Goal: Information Seeking & Learning: Learn about a topic

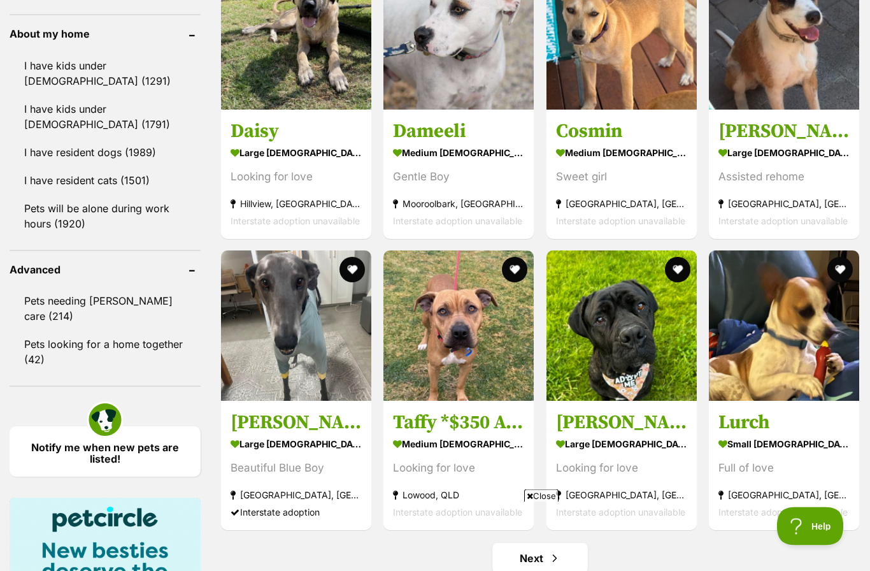
scroll to position [1458, 0]
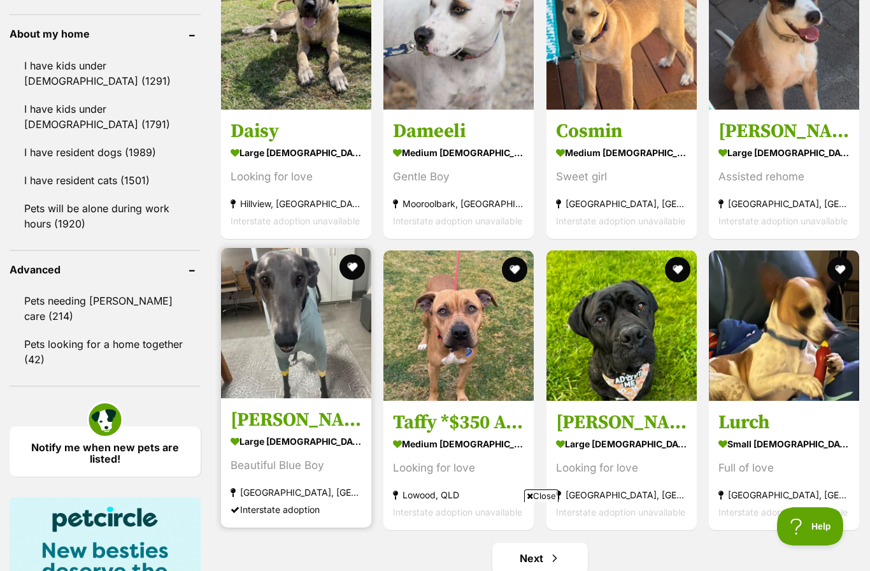
click at [308, 338] on img at bounding box center [296, 323] width 150 height 150
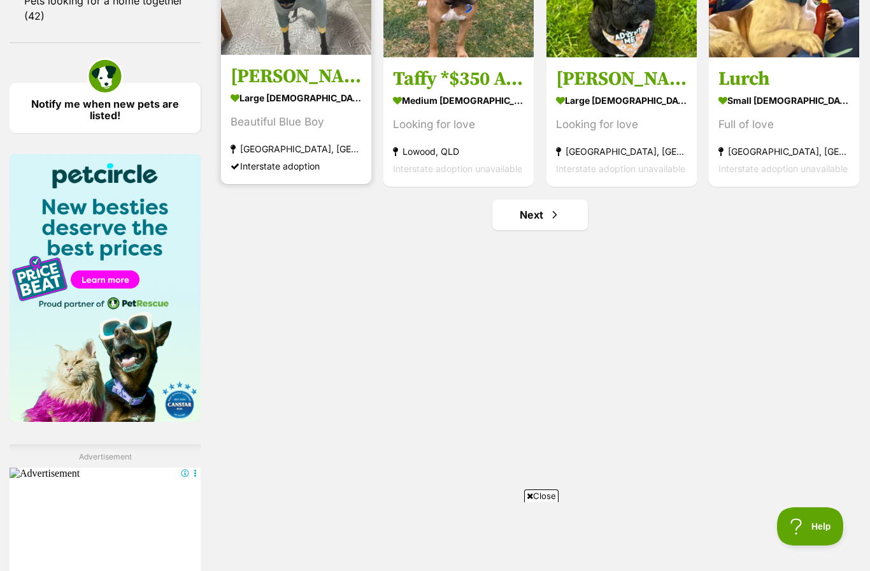
scroll to position [1815, 0]
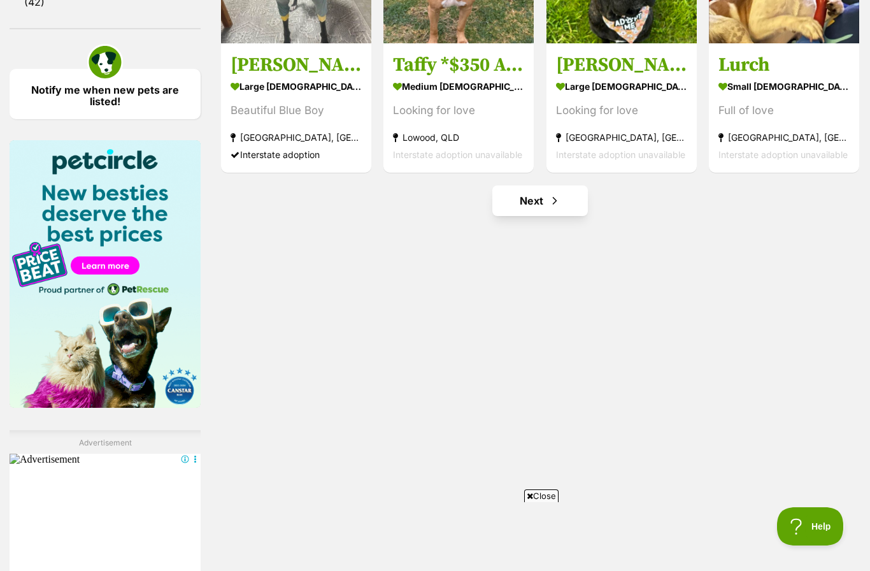
click at [550, 199] on span "Next page" at bounding box center [554, 200] width 13 height 15
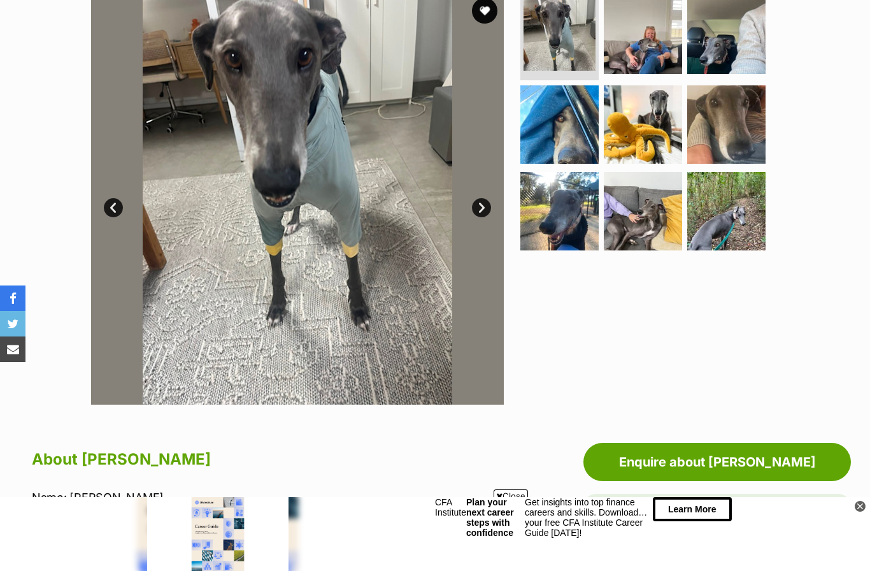
scroll to position [255, 0]
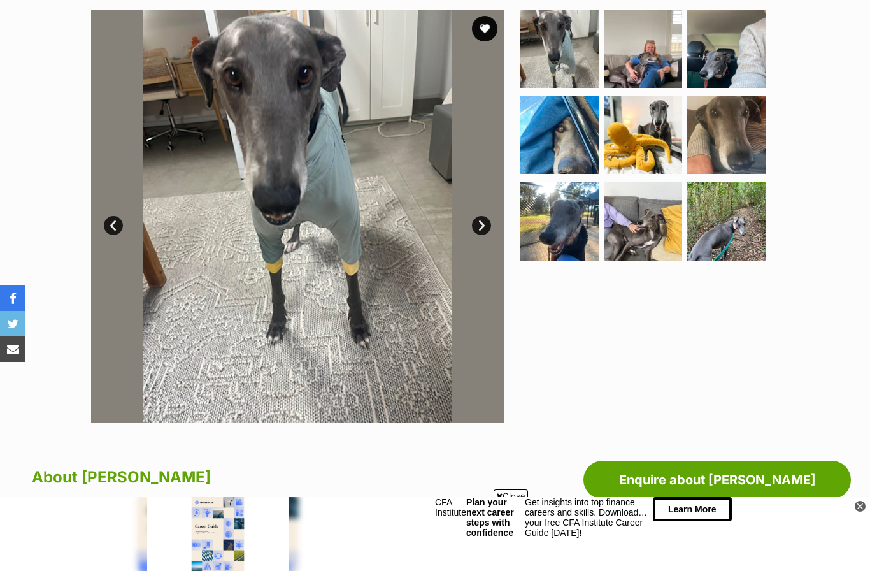
click at [466, 255] on img at bounding box center [297, 216] width 413 height 413
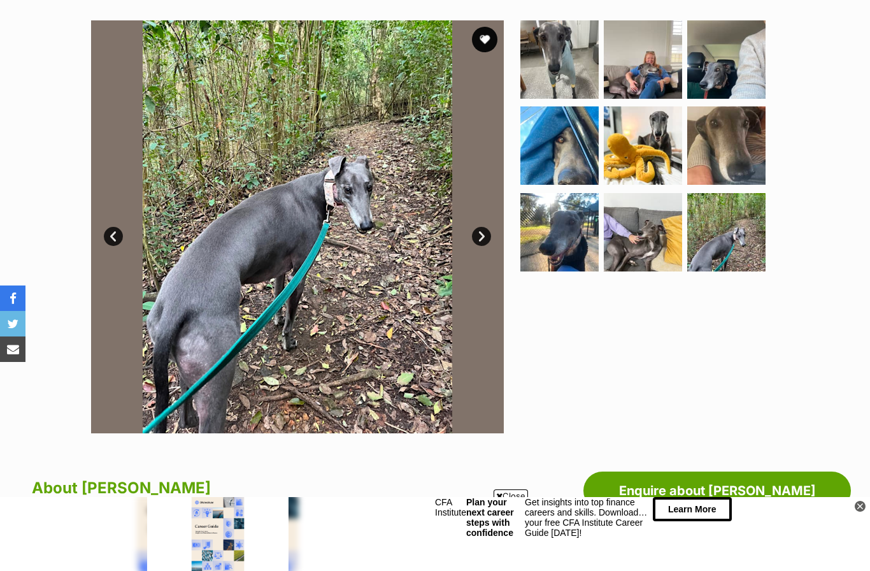
scroll to position [185, 0]
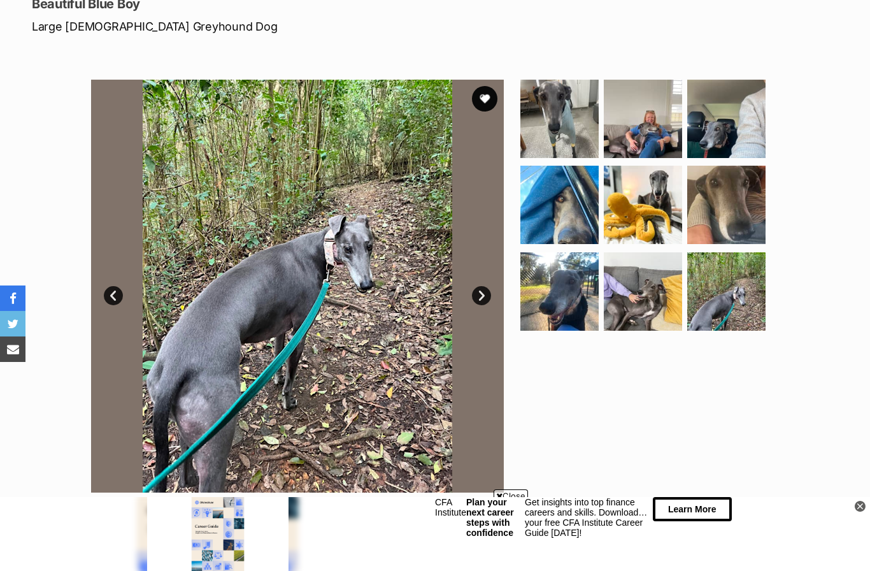
click at [489, 294] on link "Next" at bounding box center [481, 295] width 19 height 19
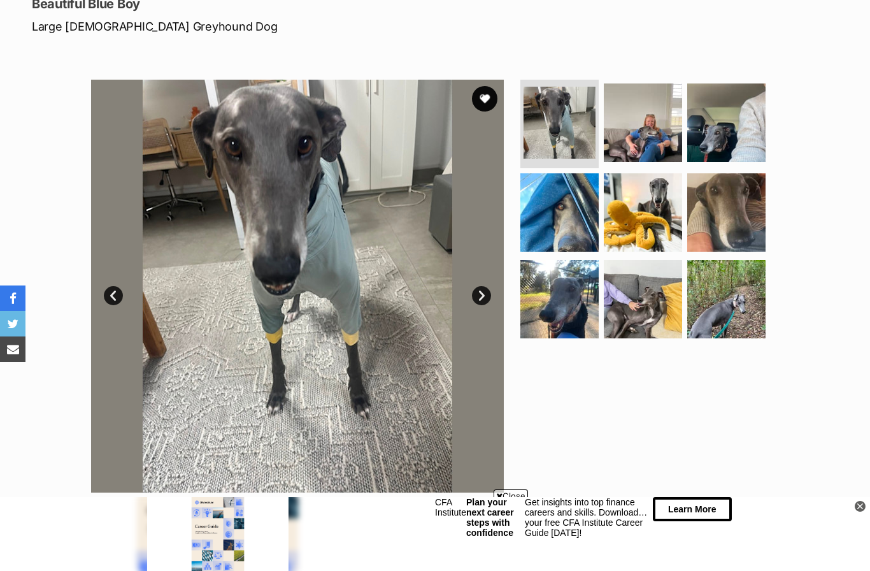
click at [487, 295] on link "Next" at bounding box center [481, 295] width 19 height 19
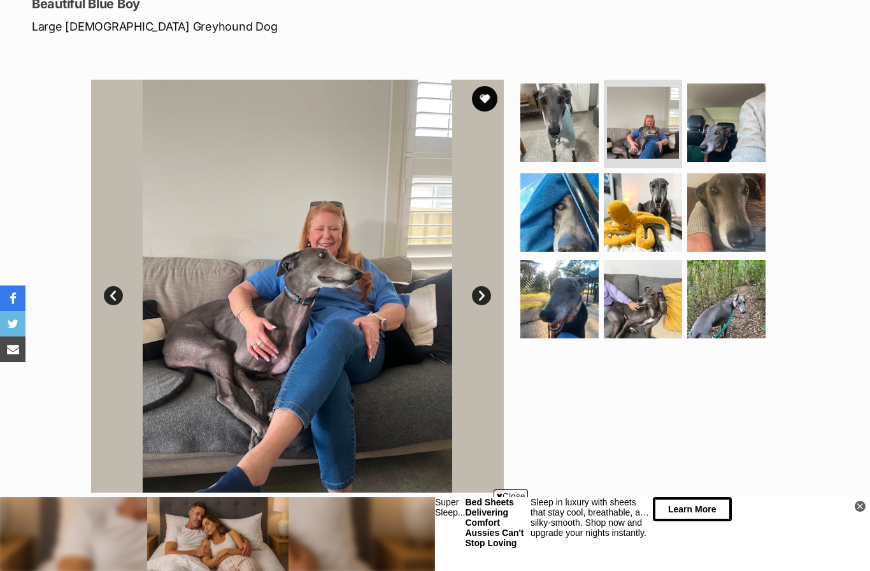
scroll to position [0, 0]
click at [484, 292] on link "Next" at bounding box center [481, 295] width 19 height 19
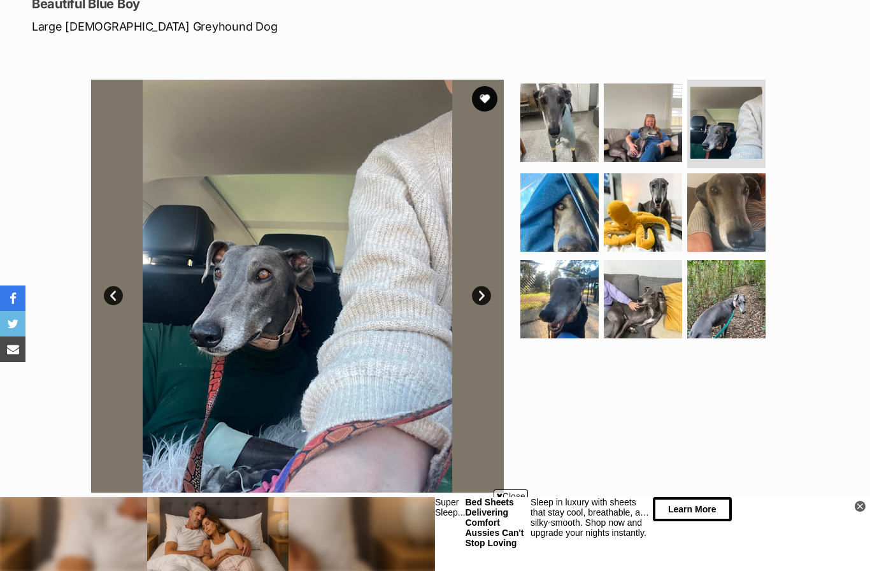
click at [482, 292] on link "Next" at bounding box center [481, 295] width 19 height 19
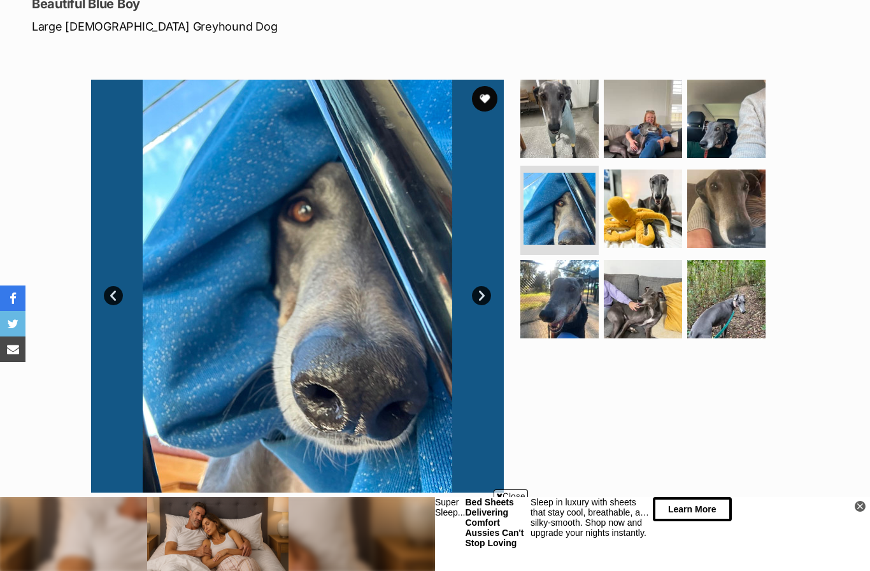
click at [487, 294] on link "Next" at bounding box center [481, 295] width 19 height 19
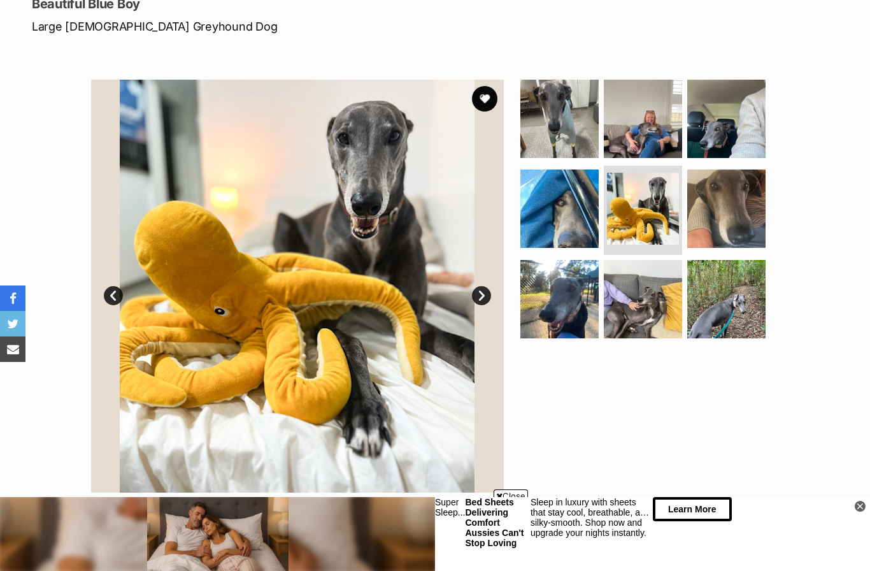
click at [483, 297] on link "Next" at bounding box center [481, 295] width 19 height 19
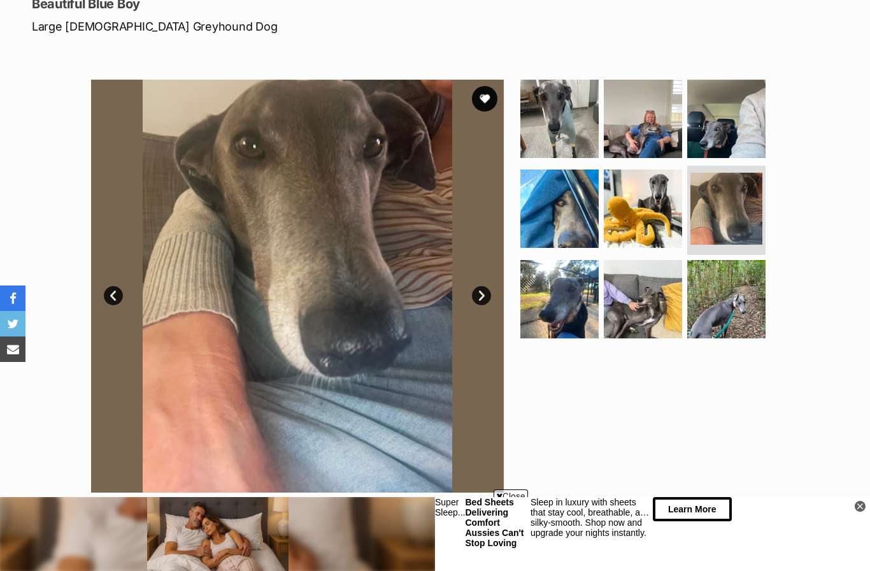
click at [482, 296] on link "Next" at bounding box center [481, 295] width 19 height 19
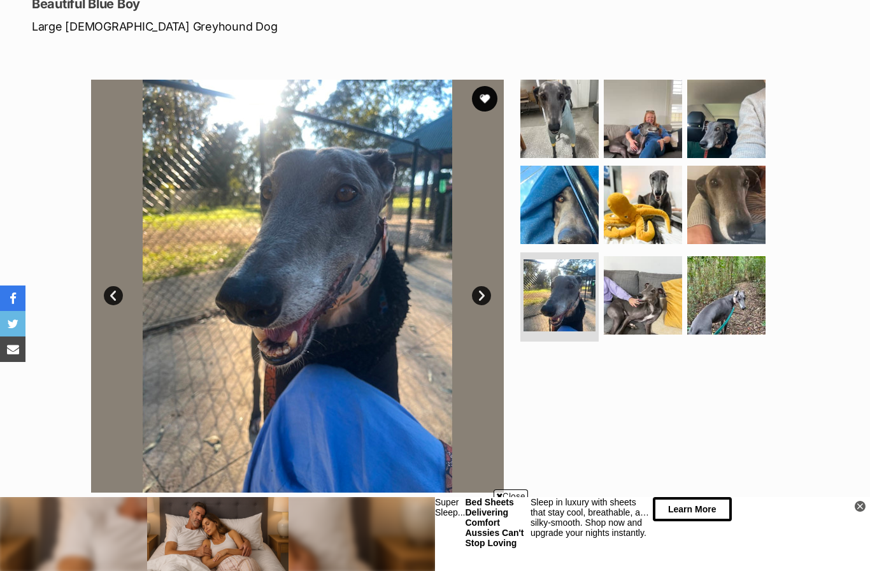
click at [481, 299] on link "Next" at bounding box center [481, 295] width 19 height 19
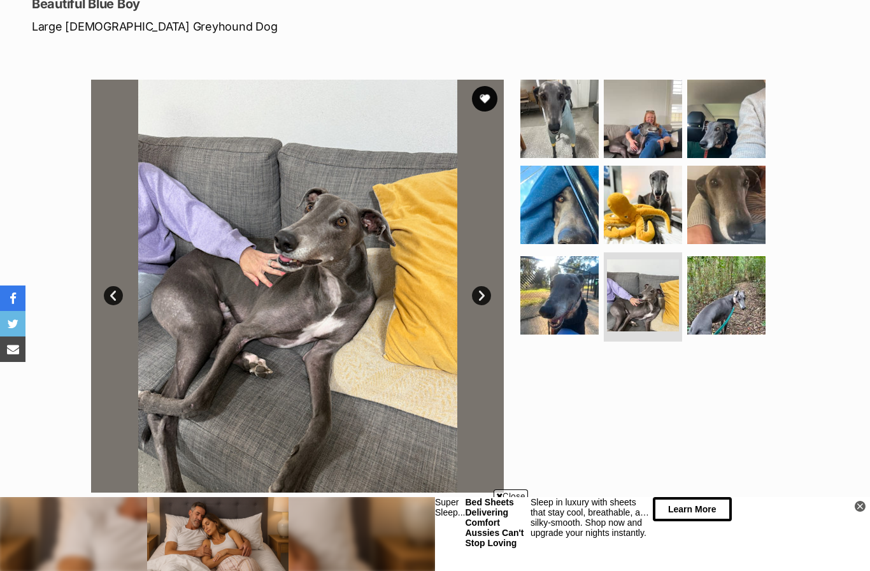
click at [484, 295] on link "Next" at bounding box center [481, 295] width 19 height 19
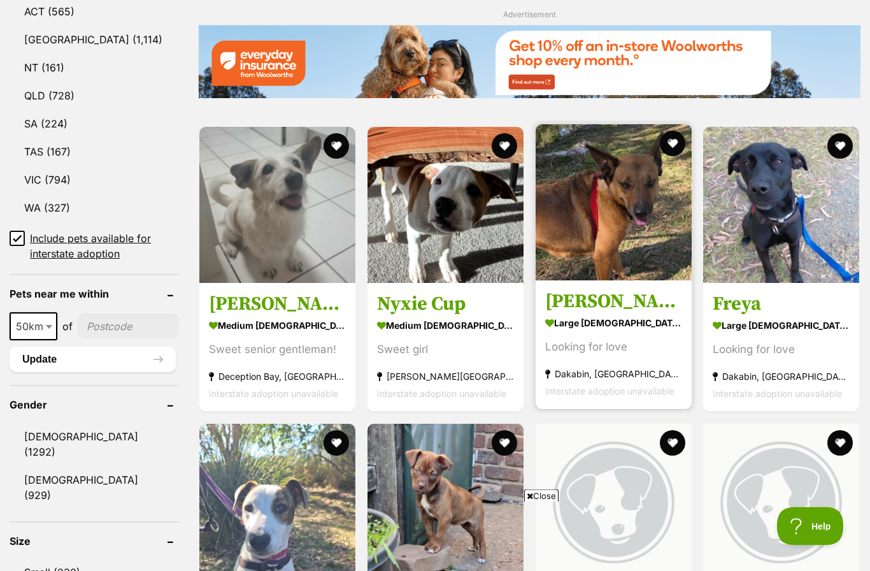
scroll to position [715, 0]
click at [592, 238] on img at bounding box center [614, 202] width 156 height 156
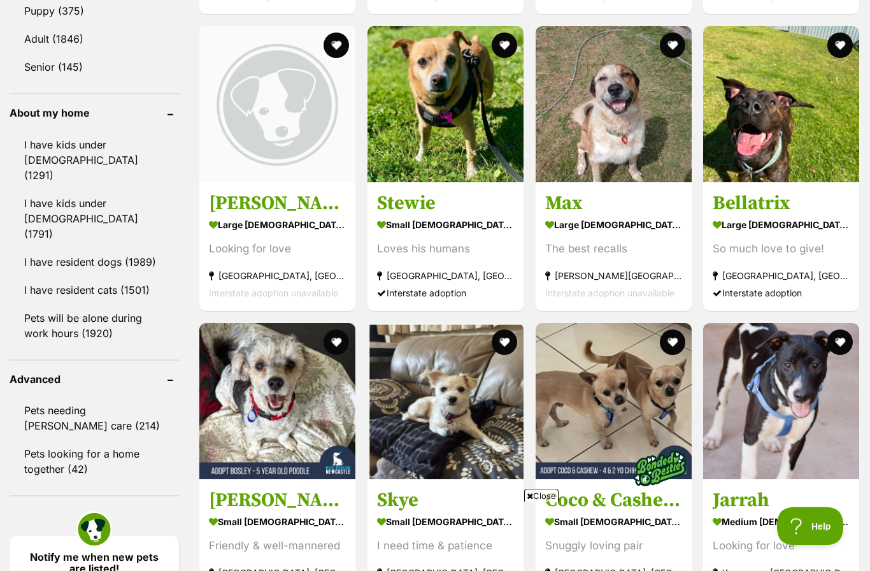
scroll to position [1410, 0]
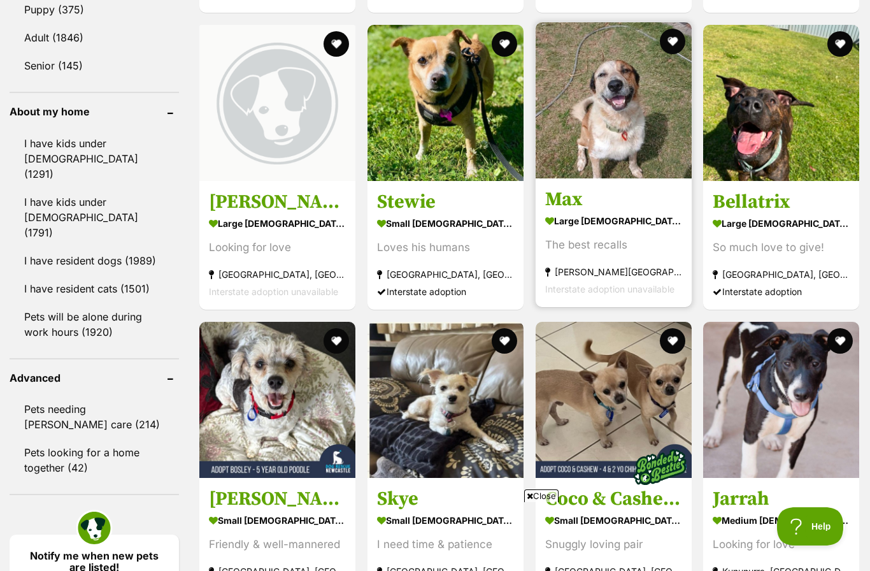
click at [569, 176] on img at bounding box center [614, 100] width 156 height 156
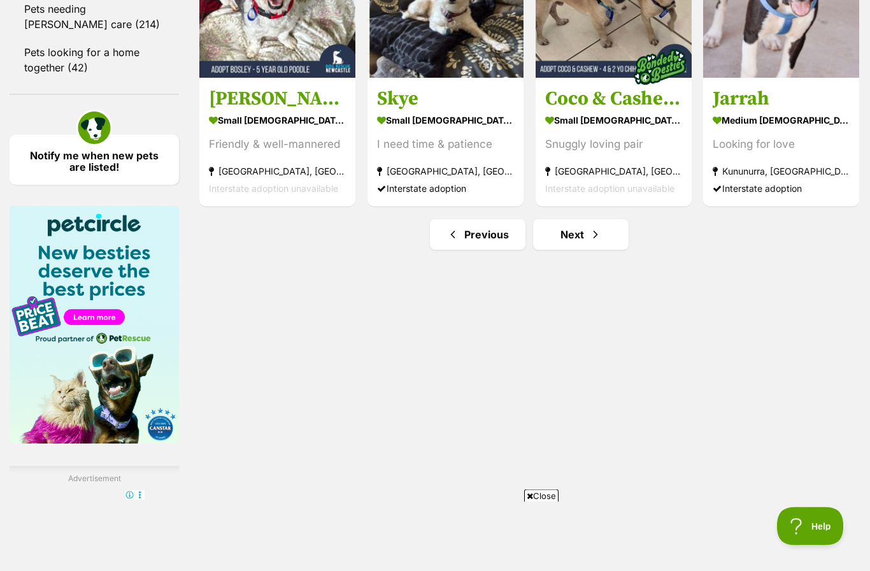
scroll to position [1810, 0]
click at [577, 250] on link "Next" at bounding box center [581, 234] width 96 height 31
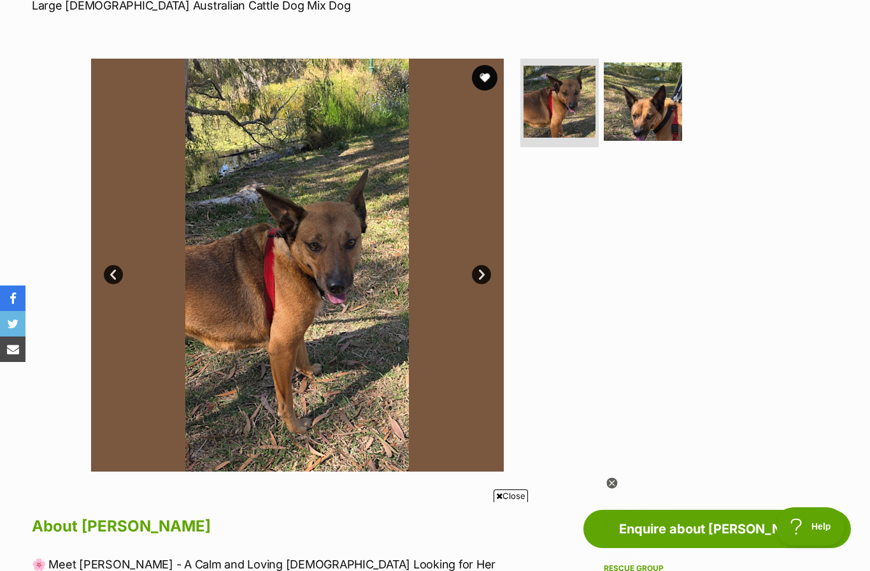
click at [616, 489] on icon at bounding box center [611, 483] width 11 height 11
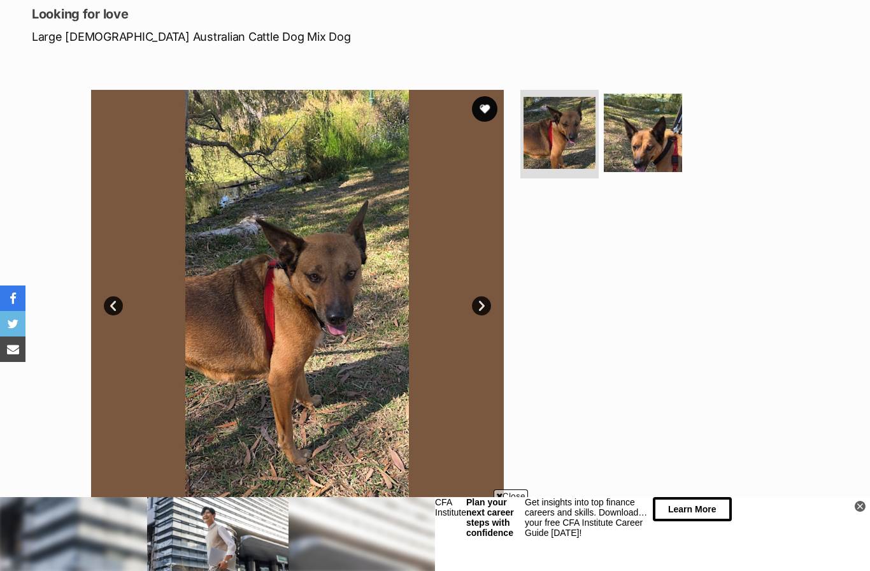
click at [489, 305] on link "Next" at bounding box center [481, 305] width 19 height 19
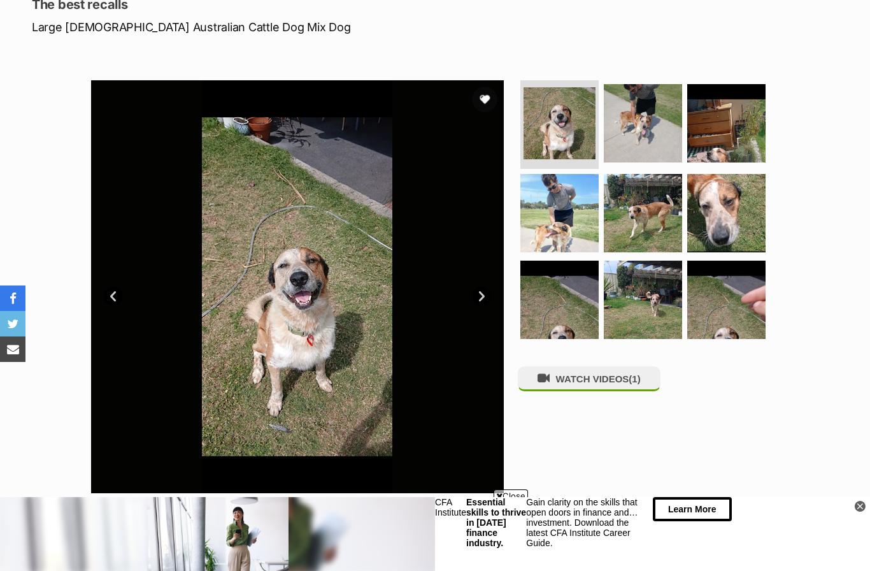
scroll to position [185, 0]
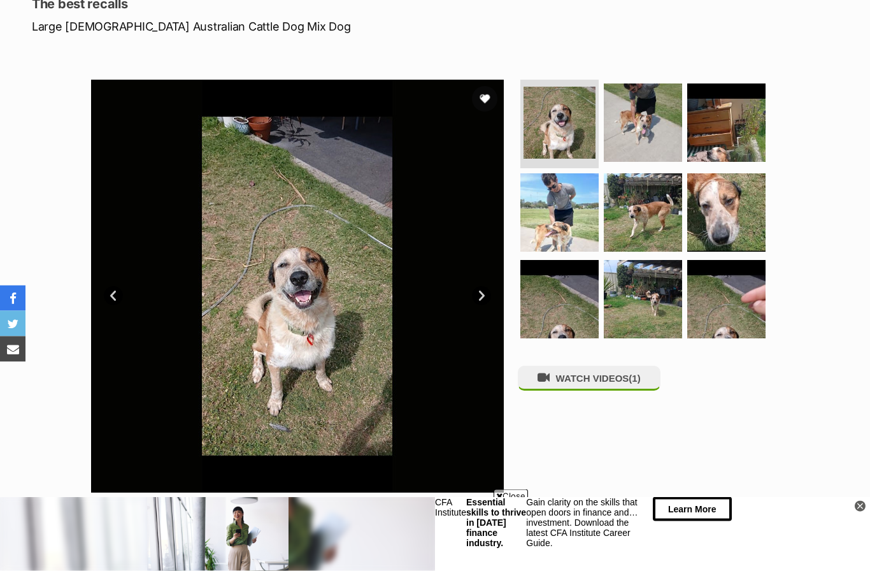
click at [489, 297] on link "Next" at bounding box center [481, 296] width 19 height 19
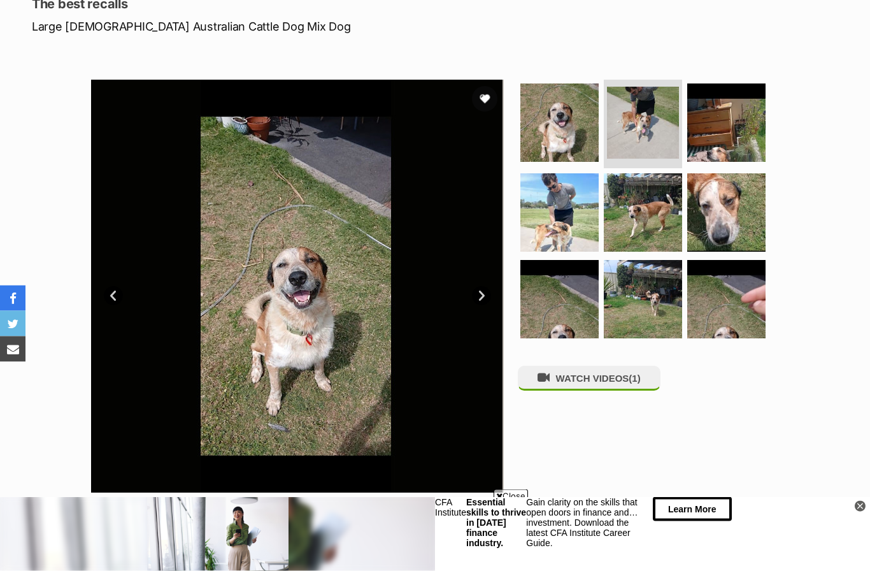
scroll to position [185, 0]
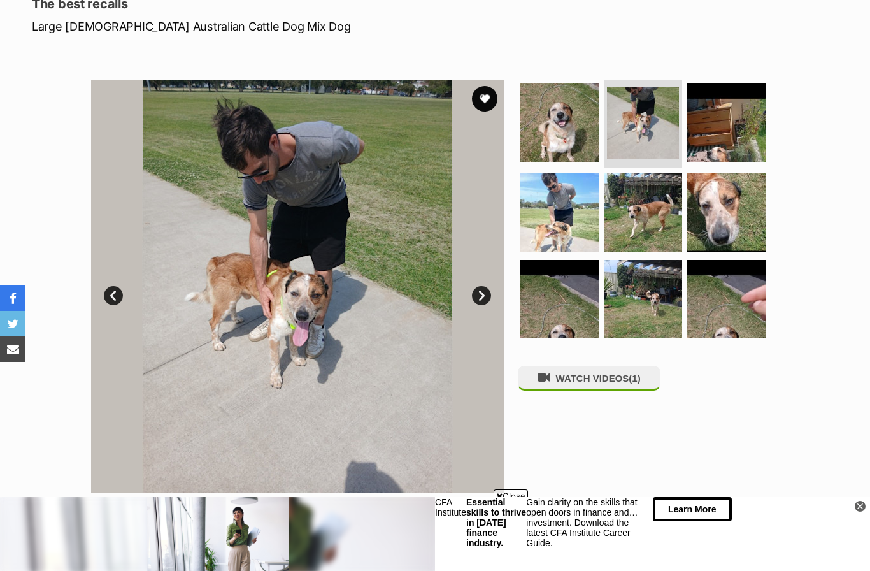
click at [485, 296] on link "Next" at bounding box center [481, 295] width 19 height 19
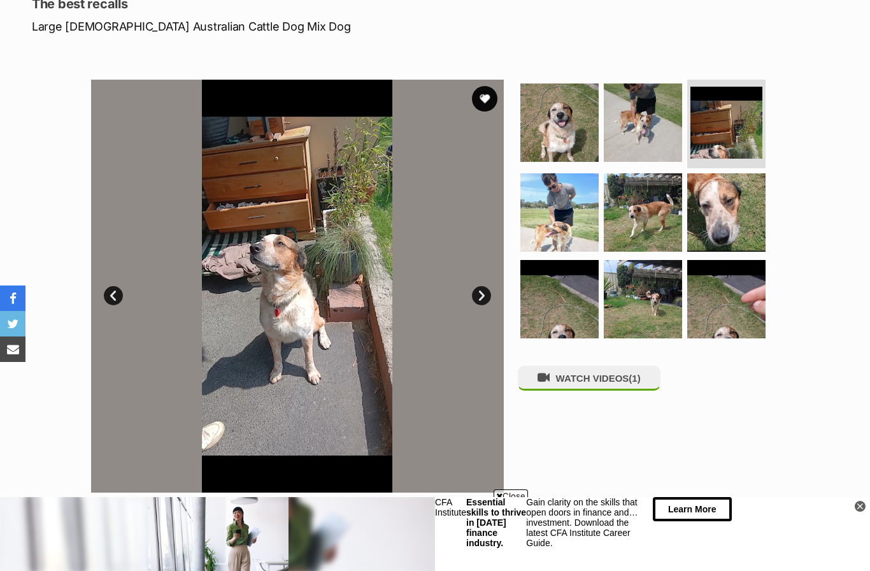
scroll to position [0, 0]
click at [486, 296] on link "Next" at bounding box center [481, 295] width 19 height 19
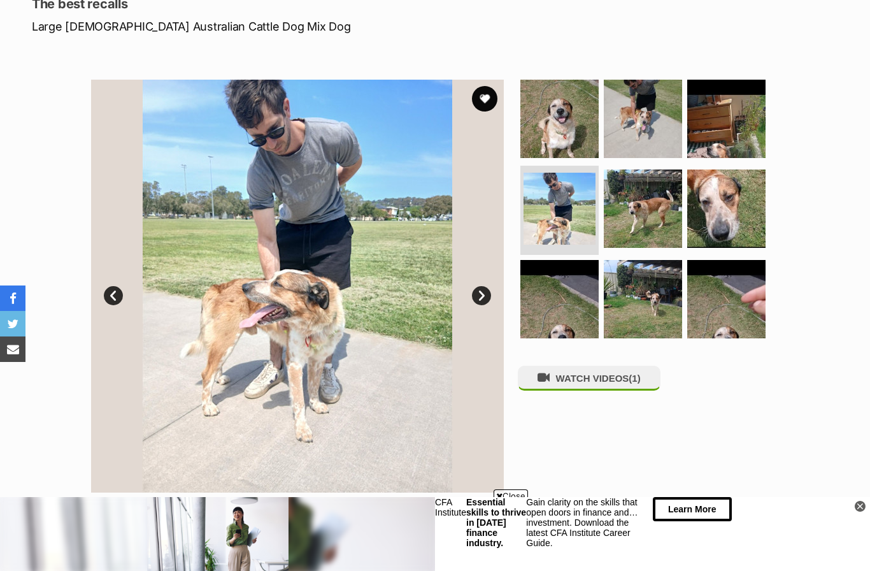
click at [481, 297] on link "Next" at bounding box center [481, 295] width 19 height 19
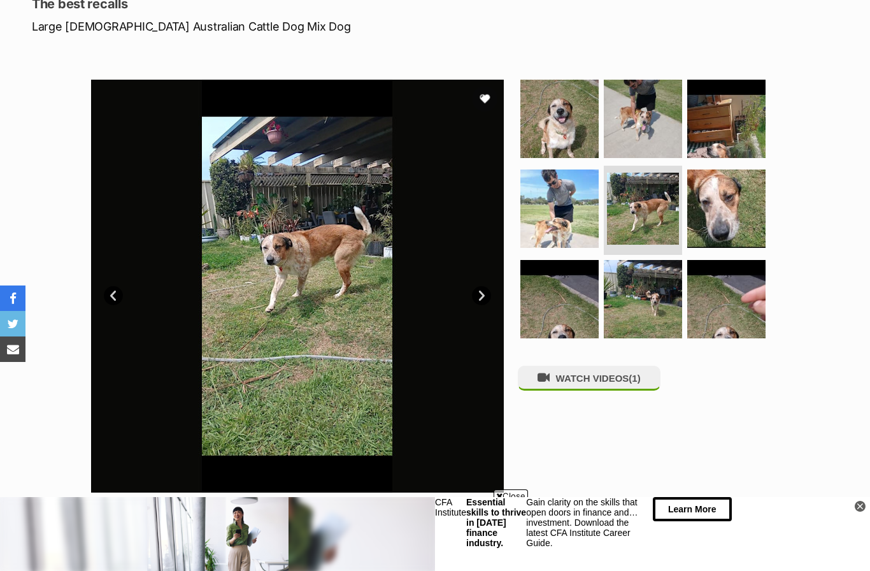
click at [485, 299] on link "Next" at bounding box center [481, 295] width 19 height 19
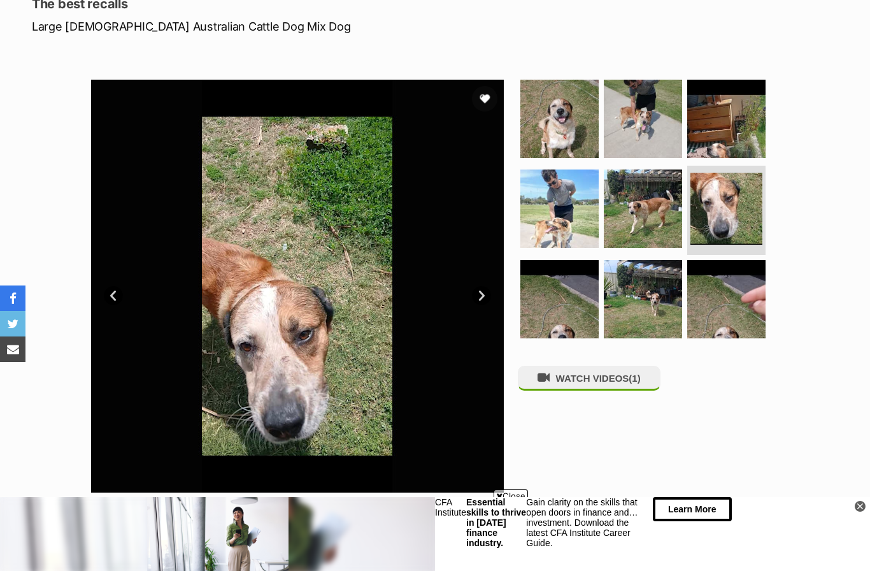
click at [483, 299] on link "Next" at bounding box center [481, 295] width 19 height 19
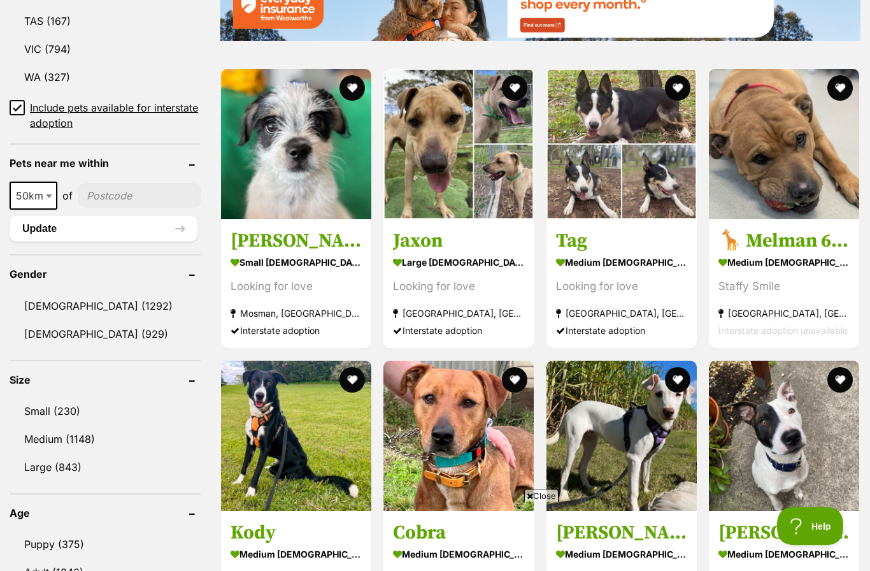
scroll to position [845, 0]
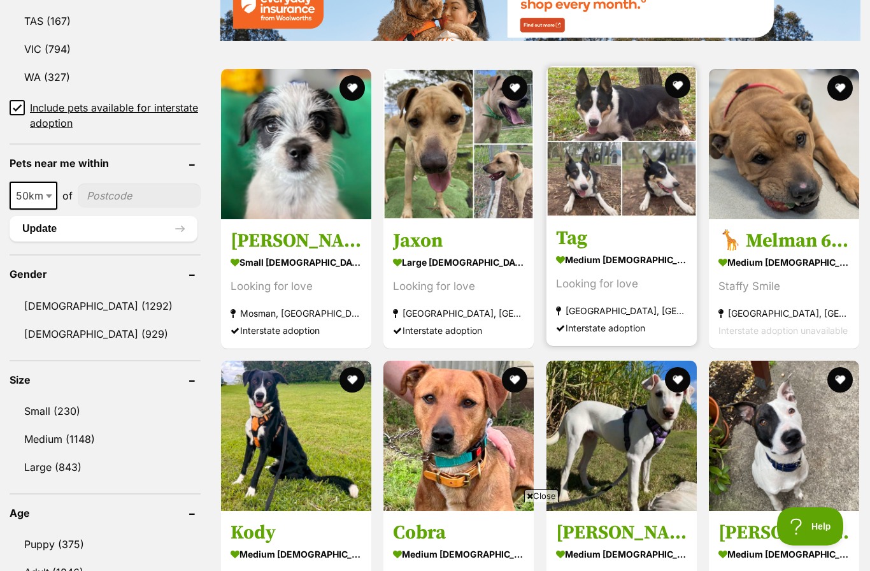
click at [627, 169] on img at bounding box center [622, 141] width 150 height 150
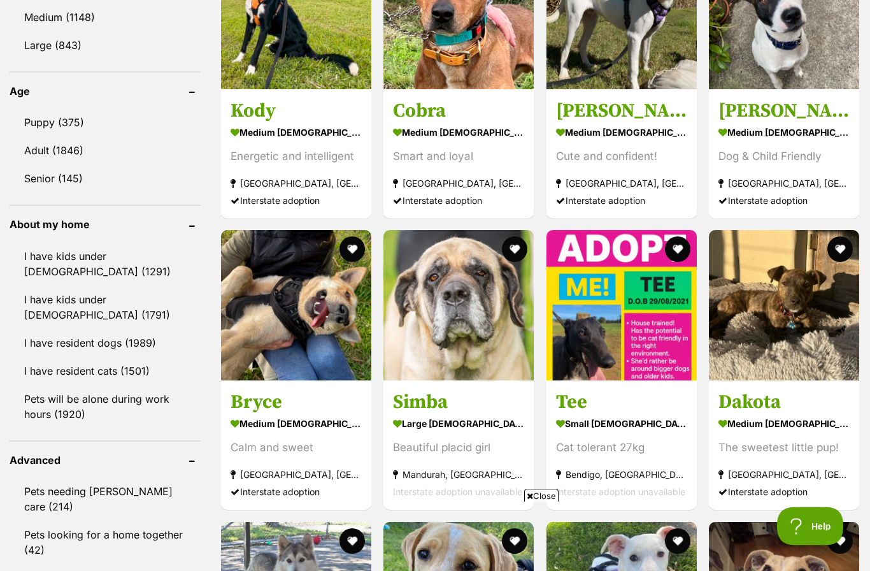
scroll to position [1268, 0]
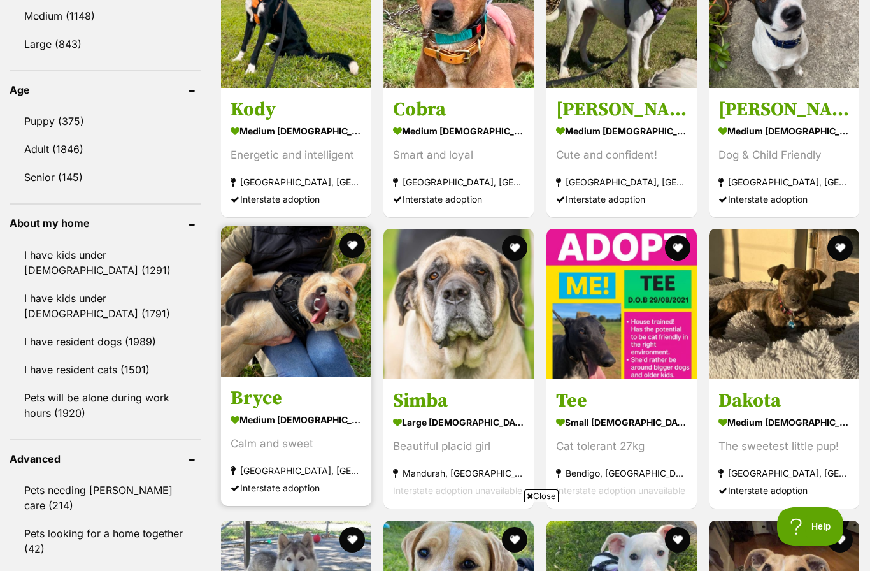
click at [273, 347] on img at bounding box center [296, 301] width 150 height 150
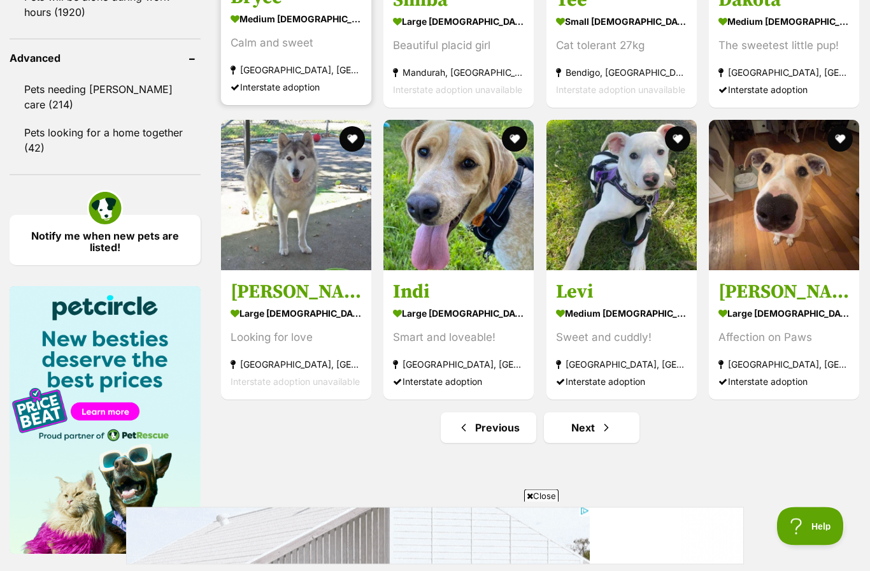
scroll to position [1669, 0]
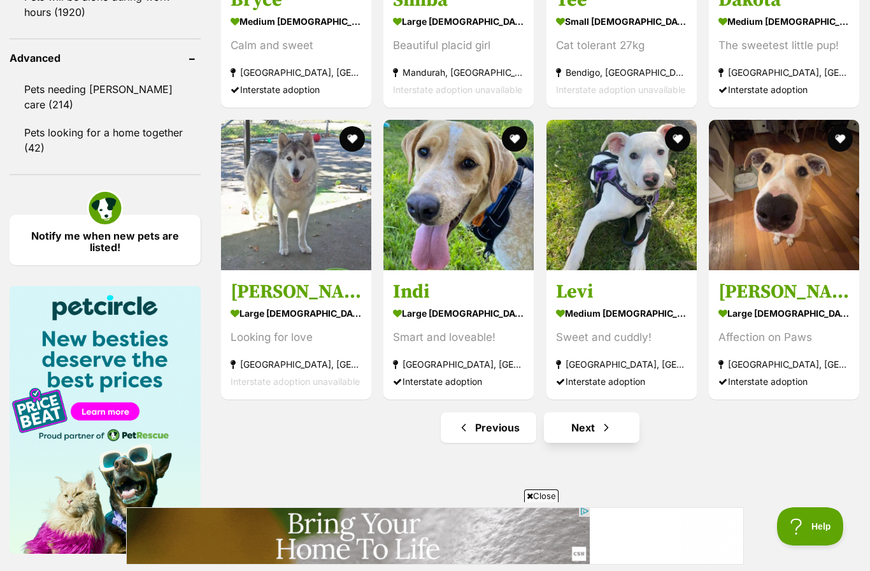
click at [602, 430] on span "Next page" at bounding box center [606, 427] width 13 height 15
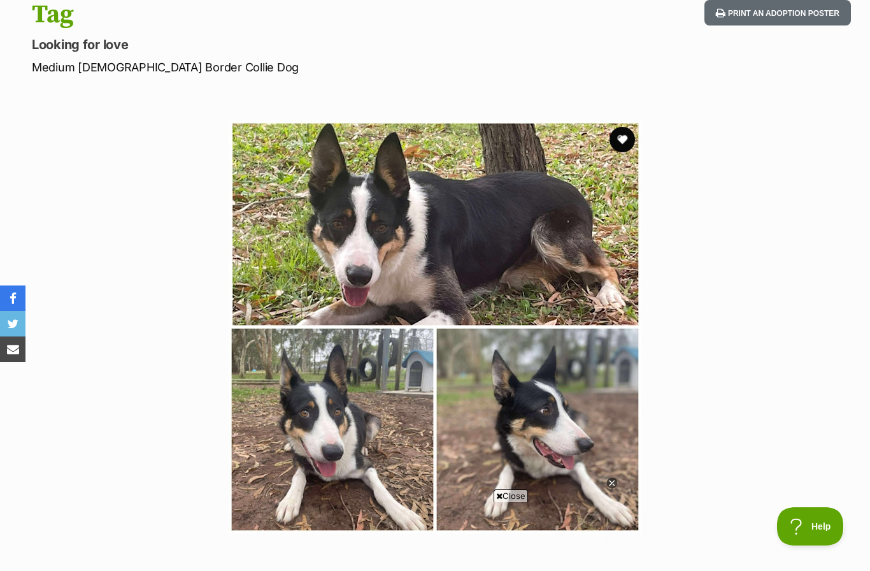
click at [522, 264] on img at bounding box center [435, 326] width 413 height 413
click at [534, 273] on img at bounding box center [435, 326] width 413 height 413
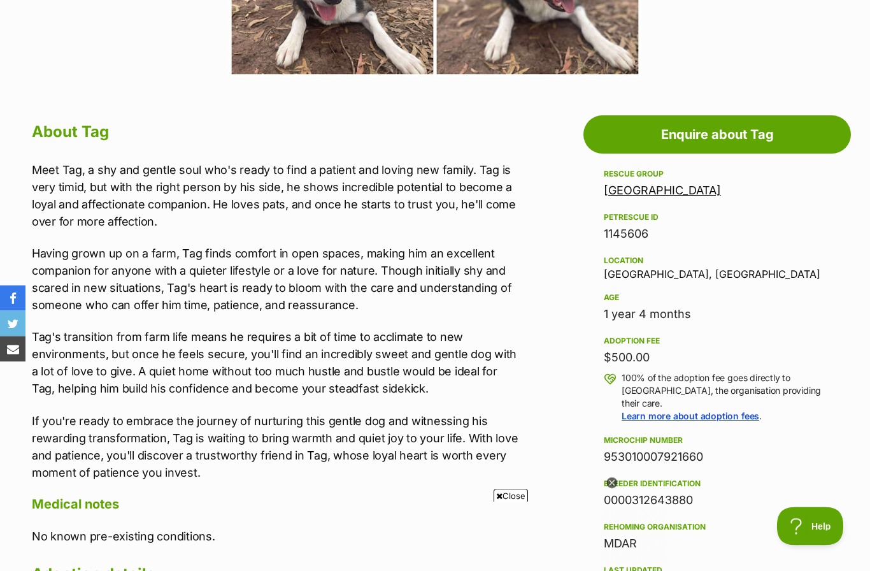
scroll to position [601, 0]
click at [615, 489] on icon at bounding box center [611, 483] width 11 height 11
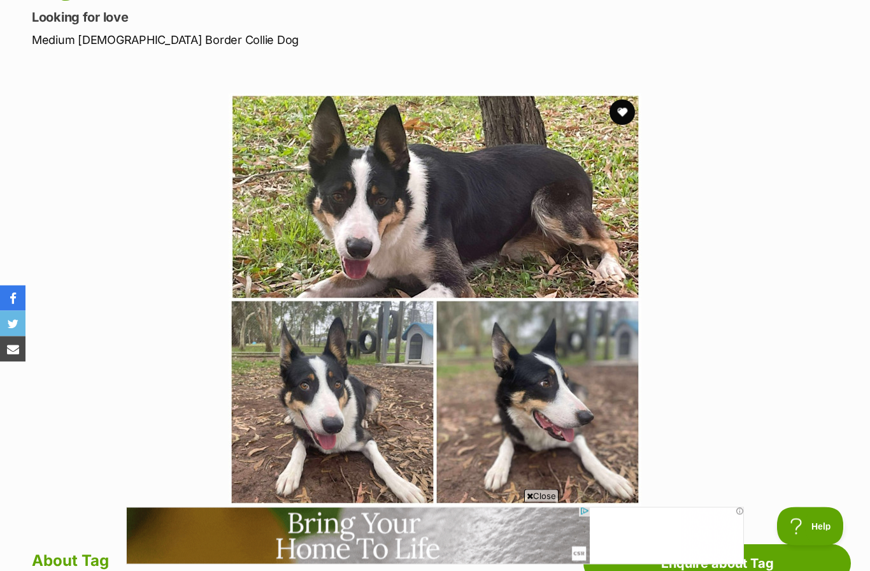
scroll to position [0, 0]
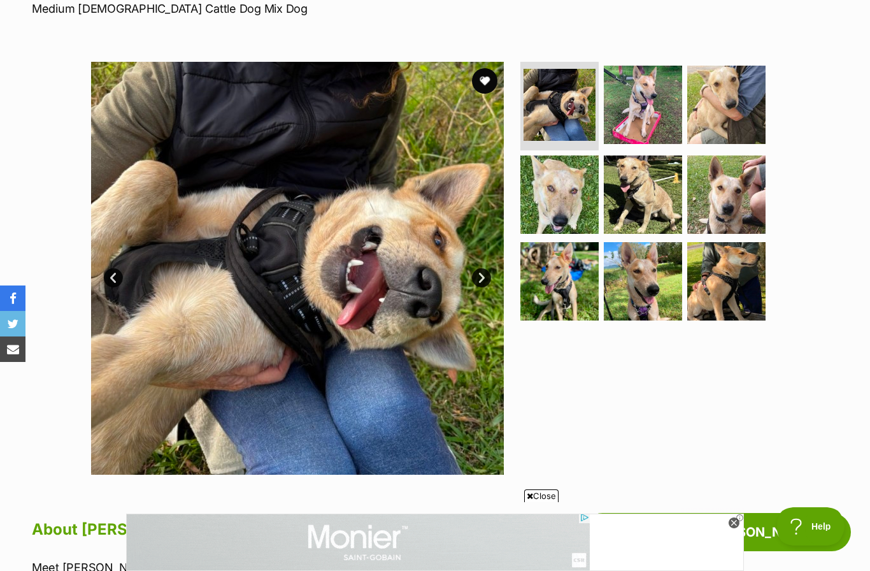
click at [480, 280] on link "Next" at bounding box center [481, 277] width 19 height 19
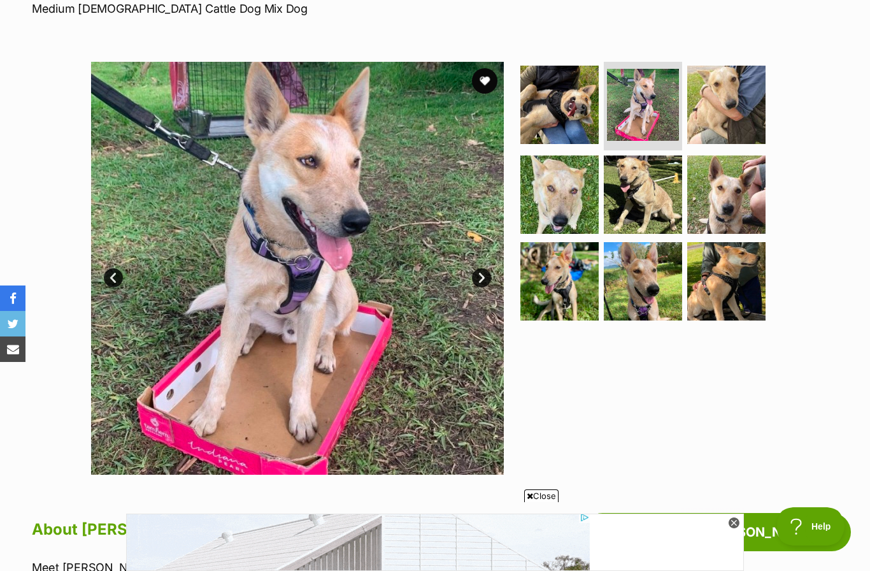
click at [497, 269] on img at bounding box center [297, 268] width 413 height 413
click at [484, 277] on link "Next" at bounding box center [481, 277] width 19 height 19
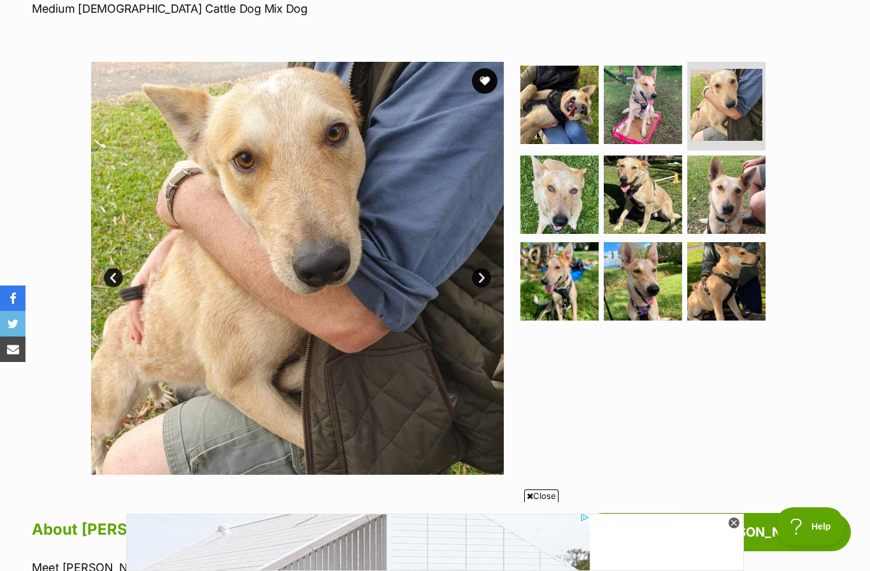
click at [477, 284] on link "Next" at bounding box center [481, 277] width 19 height 19
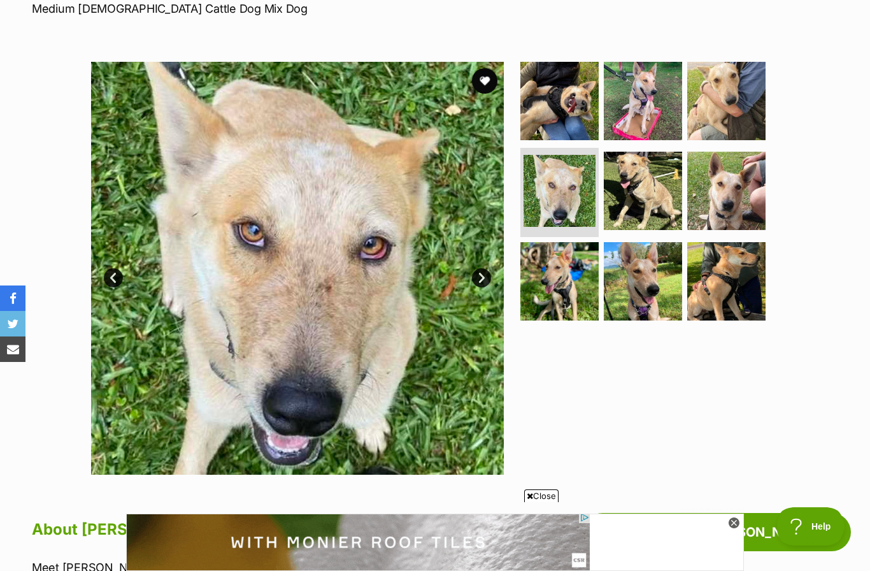
click at [489, 273] on link "Next" at bounding box center [481, 277] width 19 height 19
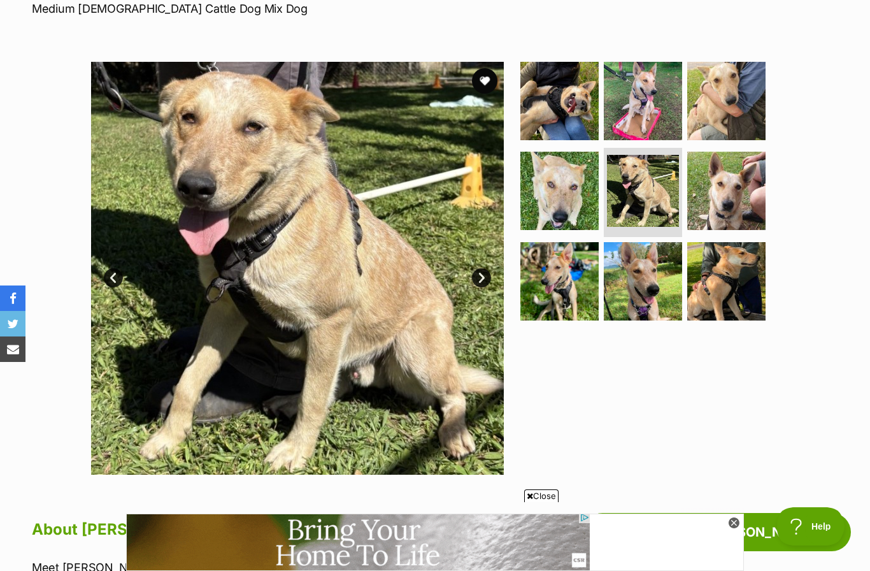
click at [484, 278] on link "Next" at bounding box center [481, 277] width 19 height 19
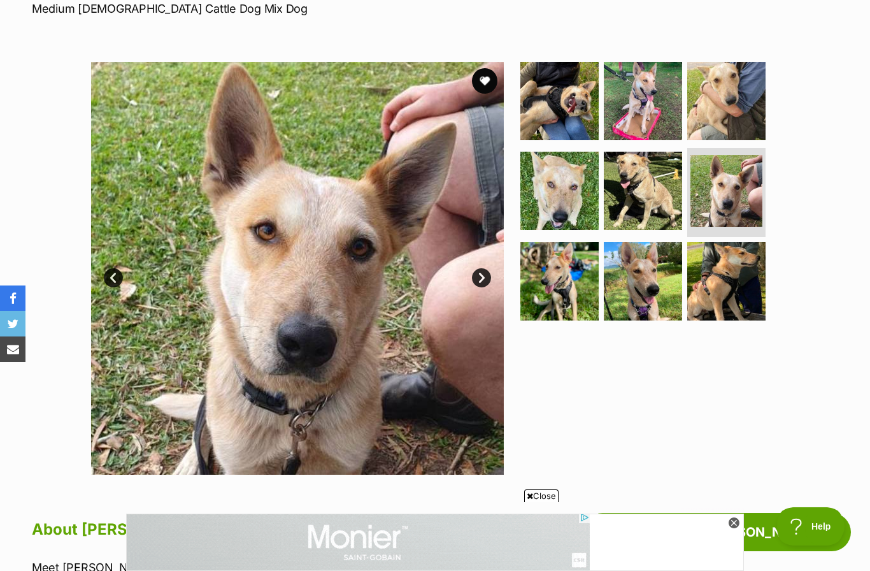
click at [486, 280] on link "Next" at bounding box center [481, 277] width 19 height 19
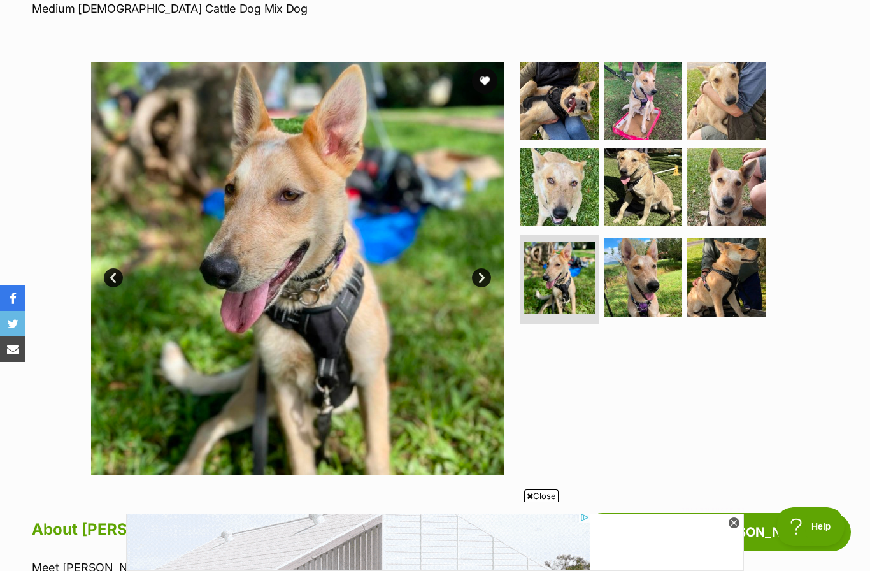
click at [482, 282] on link "Next" at bounding box center [481, 277] width 19 height 19
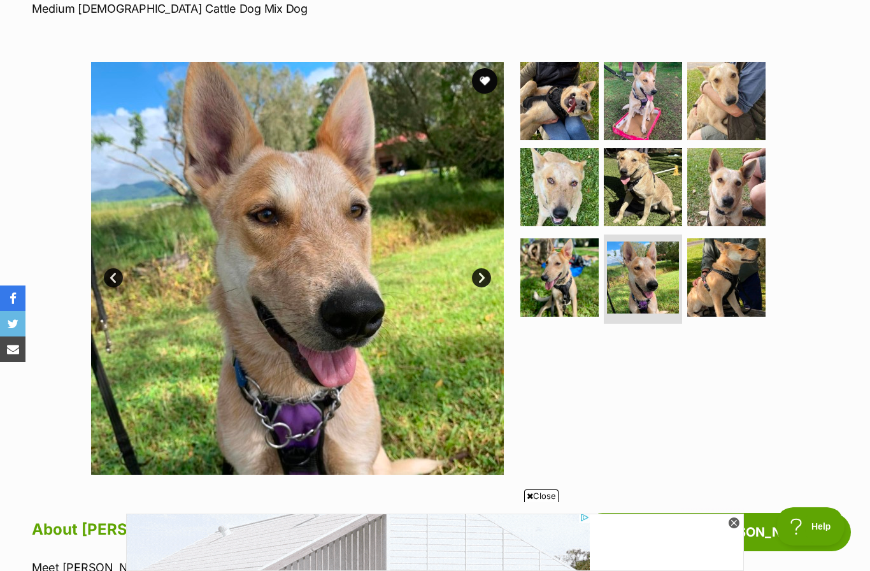
click at [486, 283] on link "Next" at bounding box center [481, 277] width 19 height 19
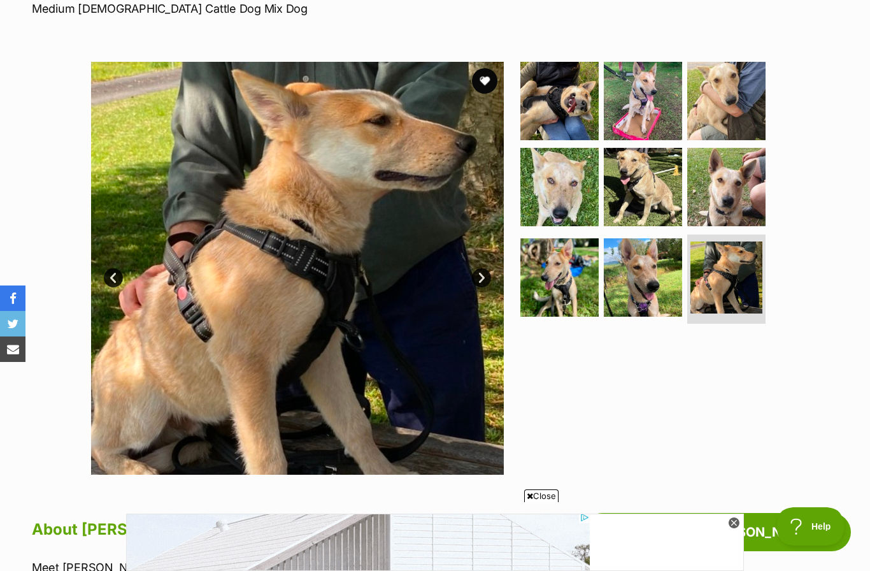
click at [488, 279] on link "Next" at bounding box center [481, 277] width 19 height 19
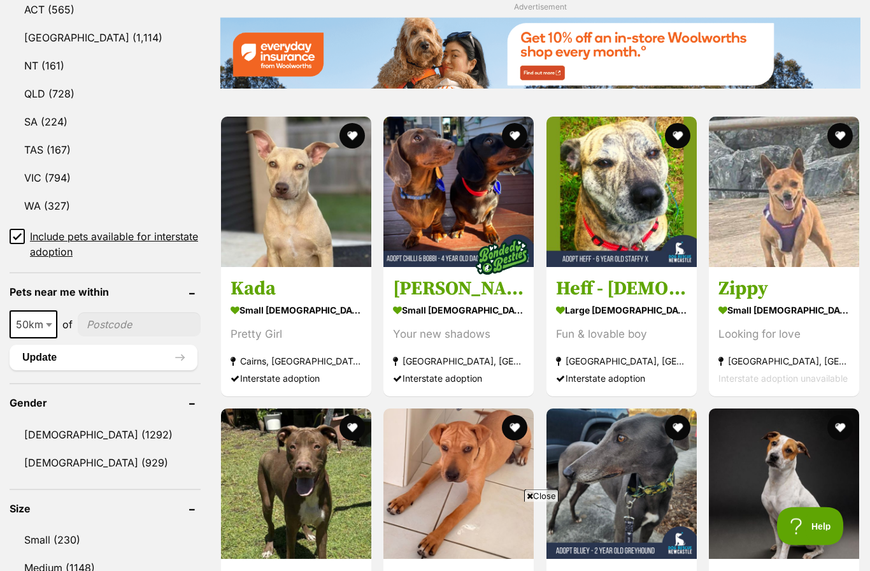
scroll to position [717, 0]
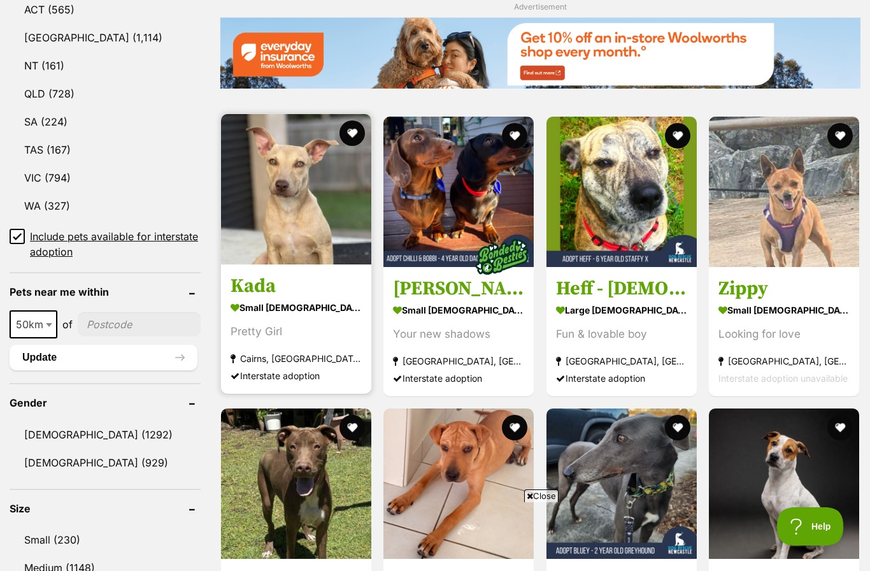
click at [325, 222] on img at bounding box center [296, 189] width 150 height 150
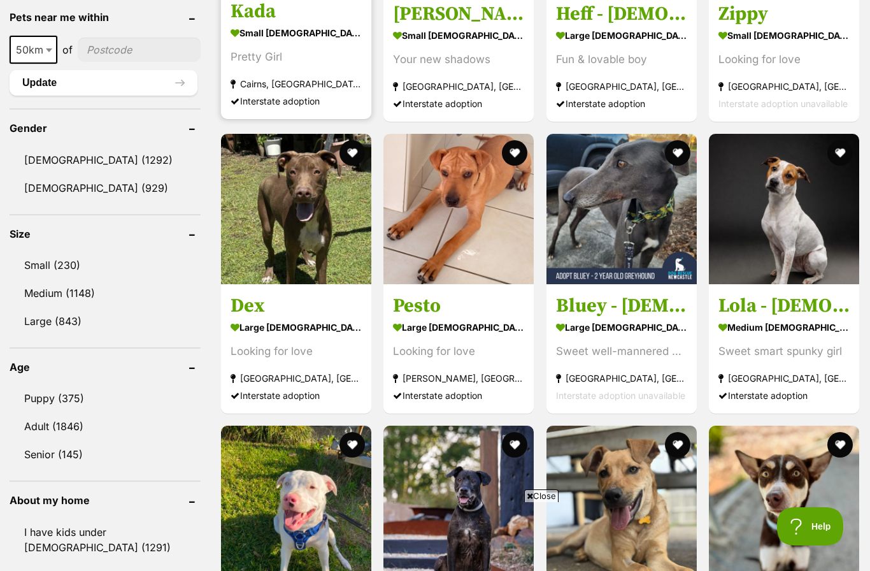
scroll to position [1040, 0]
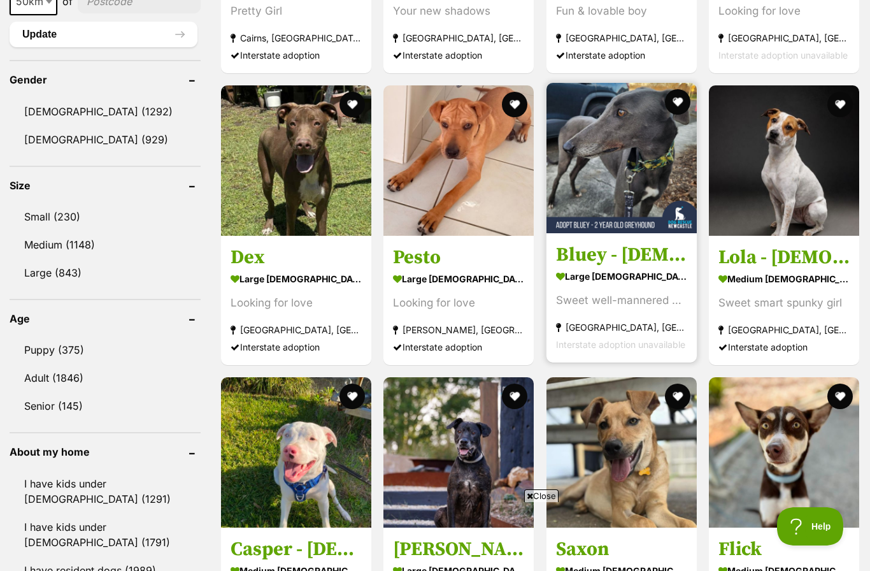
click at [618, 181] on img at bounding box center [622, 158] width 150 height 150
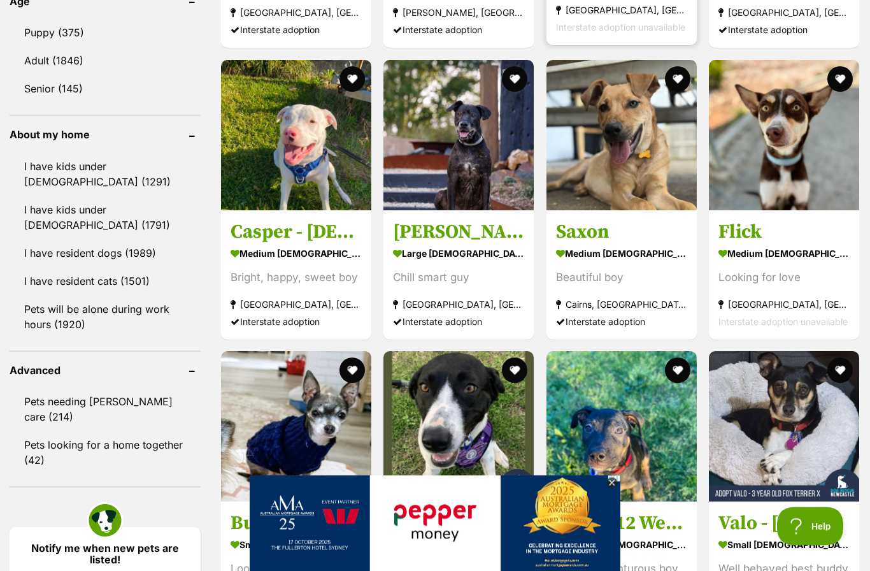
scroll to position [1356, 0]
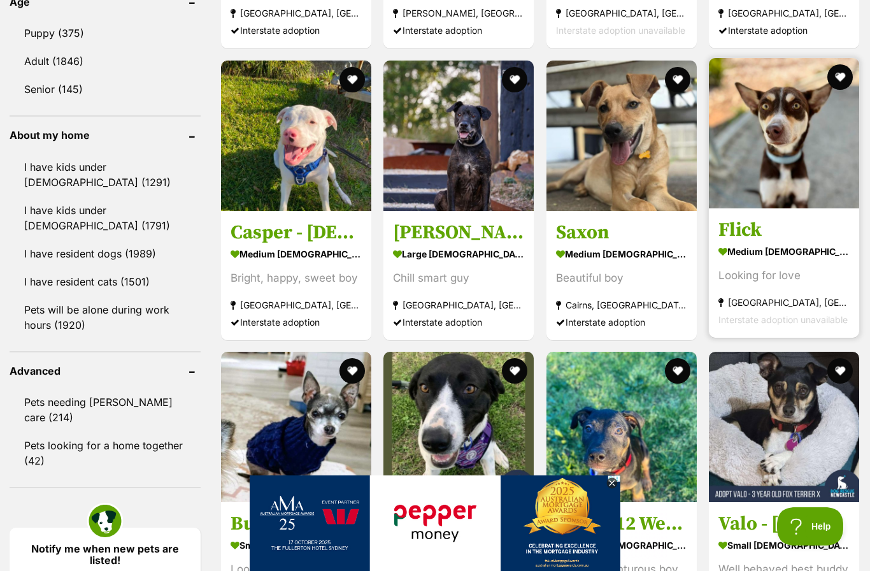
click at [768, 157] on img at bounding box center [784, 133] width 150 height 150
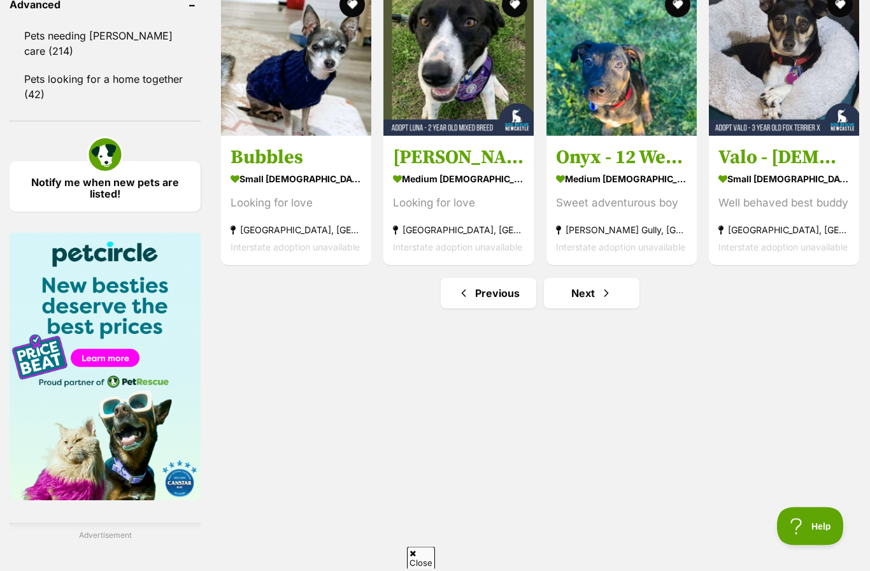
scroll to position [1730, 0]
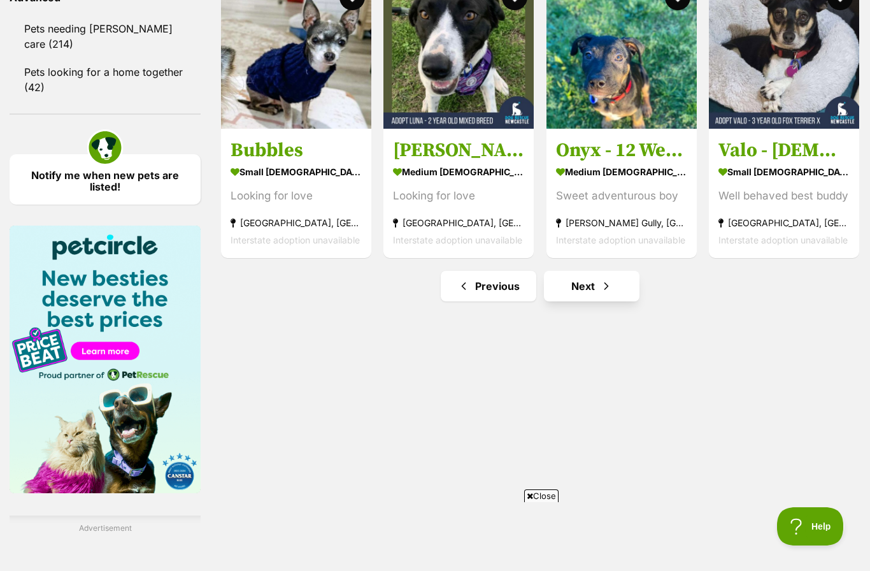
click at [597, 290] on link "Next" at bounding box center [592, 286] width 96 height 31
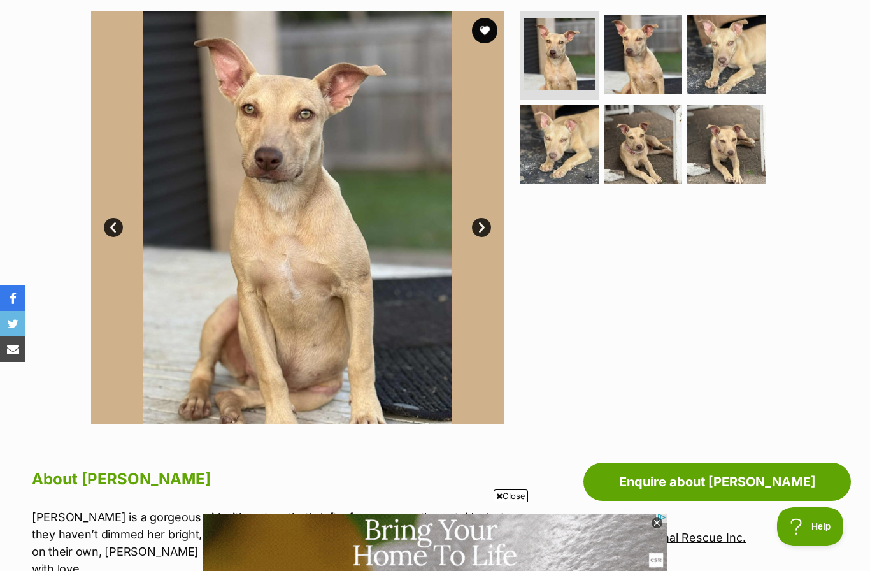
click at [486, 227] on link "Next" at bounding box center [481, 227] width 19 height 19
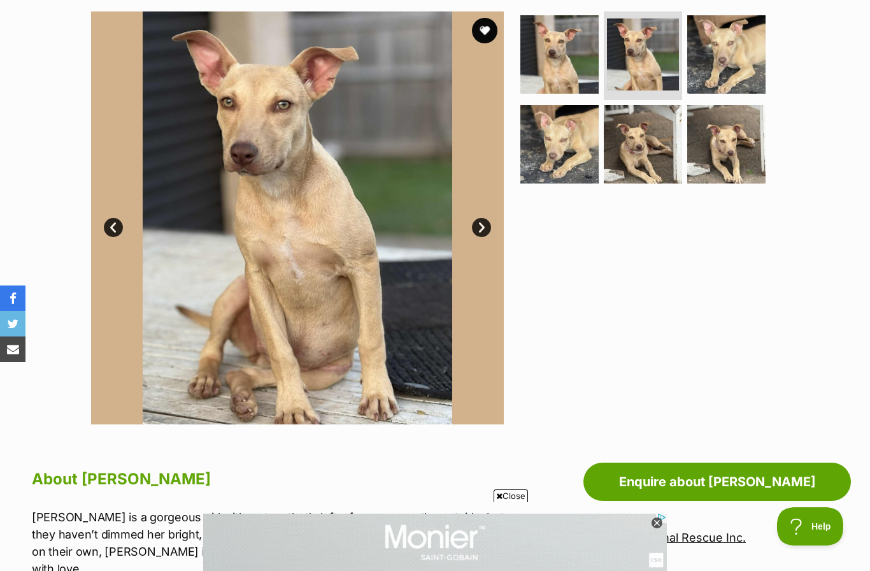
click at [487, 230] on link "Next" at bounding box center [481, 227] width 19 height 19
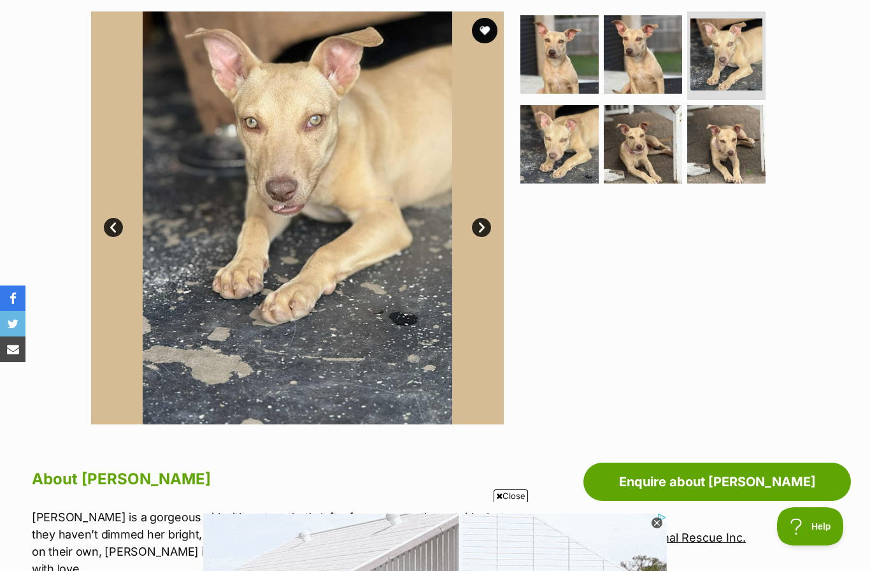
click at [484, 226] on link "Next" at bounding box center [481, 227] width 19 height 19
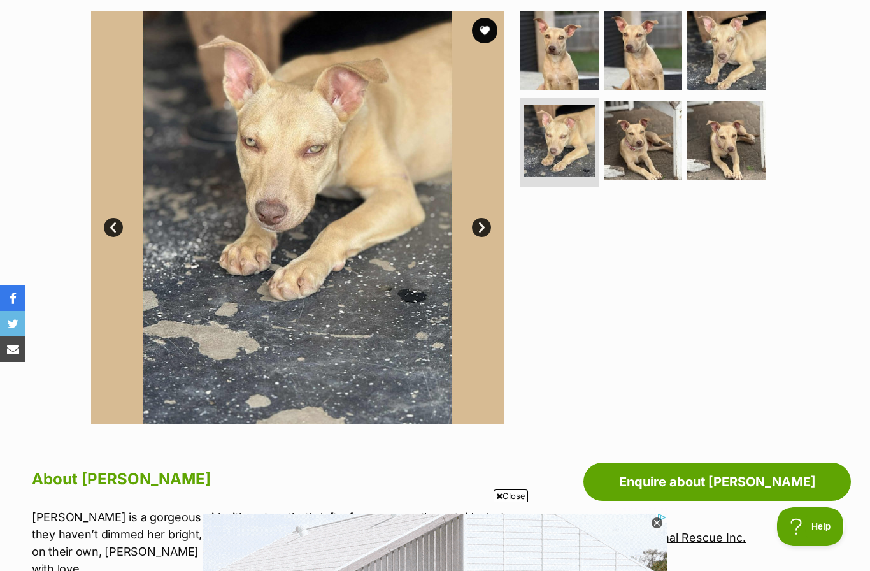
click at [484, 226] on link "Next" at bounding box center [481, 227] width 19 height 19
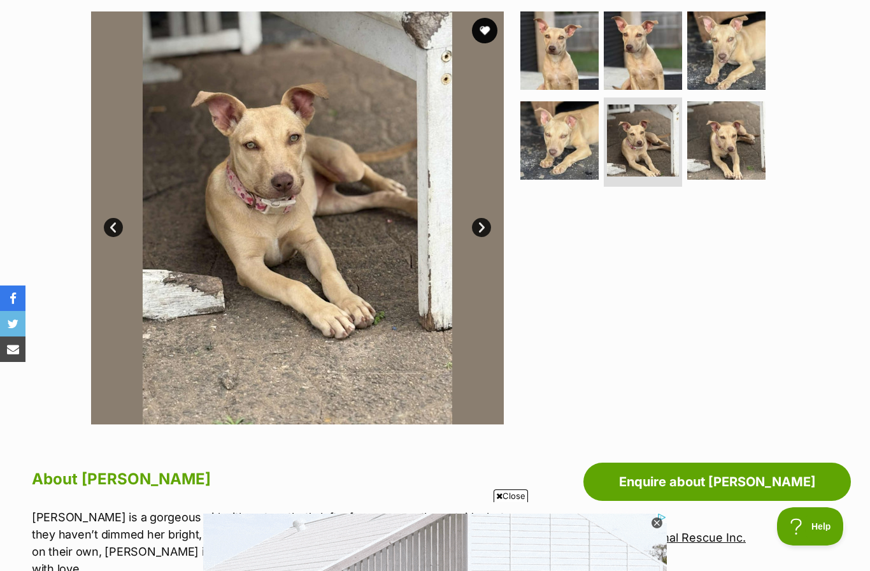
click at [485, 228] on link "Next" at bounding box center [481, 227] width 19 height 19
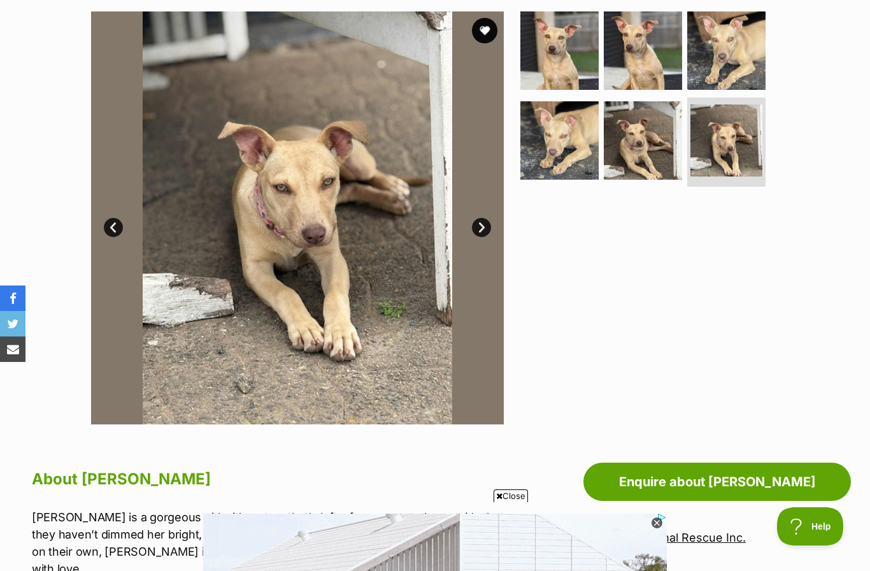
click at [484, 231] on link "Next" at bounding box center [481, 227] width 19 height 19
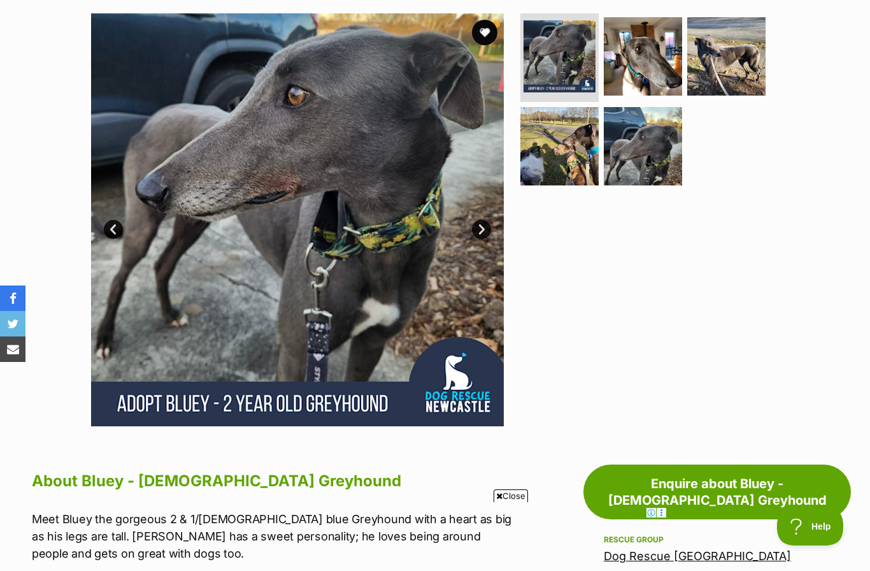
scroll to position [235, 0]
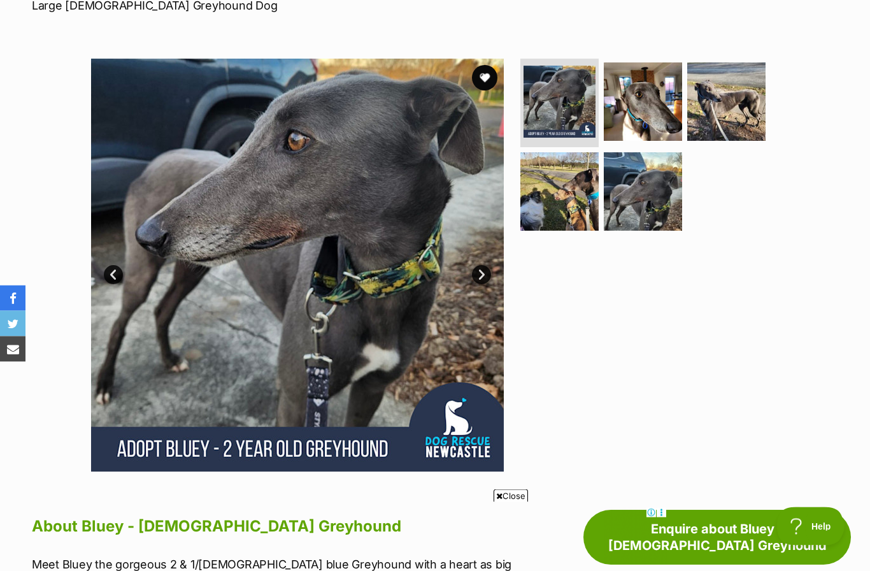
click at [491, 238] on img at bounding box center [297, 265] width 413 height 413
click at [487, 265] on link "Next" at bounding box center [481, 274] width 19 height 19
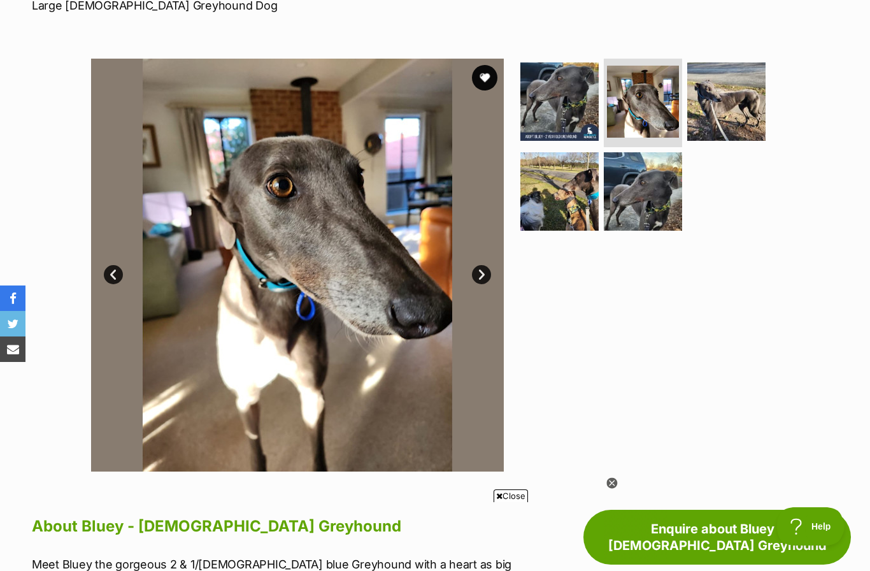
scroll to position [0, 0]
click at [487, 265] on link "Next" at bounding box center [481, 274] width 19 height 19
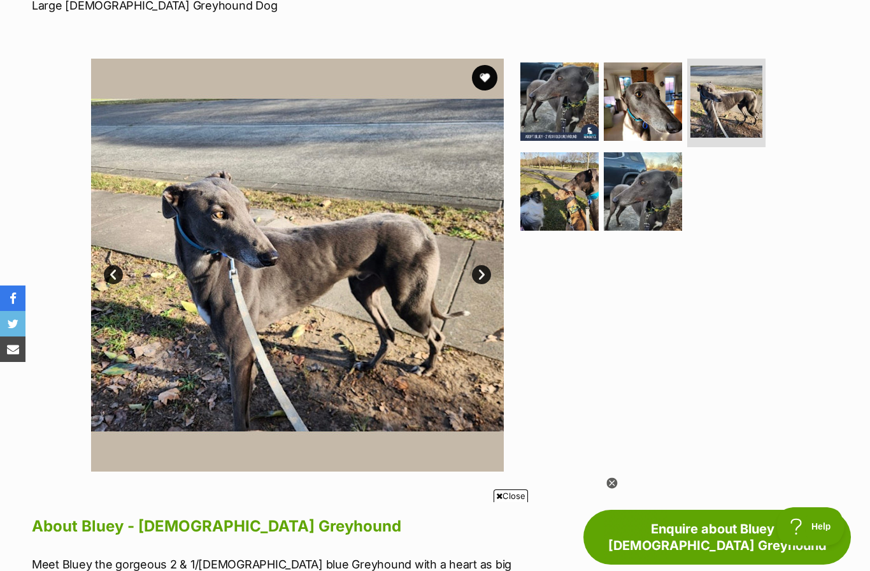
click at [486, 265] on link "Next" at bounding box center [481, 274] width 19 height 19
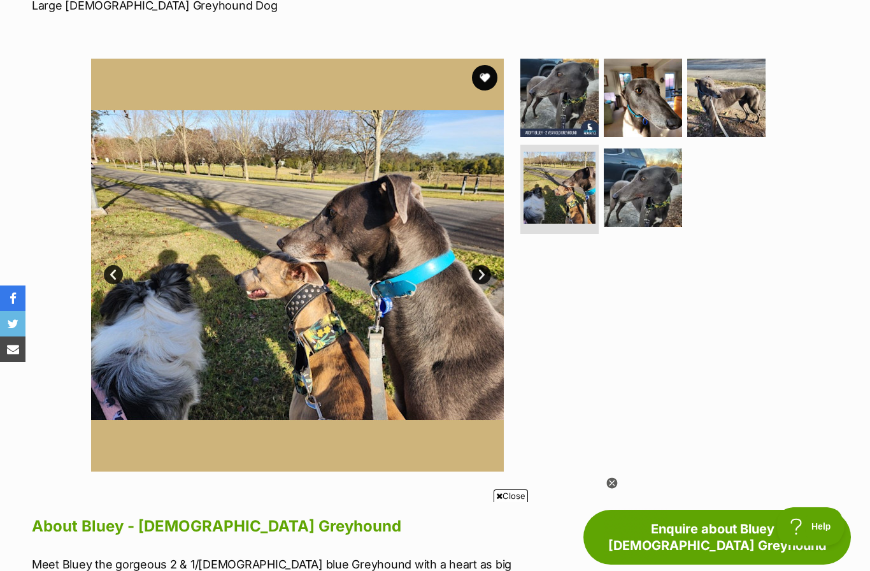
click at [489, 265] on link "Next" at bounding box center [481, 274] width 19 height 19
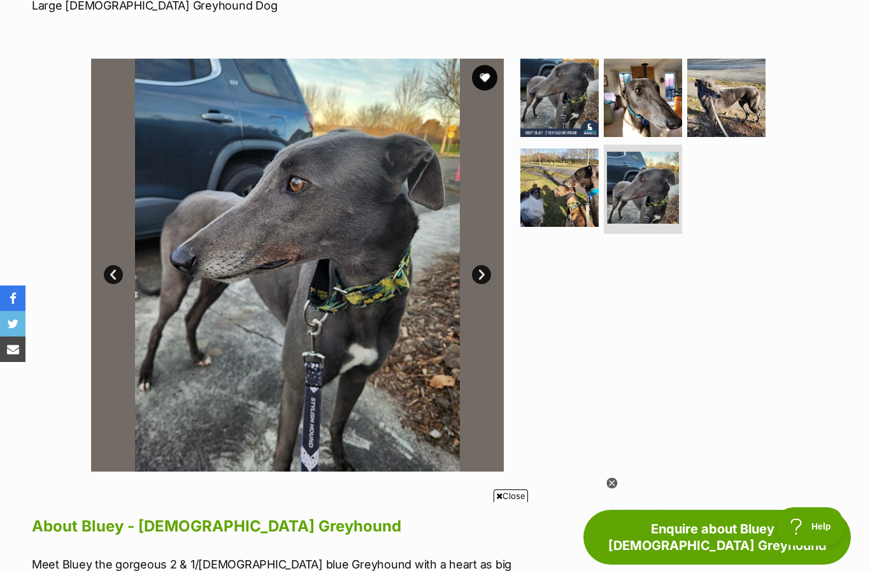
click at [487, 265] on link "Next" at bounding box center [481, 274] width 19 height 19
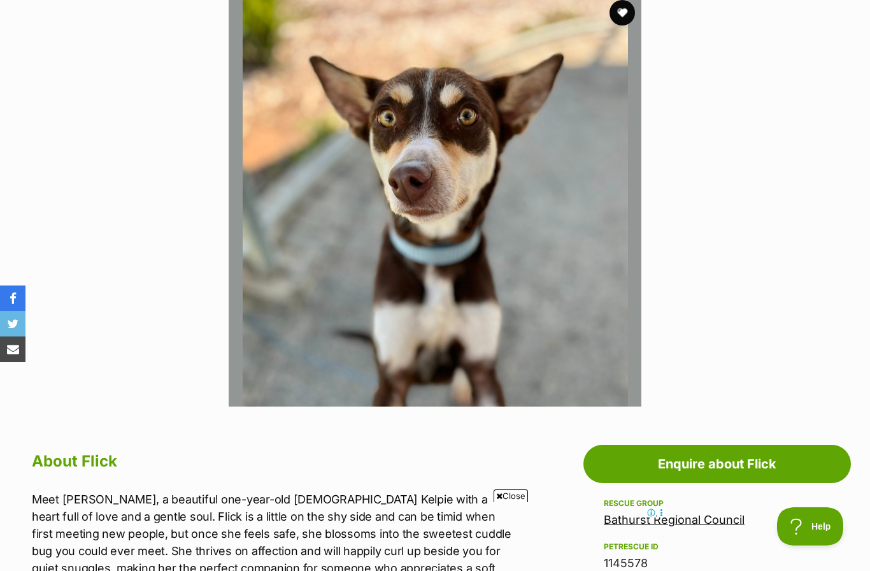
scroll to position [258, 0]
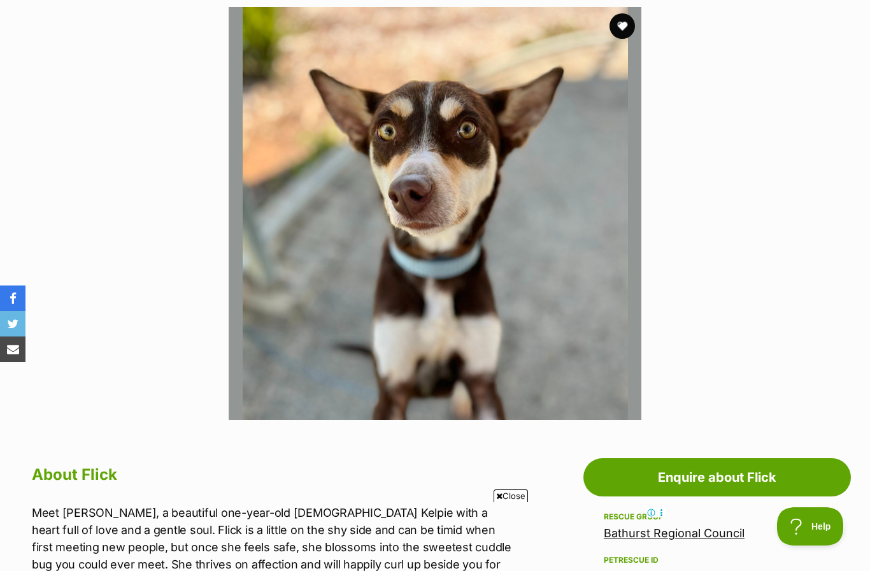
click at [426, 238] on img at bounding box center [435, 213] width 413 height 413
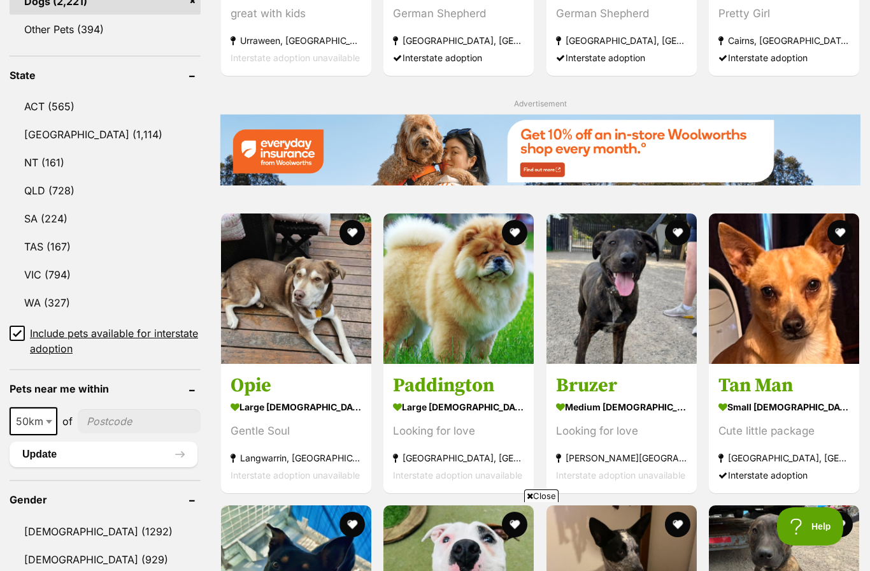
scroll to position [619, 0]
click at [139, 133] on link "[GEOGRAPHIC_DATA] (1,114)" at bounding box center [105, 135] width 191 height 27
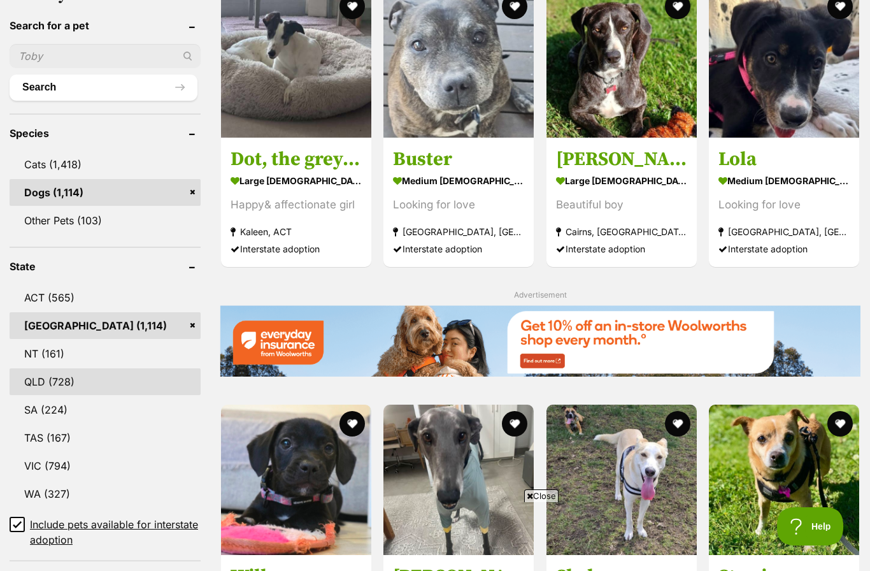
click at [85, 383] on link "QLD (728)" at bounding box center [105, 381] width 191 height 27
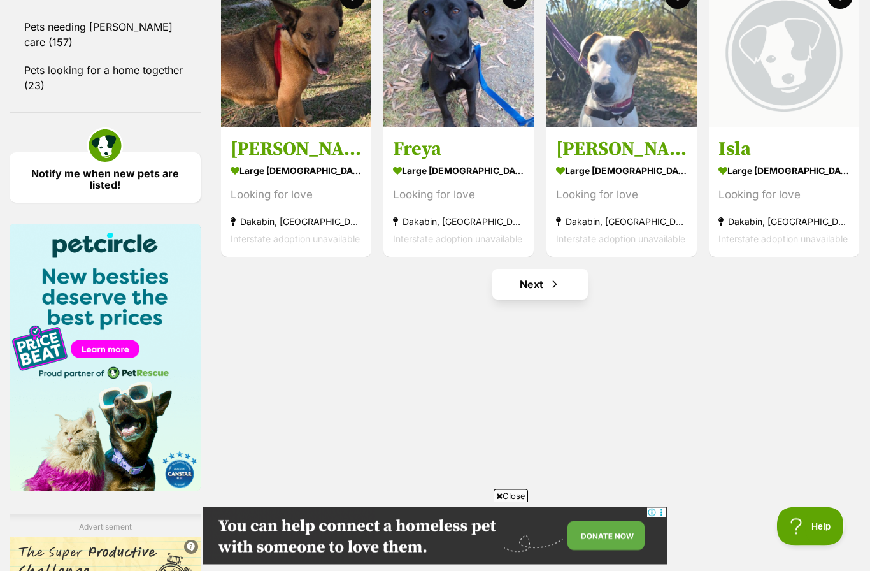
scroll to position [1731, 0]
click at [541, 285] on link "Next" at bounding box center [540, 284] width 96 height 31
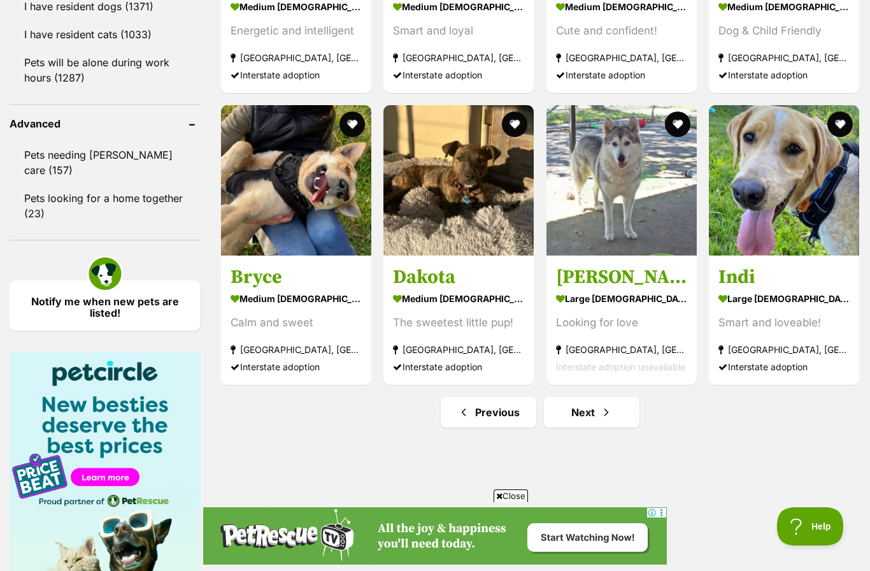
scroll to position [1614, 0]
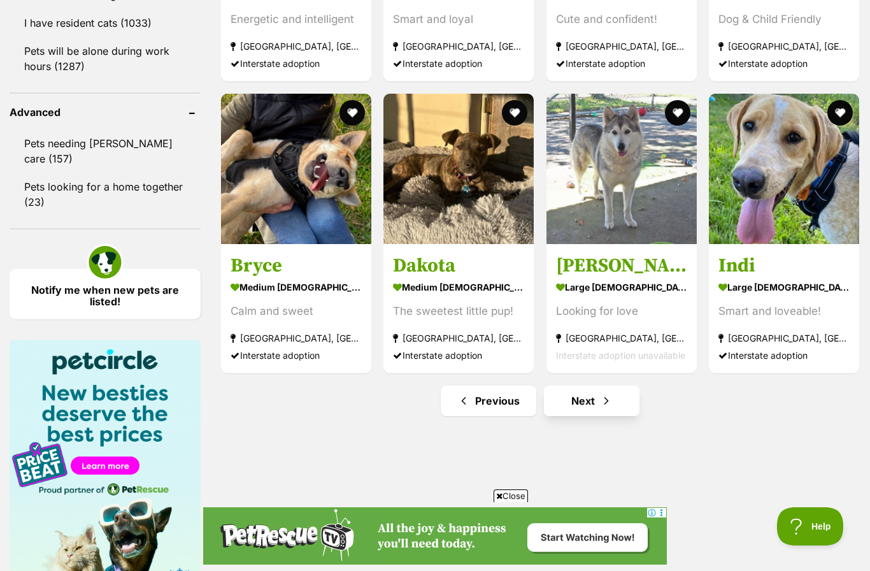
click at [598, 405] on link "Next" at bounding box center [592, 400] width 96 height 31
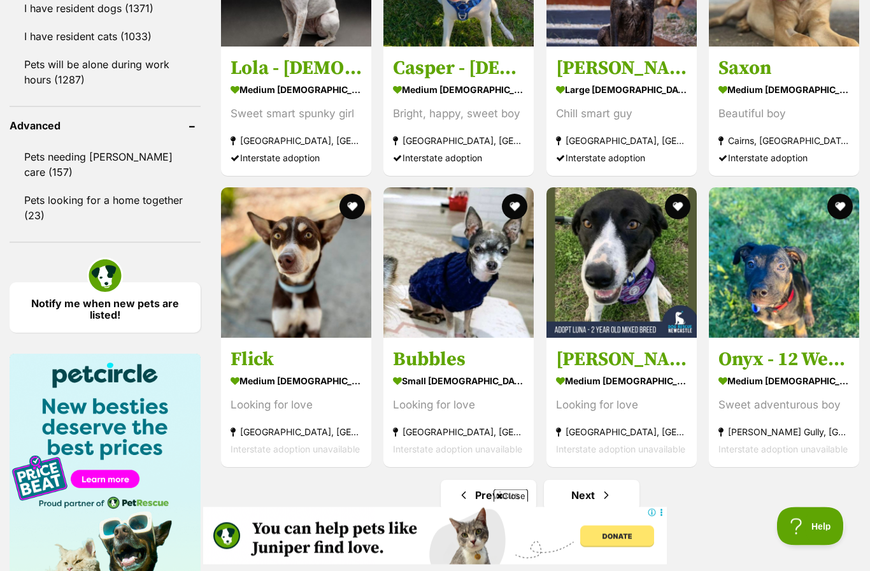
scroll to position [1601, 0]
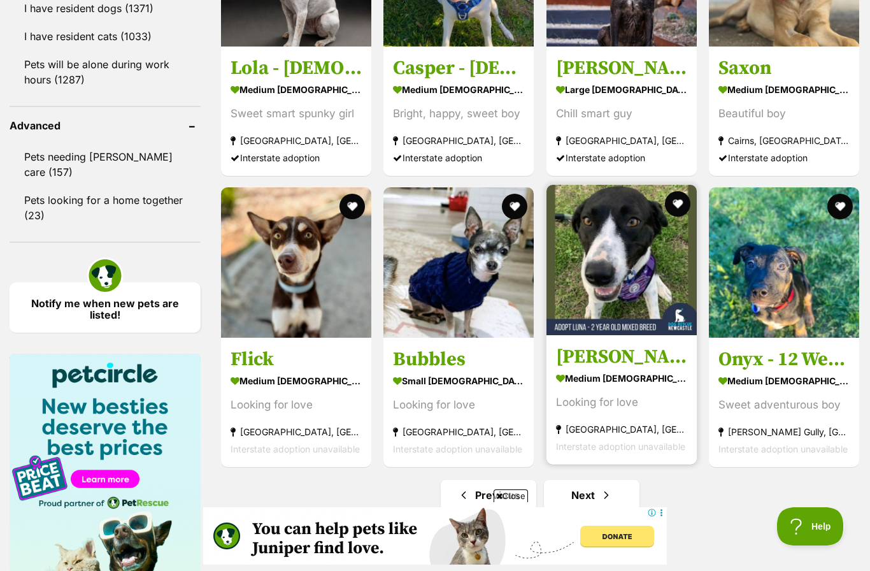
click at [626, 269] on img at bounding box center [622, 260] width 150 height 150
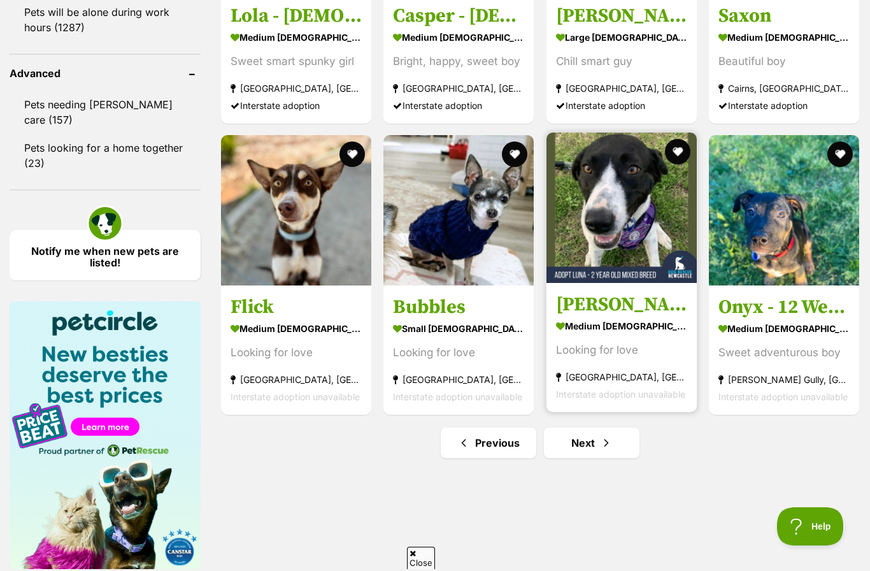
scroll to position [0, 0]
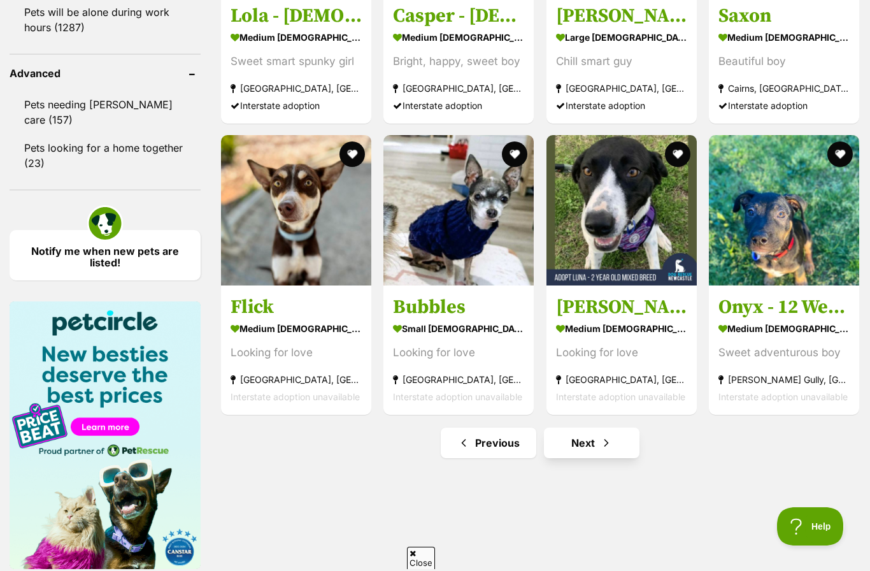
click at [587, 441] on link "Next" at bounding box center [592, 442] width 96 height 31
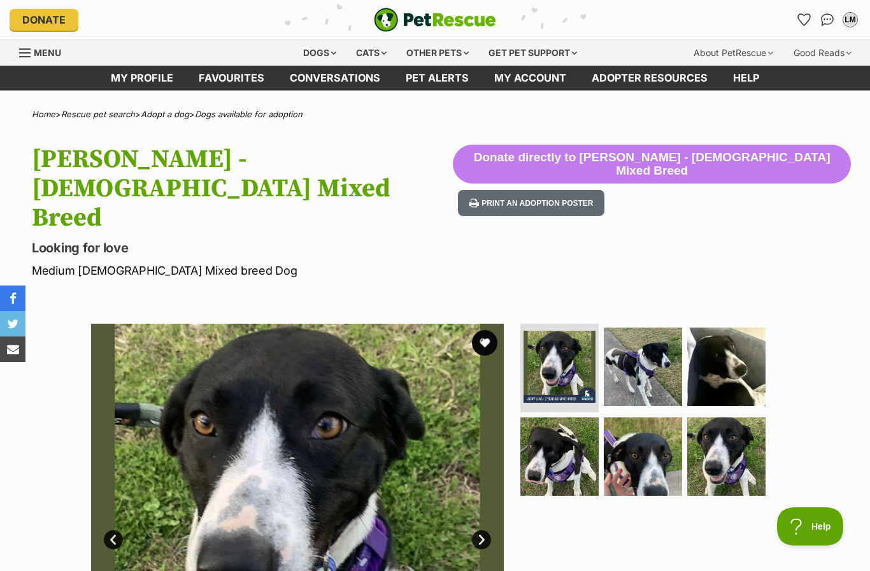
click at [134, 324] on div "Available 1 of 6 images 1 of 6 images 1 of 6 images 1 of 6 images 1 of 6 images…" at bounding box center [297, 530] width 413 height 413
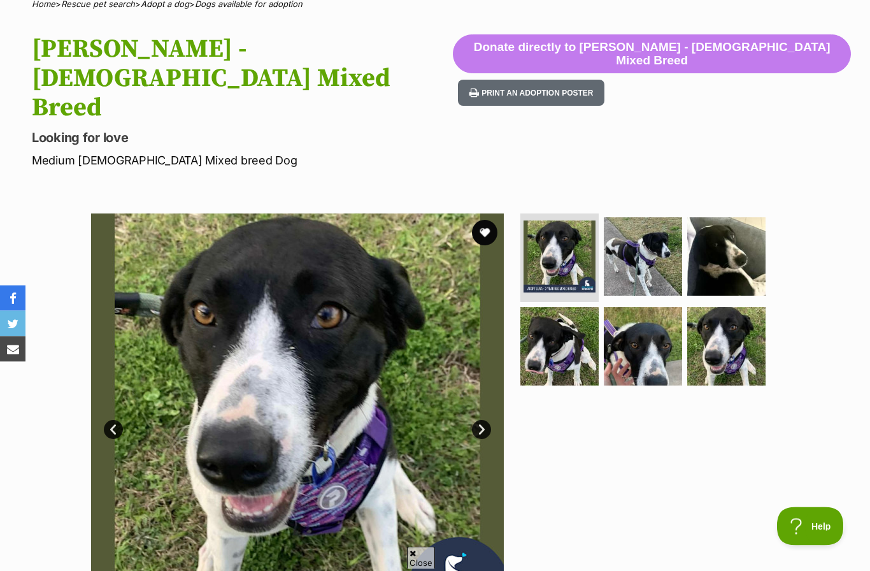
scroll to position [110, 0]
click at [223, 415] on img at bounding box center [297, 419] width 413 height 413
click at [482, 420] on link "Next" at bounding box center [481, 429] width 19 height 19
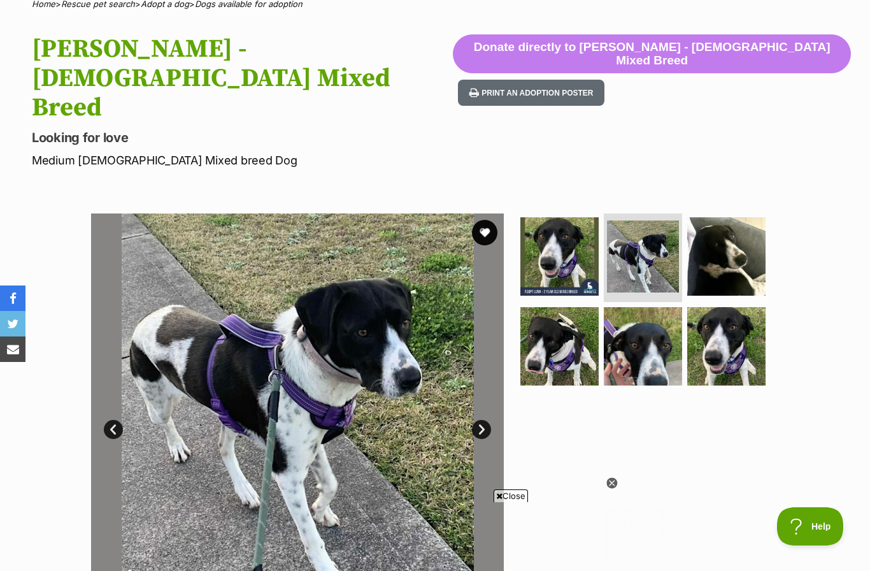
click at [480, 420] on link "Next" at bounding box center [481, 429] width 19 height 19
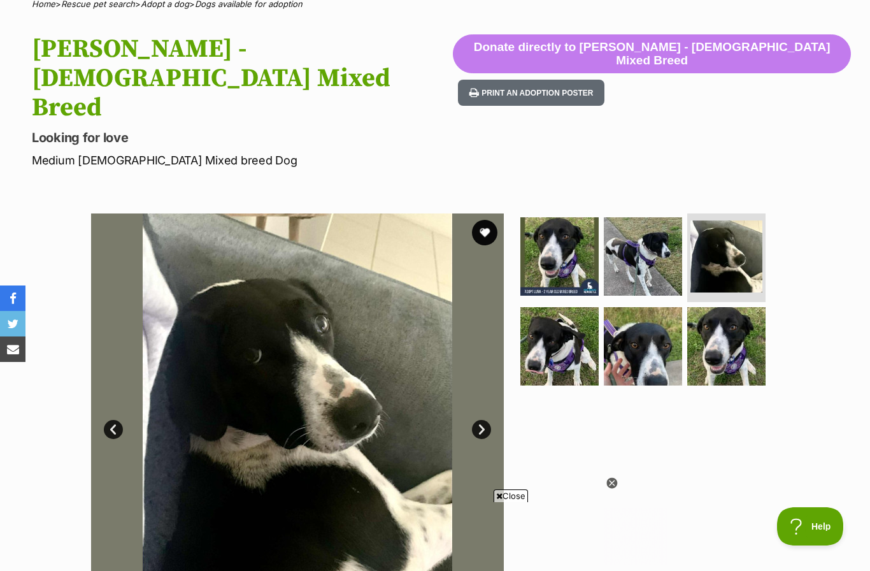
click at [479, 420] on link "Next" at bounding box center [481, 429] width 19 height 19
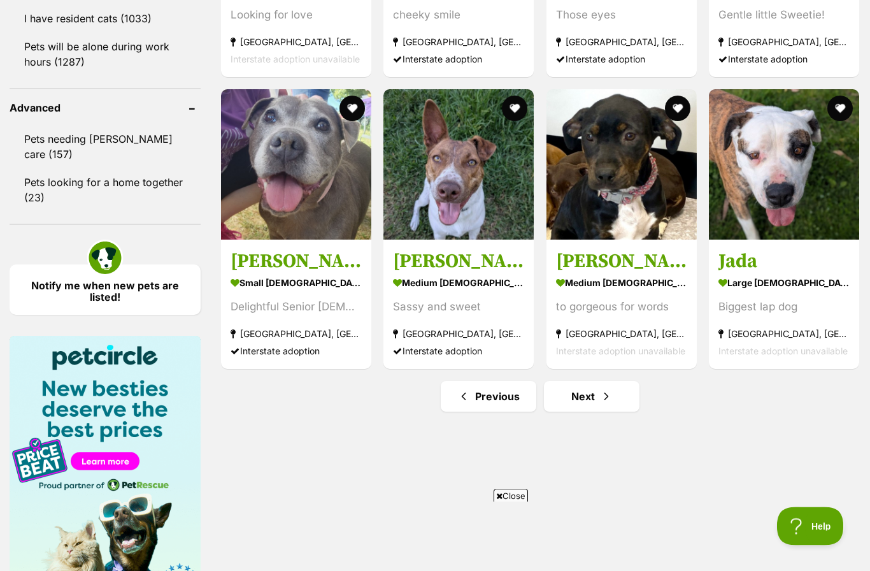
scroll to position [1619, 0]
click at [594, 399] on link "Next" at bounding box center [592, 396] width 96 height 31
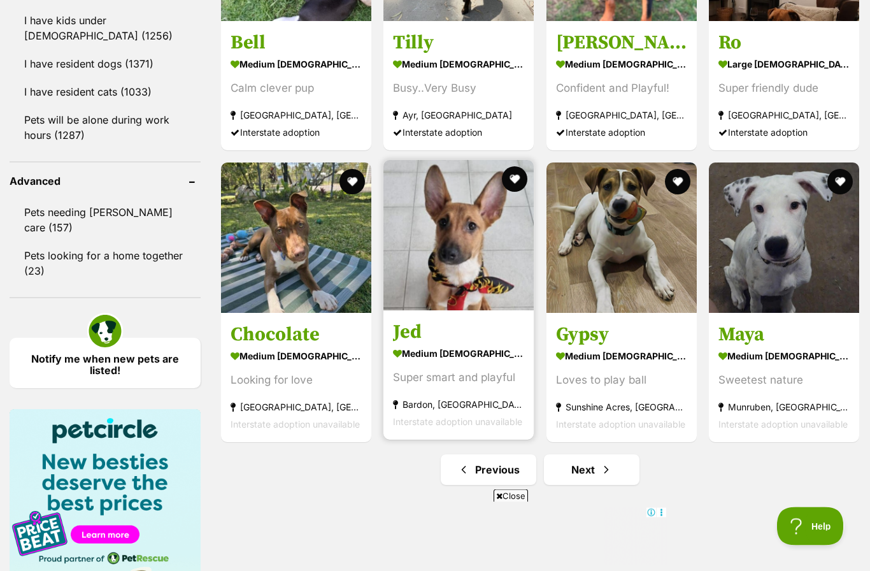
scroll to position [1545, 0]
click at [454, 259] on img at bounding box center [458, 235] width 150 height 150
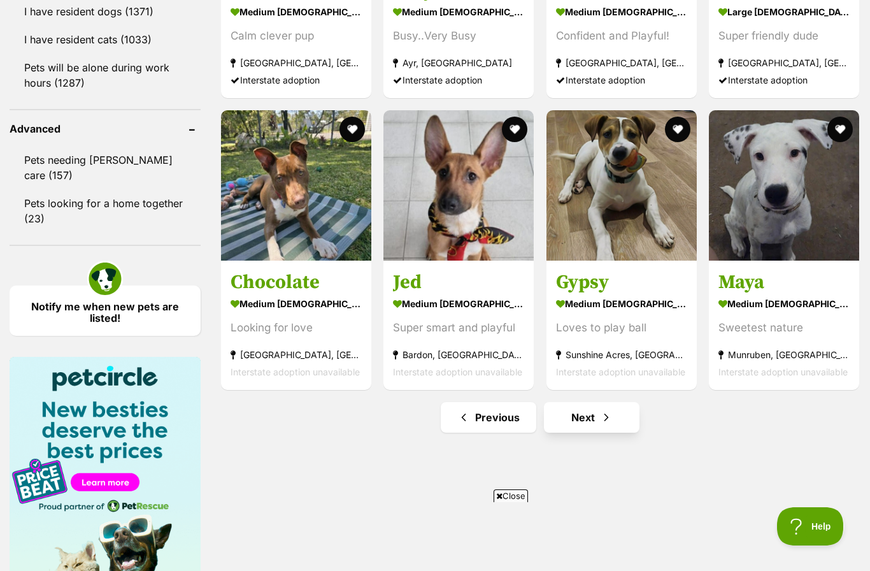
click at [605, 418] on span "Next page" at bounding box center [606, 417] width 13 height 15
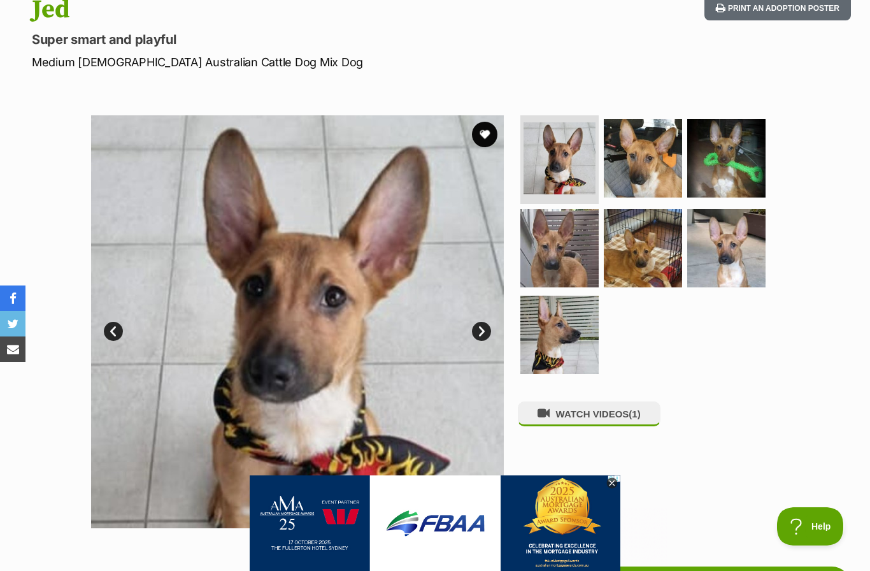
click at [490, 331] on link "Next" at bounding box center [481, 331] width 19 height 19
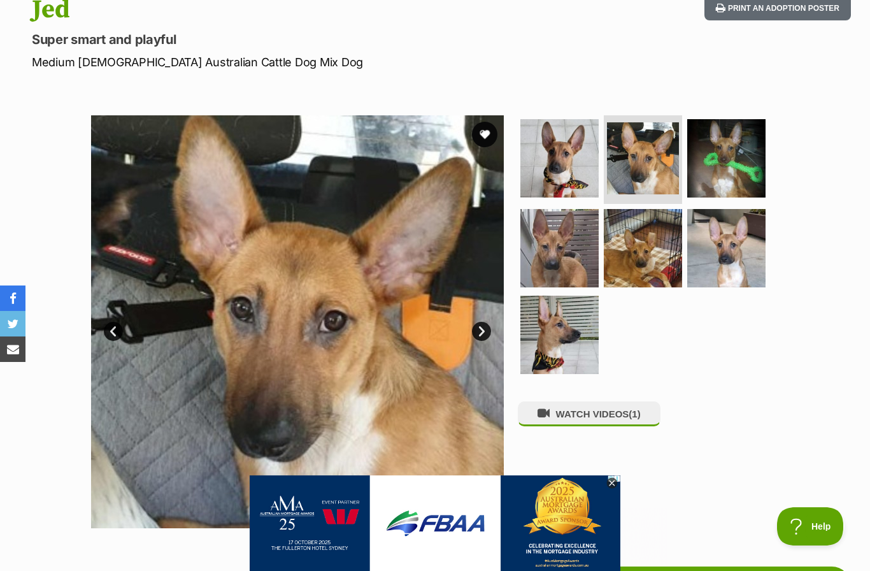
click at [484, 329] on link "Next" at bounding box center [481, 331] width 19 height 19
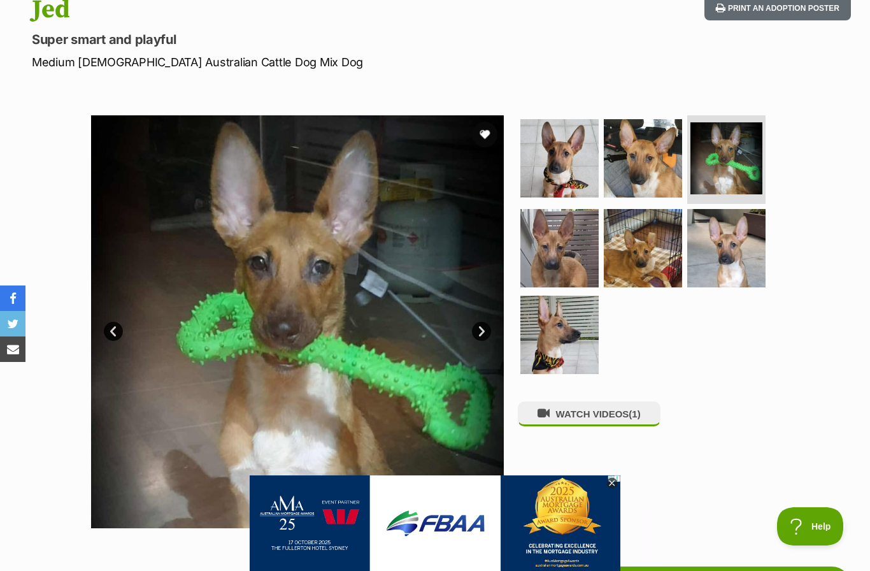
click at [484, 329] on link "Next" at bounding box center [481, 331] width 19 height 19
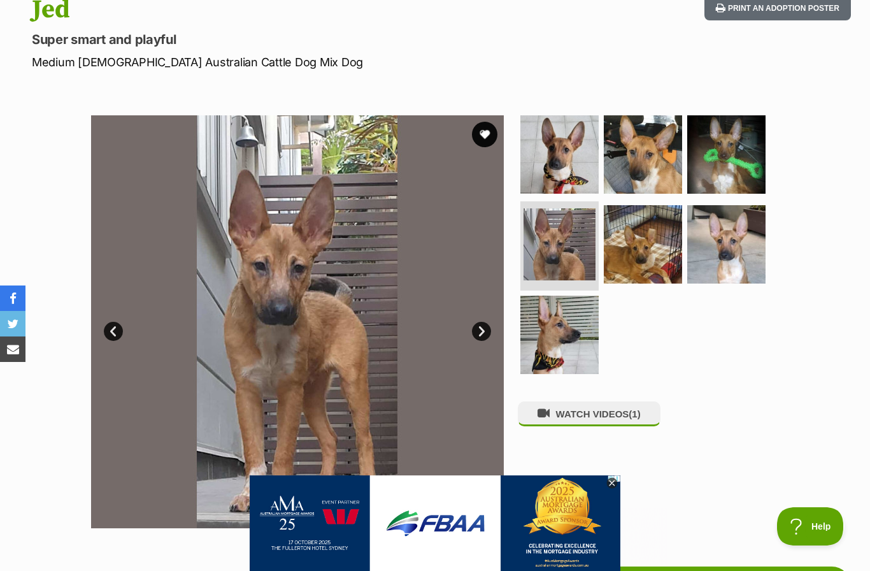
click at [481, 330] on link "Next" at bounding box center [481, 331] width 19 height 19
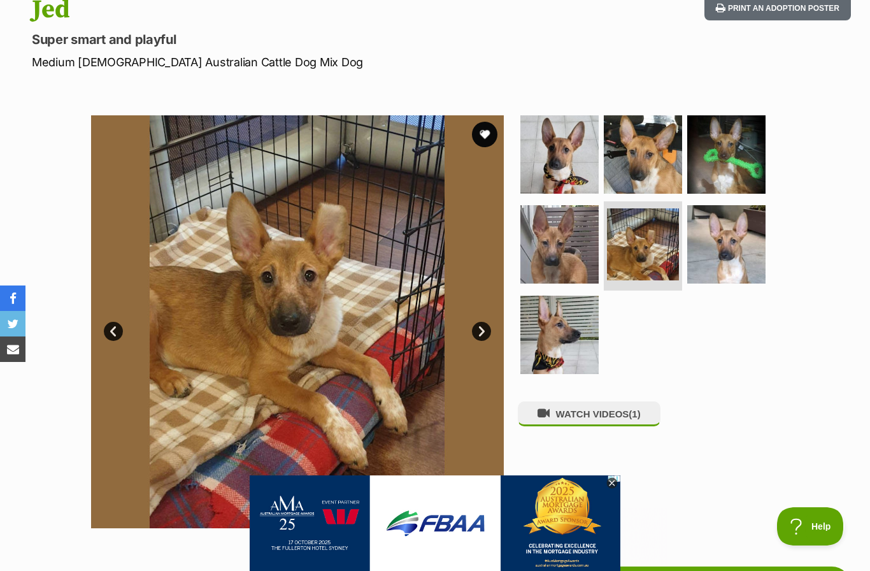
click at [483, 333] on link "Next" at bounding box center [481, 331] width 19 height 19
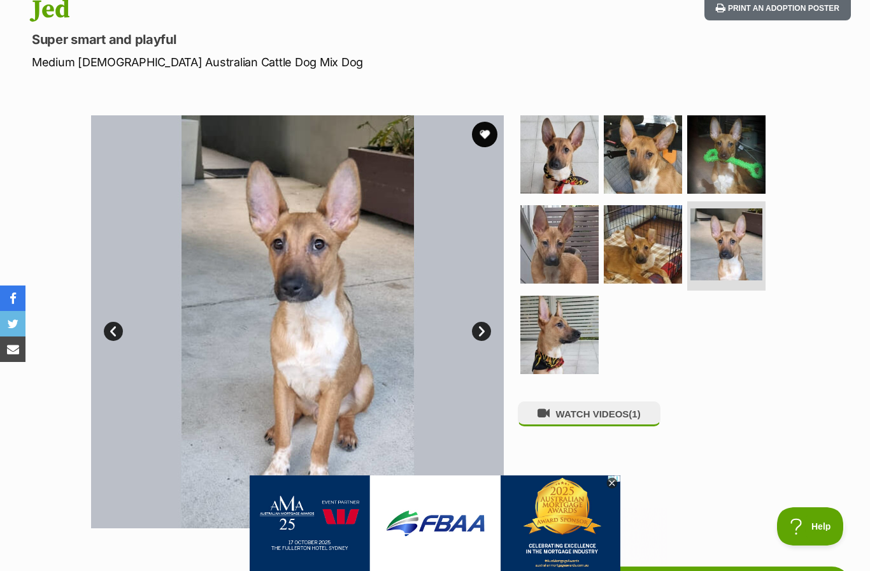
click at [486, 330] on link "Next" at bounding box center [481, 331] width 19 height 19
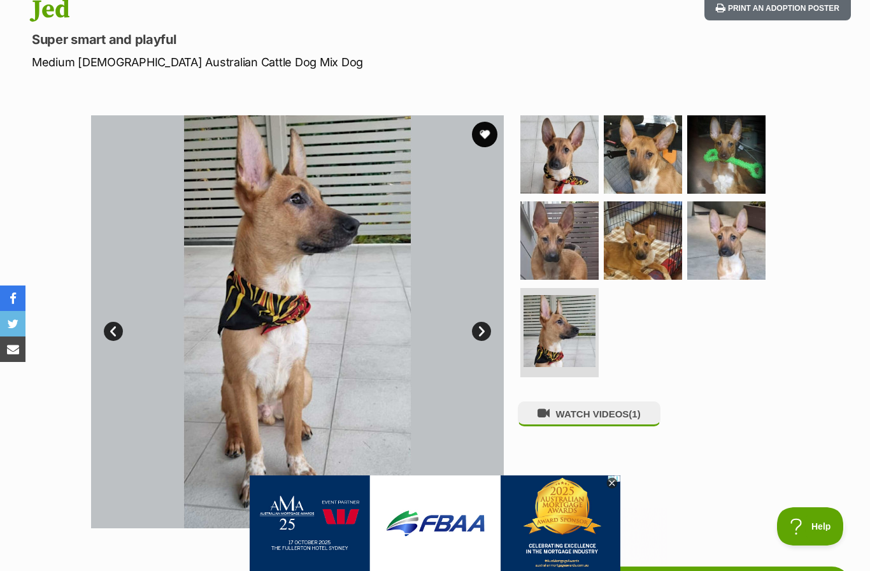
click at [486, 331] on link "Next" at bounding box center [481, 331] width 19 height 19
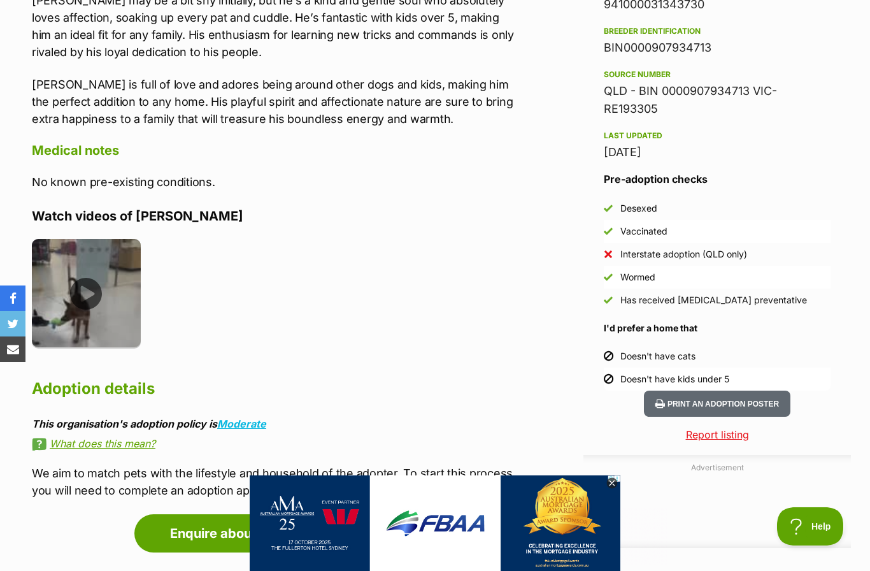
click at [86, 272] on img at bounding box center [86, 293] width 109 height 109
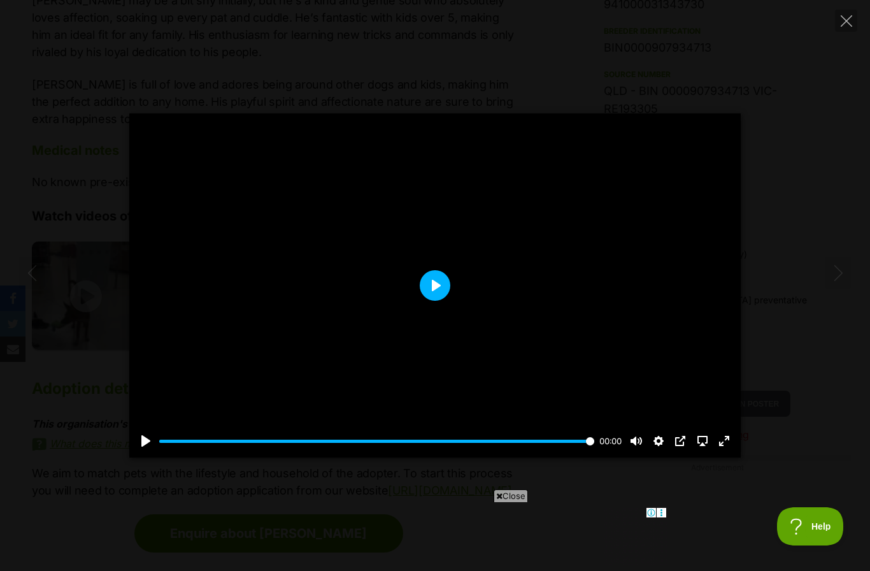
click at [433, 282] on button "Play" at bounding box center [435, 285] width 31 height 31
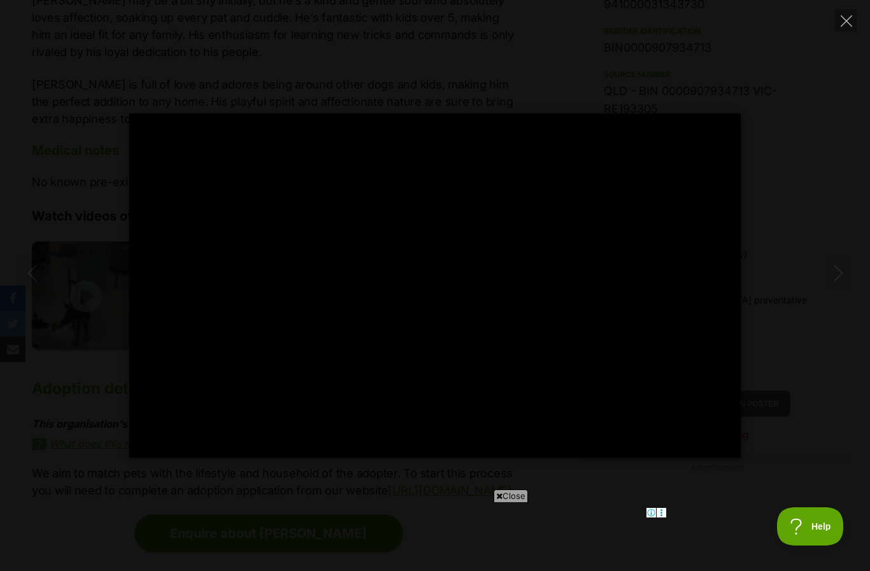
type input "100"
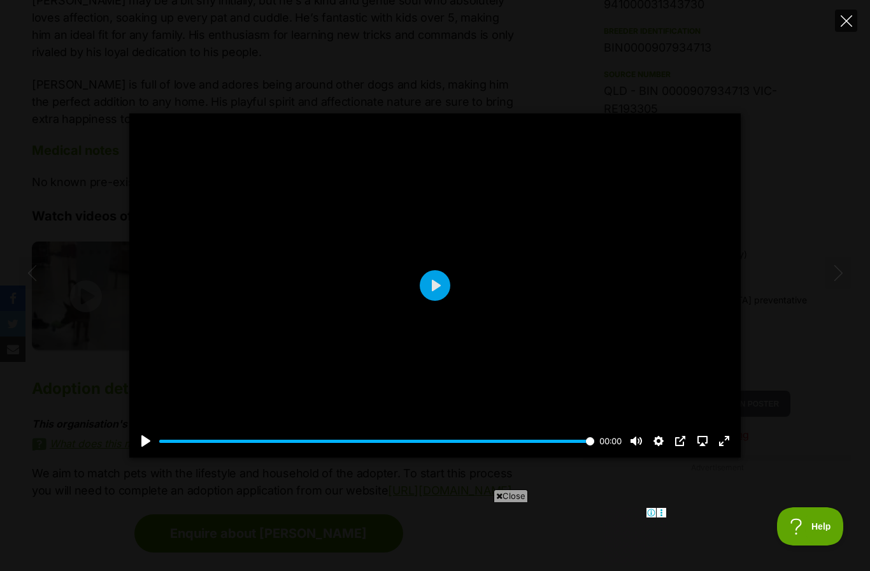
click at [836, 22] on button "Close" at bounding box center [846, 21] width 22 height 22
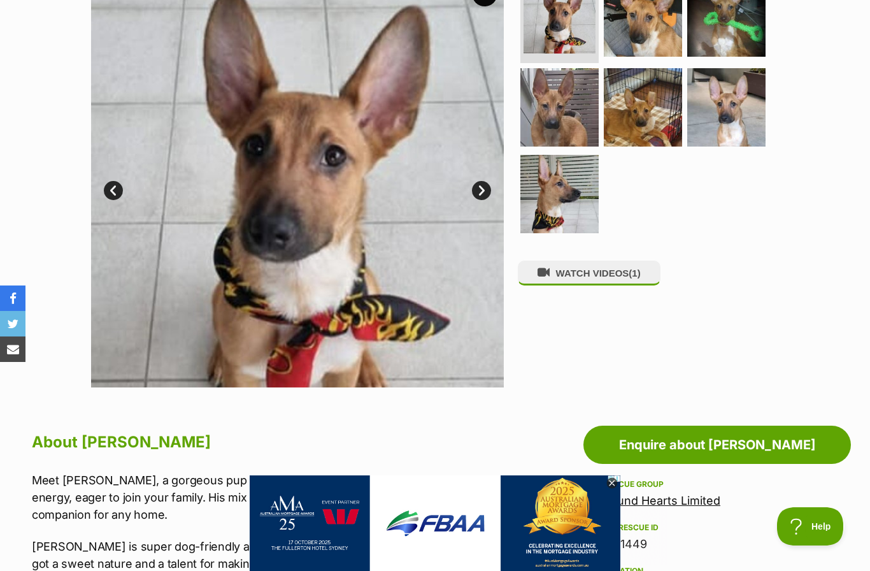
scroll to position [259, 0]
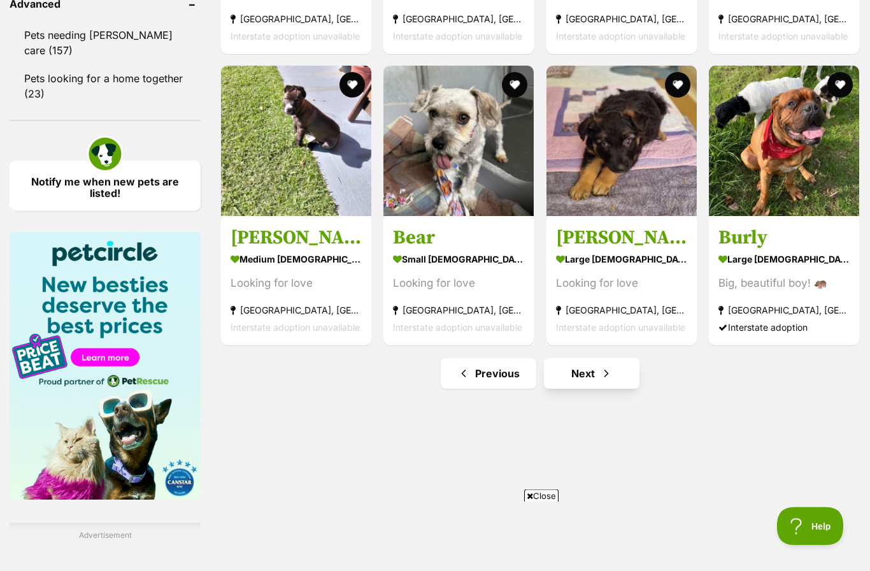
scroll to position [1723, 0]
click at [602, 374] on span "Next page" at bounding box center [606, 373] width 13 height 15
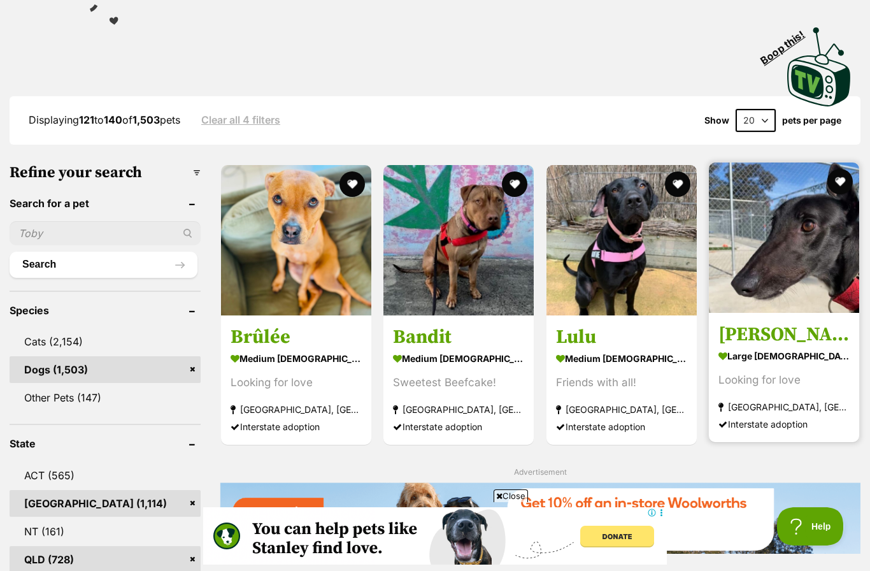
click at [775, 274] on img at bounding box center [784, 237] width 150 height 150
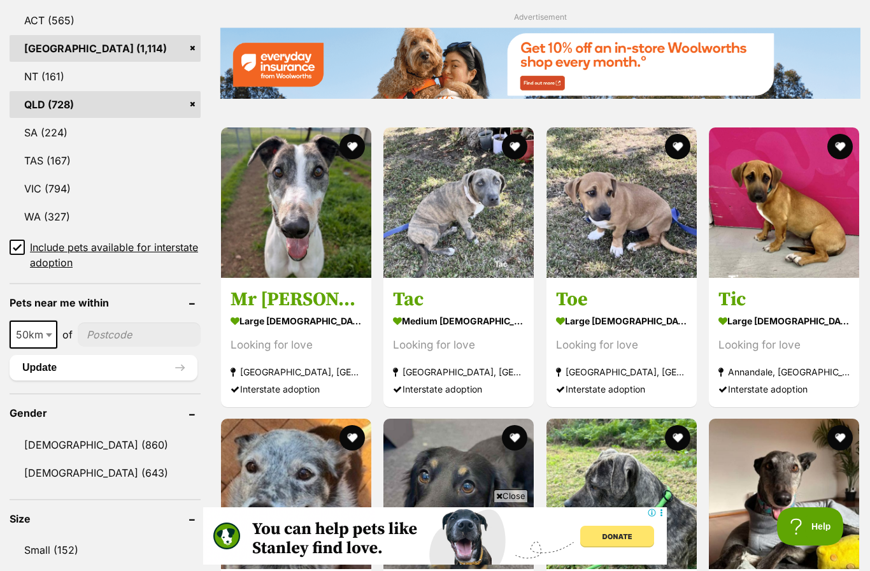
scroll to position [724, 0]
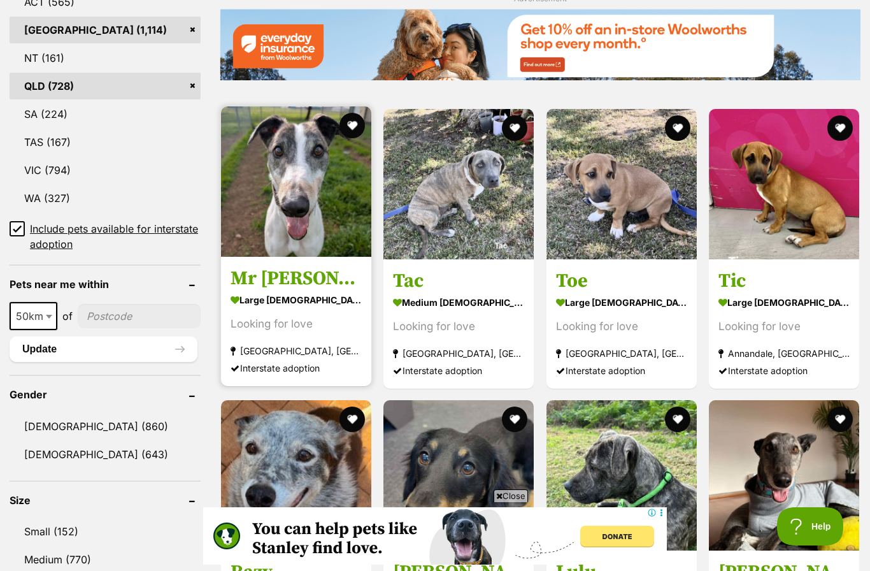
click at [336, 208] on img at bounding box center [296, 181] width 150 height 150
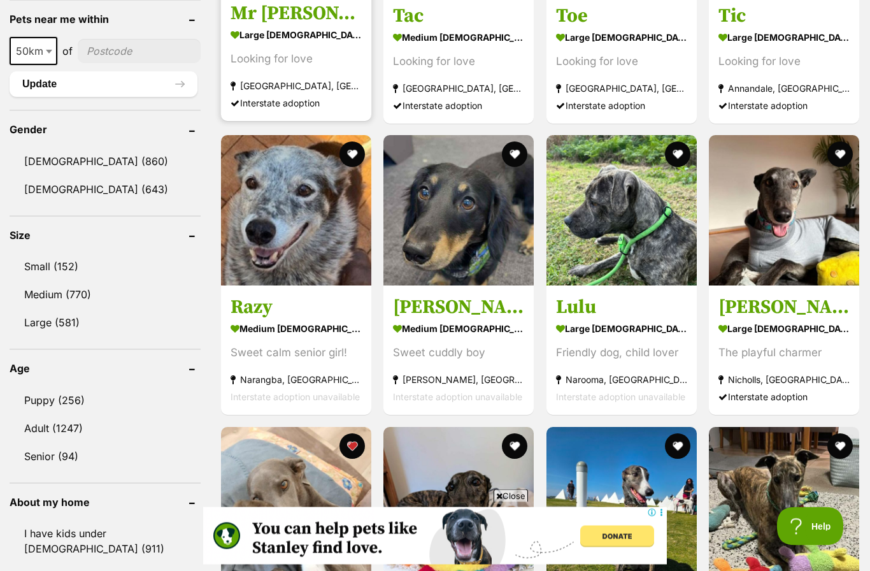
scroll to position [989, 0]
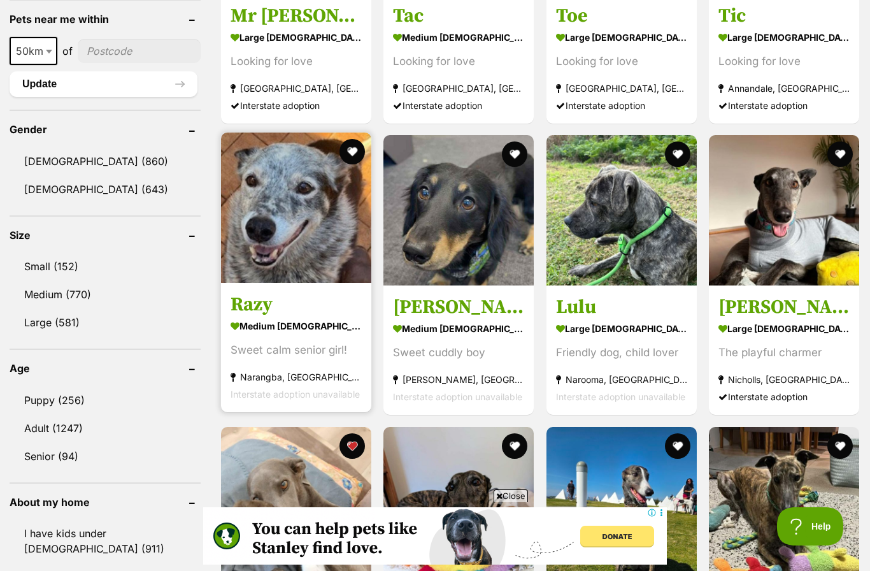
click at [332, 245] on img at bounding box center [296, 208] width 150 height 150
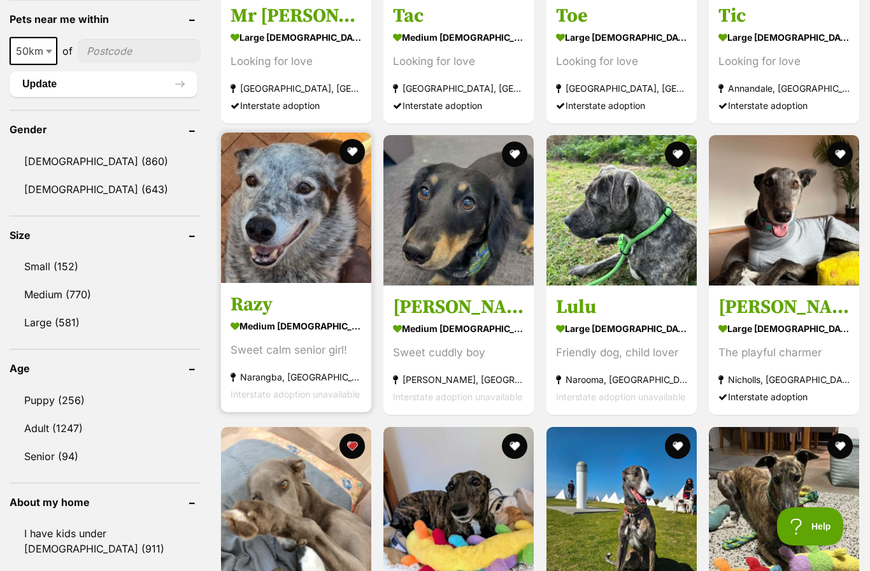
scroll to position [1042, 0]
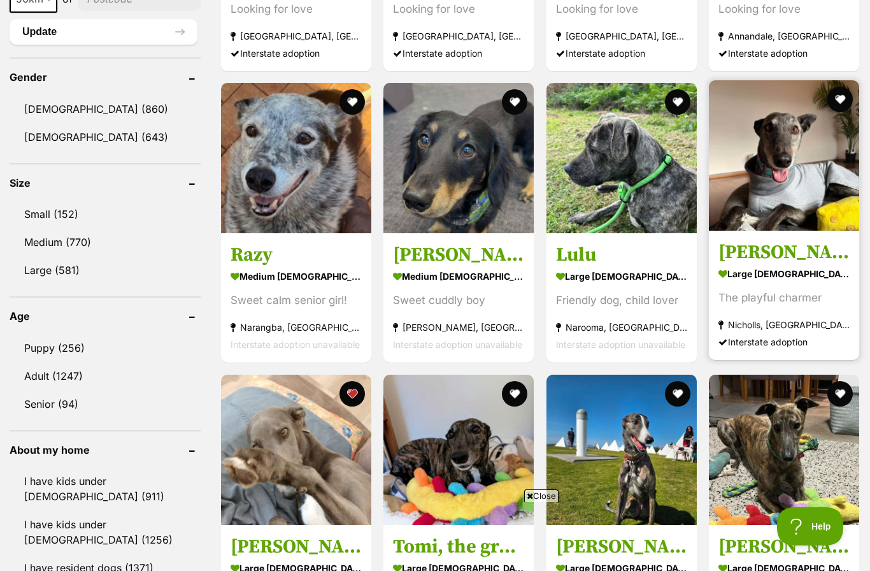
click at [764, 188] on img at bounding box center [784, 155] width 150 height 150
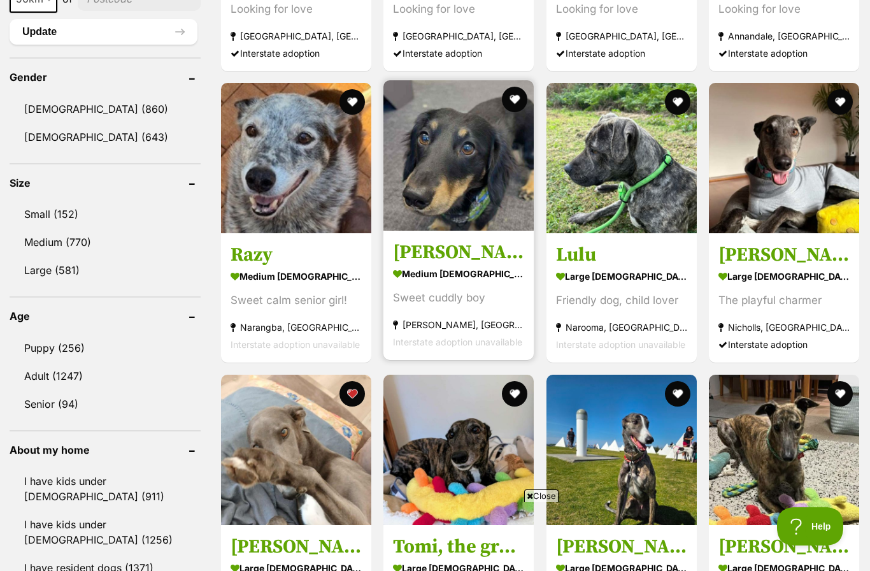
click at [491, 175] on img at bounding box center [458, 155] width 150 height 150
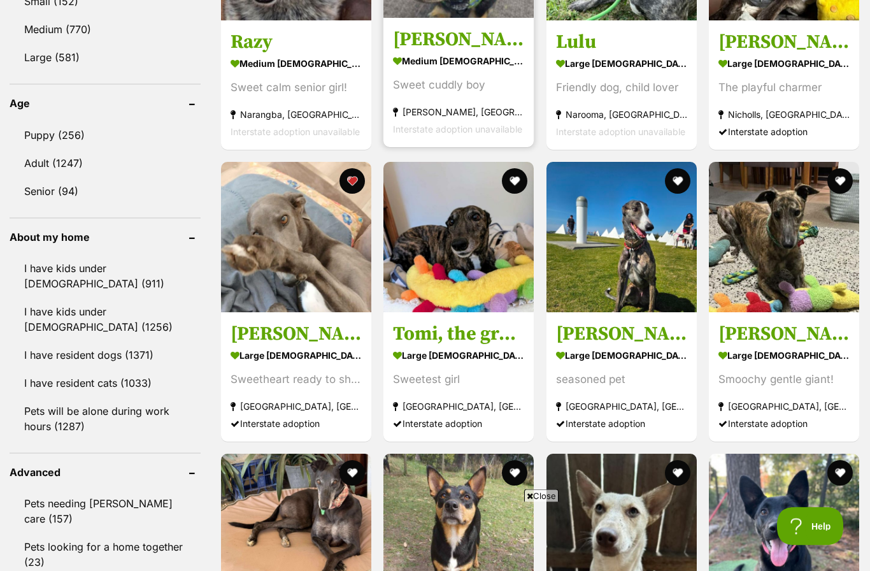
scroll to position [1307, 0]
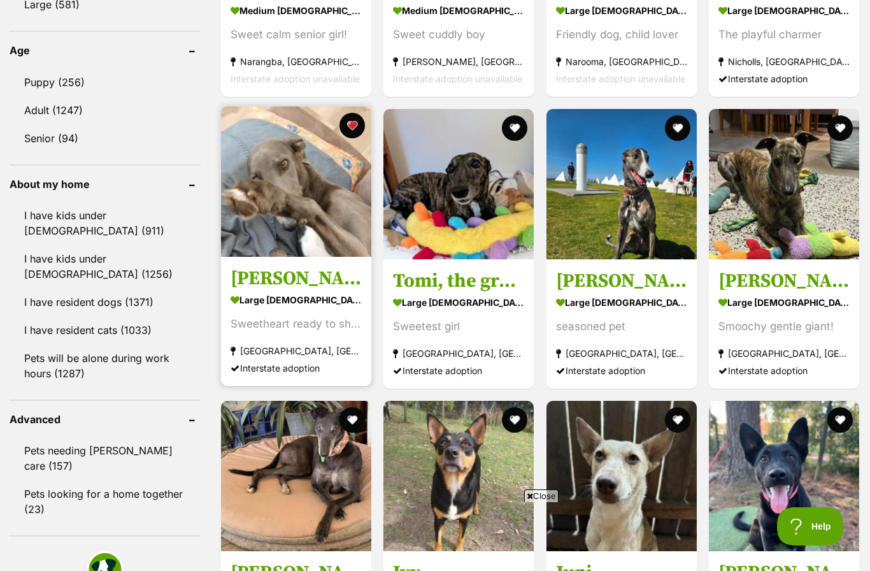
click at [327, 224] on img at bounding box center [296, 181] width 150 height 150
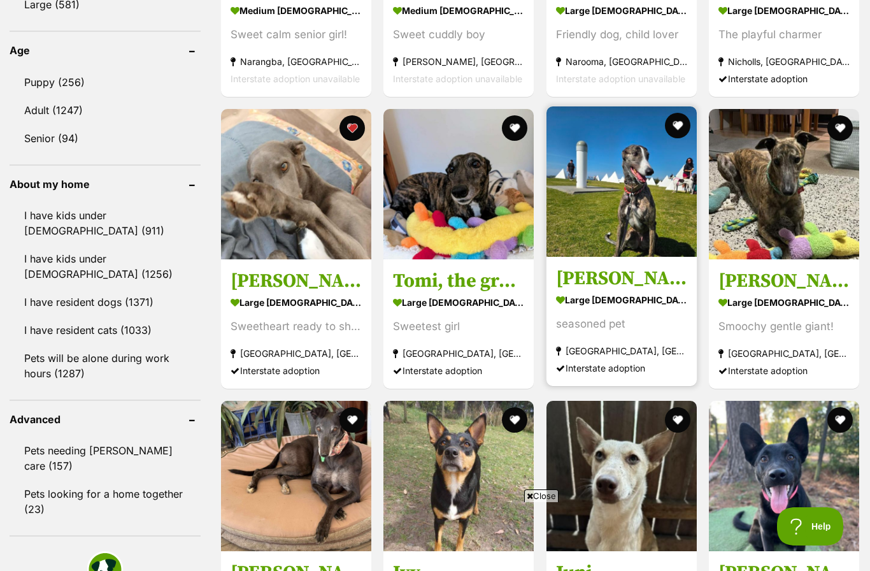
click at [627, 213] on img at bounding box center [622, 181] width 150 height 150
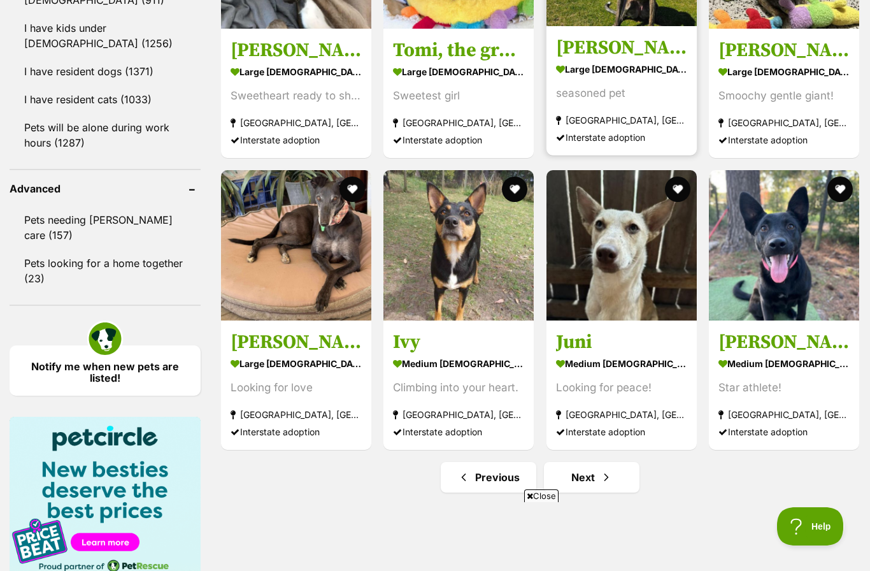
scroll to position [1602, 0]
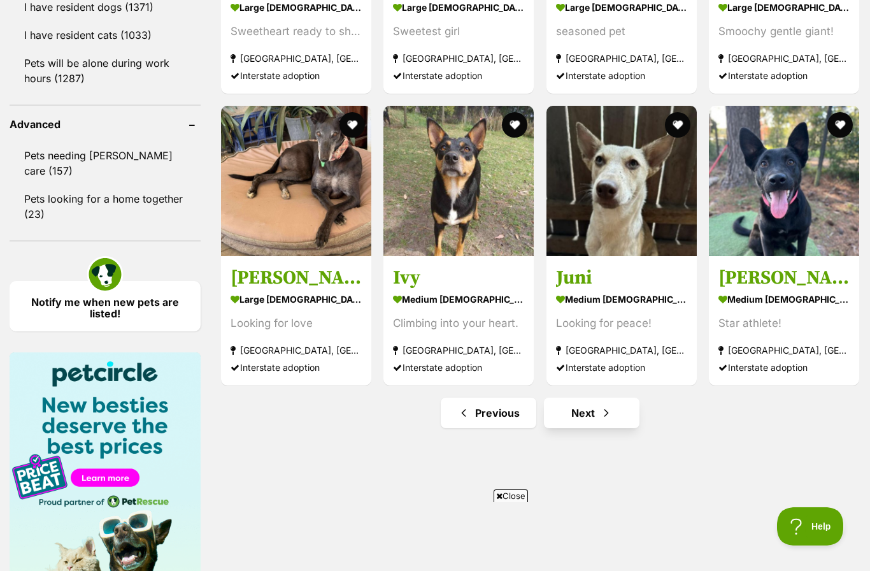
click at [589, 404] on link "Next" at bounding box center [592, 413] width 96 height 31
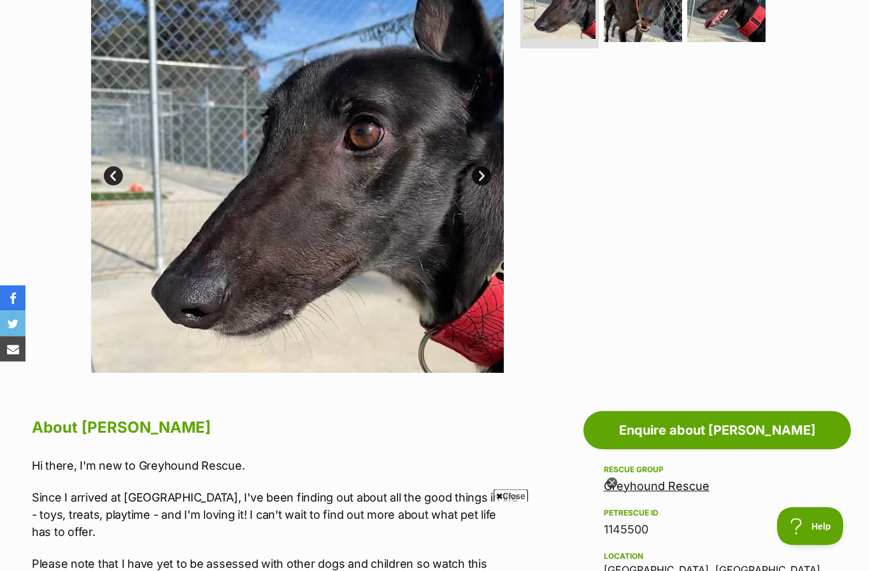
scroll to position [254, 0]
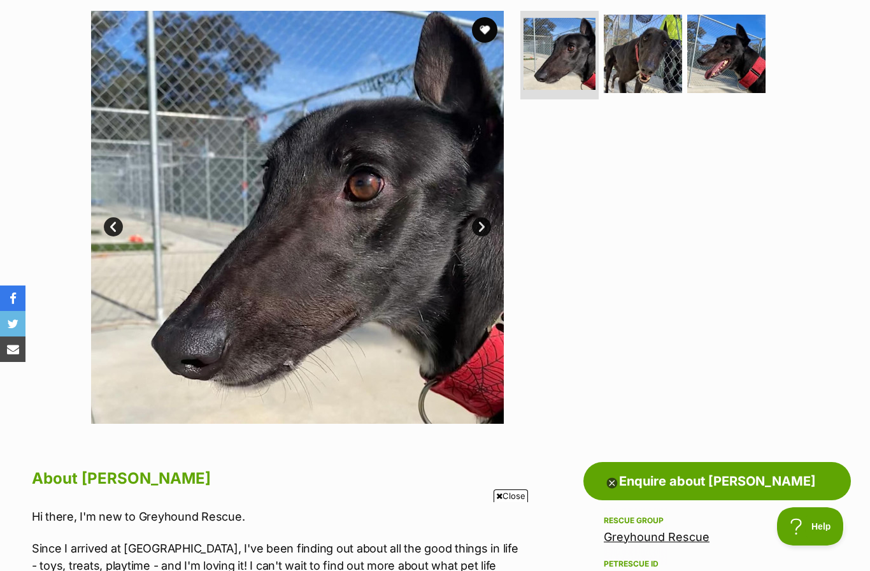
click at [486, 222] on link "Next" at bounding box center [481, 226] width 19 height 19
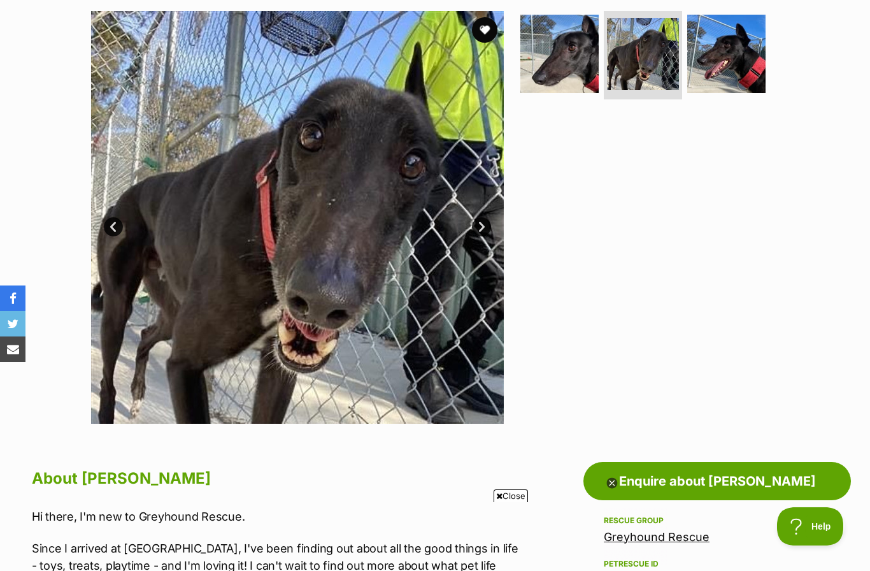
scroll to position [0, 0]
click at [485, 223] on link "Next" at bounding box center [481, 226] width 19 height 19
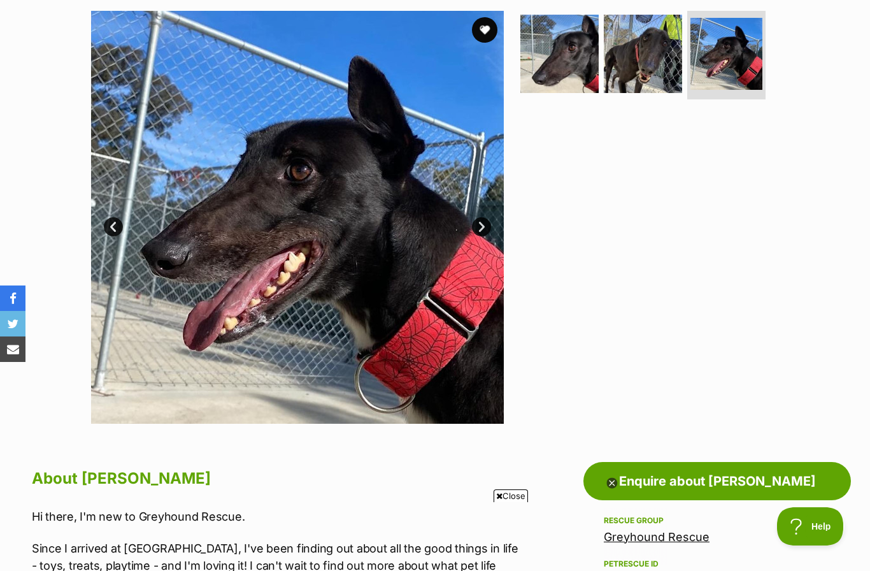
click at [481, 229] on link "Next" at bounding box center [481, 226] width 19 height 19
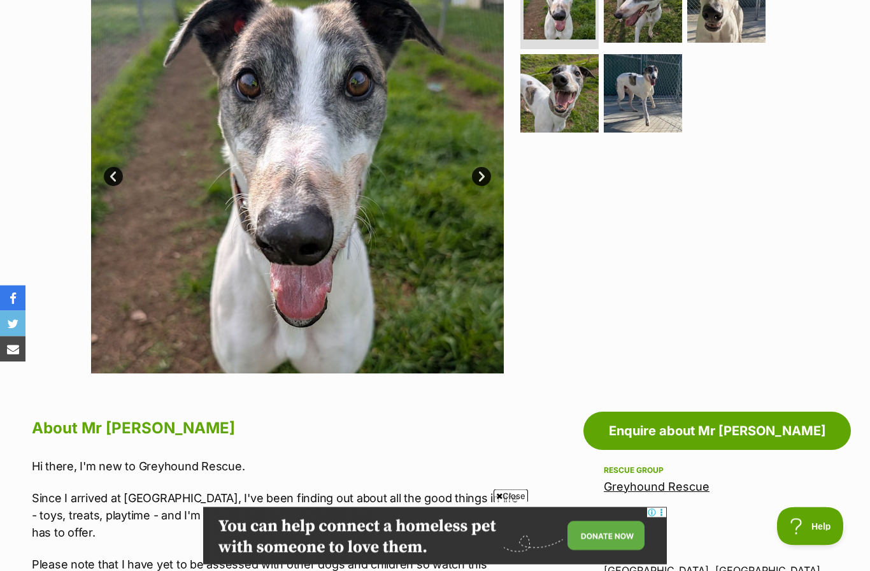
scroll to position [281, 0]
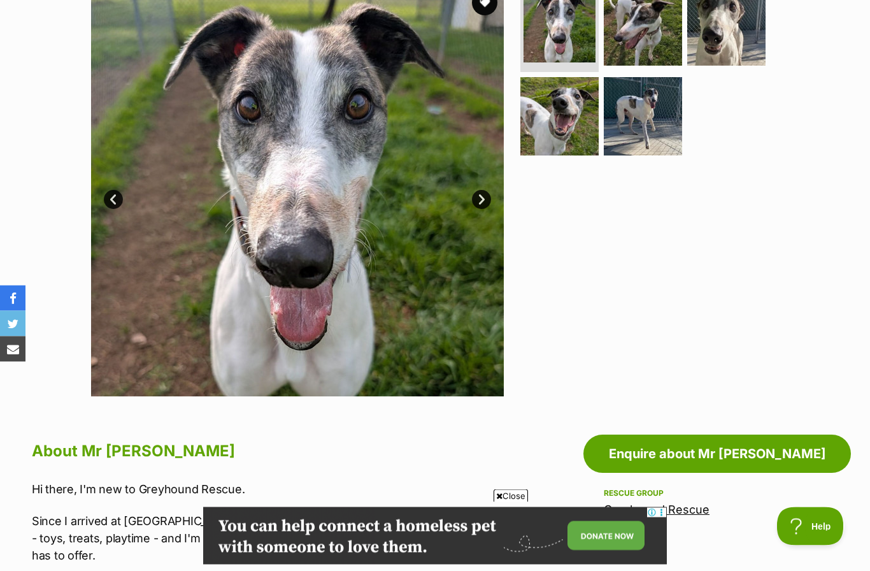
click at [488, 193] on link "Next" at bounding box center [481, 199] width 19 height 19
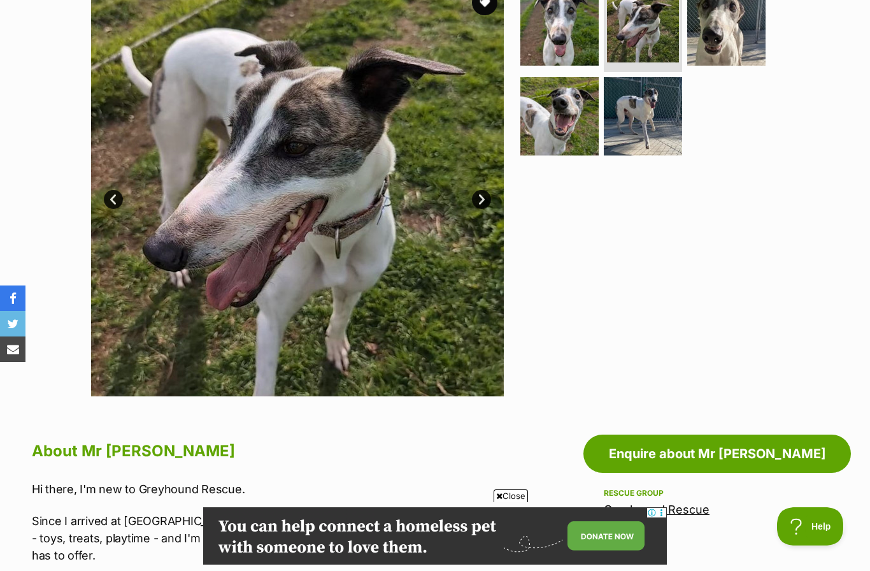
click at [486, 200] on link "Next" at bounding box center [481, 199] width 19 height 19
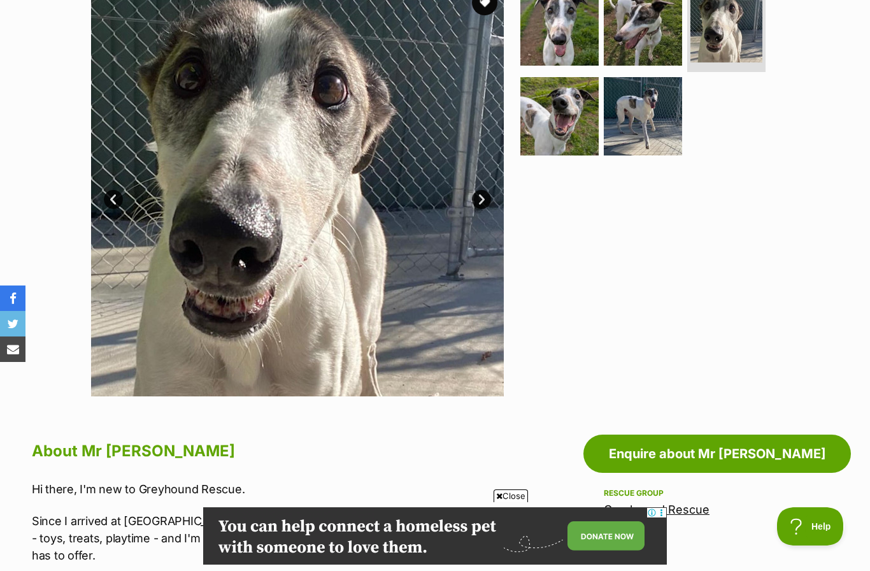
click at [484, 199] on link "Next" at bounding box center [481, 199] width 19 height 19
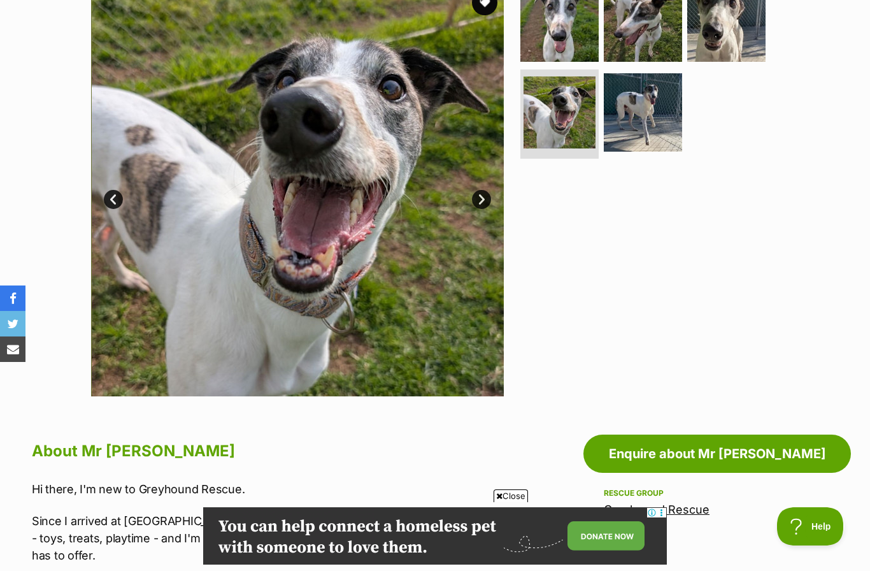
click at [490, 194] on link "Next" at bounding box center [481, 199] width 19 height 19
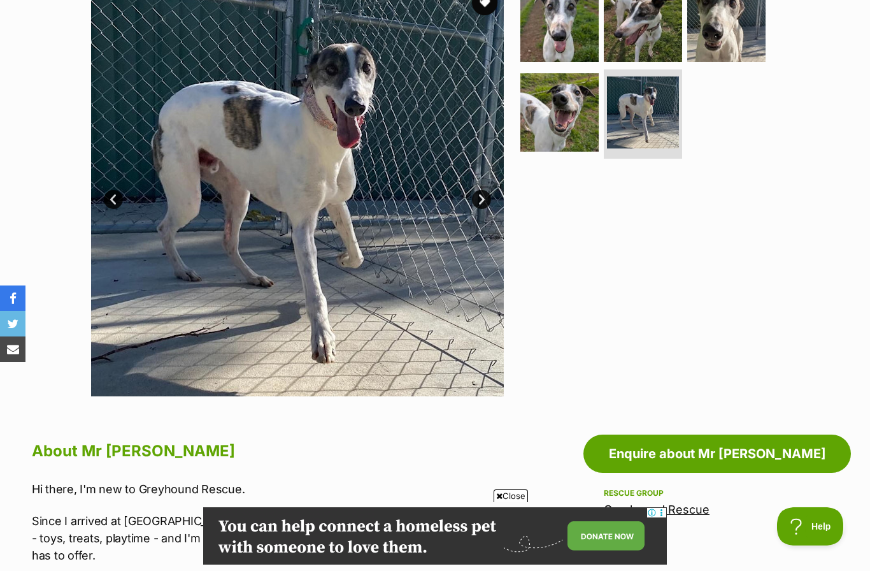
scroll to position [0, 0]
click at [486, 201] on link "Next" at bounding box center [481, 199] width 19 height 19
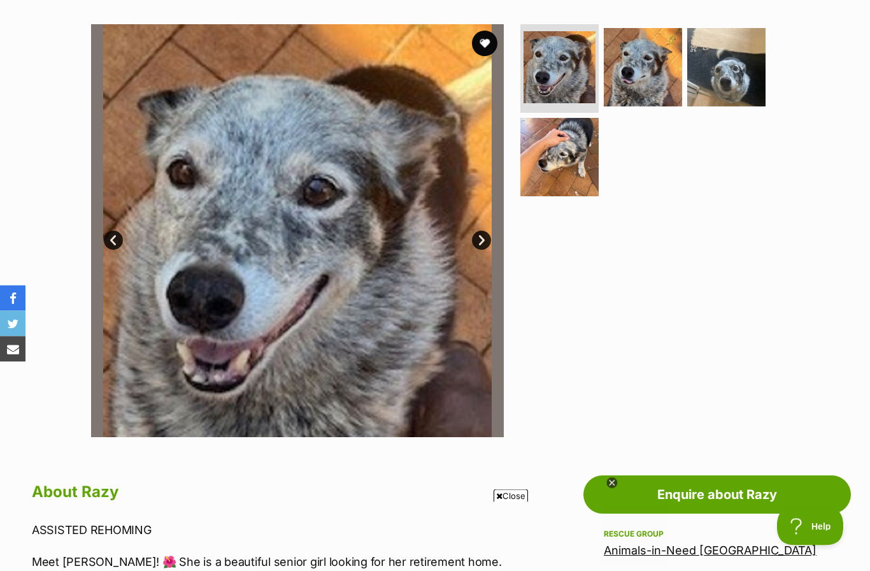
click at [489, 244] on link "Next" at bounding box center [481, 240] width 19 height 19
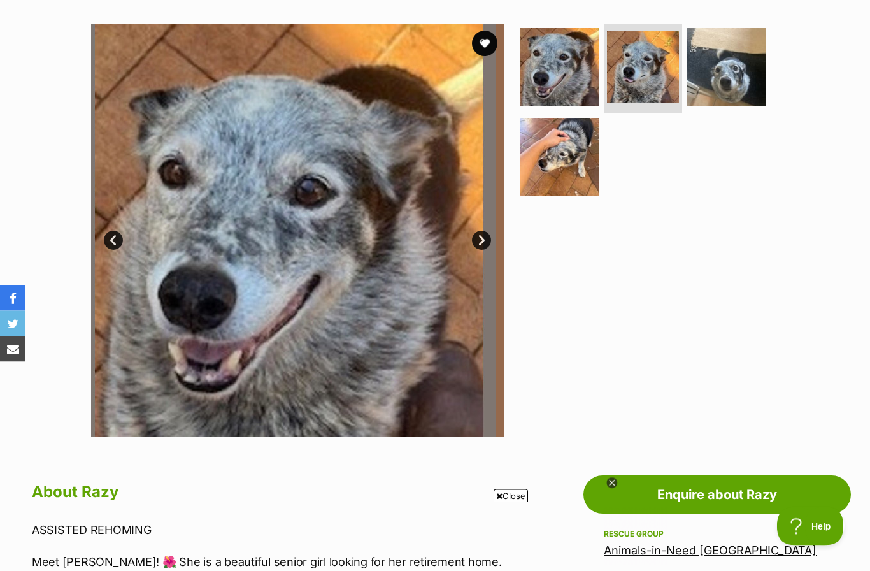
scroll to position [241, 0]
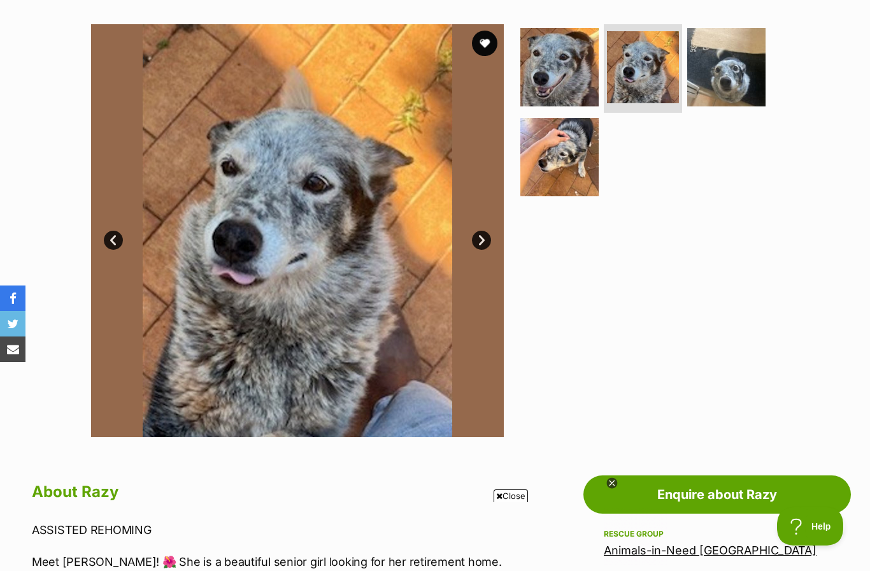
click at [487, 237] on link "Next" at bounding box center [481, 240] width 19 height 19
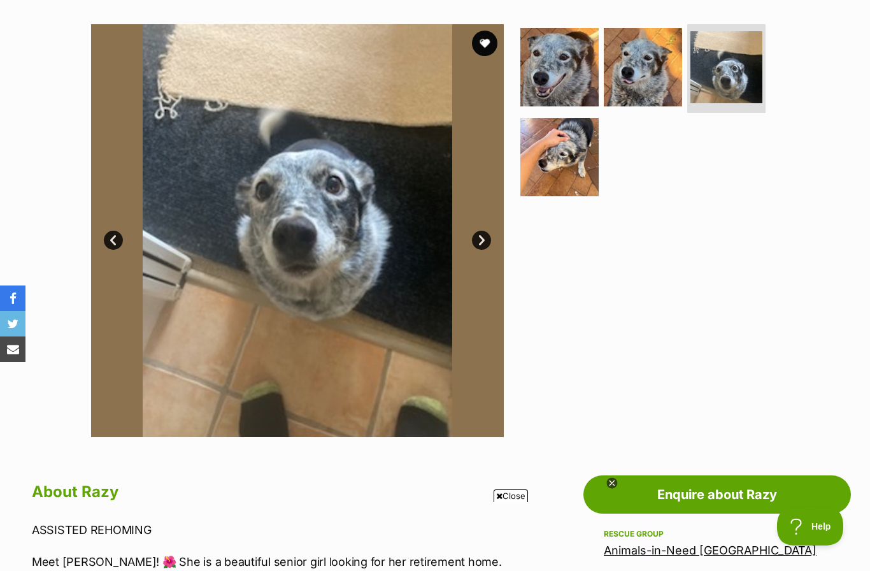
click at [479, 237] on link "Next" at bounding box center [481, 240] width 19 height 19
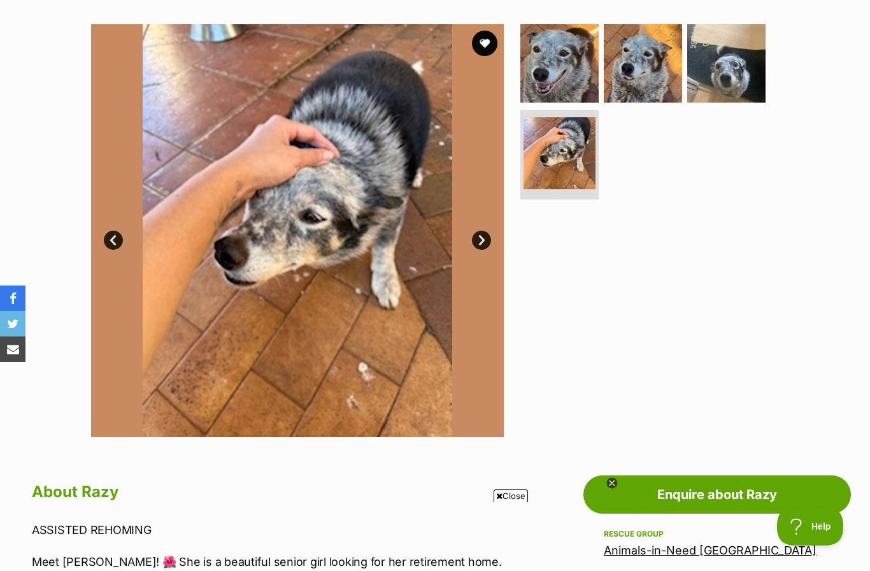
click at [488, 236] on link "Next" at bounding box center [481, 240] width 19 height 19
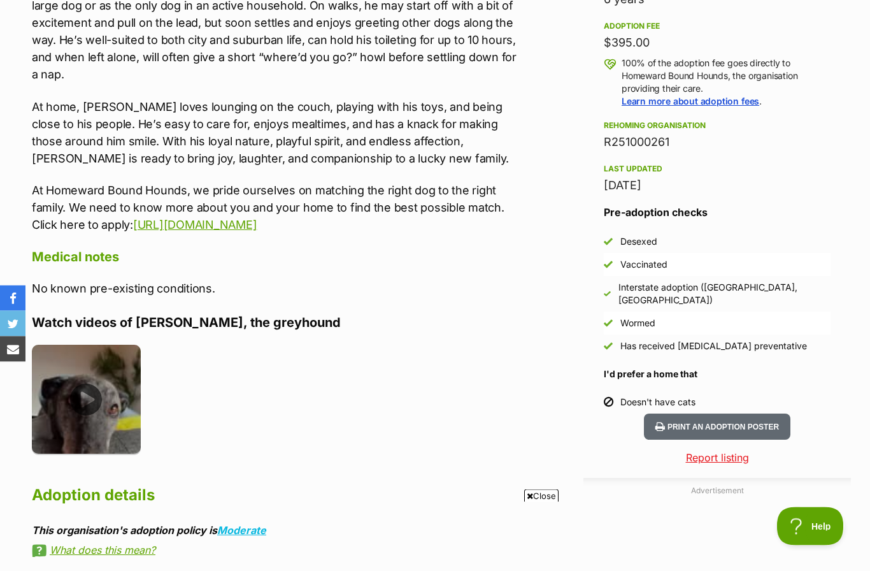
scroll to position [932, 0]
click at [89, 384] on img at bounding box center [86, 399] width 109 height 109
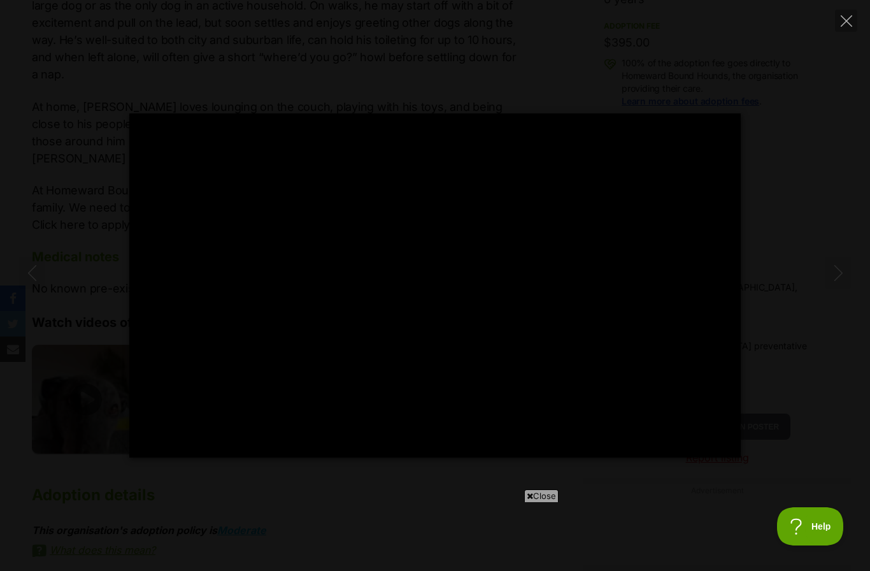
scroll to position [0, 0]
type input "100"
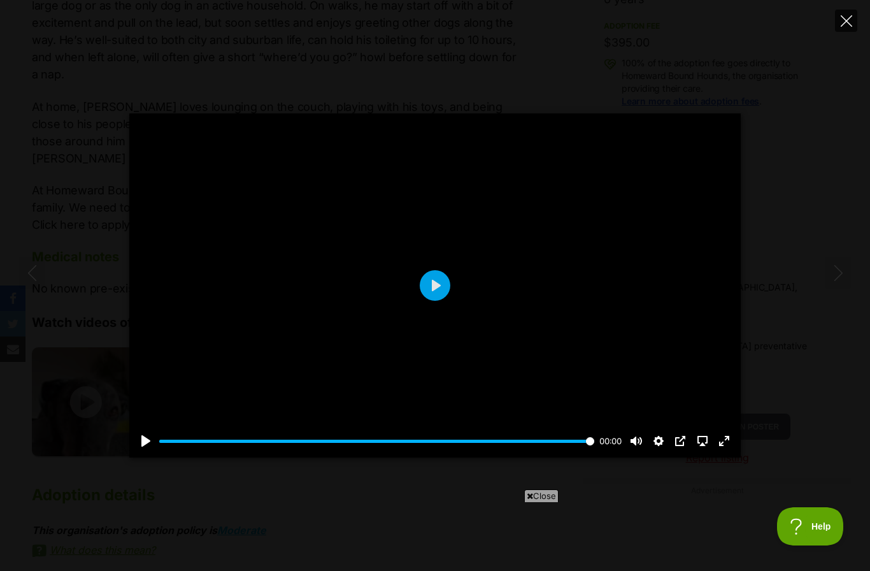
click at [850, 24] on icon "Close" at bounding box center [846, 20] width 11 height 11
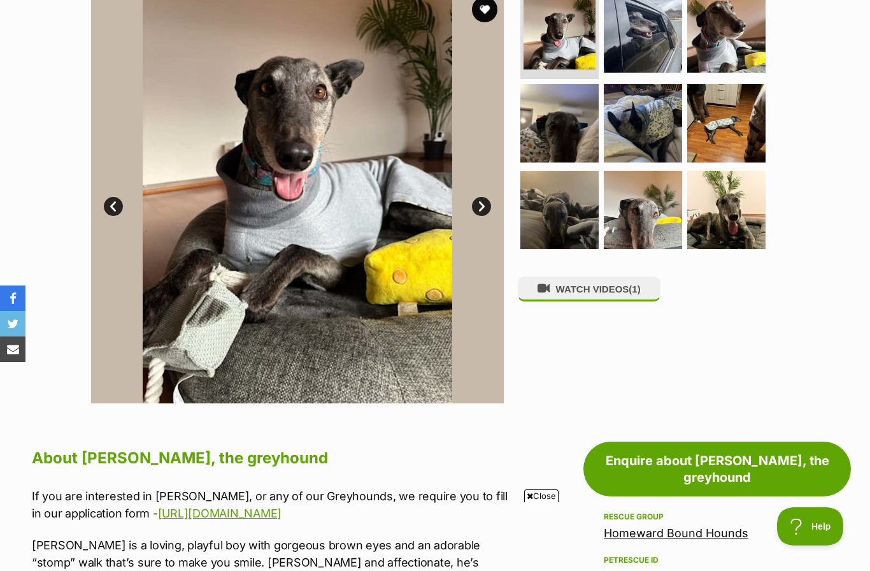
click at [383, 248] on img at bounding box center [297, 196] width 413 height 413
click at [376, 219] on img at bounding box center [297, 196] width 413 height 413
click at [489, 204] on link "Next" at bounding box center [481, 206] width 19 height 19
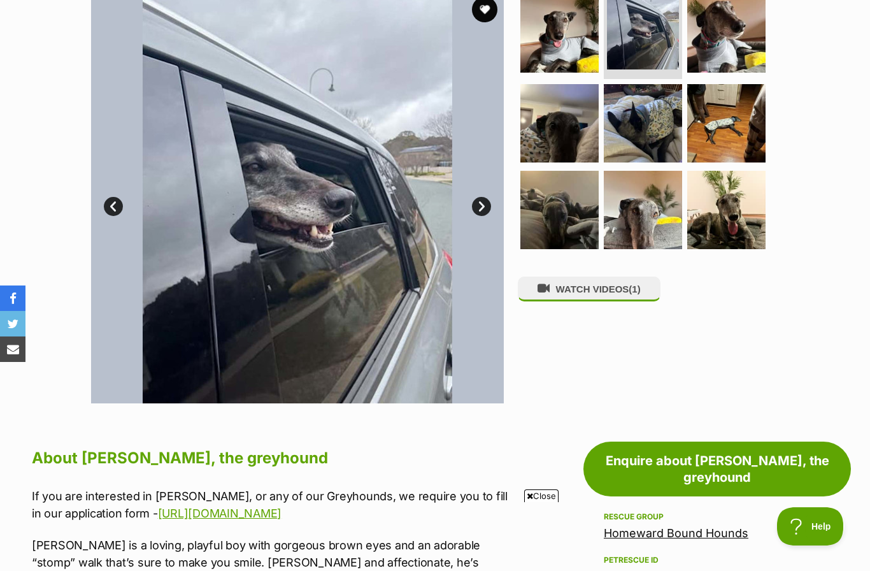
click at [487, 210] on link "Next" at bounding box center [481, 206] width 19 height 19
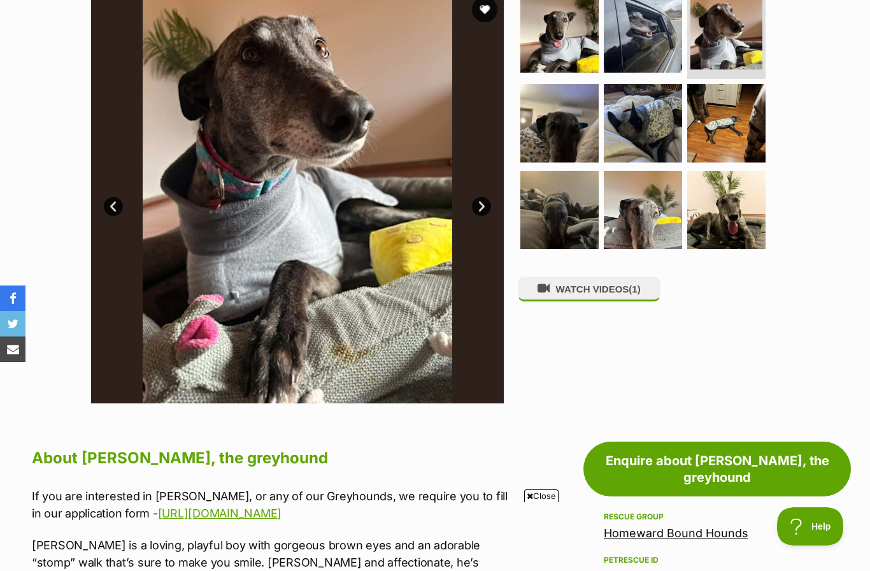
click at [485, 205] on link "Next" at bounding box center [481, 206] width 19 height 19
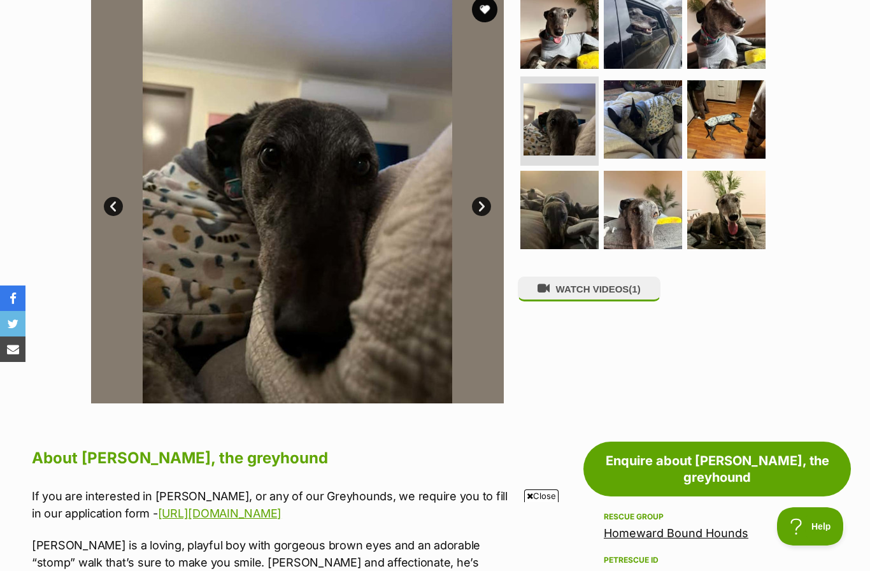
click at [487, 209] on link "Next" at bounding box center [481, 206] width 19 height 19
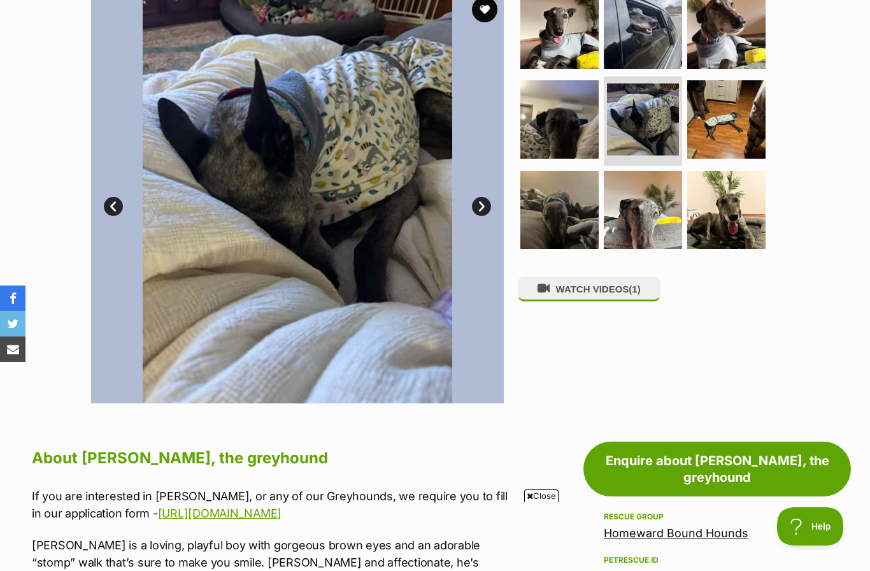
click at [487, 207] on link "Next" at bounding box center [481, 206] width 19 height 19
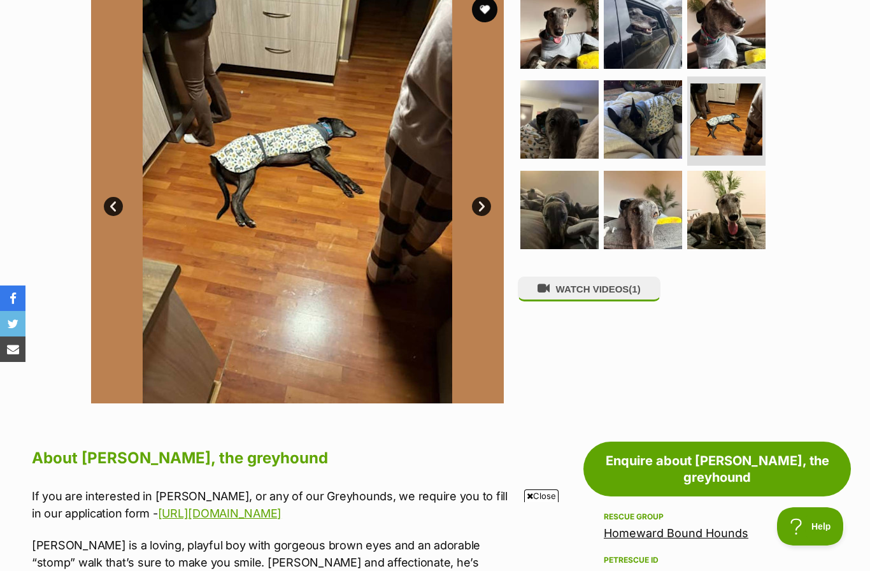
click at [485, 208] on link "Next" at bounding box center [481, 206] width 19 height 19
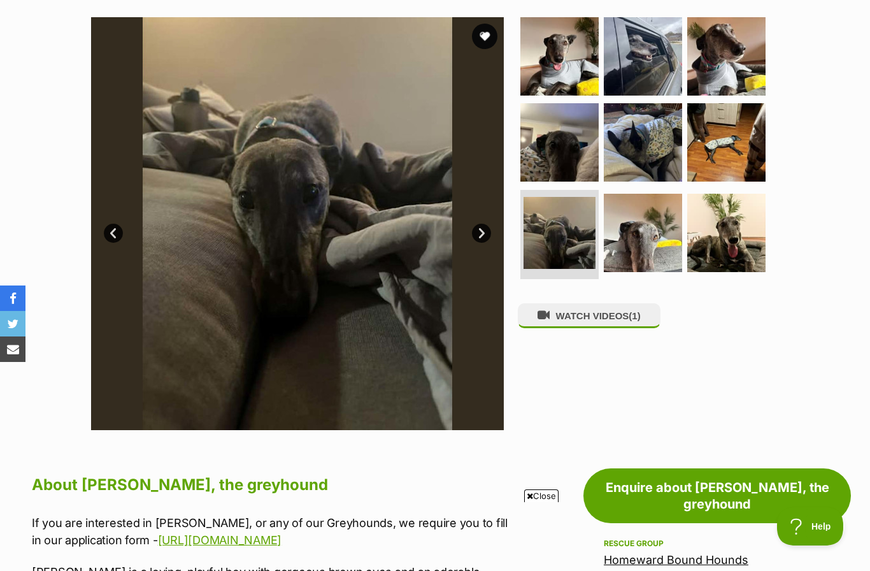
scroll to position [206, 0]
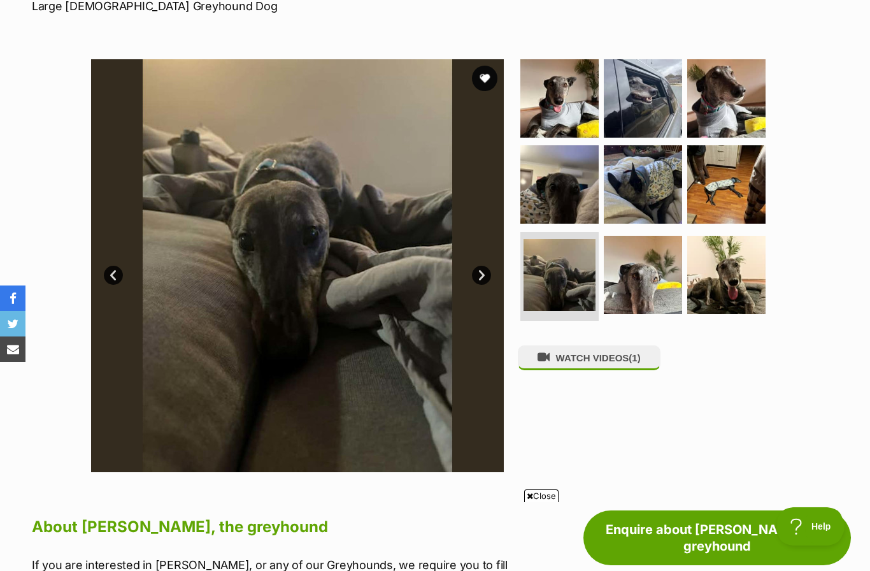
click at [491, 272] on link "Next" at bounding box center [481, 275] width 19 height 19
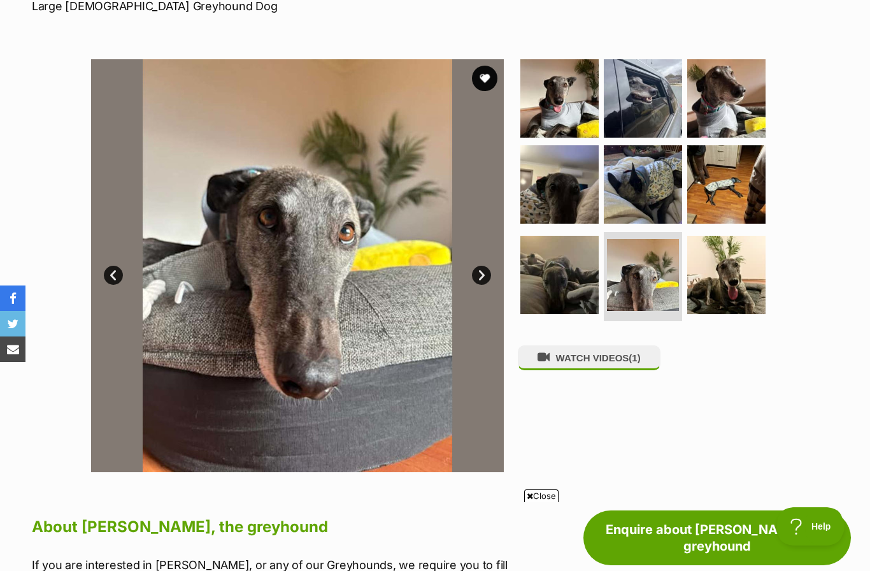
click at [483, 278] on link "Next" at bounding box center [481, 275] width 19 height 19
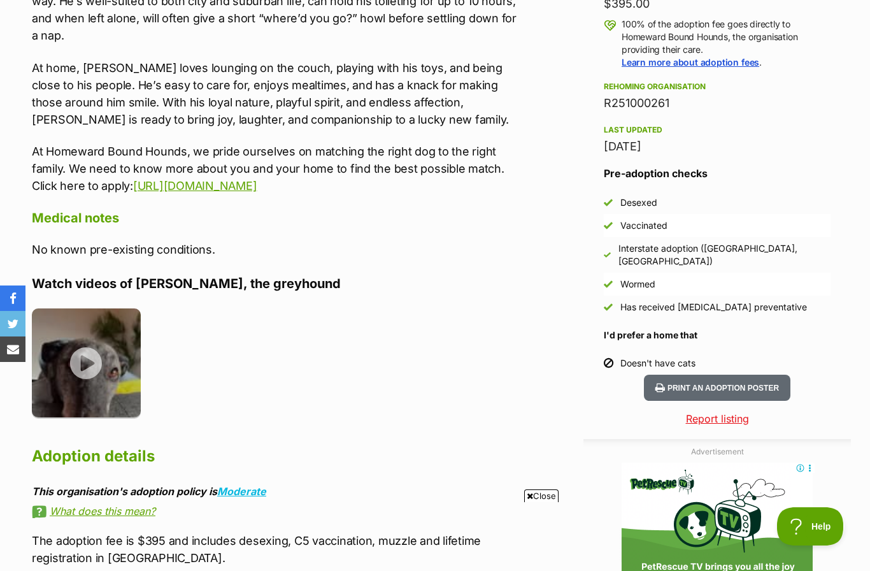
scroll to position [1025, 0]
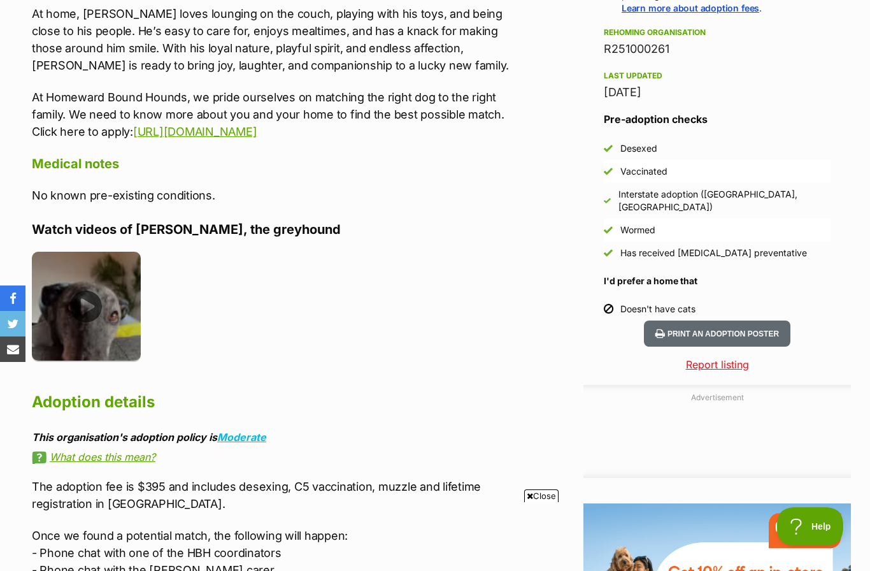
click at [82, 290] on img at bounding box center [86, 306] width 109 height 109
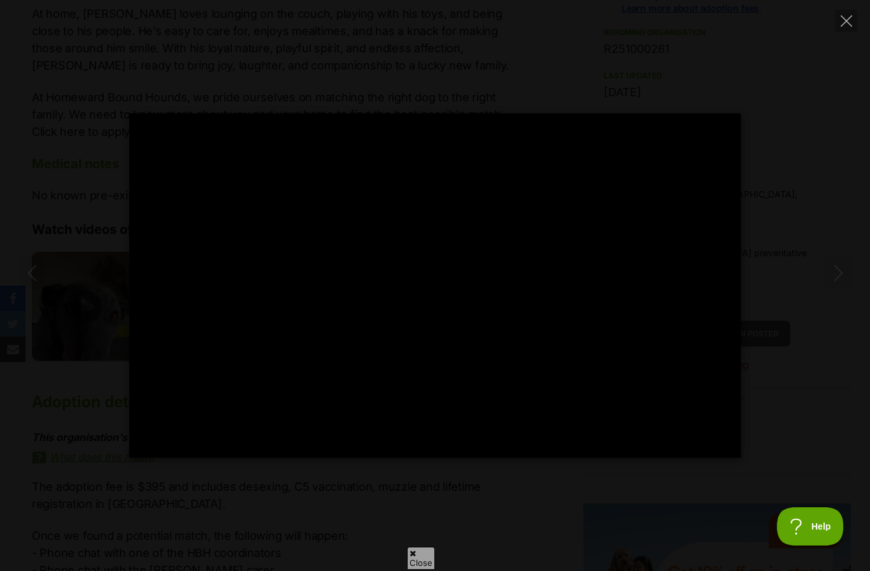
scroll to position [0, 0]
type input "100"
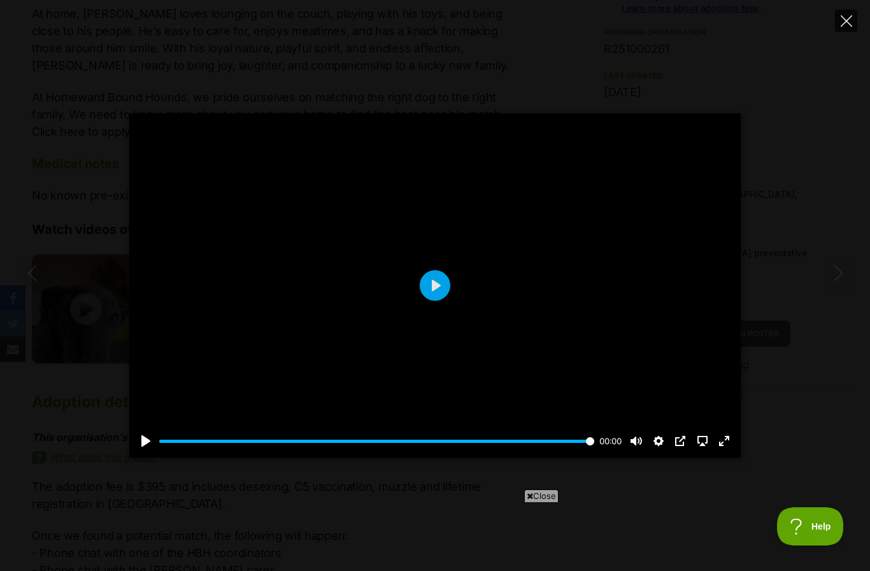
click at [849, 25] on icon "Close" at bounding box center [846, 20] width 11 height 11
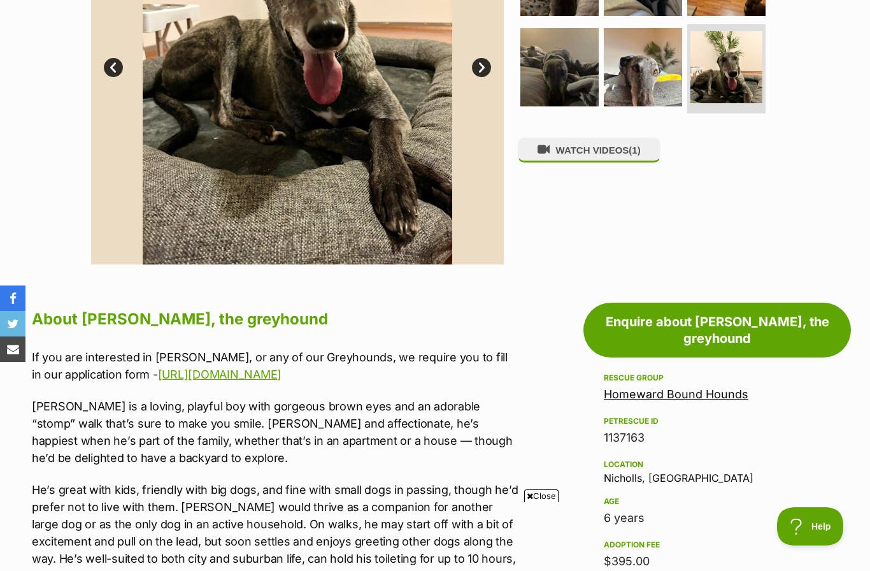
scroll to position [404, 0]
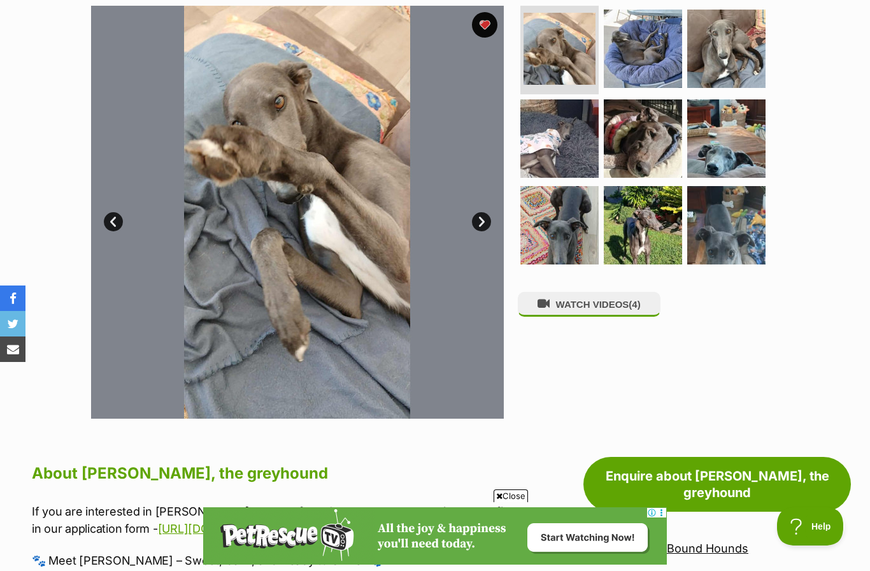
scroll to position [245, 0]
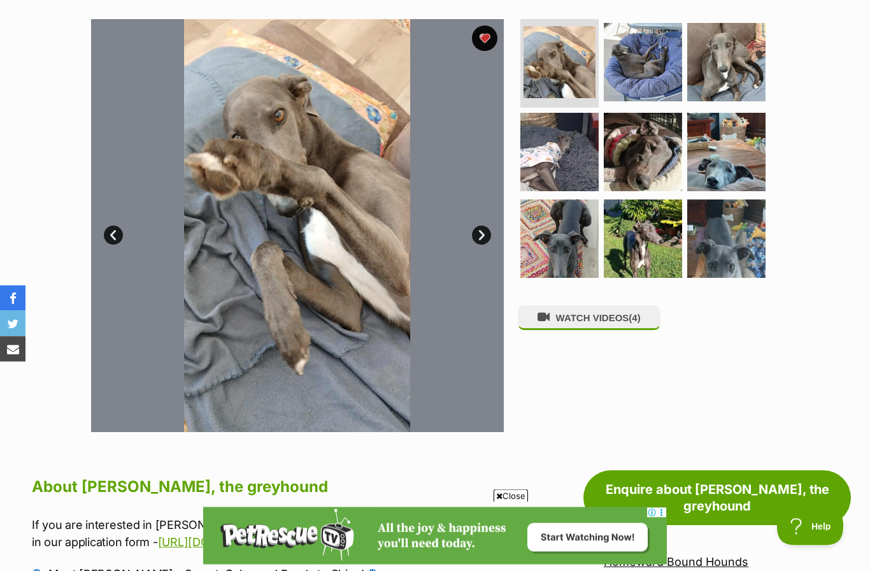
click at [488, 237] on link "Next" at bounding box center [481, 235] width 19 height 19
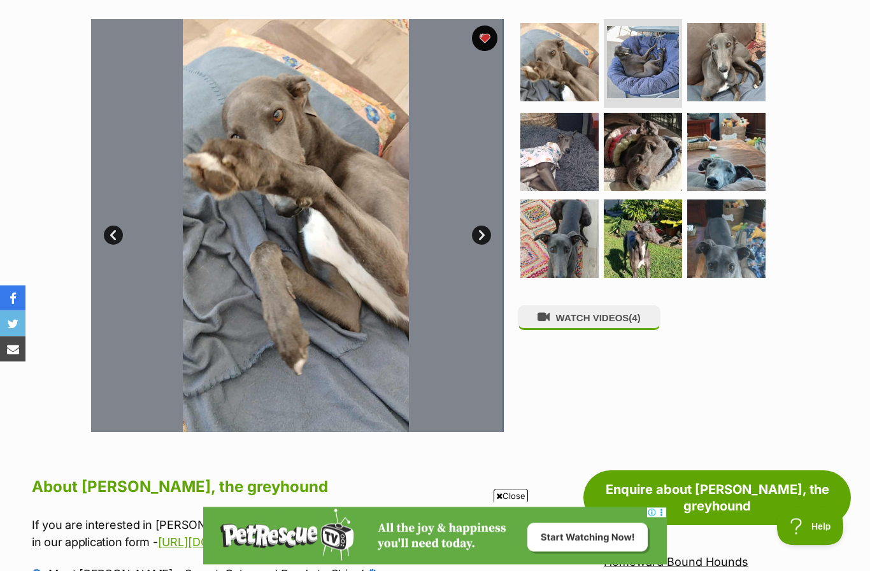
scroll to position [246, 0]
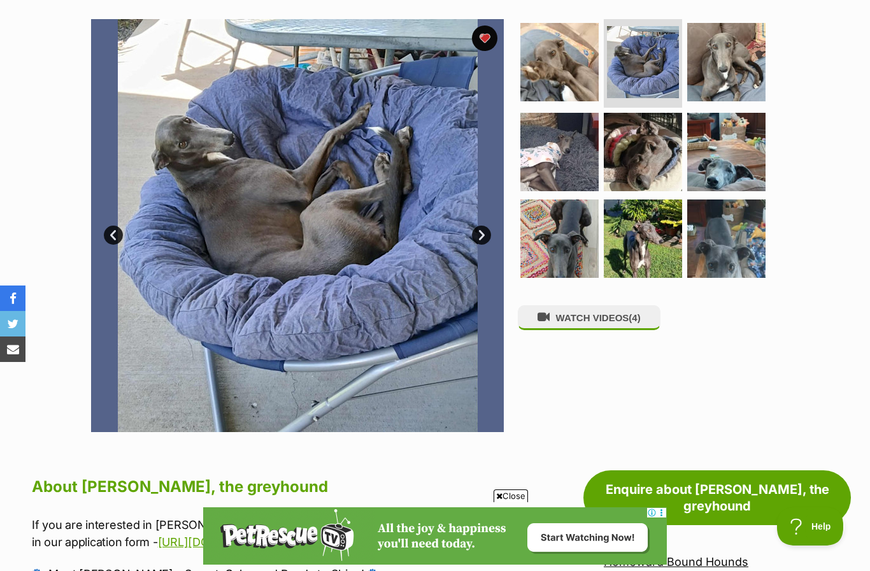
click at [480, 234] on link "Next" at bounding box center [481, 235] width 19 height 19
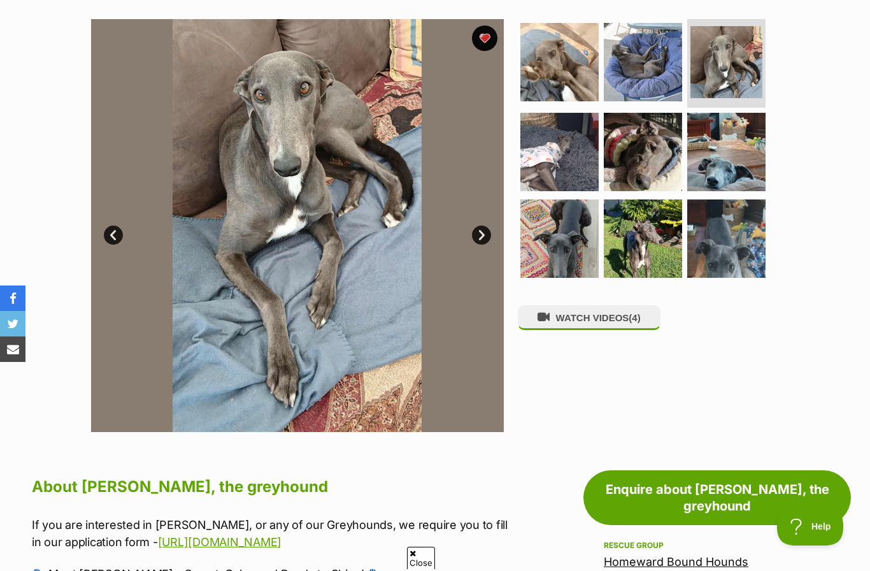
click at [487, 234] on link "Next" at bounding box center [481, 235] width 19 height 19
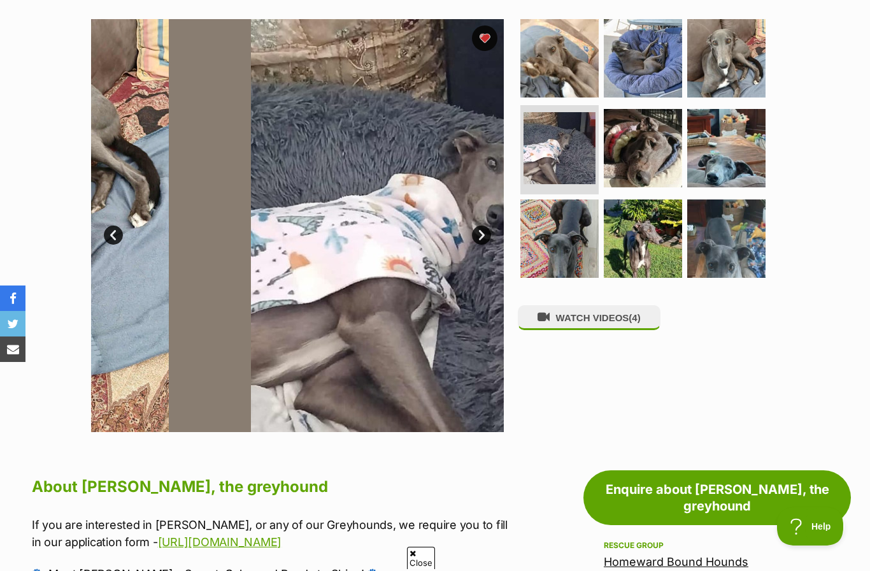
scroll to position [0, 0]
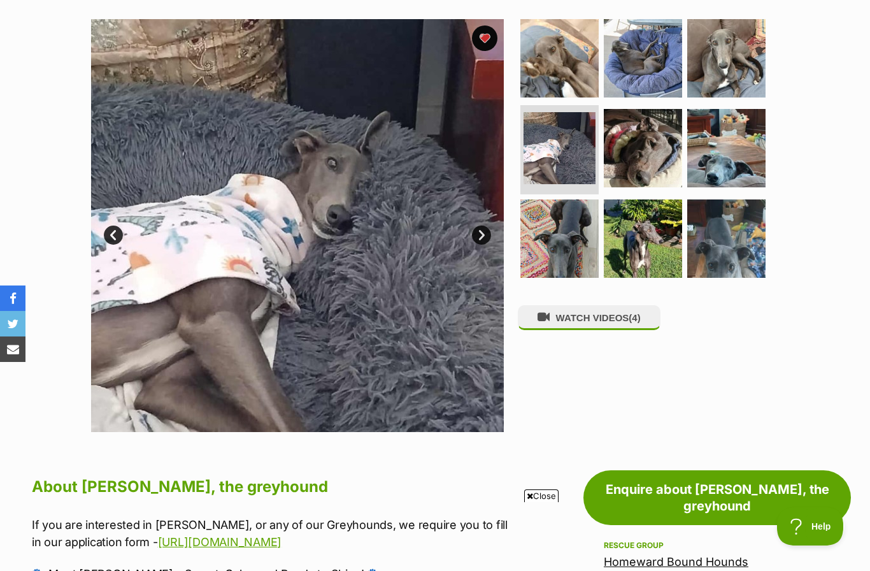
click at [487, 235] on link "Next" at bounding box center [481, 235] width 19 height 19
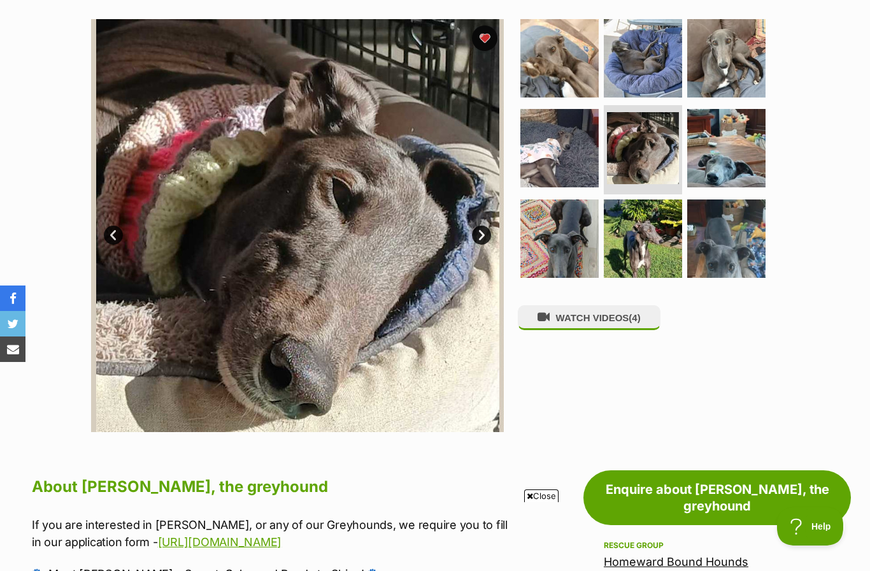
click at [487, 230] on link "Next" at bounding box center [481, 235] width 19 height 19
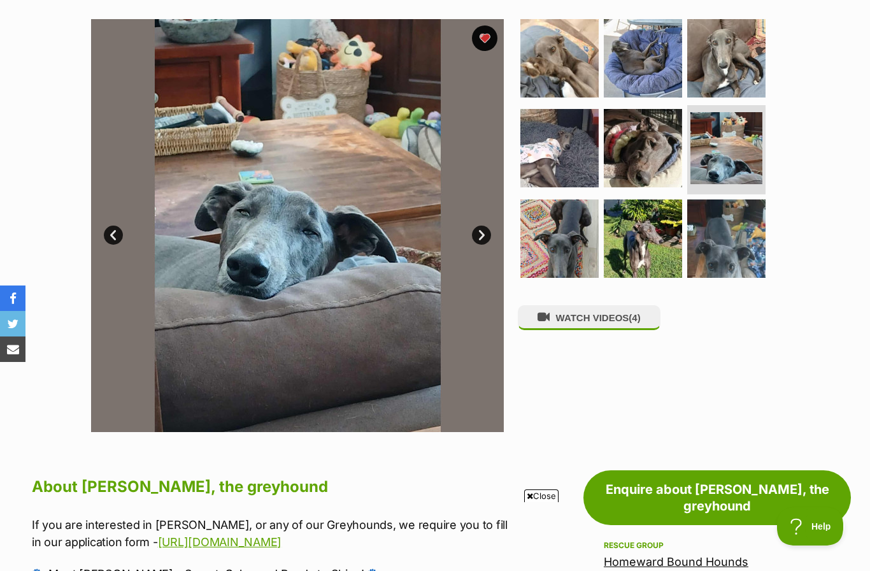
click at [484, 240] on link "Next" at bounding box center [481, 235] width 19 height 19
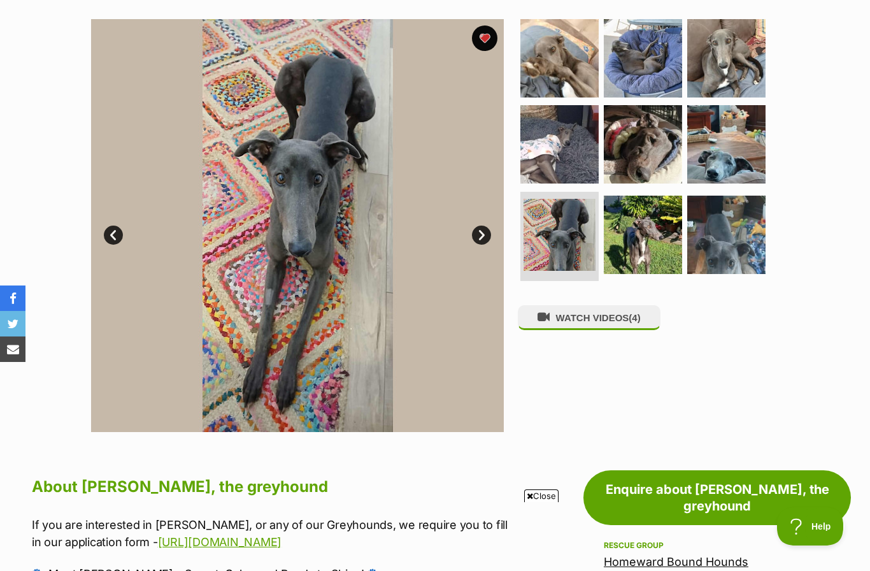
click at [489, 238] on link "Next" at bounding box center [481, 235] width 19 height 19
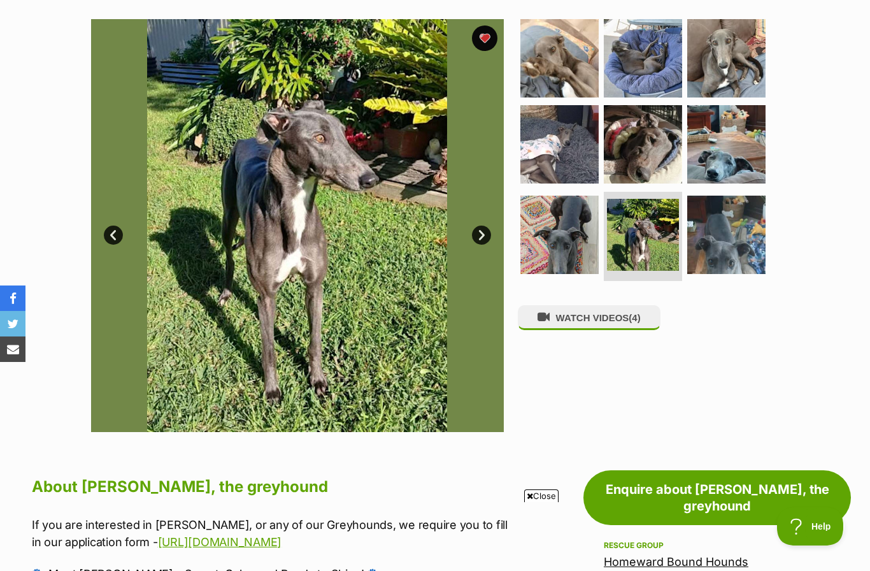
click at [487, 231] on link "Next" at bounding box center [481, 235] width 19 height 19
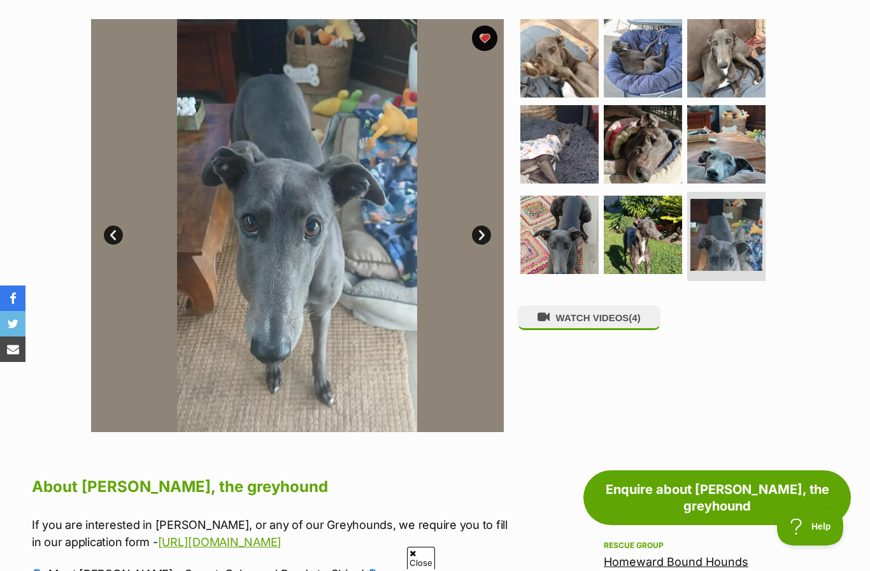
click at [485, 239] on link "Next" at bounding box center [481, 235] width 19 height 19
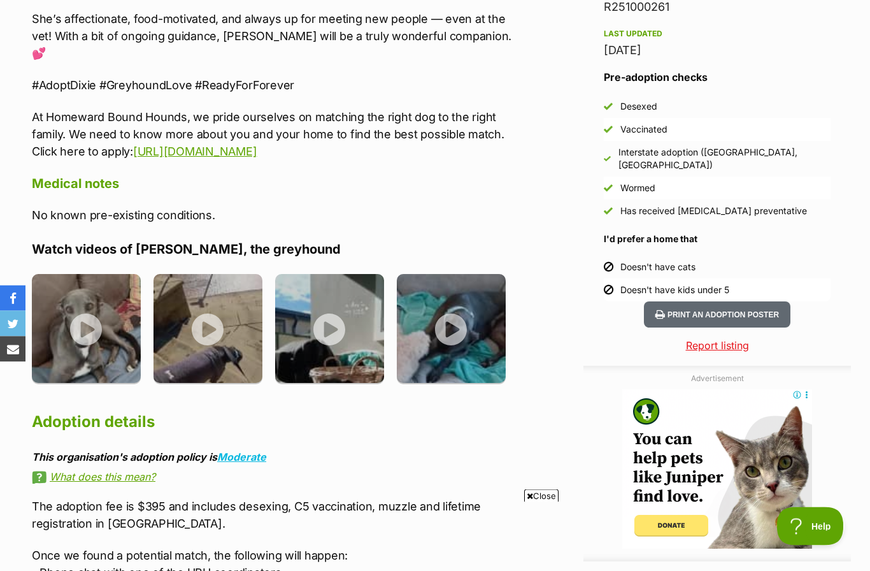
scroll to position [1090, 0]
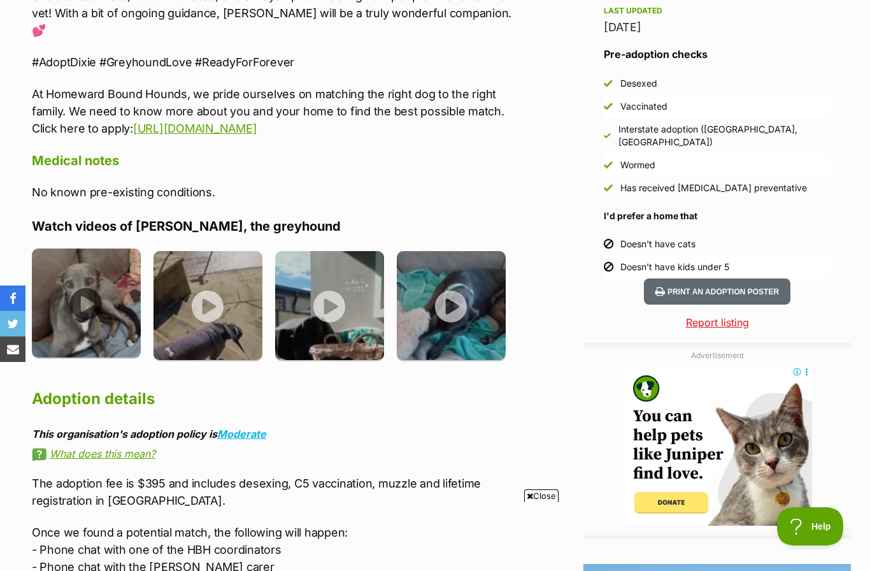
click at [91, 294] on img at bounding box center [86, 302] width 109 height 109
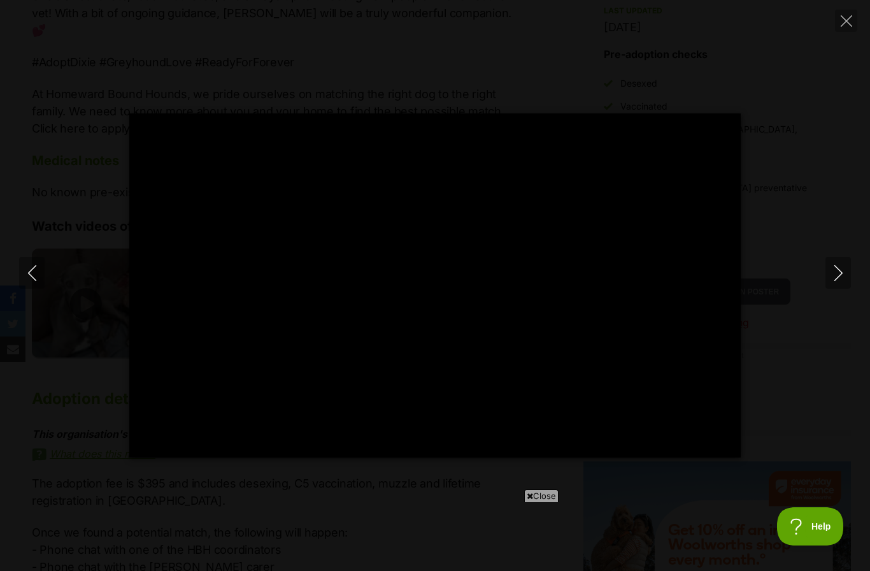
scroll to position [0, 0]
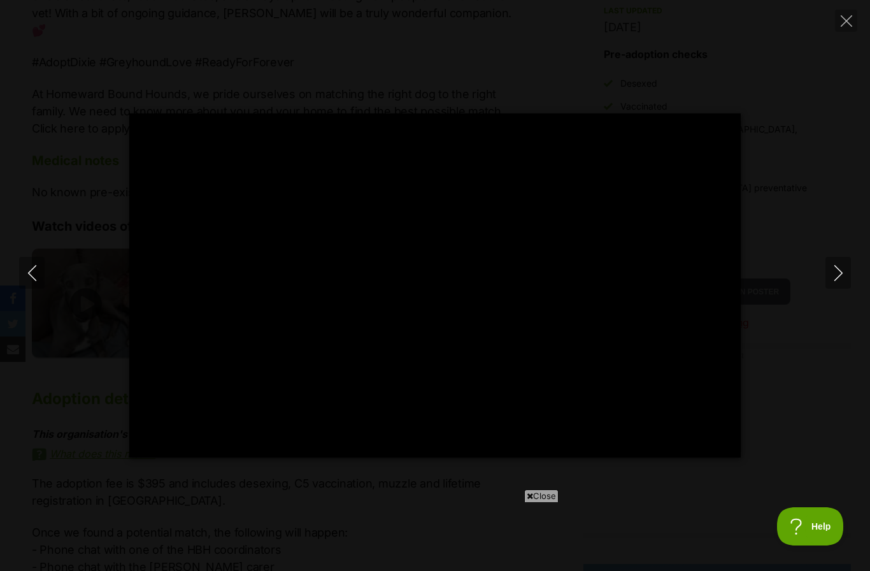
type input "100"
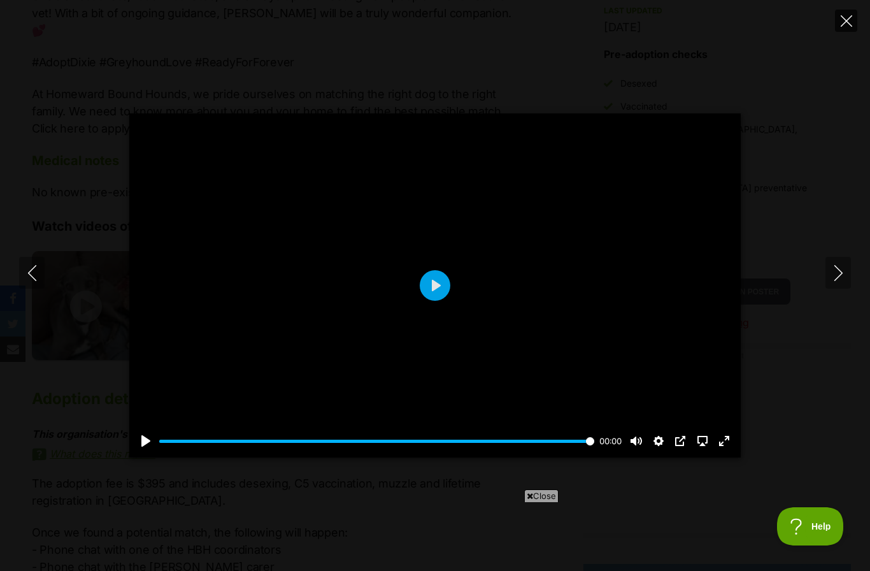
click at [849, 22] on icon "Close" at bounding box center [846, 20] width 11 height 11
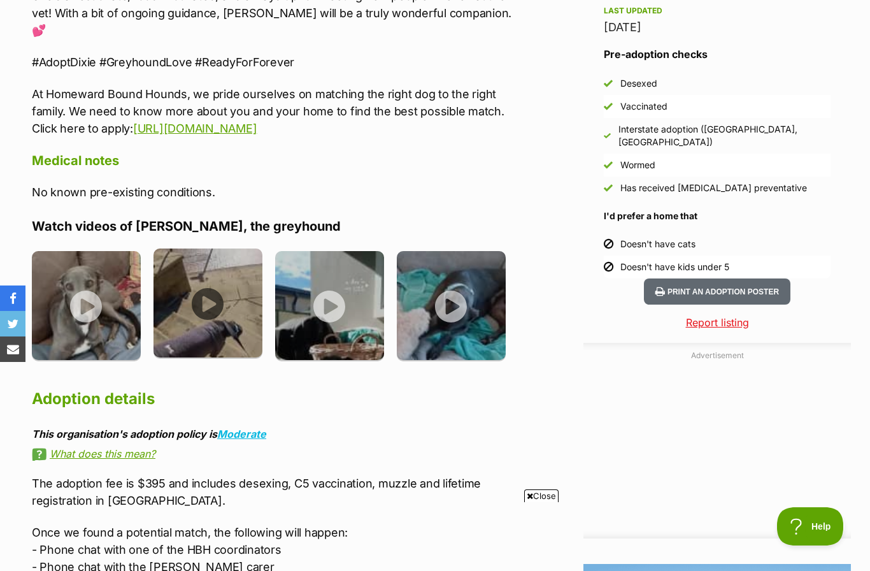
click at [215, 287] on img at bounding box center [208, 302] width 109 height 109
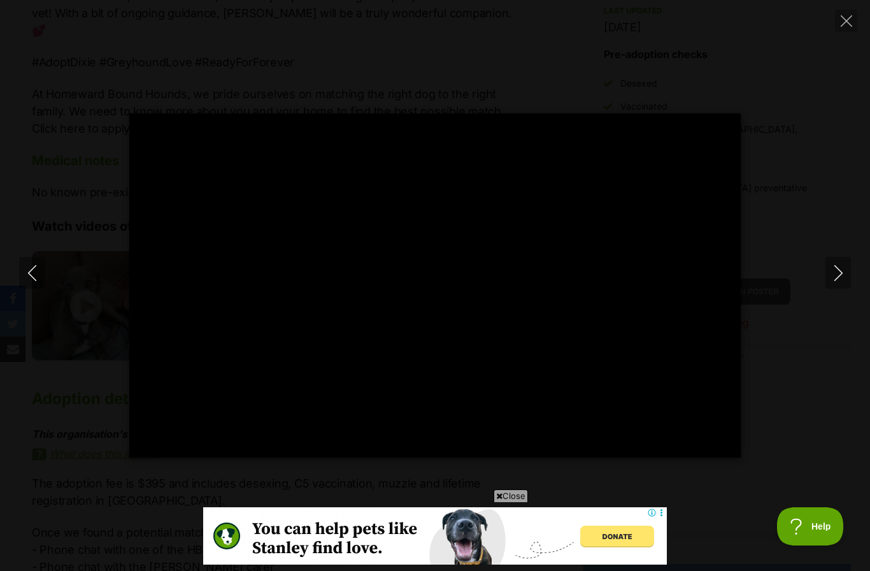
type input "100"
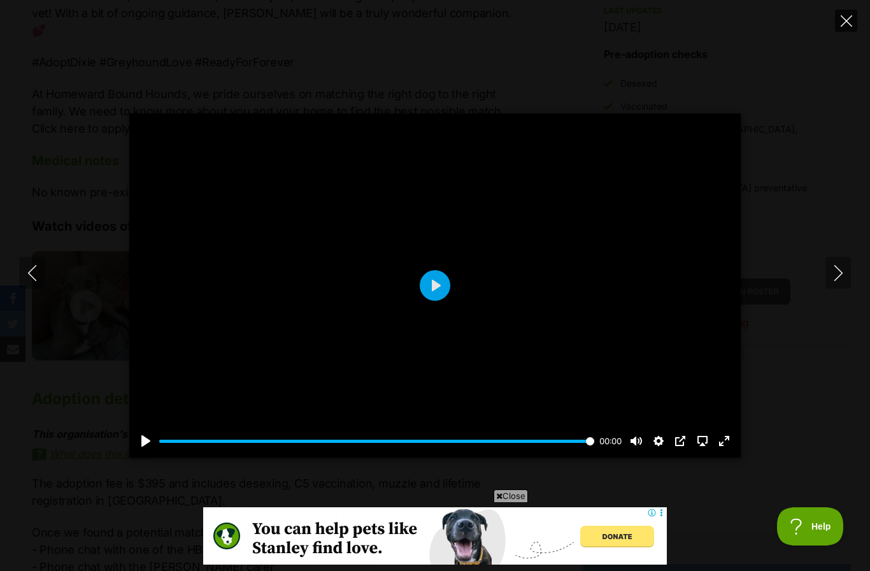
click at [850, 15] on icon "Close" at bounding box center [846, 20] width 11 height 11
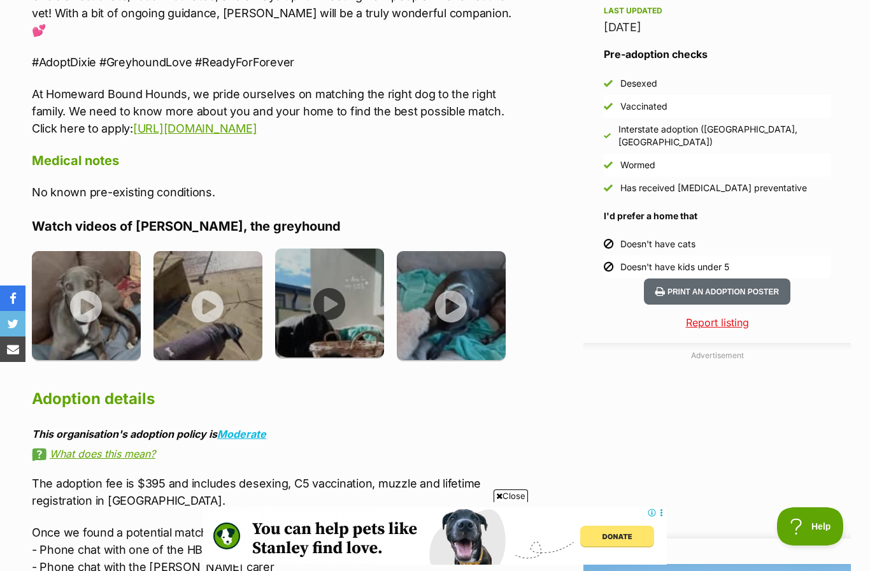
click at [334, 284] on img at bounding box center [329, 302] width 109 height 109
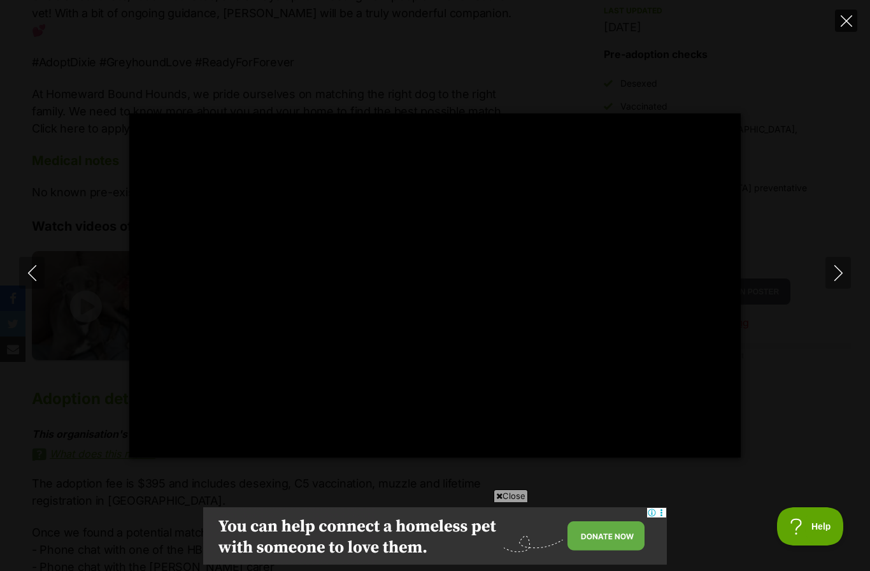
click at [852, 24] on button "Close" at bounding box center [846, 21] width 22 height 22
type input "91.73"
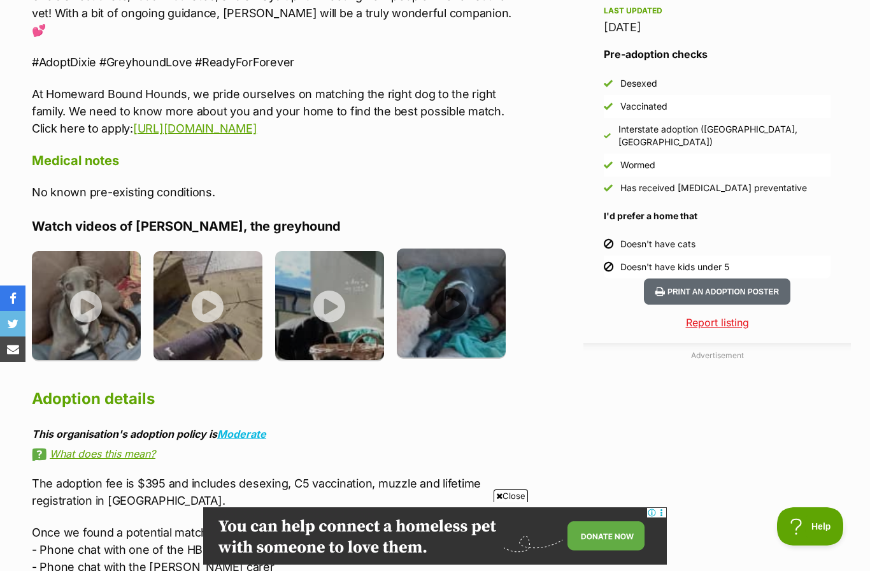
click at [463, 282] on img at bounding box center [451, 302] width 109 height 109
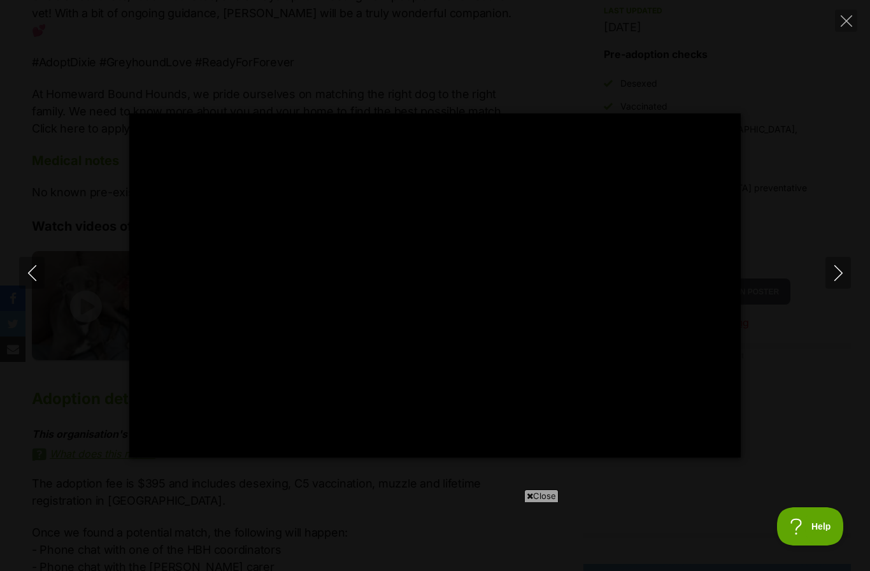
type input "100"
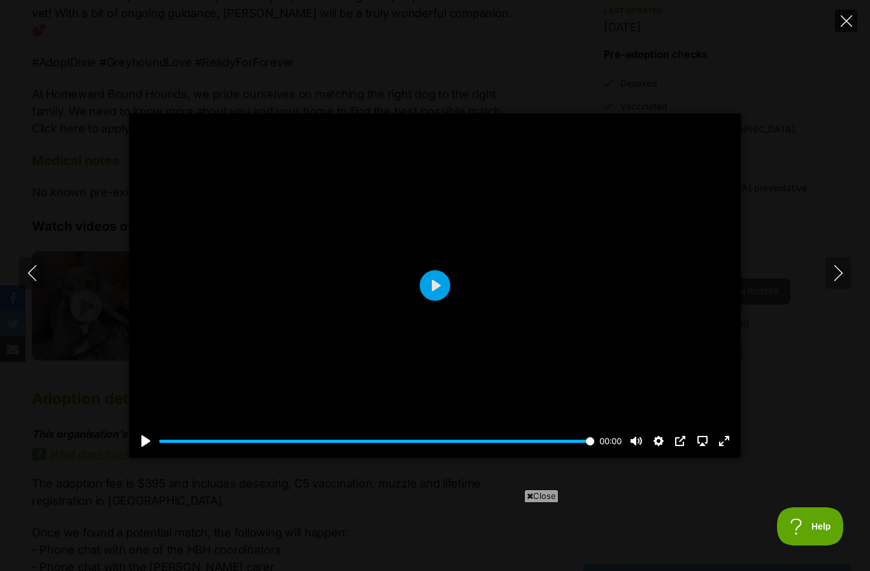
click at [846, 27] on button "Close" at bounding box center [846, 21] width 22 height 22
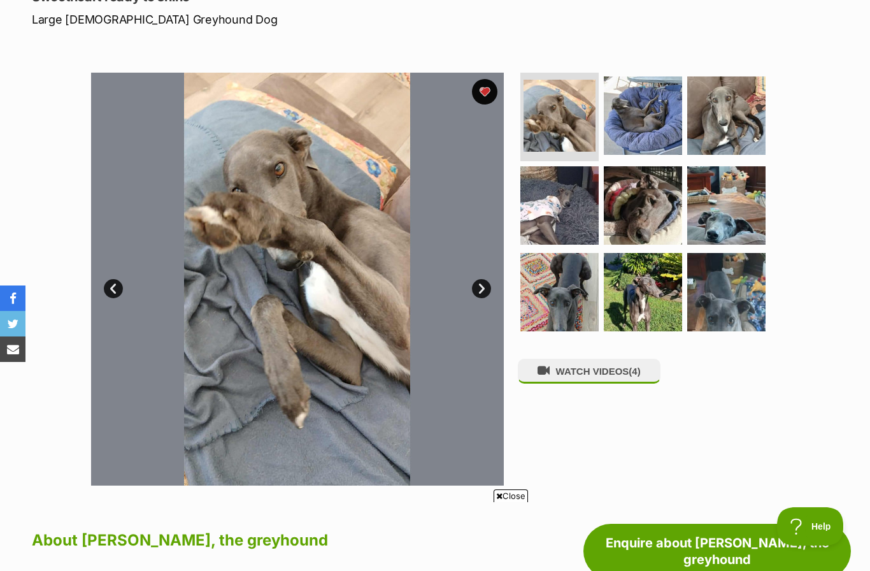
scroll to position [192, 0]
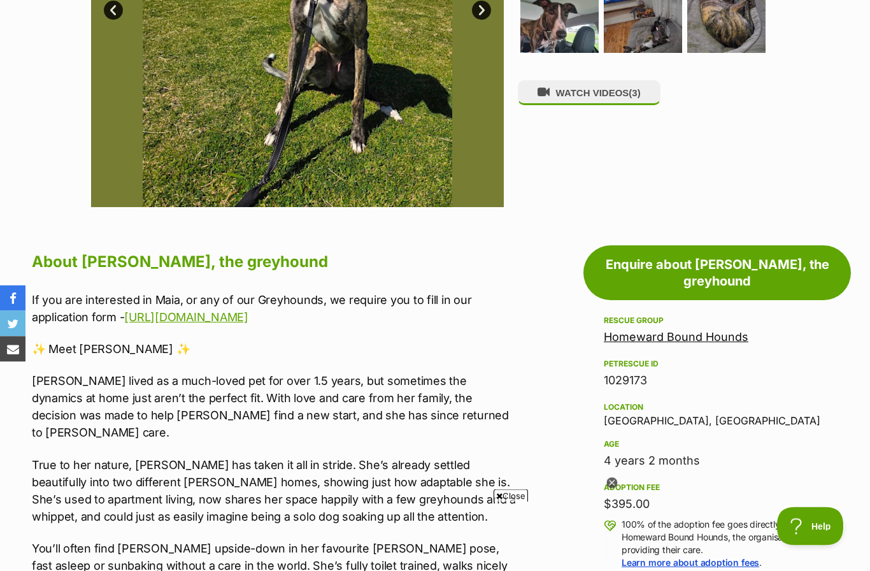
scroll to position [474, 0]
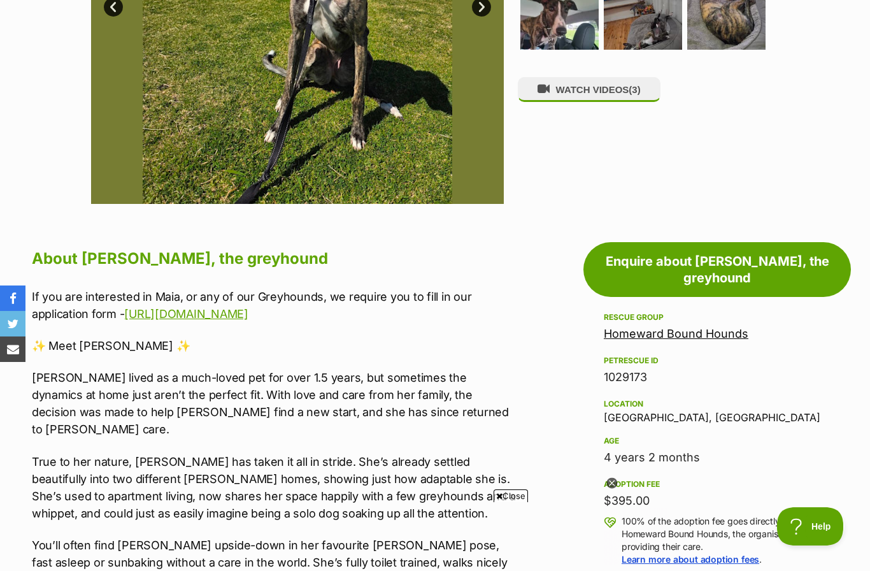
click at [617, 489] on icon at bounding box center [611, 483] width 11 height 11
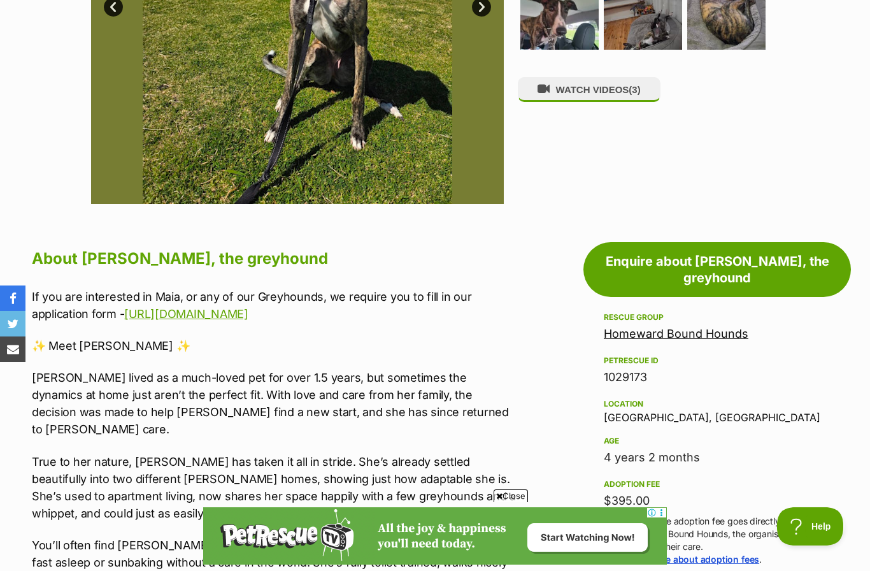
scroll to position [0, 0]
click at [512, 502] on span "Close" at bounding box center [511, 495] width 34 height 13
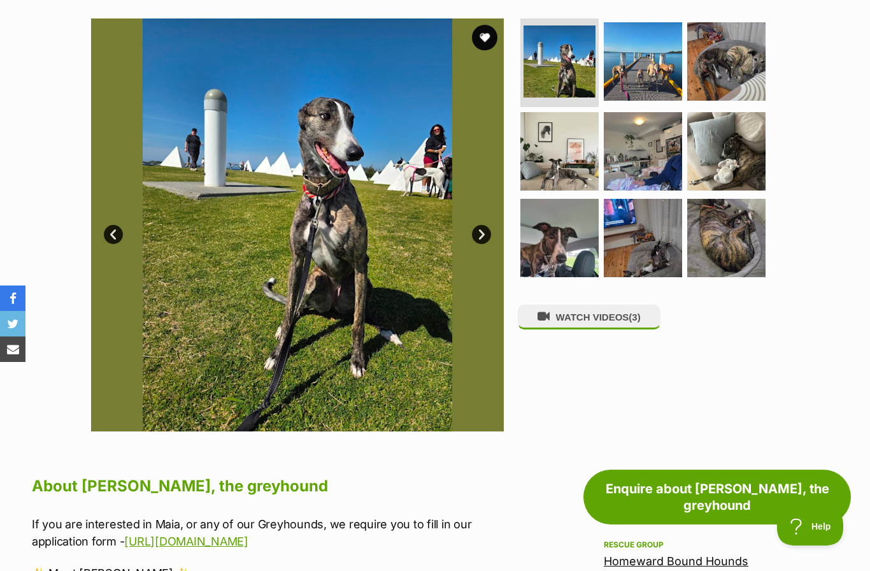
scroll to position [241, 0]
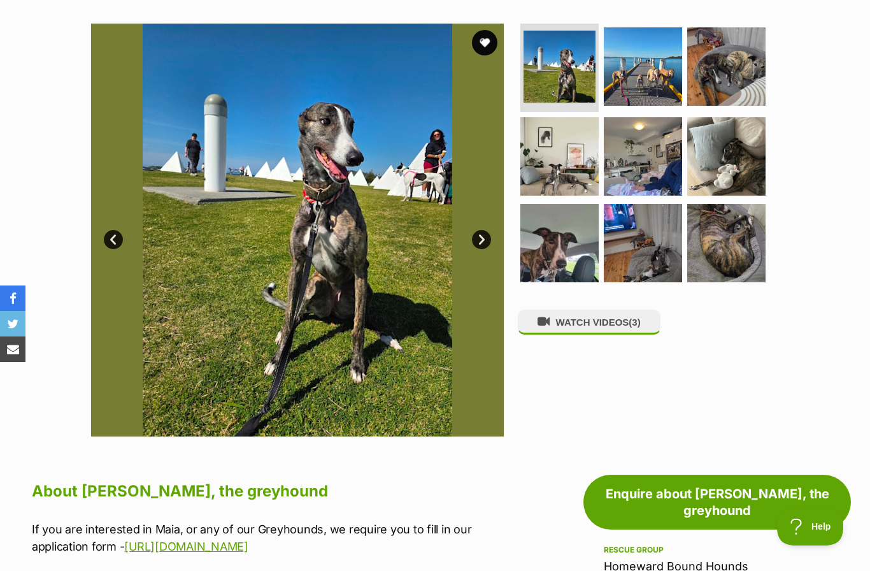
click at [466, 280] on img at bounding box center [297, 230] width 413 height 413
click at [481, 236] on link "Next" at bounding box center [481, 239] width 19 height 19
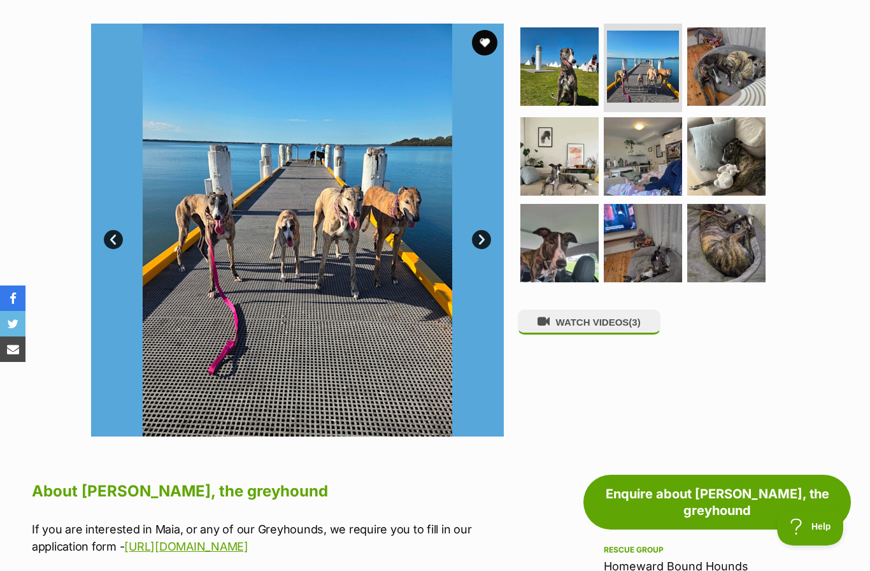
scroll to position [0, 0]
click at [482, 245] on link "Next" at bounding box center [481, 239] width 19 height 19
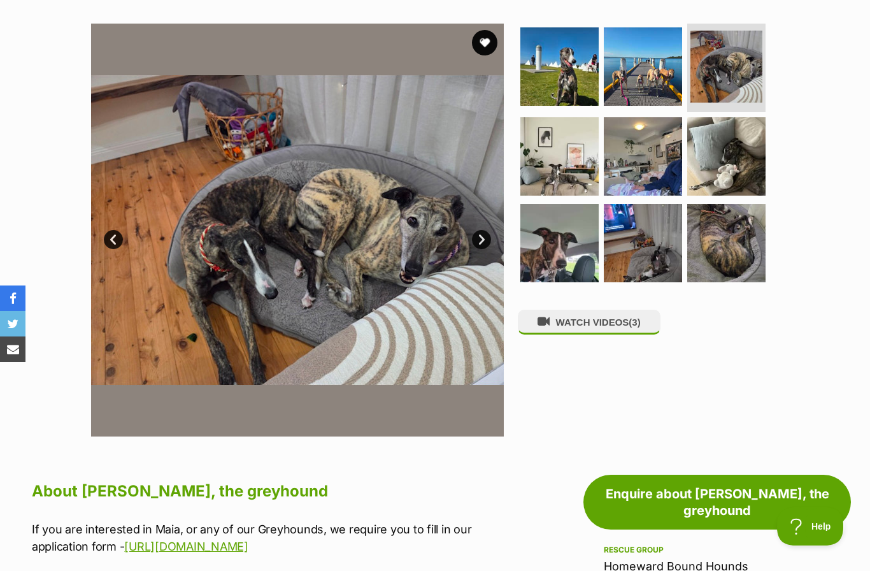
click at [481, 240] on link "Next" at bounding box center [481, 239] width 19 height 19
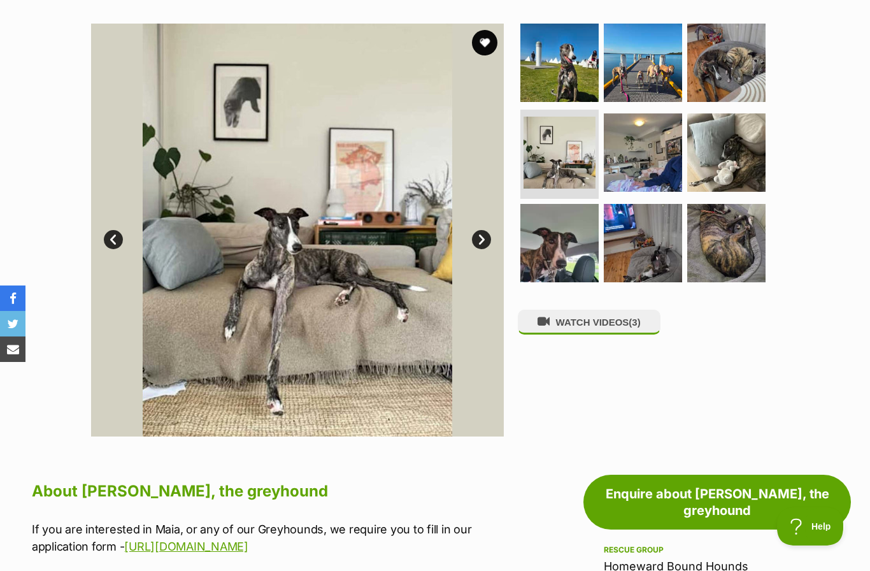
click at [480, 237] on link "Next" at bounding box center [481, 239] width 19 height 19
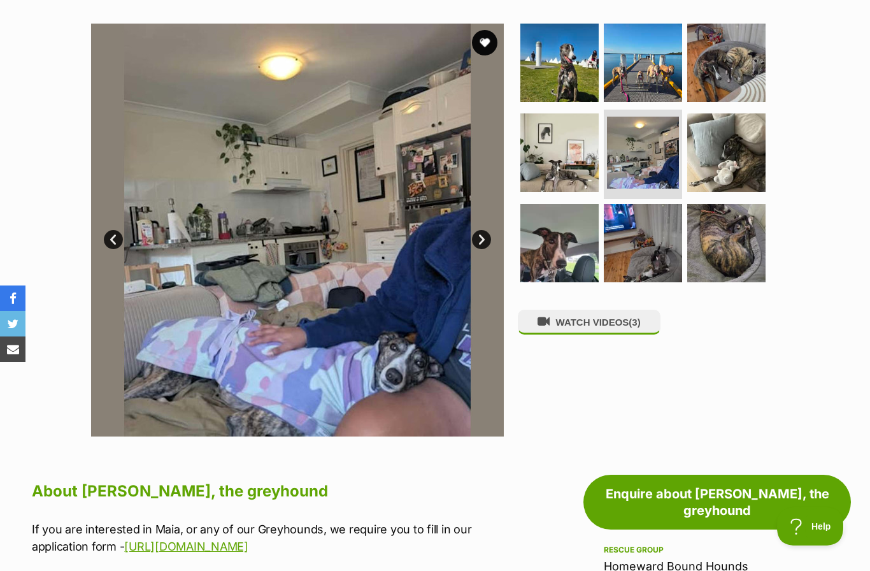
click at [481, 241] on link "Next" at bounding box center [481, 239] width 19 height 19
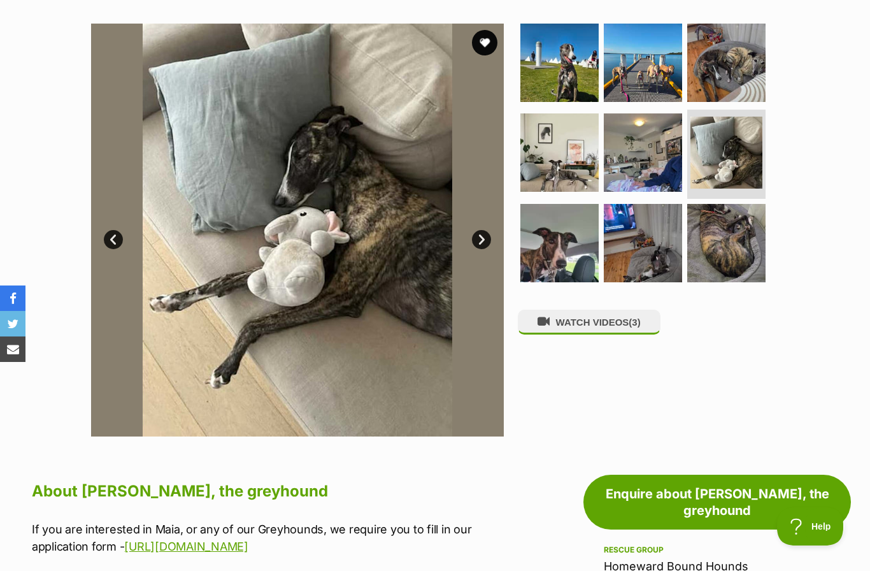
click at [480, 239] on link "Next" at bounding box center [481, 239] width 19 height 19
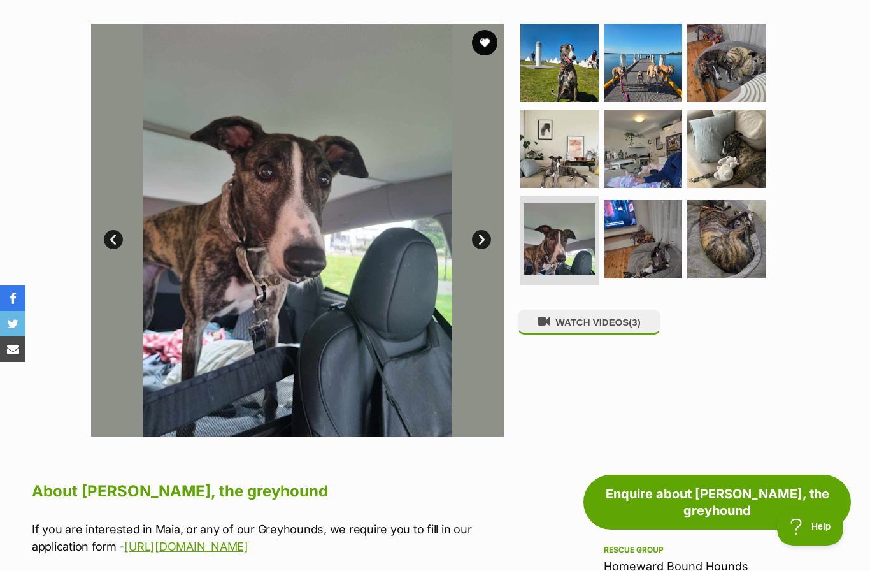
click at [482, 235] on link "Next" at bounding box center [481, 239] width 19 height 19
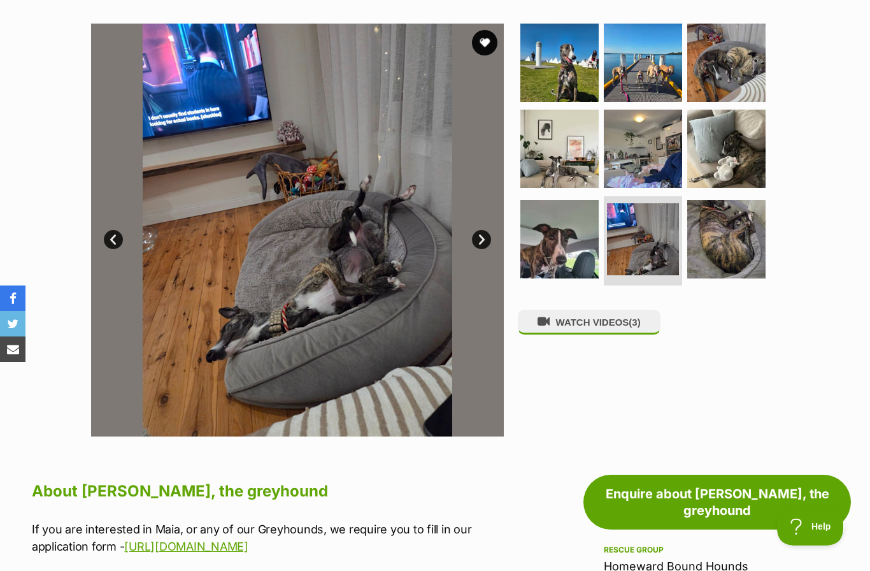
click at [482, 238] on link "Next" at bounding box center [481, 239] width 19 height 19
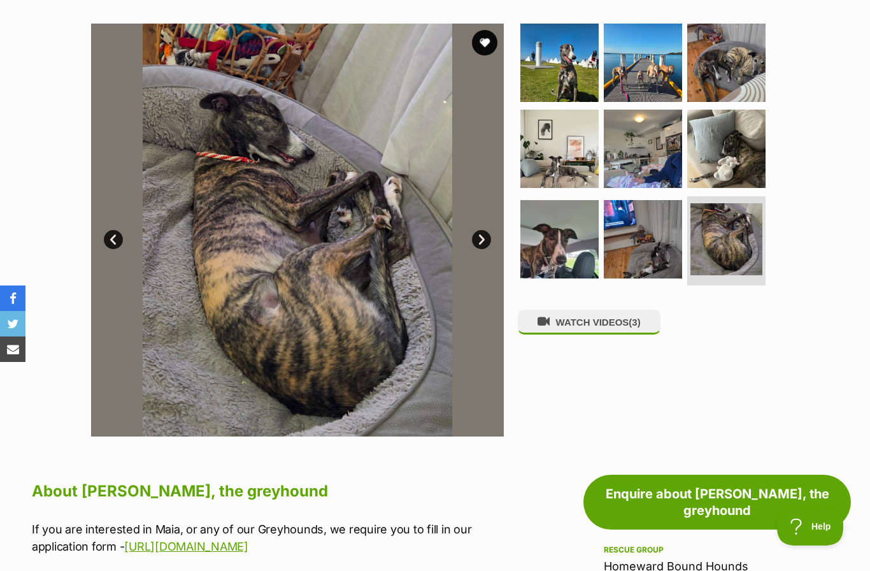
click at [485, 235] on link "Next" at bounding box center [481, 239] width 19 height 19
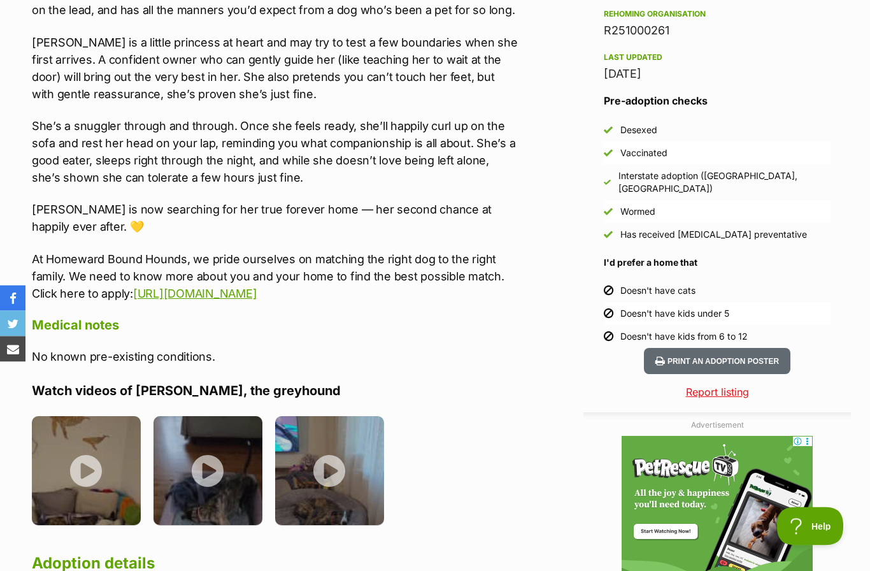
scroll to position [1115, 0]
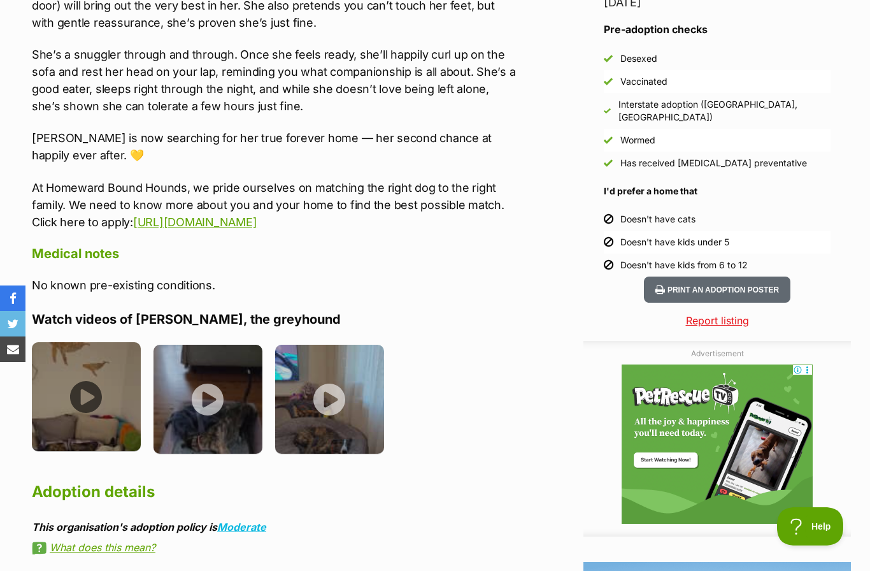
click at [90, 380] on img at bounding box center [86, 396] width 109 height 109
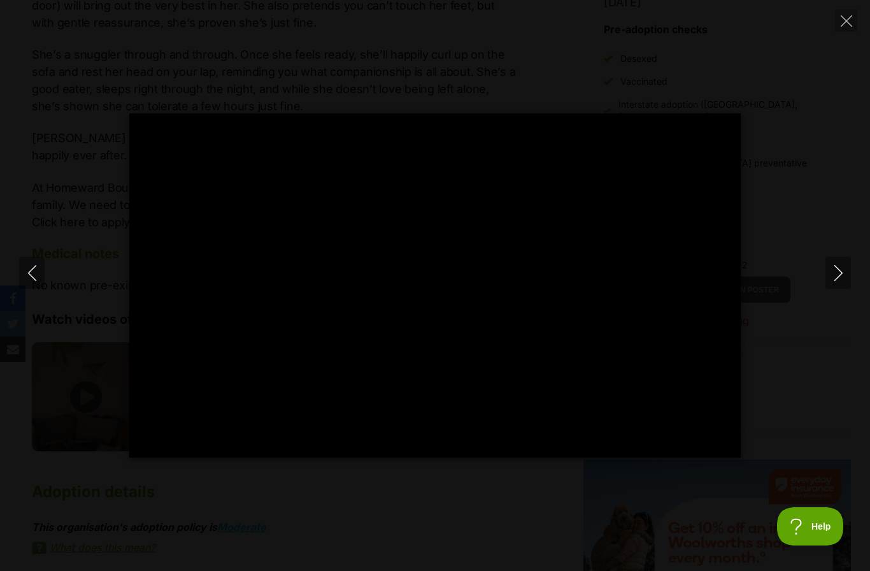
scroll to position [0, 0]
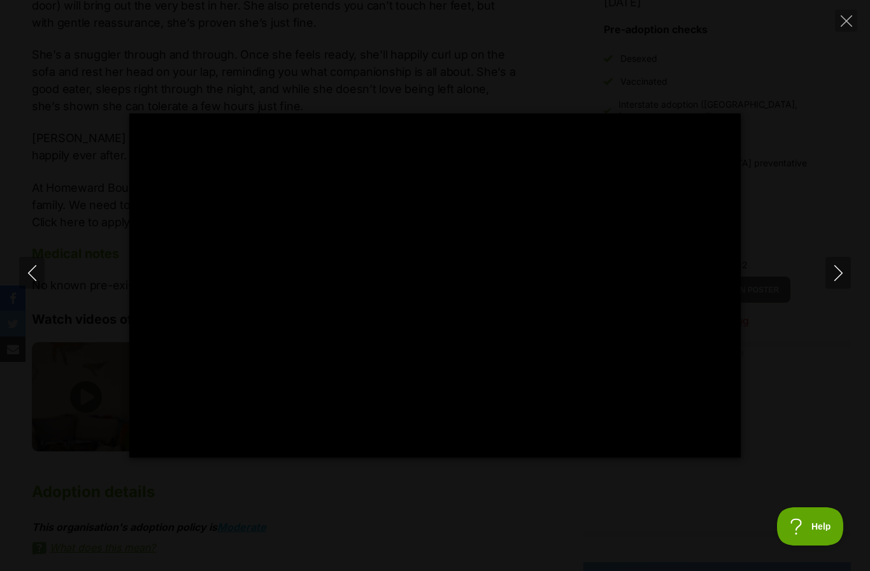
type input "100"
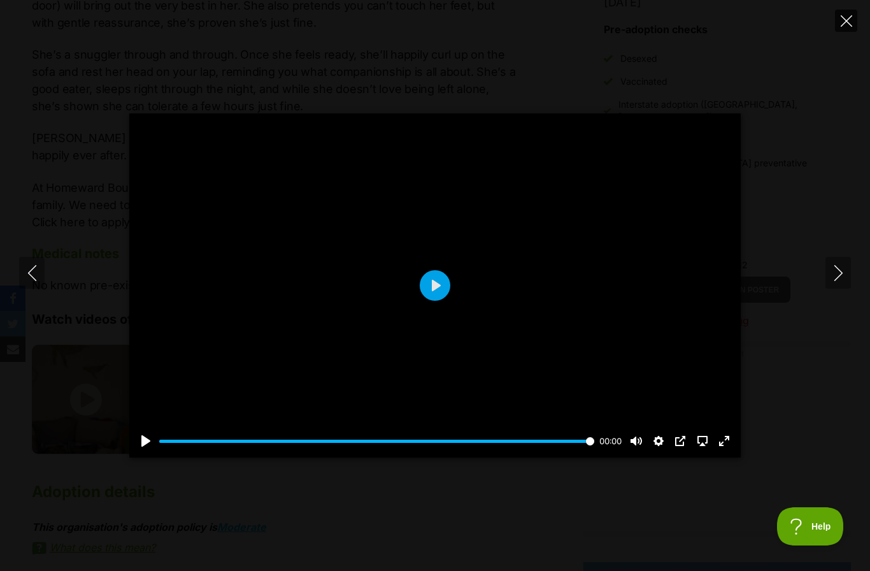
click at [848, 20] on icon "Close" at bounding box center [846, 20] width 11 height 11
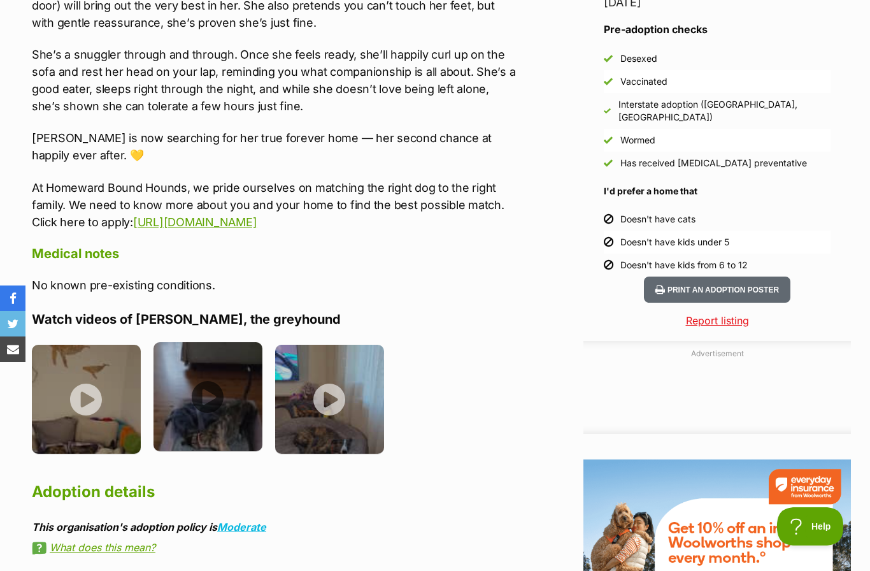
click at [211, 383] on img at bounding box center [208, 396] width 109 height 109
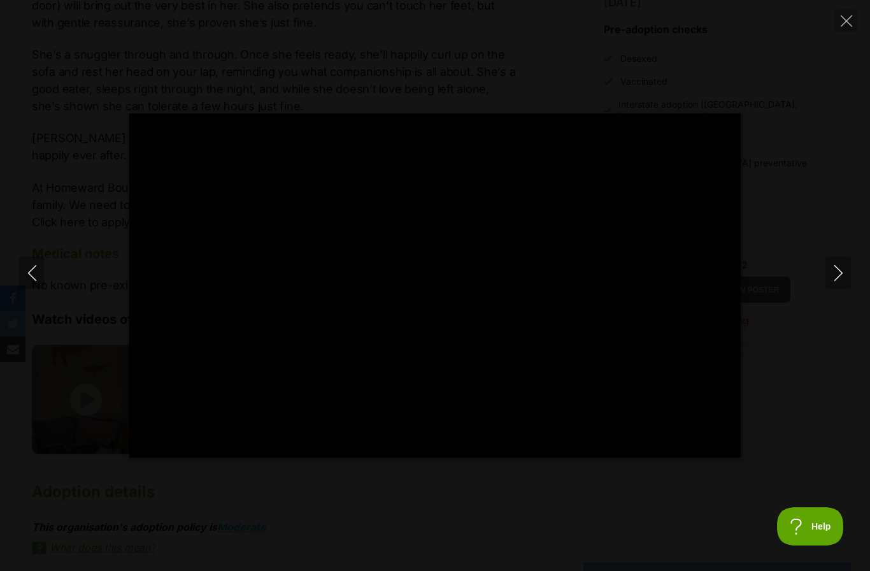
type input "100"
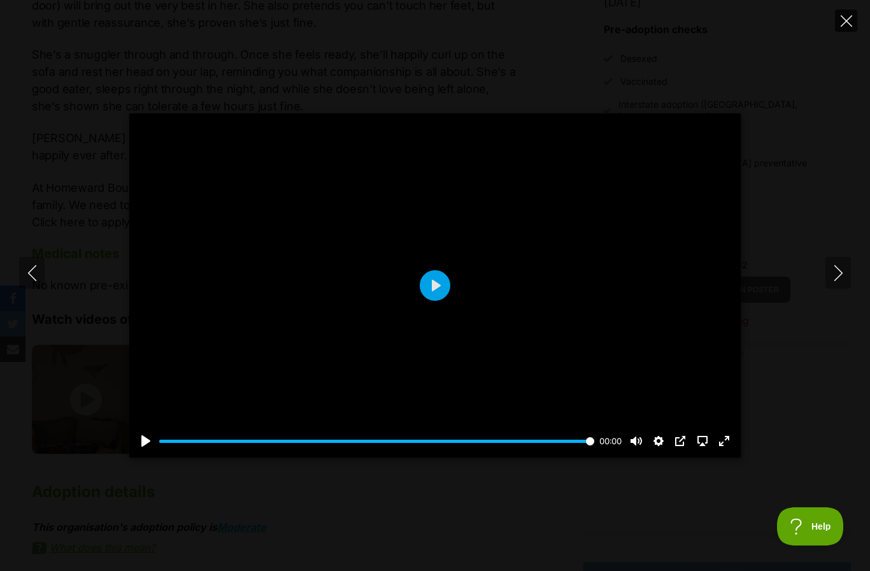
click at [856, 17] on button "Close" at bounding box center [846, 21] width 22 height 22
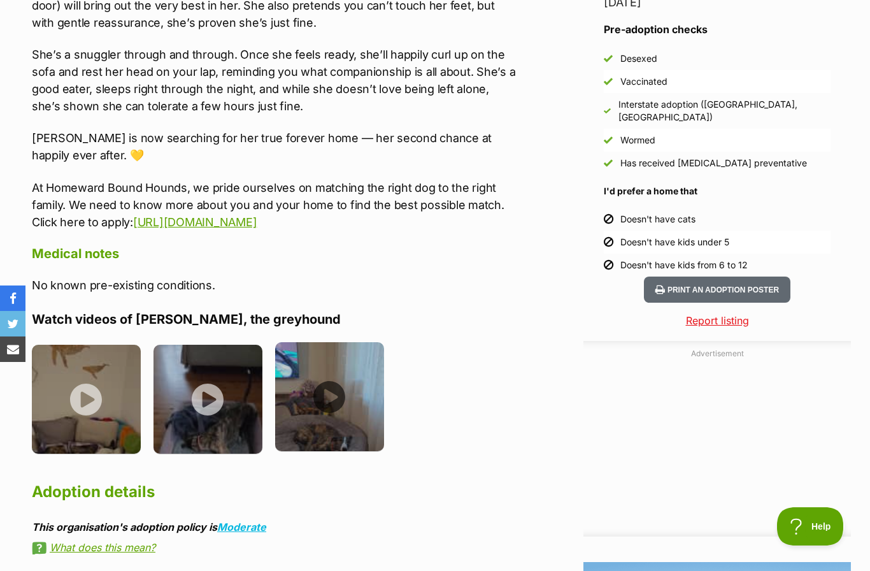
click at [341, 370] on img at bounding box center [329, 396] width 109 height 109
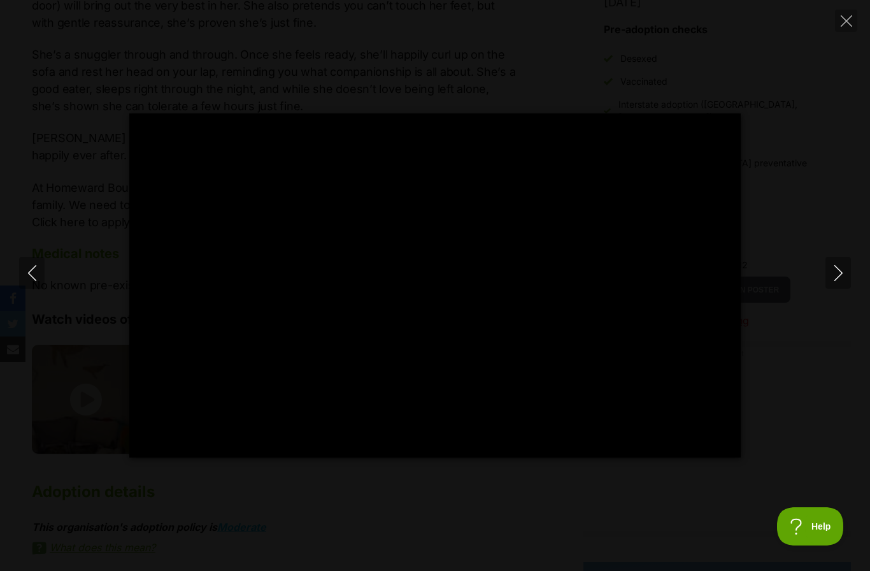
type input "100"
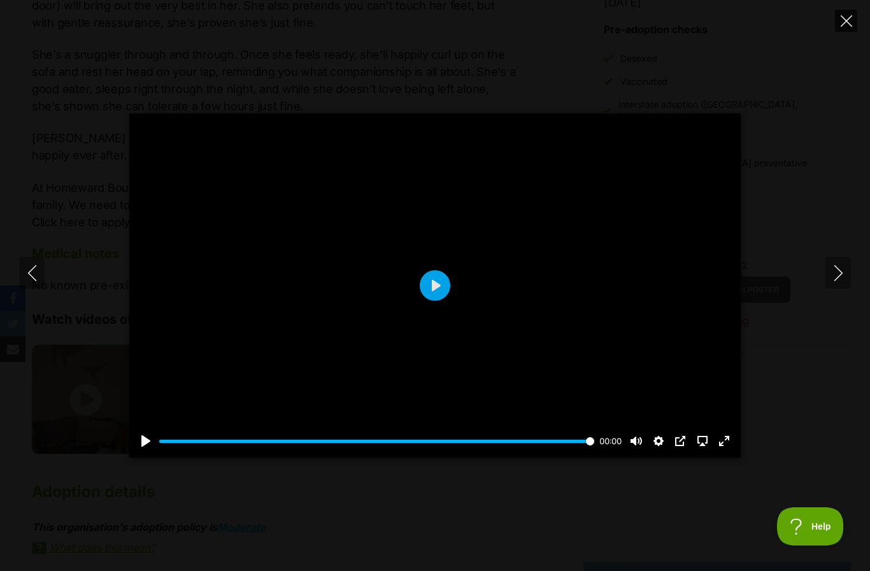
click at [850, 25] on icon "Close" at bounding box center [846, 20] width 11 height 11
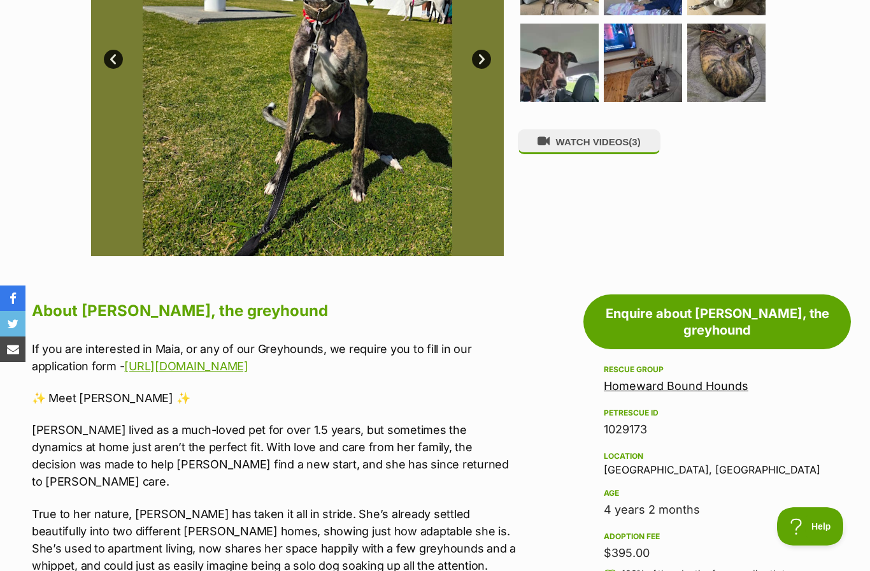
scroll to position [405, 0]
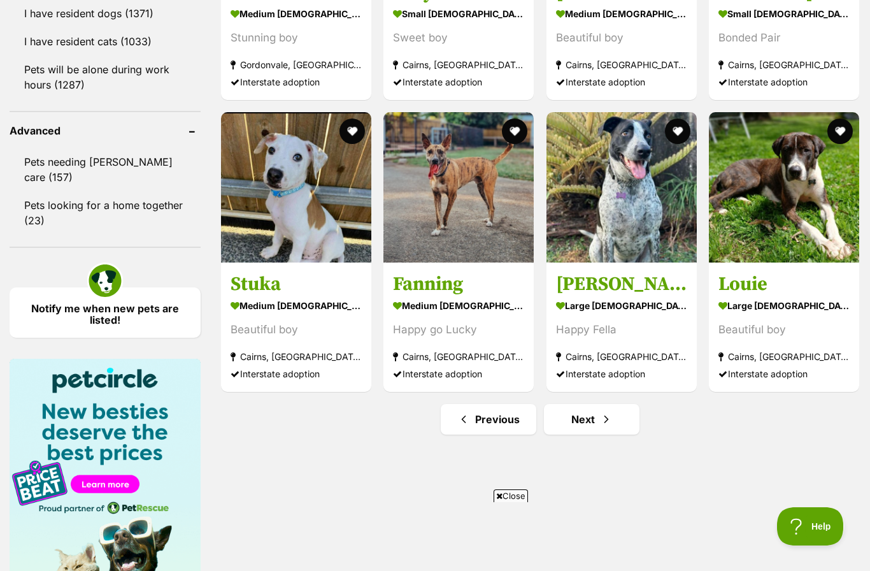
scroll to position [1605, 0]
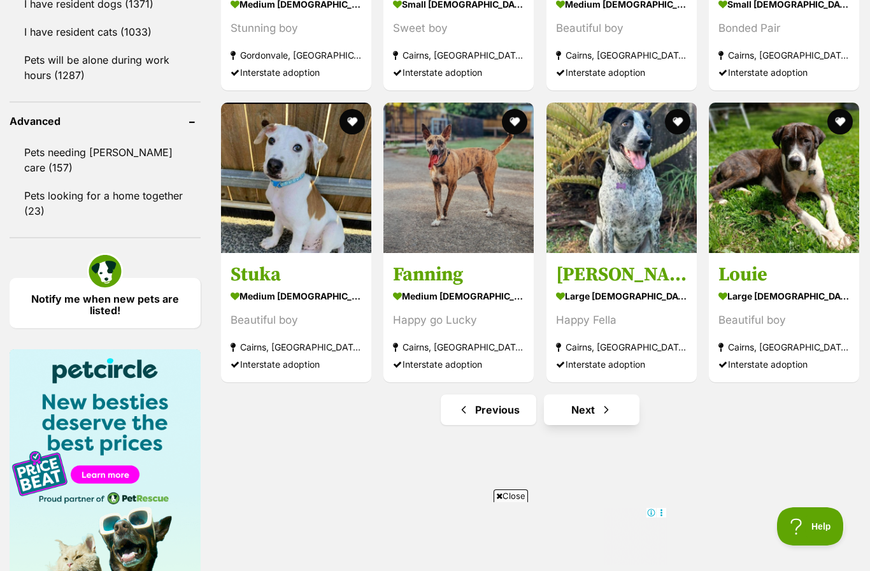
click at [596, 405] on link "Next" at bounding box center [592, 409] width 96 height 31
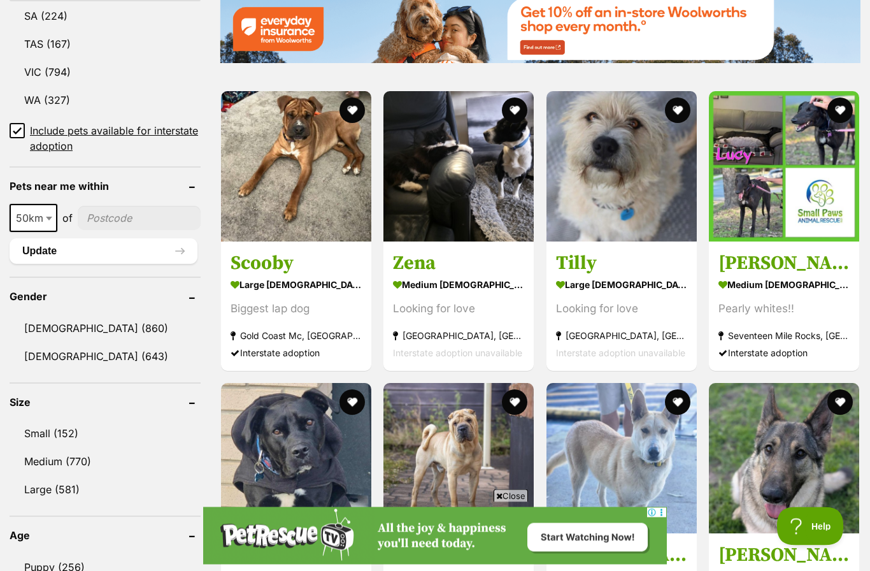
scroll to position [822, 0]
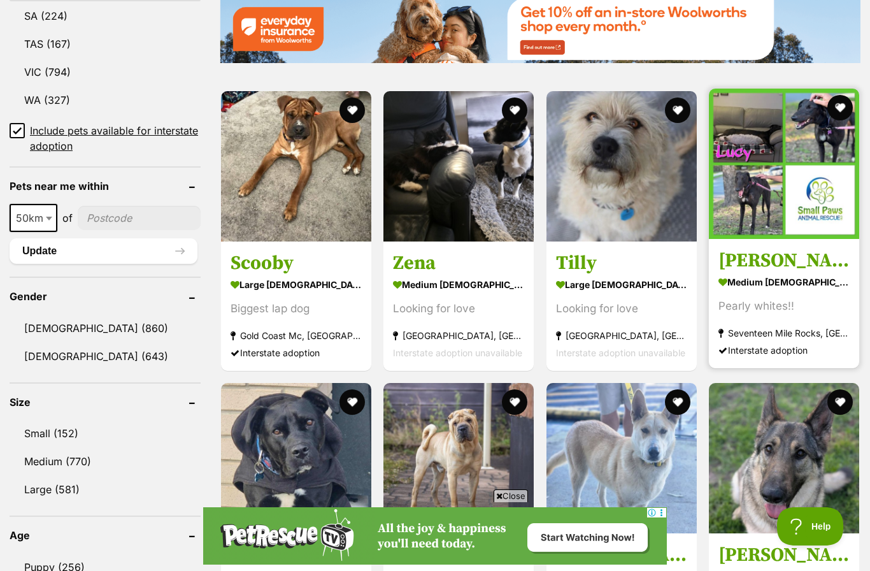
click at [766, 203] on img at bounding box center [784, 164] width 150 height 150
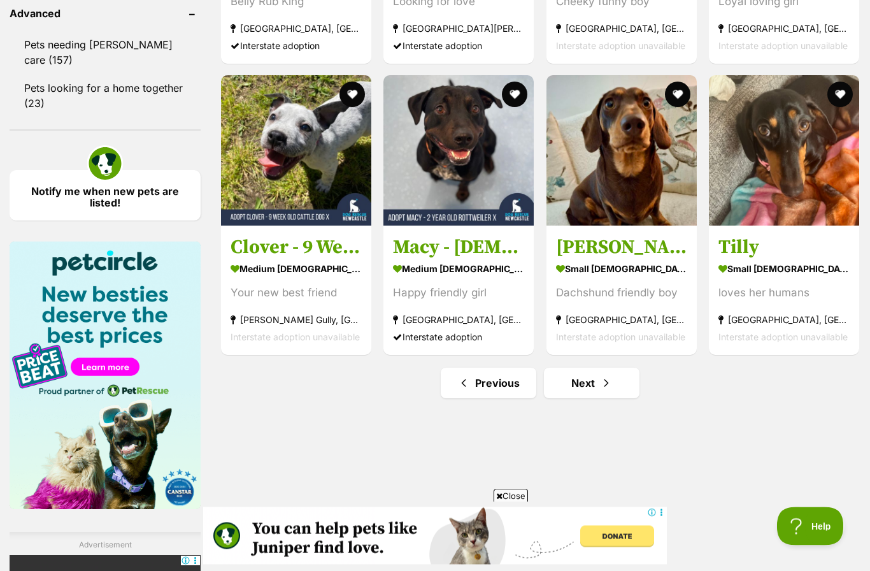
scroll to position [1713, 0]
click at [602, 385] on span "Next page" at bounding box center [606, 382] width 13 height 15
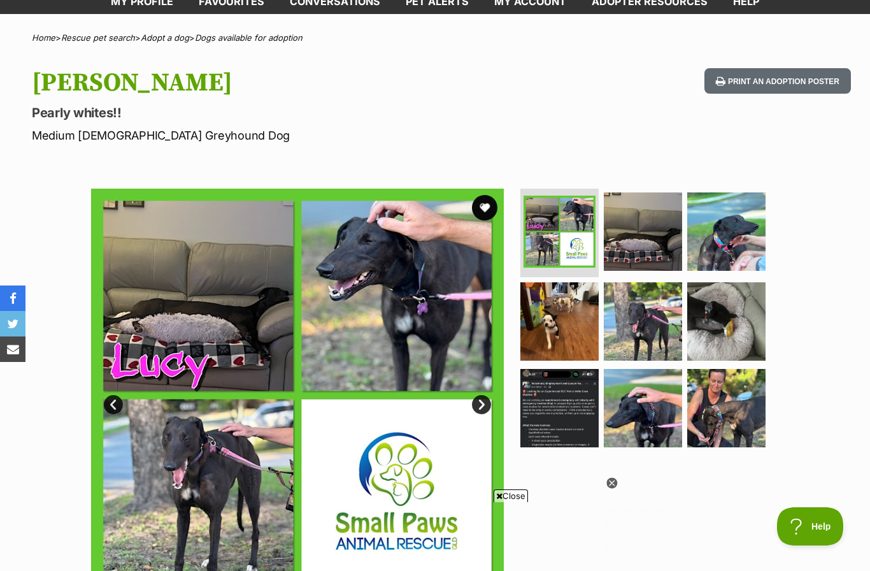
scroll to position [63, 0]
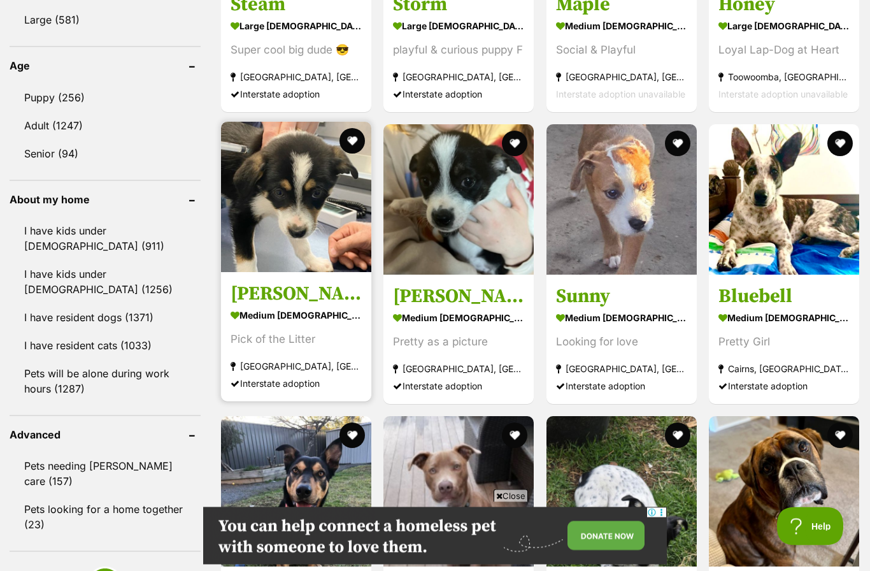
scroll to position [1292, 0]
click at [296, 224] on img at bounding box center [296, 197] width 150 height 150
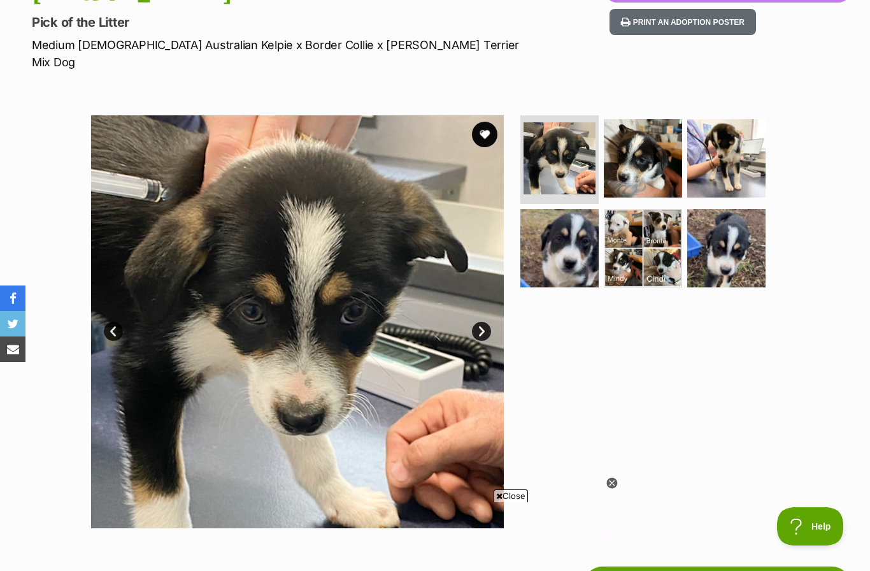
click at [487, 322] on link "Next" at bounding box center [481, 331] width 19 height 19
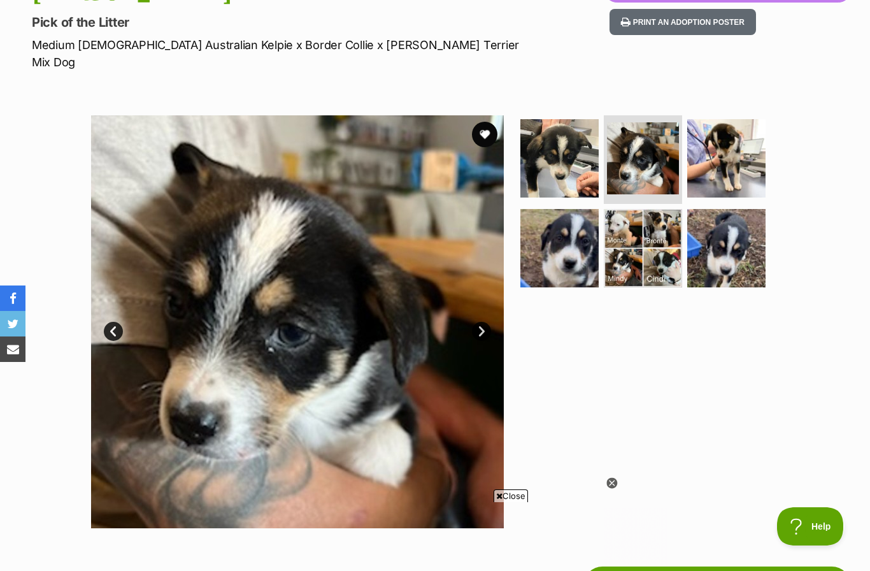
click at [485, 322] on link "Next" at bounding box center [481, 331] width 19 height 19
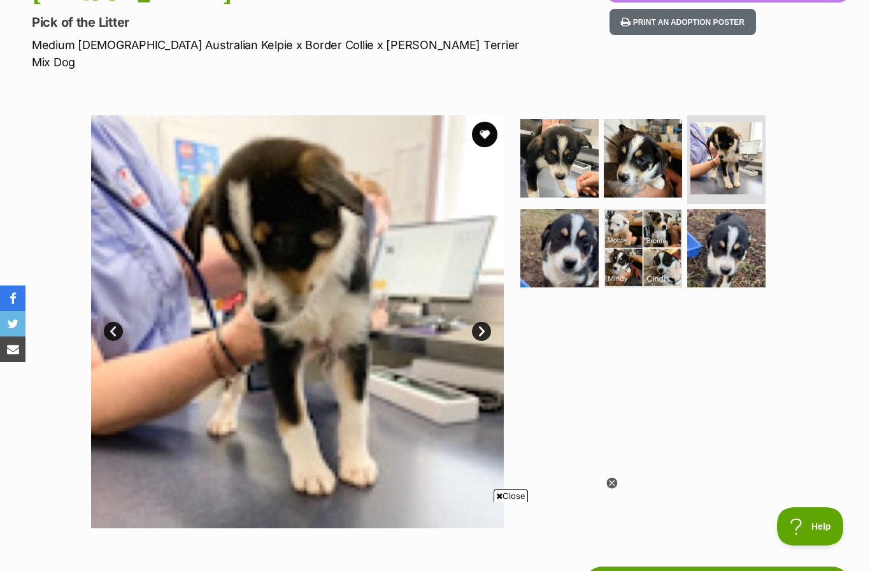
click at [486, 322] on link "Next" at bounding box center [481, 331] width 19 height 19
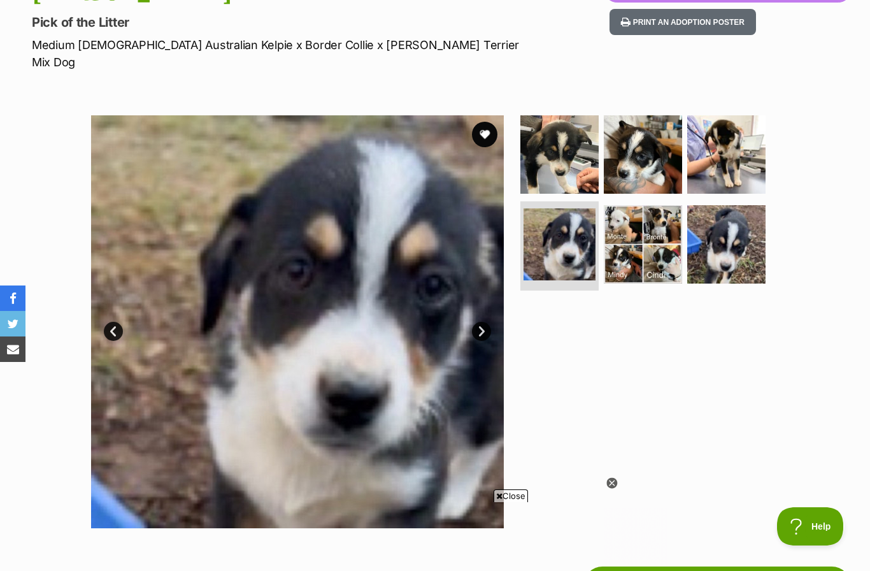
click at [482, 322] on link "Next" at bounding box center [481, 331] width 19 height 19
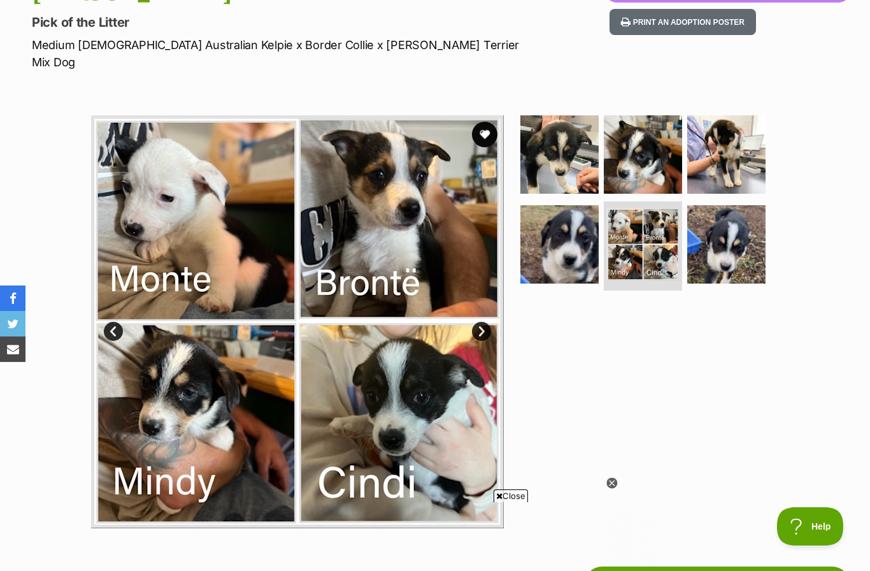
click at [483, 322] on link "Next" at bounding box center [481, 331] width 19 height 19
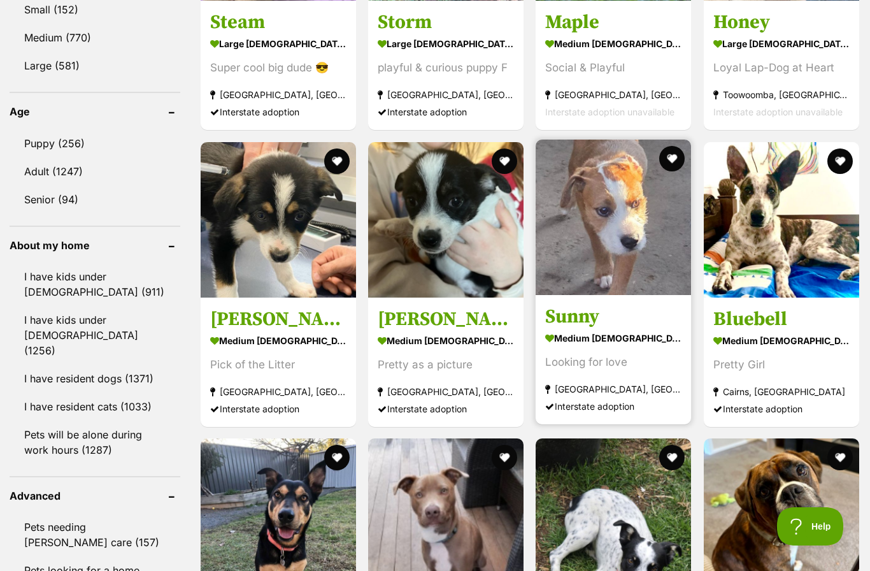
click at [588, 295] on img at bounding box center [613, 217] width 155 height 155
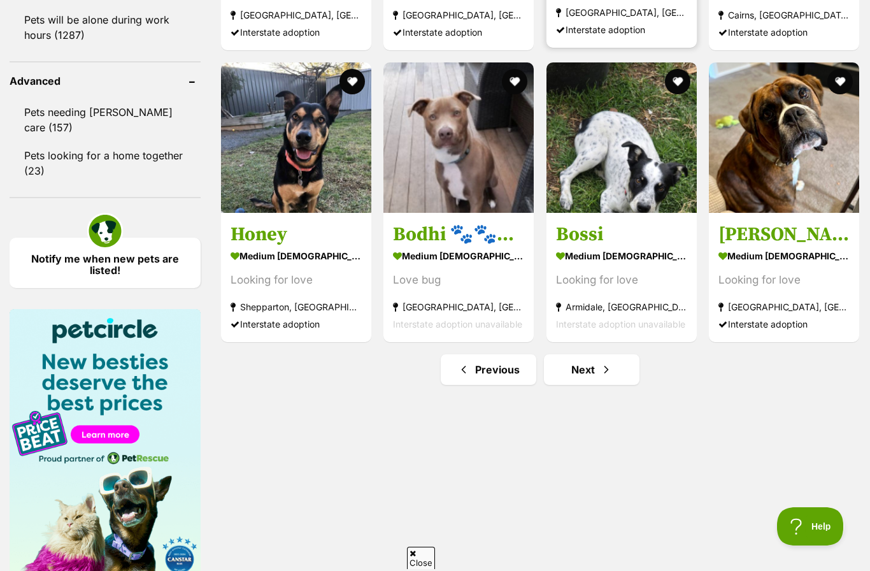
scroll to position [1645, 0]
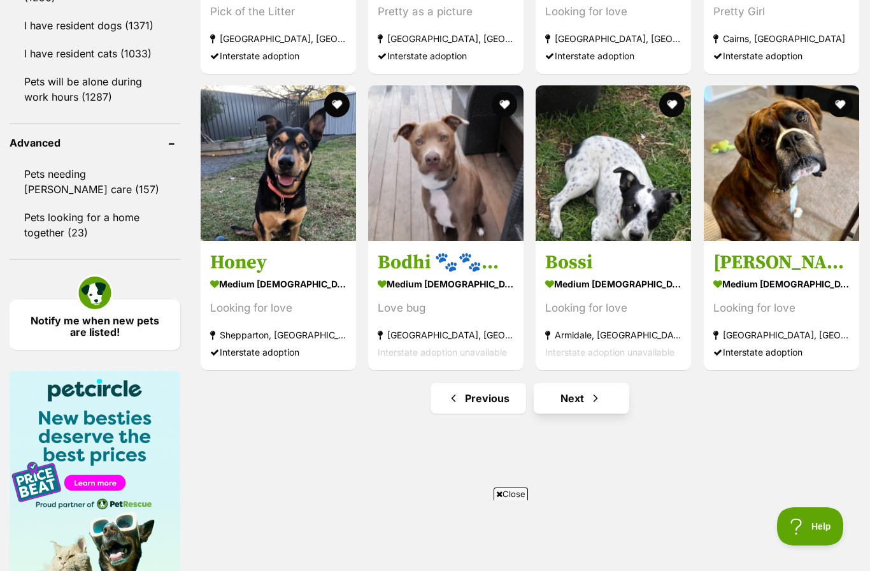
click at [589, 406] on span "Next page" at bounding box center [595, 398] width 13 height 15
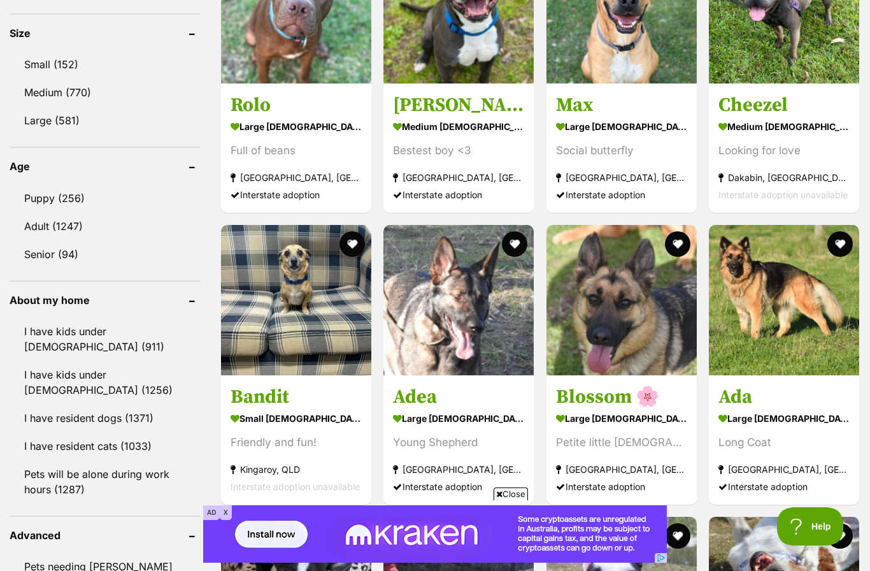
scroll to position [1224, 0]
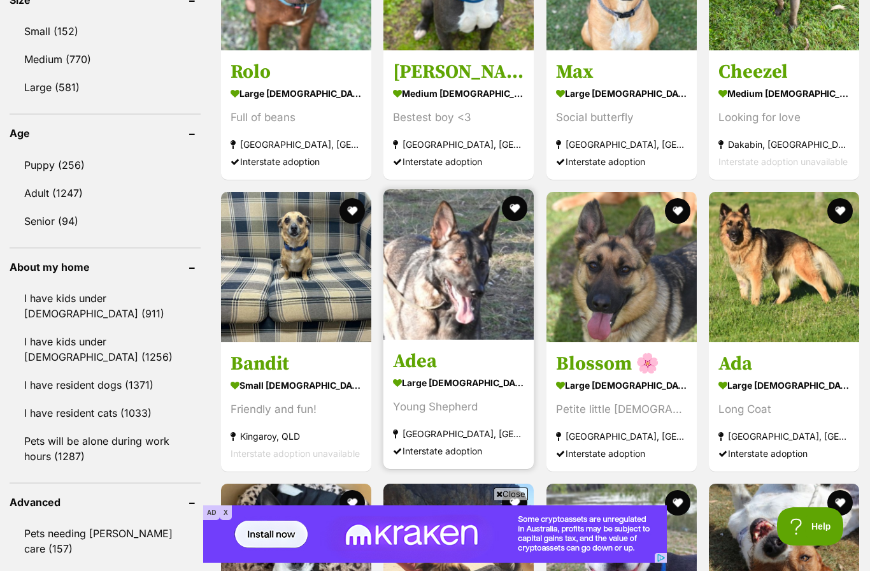
click at [486, 281] on img at bounding box center [458, 264] width 150 height 150
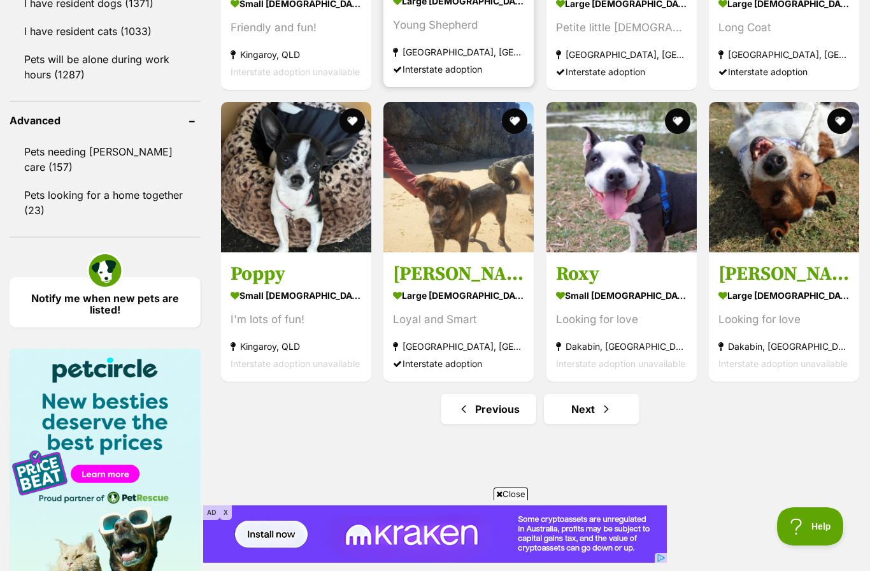
scroll to position [1614, 0]
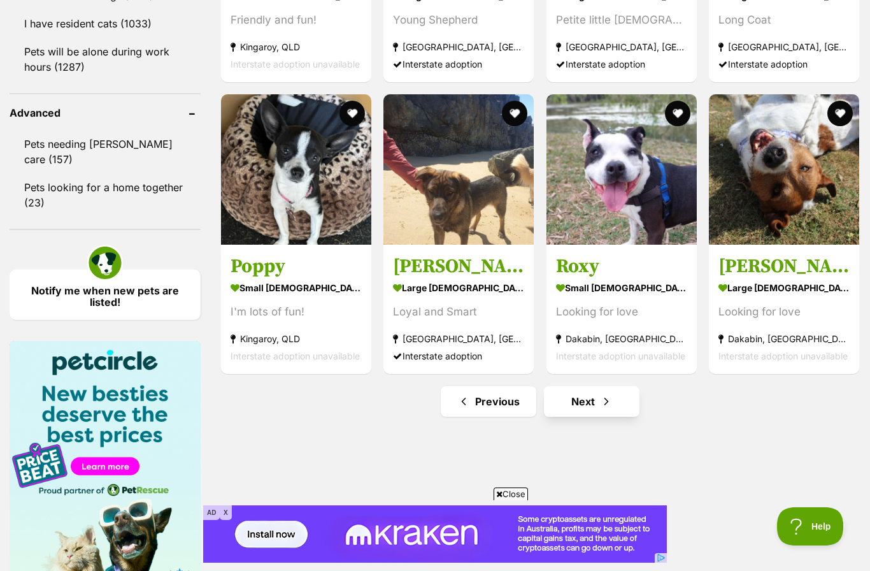
click at [599, 408] on link "Next" at bounding box center [592, 401] width 96 height 31
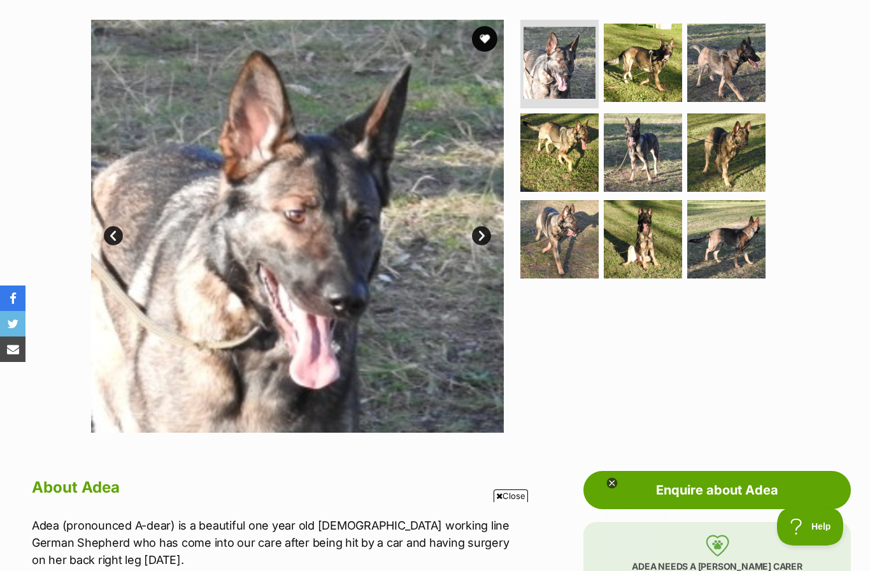
scroll to position [219, 0]
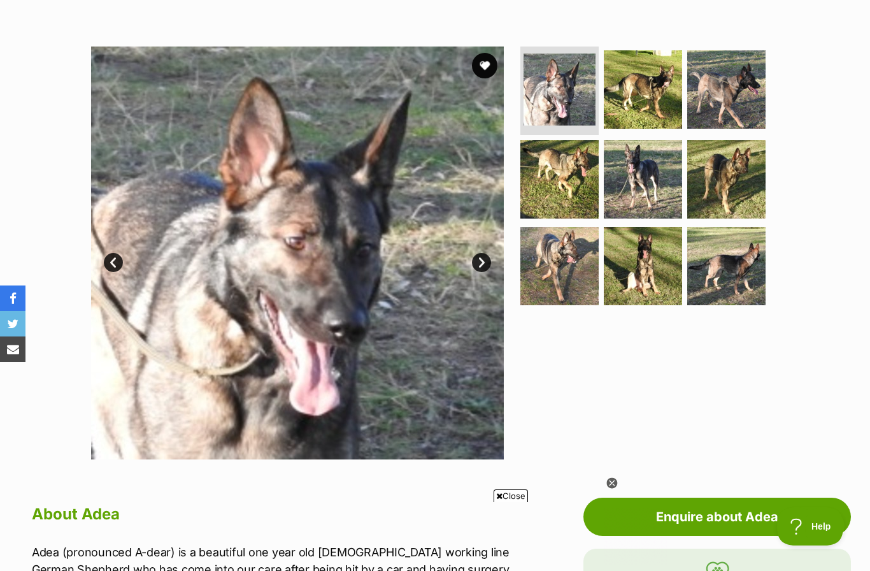
click at [491, 257] on link "Next" at bounding box center [481, 262] width 19 height 19
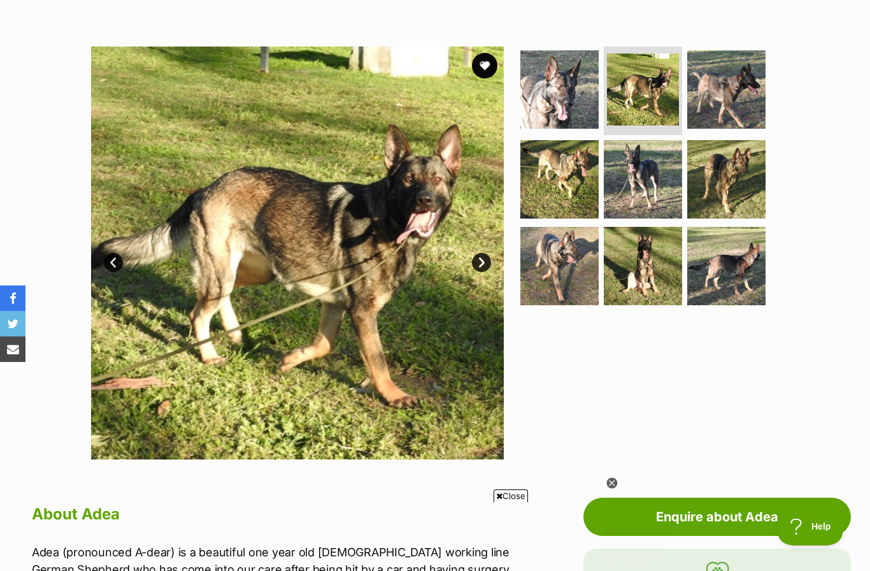
click at [488, 260] on link "Next" at bounding box center [481, 262] width 19 height 19
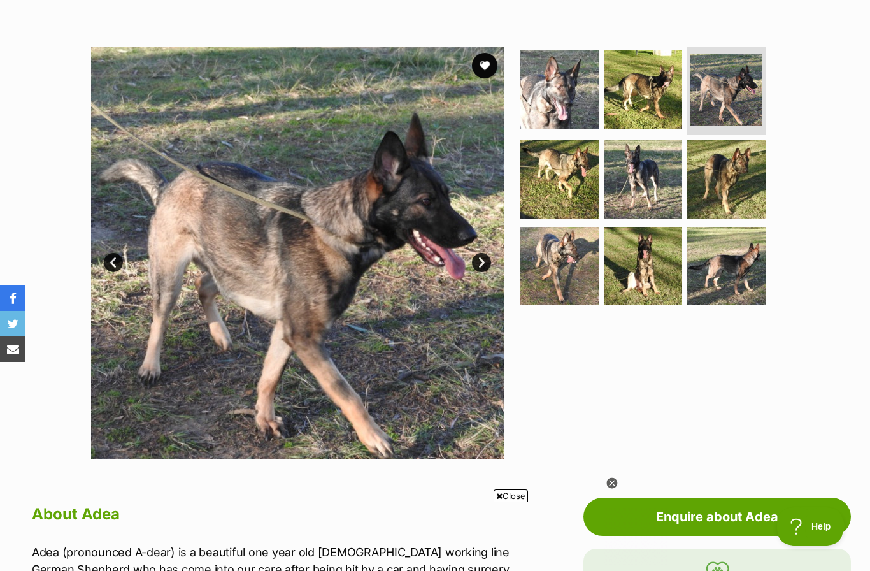
click at [488, 262] on link "Next" at bounding box center [481, 262] width 19 height 19
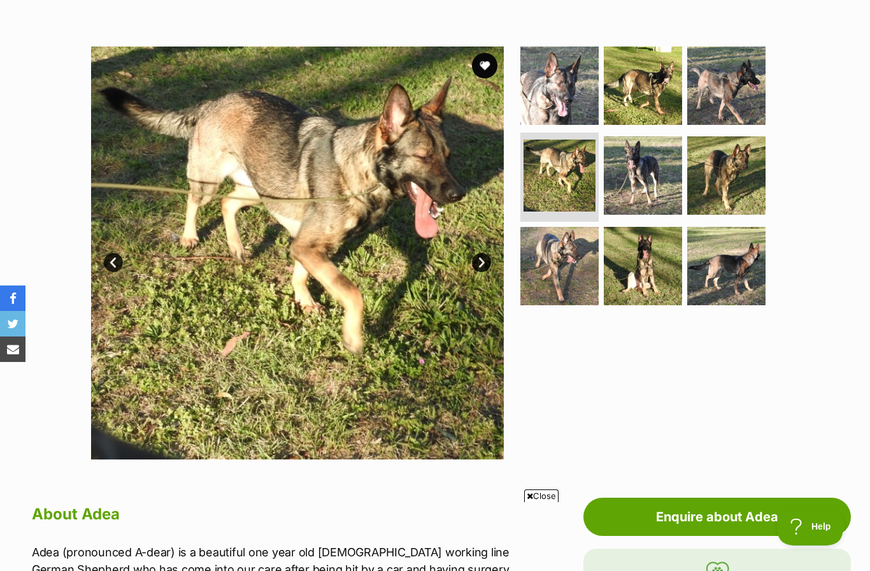
click at [486, 259] on link "Next" at bounding box center [481, 262] width 19 height 19
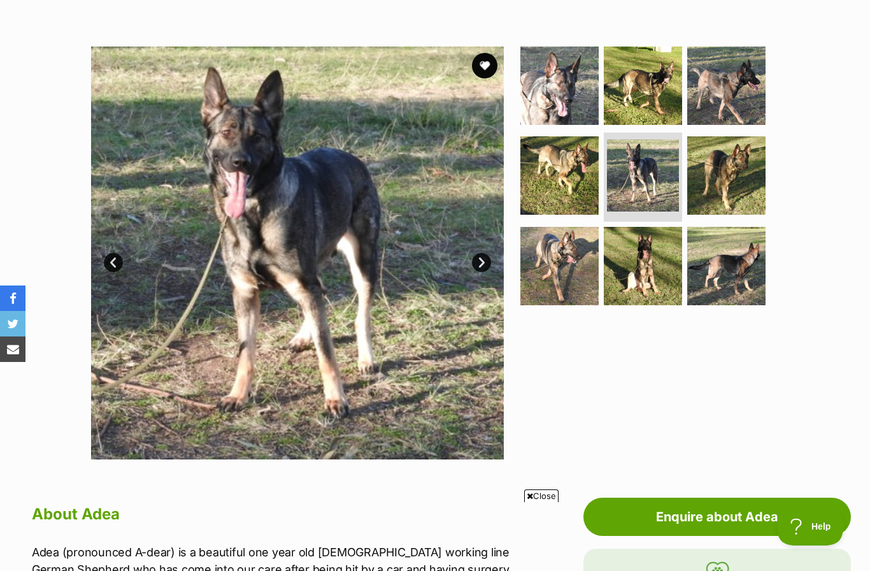
click at [487, 263] on link "Next" at bounding box center [481, 262] width 19 height 19
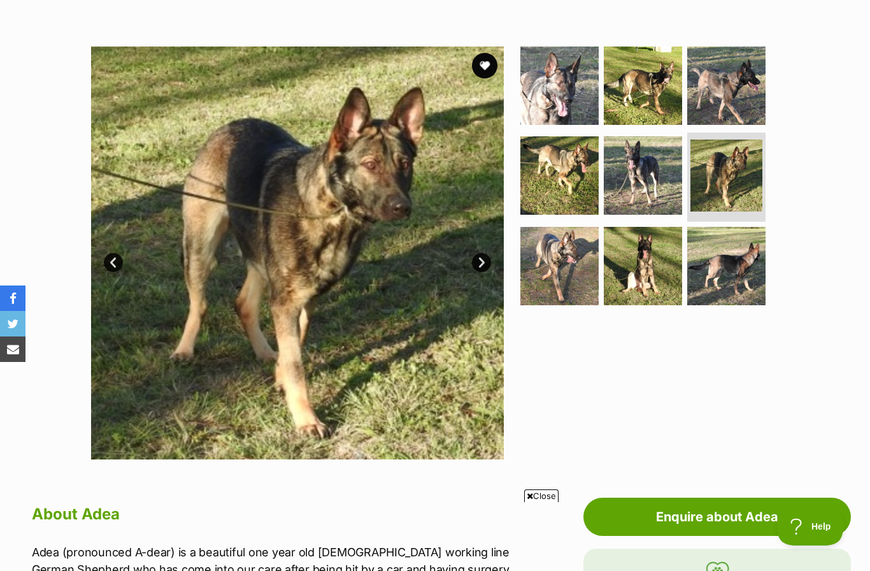
click at [489, 264] on link "Next" at bounding box center [481, 262] width 19 height 19
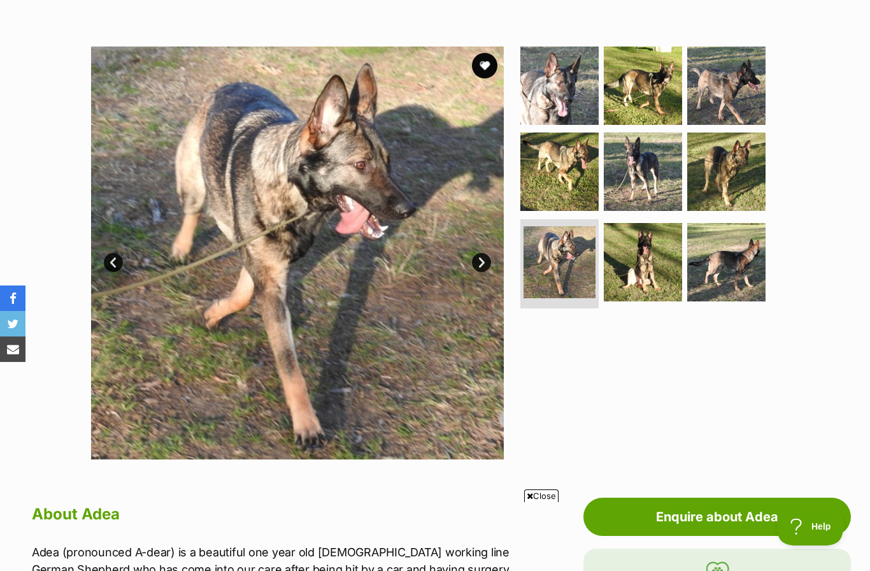
click at [488, 268] on link "Next" at bounding box center [481, 262] width 19 height 19
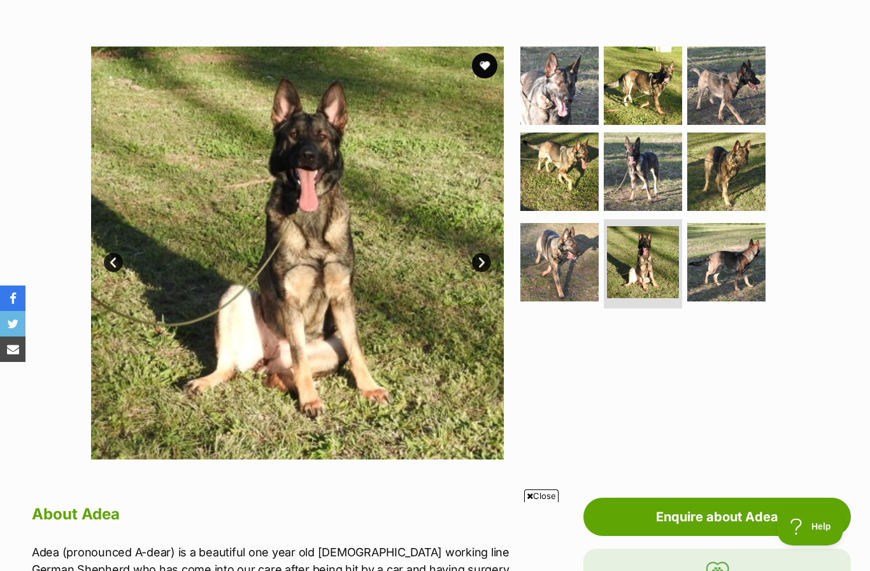
click at [482, 268] on link "Next" at bounding box center [481, 262] width 19 height 19
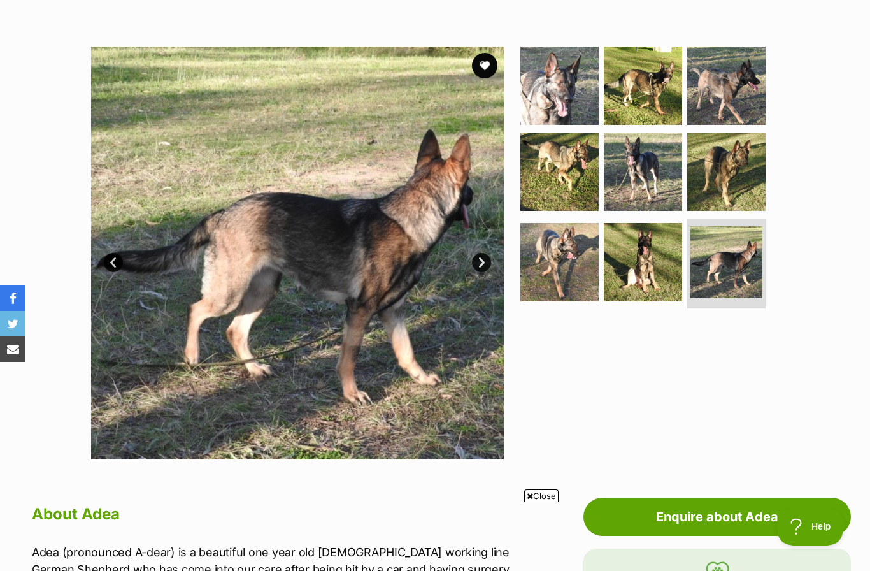
click at [486, 264] on link "Next" at bounding box center [481, 262] width 19 height 19
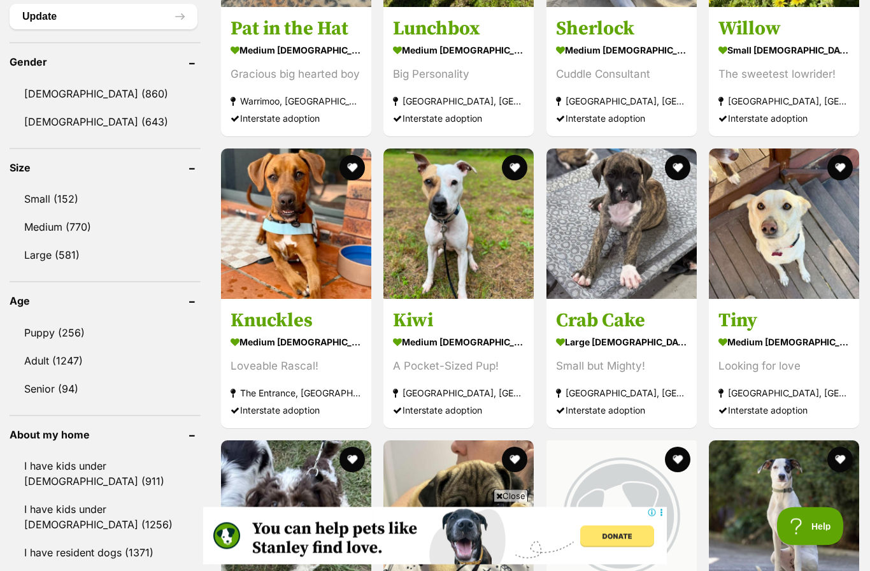
scroll to position [1076, 0]
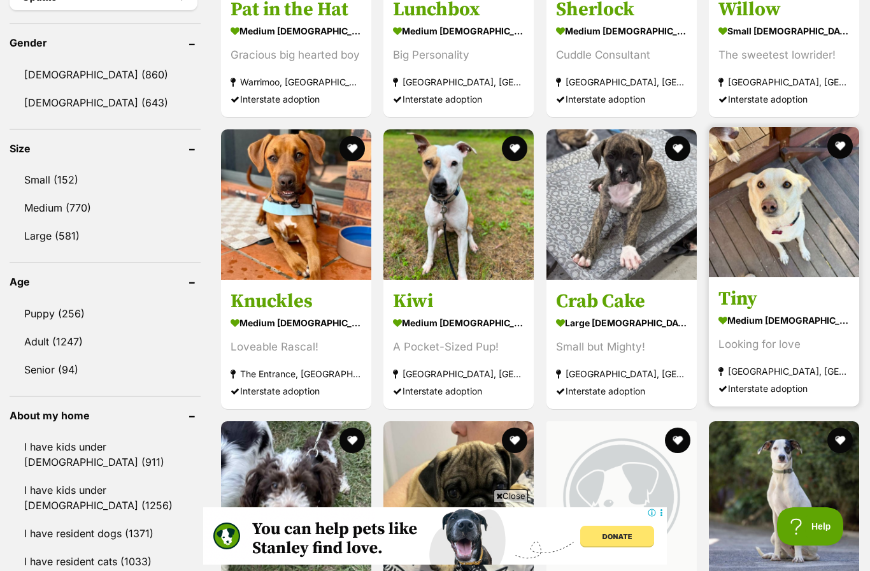
click at [757, 243] on img at bounding box center [784, 202] width 150 height 150
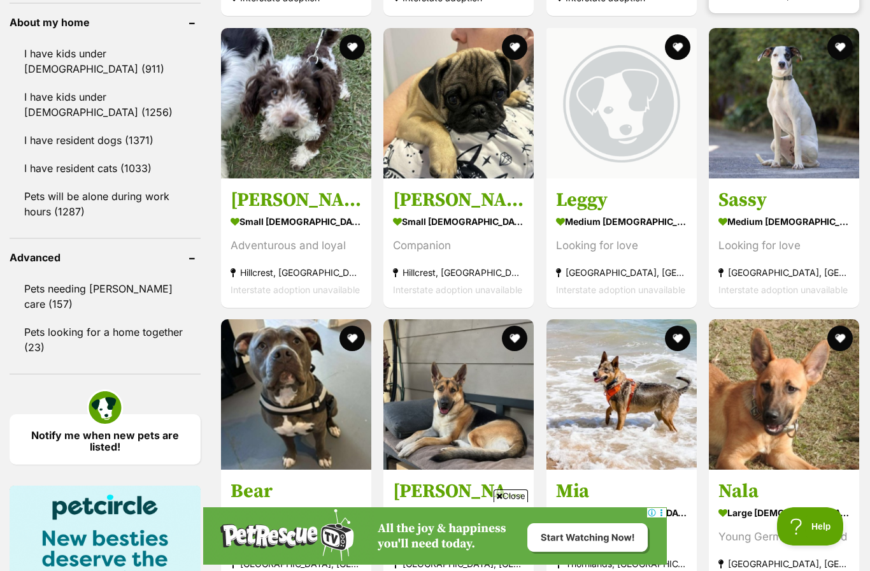
scroll to position [0, 0]
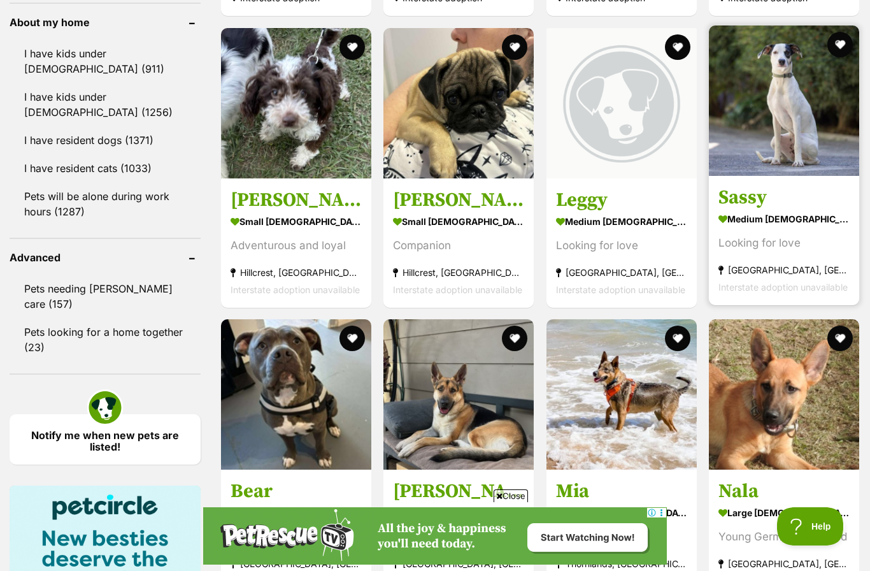
click at [782, 141] on img at bounding box center [784, 100] width 150 height 150
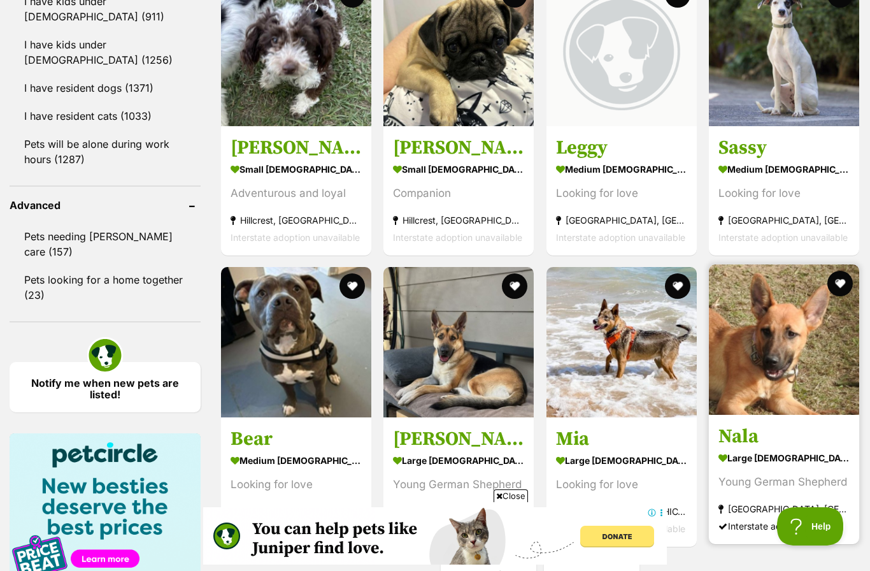
click at [778, 366] on img at bounding box center [784, 339] width 150 height 150
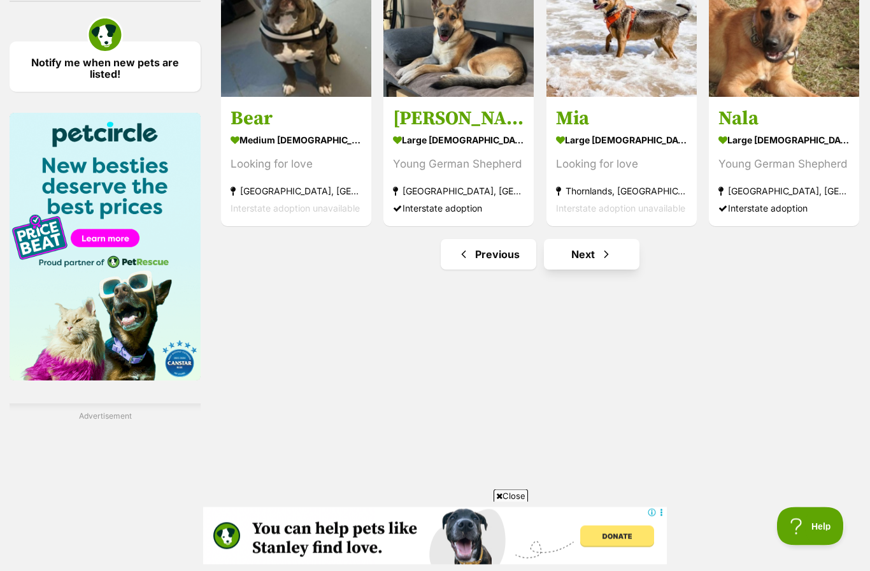
scroll to position [1842, 0]
click at [591, 259] on link "Next" at bounding box center [592, 254] width 96 height 31
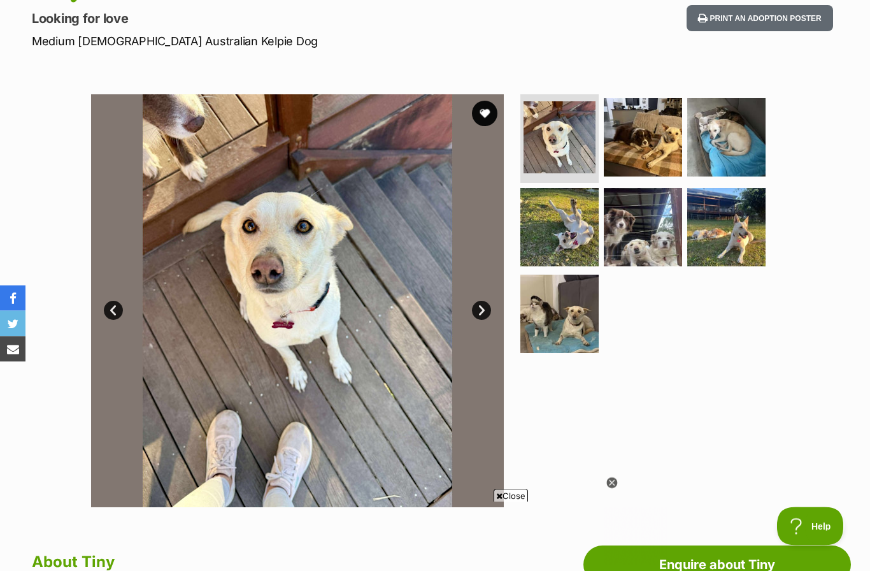
click at [481, 310] on link "Next" at bounding box center [481, 310] width 19 height 19
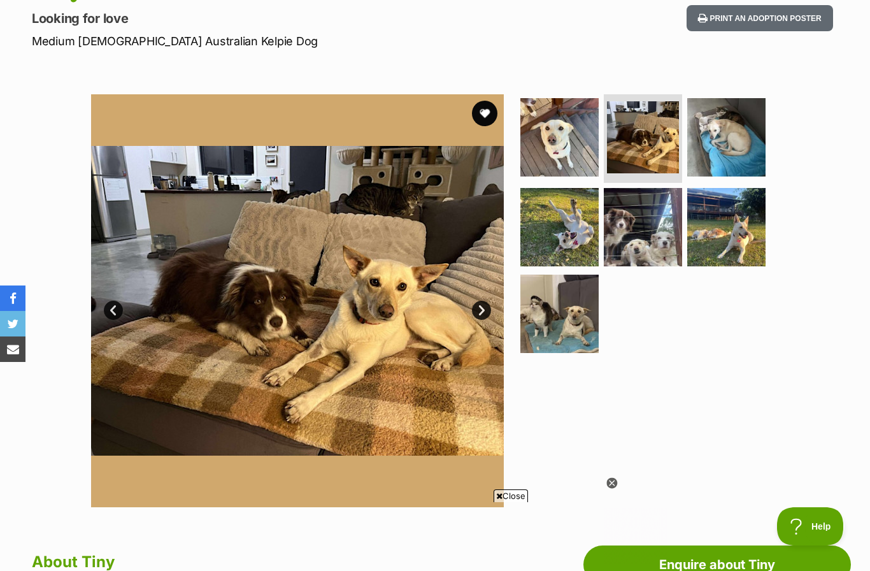
click at [497, 301] on img at bounding box center [297, 300] width 413 height 413
click at [490, 305] on link "Next" at bounding box center [481, 310] width 19 height 19
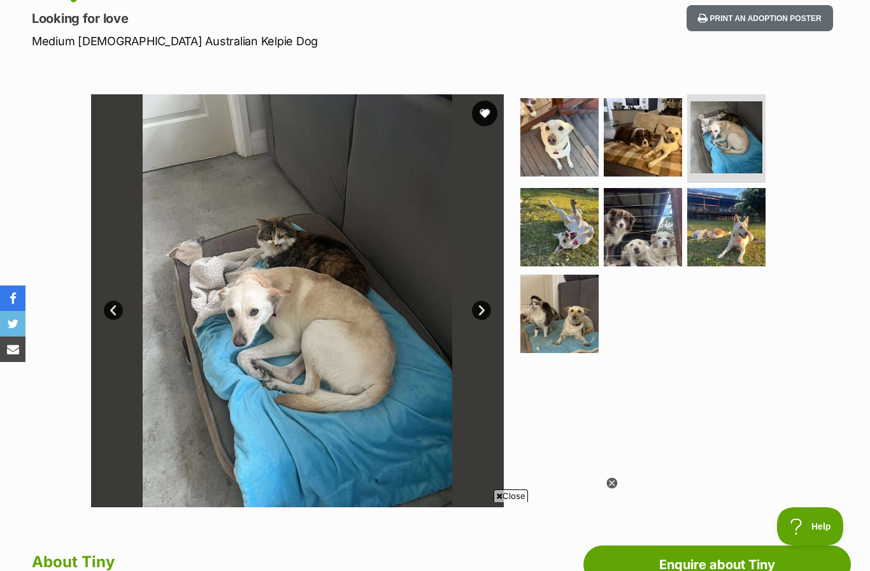
click at [478, 310] on link "Next" at bounding box center [481, 310] width 19 height 19
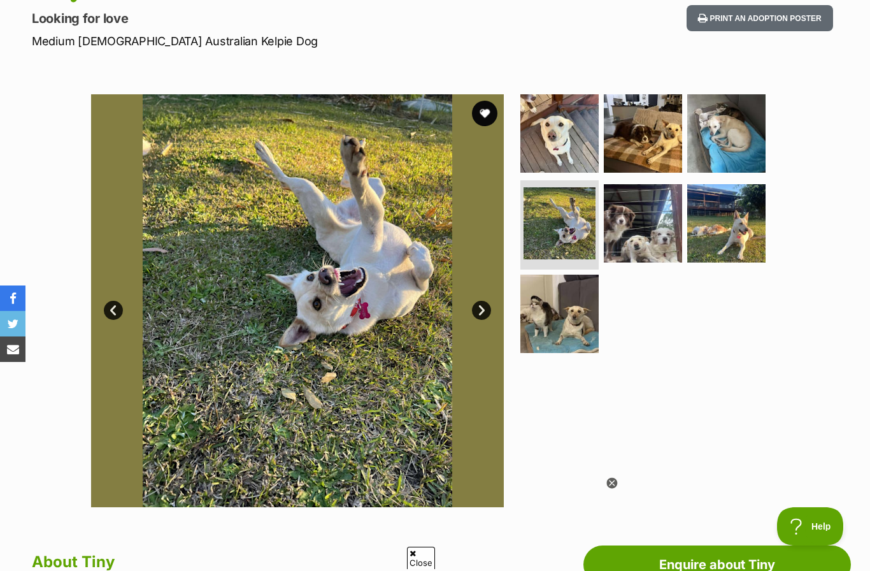
click at [484, 308] on link "Next" at bounding box center [481, 310] width 19 height 19
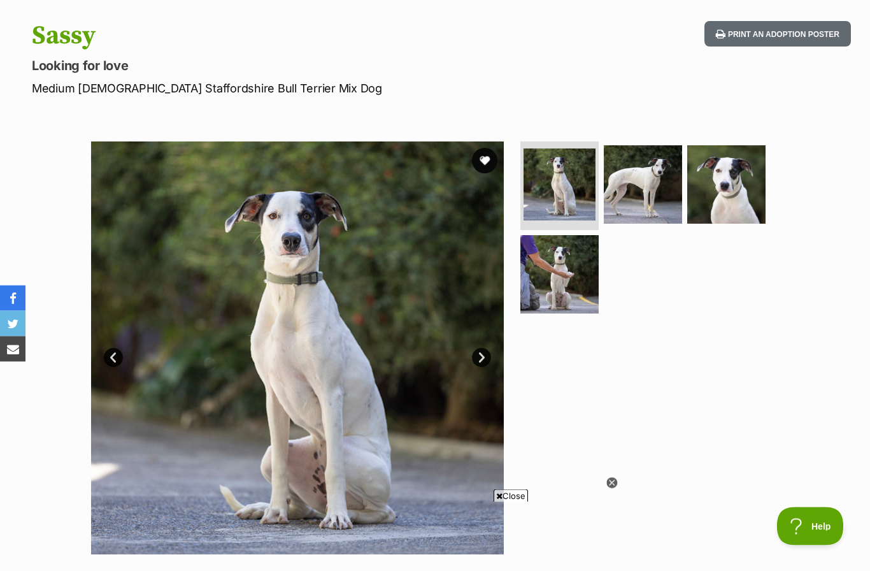
scroll to position [124, 0]
click at [491, 354] on link "Next" at bounding box center [481, 357] width 19 height 19
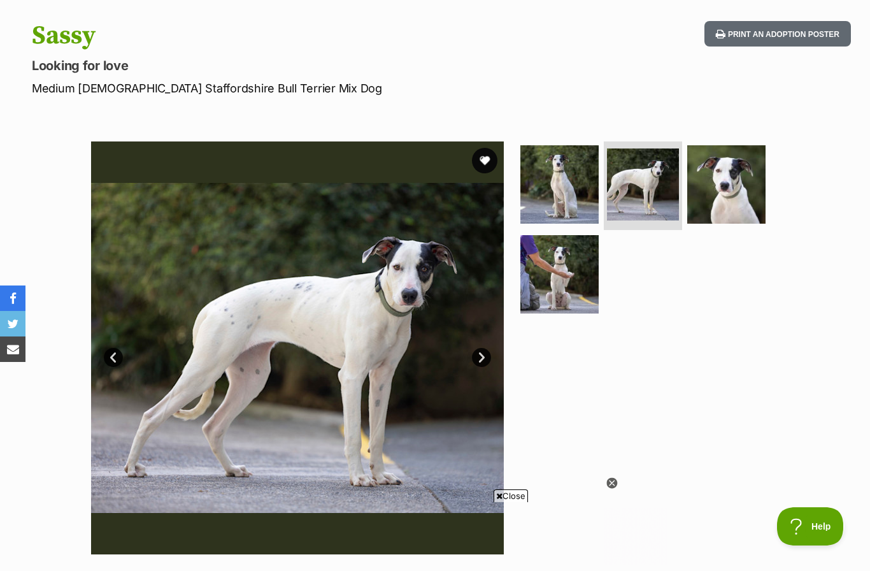
click at [487, 355] on link "Next" at bounding box center [481, 357] width 19 height 19
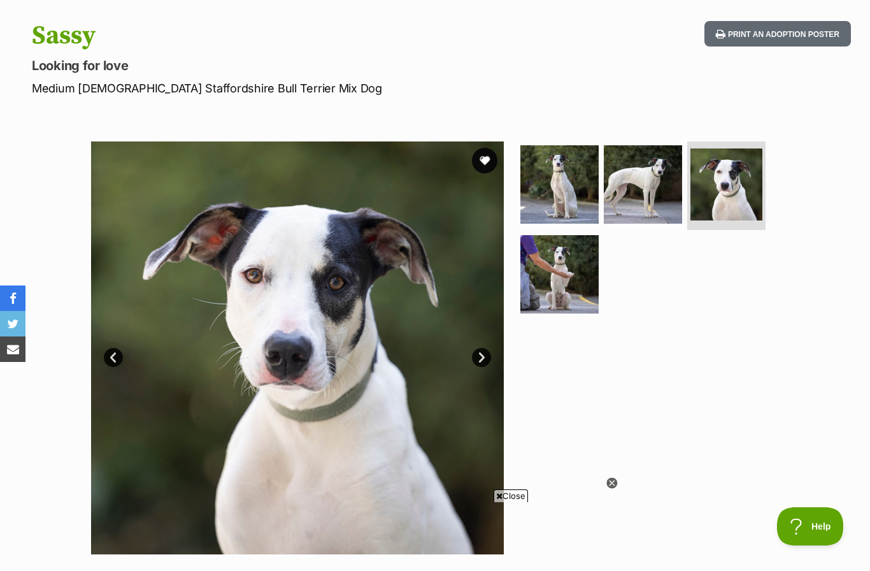
click at [480, 359] on link "Next" at bounding box center [481, 357] width 19 height 19
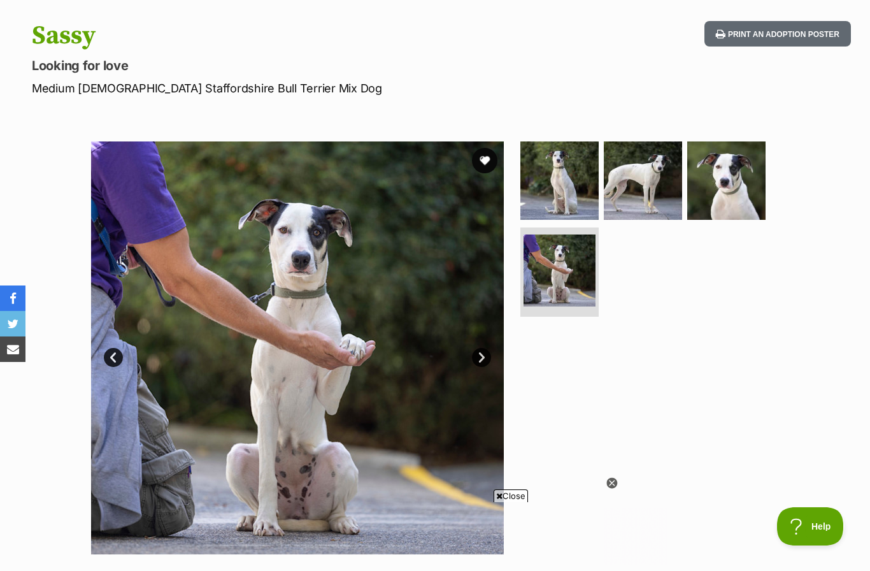
click at [481, 361] on link "Next" at bounding box center [481, 357] width 19 height 19
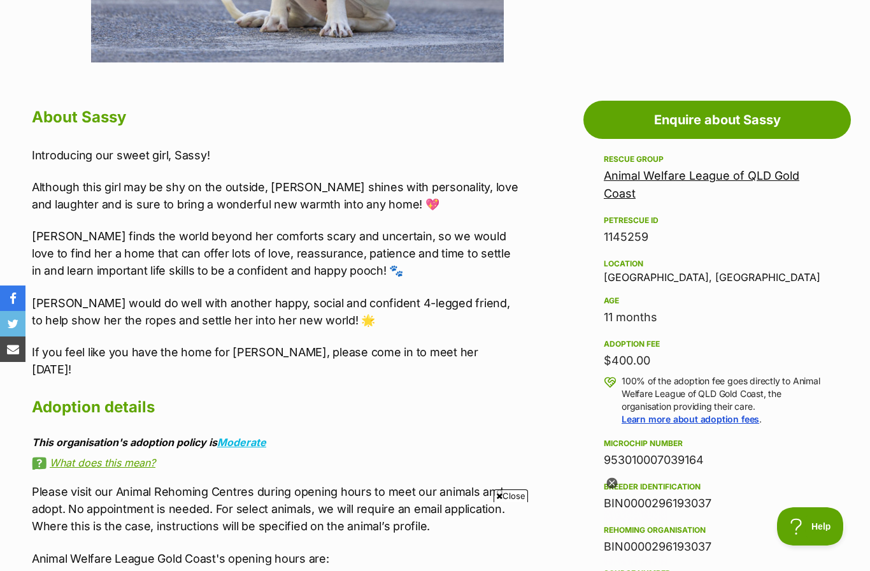
scroll to position [614, 0]
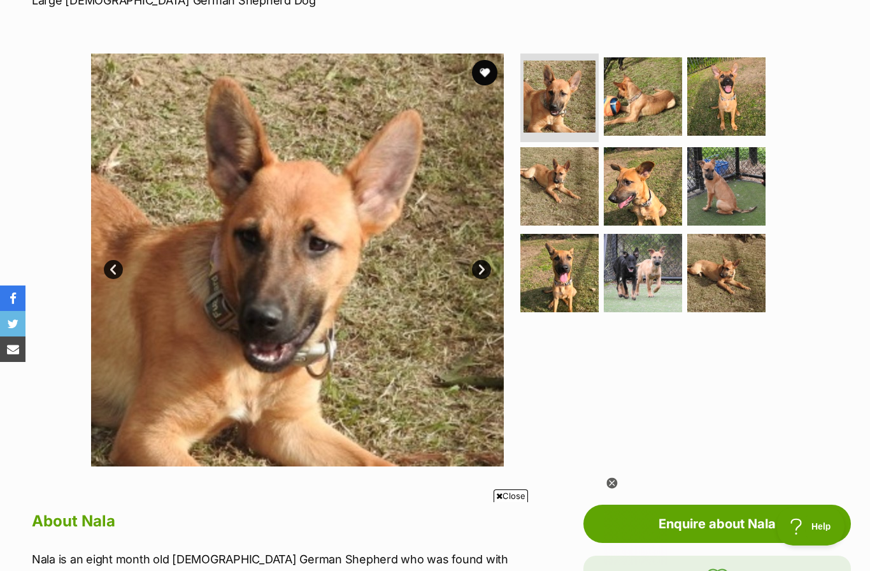
scroll to position [199, 0]
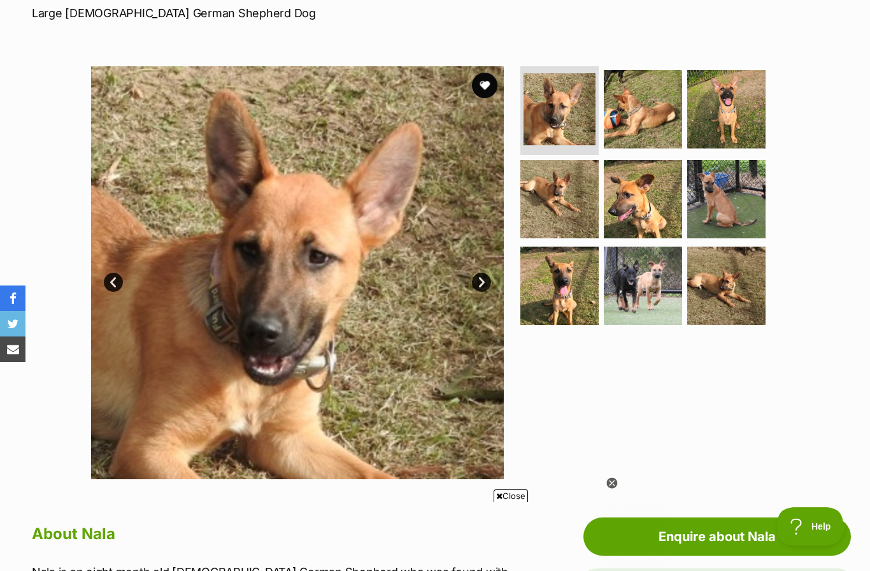
click at [310, 299] on img at bounding box center [297, 272] width 413 height 413
click at [480, 285] on link "Next" at bounding box center [481, 282] width 19 height 19
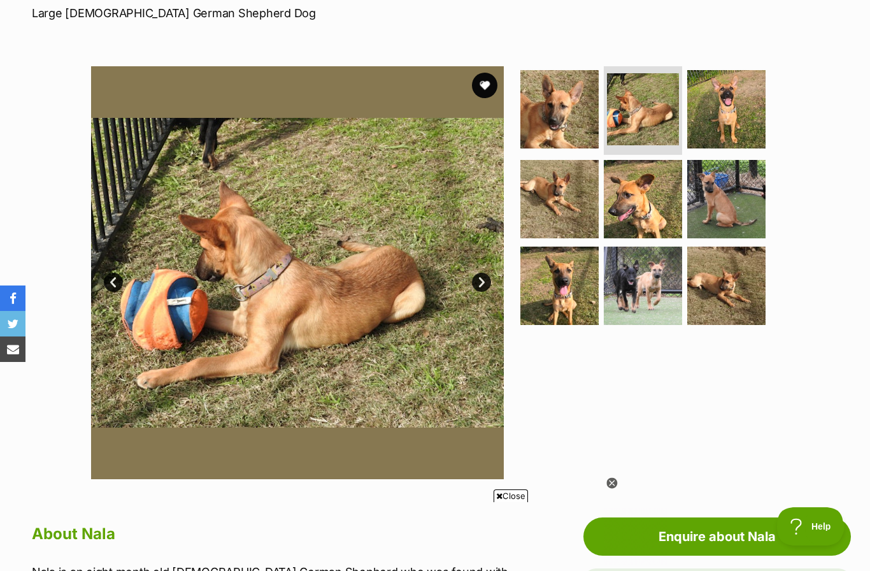
click at [483, 278] on link "Next" at bounding box center [481, 282] width 19 height 19
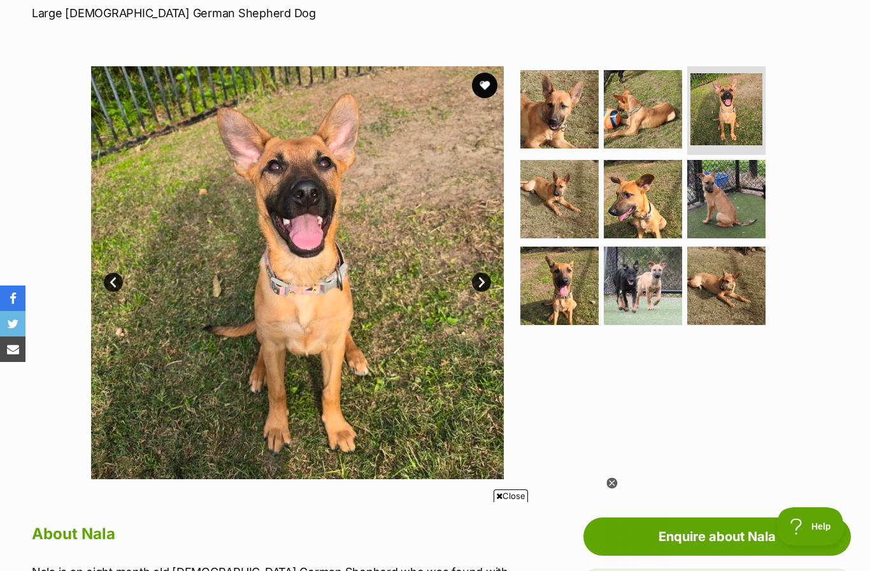
click at [485, 282] on link "Next" at bounding box center [481, 282] width 19 height 19
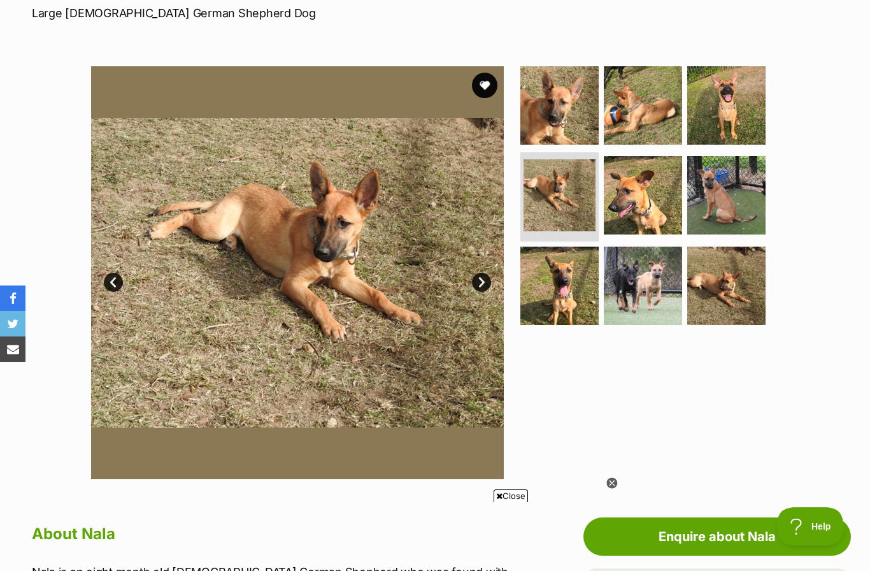
click at [485, 282] on link "Next" at bounding box center [481, 282] width 19 height 19
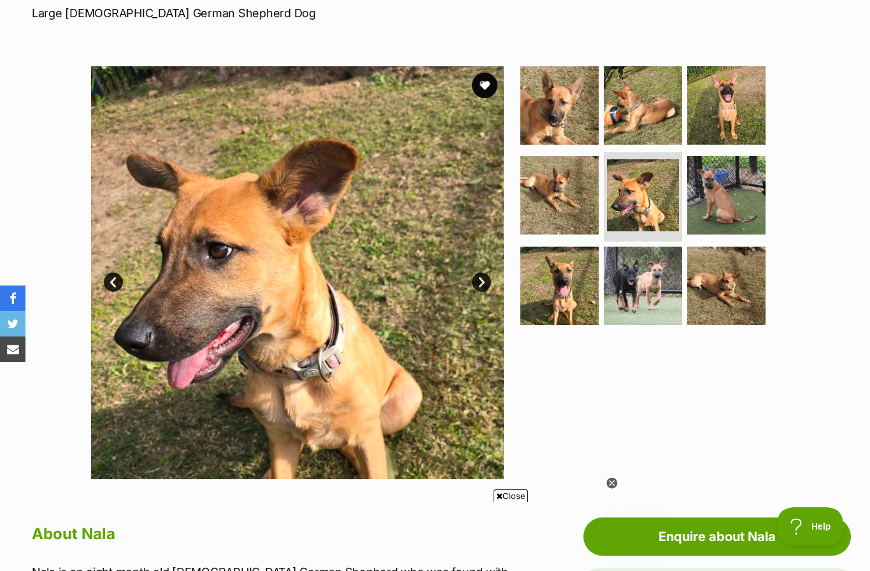
click at [486, 279] on link "Next" at bounding box center [481, 282] width 19 height 19
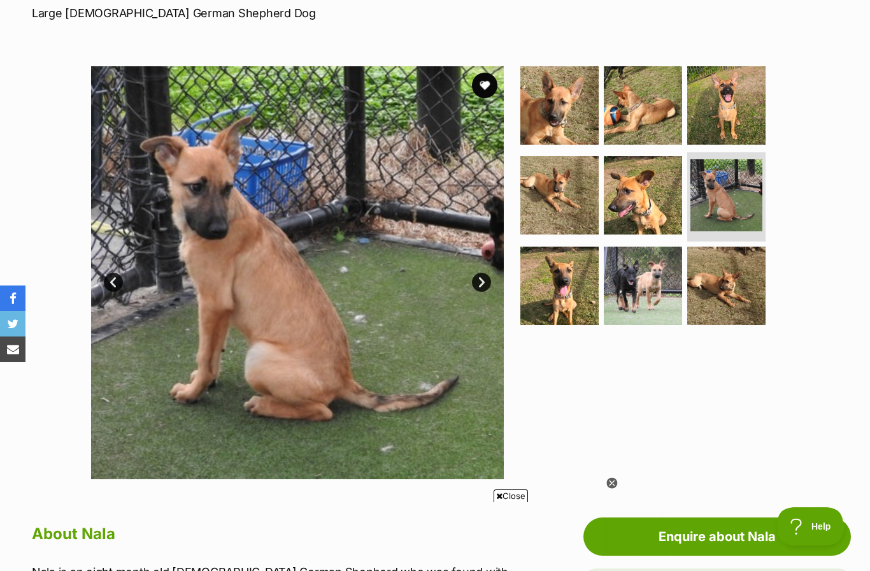
click at [486, 285] on link "Next" at bounding box center [481, 282] width 19 height 19
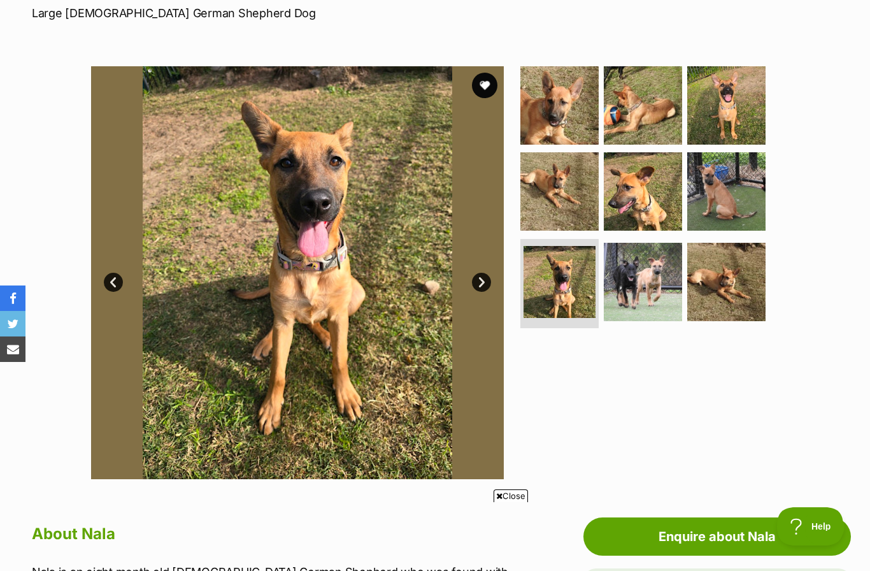
scroll to position [0, 0]
click at [481, 284] on link "Next" at bounding box center [481, 282] width 19 height 19
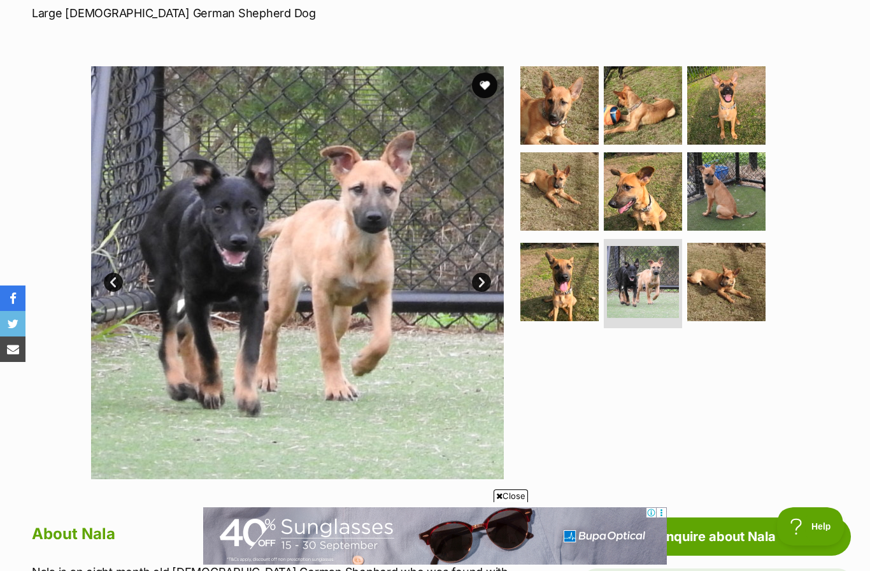
click at [484, 280] on link "Next" at bounding box center [481, 282] width 19 height 19
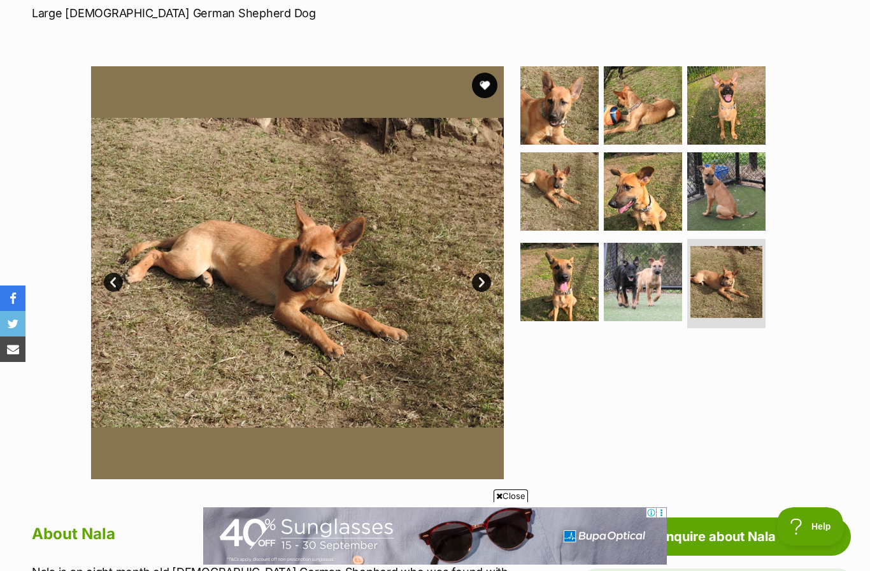
click at [484, 285] on link "Next" at bounding box center [481, 282] width 19 height 19
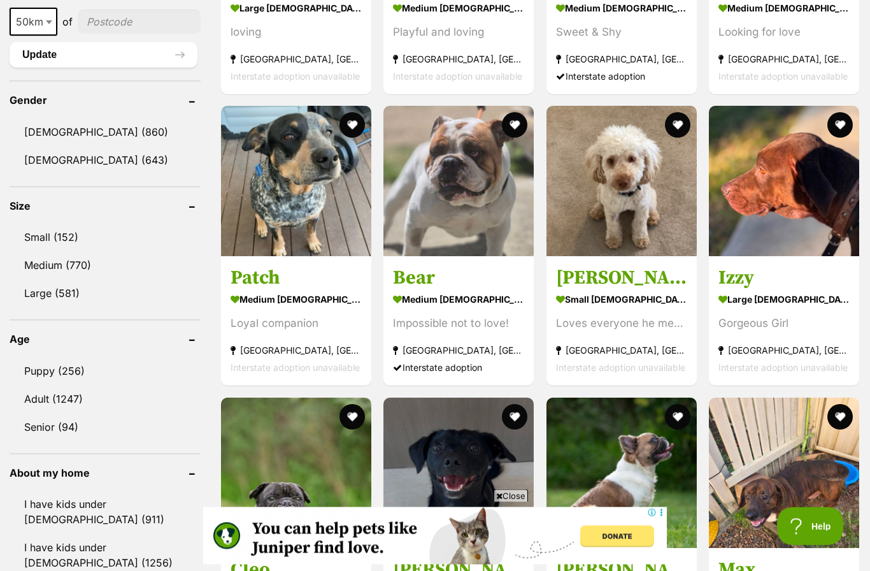
scroll to position [1019, 0]
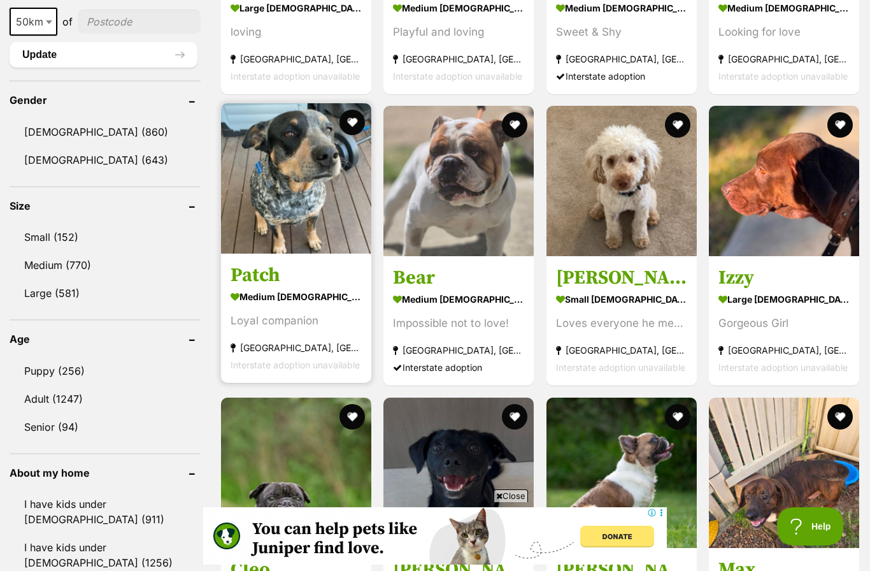
click at [279, 208] on img at bounding box center [296, 178] width 150 height 150
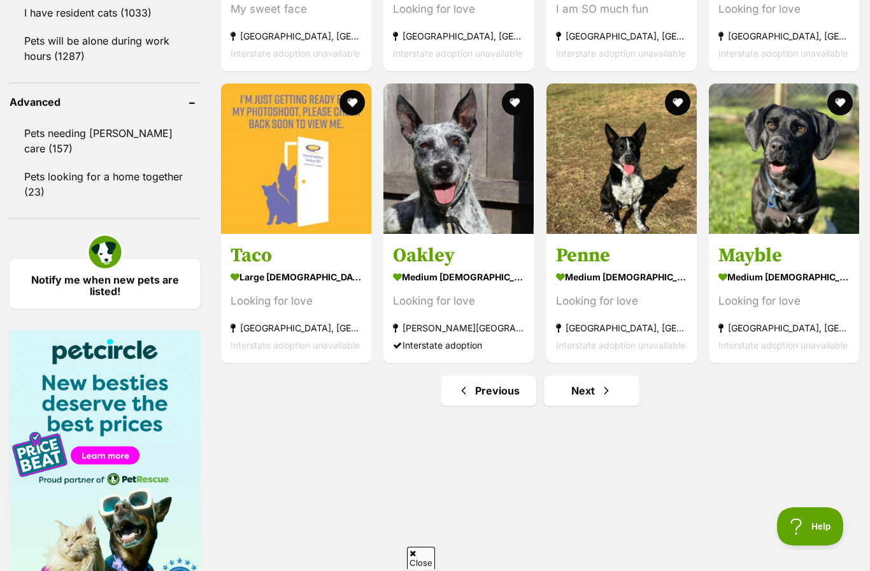
scroll to position [0, 0]
click at [587, 393] on link "Next" at bounding box center [592, 390] width 96 height 31
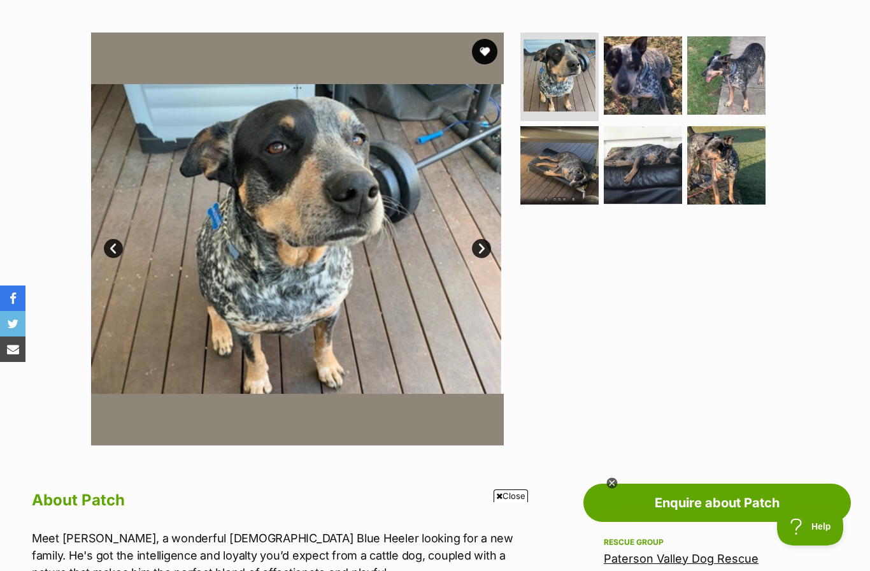
click at [480, 247] on link "Next" at bounding box center [481, 248] width 19 height 19
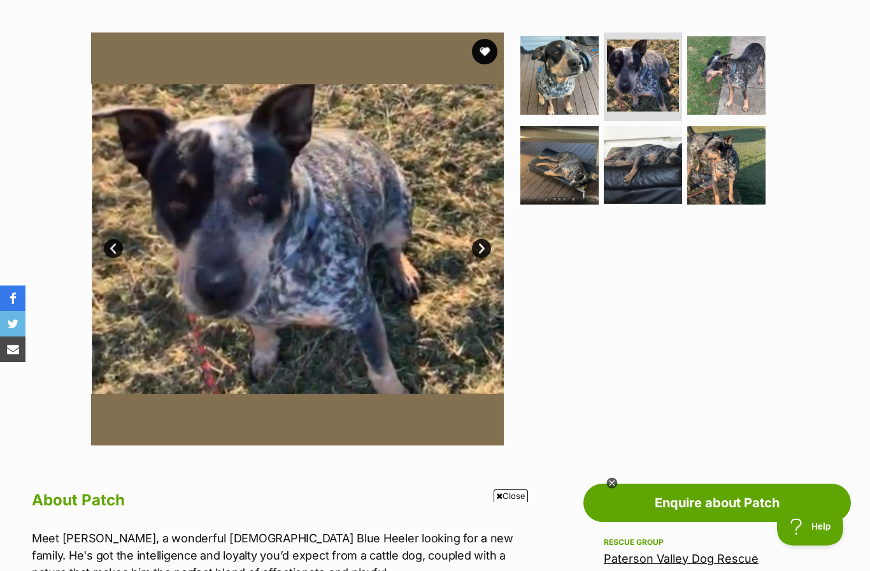
click at [480, 254] on link "Next" at bounding box center [481, 248] width 19 height 19
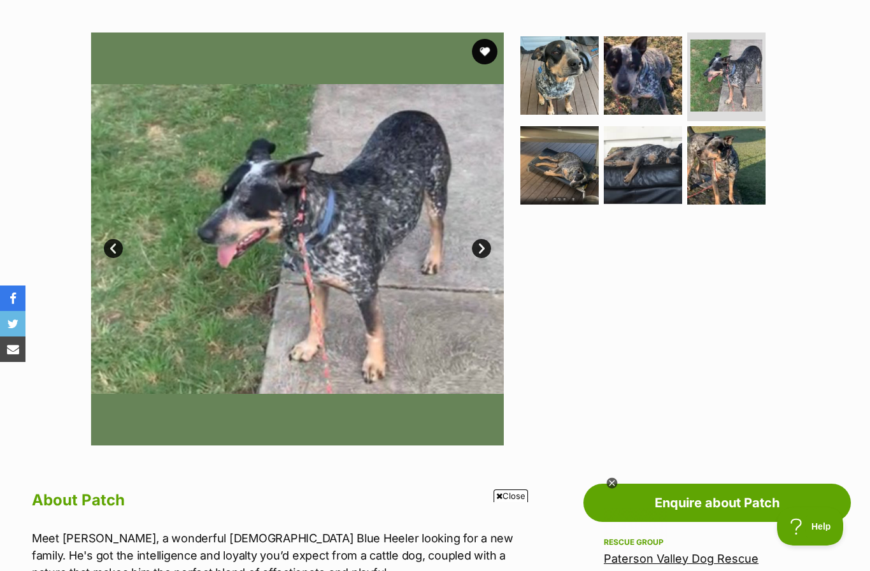
click at [481, 250] on link "Next" at bounding box center [481, 248] width 19 height 19
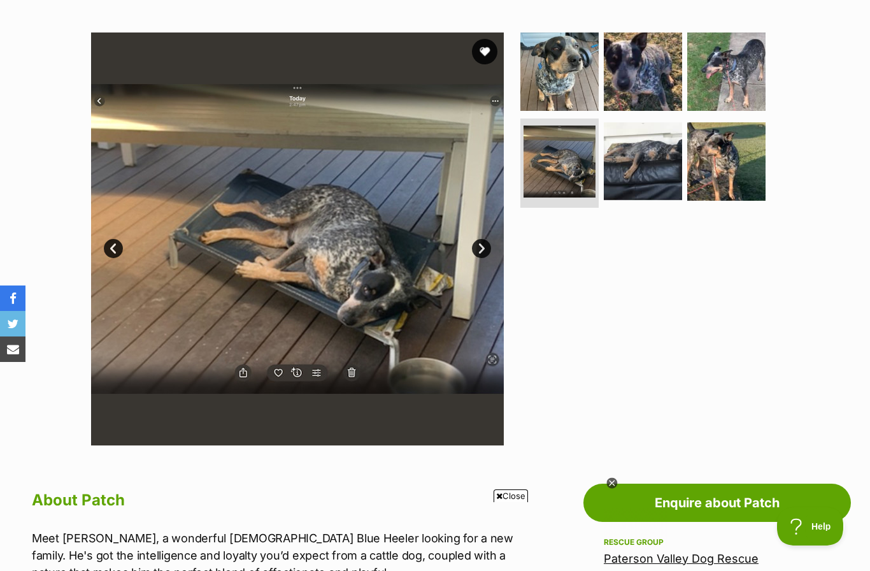
click at [486, 252] on link "Next" at bounding box center [481, 248] width 19 height 19
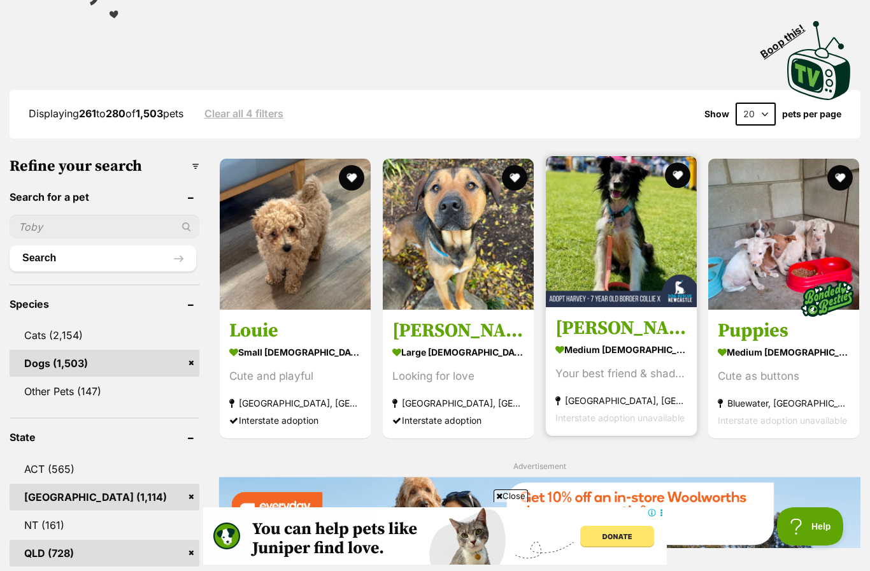
click at [593, 241] on img at bounding box center [621, 231] width 151 height 151
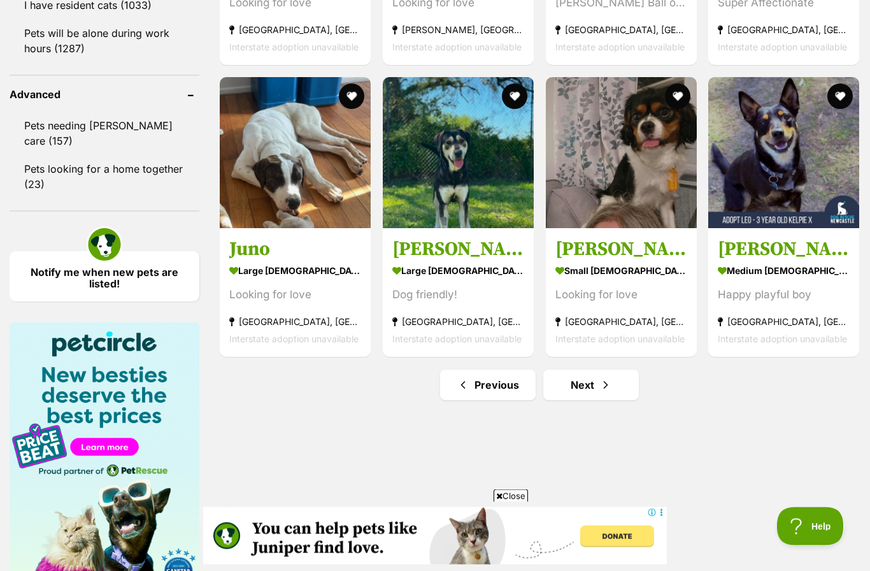
scroll to position [1633, 0]
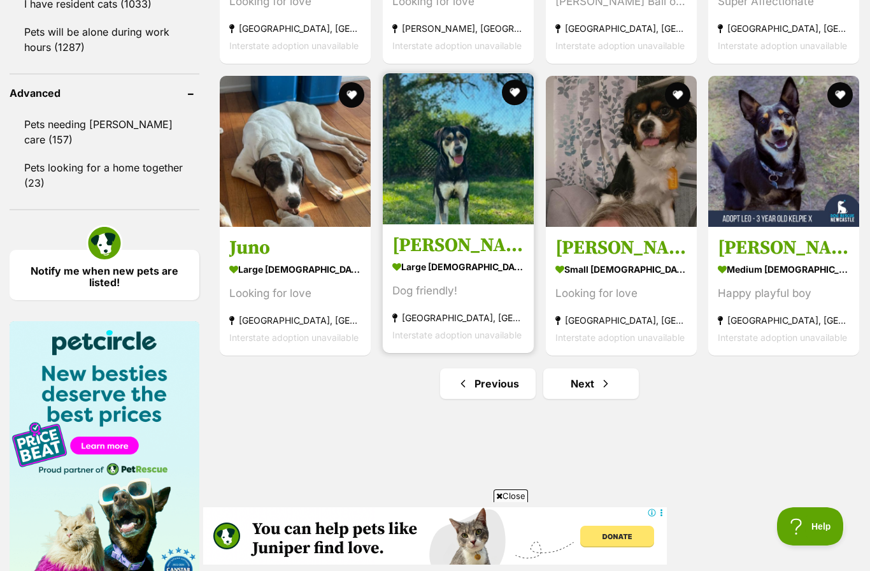
click at [448, 187] on img at bounding box center [458, 148] width 151 height 151
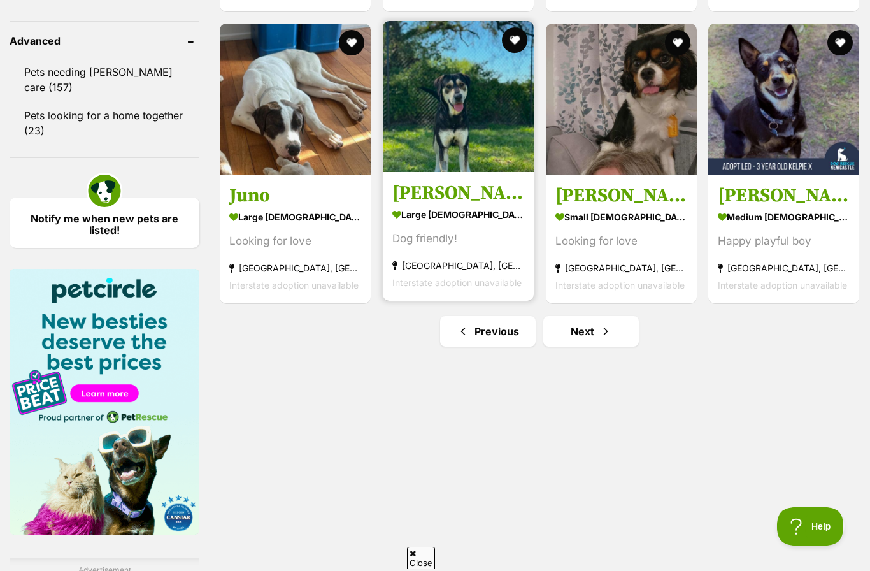
scroll to position [0, 0]
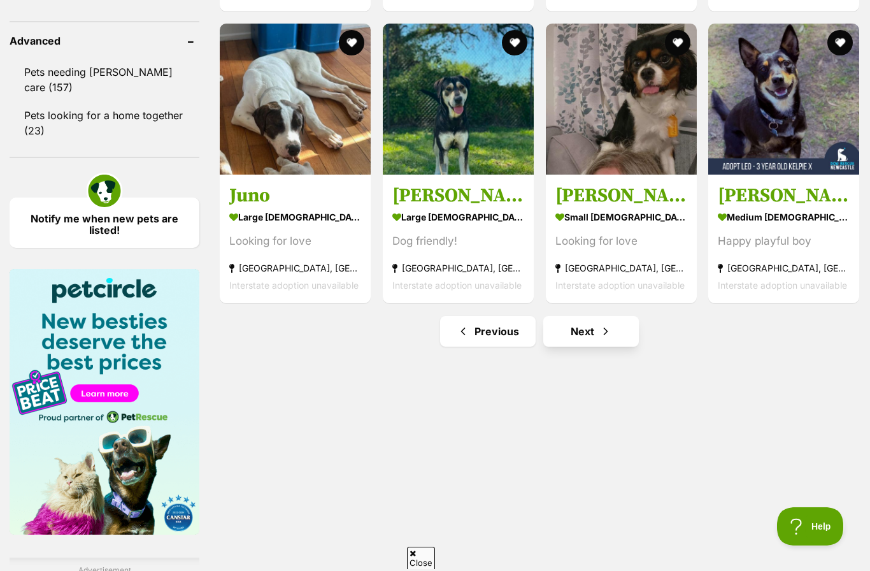
click at [592, 343] on link "Next" at bounding box center [591, 331] width 96 height 31
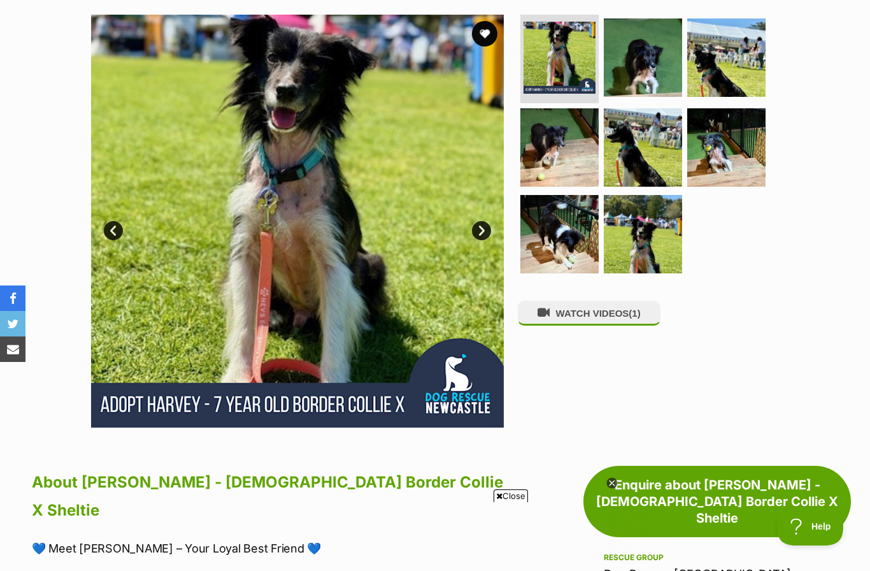
scroll to position [290, 0]
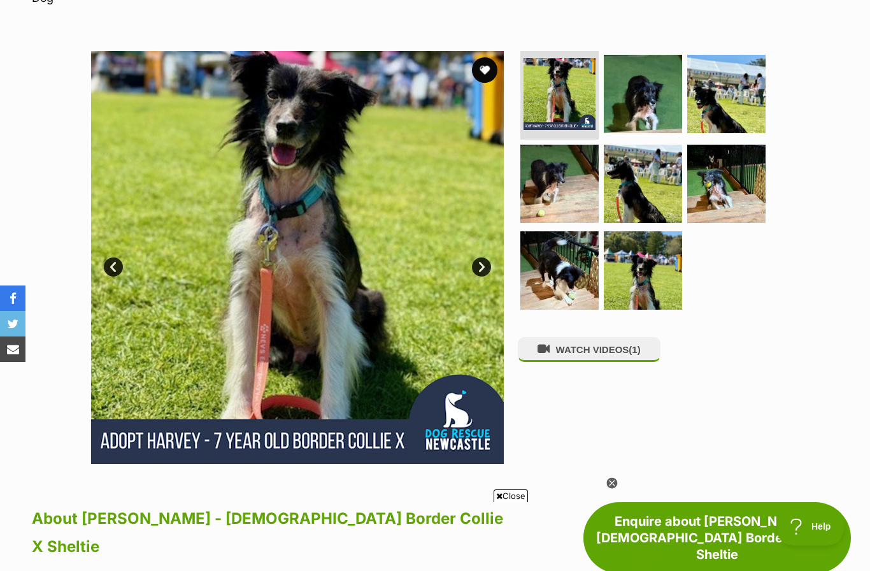
click at [484, 257] on link "Next" at bounding box center [481, 266] width 19 height 19
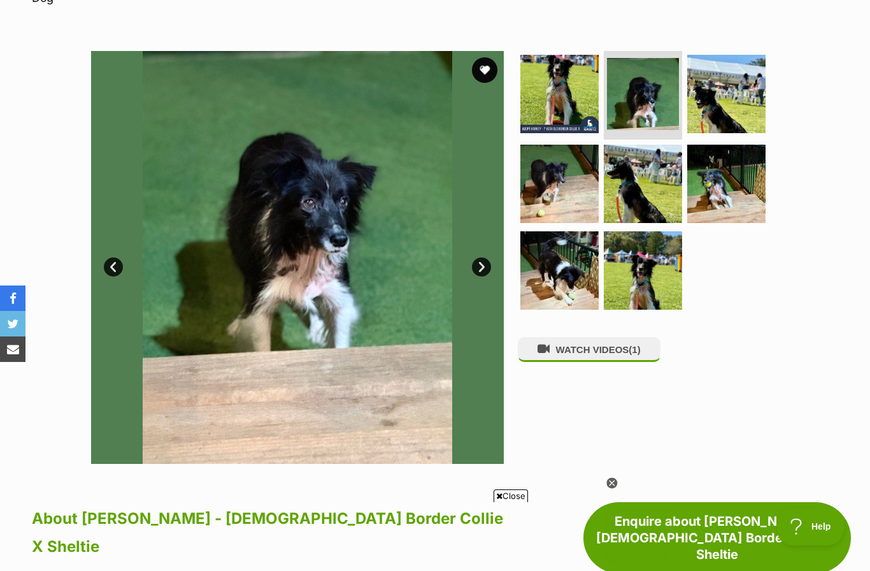
click at [484, 257] on link "Next" at bounding box center [481, 266] width 19 height 19
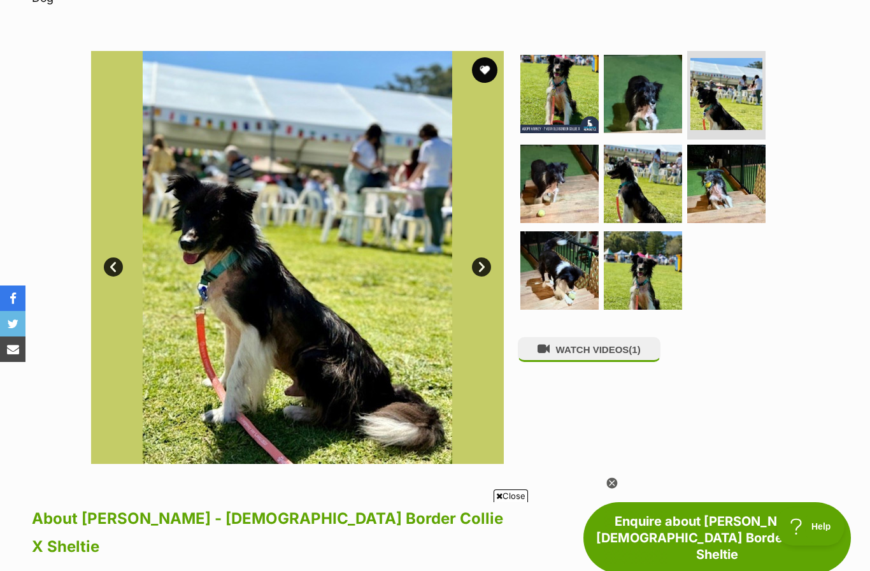
scroll to position [0, 0]
click at [486, 257] on link "Next" at bounding box center [481, 266] width 19 height 19
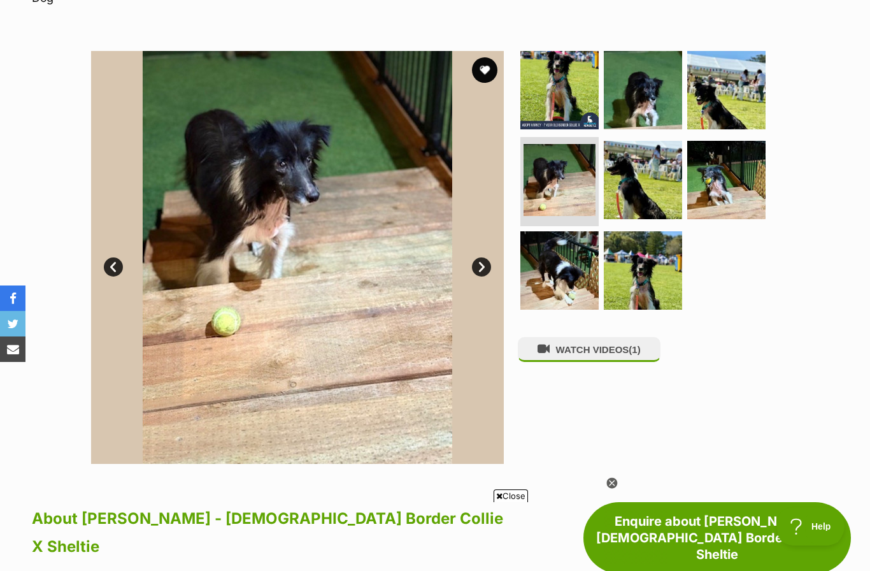
click at [483, 257] on link "Next" at bounding box center [481, 266] width 19 height 19
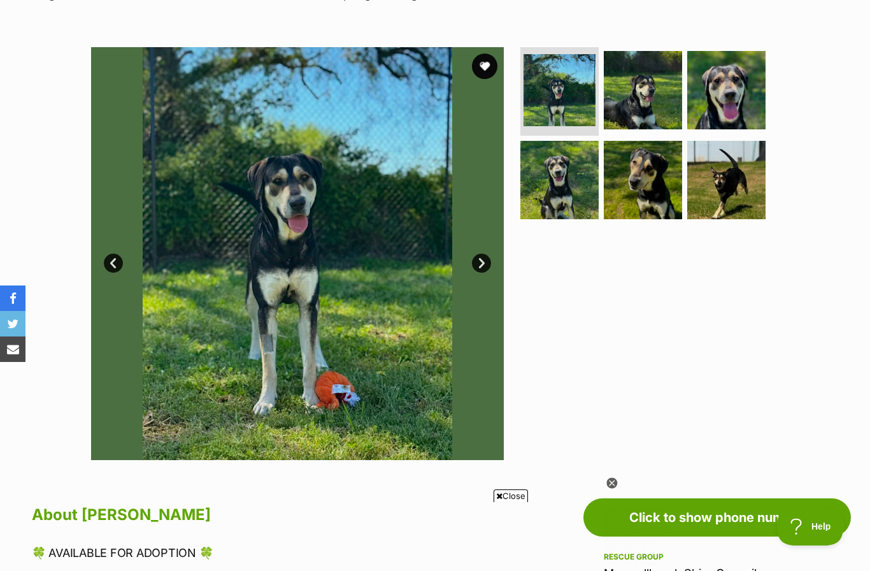
scroll to position [217, 0]
click at [478, 259] on link "Next" at bounding box center [481, 263] width 19 height 19
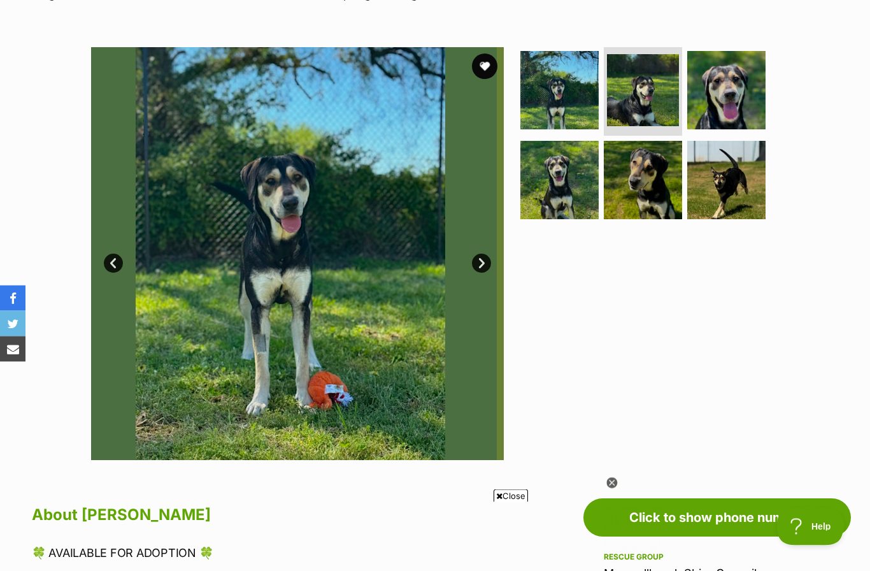
scroll to position [218, 0]
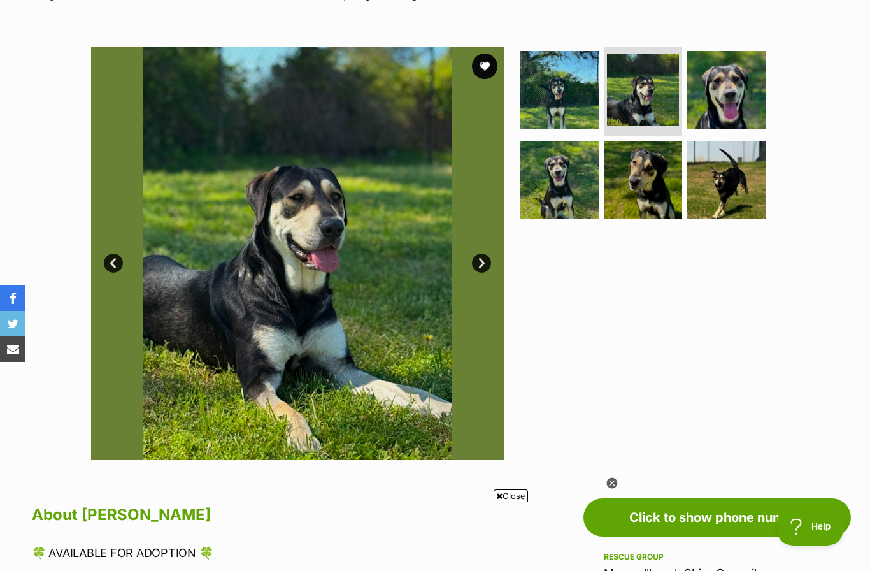
click at [482, 261] on link "Next" at bounding box center [481, 263] width 19 height 19
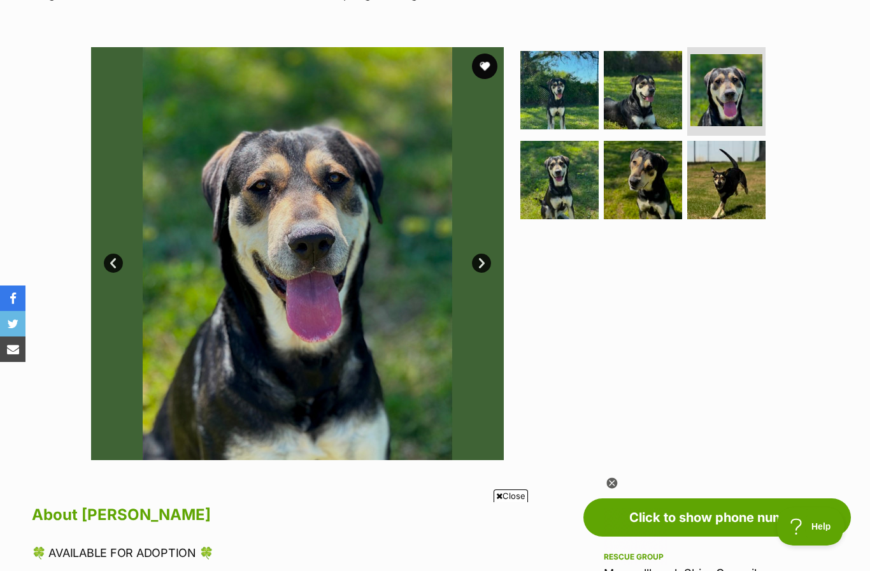
click at [479, 265] on link "Next" at bounding box center [481, 263] width 19 height 19
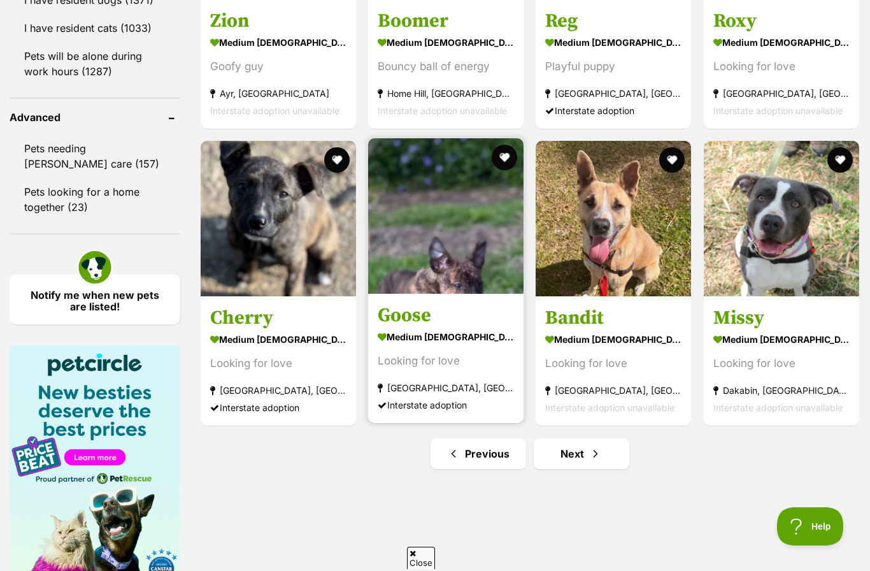
click at [427, 268] on img at bounding box center [445, 215] width 155 height 155
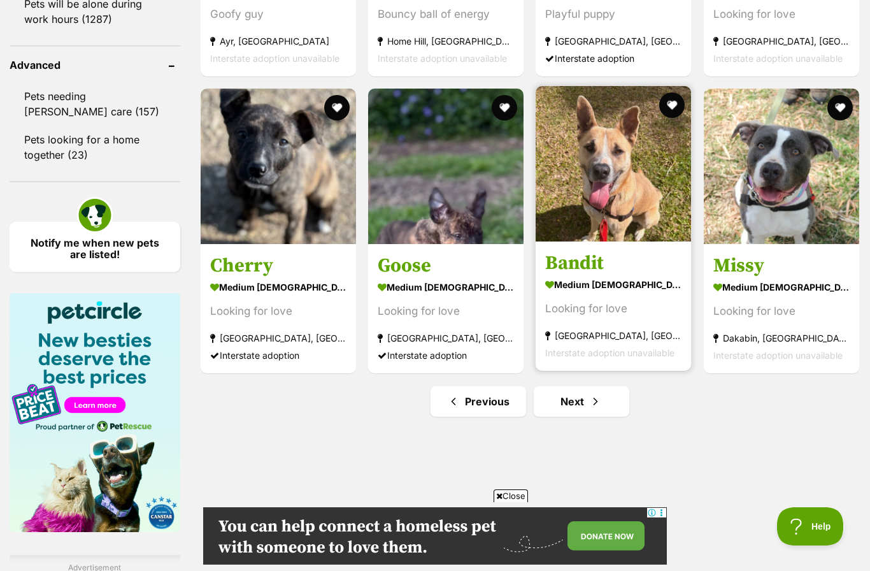
click at [599, 204] on img at bounding box center [613, 163] width 155 height 155
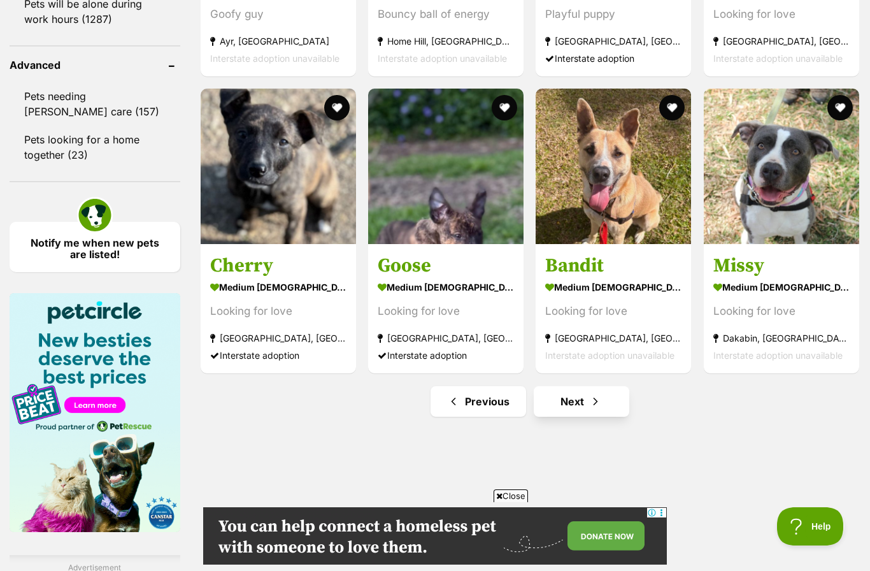
click at [592, 409] on span "Next page" at bounding box center [595, 401] width 13 height 15
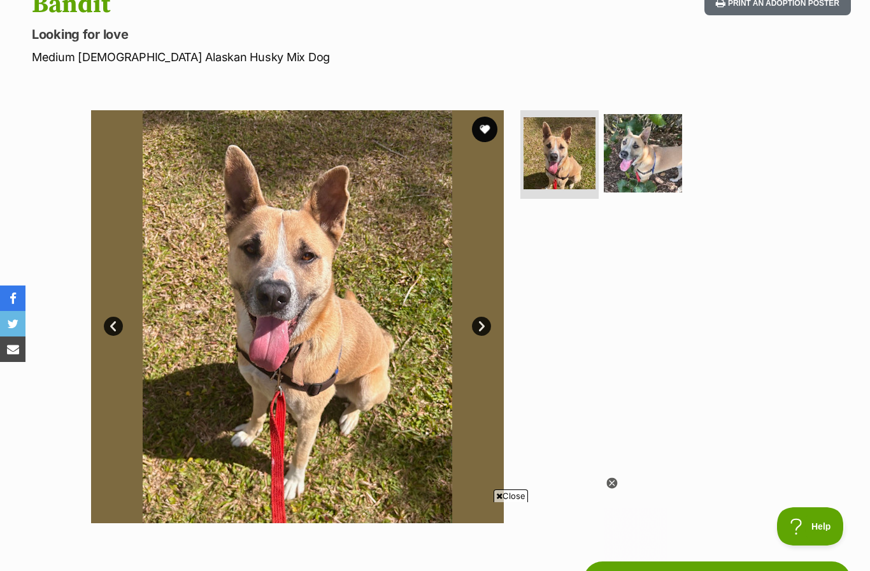
scroll to position [169, 0]
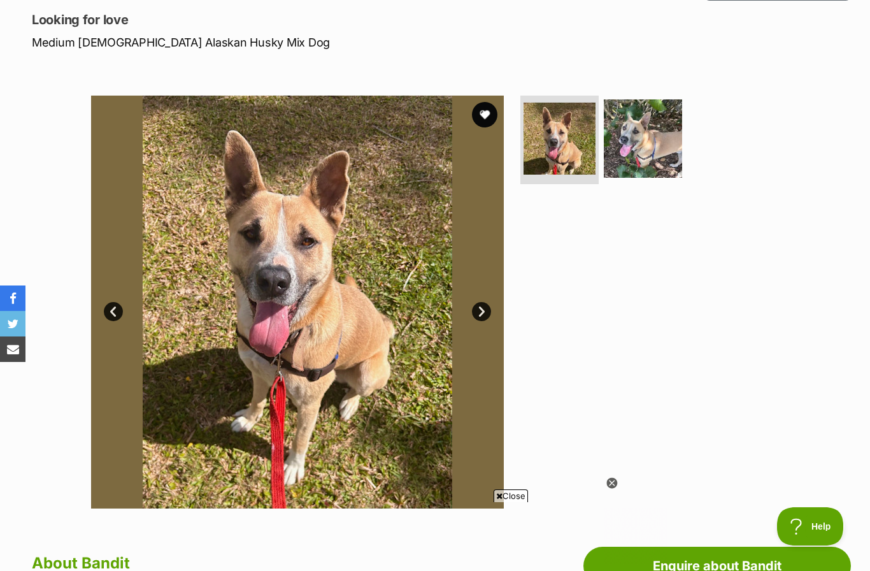
click at [612, 489] on icon at bounding box center [611, 483] width 11 height 11
click at [483, 312] on link "Next" at bounding box center [481, 311] width 19 height 19
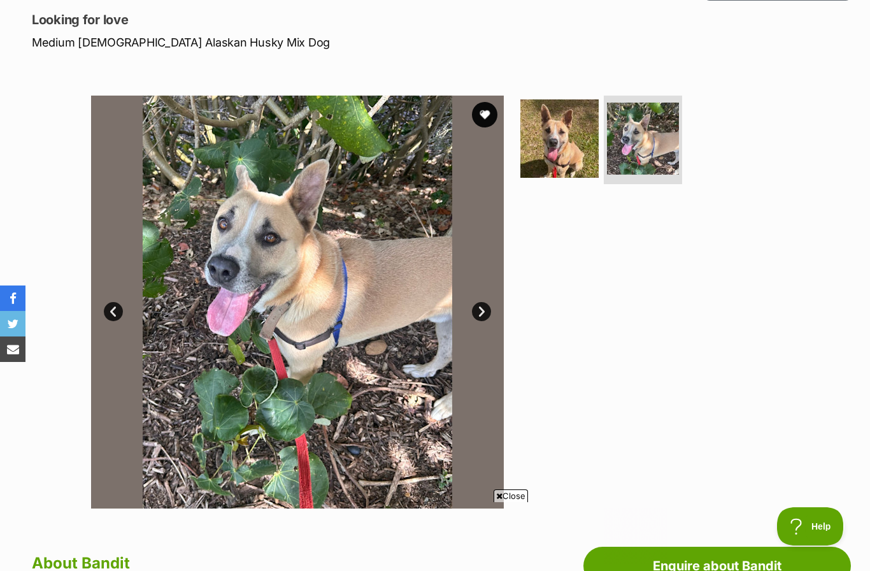
click at [480, 304] on link "Next" at bounding box center [481, 311] width 19 height 19
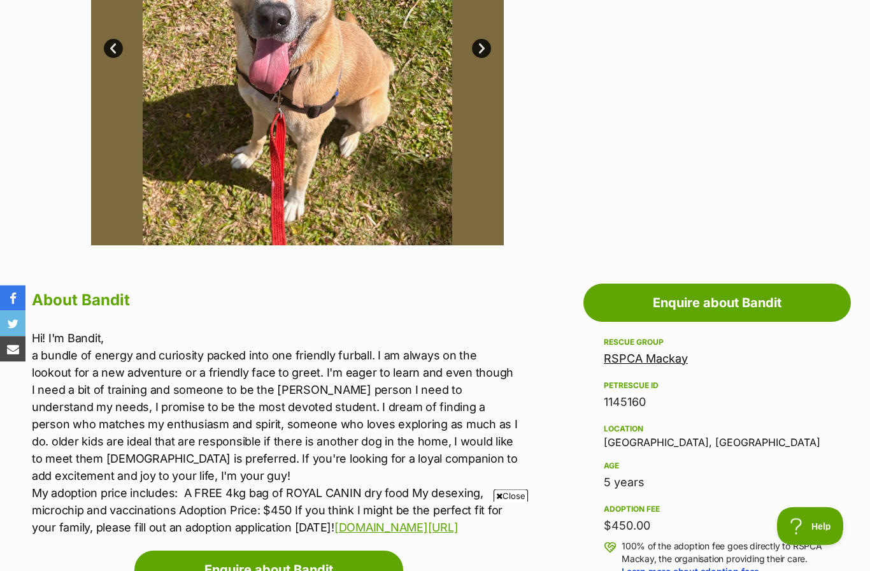
scroll to position [433, 0]
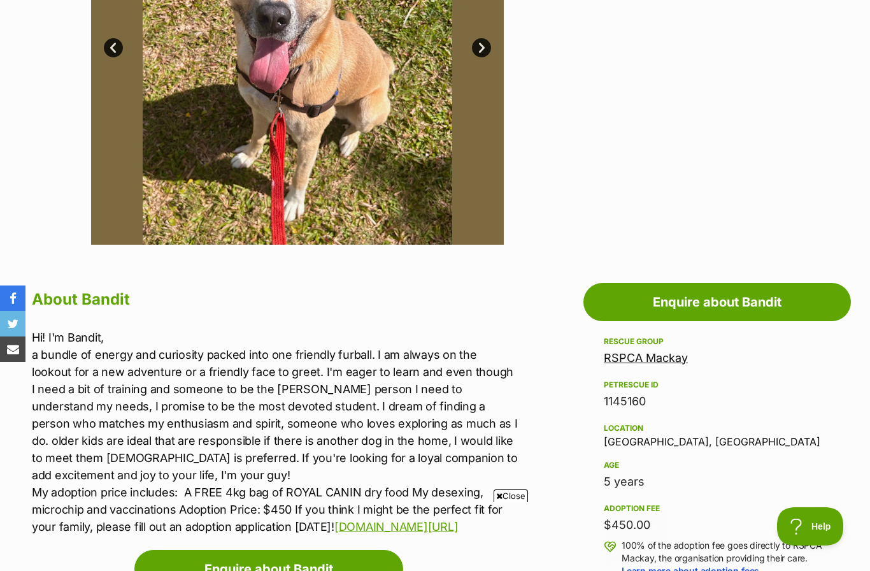
click at [125, 500] on p "Hi! I'm Bandit, a bundle of energy and curiosity packed into one friendly furba…" at bounding box center [275, 432] width 487 height 206
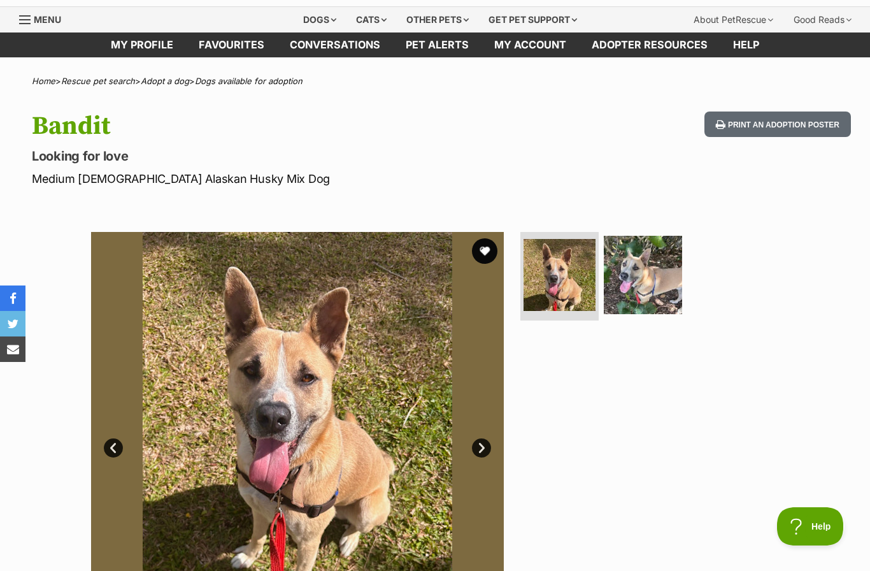
scroll to position [0, 0]
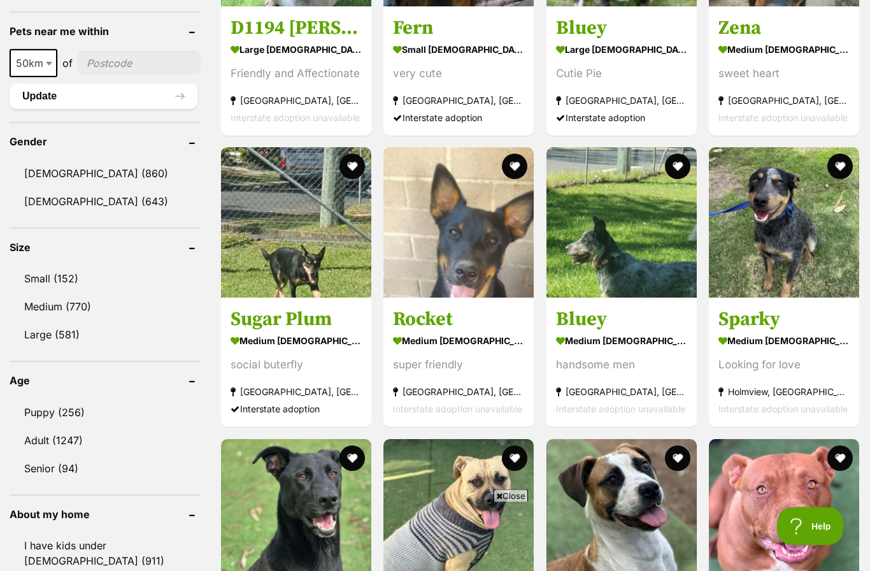
scroll to position [992, 0]
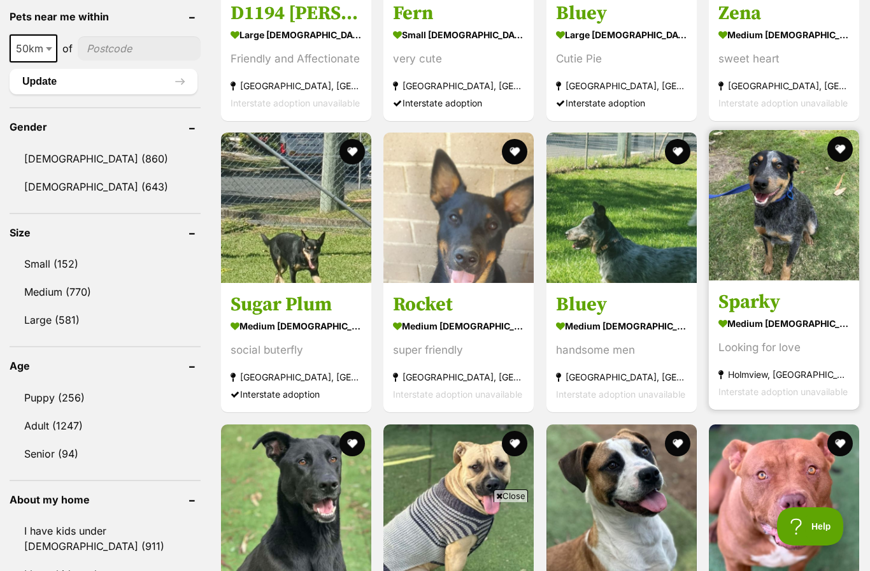
click at [780, 245] on img at bounding box center [784, 205] width 150 height 150
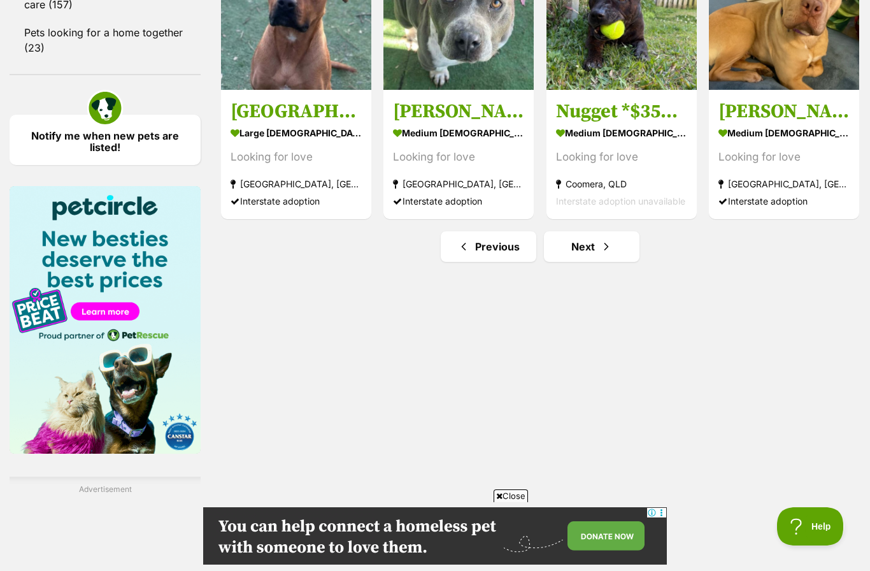
scroll to position [0, 0]
click at [596, 250] on link "Next" at bounding box center [592, 246] width 96 height 31
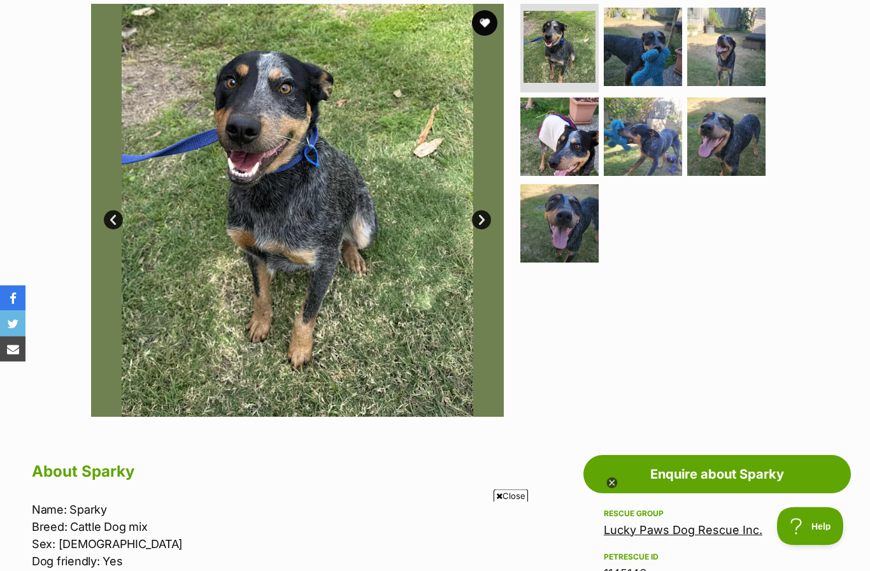
scroll to position [245, 0]
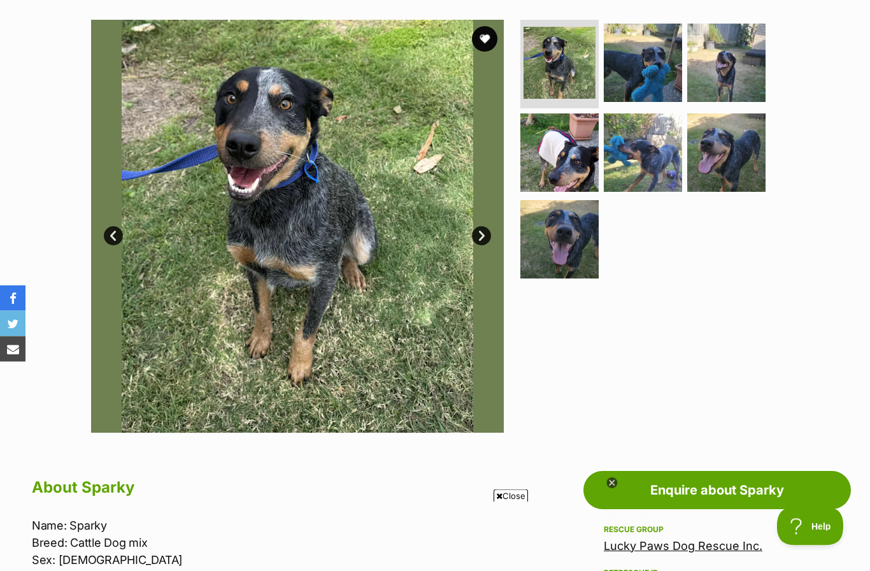
click at [490, 231] on link "Next" at bounding box center [481, 236] width 19 height 19
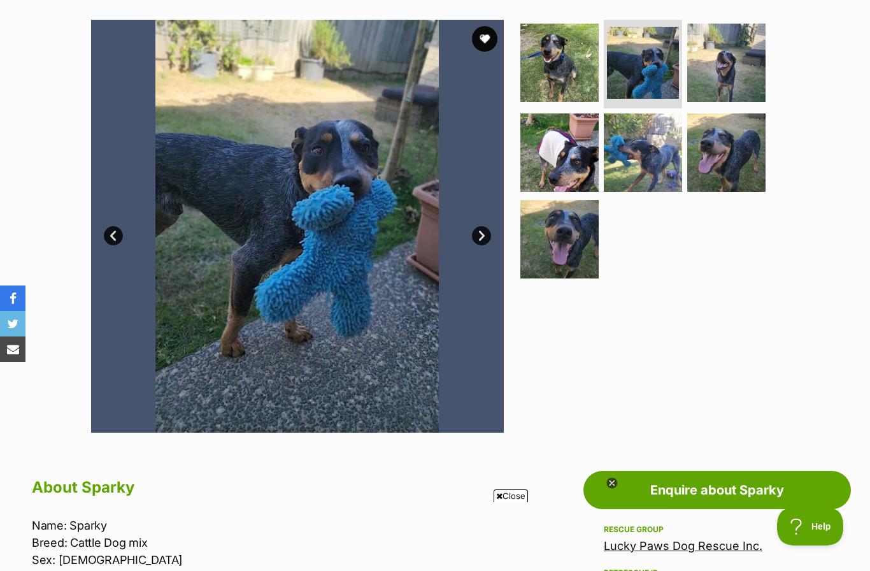
click at [477, 236] on link "Next" at bounding box center [481, 235] width 19 height 19
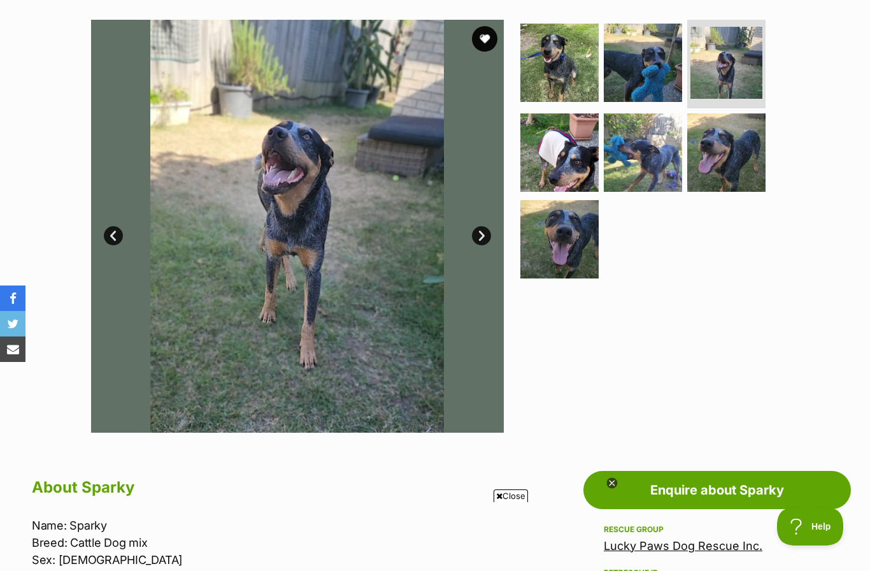
click at [484, 233] on link "Next" at bounding box center [481, 235] width 19 height 19
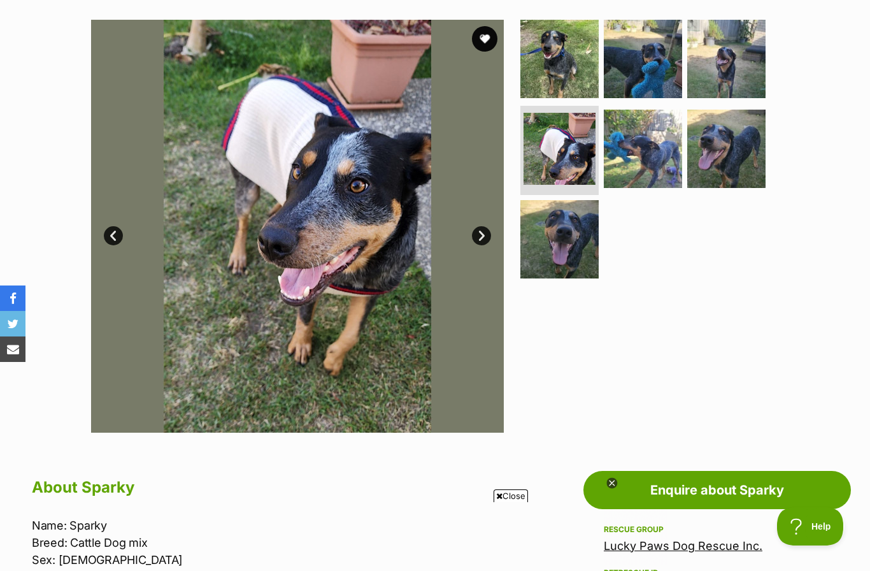
click at [478, 233] on link "Next" at bounding box center [481, 235] width 19 height 19
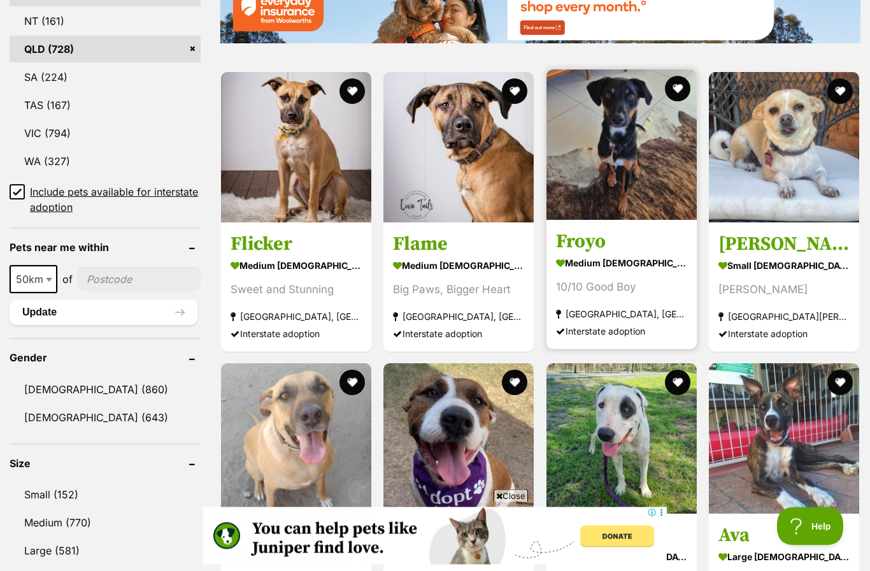
scroll to position [761, 0]
click at [624, 157] on img at bounding box center [622, 144] width 150 height 150
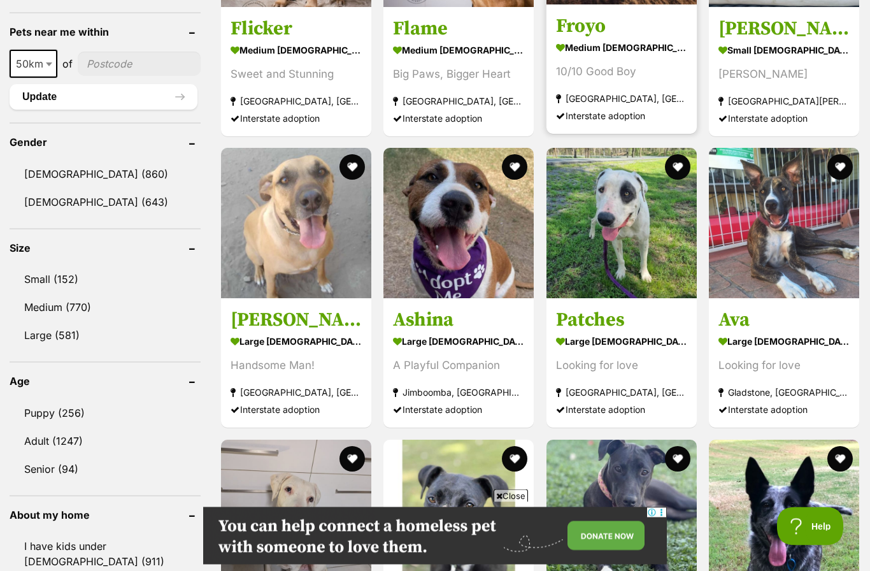
scroll to position [1012, 0]
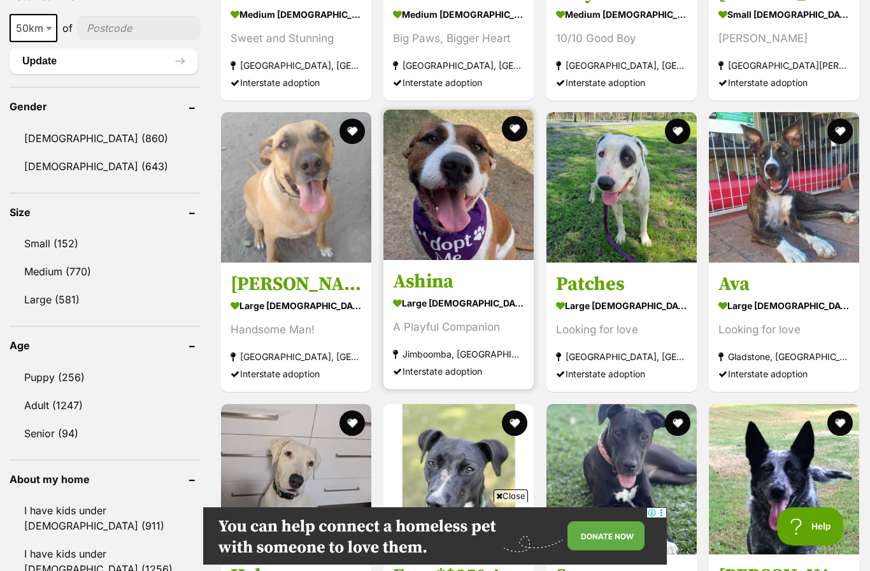
click at [491, 214] on img at bounding box center [458, 185] width 150 height 150
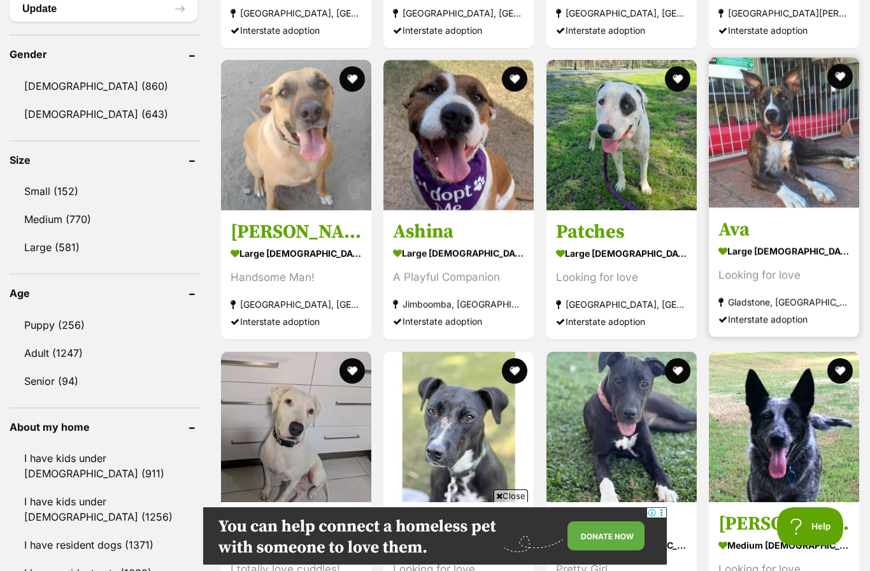
scroll to position [0, 0]
click at [764, 133] on img at bounding box center [784, 132] width 150 height 150
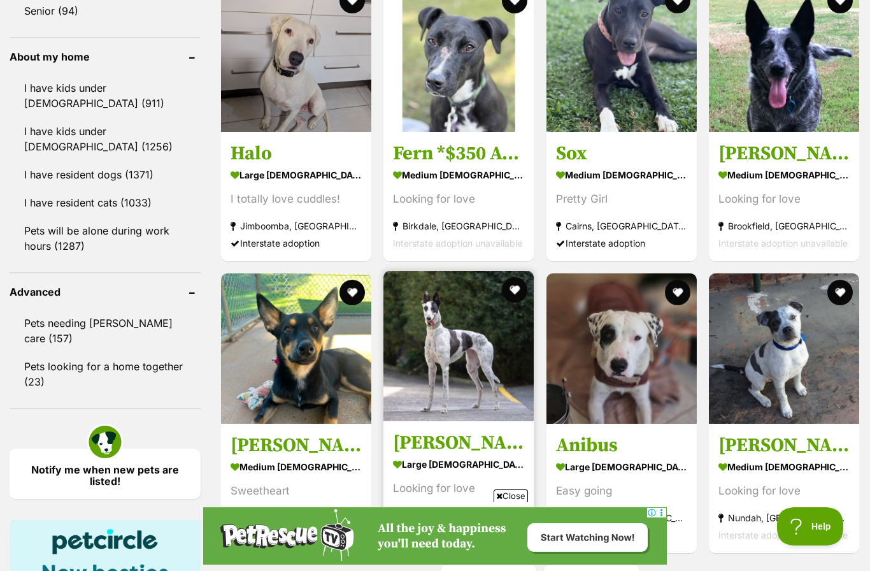
click at [465, 376] on img at bounding box center [458, 346] width 150 height 150
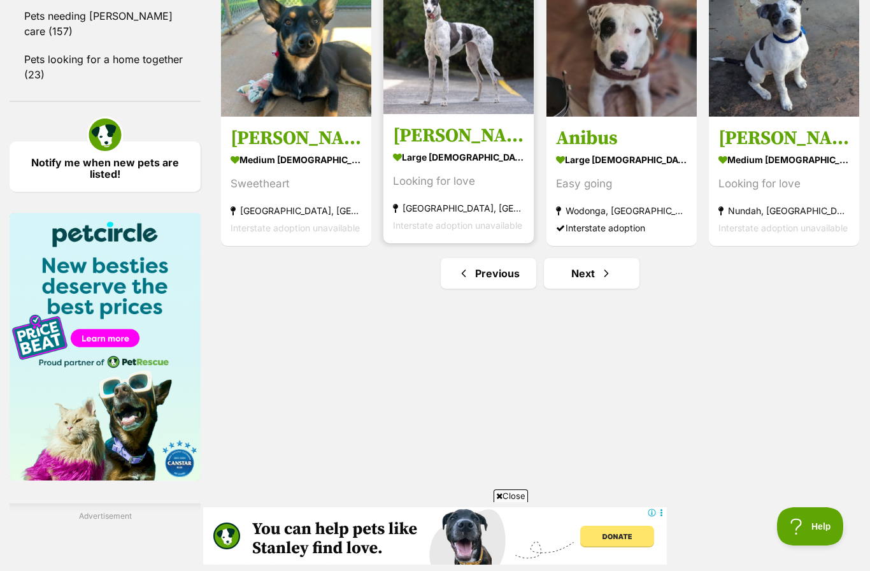
scroll to position [1776, 0]
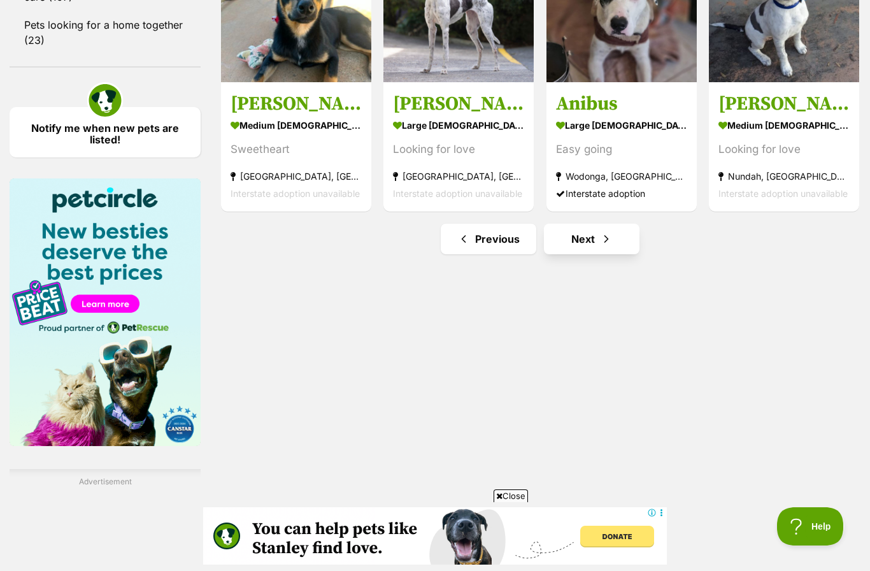
click at [599, 235] on link "Next" at bounding box center [592, 239] width 96 height 31
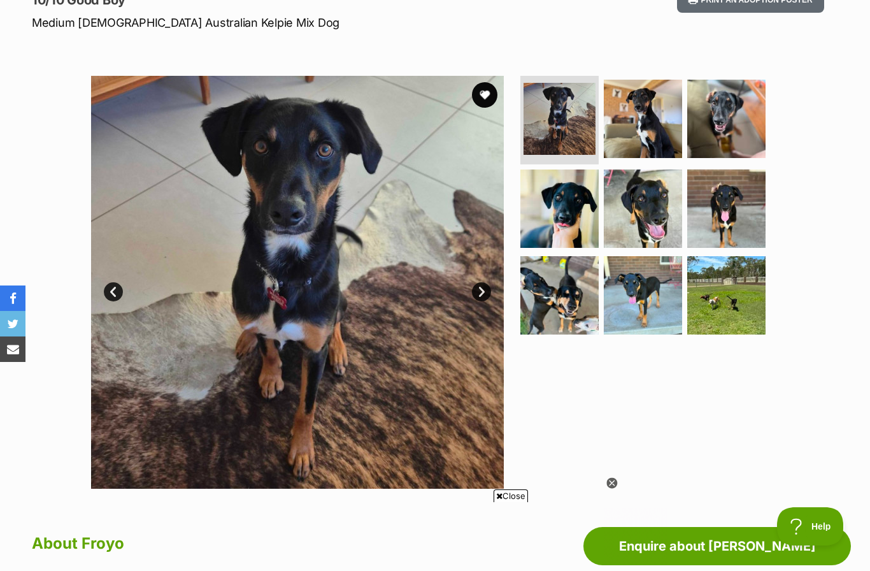
scroll to position [190, 0]
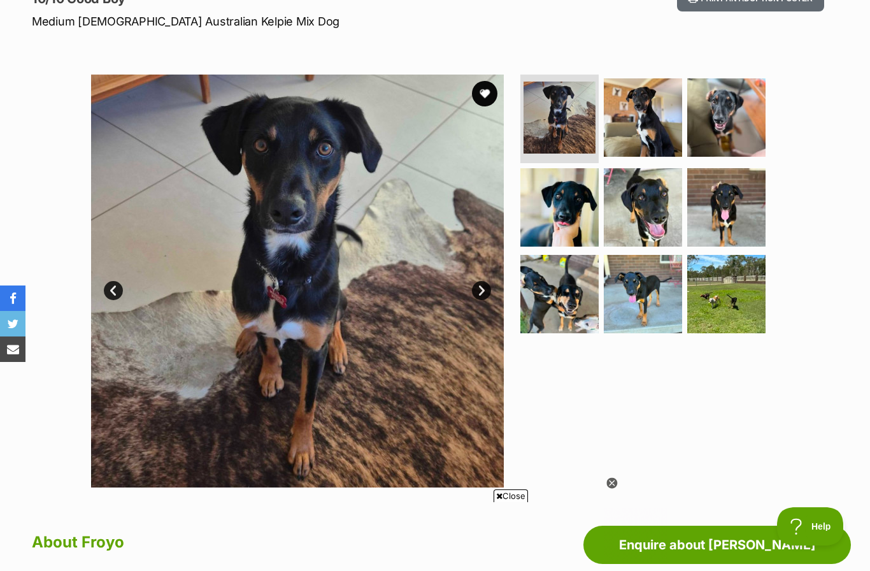
click at [482, 285] on link "Next" at bounding box center [481, 290] width 19 height 19
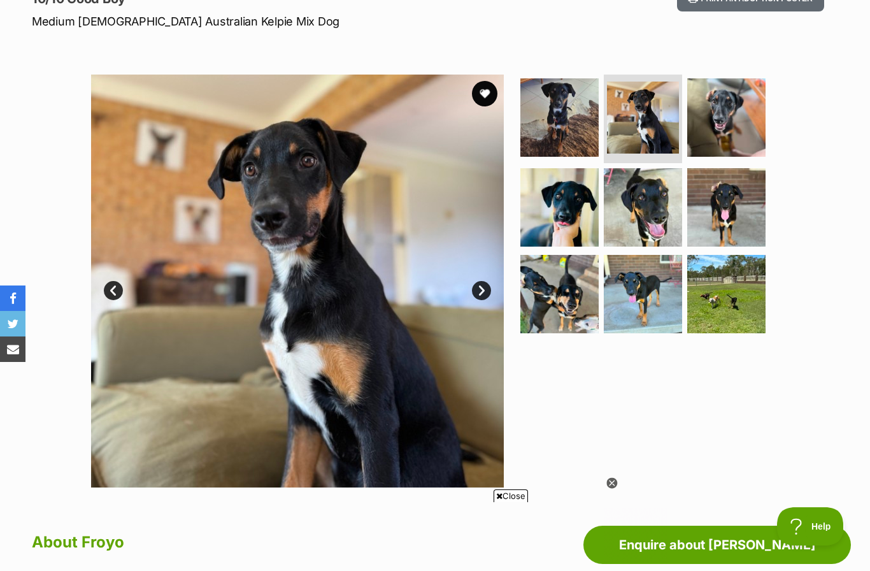
click at [483, 285] on link "Next" at bounding box center [481, 290] width 19 height 19
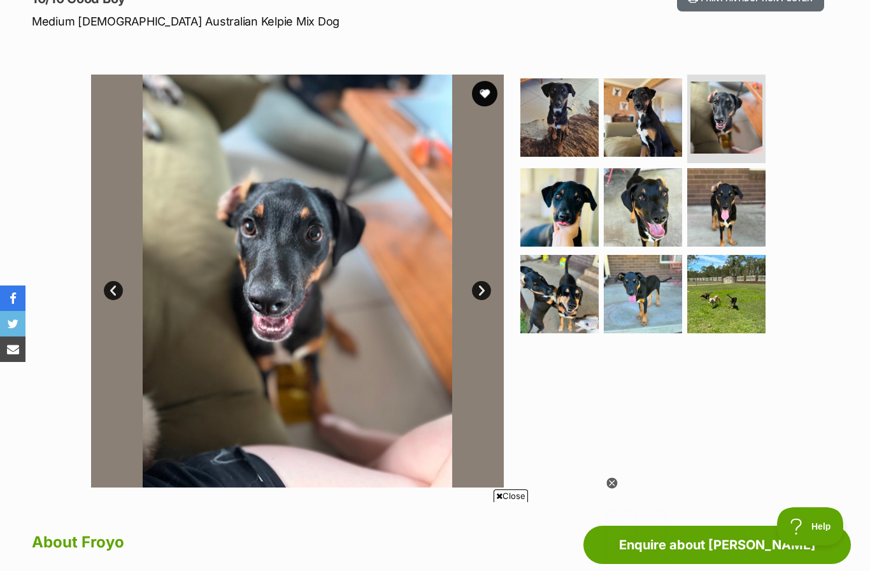
click at [480, 291] on link "Next" at bounding box center [481, 290] width 19 height 19
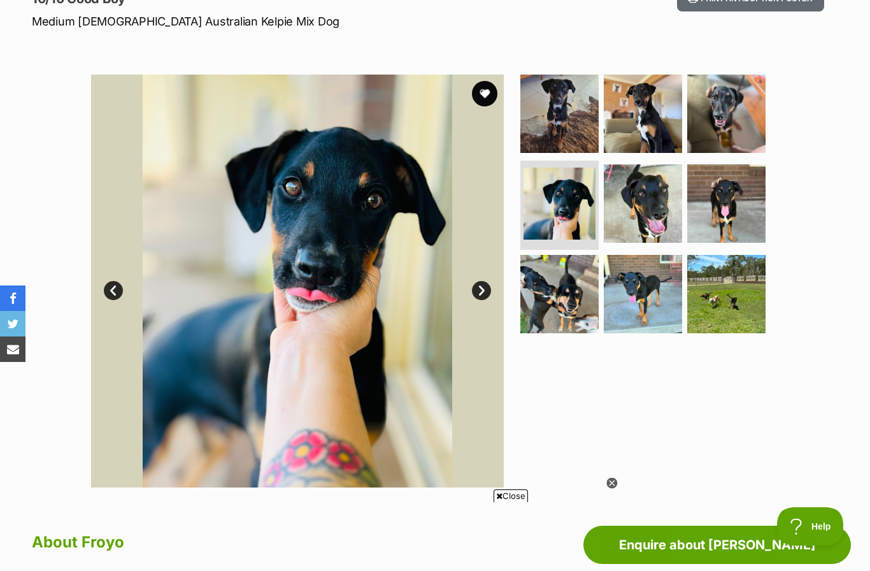
click at [480, 292] on link "Next" at bounding box center [481, 290] width 19 height 19
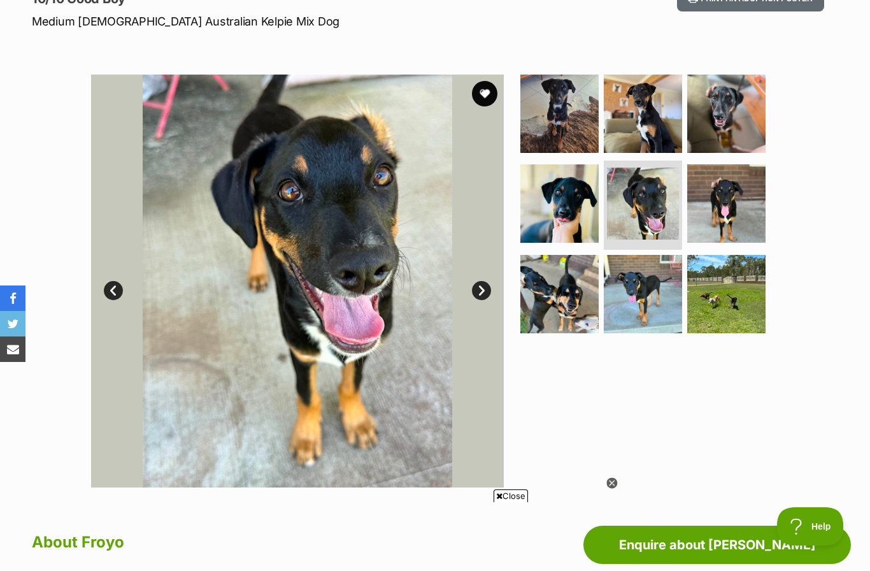
click at [475, 294] on link "Next" at bounding box center [481, 290] width 19 height 19
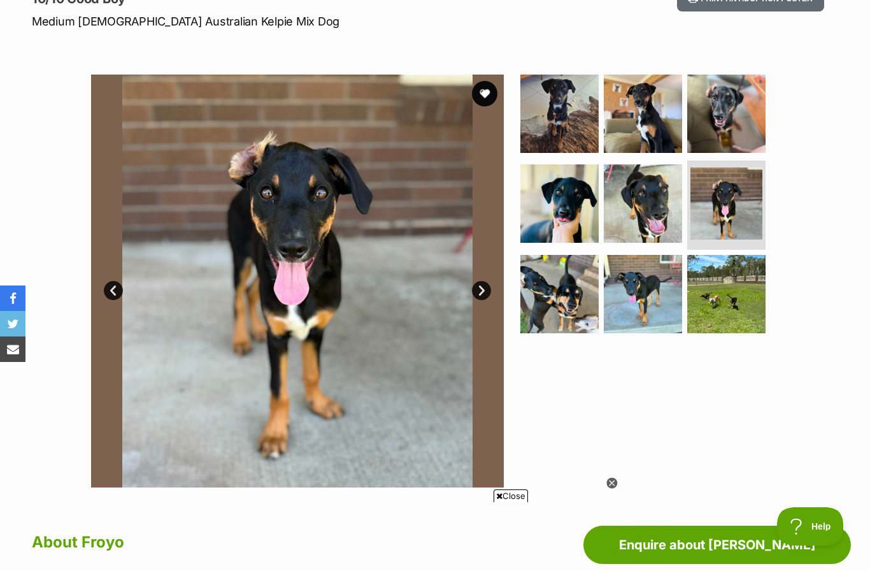
click at [483, 292] on link "Next" at bounding box center [481, 290] width 19 height 19
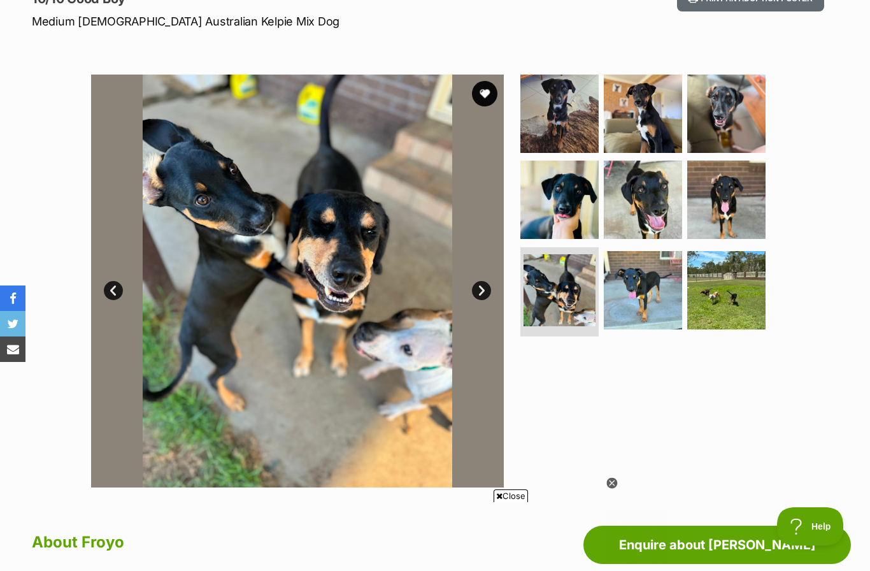
click at [483, 290] on link "Next" at bounding box center [481, 290] width 19 height 19
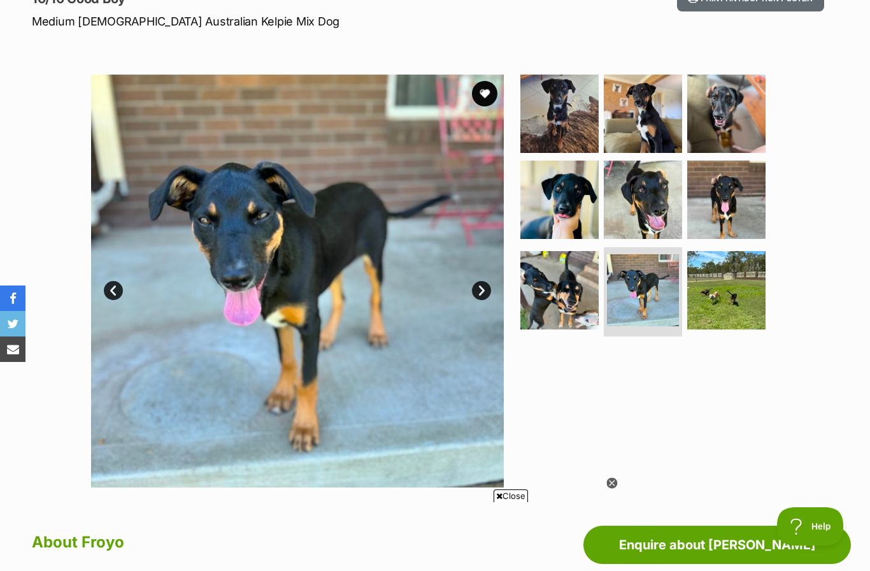
click at [484, 288] on link "Next" at bounding box center [481, 290] width 19 height 19
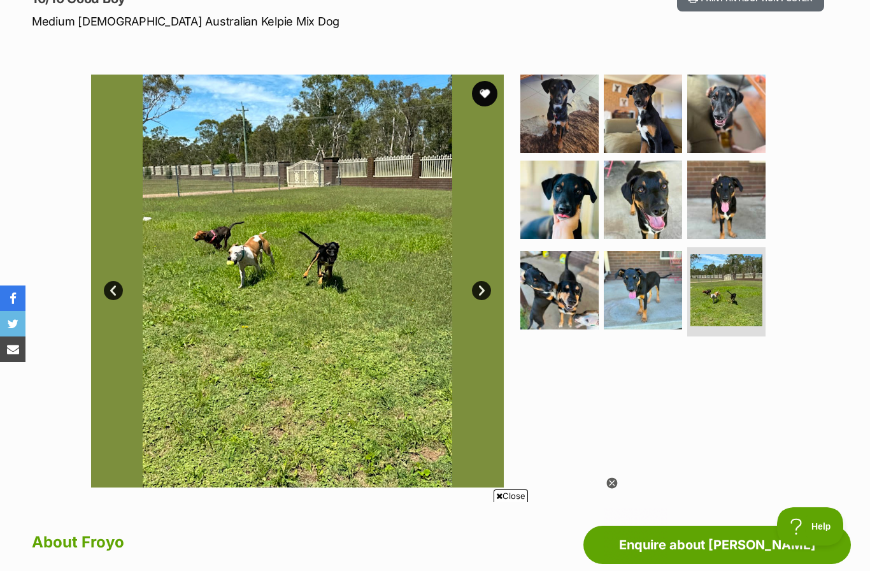
click at [480, 297] on link "Next" at bounding box center [481, 290] width 19 height 19
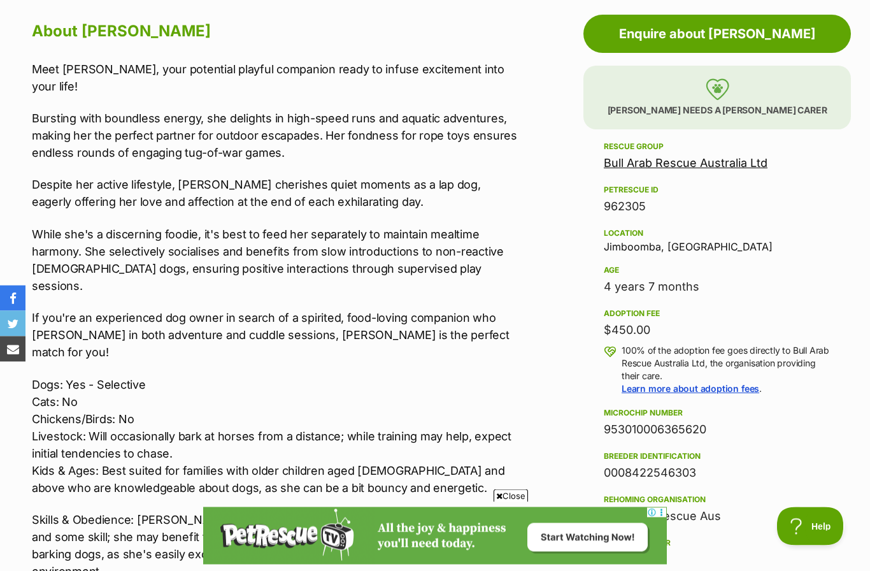
scroll to position [703, 0]
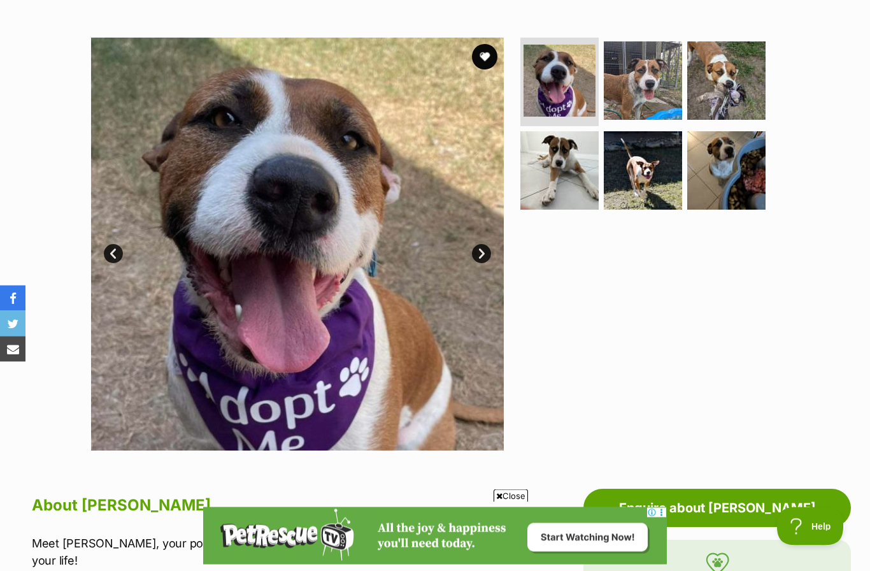
click at [487, 257] on link "Next" at bounding box center [481, 254] width 19 height 19
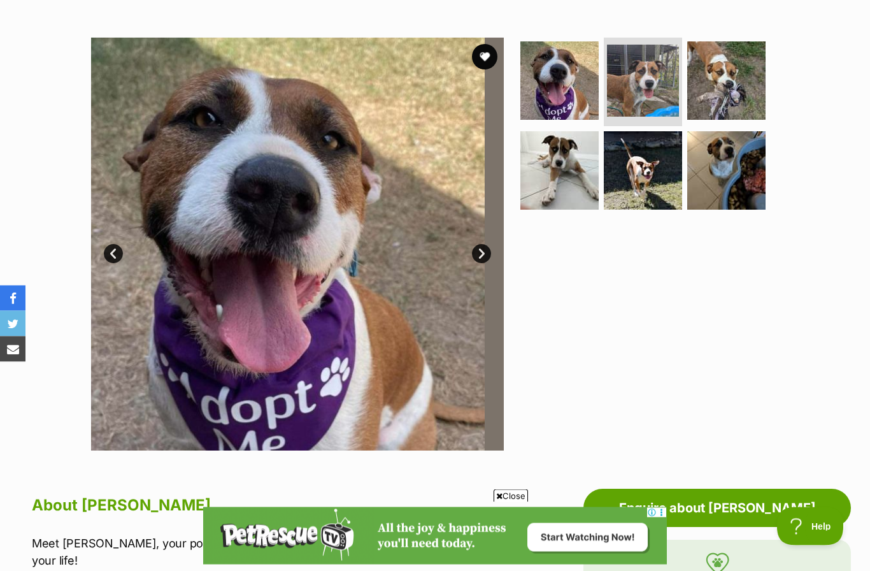
scroll to position [227, 0]
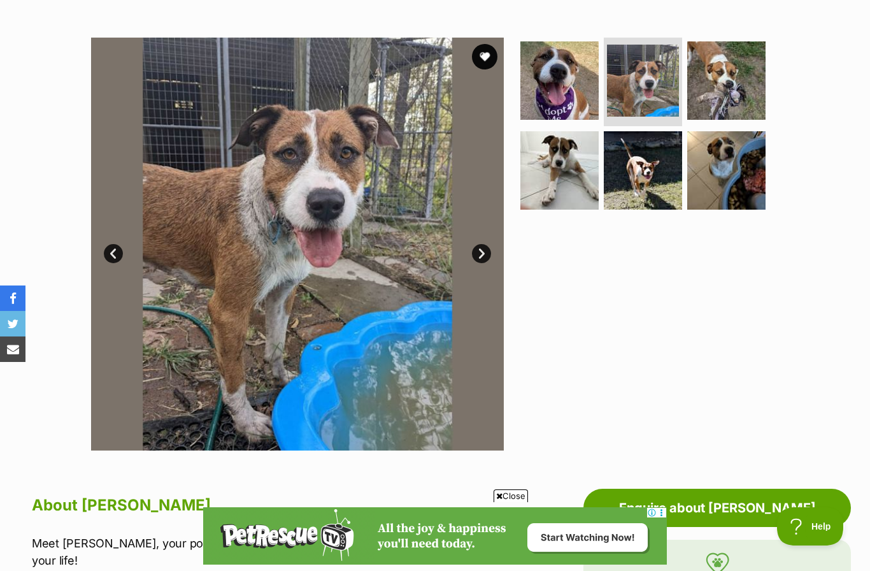
click at [486, 254] on link "Next" at bounding box center [481, 253] width 19 height 19
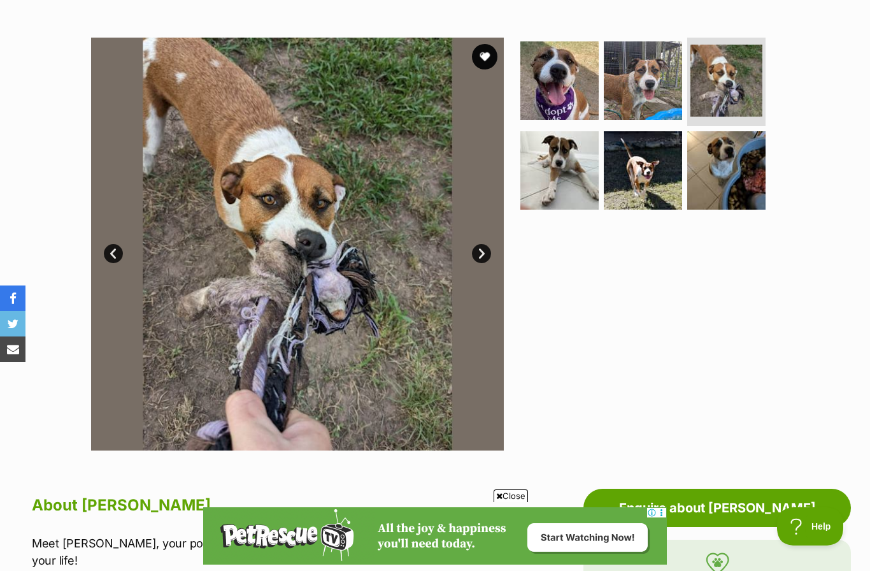
click at [482, 246] on link "Next" at bounding box center [481, 253] width 19 height 19
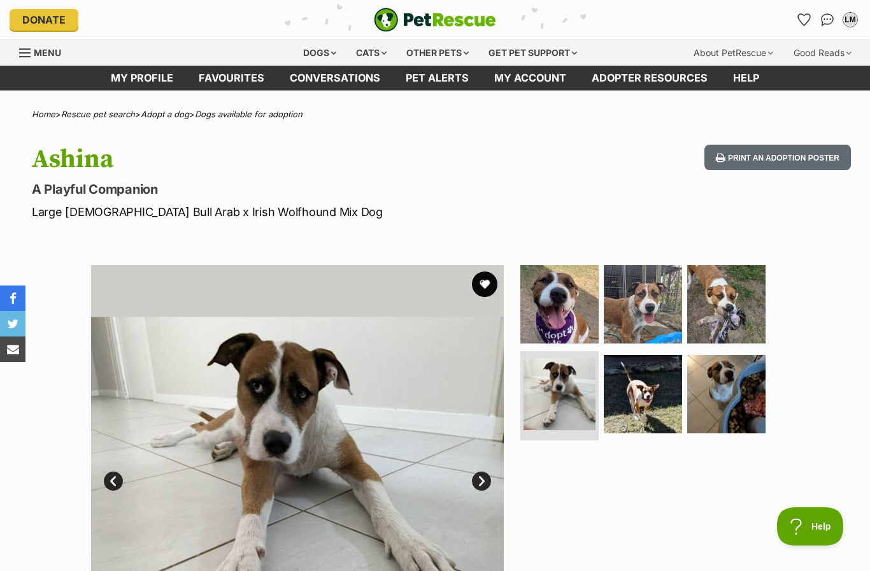
scroll to position [0, 0]
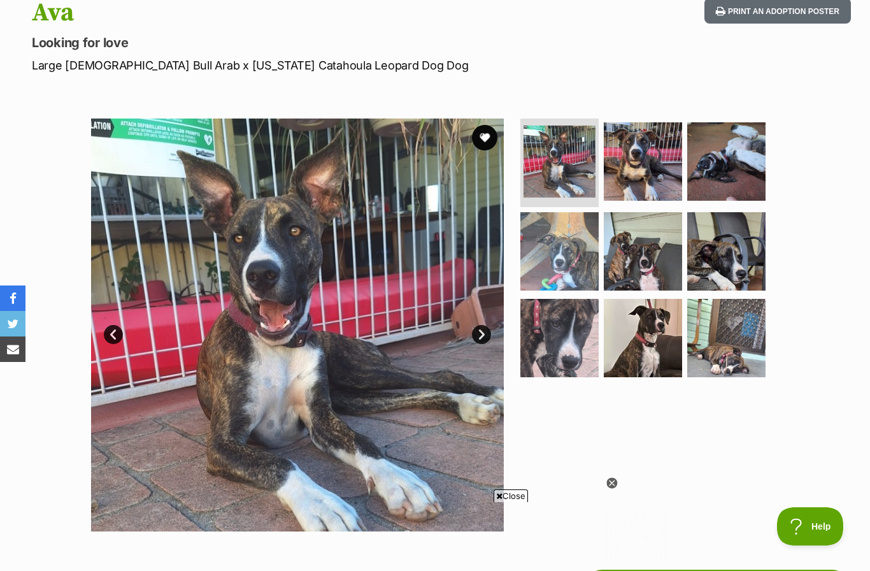
click at [491, 334] on link "Next" at bounding box center [481, 334] width 19 height 19
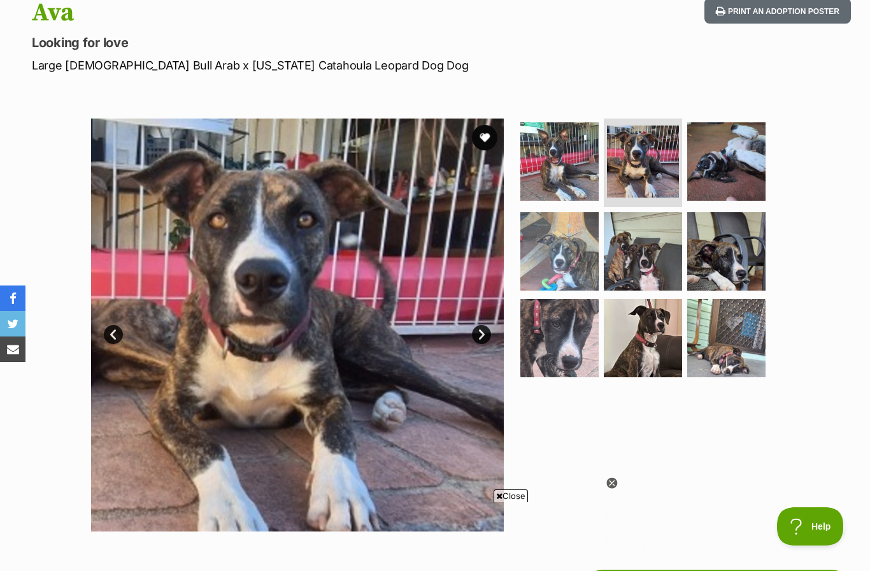
click at [487, 334] on link "Next" at bounding box center [481, 334] width 19 height 19
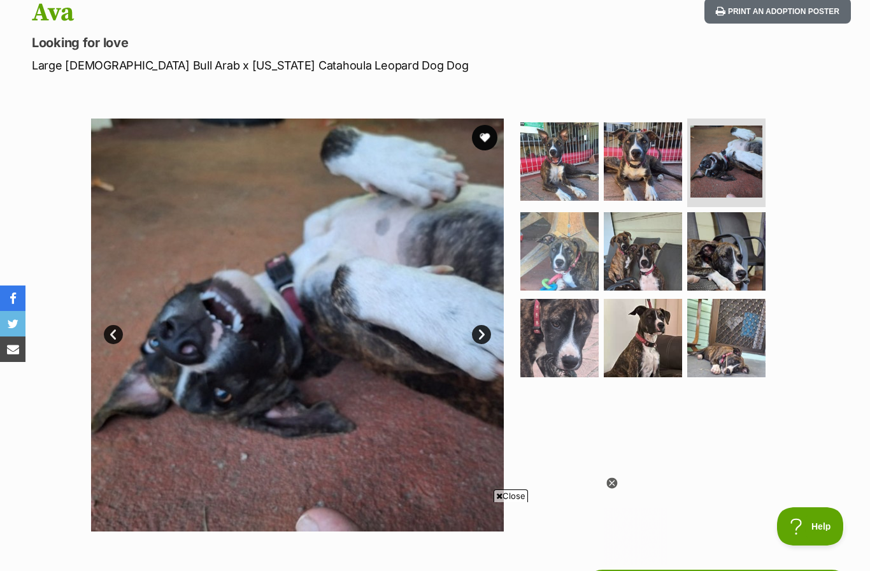
click at [484, 335] on link "Next" at bounding box center [481, 334] width 19 height 19
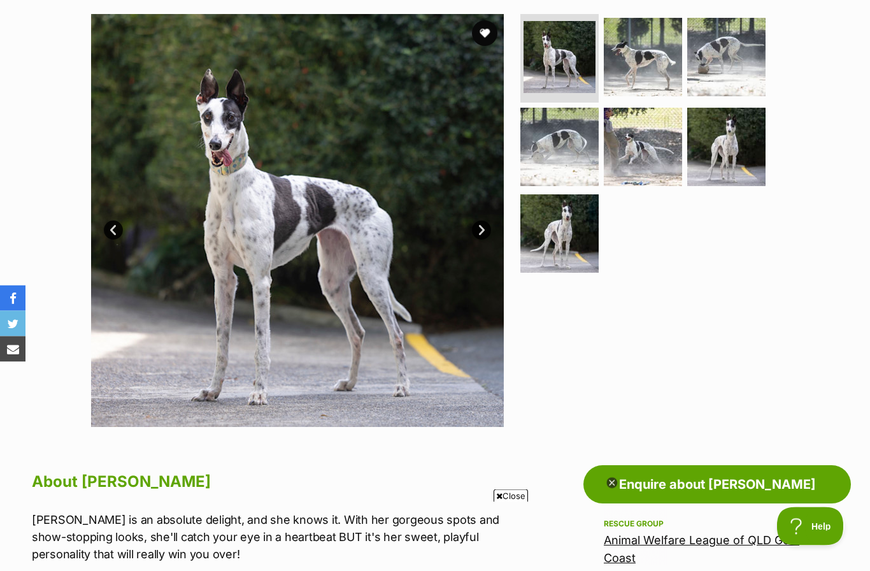
scroll to position [251, 0]
click at [488, 227] on link "Next" at bounding box center [481, 229] width 19 height 19
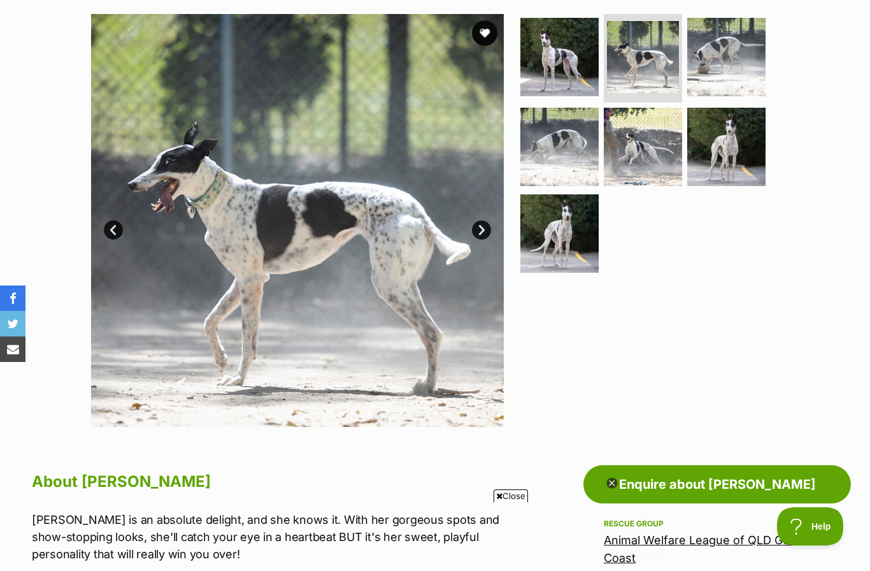
click at [485, 223] on link "Next" at bounding box center [481, 229] width 19 height 19
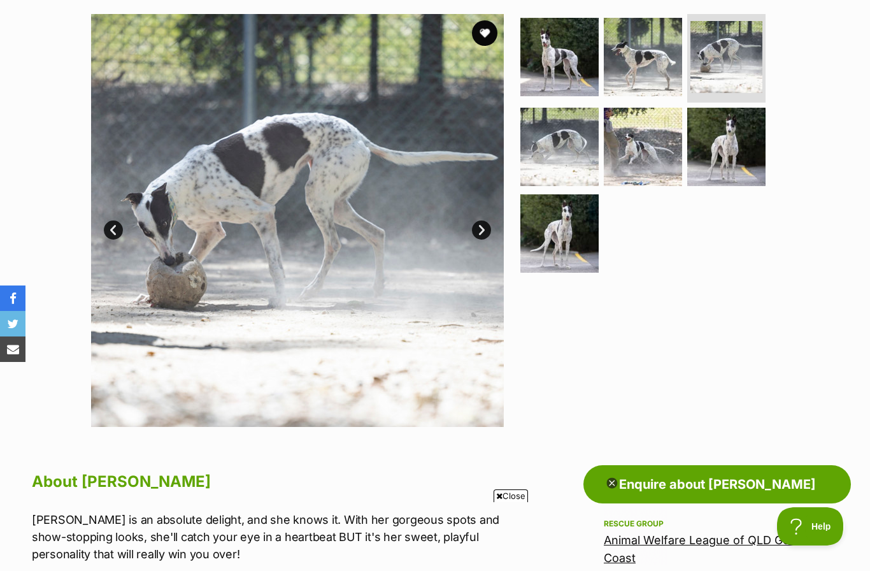
click at [489, 226] on link "Next" at bounding box center [481, 229] width 19 height 19
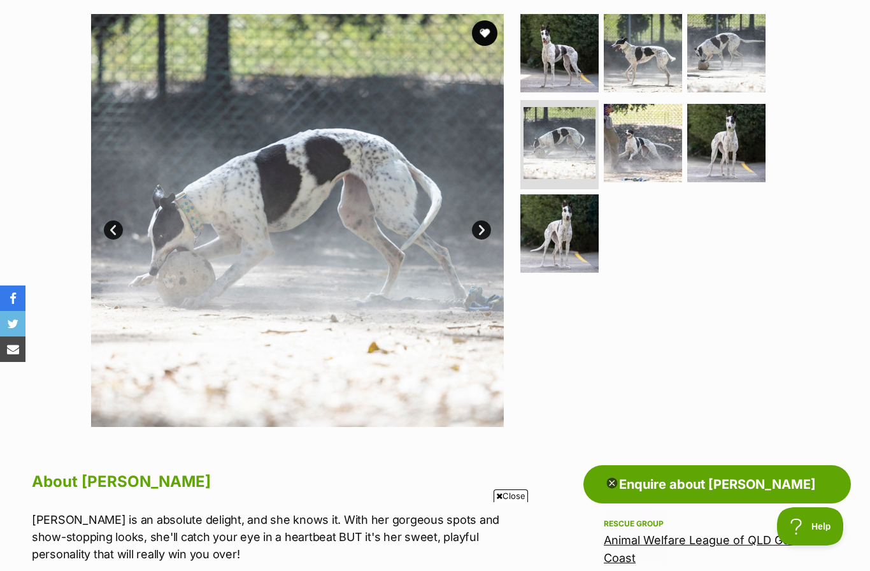
click at [489, 231] on link "Next" at bounding box center [481, 229] width 19 height 19
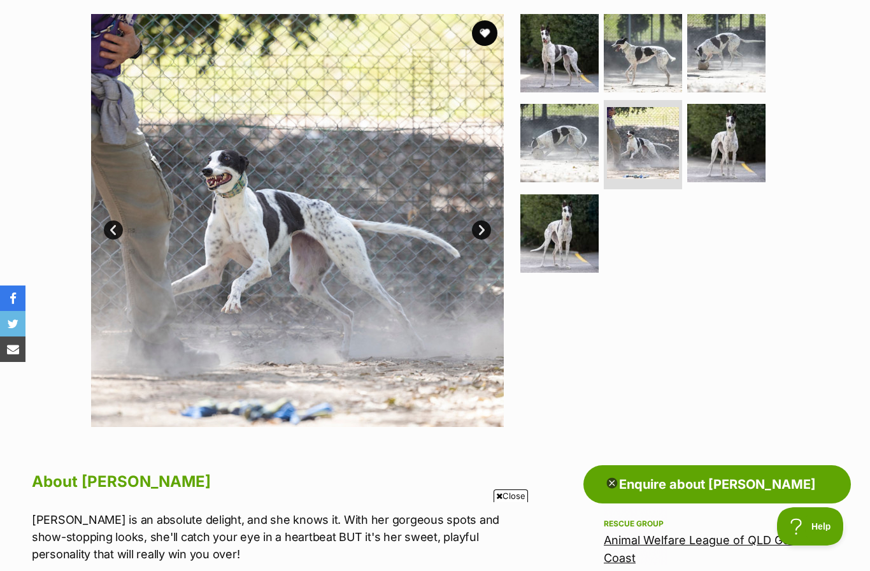
click at [484, 228] on link "Next" at bounding box center [481, 229] width 19 height 19
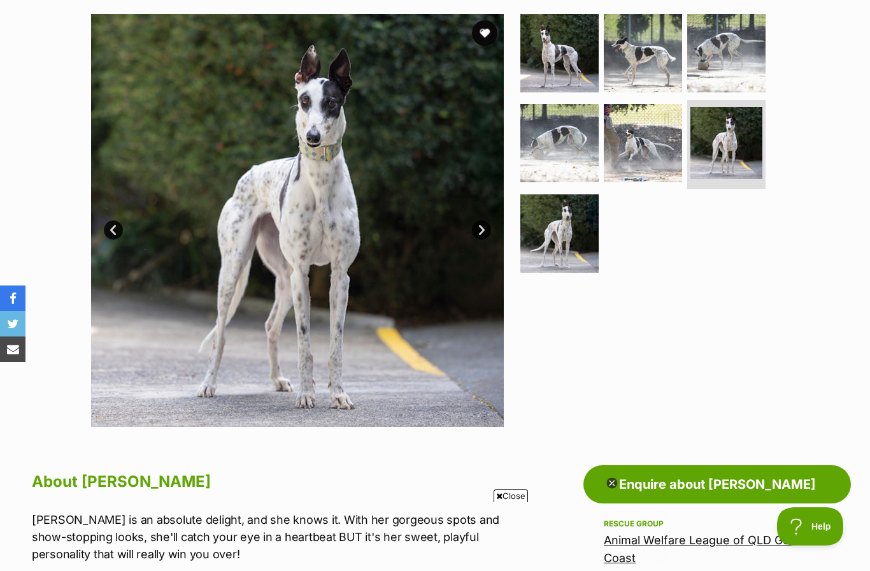
click at [486, 231] on link "Next" at bounding box center [481, 229] width 19 height 19
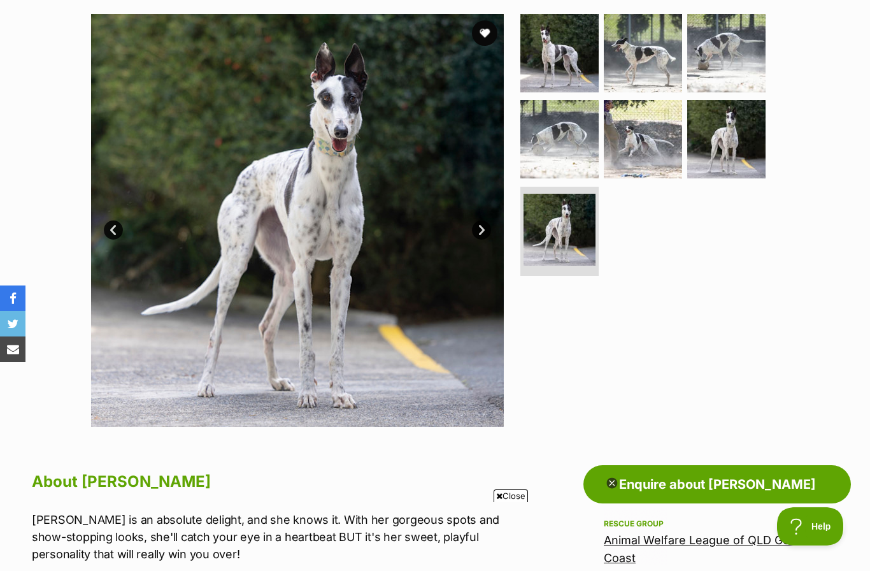
click at [482, 236] on link "Next" at bounding box center [481, 229] width 19 height 19
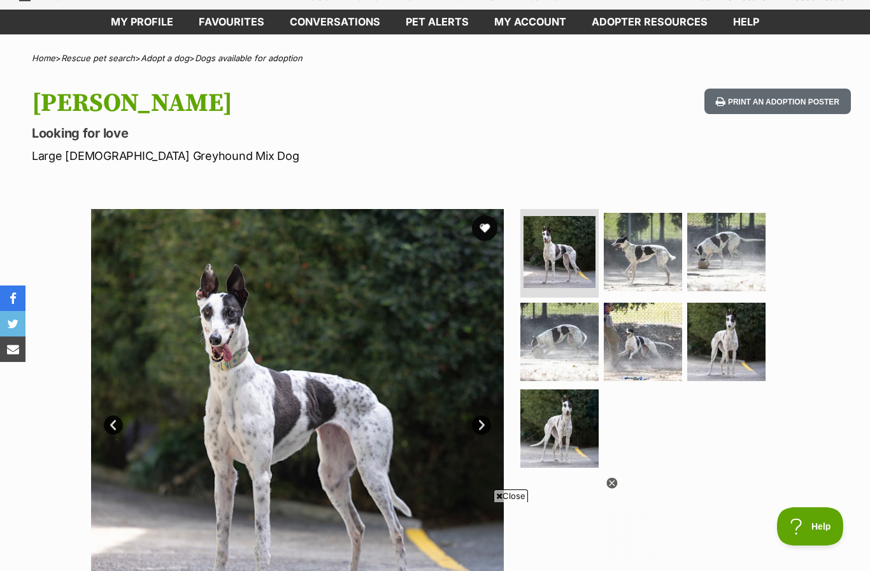
scroll to position [0, 0]
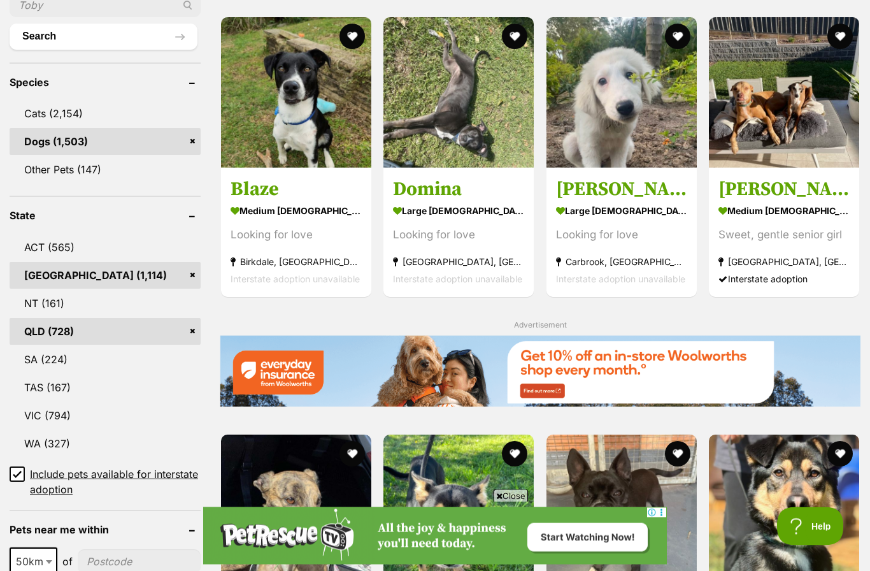
scroll to position [479, 0]
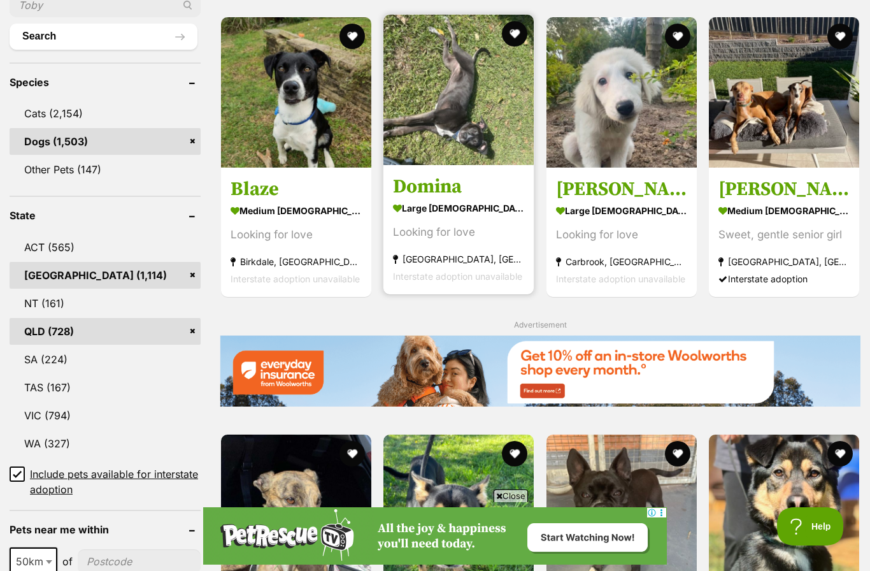
click at [490, 133] on img at bounding box center [458, 90] width 150 height 150
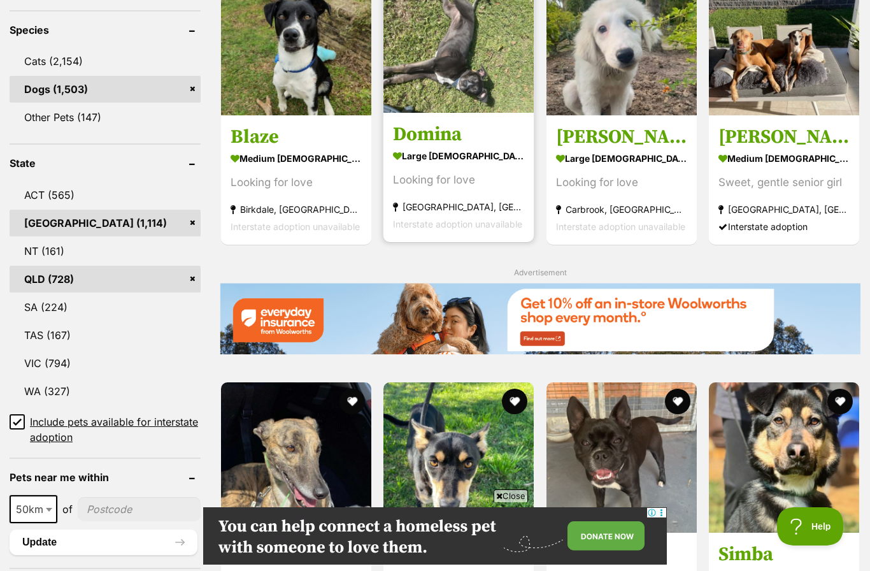
scroll to position [0, 0]
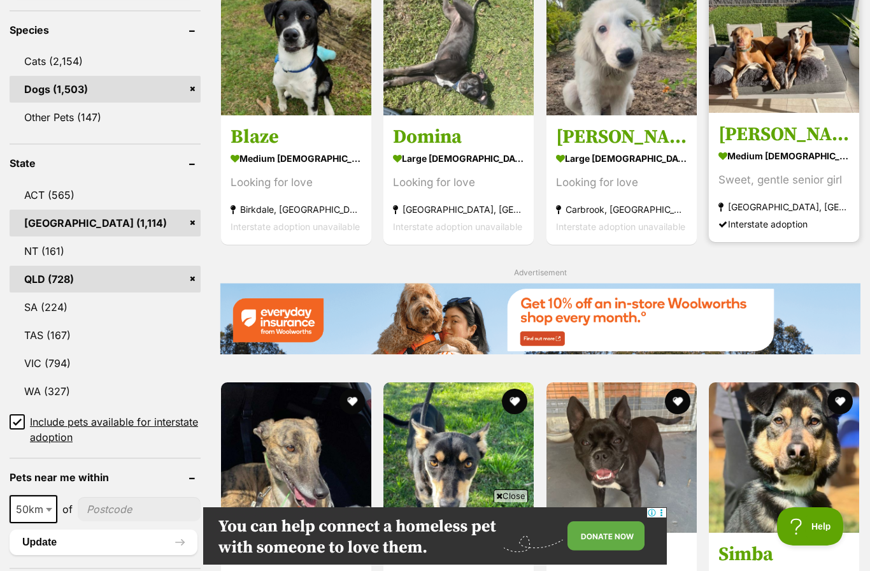
click at [787, 77] on img at bounding box center [784, 37] width 150 height 150
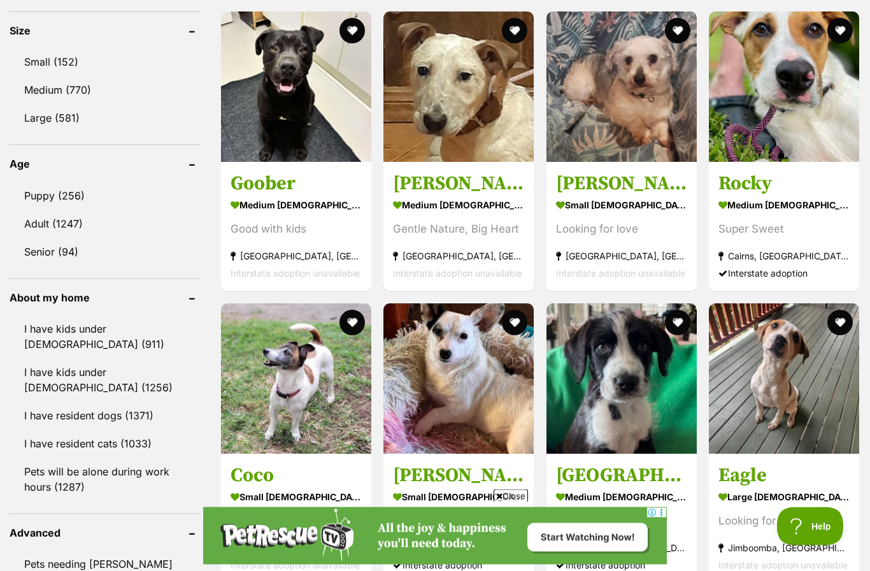
scroll to position [1194, 0]
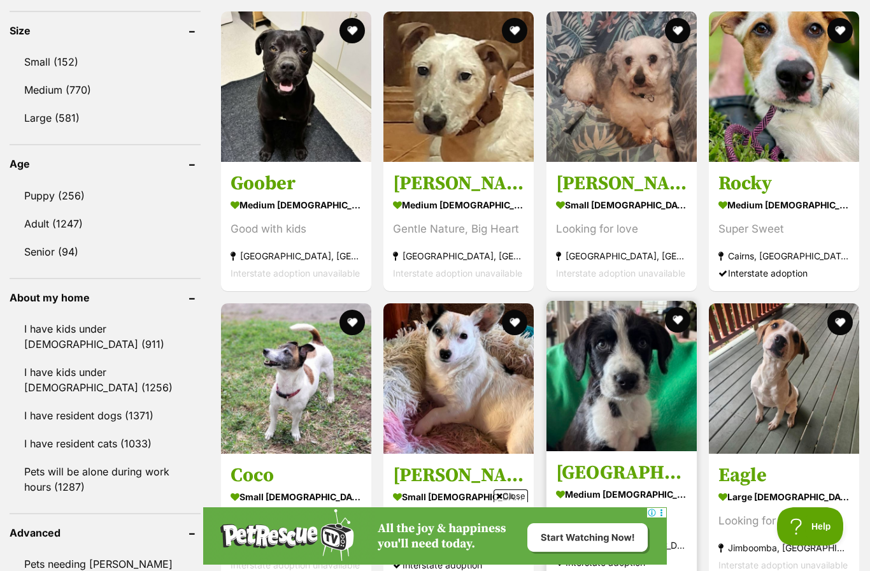
click at [605, 391] on img at bounding box center [622, 376] width 150 height 150
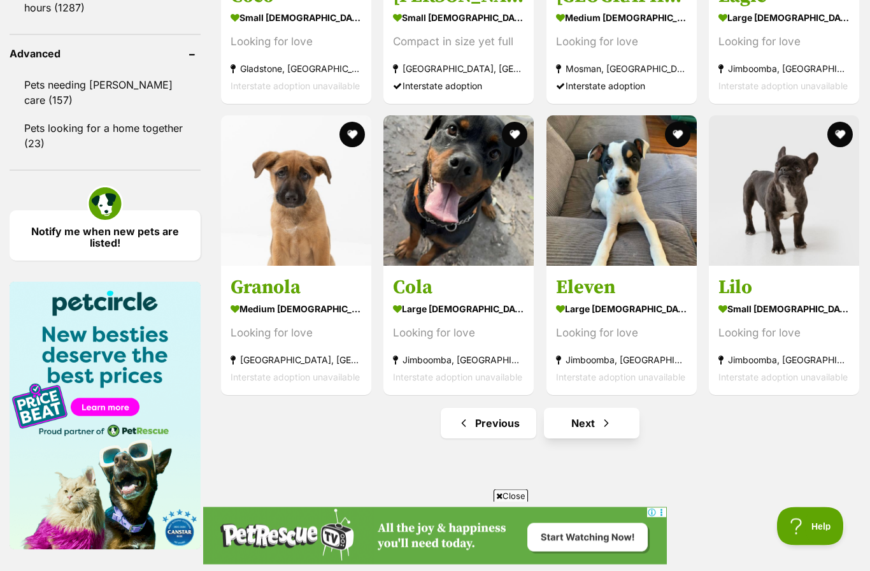
scroll to position [1673, 0]
click at [605, 417] on span "Next page" at bounding box center [606, 422] width 13 height 15
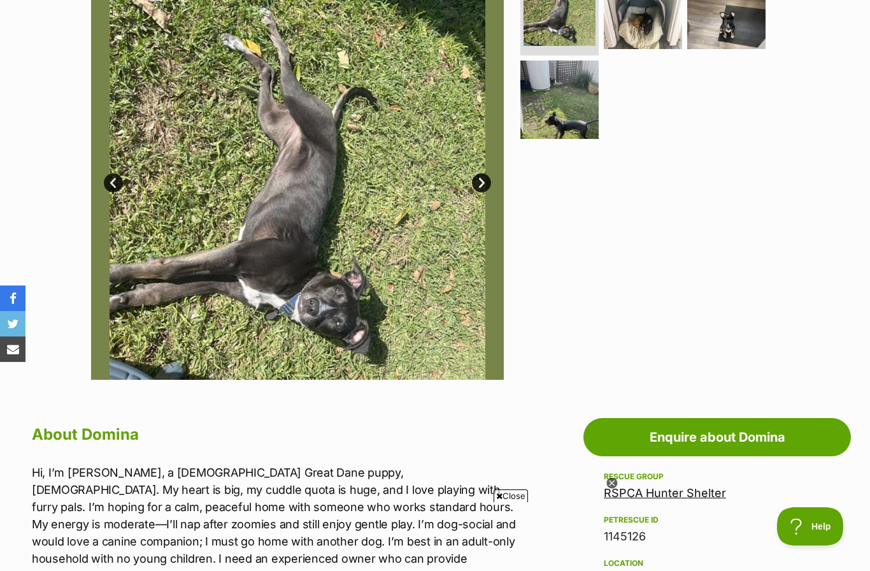
click at [489, 177] on link "Next" at bounding box center [481, 182] width 19 height 19
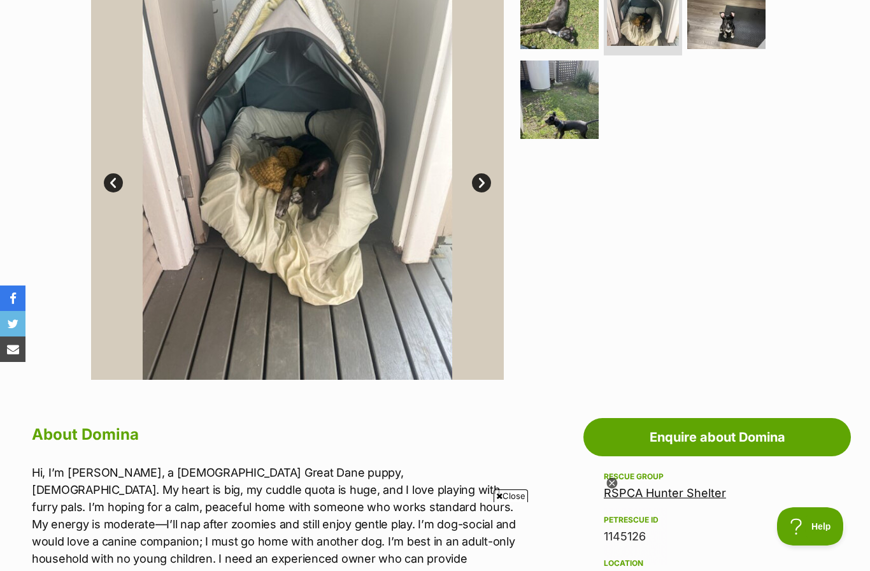
click at [491, 180] on link "Next" at bounding box center [481, 182] width 19 height 19
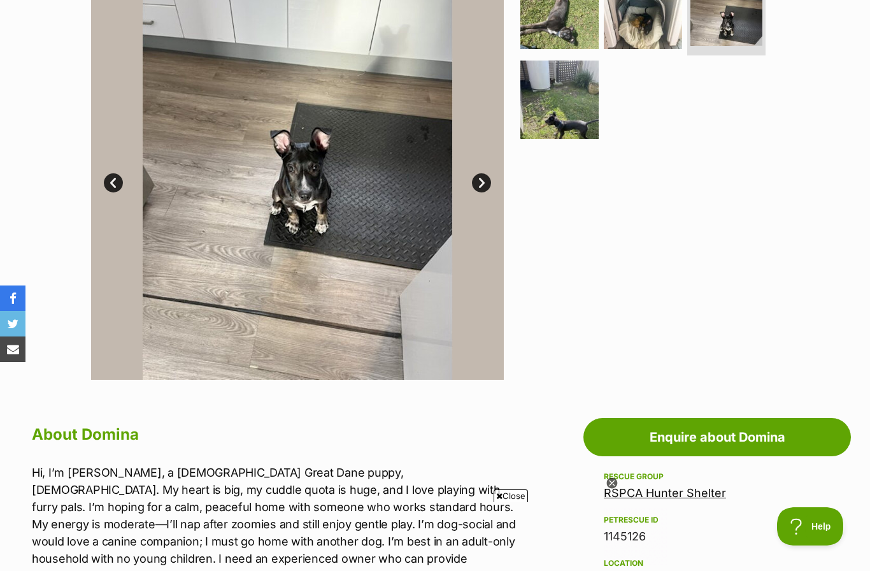
click at [487, 180] on link "Next" at bounding box center [481, 182] width 19 height 19
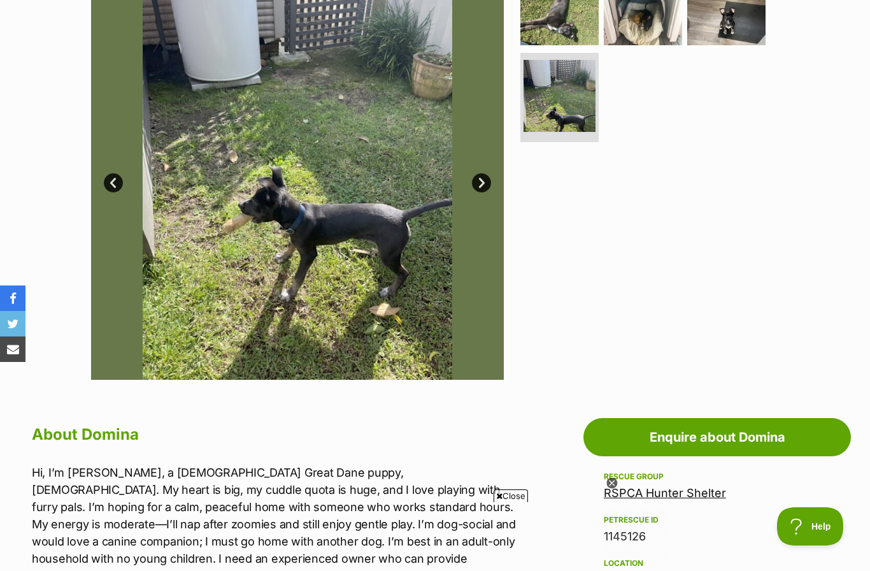
click at [485, 180] on link "Next" at bounding box center [481, 182] width 19 height 19
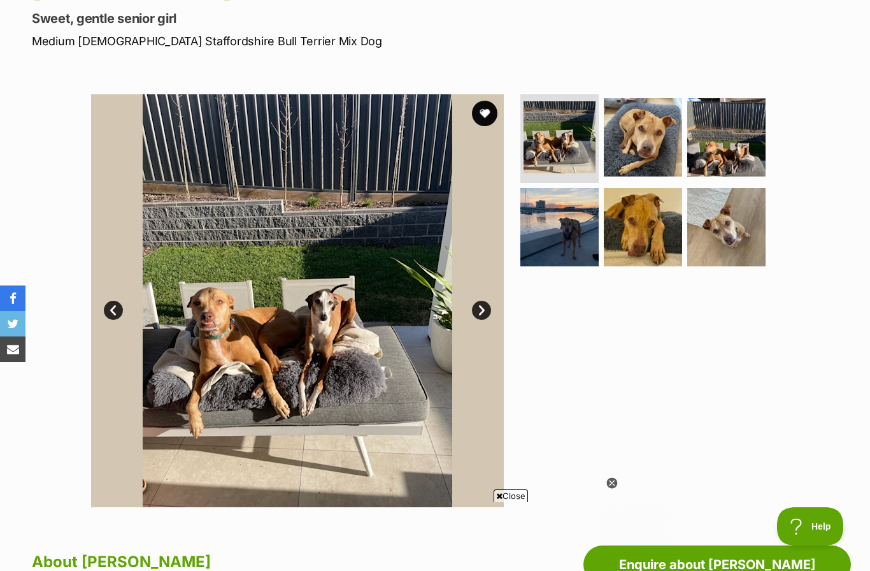
click at [489, 310] on link "Next" at bounding box center [481, 310] width 19 height 19
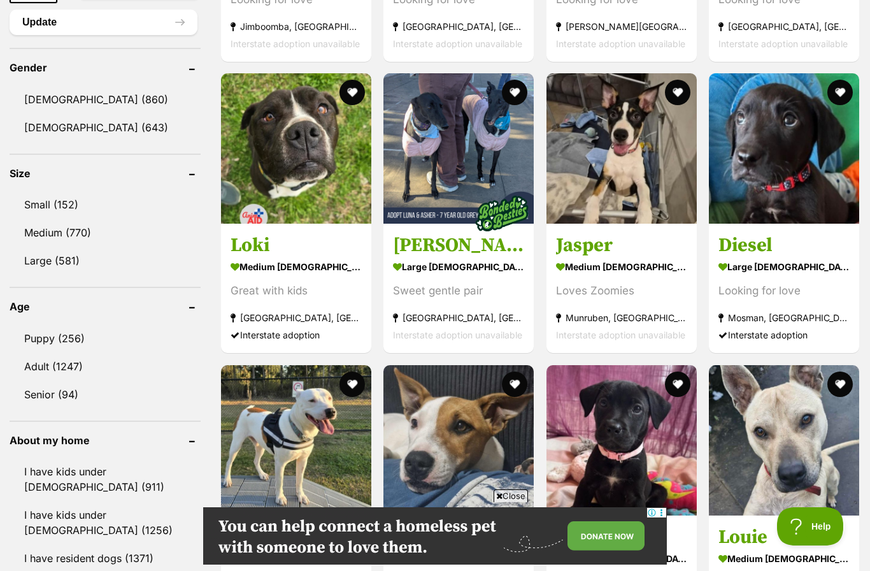
scroll to position [1077, 0]
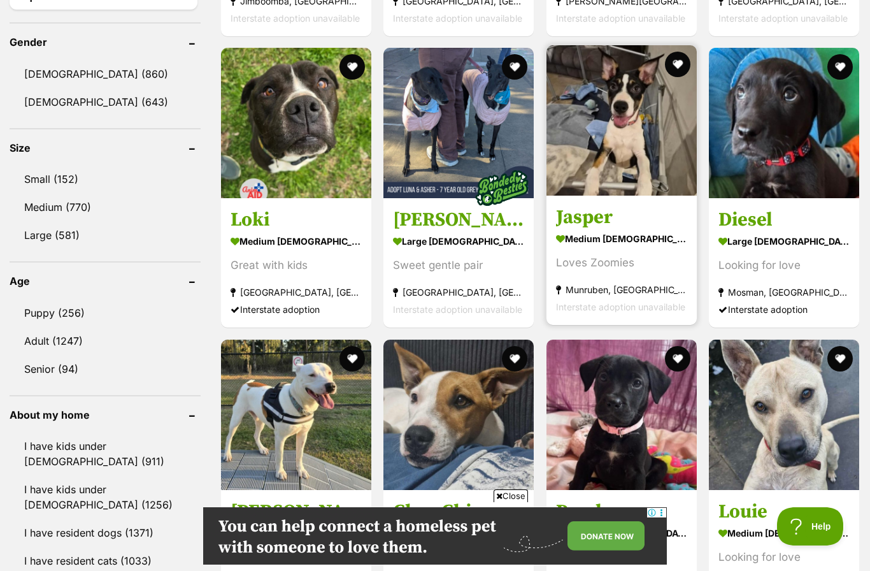
click at [649, 154] on img at bounding box center [622, 120] width 150 height 150
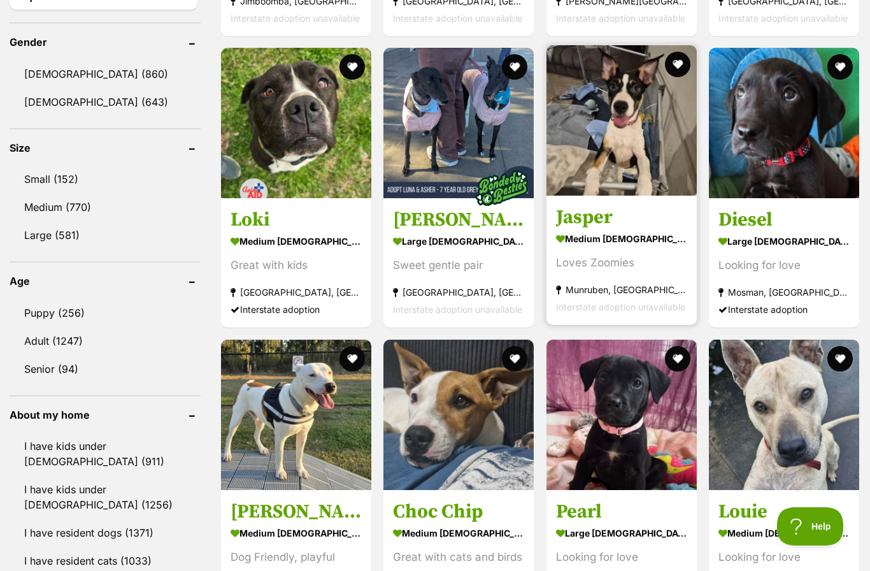
scroll to position [1129, 0]
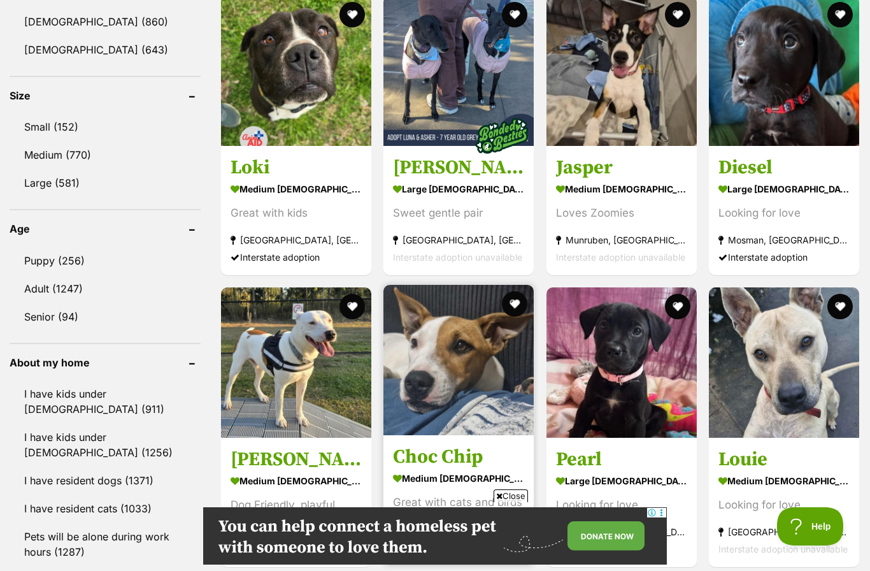
click at [477, 372] on img at bounding box center [458, 360] width 150 height 150
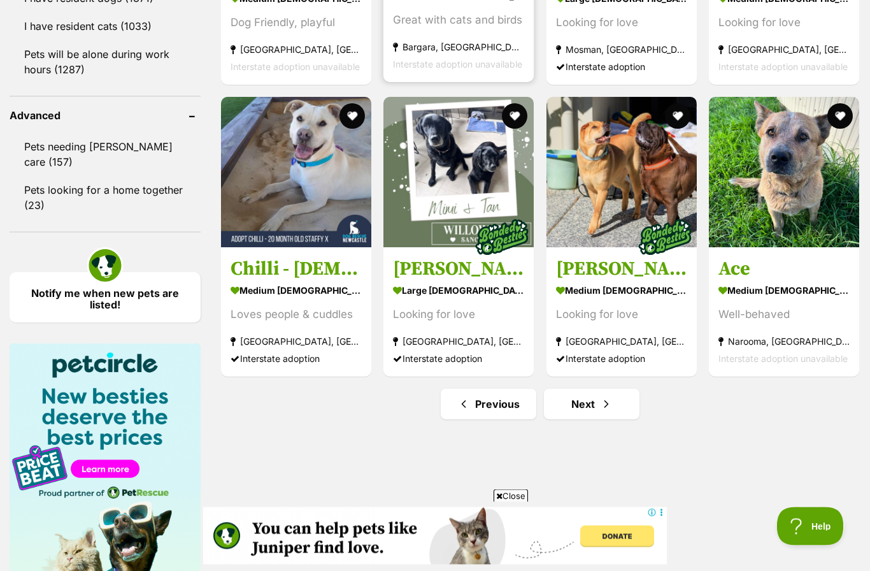
scroll to position [1611, 0]
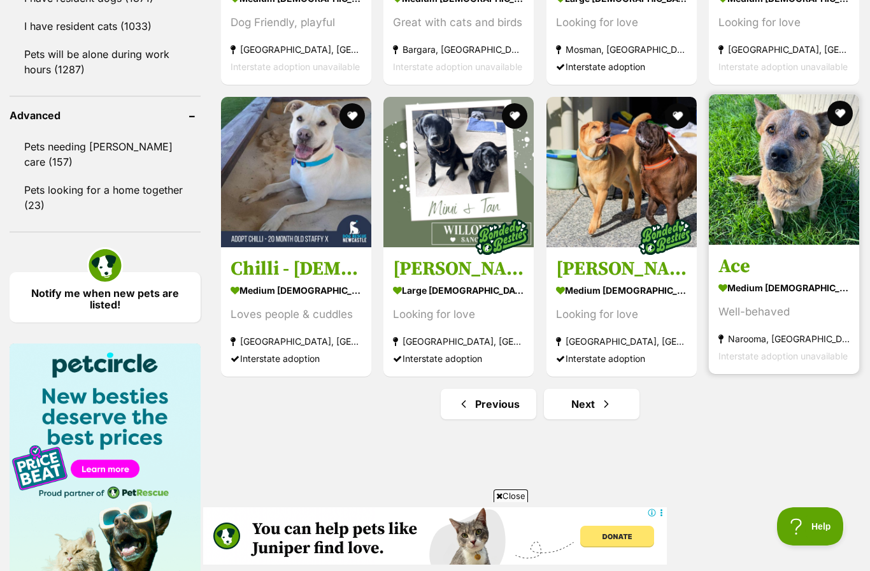
click at [795, 184] on img at bounding box center [784, 169] width 150 height 150
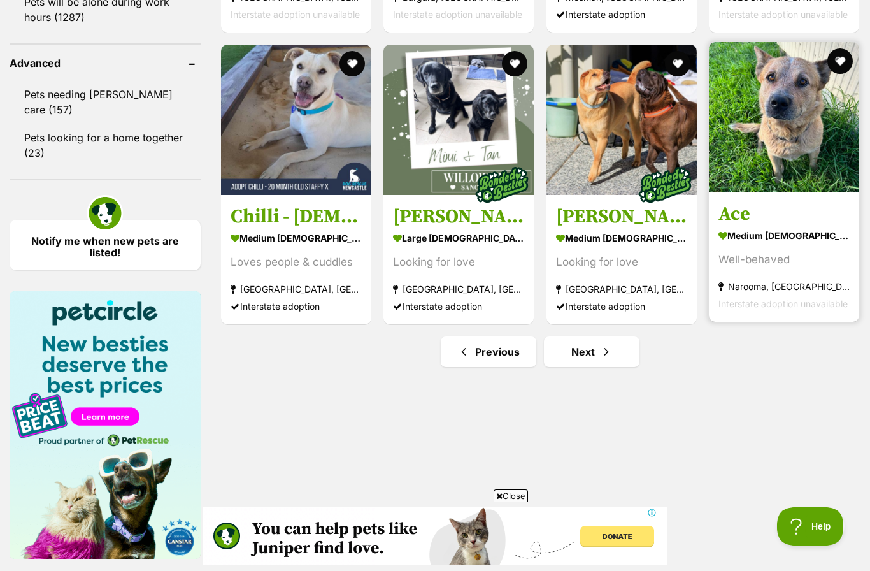
scroll to position [0, 0]
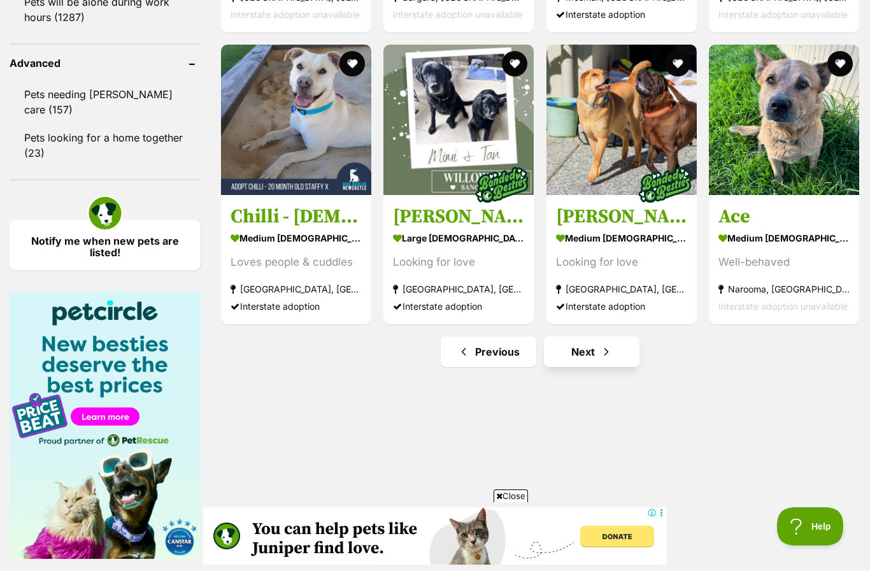
click at [594, 350] on link "Next" at bounding box center [592, 351] width 96 height 31
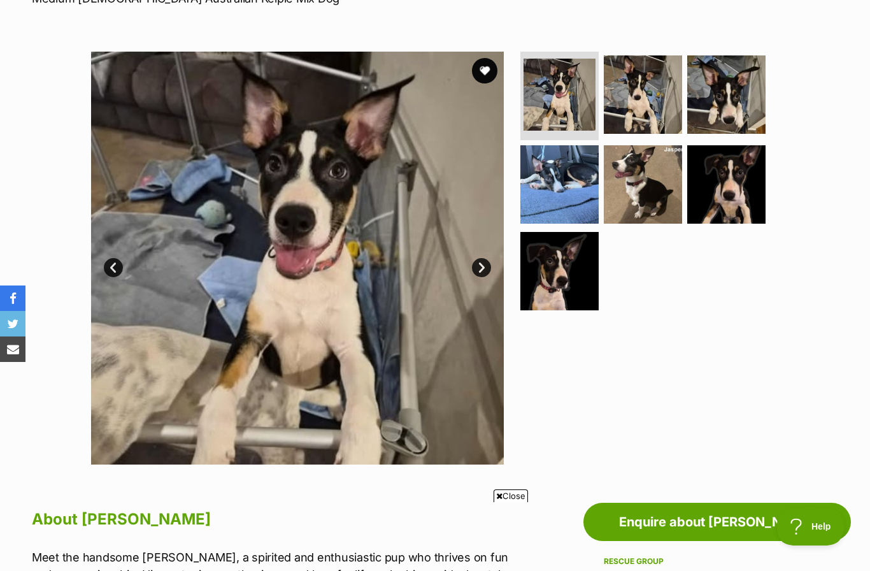
scroll to position [212, 0]
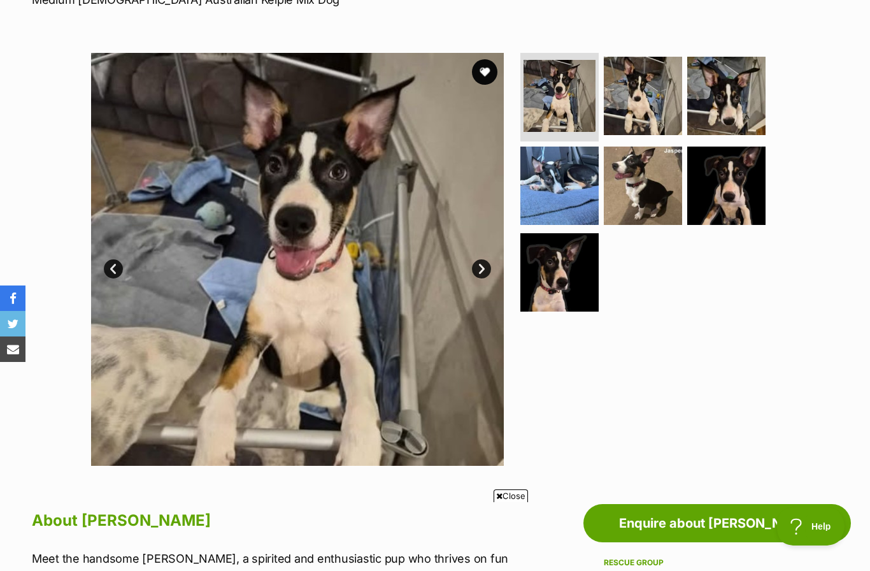
click at [490, 267] on link "Next" at bounding box center [481, 268] width 19 height 19
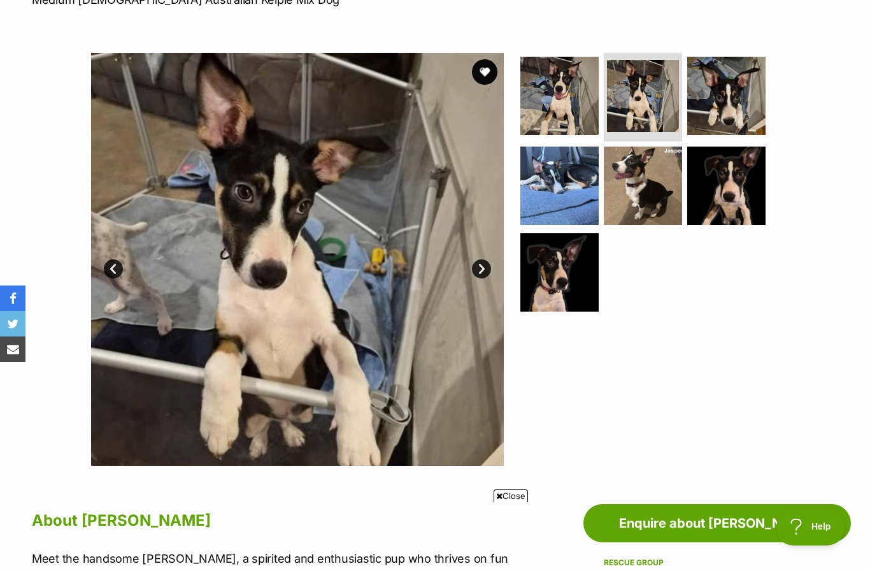
click at [487, 271] on link "Next" at bounding box center [481, 268] width 19 height 19
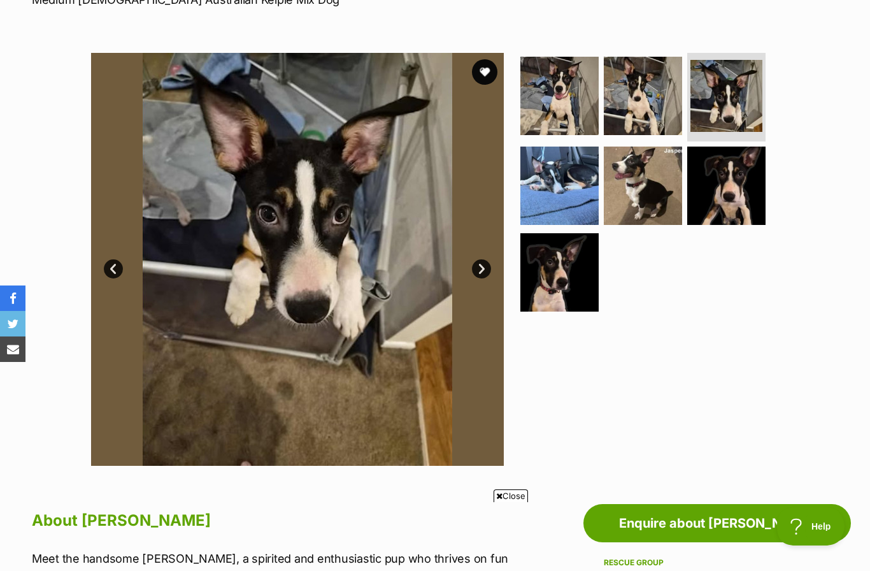
click at [488, 269] on link "Next" at bounding box center [481, 268] width 19 height 19
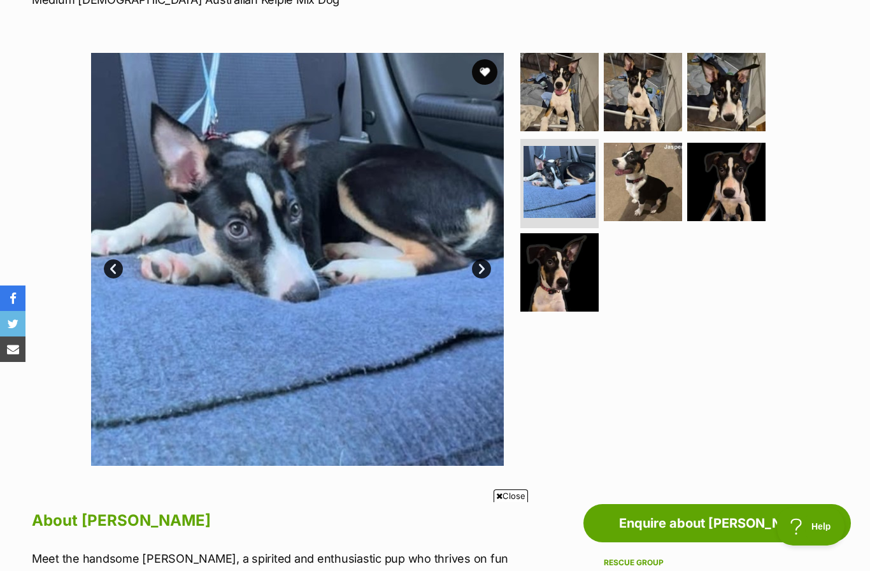
click at [484, 269] on link "Next" at bounding box center [481, 268] width 19 height 19
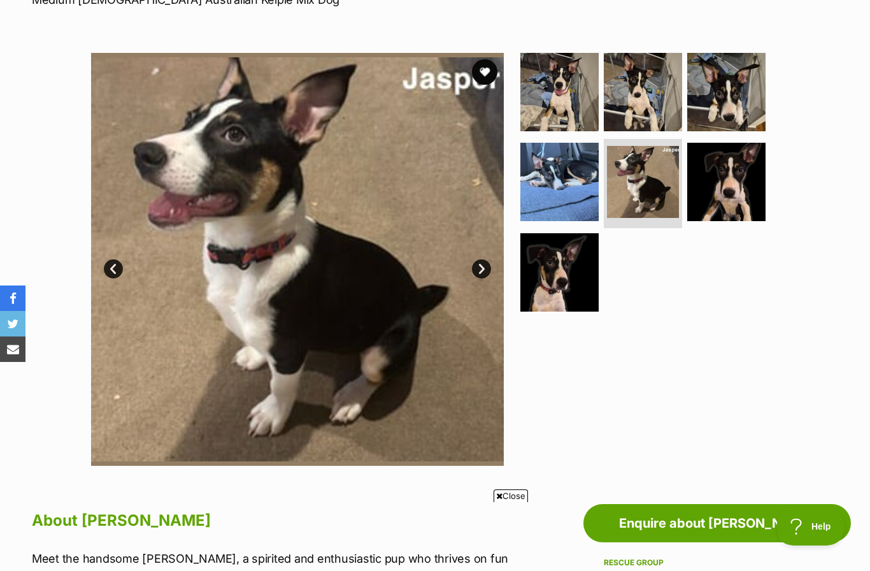
click at [479, 266] on link "Next" at bounding box center [481, 268] width 19 height 19
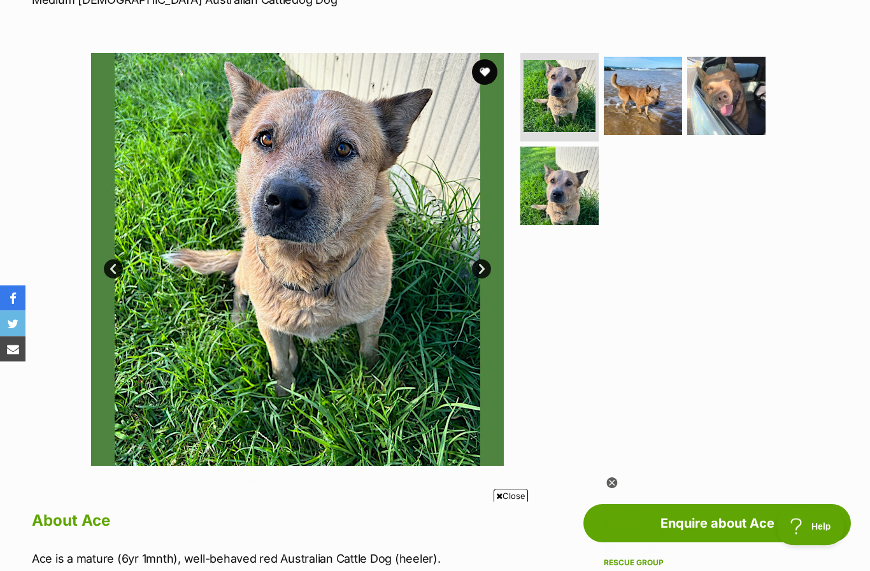
scroll to position [212, 0]
click at [488, 267] on link "Next" at bounding box center [481, 268] width 19 height 19
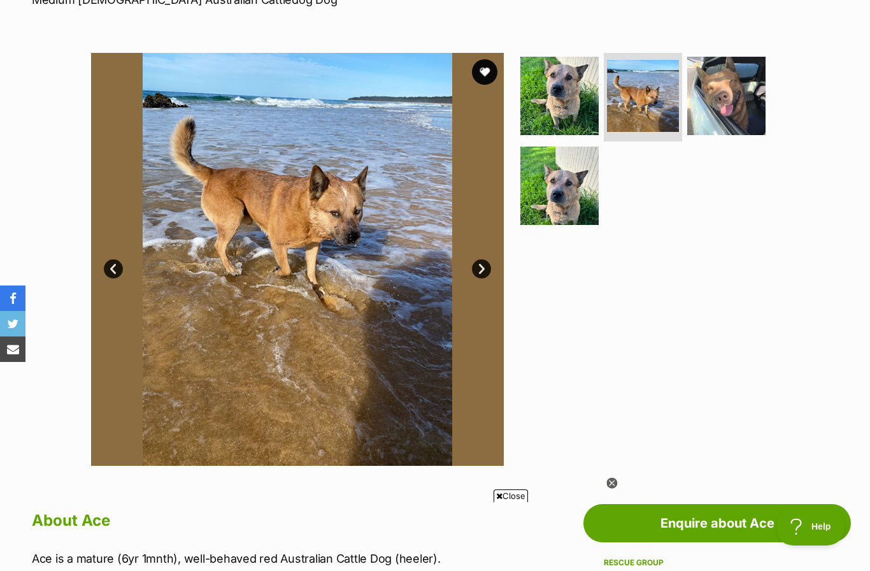
click at [485, 264] on link "Next" at bounding box center [481, 268] width 19 height 19
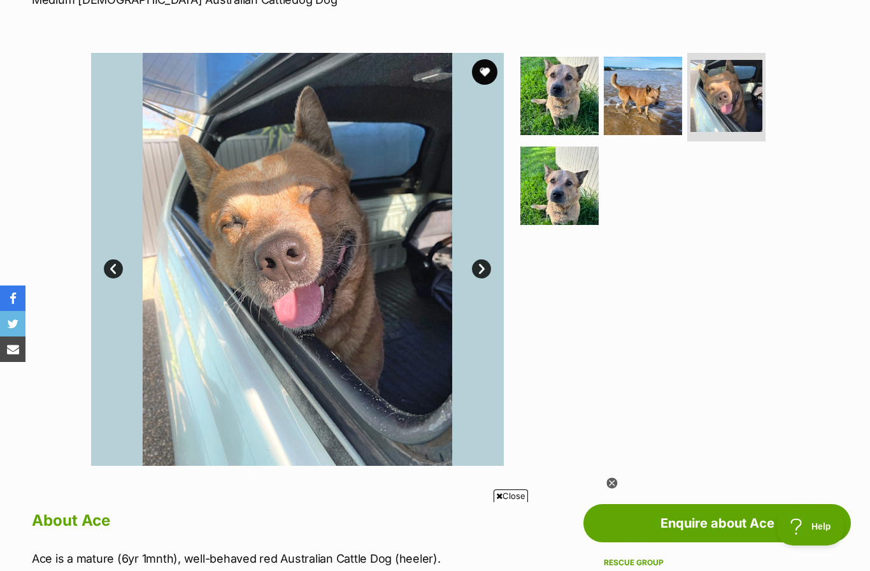
click at [485, 270] on link "Next" at bounding box center [481, 268] width 19 height 19
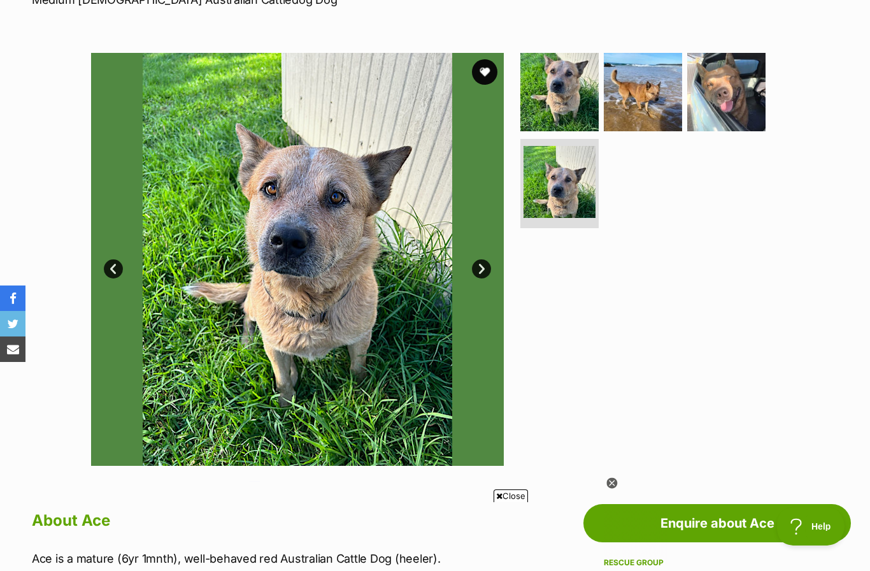
click at [485, 264] on link "Next" at bounding box center [481, 268] width 19 height 19
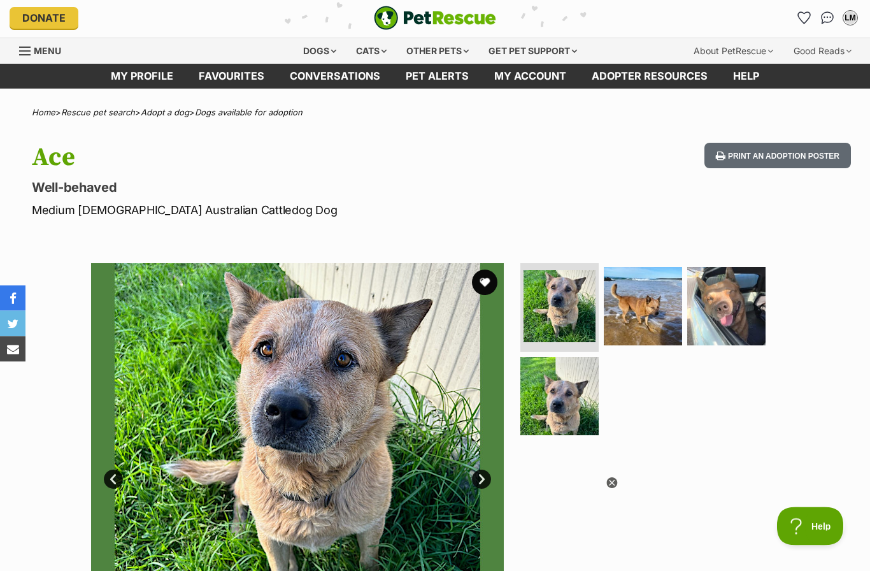
scroll to position [0, 0]
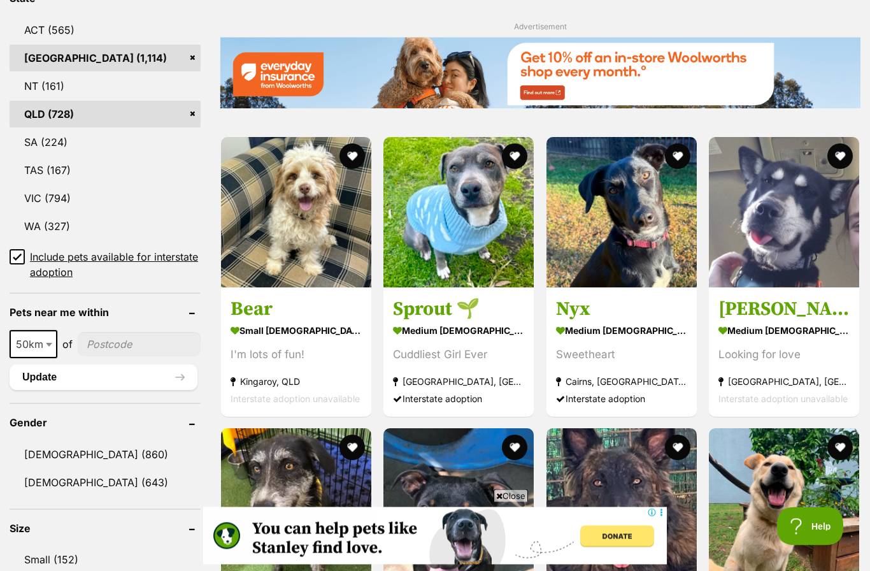
scroll to position [697, 0]
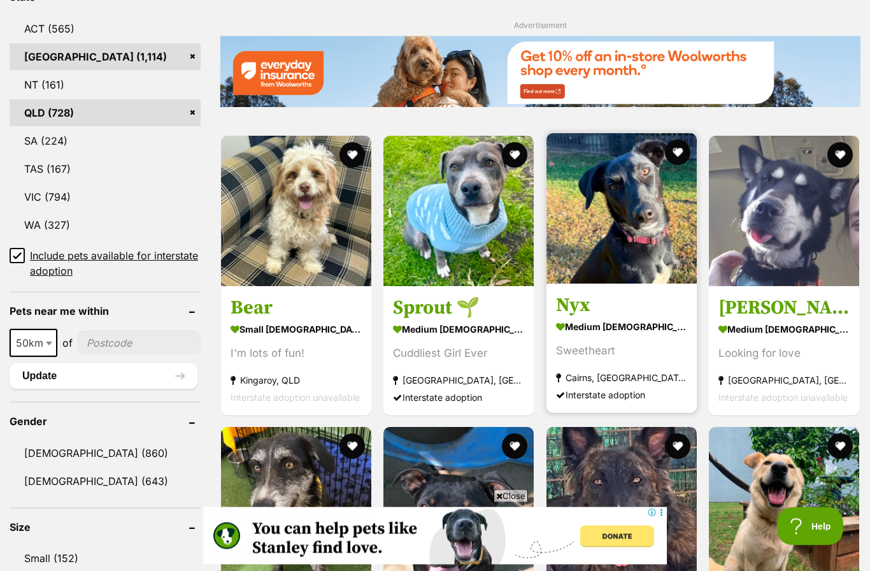
click at [638, 234] on img at bounding box center [622, 209] width 150 height 150
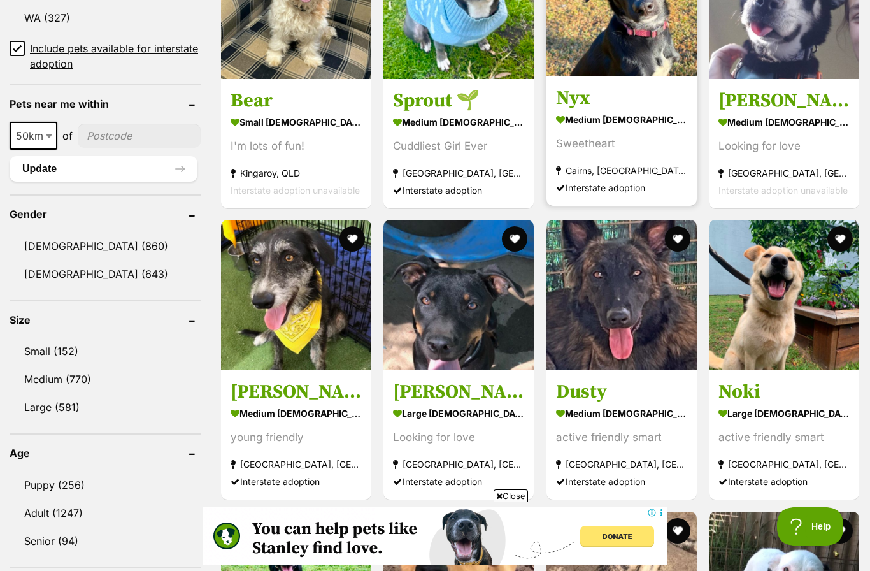
scroll to position [925, 0]
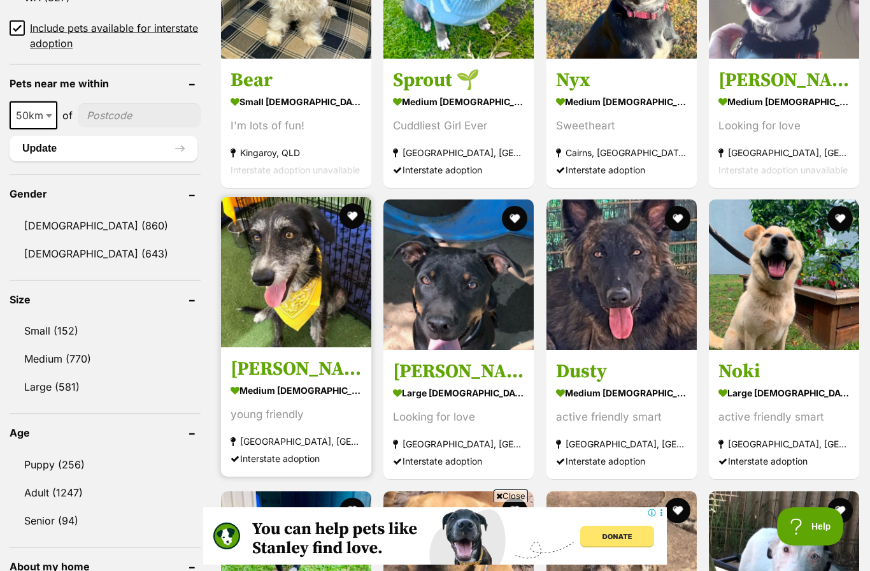
click at [320, 299] on img at bounding box center [296, 272] width 150 height 150
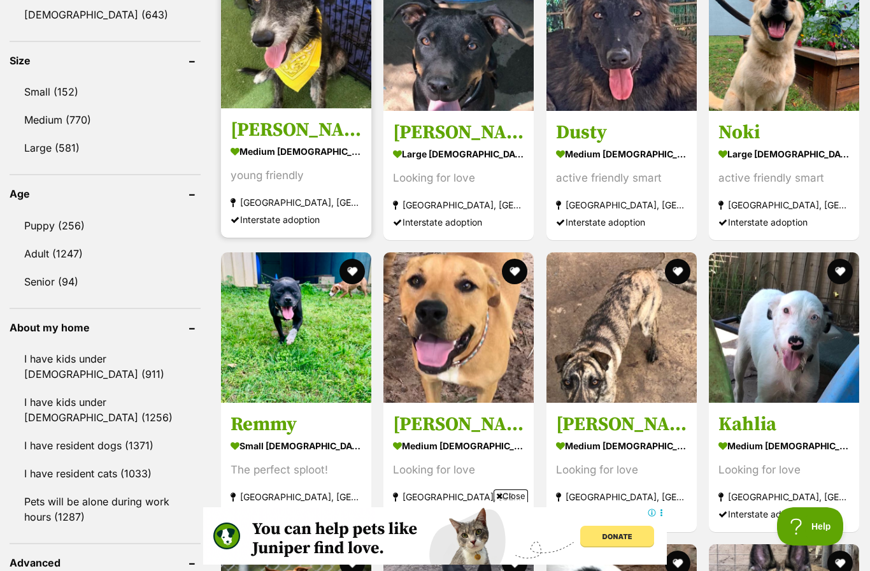
scroll to position [1204, 0]
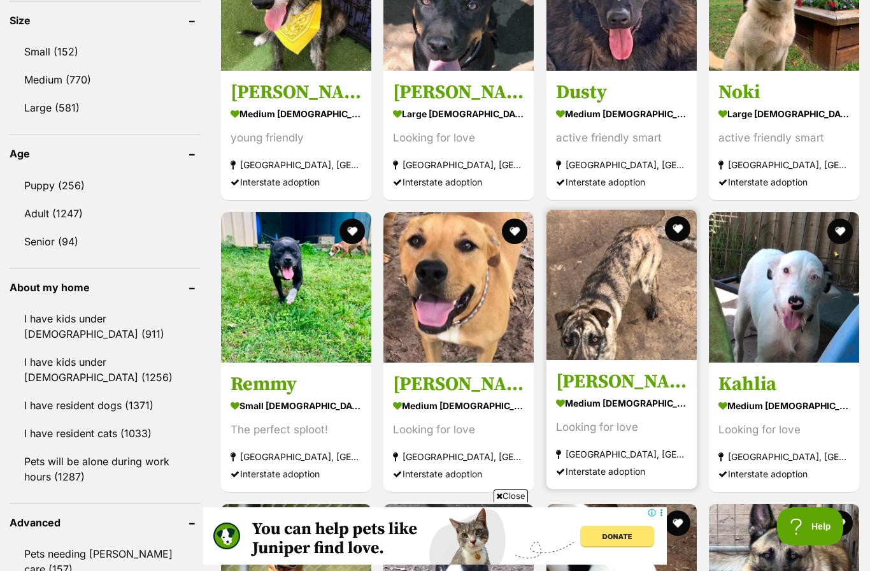
click at [596, 309] on img at bounding box center [622, 285] width 150 height 150
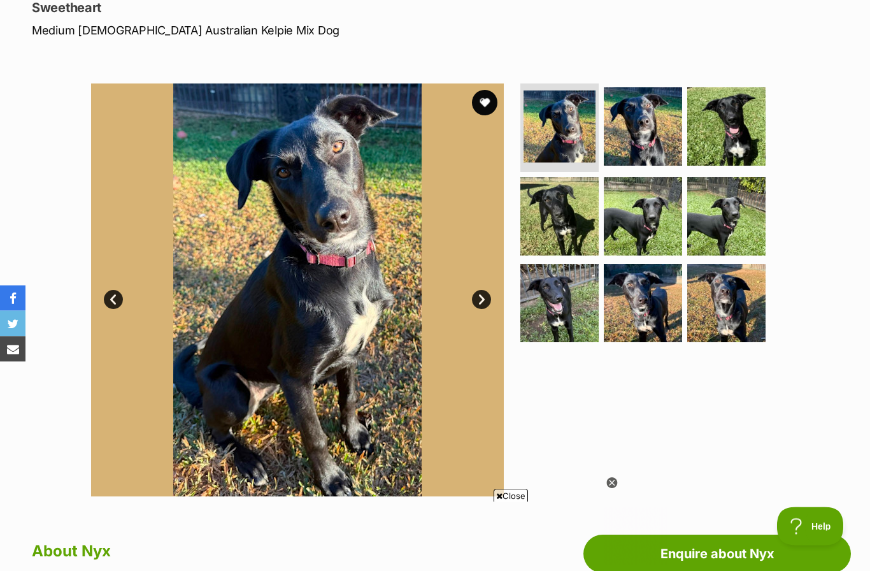
scroll to position [182, 0]
click at [484, 292] on link "Next" at bounding box center [481, 299] width 19 height 19
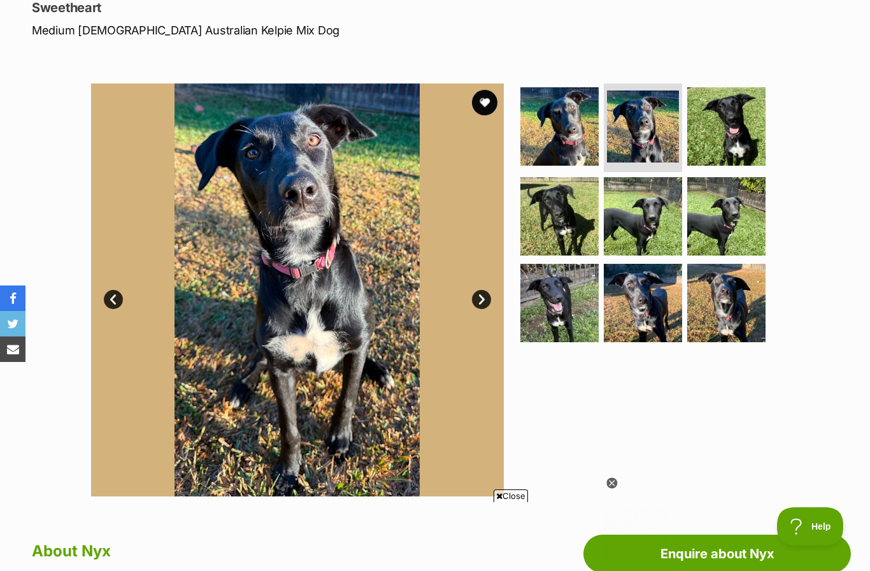
click at [484, 297] on link "Next" at bounding box center [481, 299] width 19 height 19
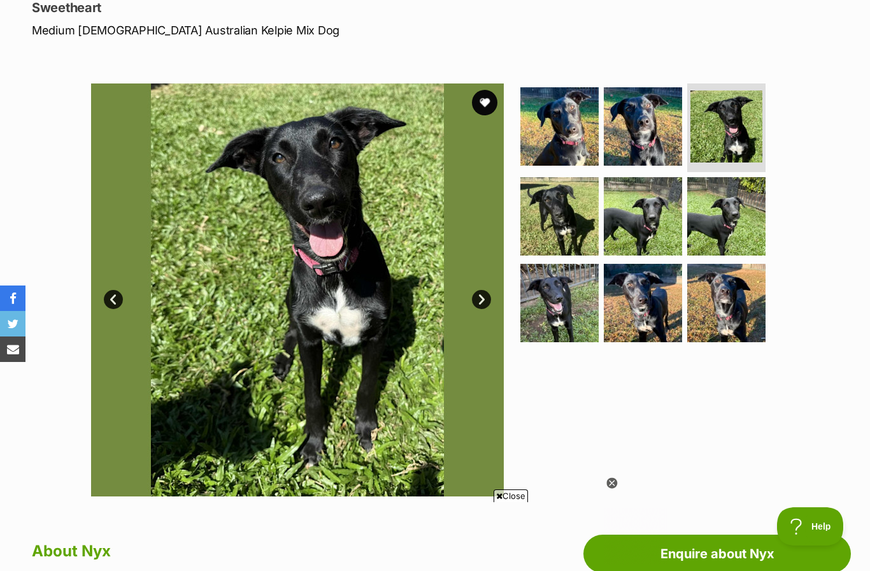
click at [487, 293] on link "Next" at bounding box center [481, 299] width 19 height 19
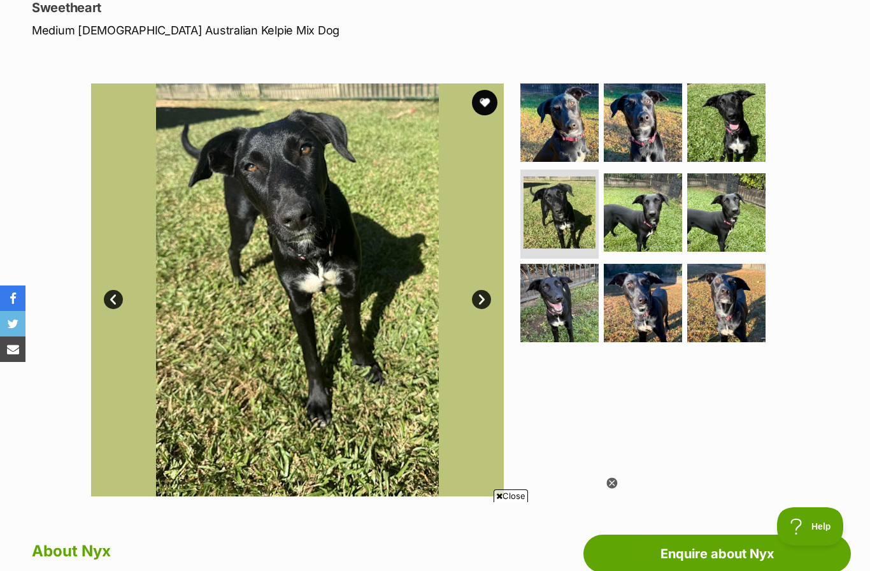
click at [482, 299] on link "Next" at bounding box center [481, 299] width 19 height 19
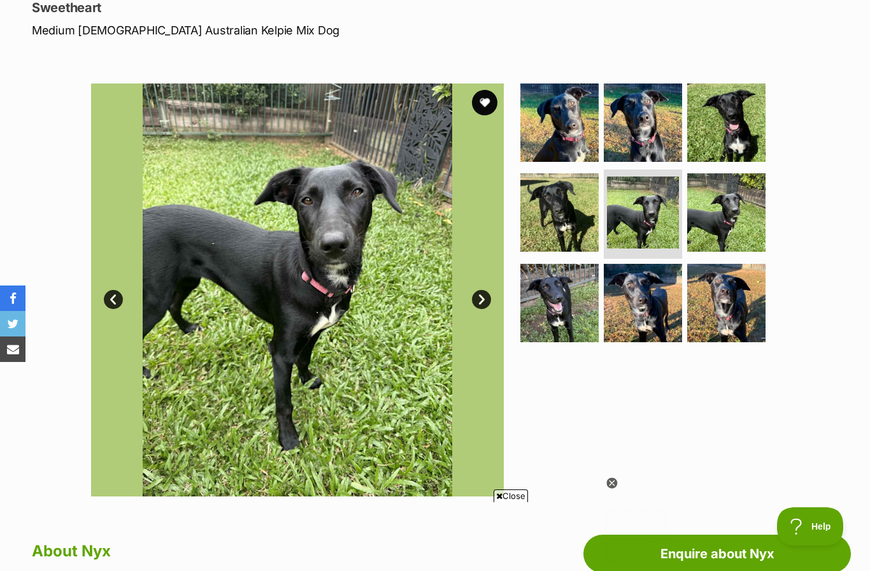
click at [485, 301] on link "Next" at bounding box center [481, 299] width 19 height 19
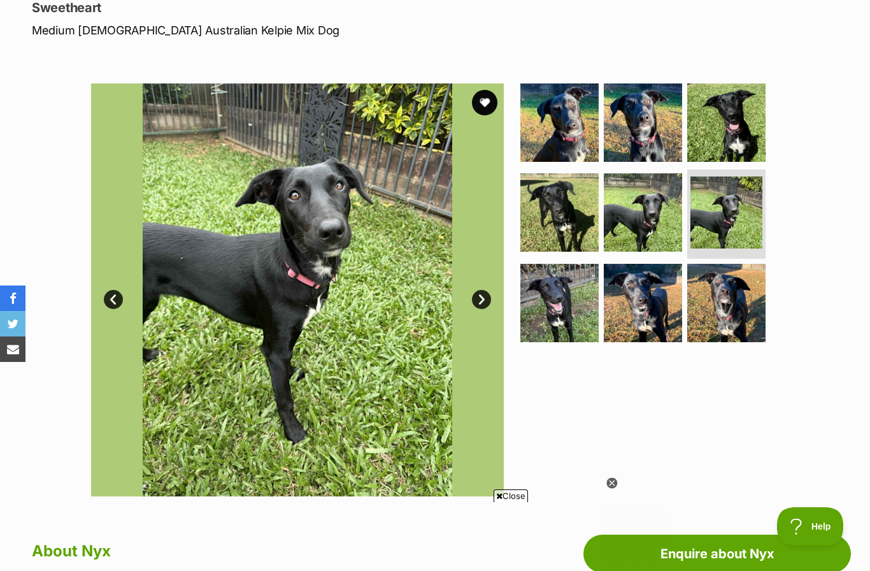
click at [483, 298] on link "Next" at bounding box center [481, 299] width 19 height 19
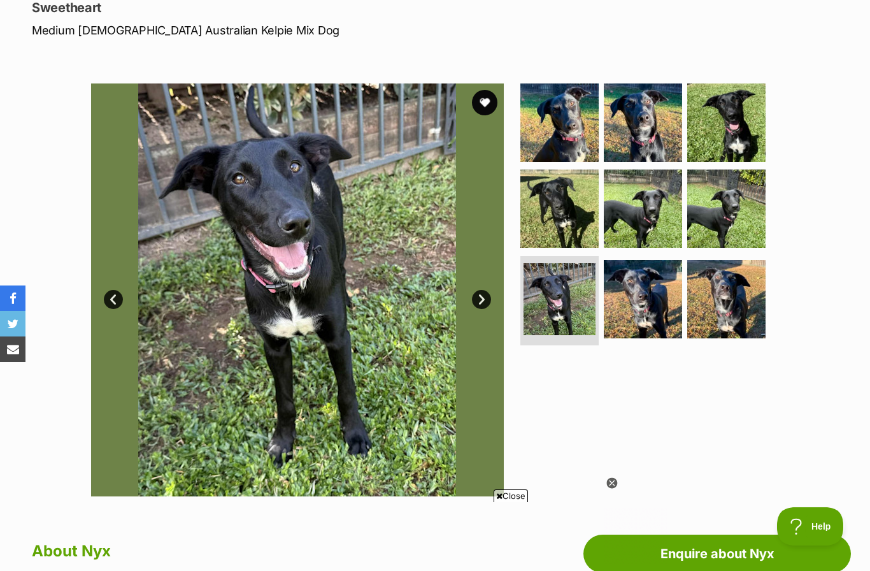
click at [481, 299] on link "Next" at bounding box center [481, 299] width 19 height 19
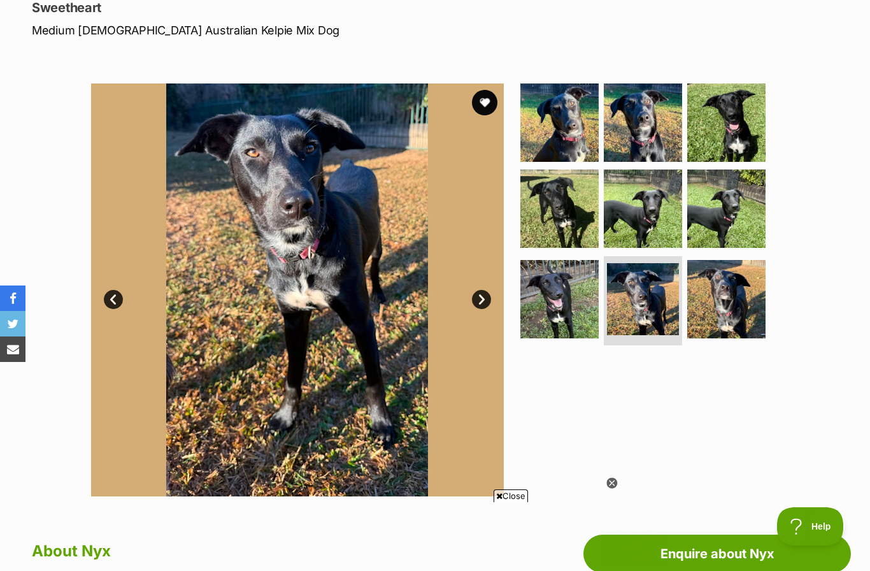
click at [484, 301] on link "Next" at bounding box center [481, 299] width 19 height 19
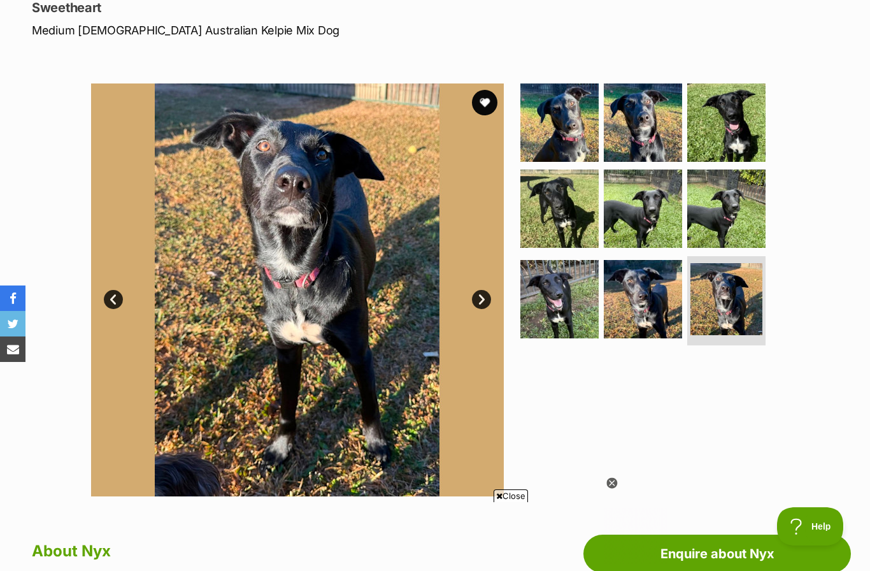
click at [480, 292] on link "Next" at bounding box center [481, 299] width 19 height 19
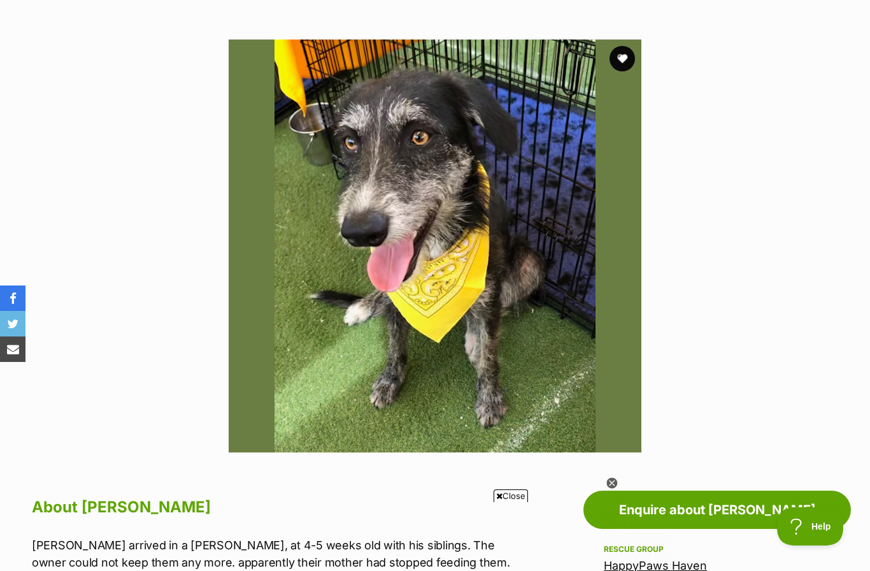
click at [438, 327] on img at bounding box center [435, 245] width 413 height 413
click at [449, 276] on img at bounding box center [435, 245] width 413 height 413
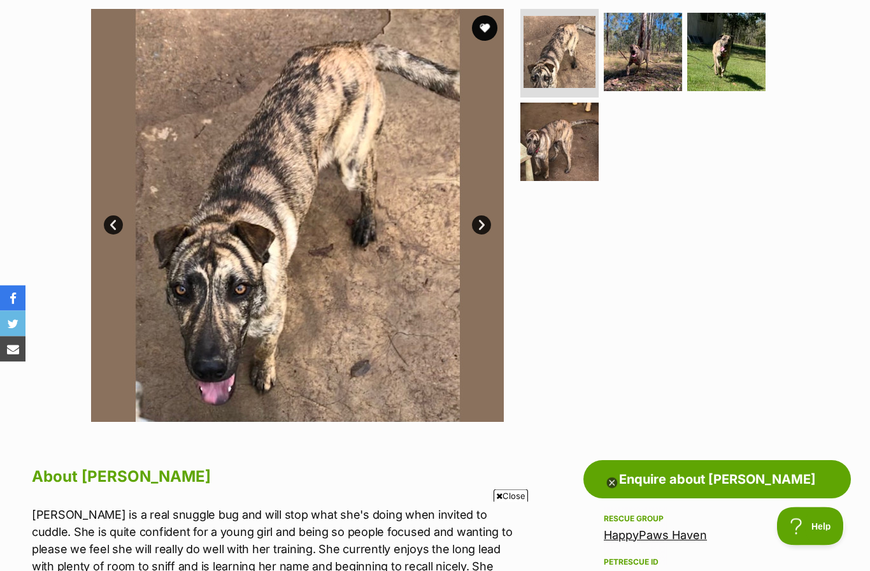
click at [483, 222] on link "Next" at bounding box center [481, 225] width 19 height 19
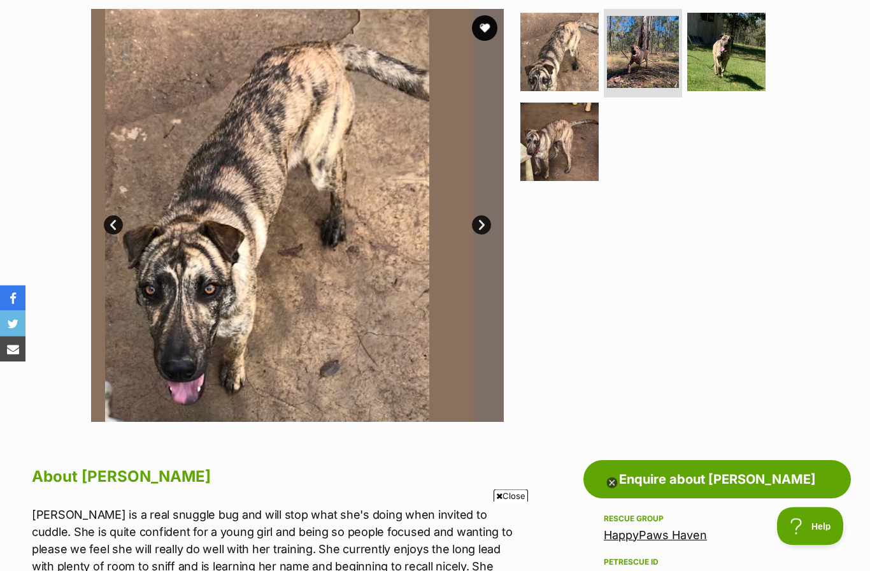
scroll to position [256, 0]
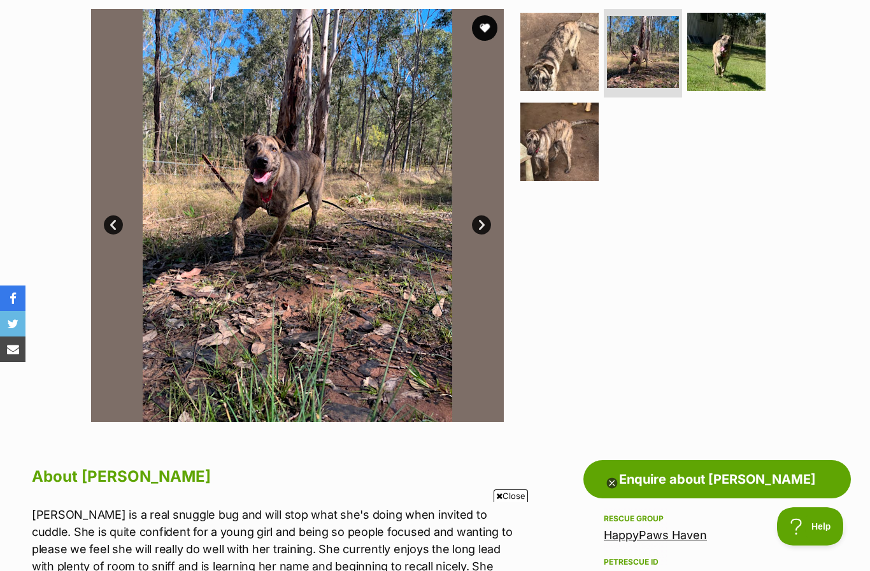
click at [484, 222] on link "Next" at bounding box center [481, 224] width 19 height 19
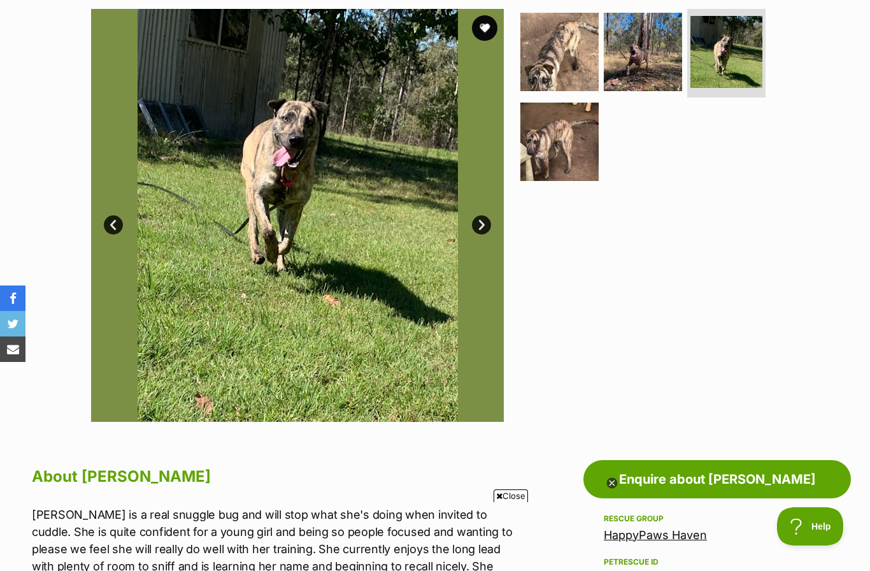
click at [484, 227] on link "Next" at bounding box center [481, 224] width 19 height 19
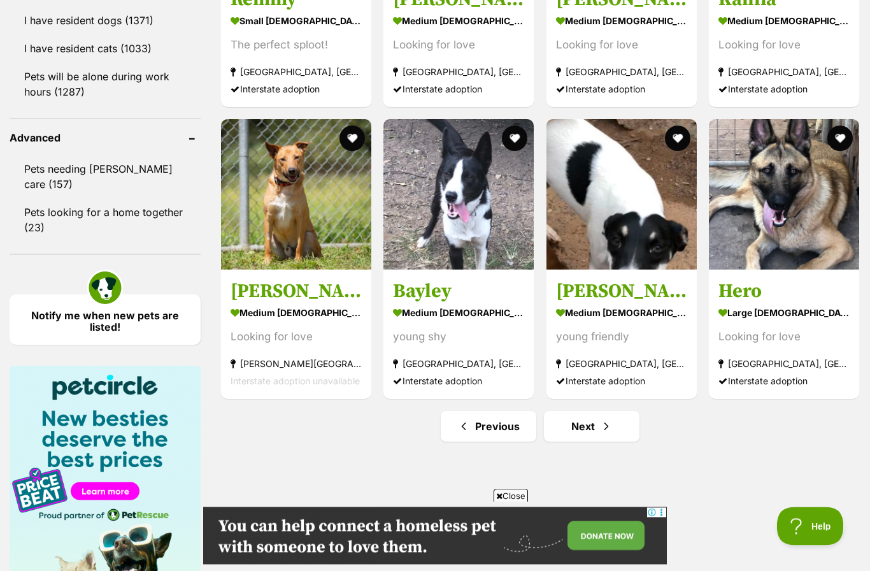
scroll to position [1589, 0]
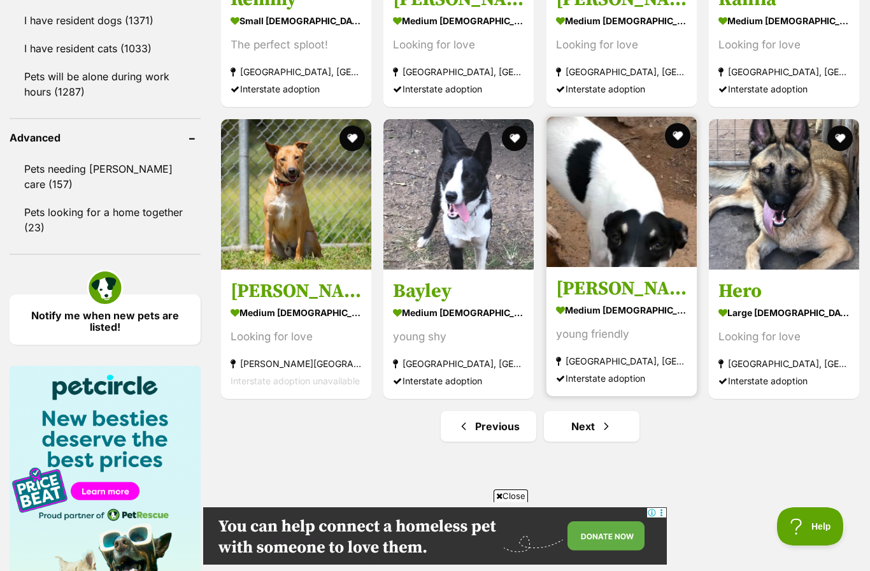
click at [615, 211] on img at bounding box center [622, 192] width 150 height 150
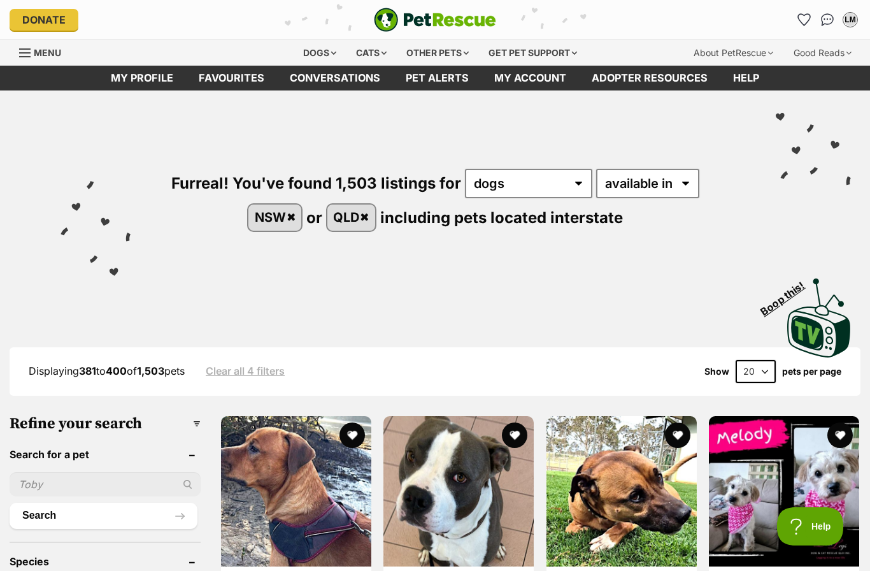
scroll to position [1641, 0]
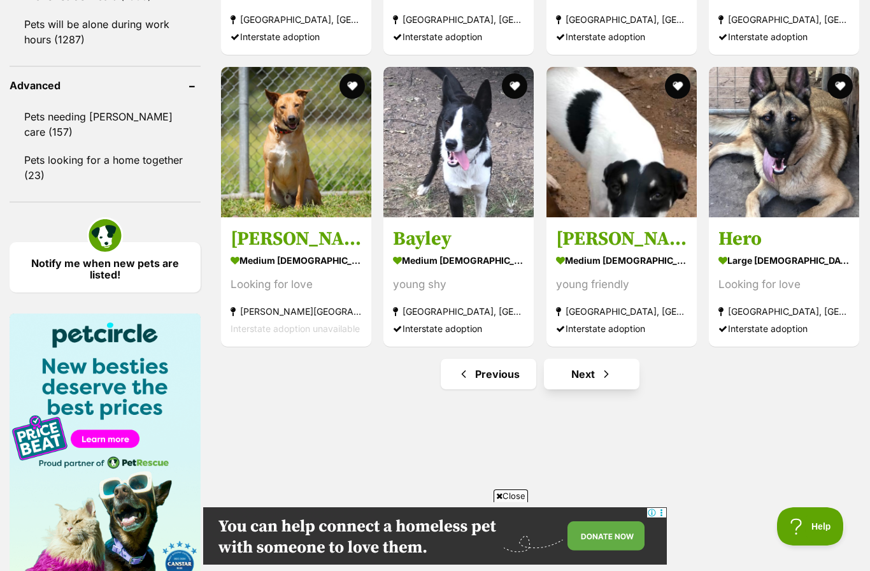
click at [589, 368] on link "Next" at bounding box center [592, 374] width 96 height 31
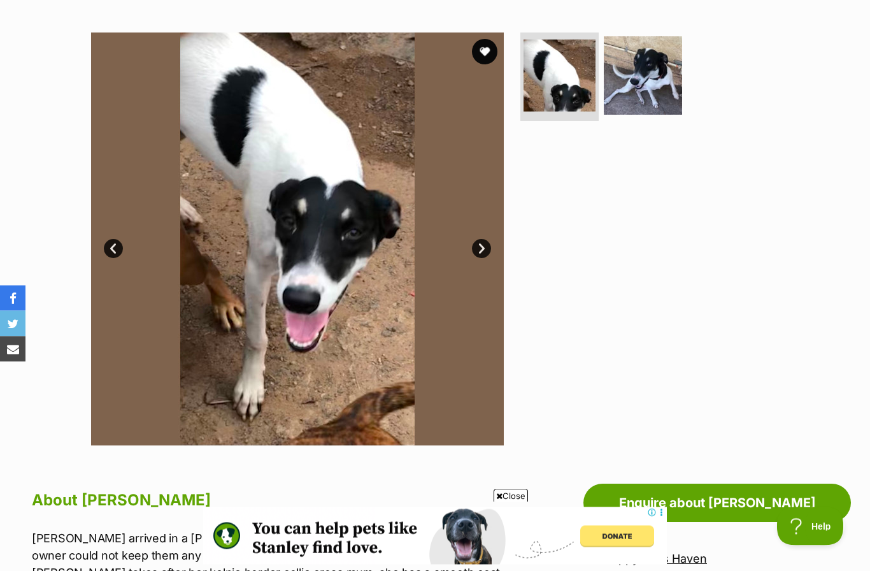
scroll to position [220, 0]
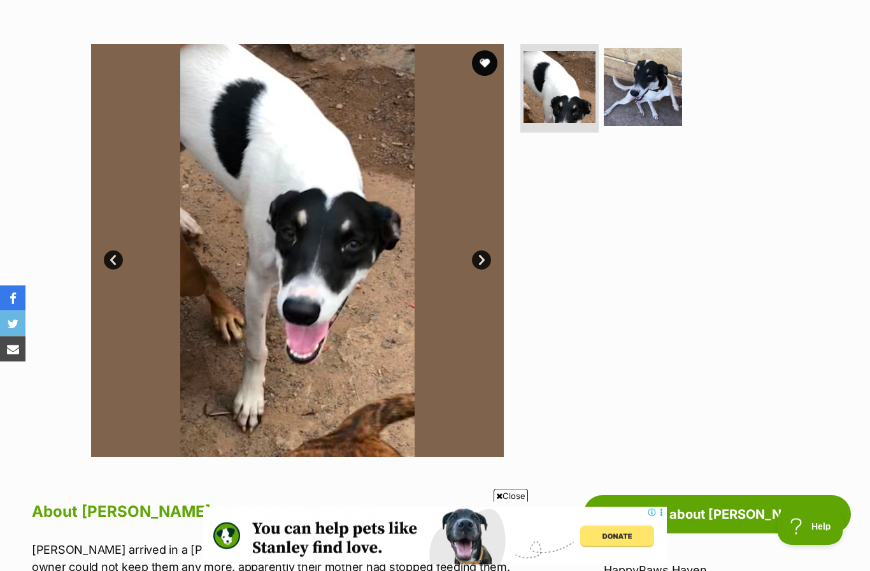
click at [483, 257] on link "Next" at bounding box center [481, 260] width 19 height 19
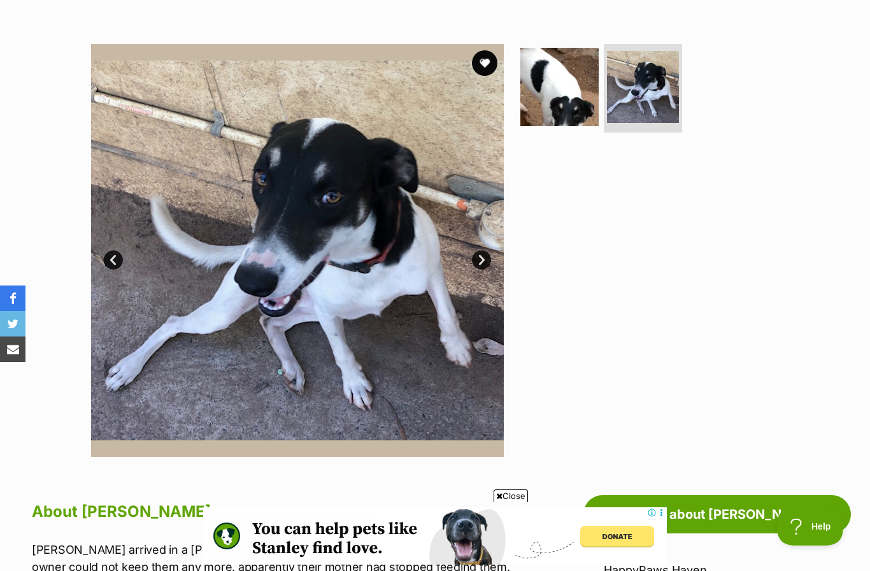
click at [489, 255] on link "Next" at bounding box center [481, 259] width 19 height 19
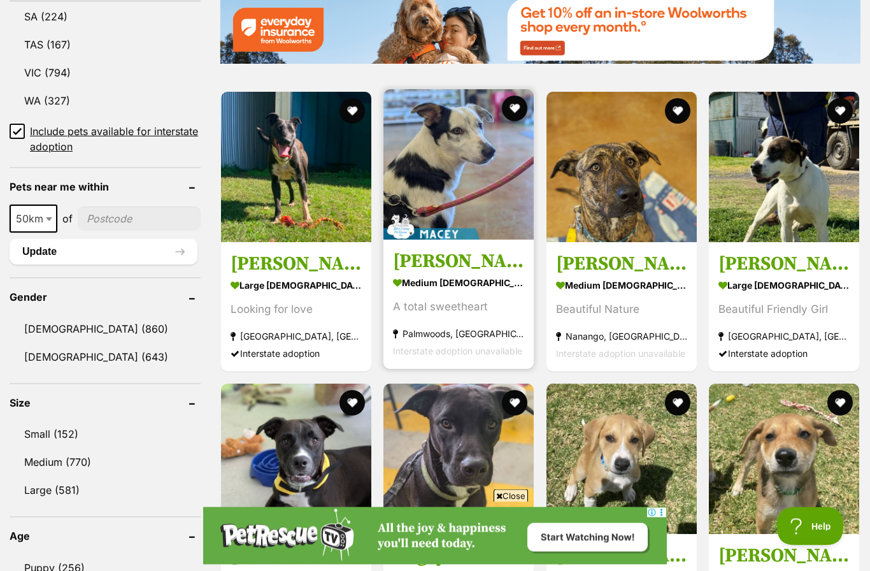
scroll to position [822, 0]
click at [478, 203] on img at bounding box center [458, 164] width 150 height 150
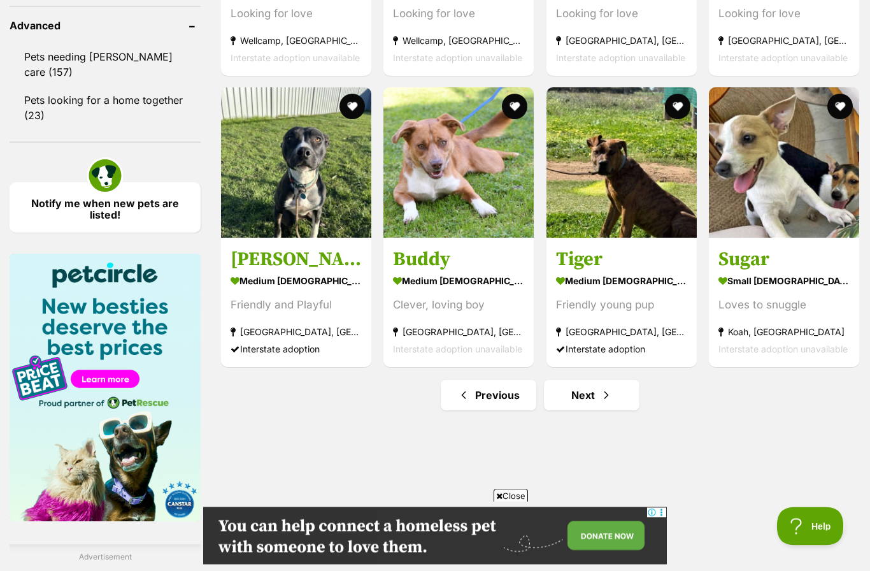
scroll to position [1702, 0]
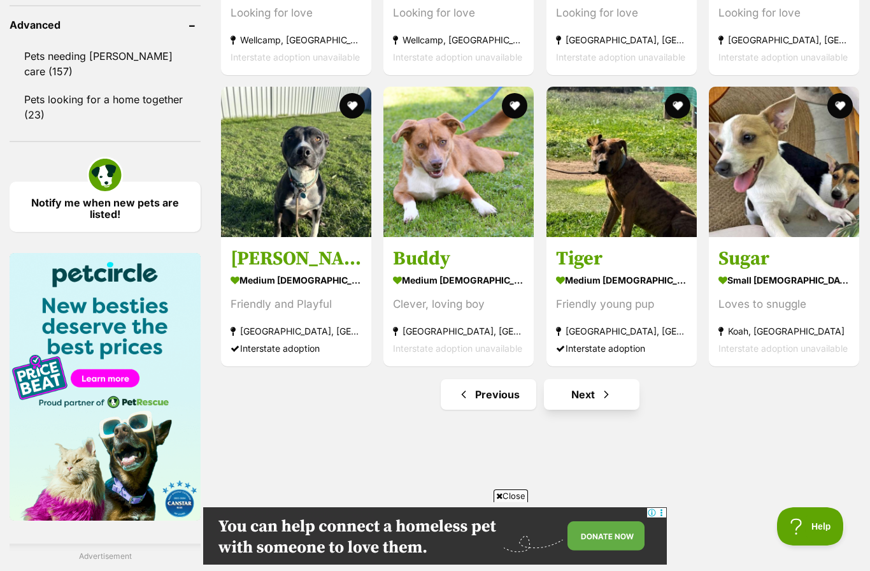
click at [595, 392] on link "Next" at bounding box center [592, 394] width 96 height 31
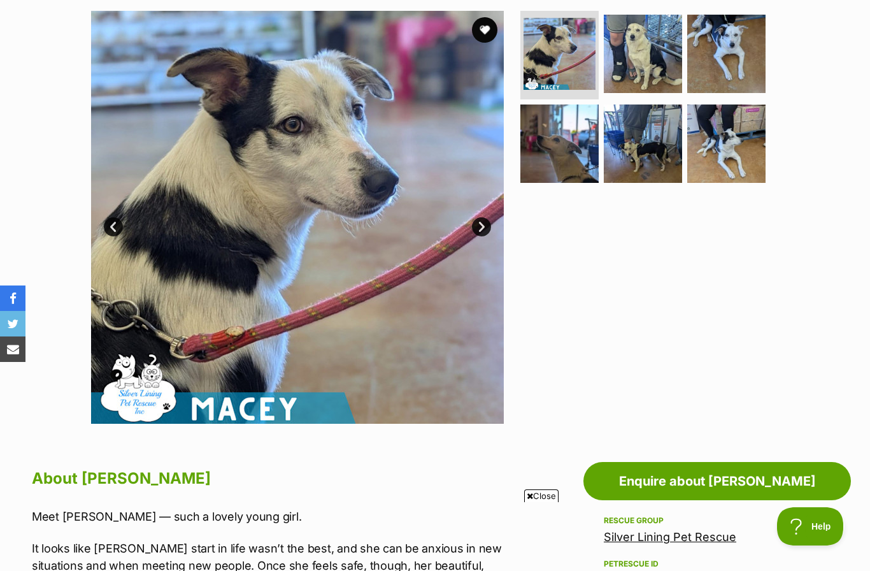
scroll to position [219, 0]
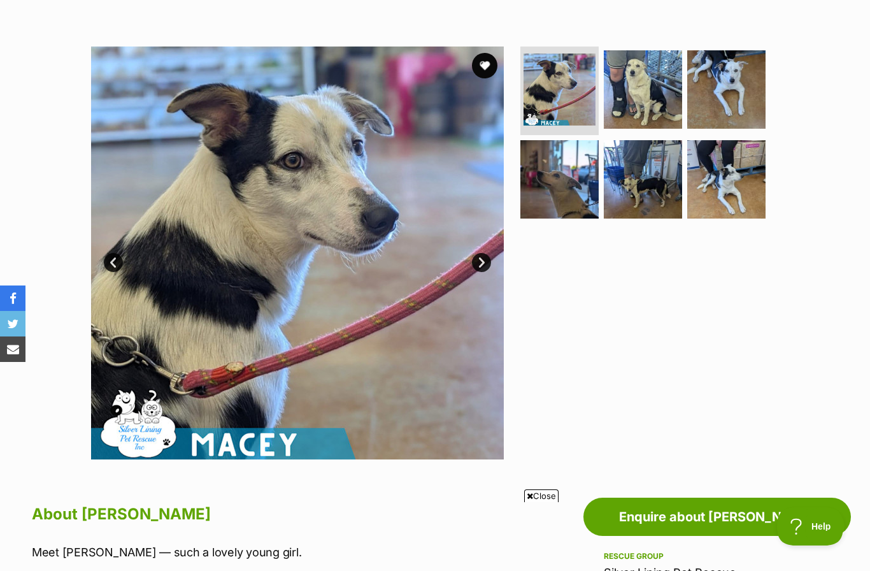
click at [485, 256] on link "Next" at bounding box center [481, 262] width 19 height 19
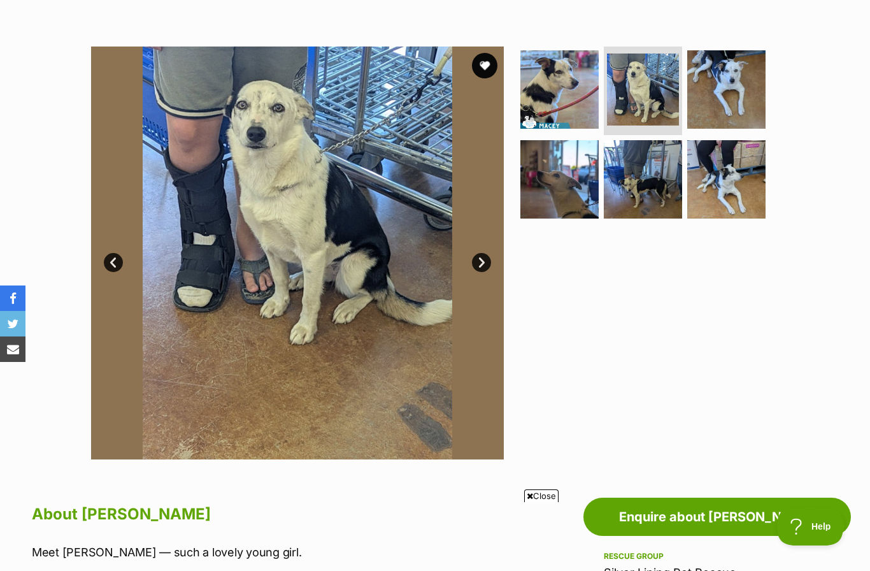
click at [481, 262] on link "Next" at bounding box center [481, 262] width 19 height 19
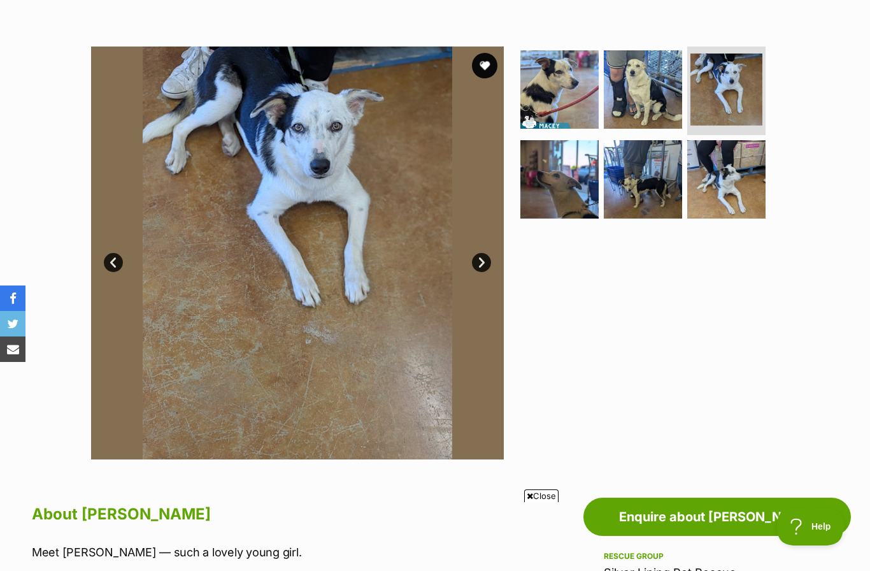
click at [484, 264] on link "Next" at bounding box center [481, 262] width 19 height 19
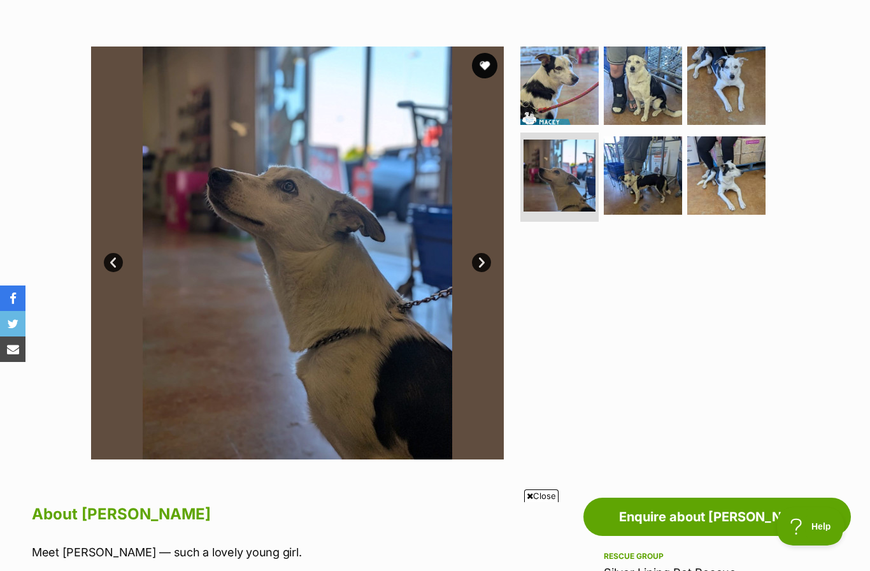
click at [485, 256] on link "Next" at bounding box center [481, 262] width 19 height 19
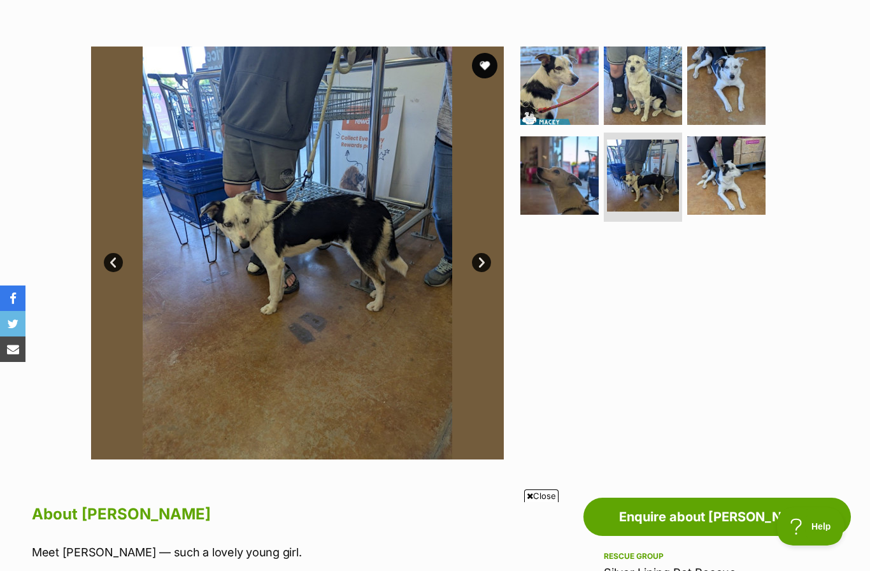
click at [483, 262] on link "Next" at bounding box center [481, 262] width 19 height 19
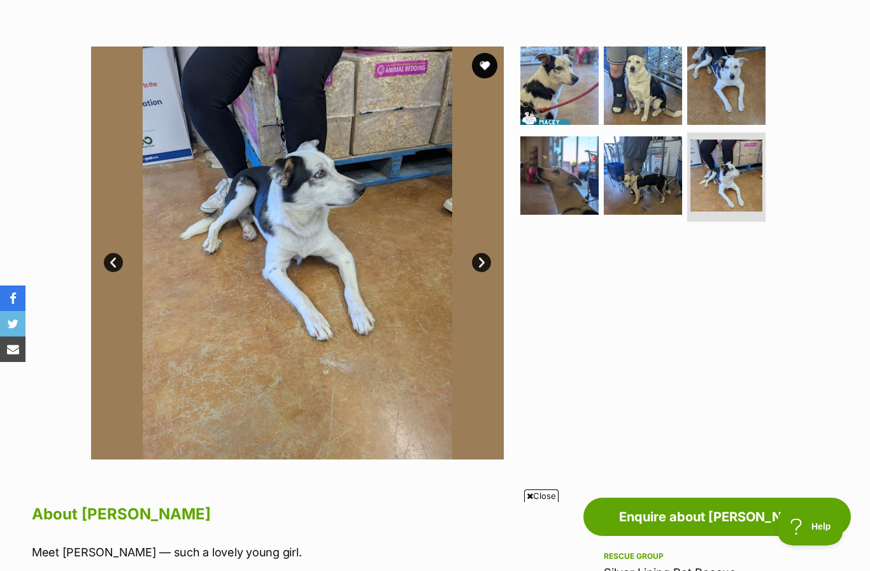
click at [481, 259] on link "Next" at bounding box center [481, 262] width 19 height 19
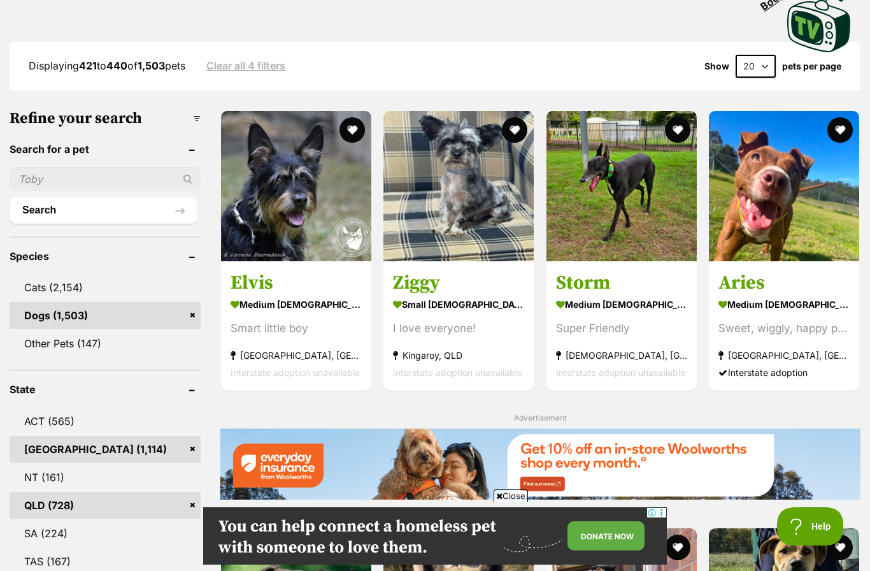
scroll to position [294, 0]
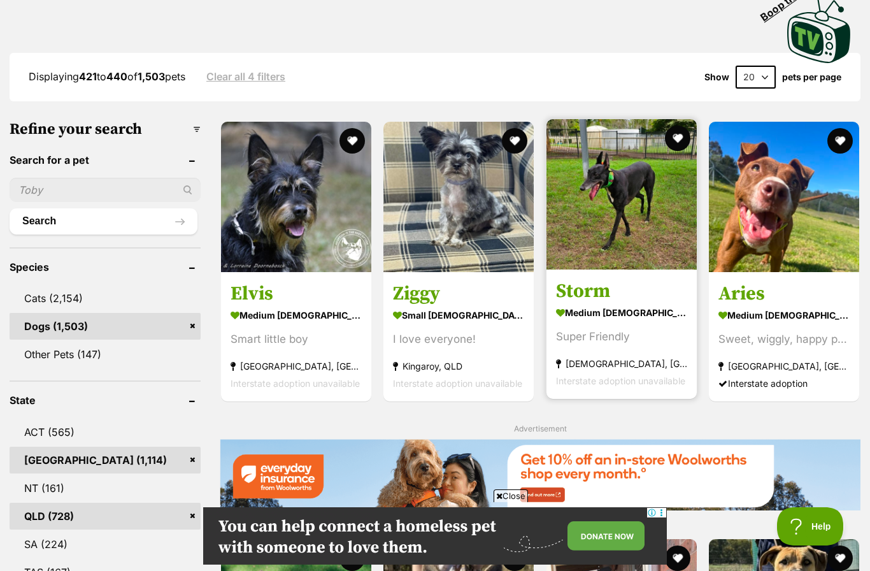
click at [620, 208] on img at bounding box center [622, 194] width 150 height 150
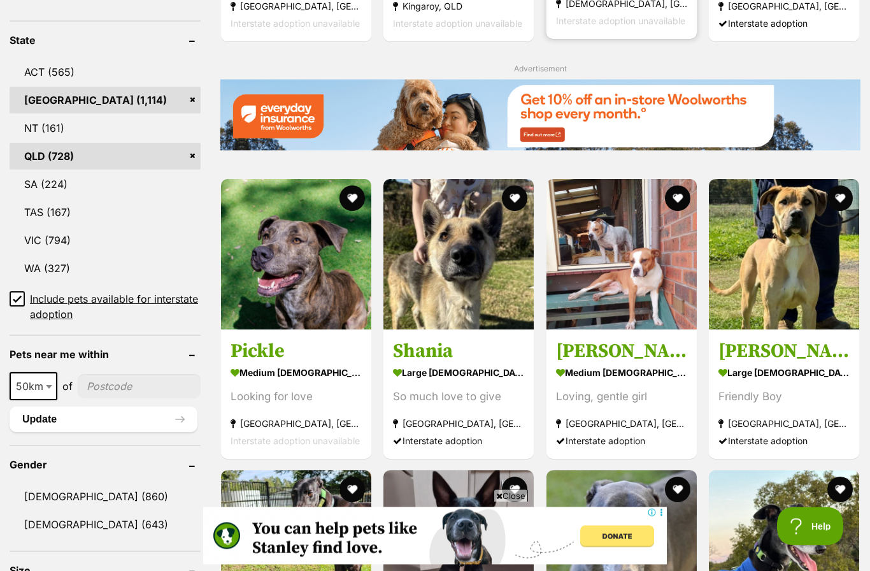
scroll to position [655, 0]
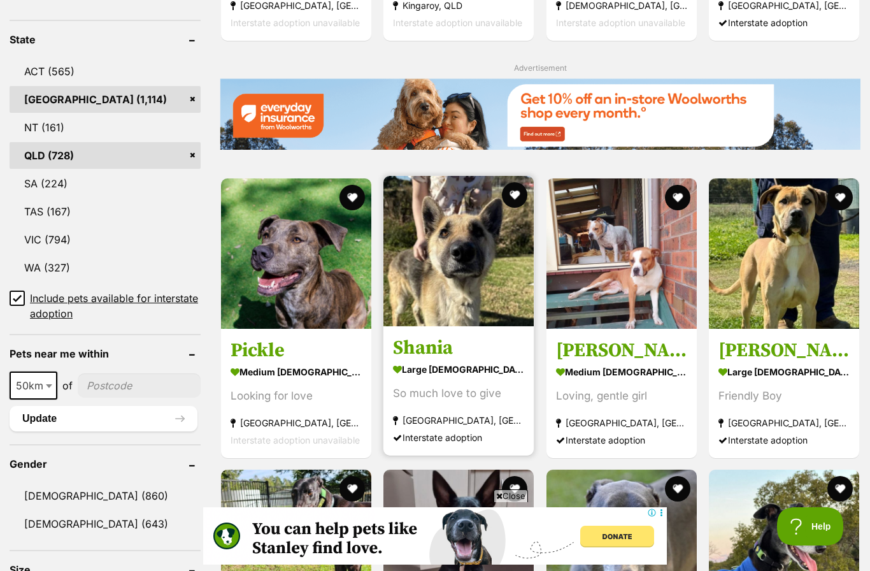
click at [440, 272] on img at bounding box center [458, 251] width 150 height 150
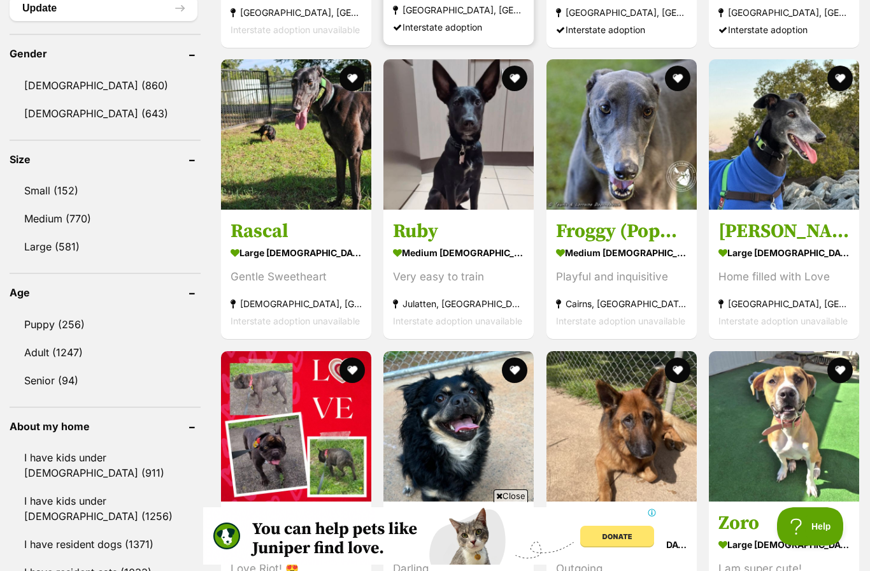
scroll to position [0, 0]
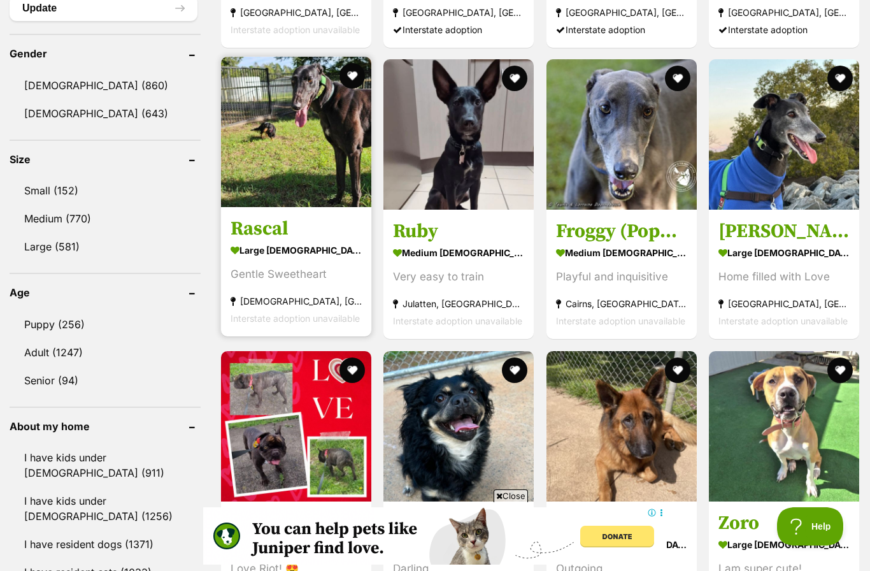
click at [292, 166] on img at bounding box center [296, 132] width 150 height 150
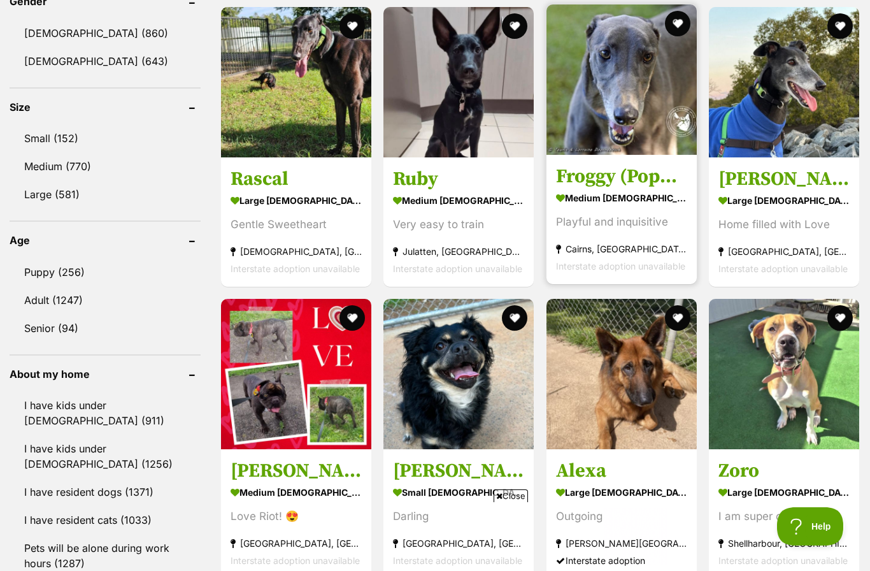
click at [606, 96] on img at bounding box center [622, 79] width 150 height 150
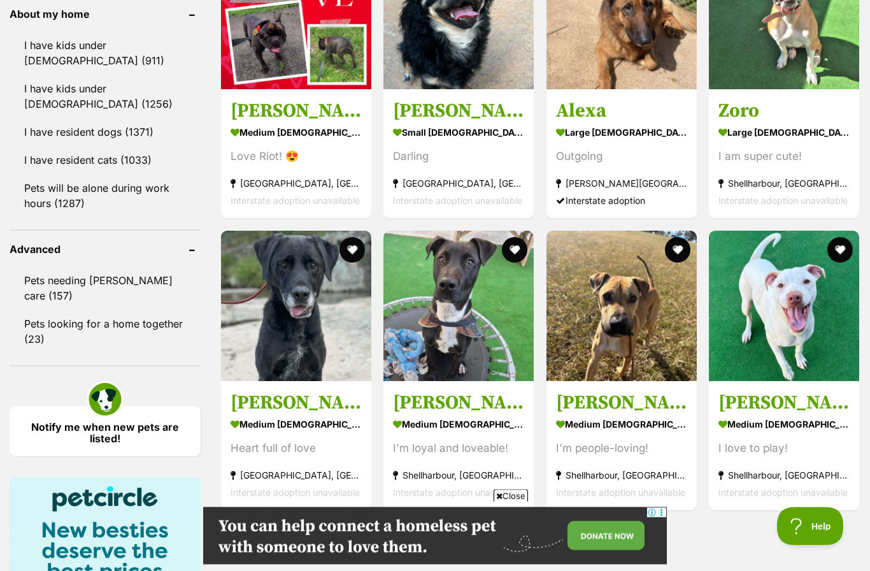
scroll to position [1562, 0]
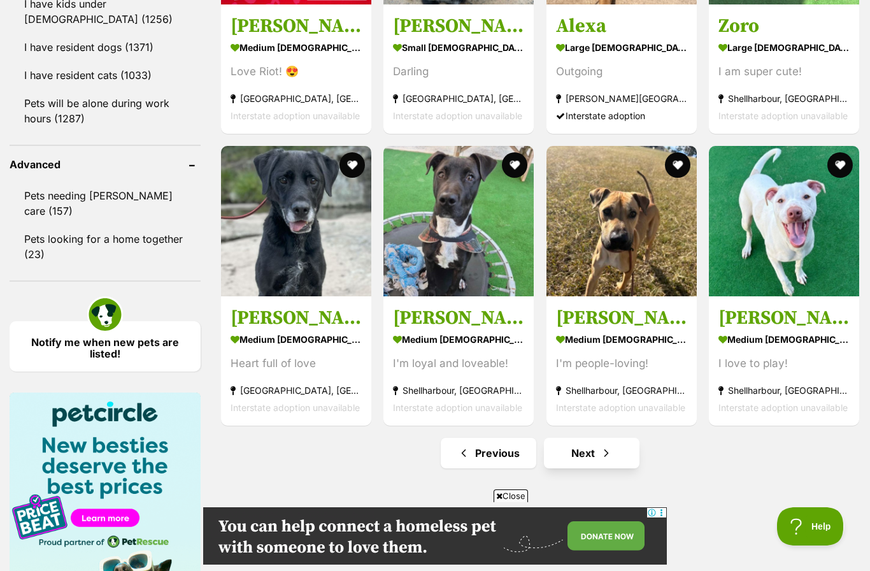
click at [601, 445] on link "Next" at bounding box center [592, 453] width 96 height 31
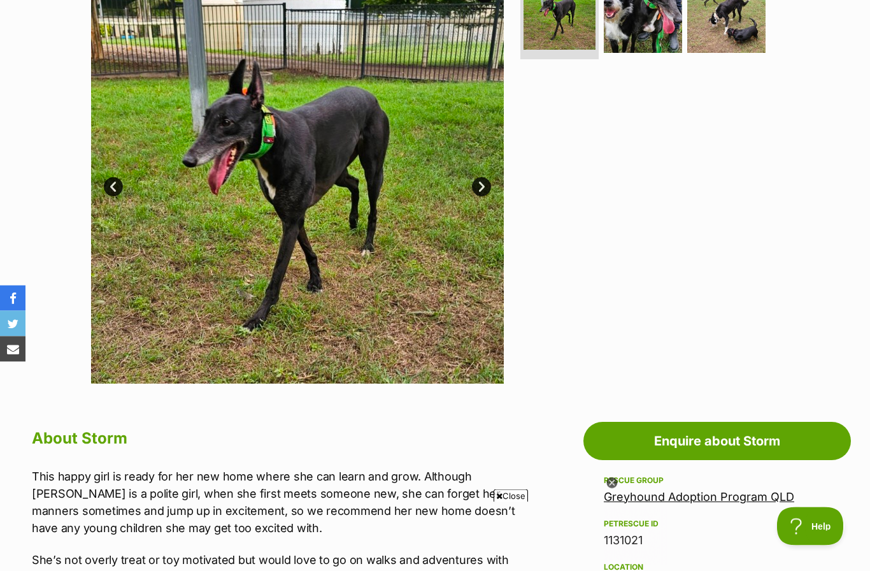
scroll to position [256, 0]
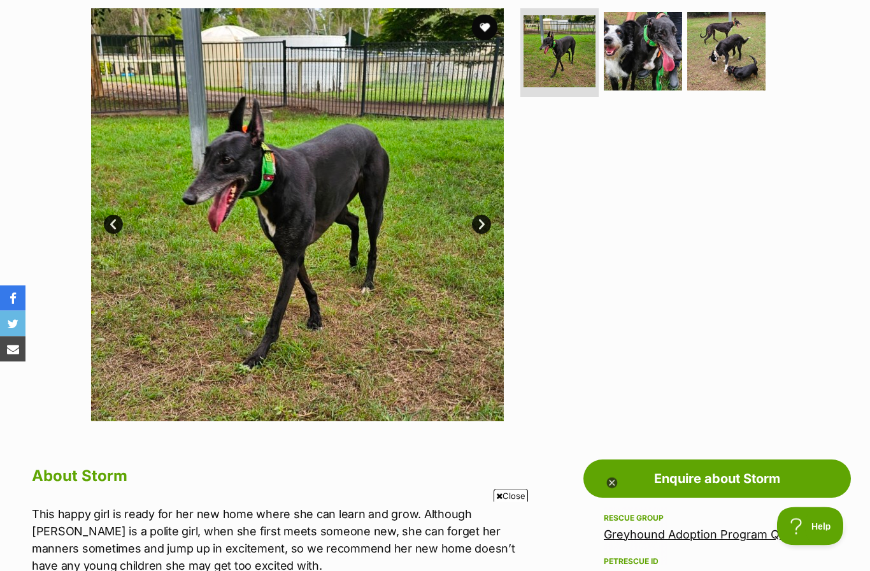
click at [485, 215] on link "Next" at bounding box center [481, 224] width 19 height 19
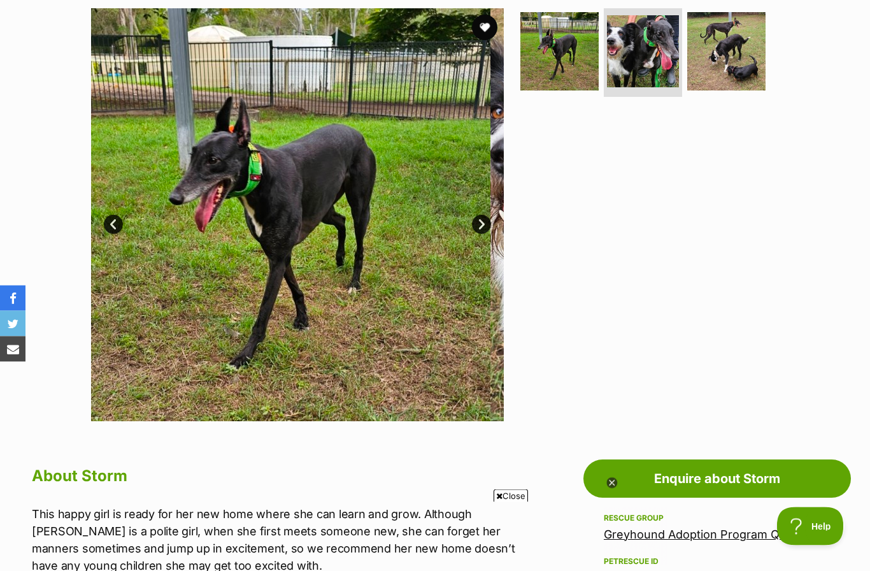
scroll to position [257, 0]
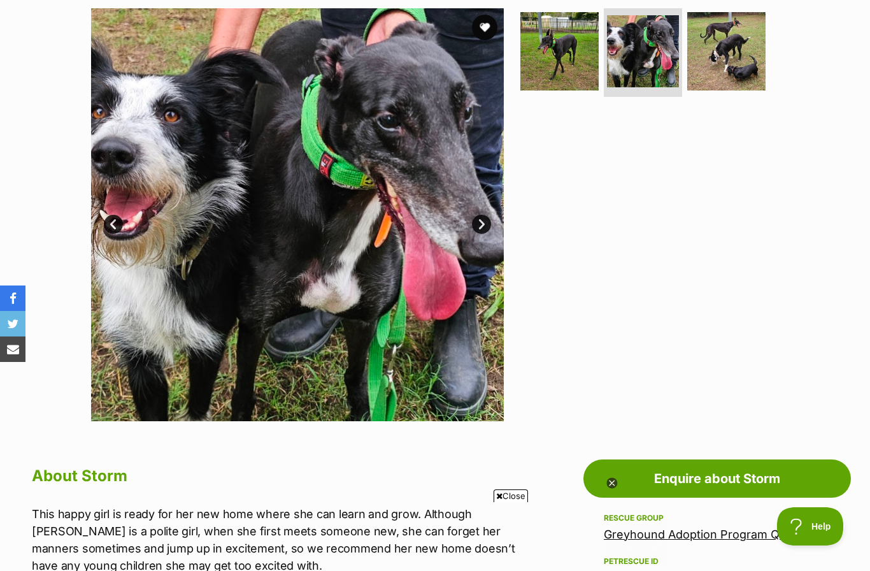
click at [483, 226] on link "Next" at bounding box center [481, 224] width 19 height 19
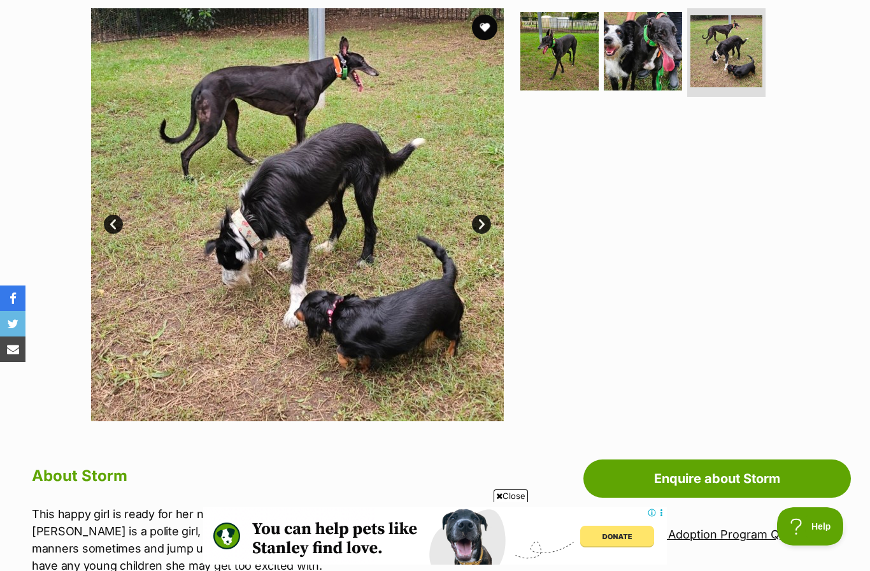
scroll to position [0, 0]
click at [479, 221] on link "Next" at bounding box center [481, 224] width 19 height 19
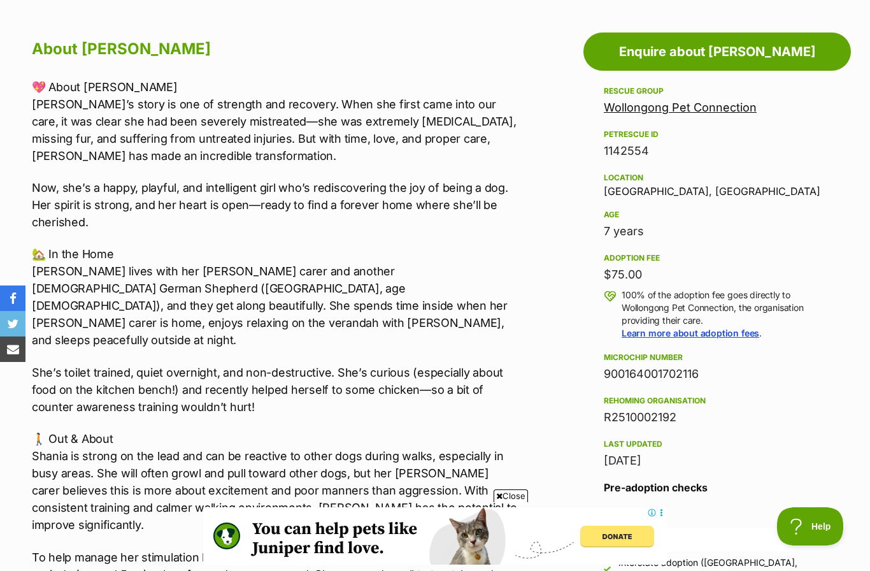
scroll to position [736, 0]
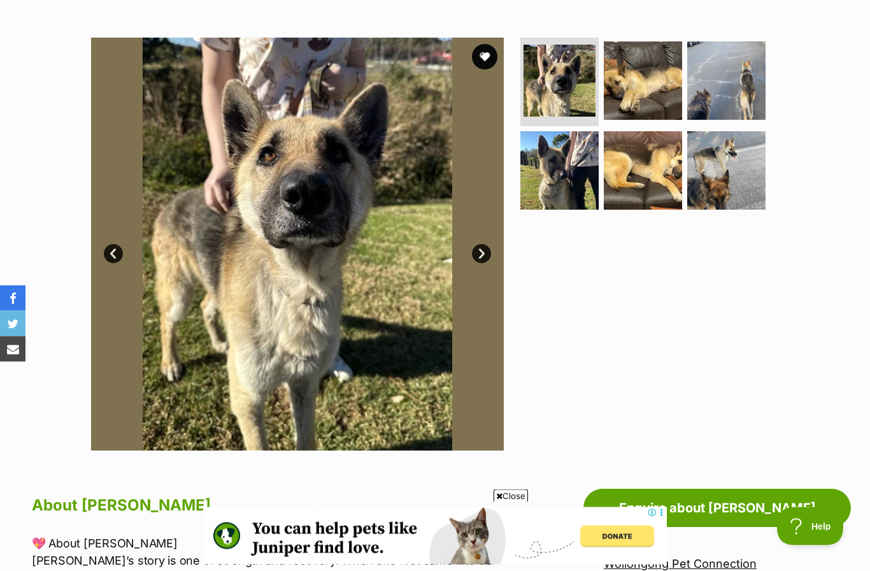
click at [478, 249] on link "Next" at bounding box center [481, 254] width 19 height 19
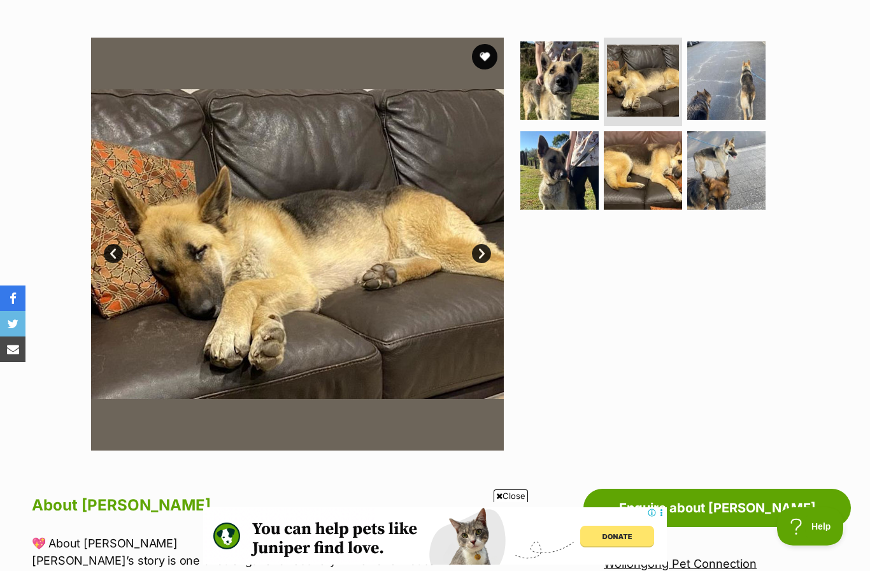
click at [478, 254] on link "Next" at bounding box center [481, 253] width 19 height 19
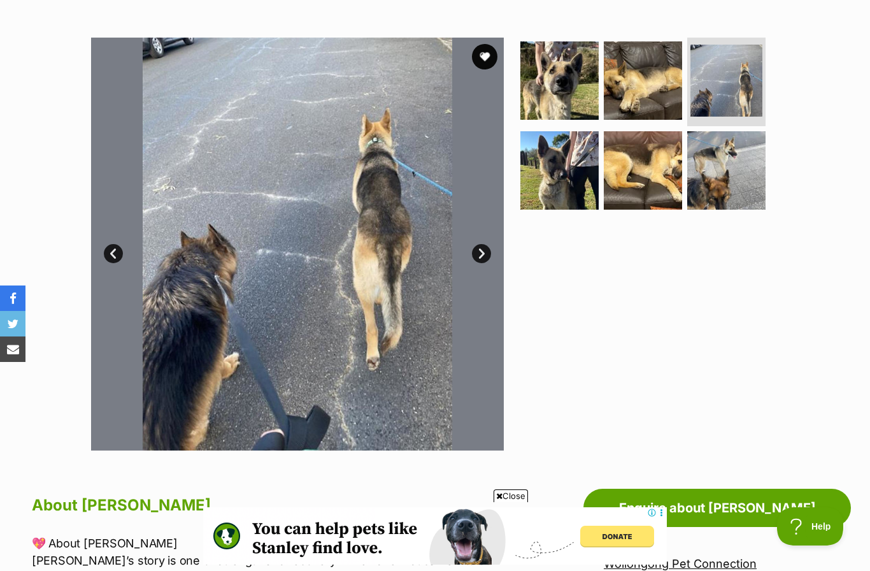
scroll to position [0, 0]
click at [477, 253] on link "Next" at bounding box center [481, 253] width 19 height 19
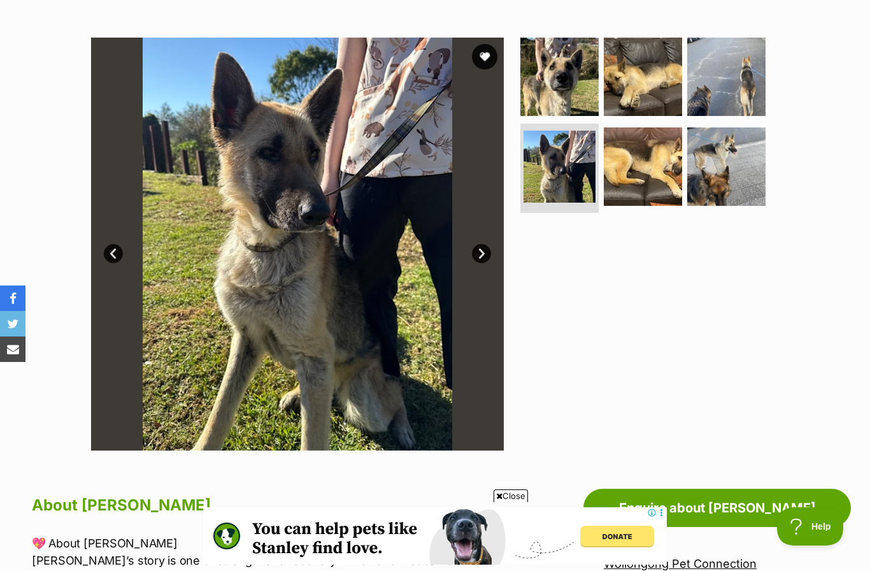
click at [477, 245] on link "Next" at bounding box center [481, 253] width 19 height 19
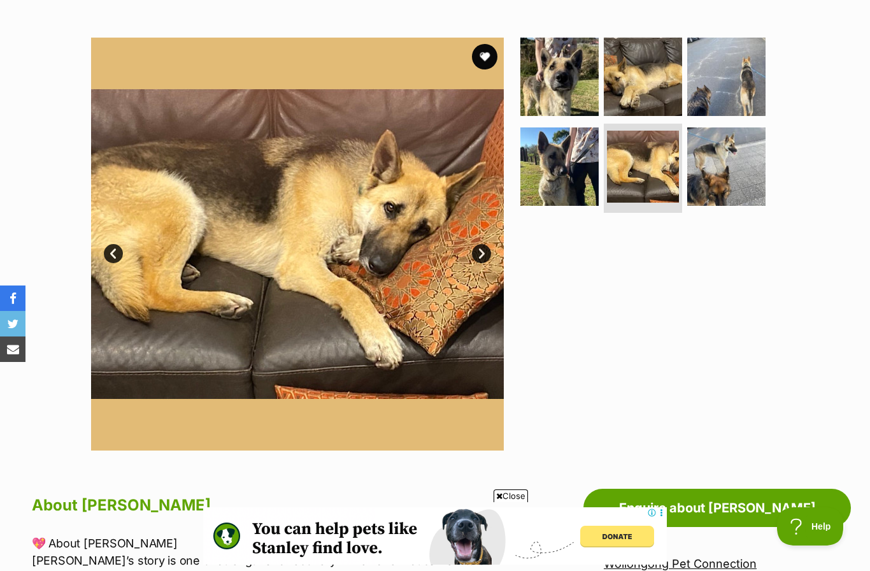
click at [478, 247] on link "Next" at bounding box center [481, 253] width 19 height 19
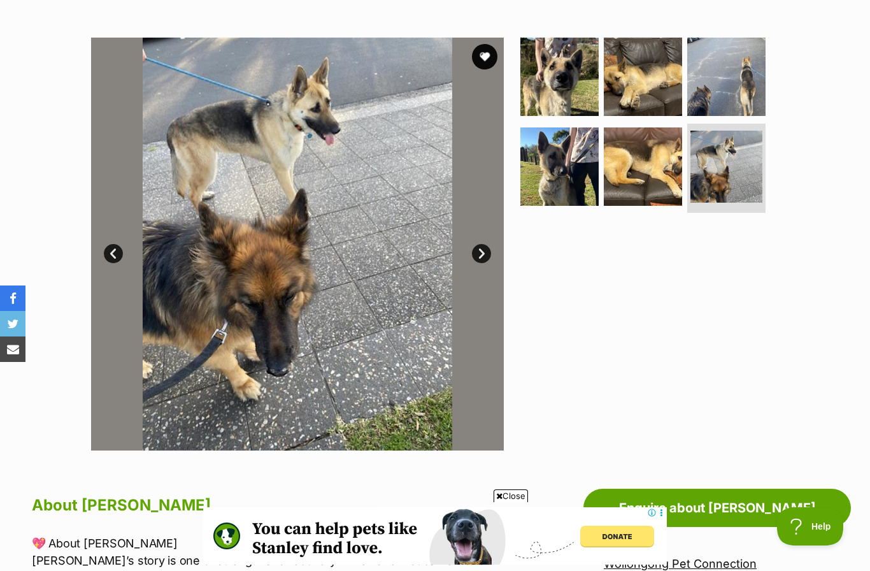
click at [481, 254] on link "Next" at bounding box center [481, 253] width 19 height 19
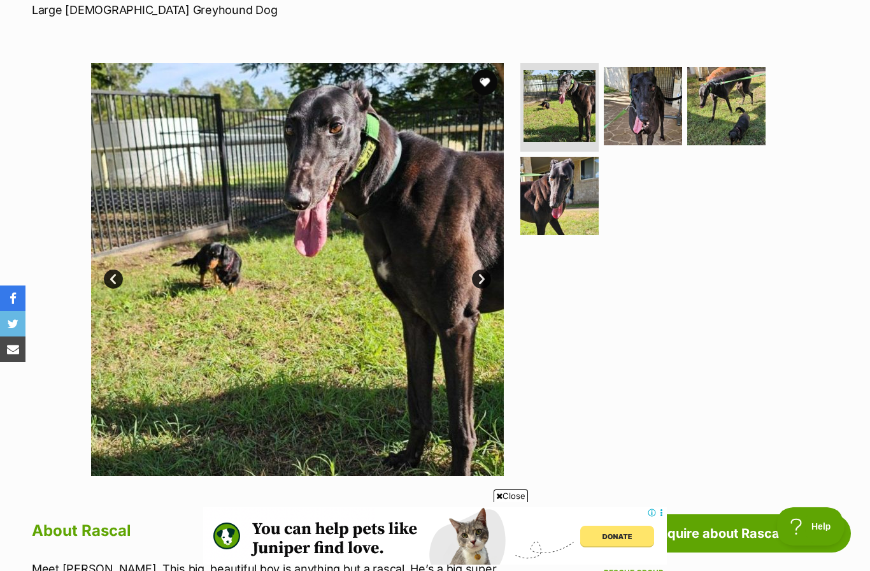
scroll to position [203, 0]
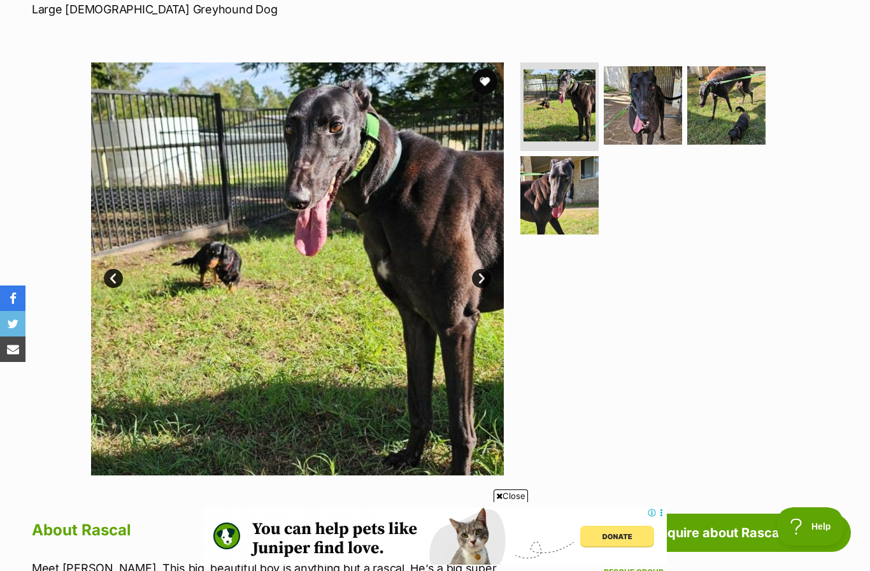
click at [478, 289] on img at bounding box center [297, 268] width 413 height 413
click at [480, 278] on link "Next" at bounding box center [481, 278] width 19 height 19
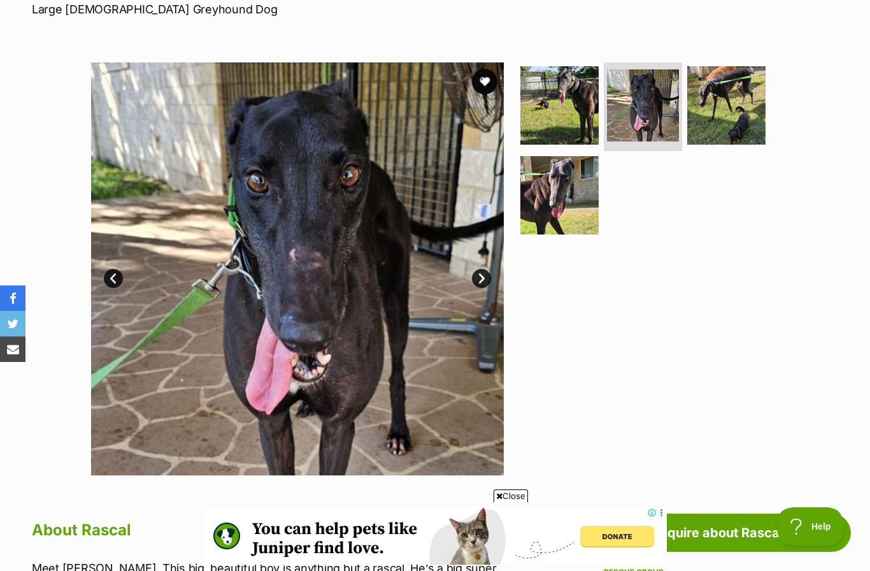
click at [480, 280] on link "Next" at bounding box center [481, 278] width 19 height 19
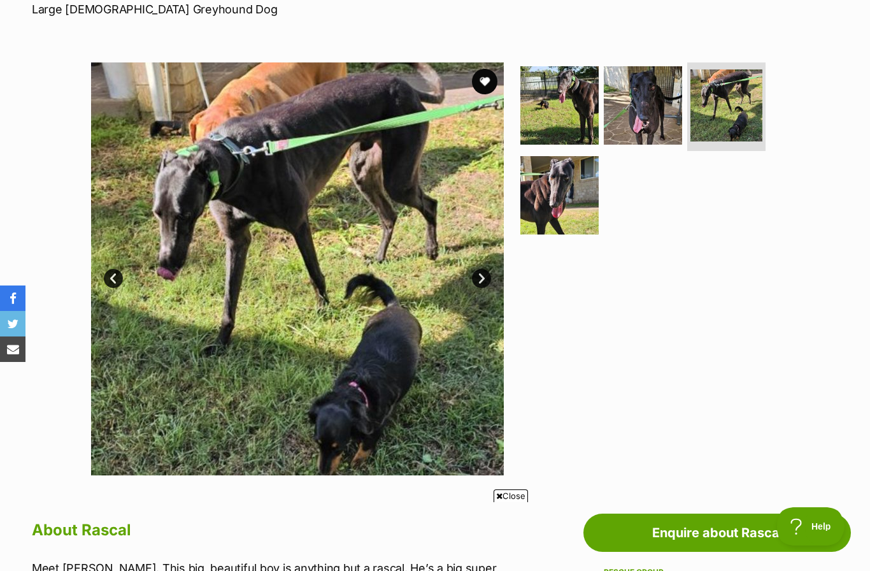
click at [482, 276] on link "Next" at bounding box center [481, 278] width 19 height 19
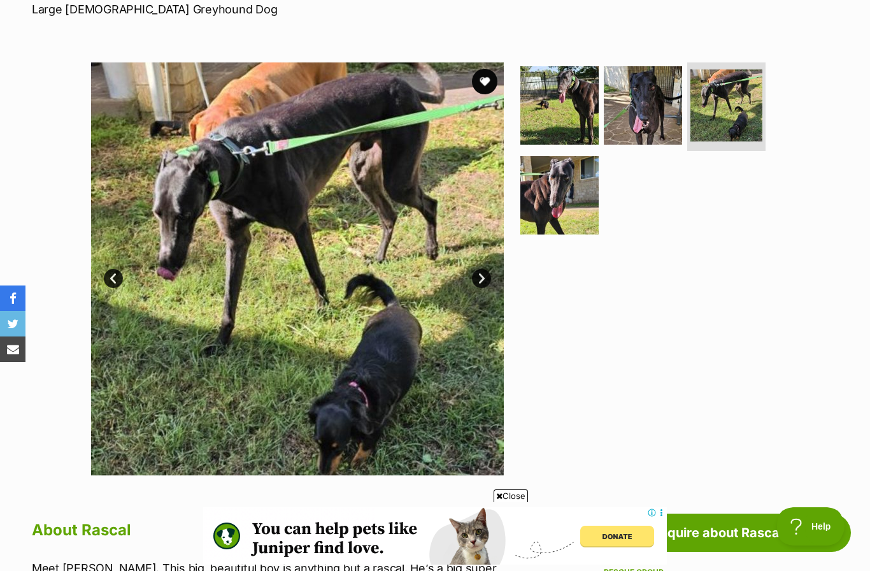
scroll to position [0, 0]
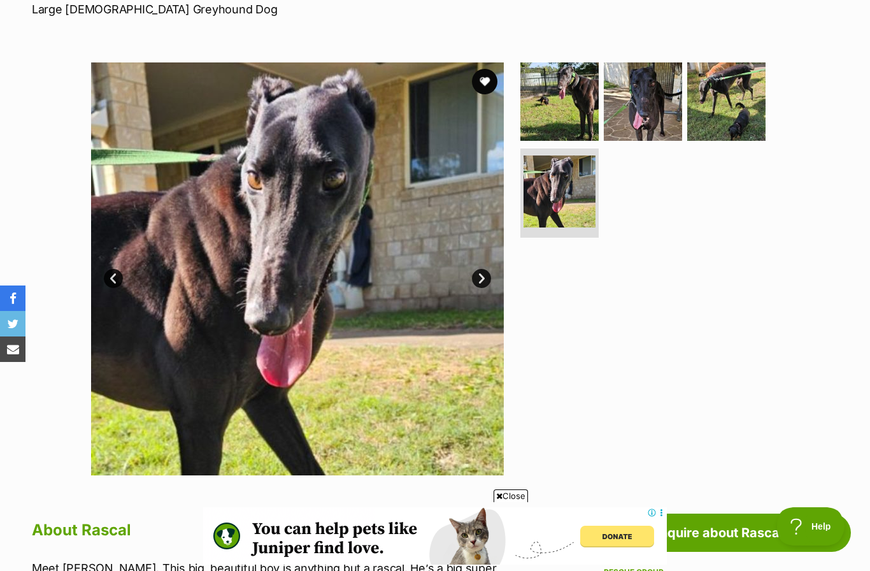
click at [480, 276] on link "Next" at bounding box center [481, 278] width 19 height 19
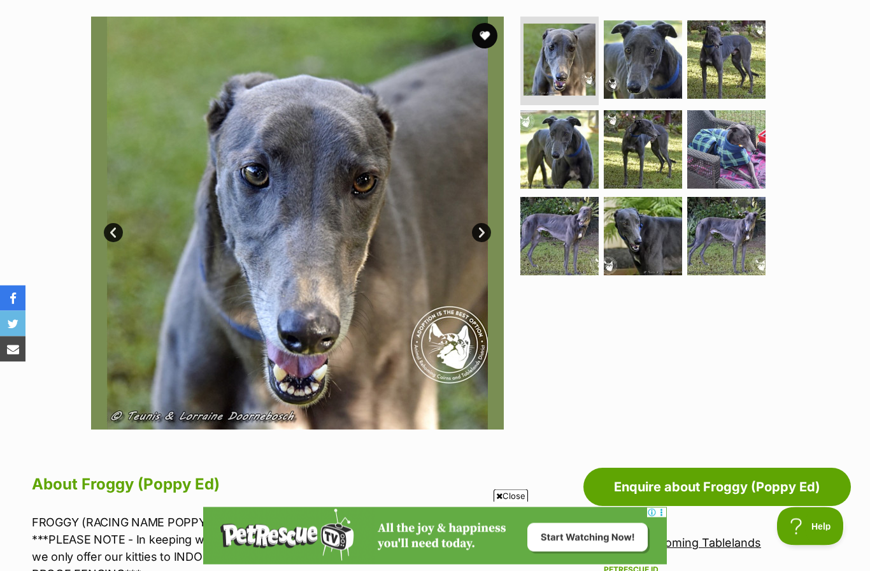
scroll to position [215, 0]
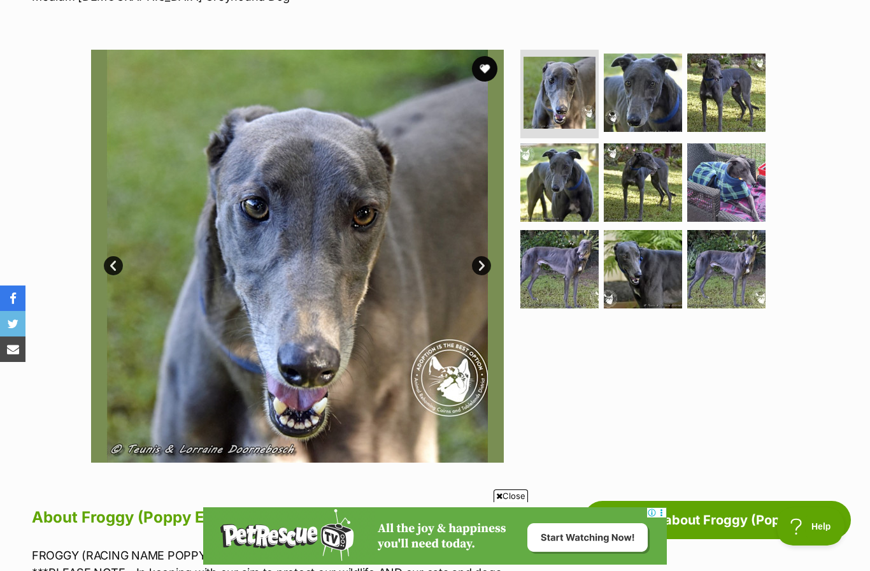
click at [487, 268] on link "Next" at bounding box center [481, 265] width 19 height 19
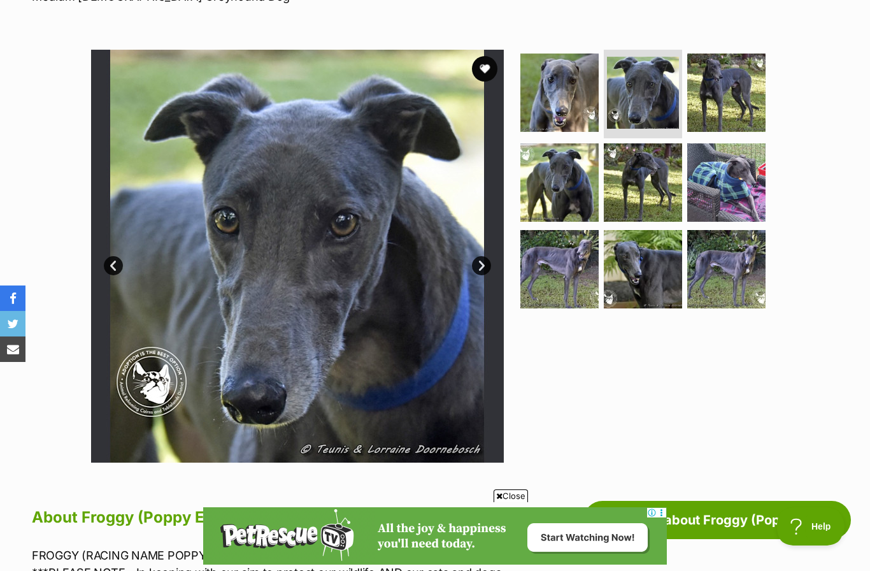
click at [489, 265] on link "Next" at bounding box center [481, 265] width 19 height 19
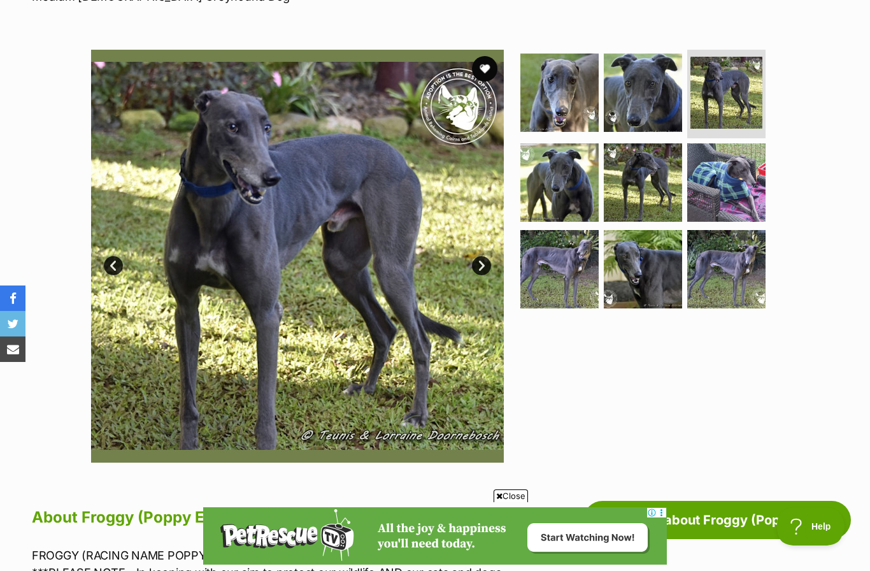
click at [488, 260] on link "Next" at bounding box center [481, 265] width 19 height 19
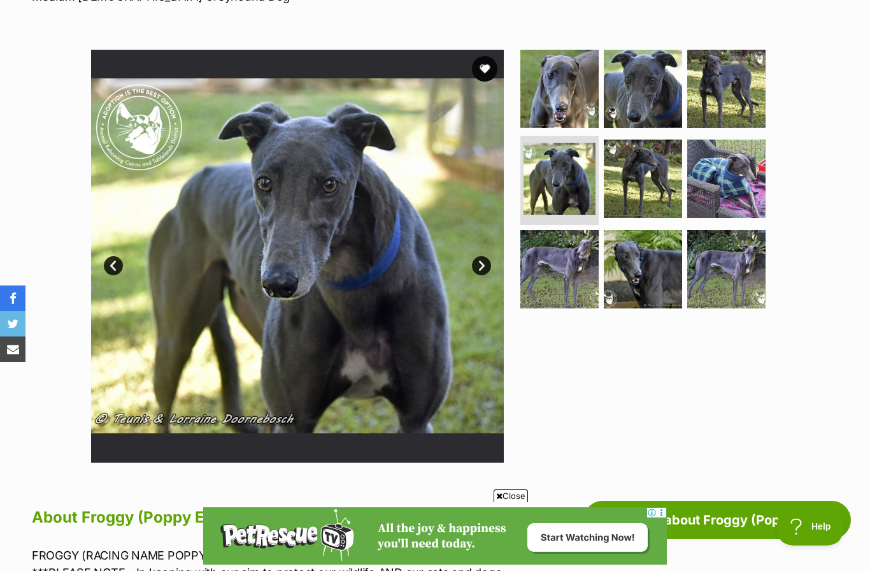
click at [485, 264] on link "Next" at bounding box center [481, 265] width 19 height 19
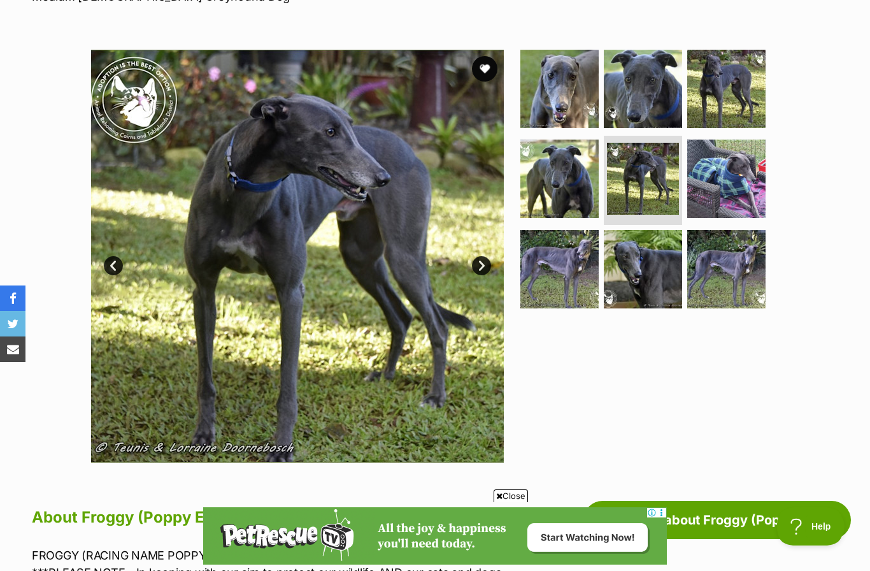
click at [489, 269] on link "Next" at bounding box center [481, 265] width 19 height 19
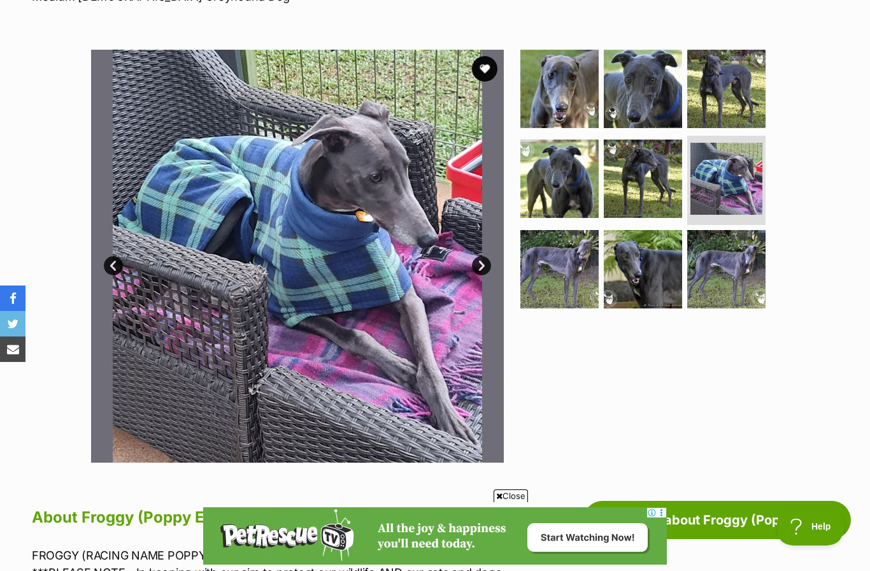
click at [485, 269] on link "Next" at bounding box center [481, 265] width 19 height 19
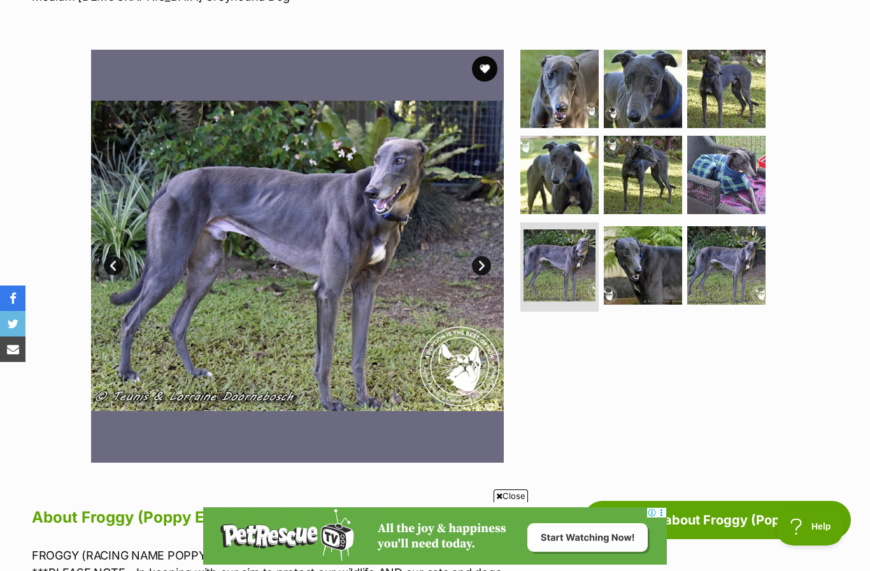
scroll to position [0, 0]
click at [482, 262] on link "Next" at bounding box center [481, 265] width 19 height 19
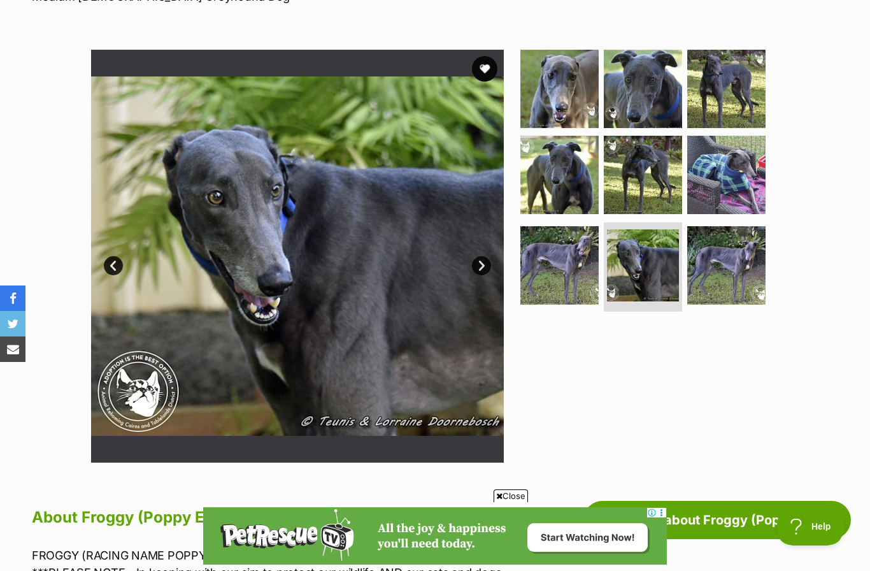
click at [480, 266] on link "Next" at bounding box center [481, 265] width 19 height 19
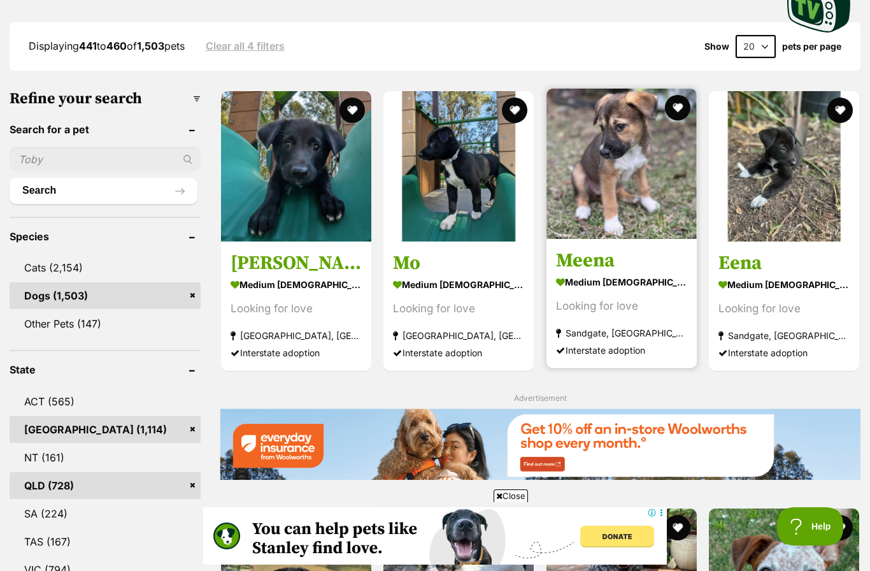
click at [627, 183] on img at bounding box center [622, 164] width 150 height 150
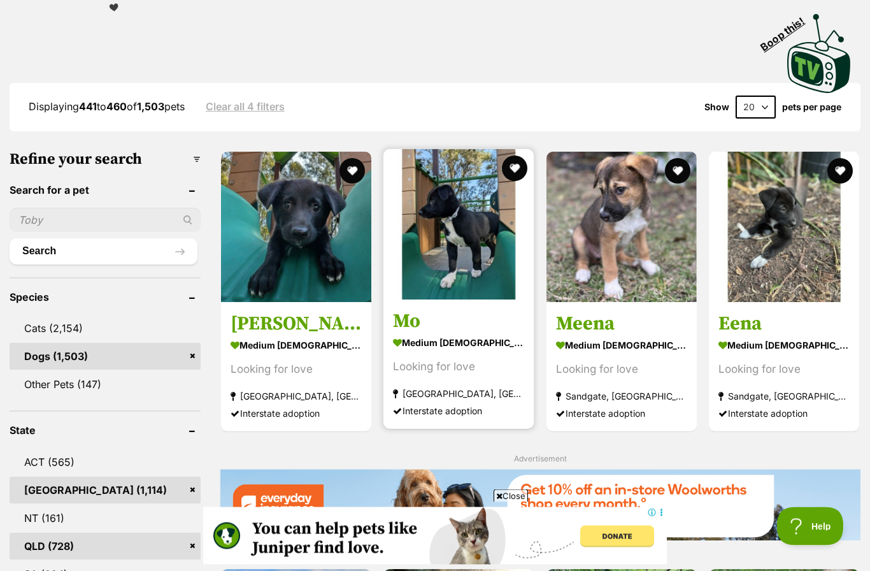
scroll to position [264, 0]
click at [463, 261] on img at bounding box center [458, 224] width 150 height 150
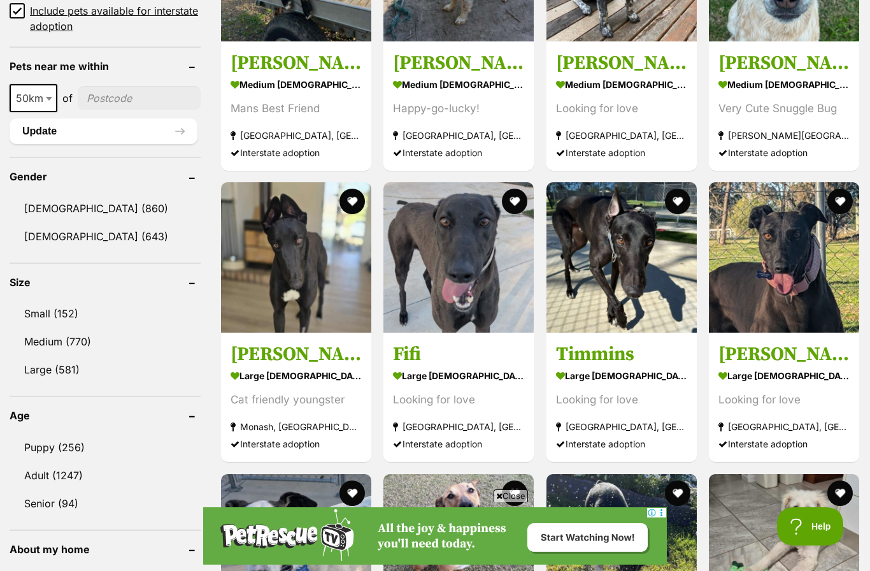
scroll to position [963, 0]
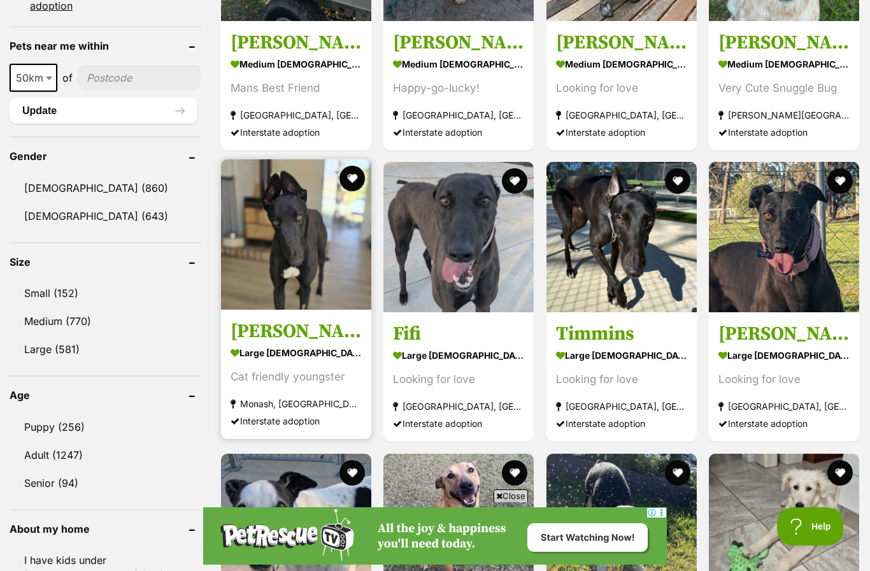
click at [285, 267] on img at bounding box center [296, 234] width 150 height 150
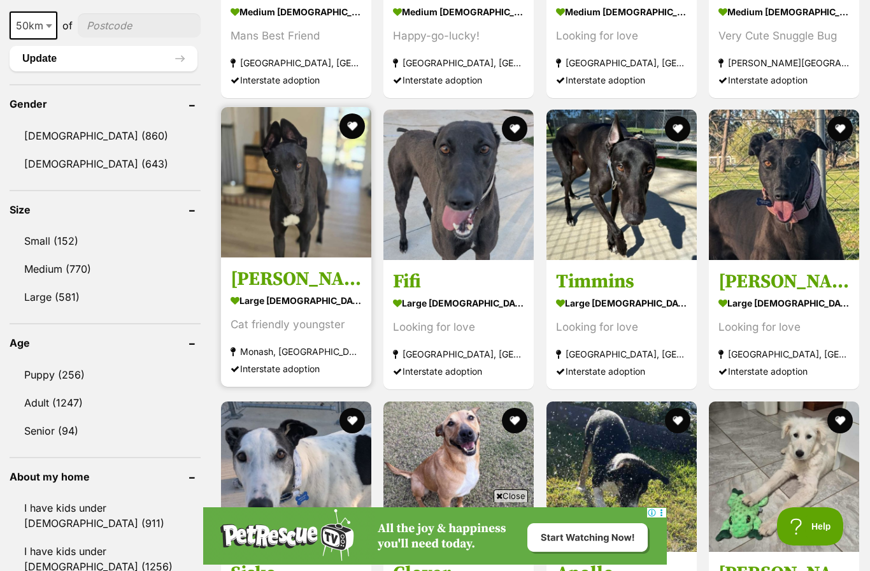
scroll to position [0, 0]
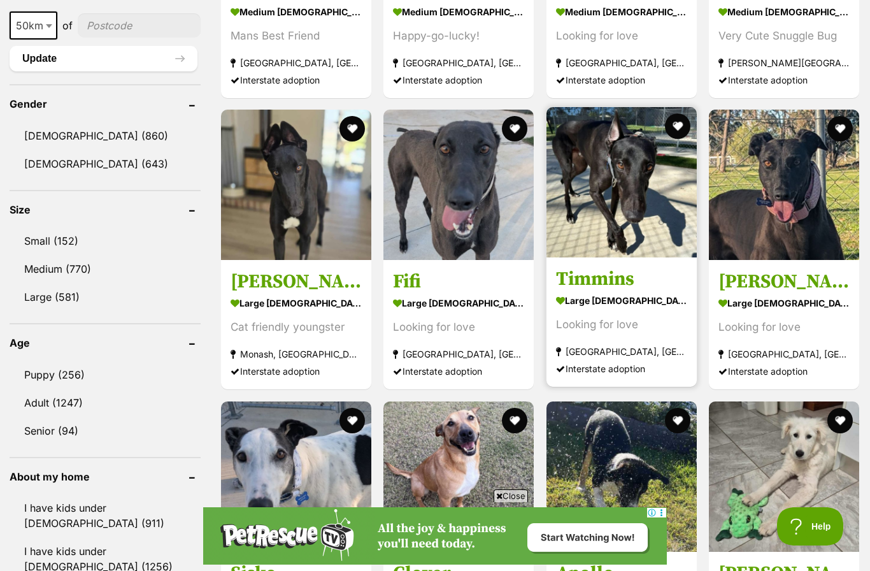
click at [620, 204] on img at bounding box center [622, 182] width 150 height 150
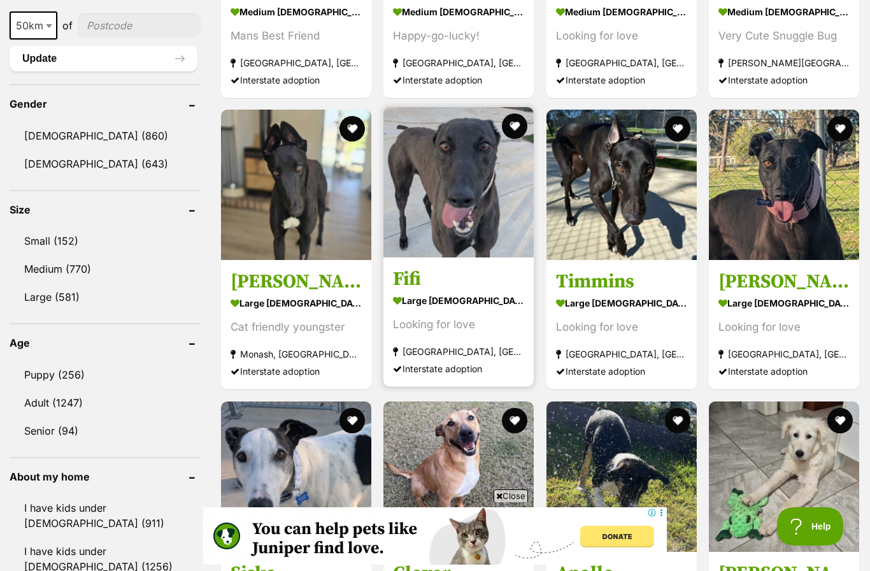
click at [490, 213] on img at bounding box center [458, 182] width 150 height 150
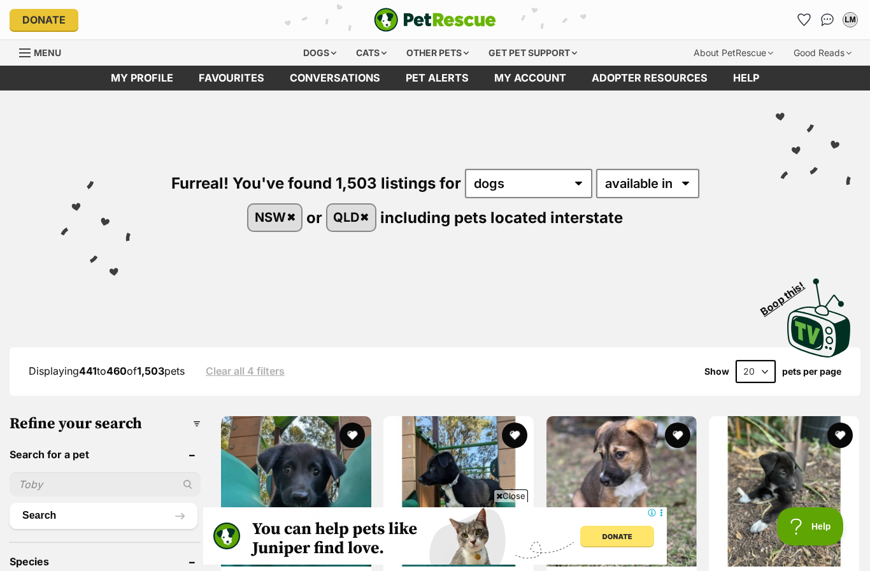
scroll to position [1015, 0]
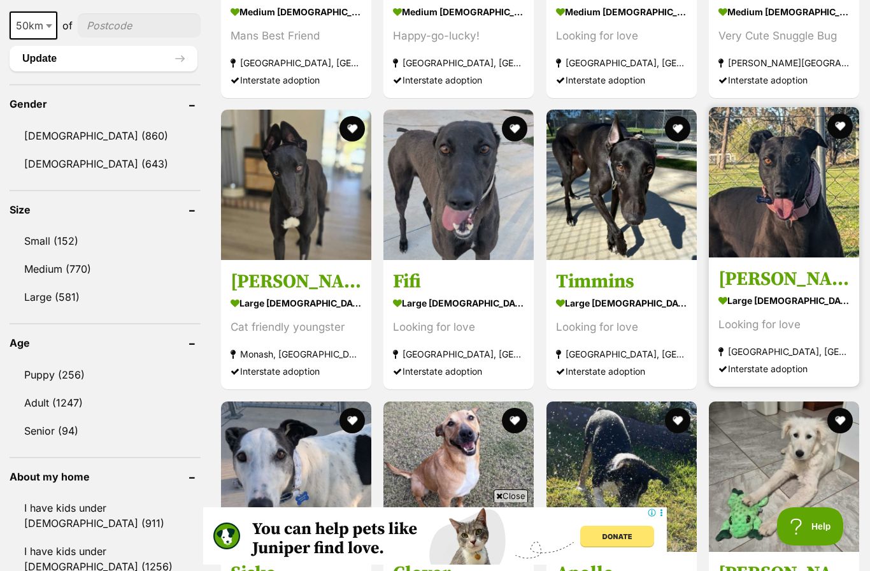
click at [752, 193] on img at bounding box center [784, 182] width 150 height 150
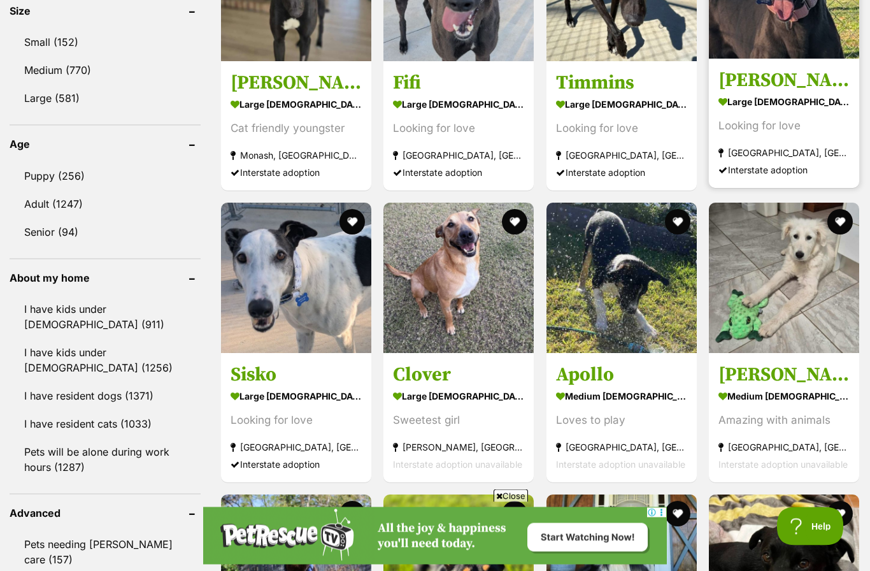
scroll to position [1246, 0]
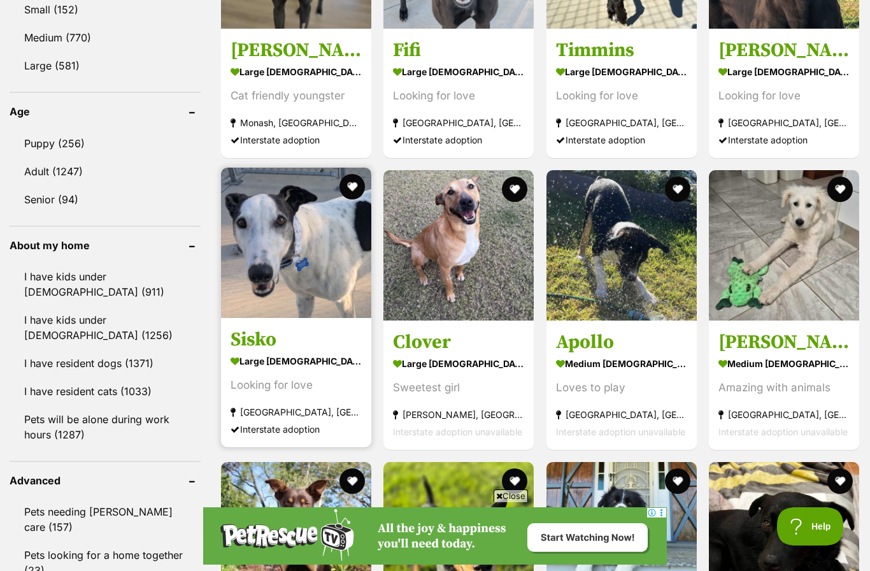
click at [322, 273] on img at bounding box center [296, 243] width 150 height 150
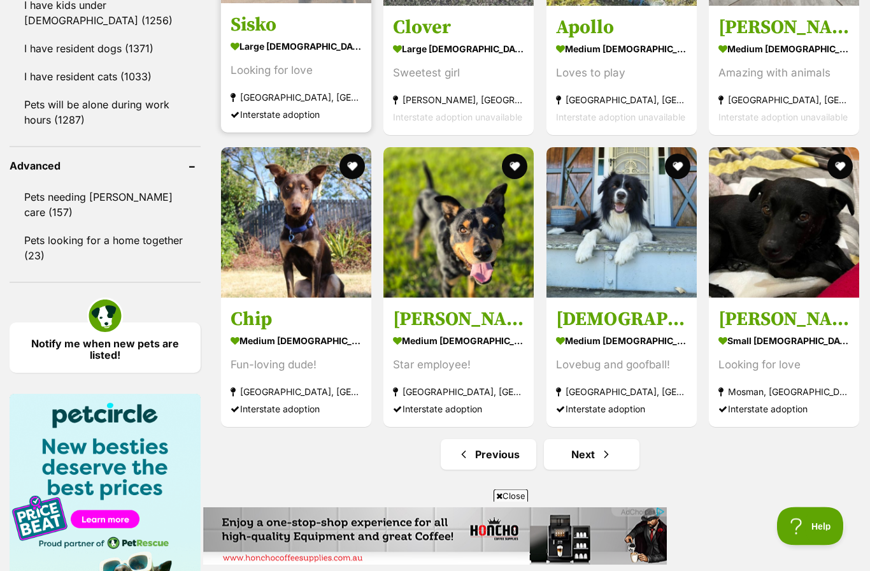
scroll to position [1561, 0]
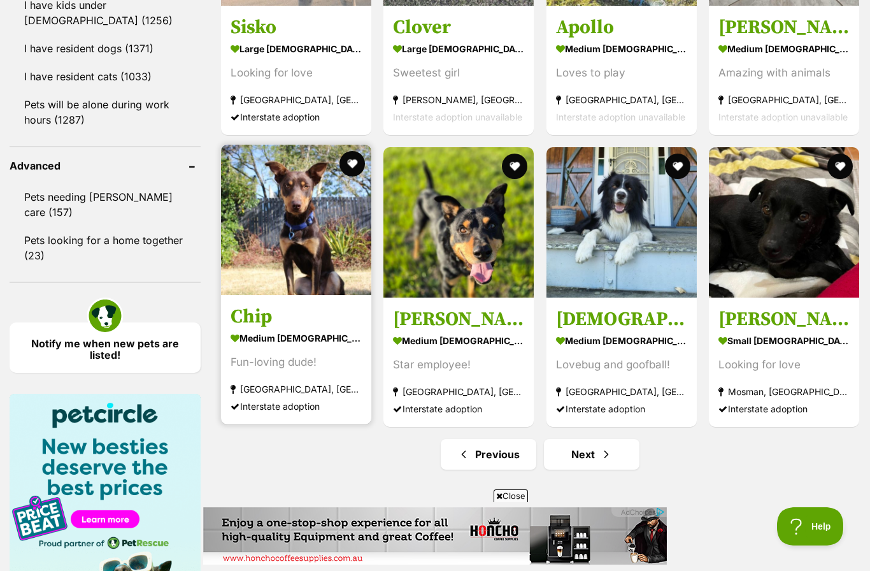
click at [327, 254] on img at bounding box center [296, 220] width 150 height 150
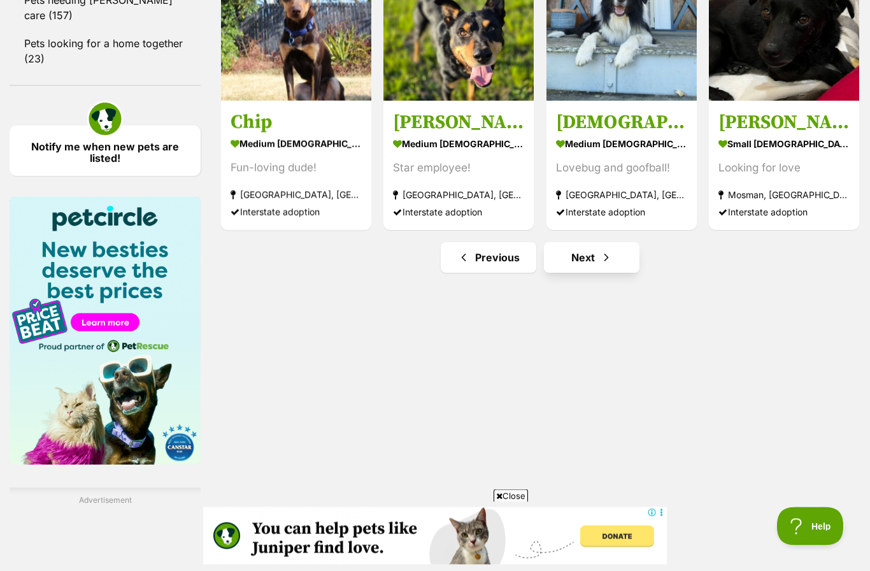
scroll to position [1758, 0]
click at [598, 259] on link "Next" at bounding box center [592, 257] width 96 height 31
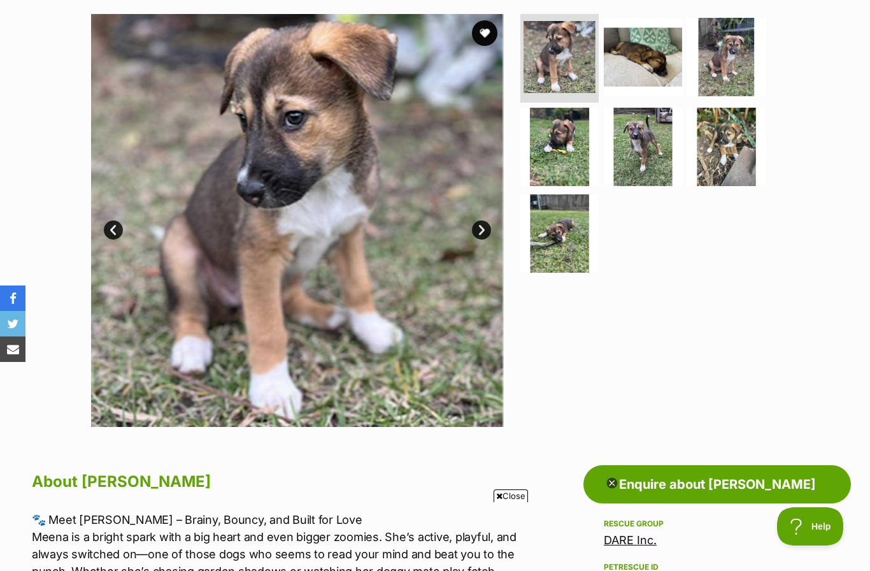
scroll to position [211, 0]
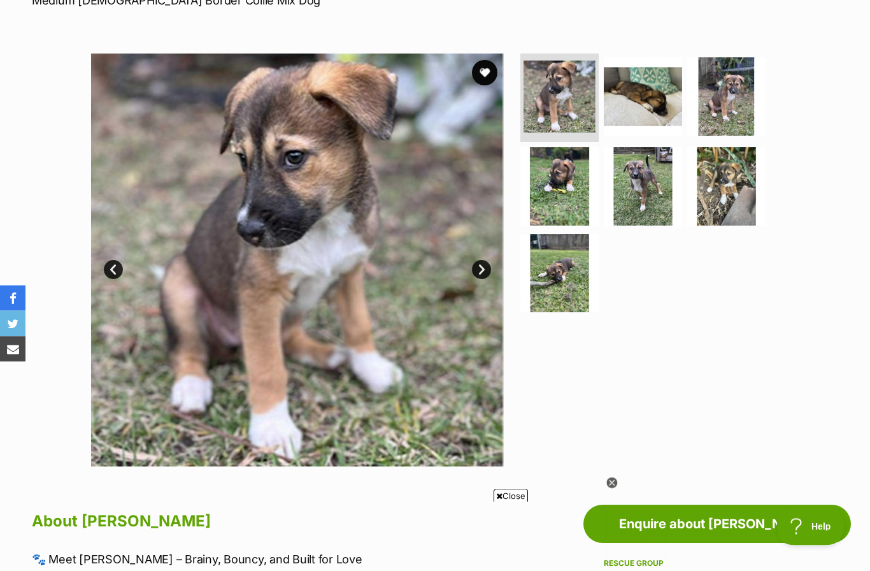
click at [484, 267] on link "Next" at bounding box center [481, 270] width 19 height 19
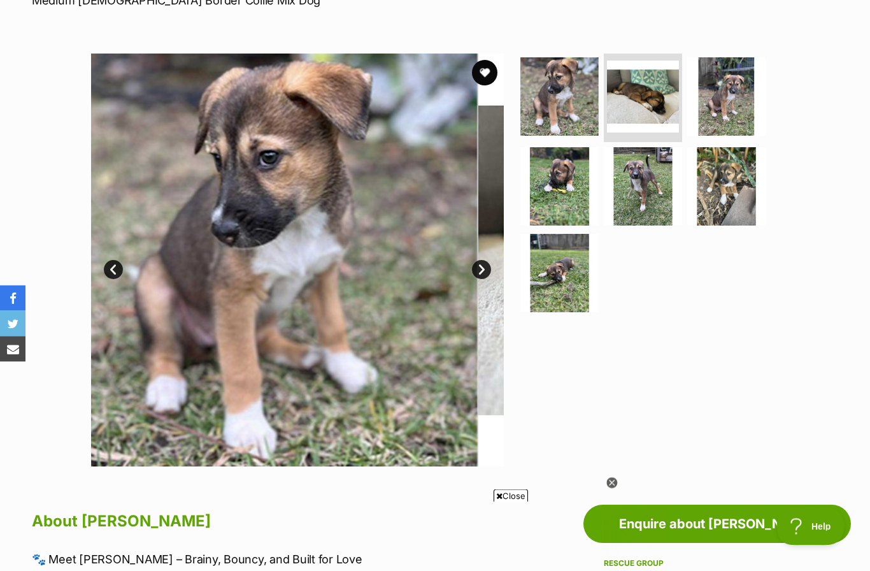
scroll to position [211, 0]
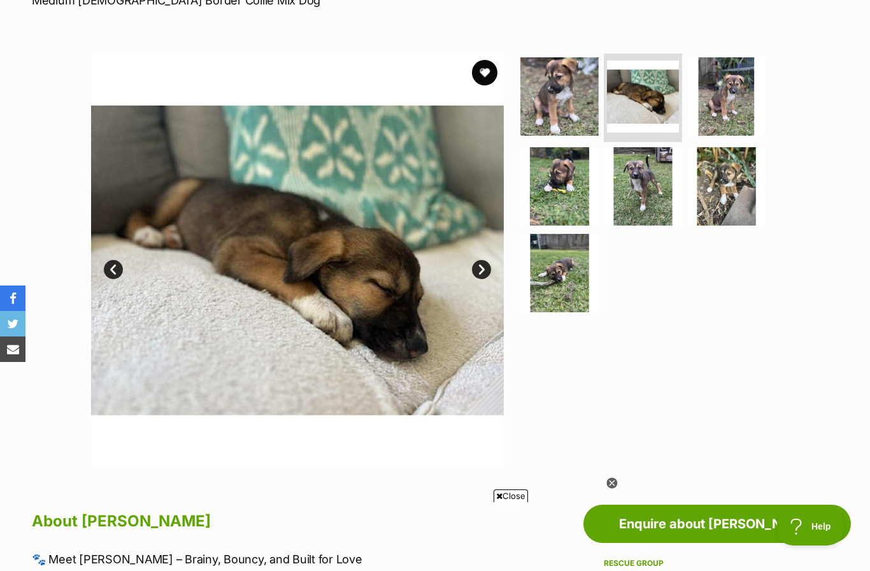
click at [489, 272] on link "Next" at bounding box center [481, 269] width 19 height 19
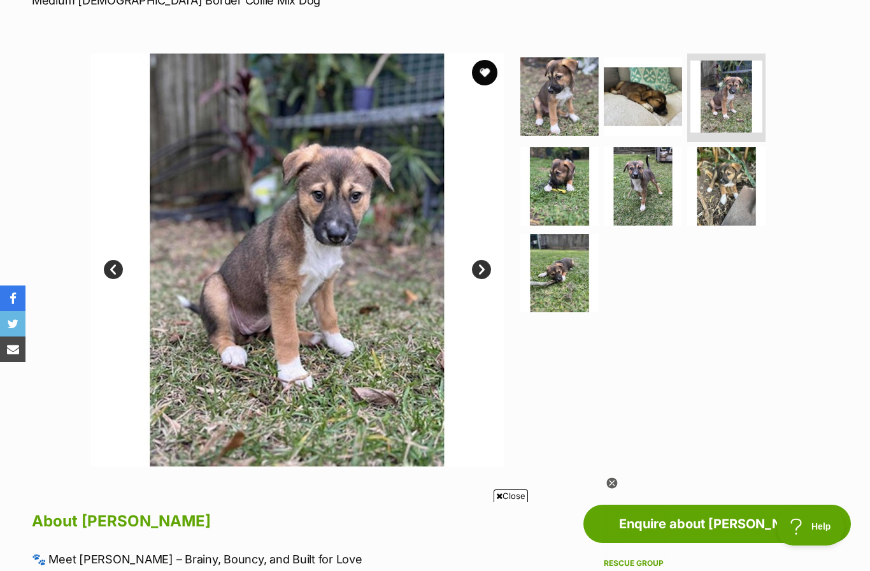
click at [483, 276] on link "Next" at bounding box center [481, 269] width 19 height 19
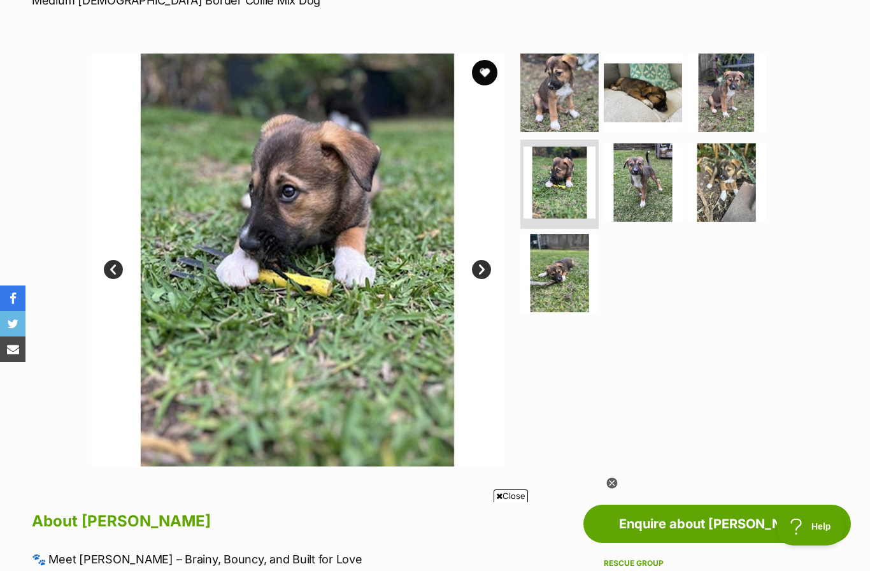
click at [477, 269] on link "Next" at bounding box center [481, 269] width 19 height 19
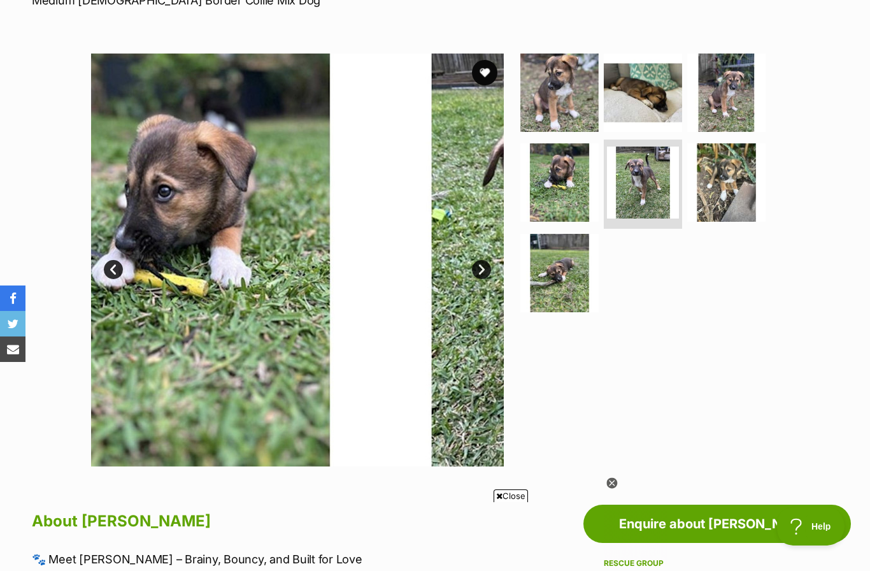
scroll to position [0, 0]
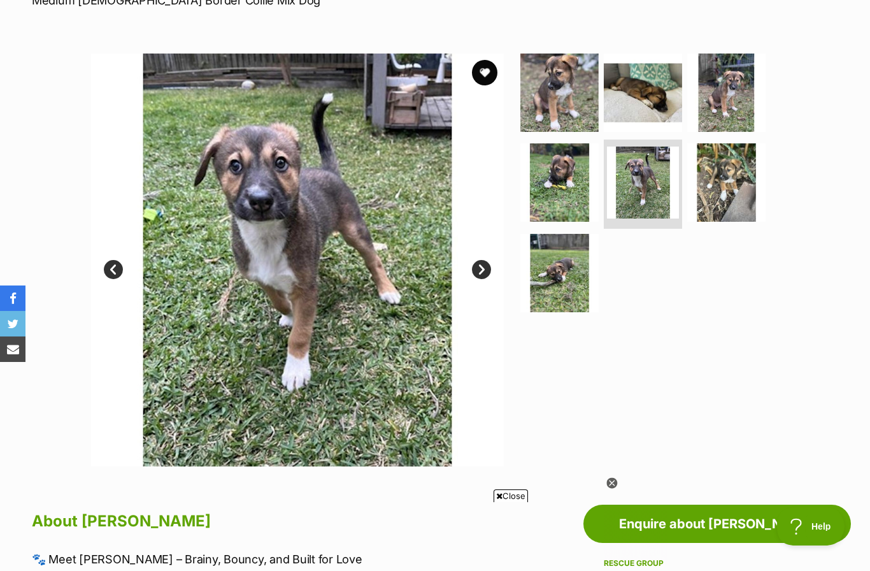
click at [483, 273] on link "Next" at bounding box center [481, 269] width 19 height 19
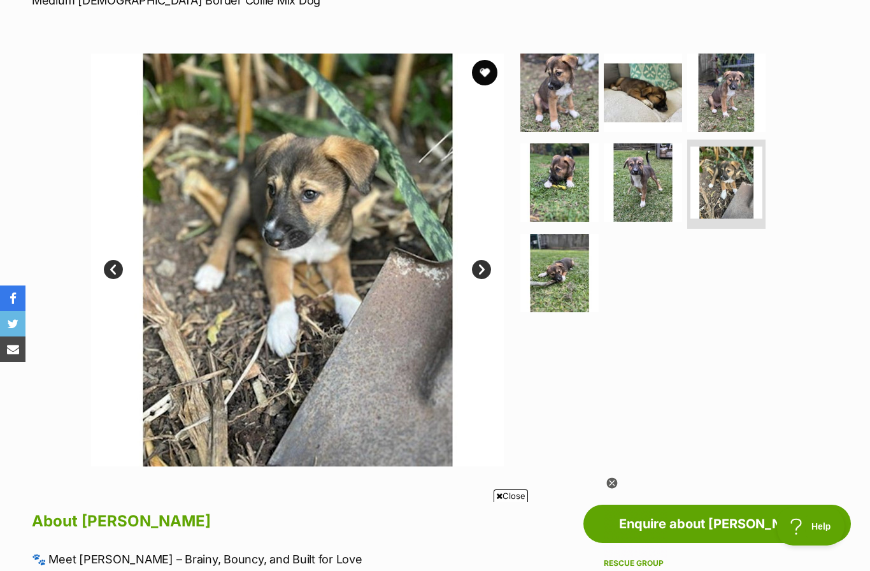
click at [481, 269] on link "Next" at bounding box center [481, 269] width 19 height 19
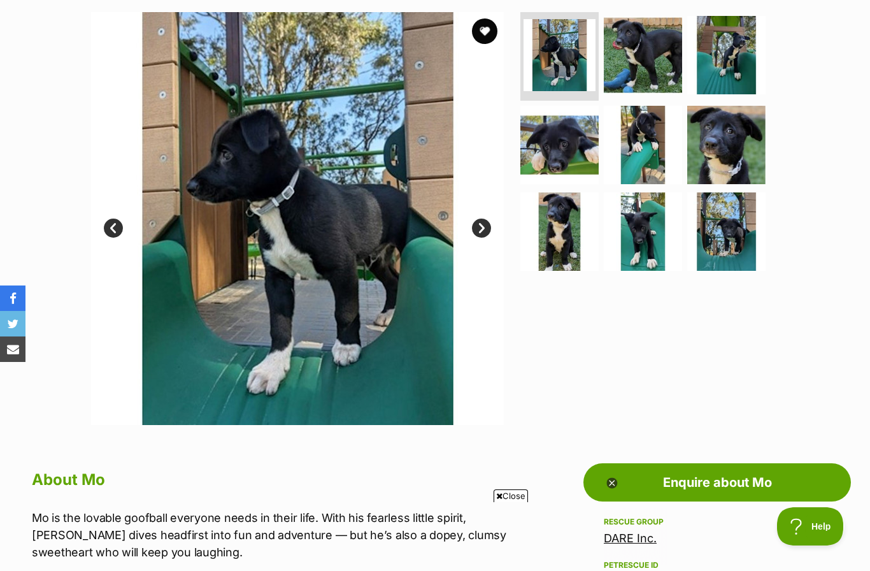
scroll to position [253, 0]
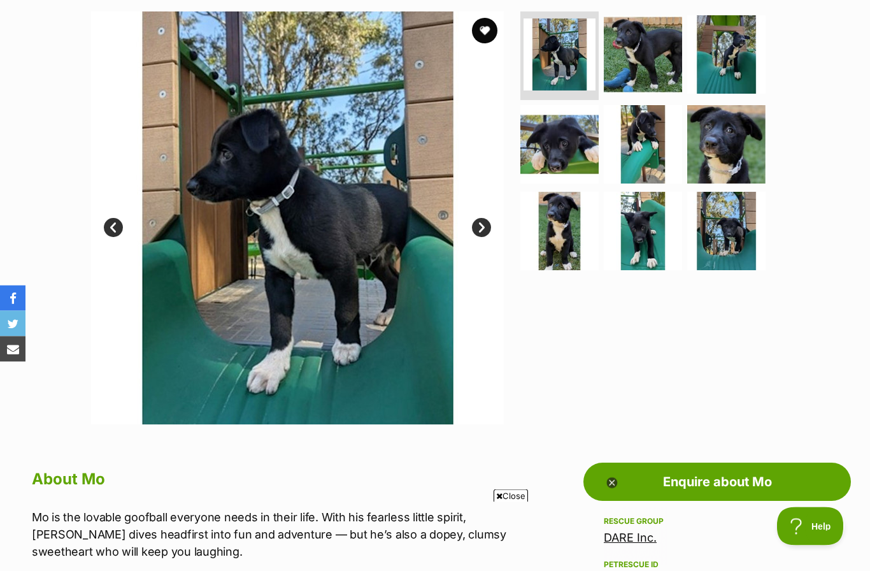
click at [486, 222] on link "Next" at bounding box center [481, 228] width 19 height 19
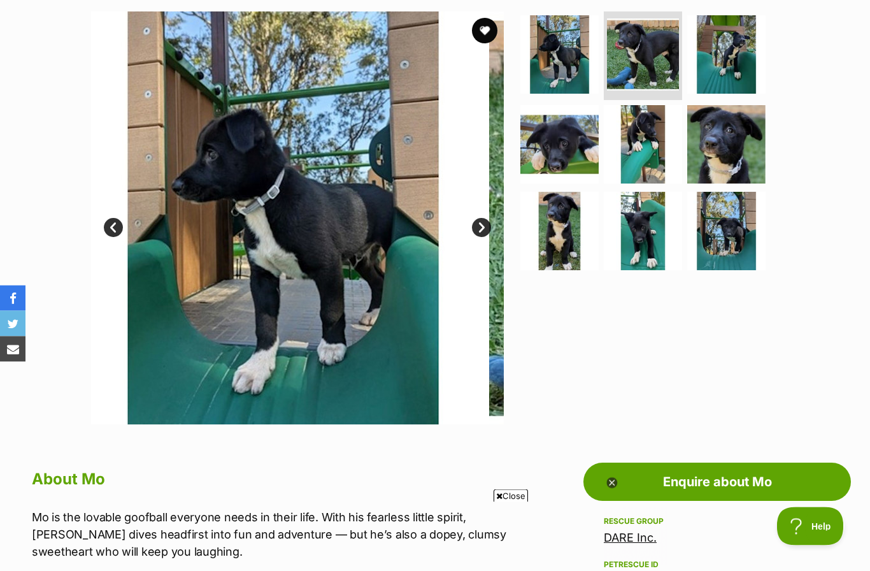
scroll to position [254, 0]
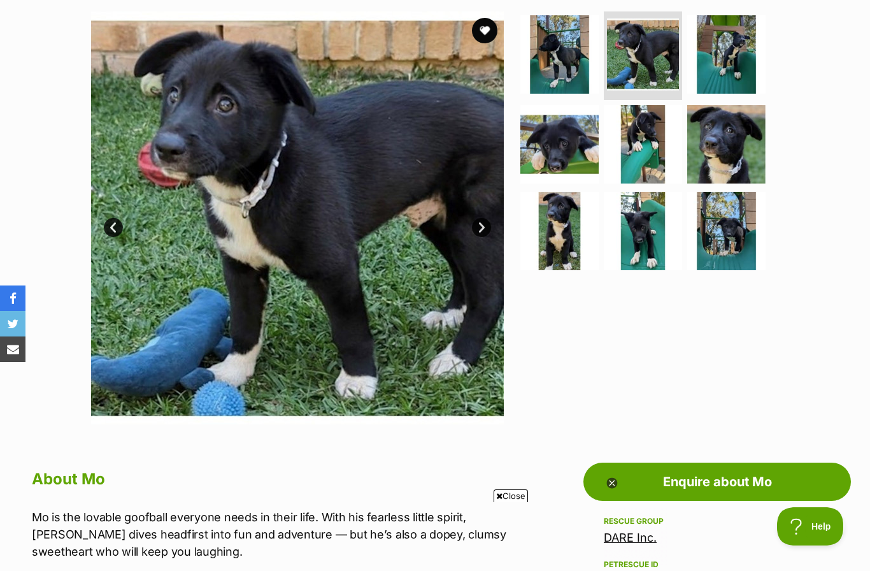
click at [485, 227] on link "Next" at bounding box center [481, 227] width 19 height 19
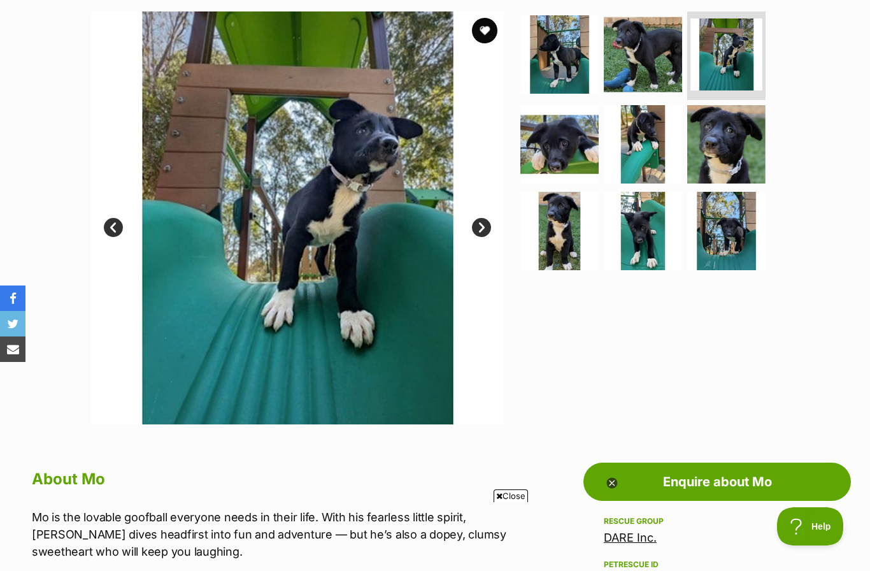
click at [482, 226] on link "Next" at bounding box center [481, 227] width 19 height 19
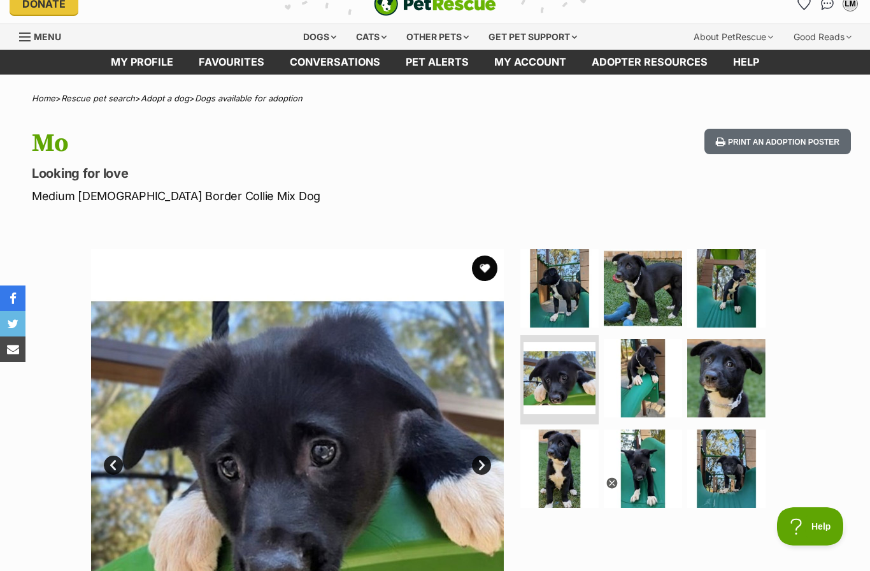
scroll to position [0, 0]
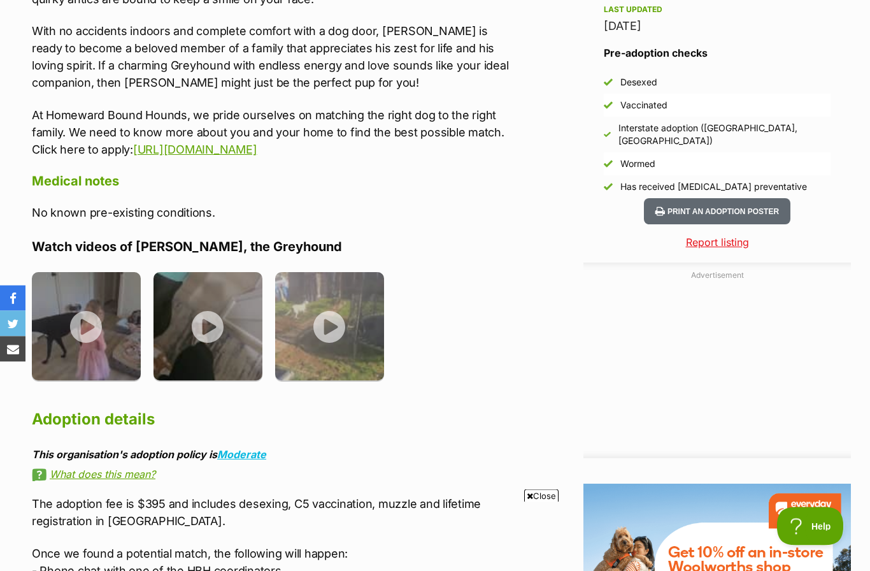
scroll to position [1091, 0]
click at [87, 307] on img at bounding box center [86, 323] width 109 height 109
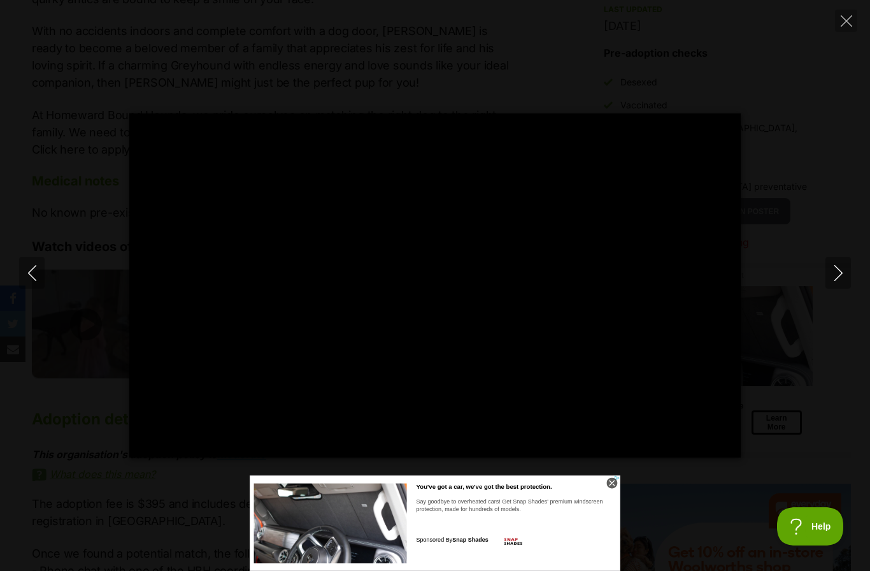
scroll to position [0, 0]
type input "100"
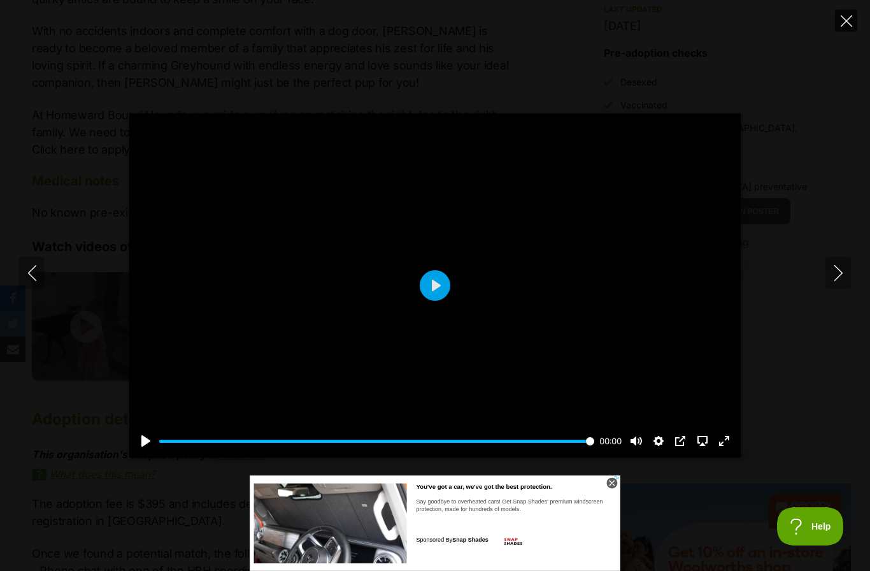
click at [849, 23] on icon "Close" at bounding box center [846, 20] width 11 height 11
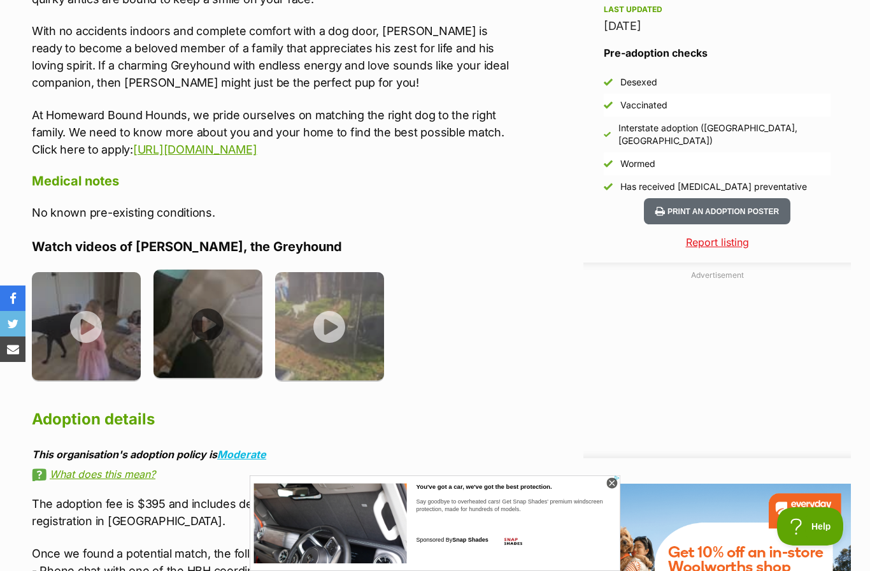
click at [211, 304] on img at bounding box center [208, 323] width 109 height 109
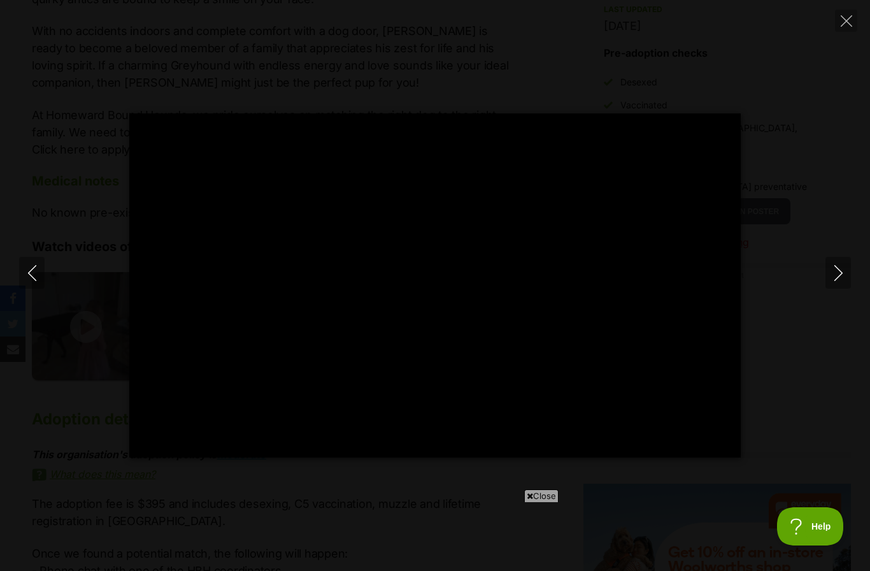
type input "100"
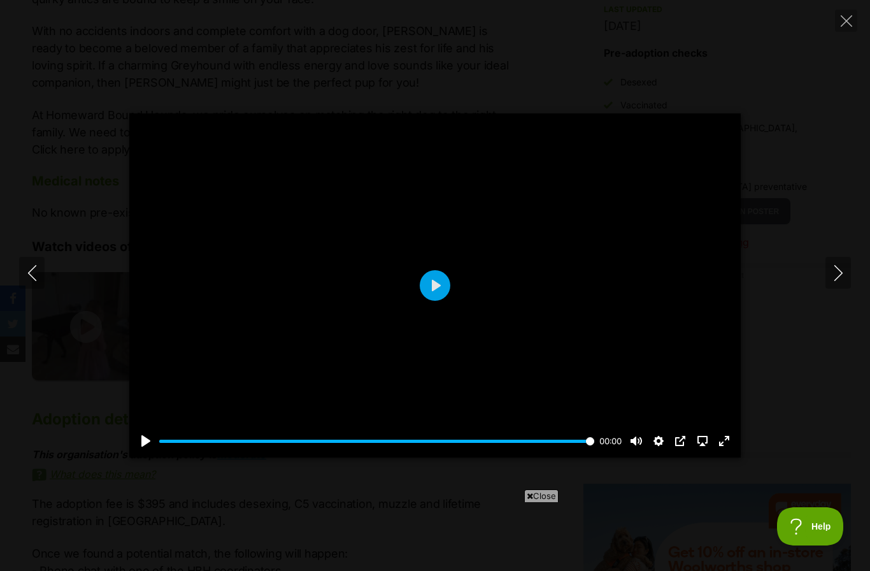
click at [540, 502] on span "Close" at bounding box center [541, 495] width 34 height 13
click at [849, 20] on icon "Close" at bounding box center [846, 20] width 11 height 11
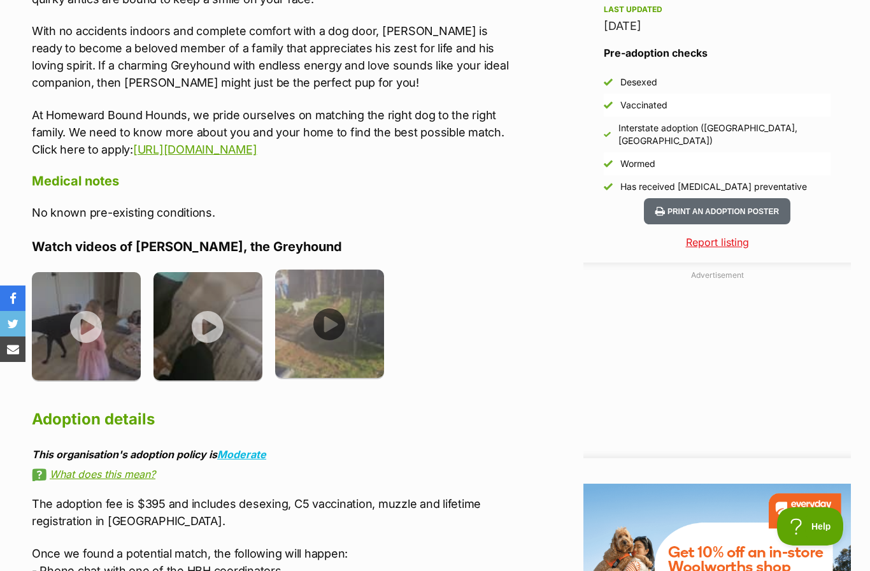
click at [333, 300] on img at bounding box center [329, 323] width 109 height 109
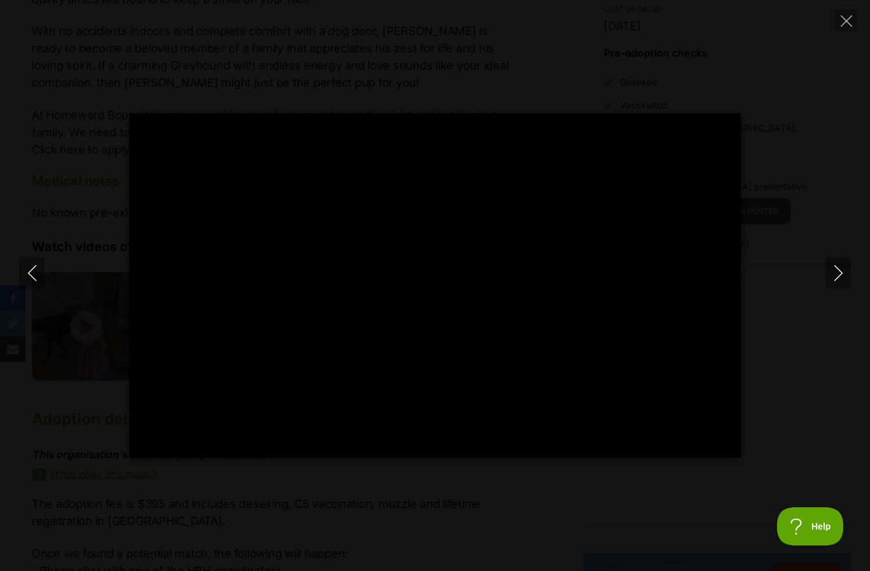
type input "100"
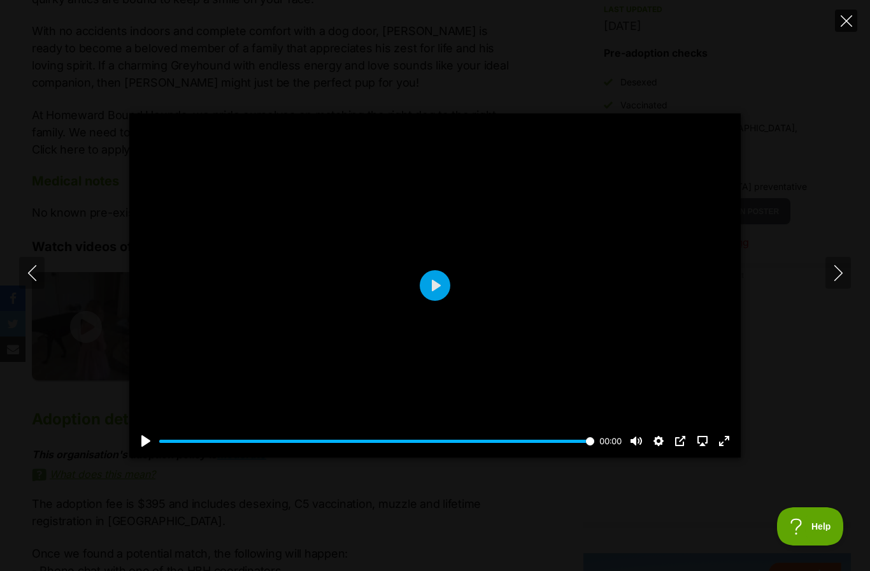
click at [852, 24] on button "Close" at bounding box center [846, 21] width 22 height 22
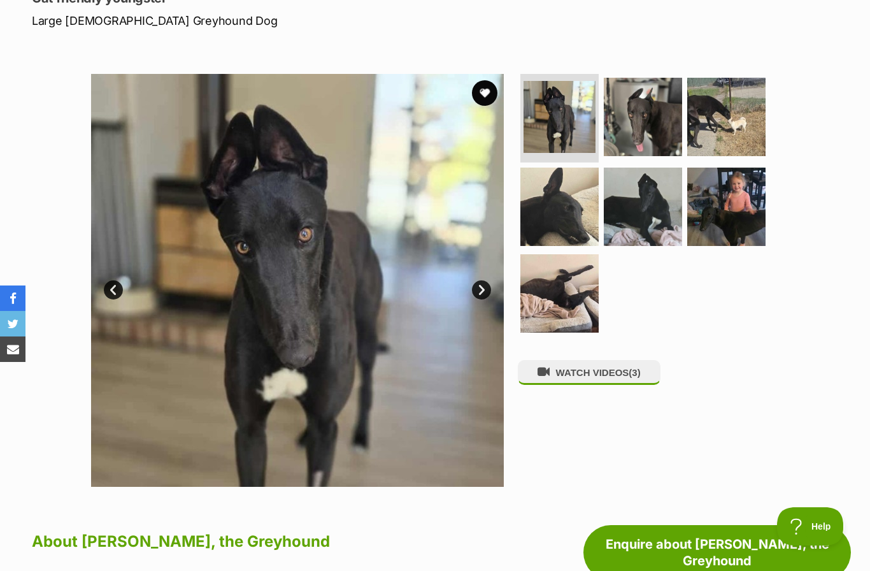
scroll to position [186, 0]
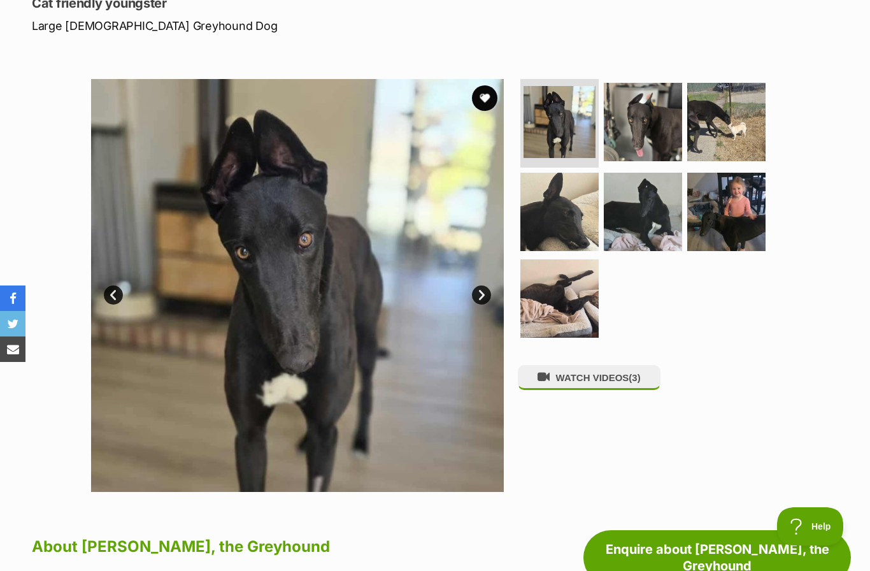
click at [486, 297] on link "Next" at bounding box center [481, 294] width 19 height 19
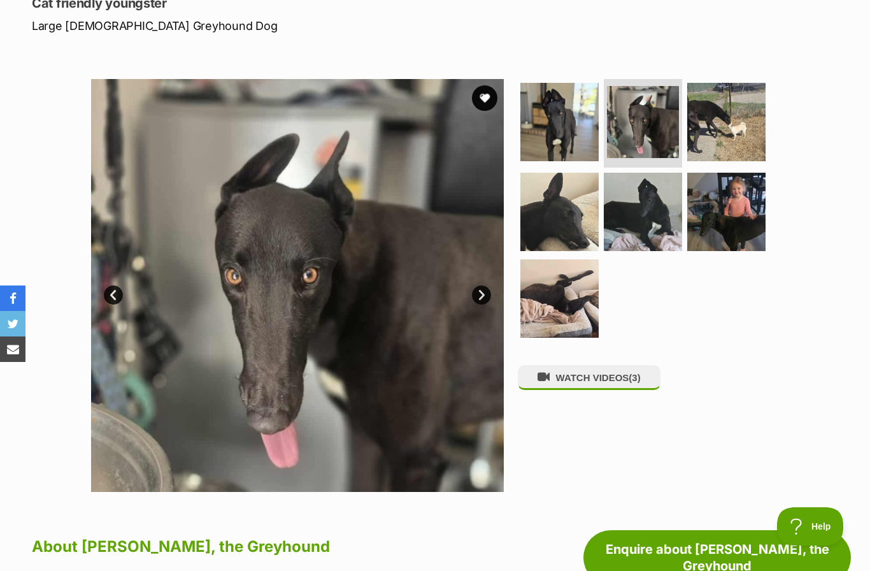
click at [481, 293] on link "Next" at bounding box center [481, 294] width 19 height 19
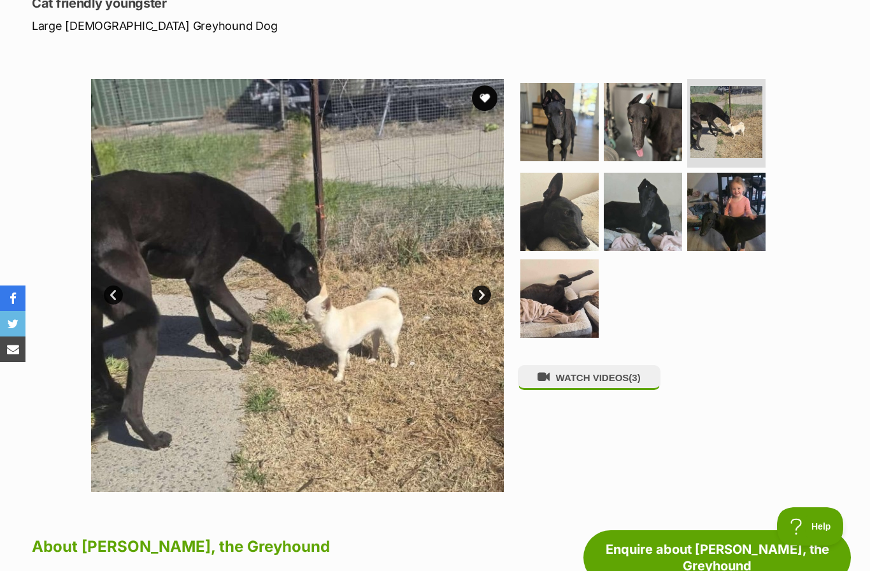
click at [485, 291] on link "Next" at bounding box center [481, 294] width 19 height 19
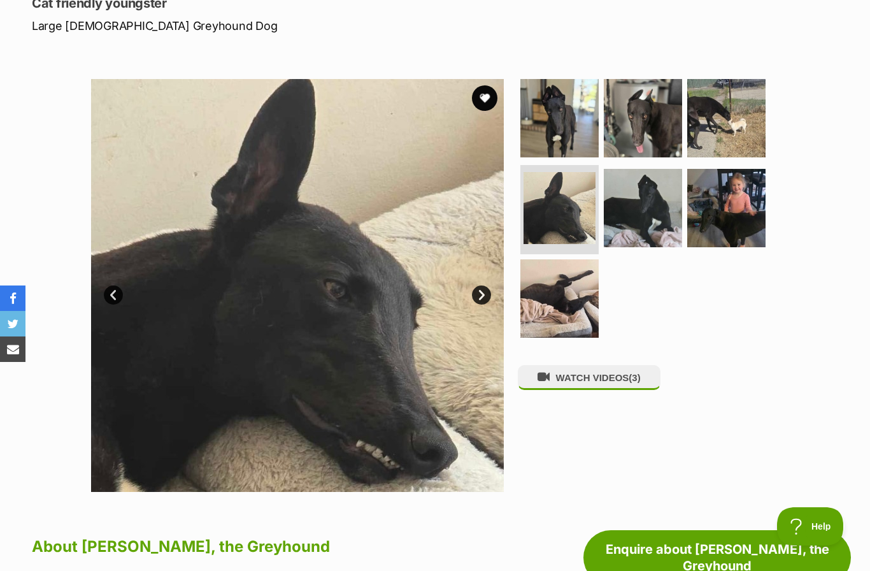
click at [486, 292] on link "Next" at bounding box center [481, 294] width 19 height 19
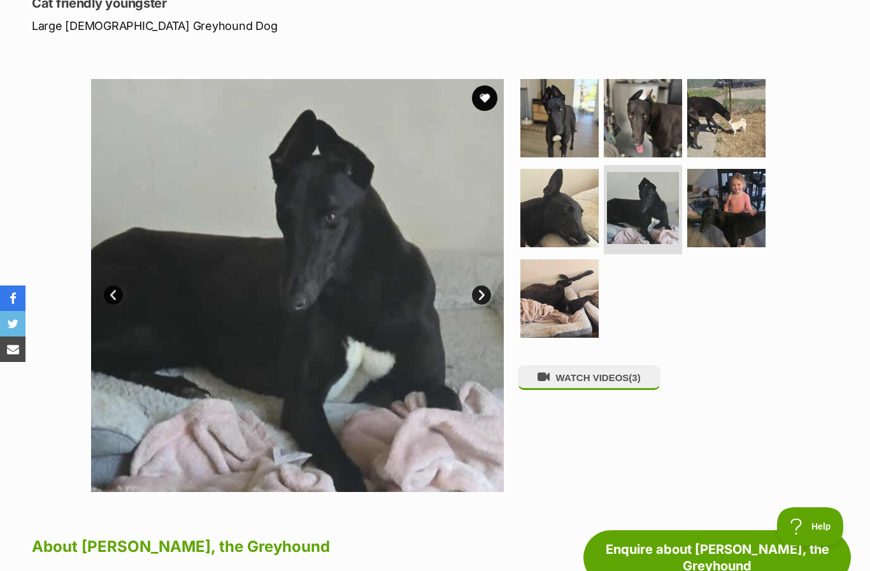
click at [486, 289] on link "Next" at bounding box center [481, 294] width 19 height 19
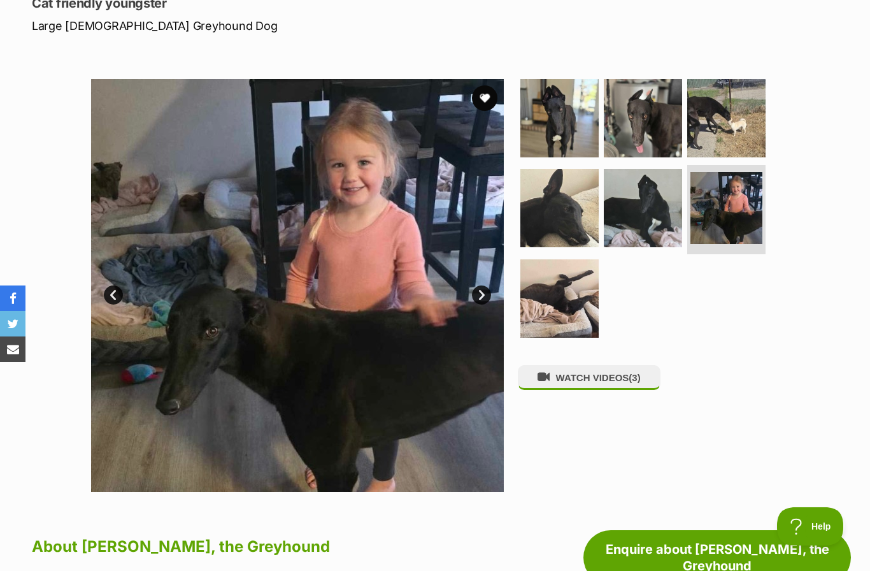
click at [484, 293] on link "Next" at bounding box center [481, 294] width 19 height 19
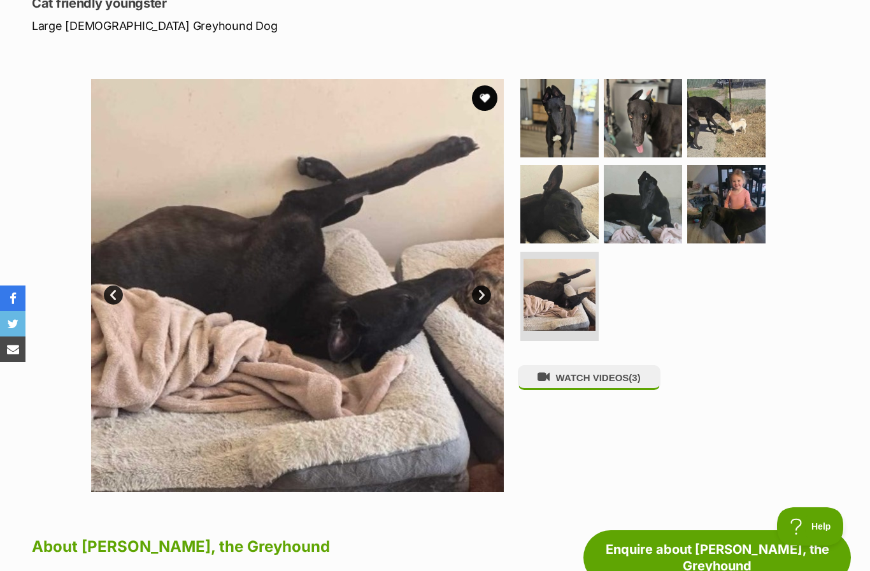
click at [487, 289] on link "Next" at bounding box center [481, 294] width 19 height 19
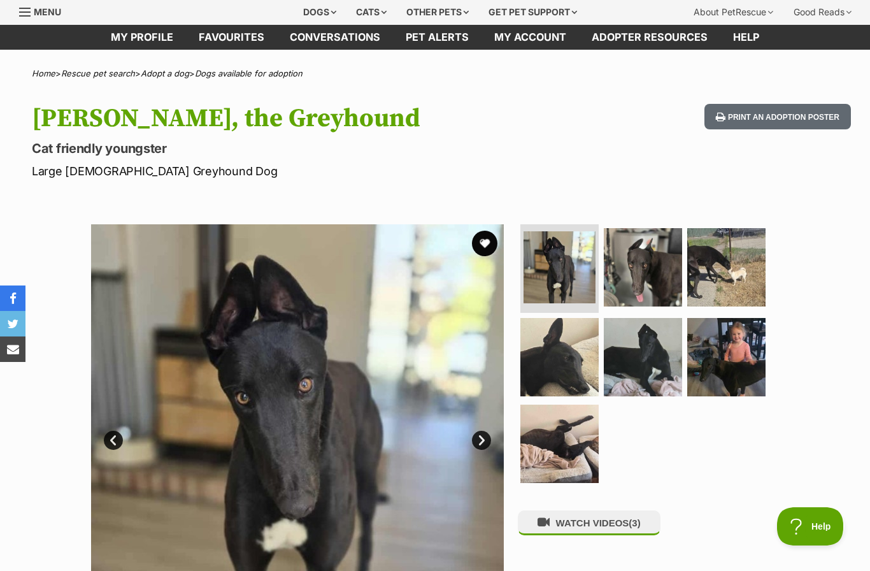
scroll to position [24, 0]
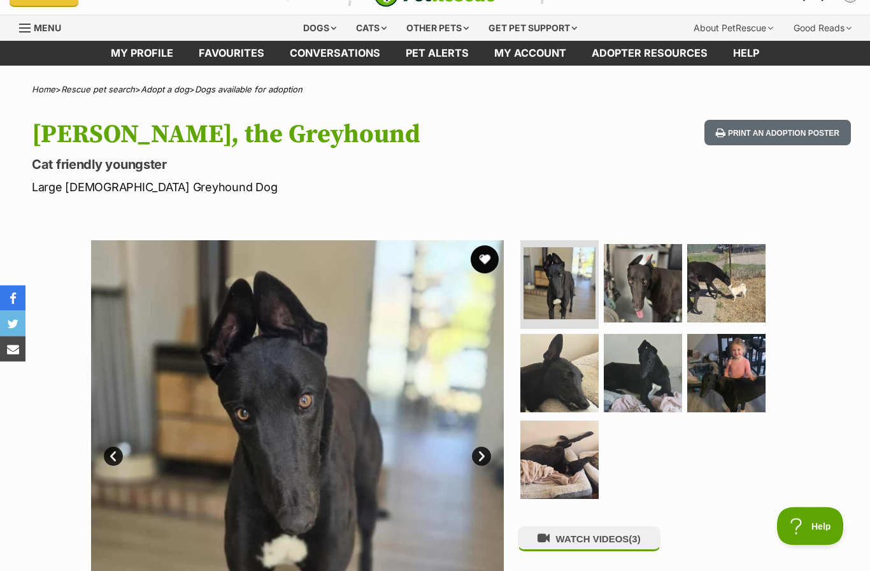
click at [487, 258] on button "favourite" at bounding box center [485, 260] width 28 height 28
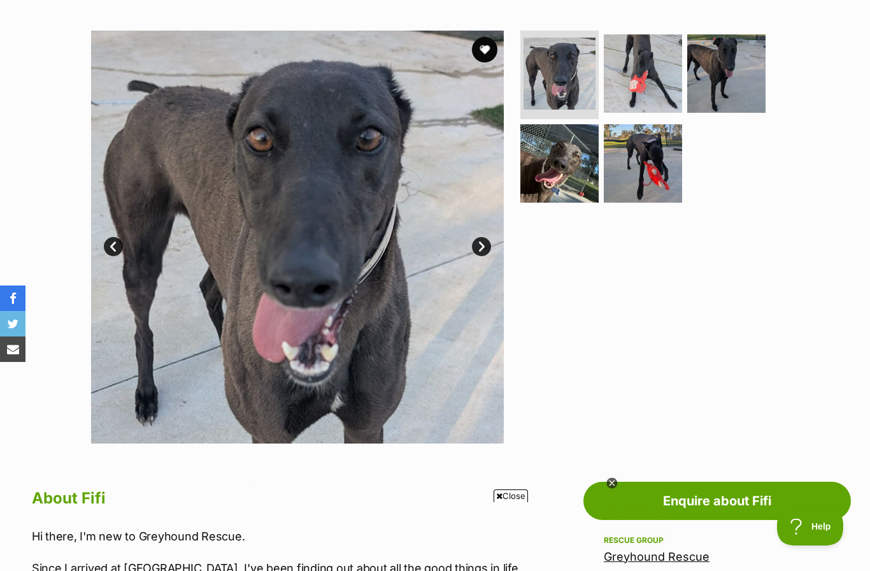
scroll to position [192, 0]
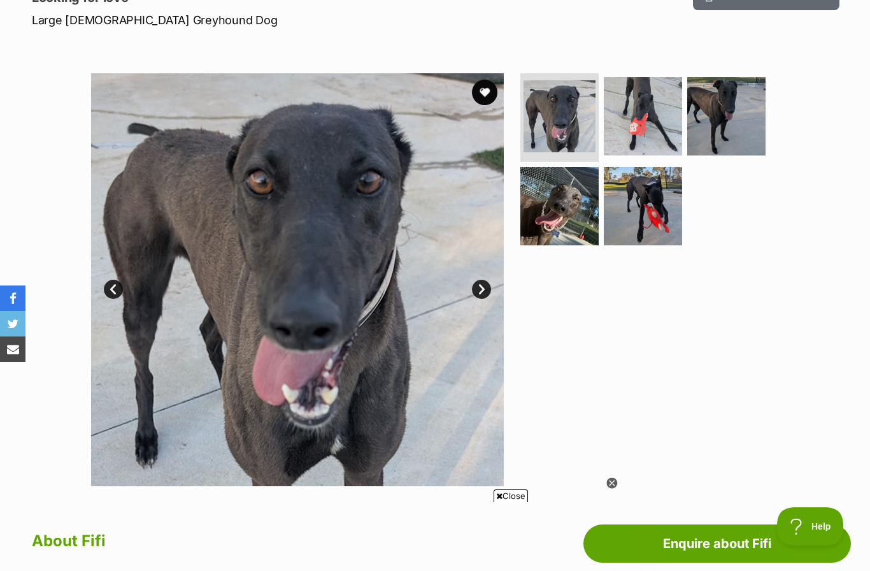
click at [482, 284] on link "Next" at bounding box center [481, 289] width 19 height 19
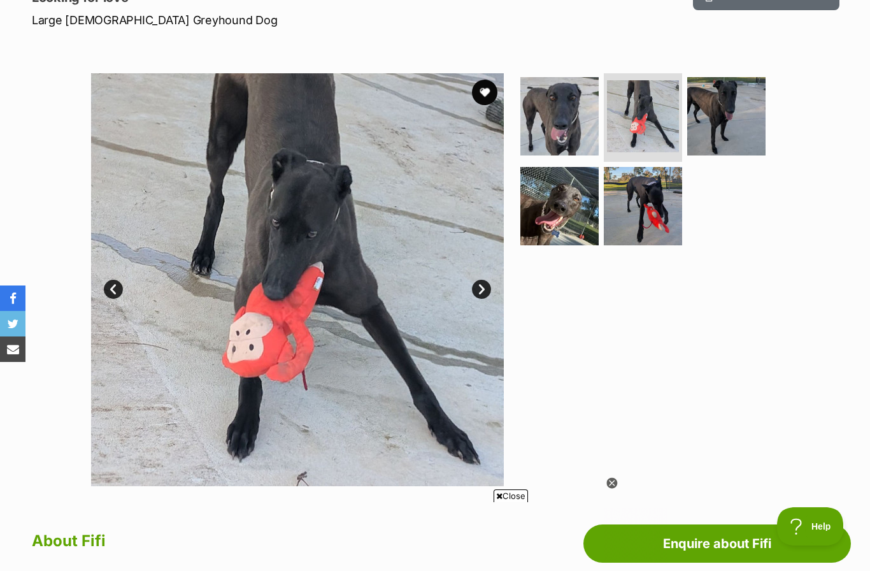
click at [484, 285] on link "Next" at bounding box center [481, 289] width 19 height 19
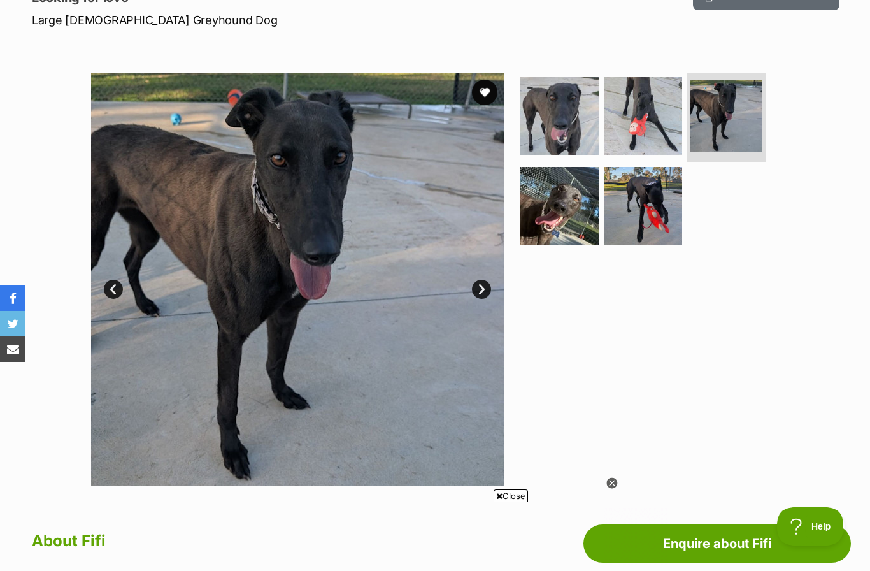
click at [490, 290] on link "Next" at bounding box center [481, 289] width 19 height 19
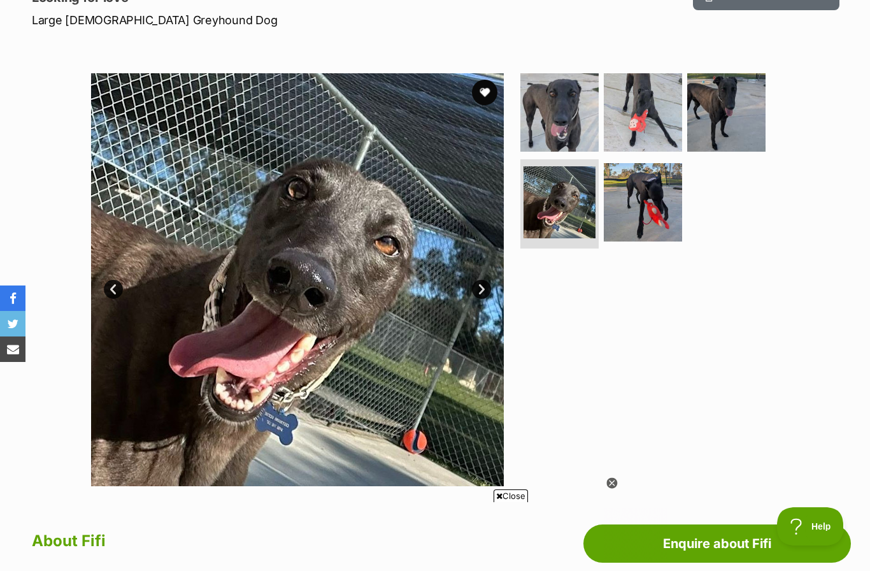
click at [483, 282] on link "Next" at bounding box center [481, 289] width 19 height 19
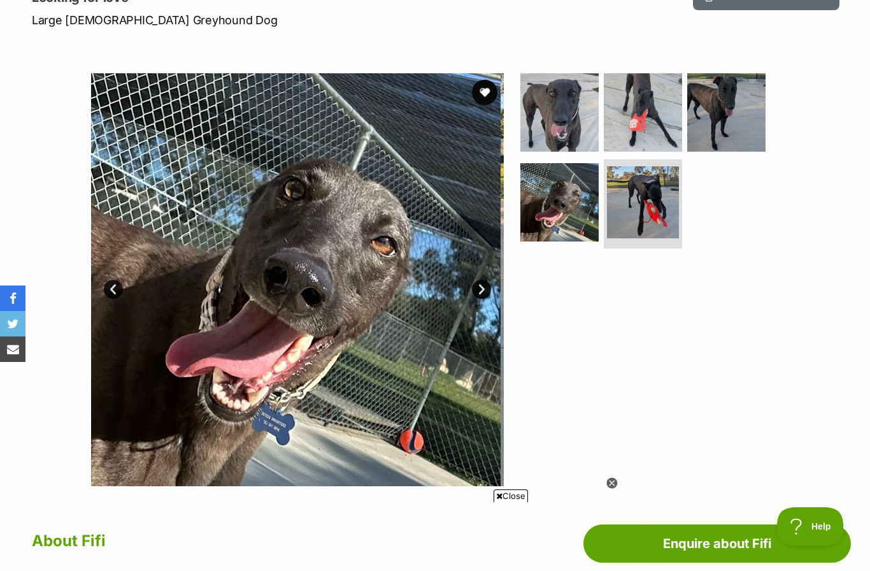
scroll to position [0, 0]
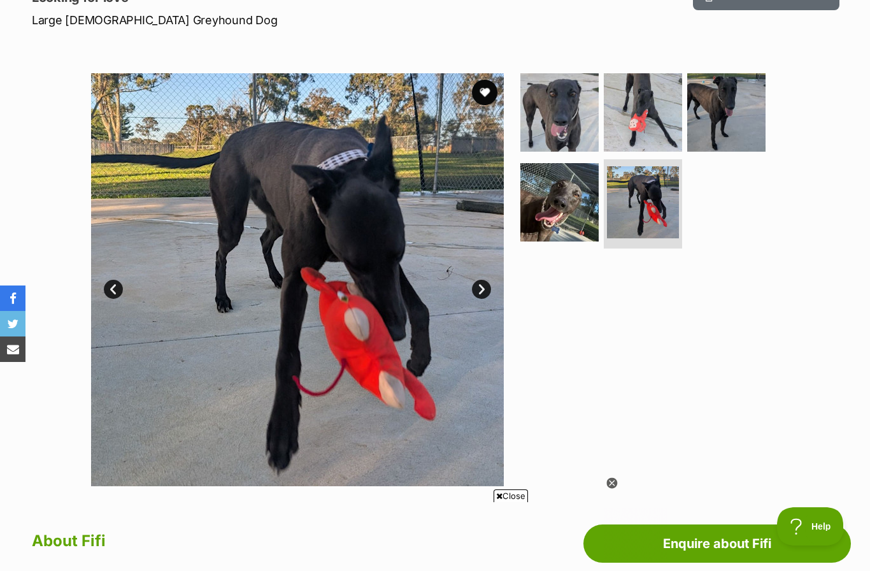
click at [484, 287] on link "Next" at bounding box center [481, 289] width 19 height 19
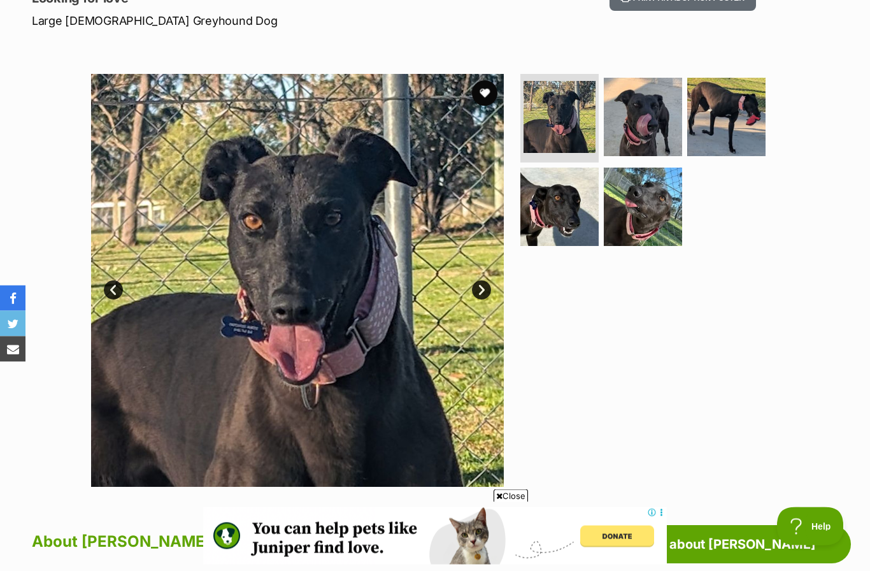
scroll to position [187, 0]
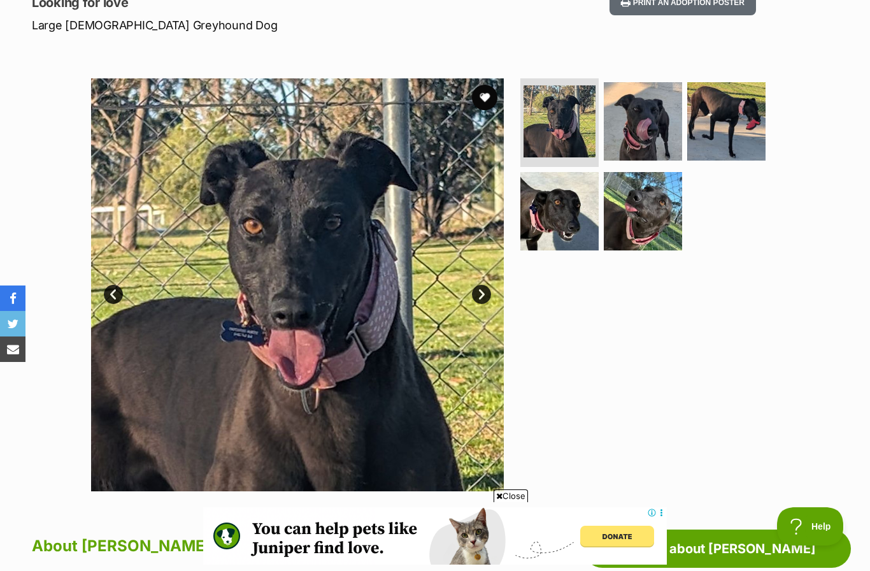
click at [489, 286] on link "Next" at bounding box center [481, 294] width 19 height 19
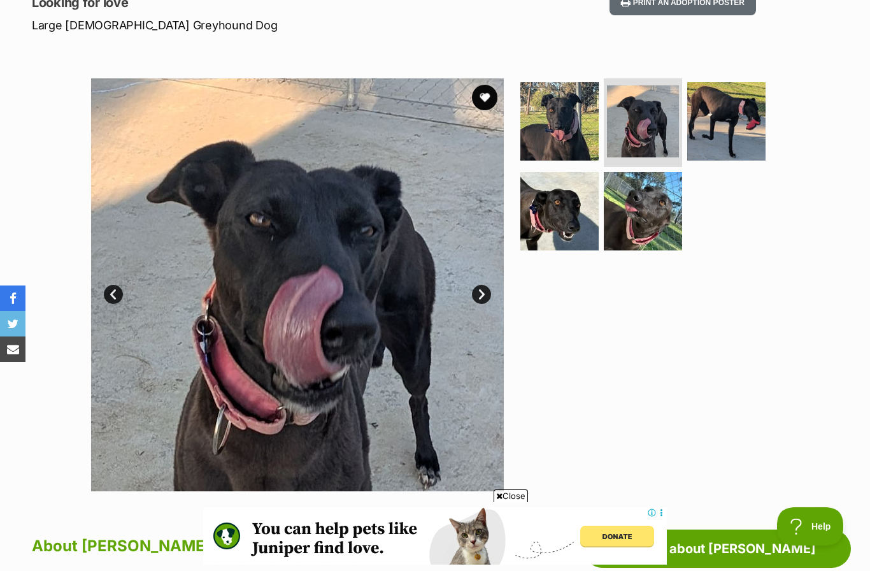
click at [489, 289] on link "Next" at bounding box center [481, 294] width 19 height 19
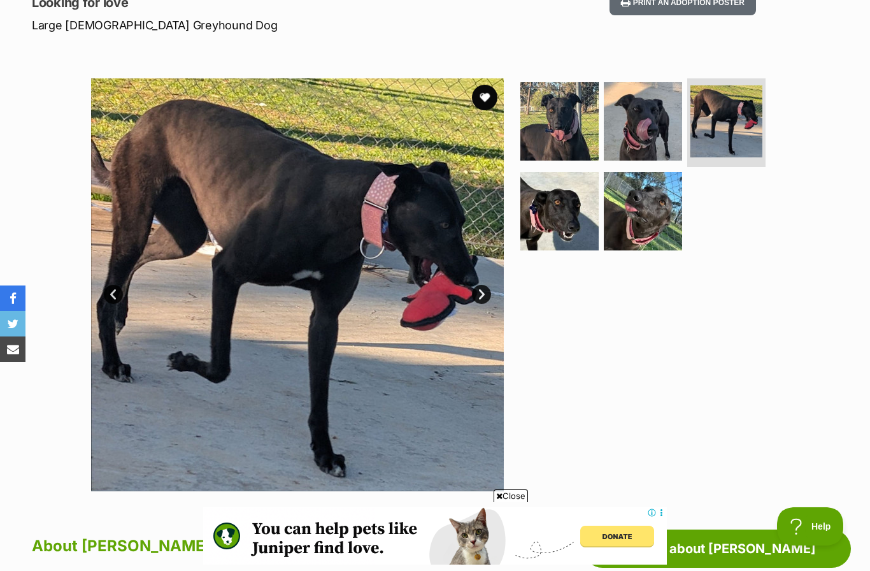
click at [486, 292] on link "Next" at bounding box center [481, 294] width 19 height 19
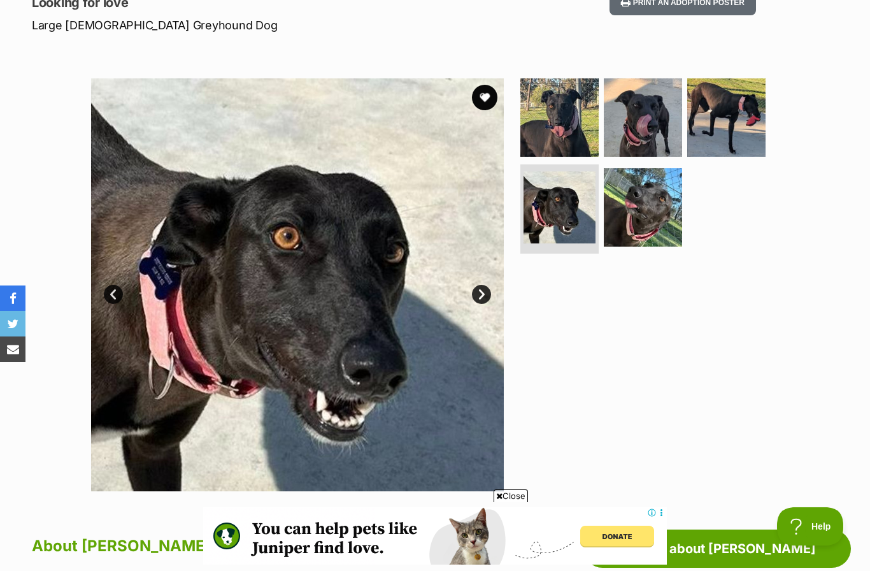
click at [484, 299] on link "Next" at bounding box center [481, 294] width 19 height 19
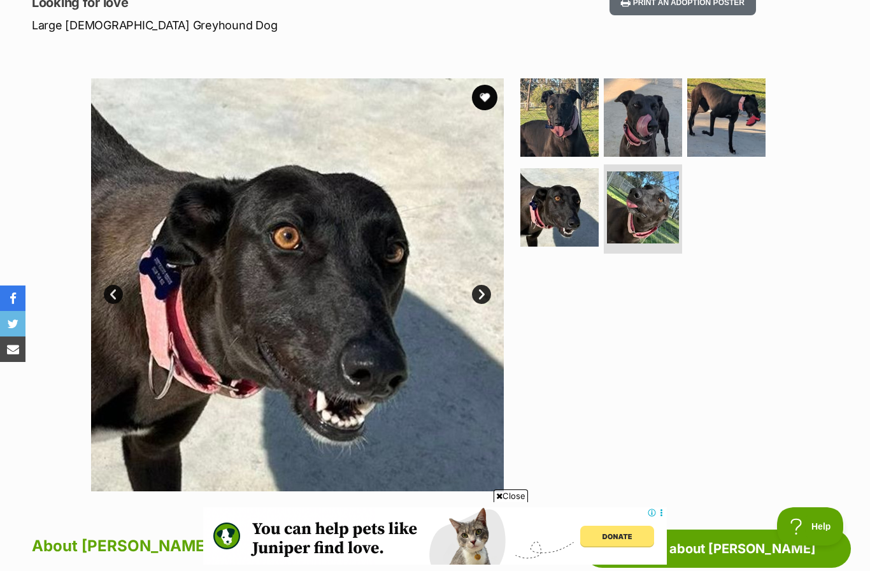
scroll to position [0, 0]
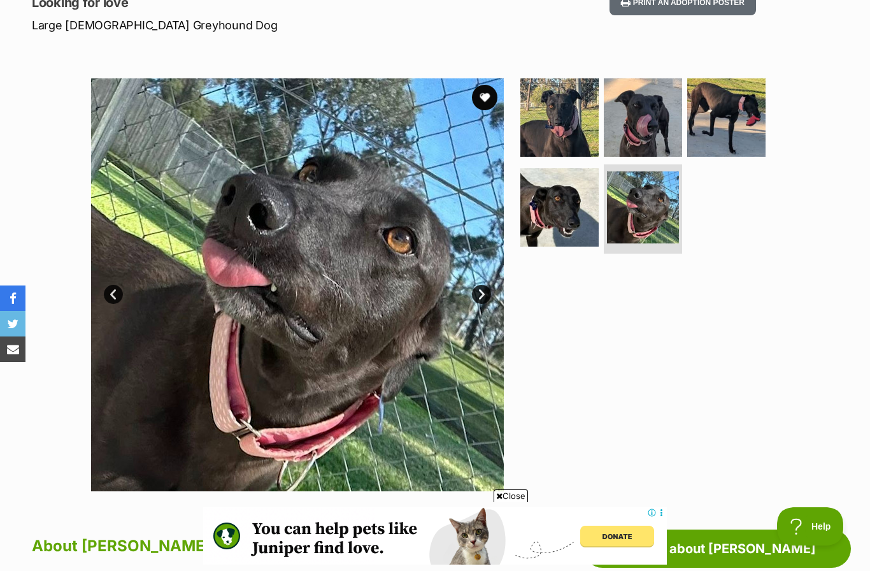
click at [491, 290] on link "Next" at bounding box center [481, 294] width 19 height 19
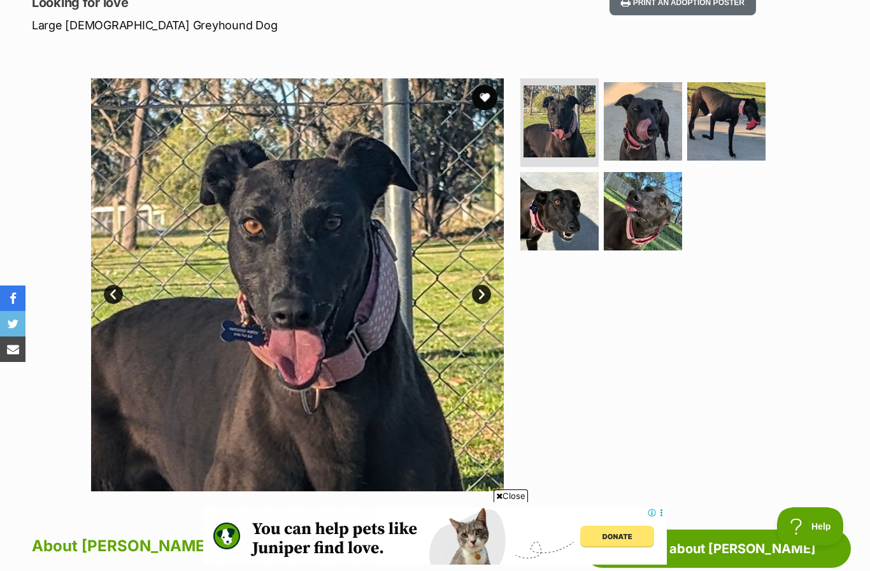
click at [485, 294] on link "Next" at bounding box center [481, 294] width 19 height 19
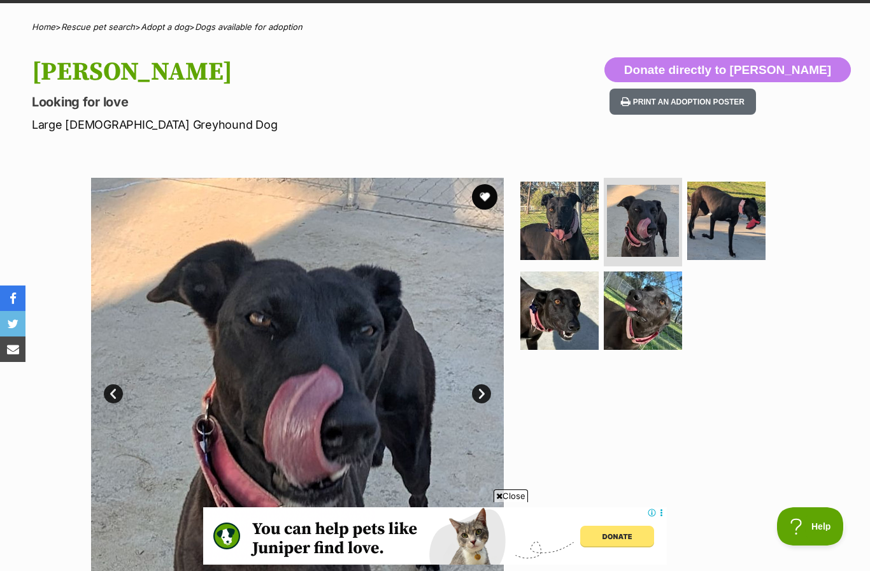
scroll to position [87, 0]
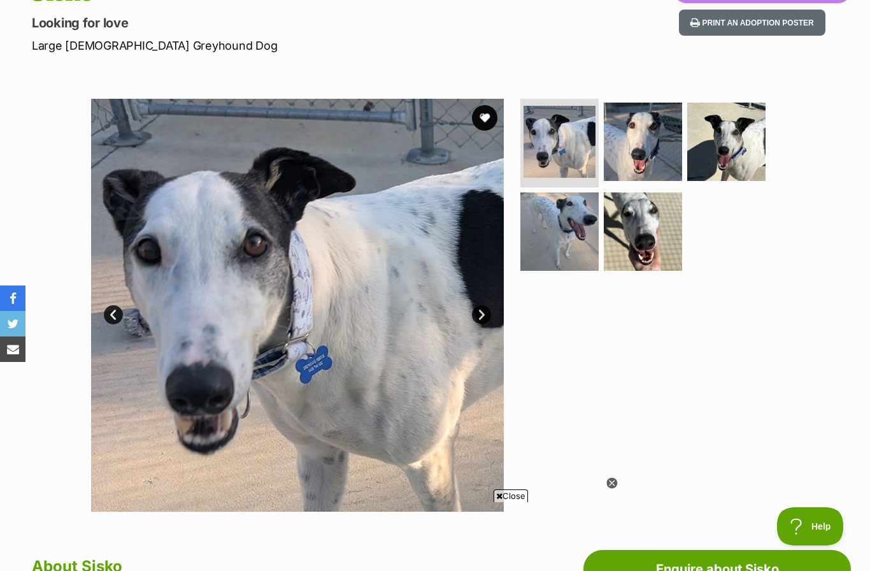
click at [475, 315] on link "Next" at bounding box center [481, 314] width 19 height 19
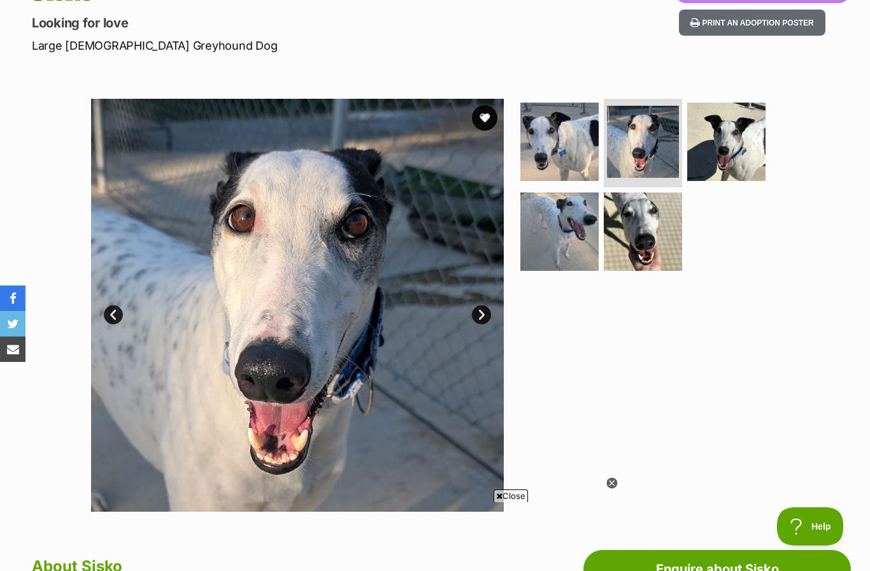
click at [487, 311] on link "Next" at bounding box center [481, 314] width 19 height 19
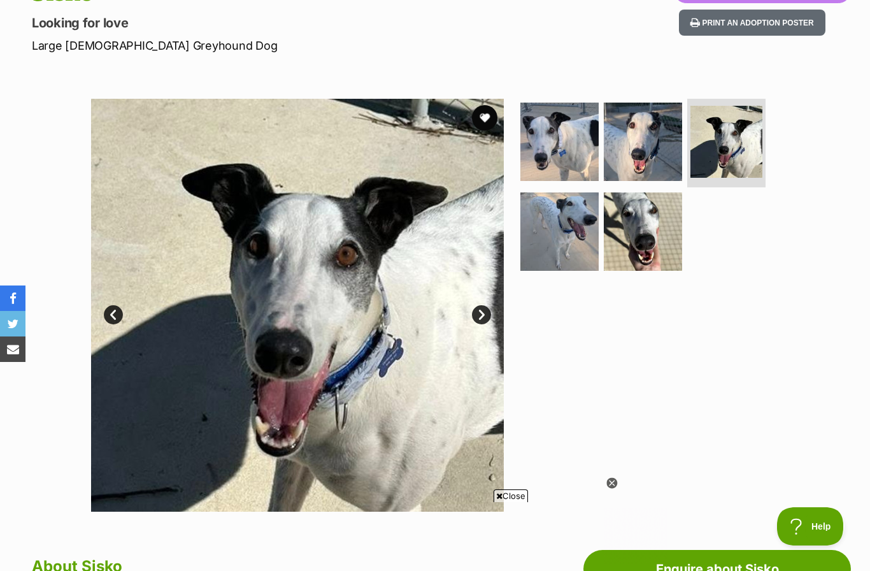
click at [481, 312] on link "Next" at bounding box center [481, 314] width 19 height 19
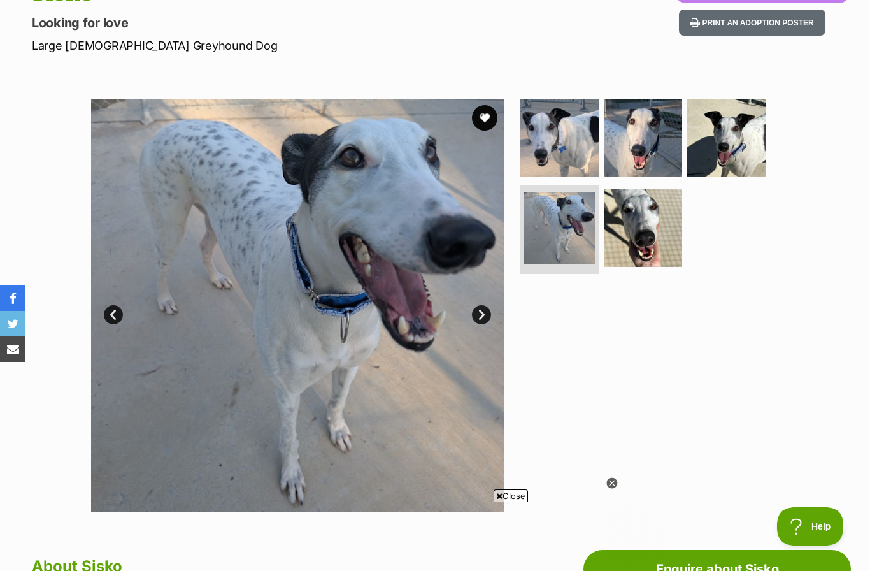
click at [489, 329] on img at bounding box center [297, 305] width 413 height 413
click at [484, 312] on link "Next" at bounding box center [481, 314] width 19 height 19
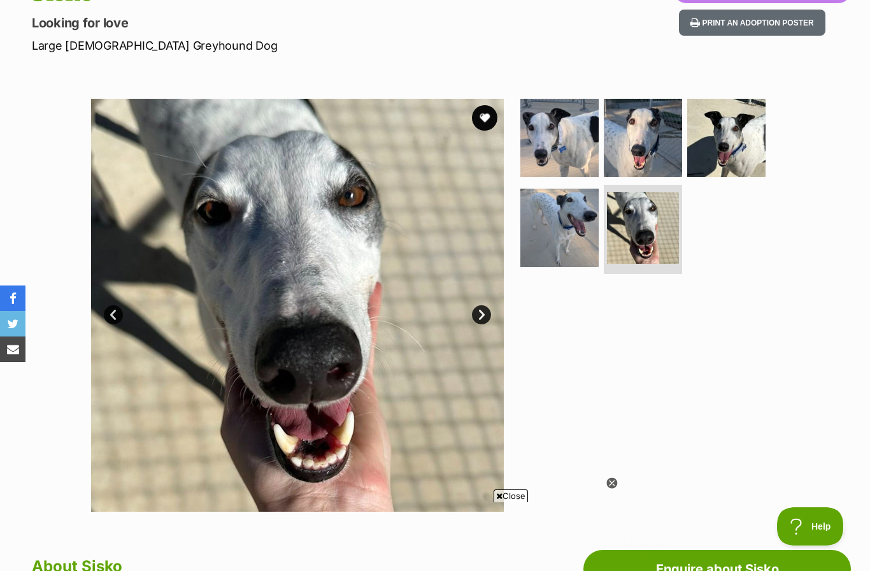
click at [484, 317] on link "Next" at bounding box center [481, 314] width 19 height 19
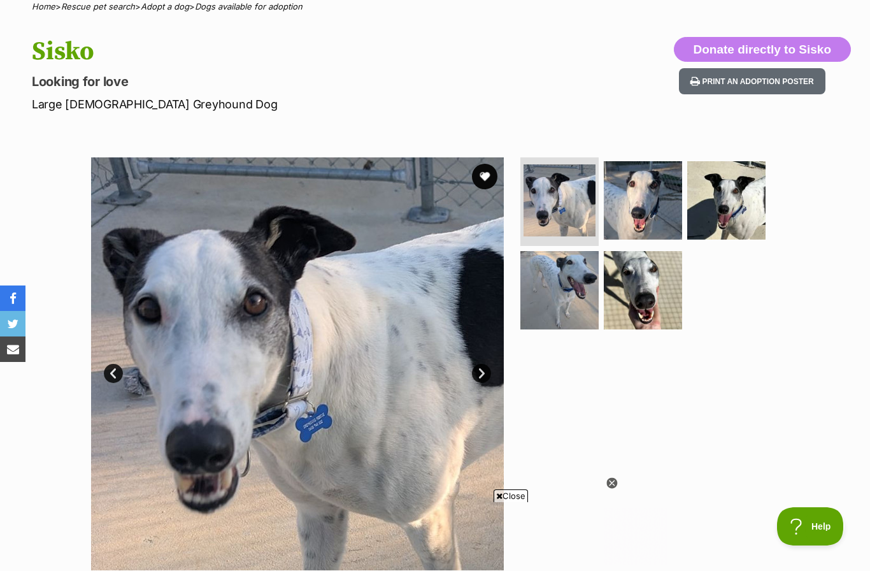
scroll to position [108, 0]
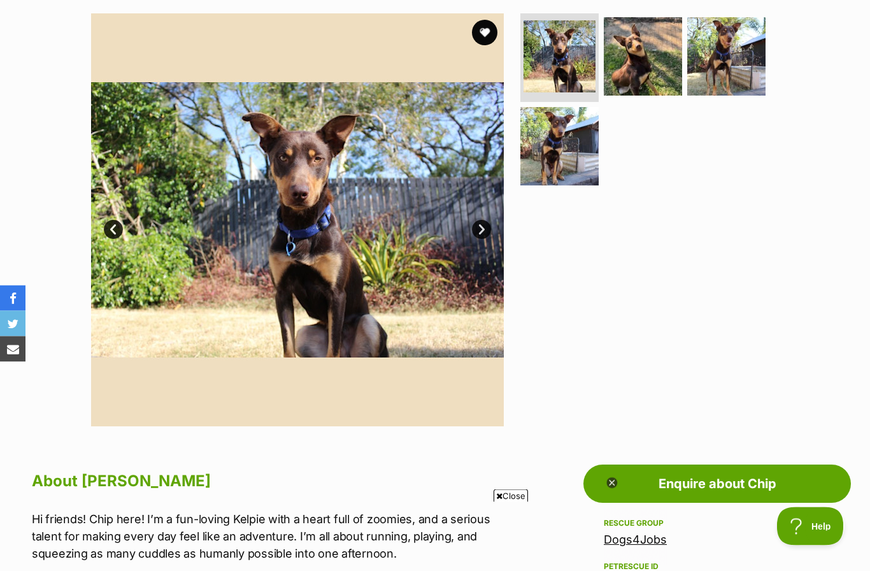
scroll to position [227, 0]
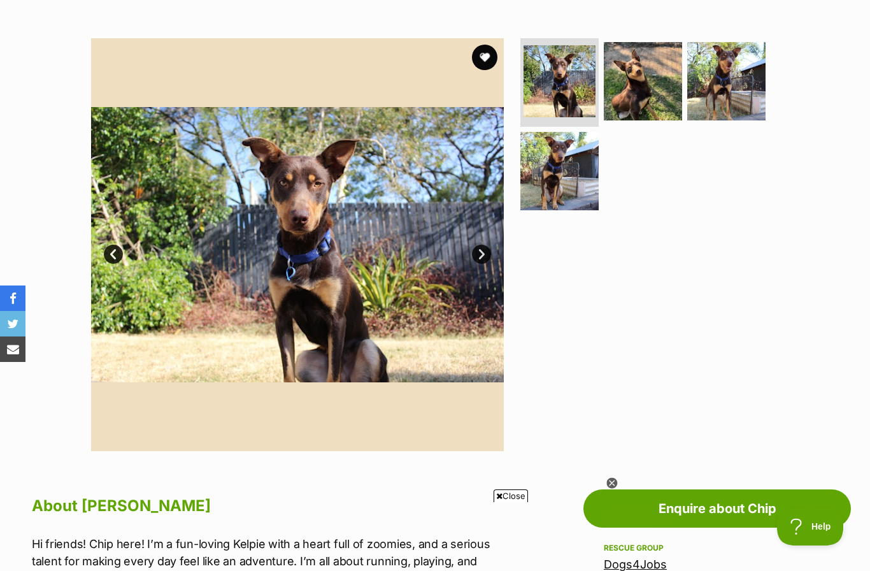
click at [489, 255] on link "Next" at bounding box center [481, 254] width 19 height 19
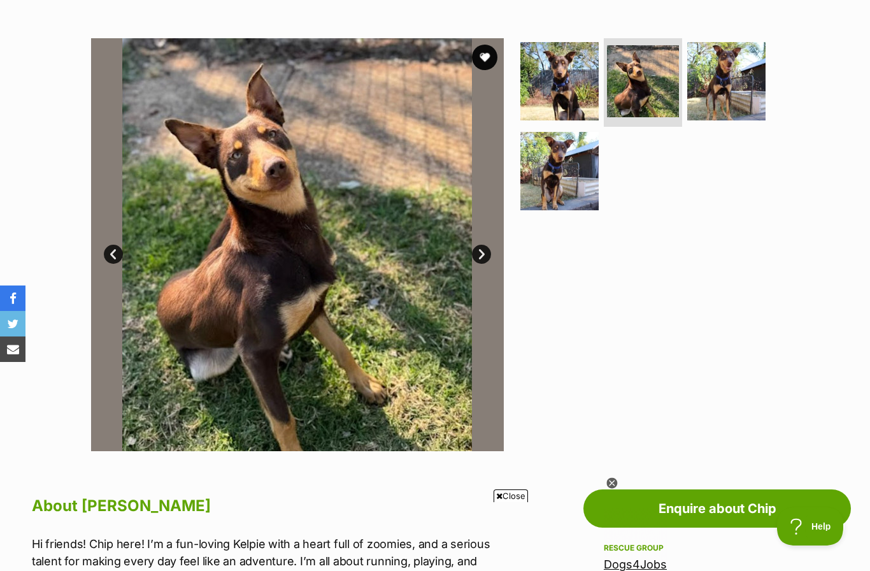
scroll to position [0, 0]
click at [484, 251] on link "Next" at bounding box center [481, 254] width 19 height 19
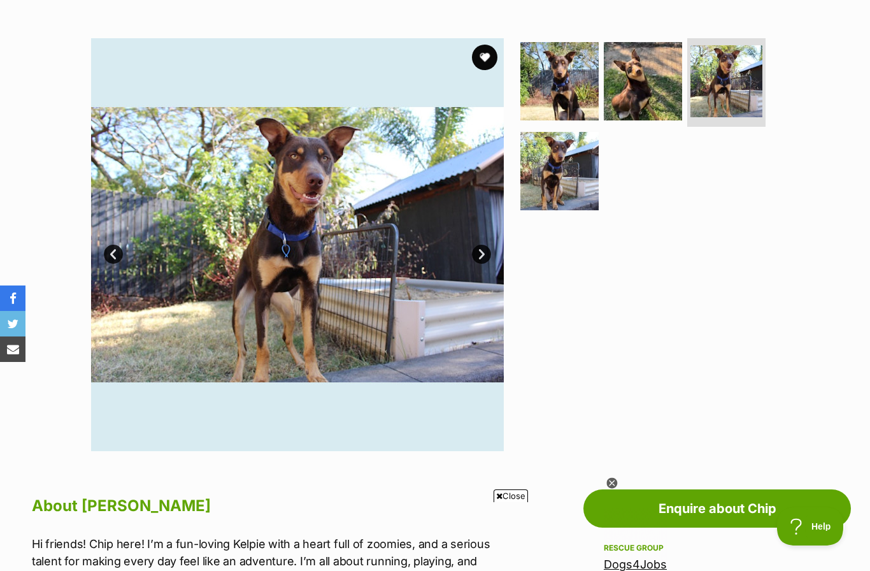
click at [484, 251] on link "Next" at bounding box center [481, 254] width 19 height 19
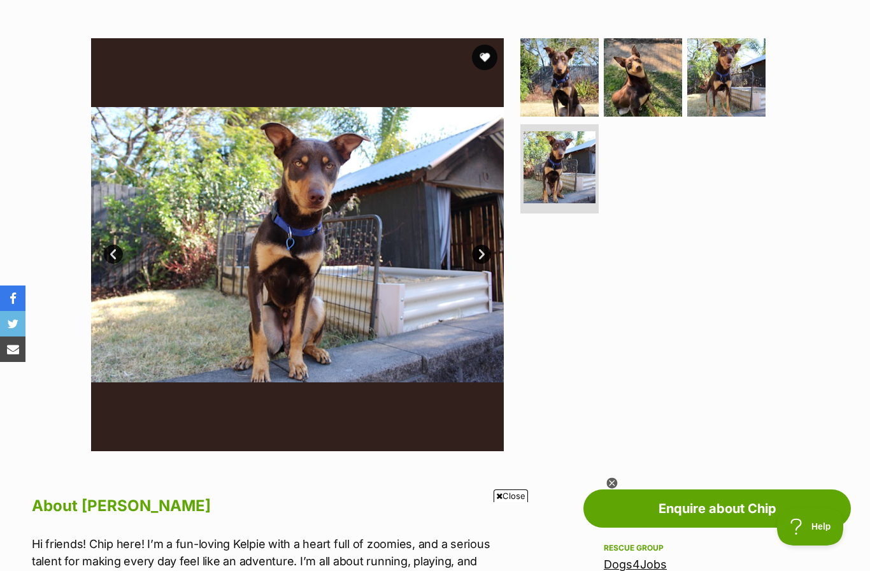
click at [484, 252] on link "Next" at bounding box center [481, 254] width 19 height 19
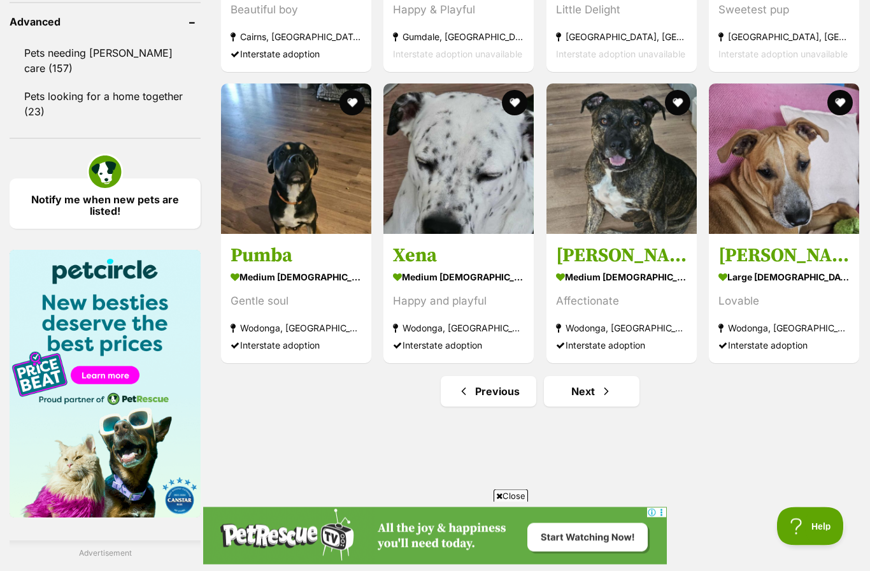
scroll to position [1705, 0]
click at [596, 390] on link "Next" at bounding box center [592, 391] width 96 height 31
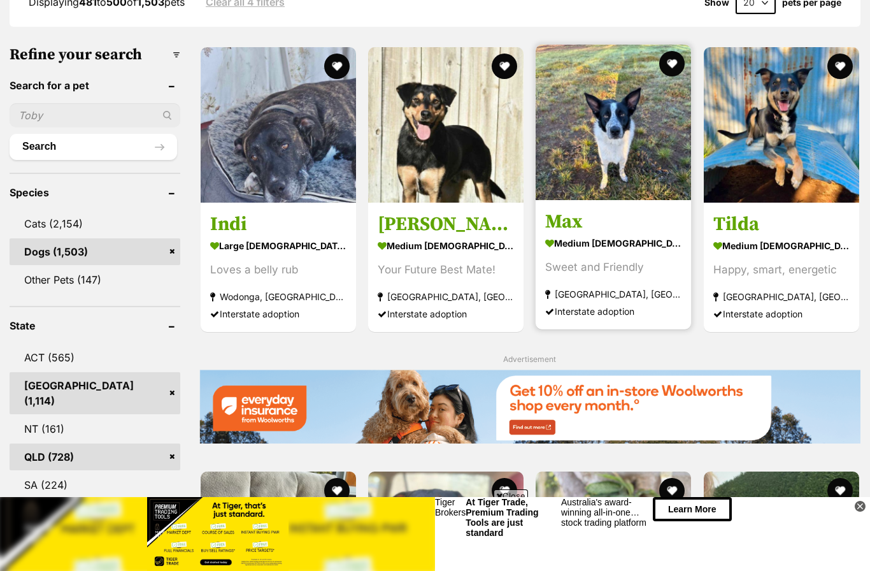
click at [624, 165] on img at bounding box center [613, 122] width 155 height 155
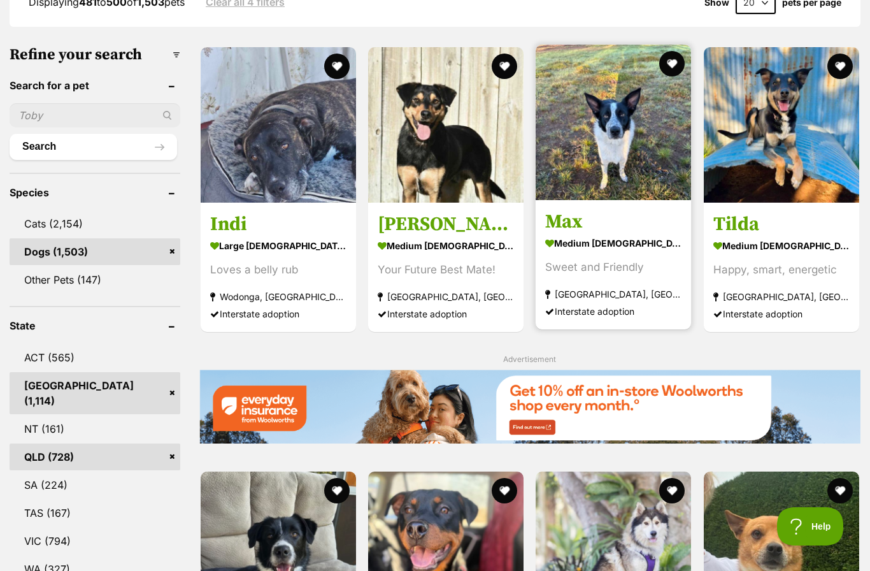
scroll to position [421, 0]
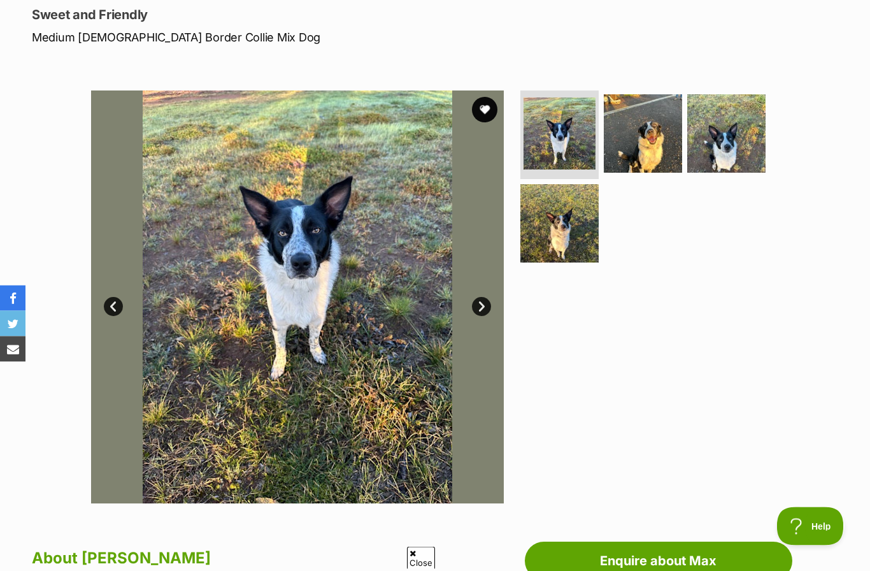
scroll to position [175, 0]
click at [485, 304] on link "Next" at bounding box center [481, 306] width 19 height 19
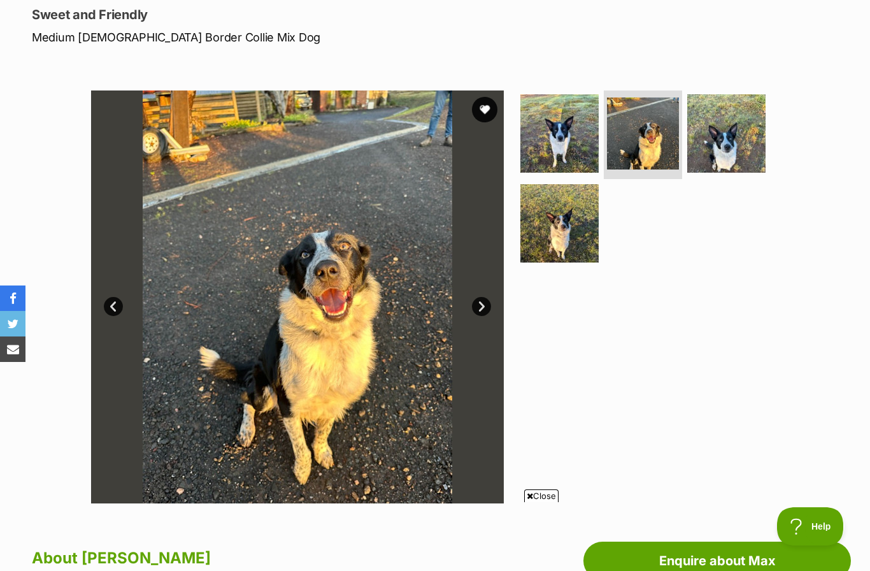
scroll to position [0, 0]
click at [482, 301] on link "Next" at bounding box center [481, 306] width 19 height 19
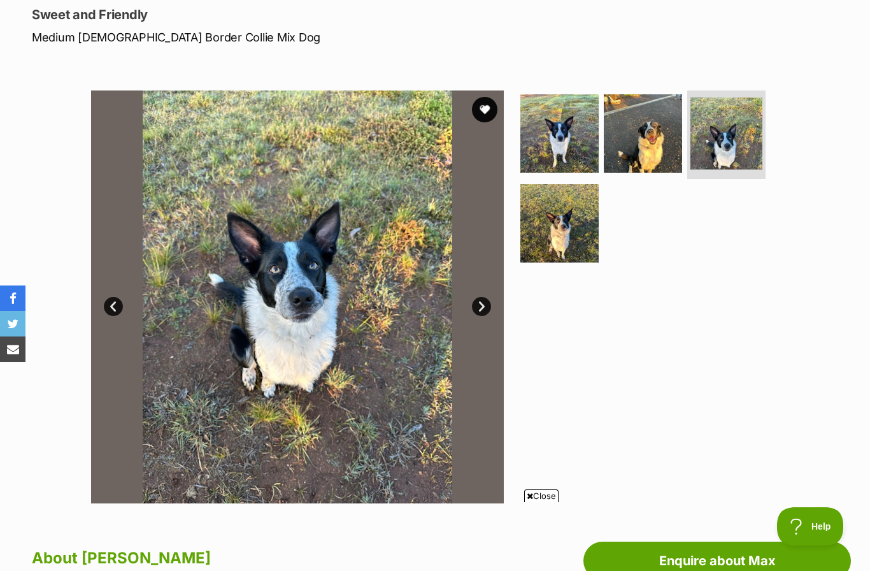
click at [482, 301] on link "Next" at bounding box center [481, 306] width 19 height 19
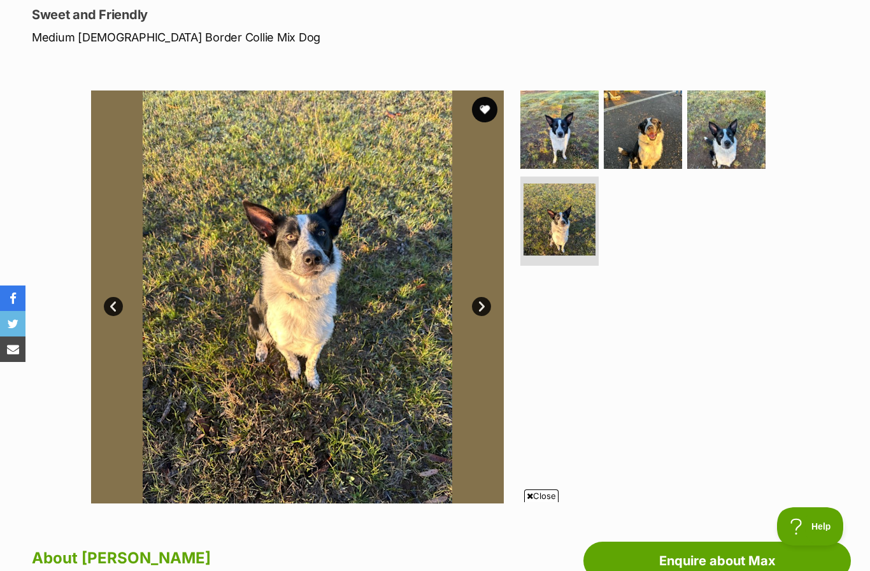
click at [480, 301] on link "Next" at bounding box center [481, 306] width 19 height 19
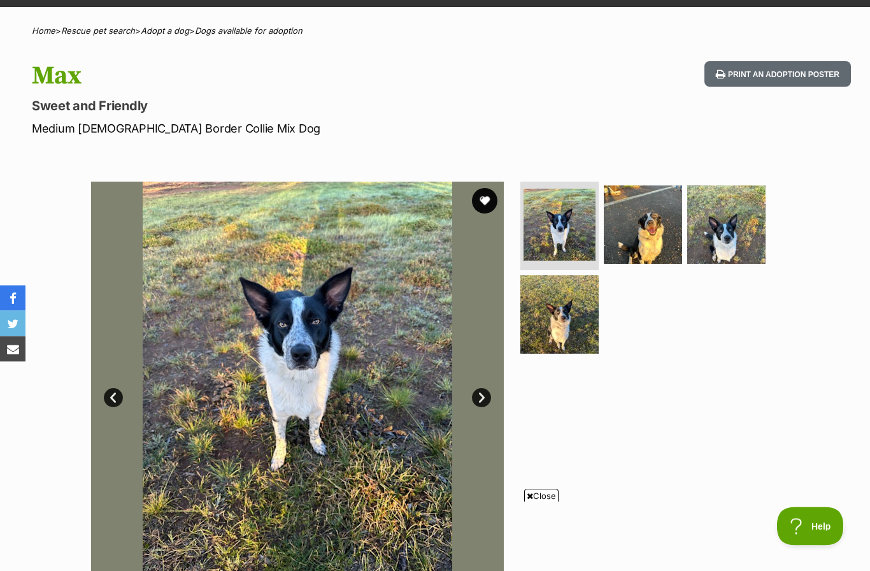
scroll to position [82, 0]
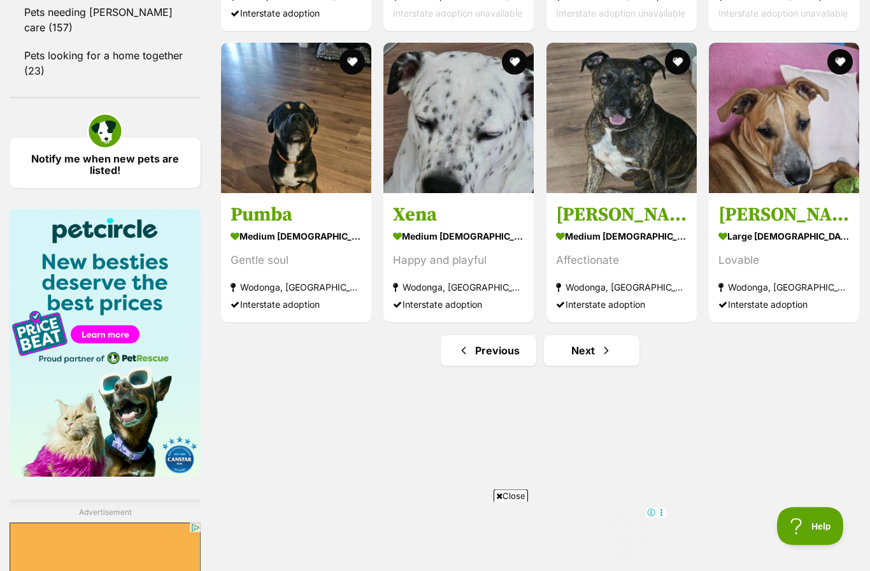
scroll to position [1745, 0]
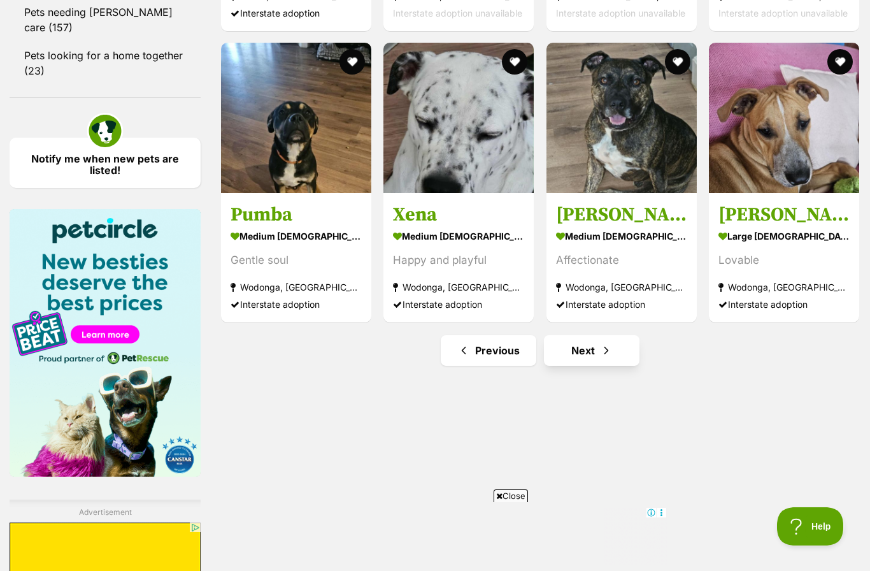
click at [570, 363] on link "Next" at bounding box center [592, 350] width 96 height 31
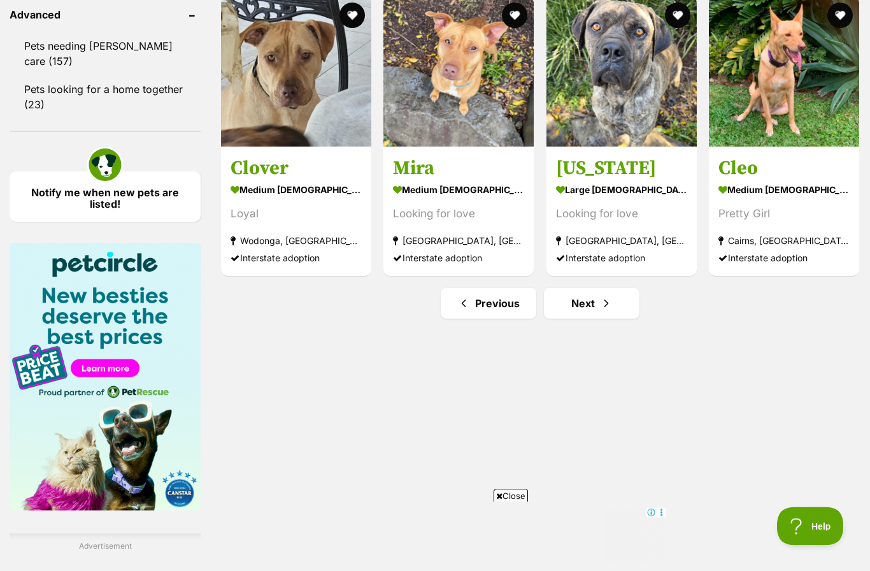
scroll to position [1712, 0]
click at [605, 305] on span "Next page" at bounding box center [606, 303] width 13 height 15
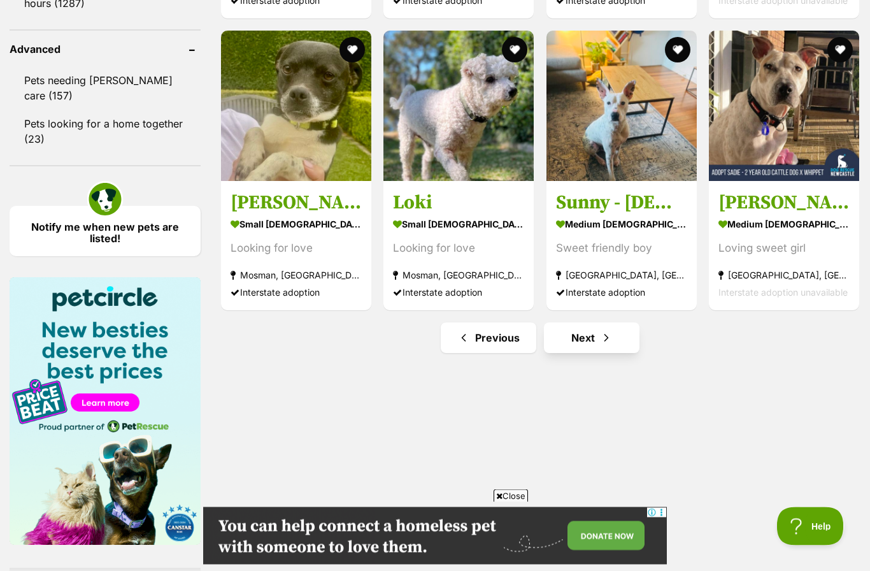
scroll to position [1677, 0]
click at [600, 345] on span "Next page" at bounding box center [606, 337] width 13 height 15
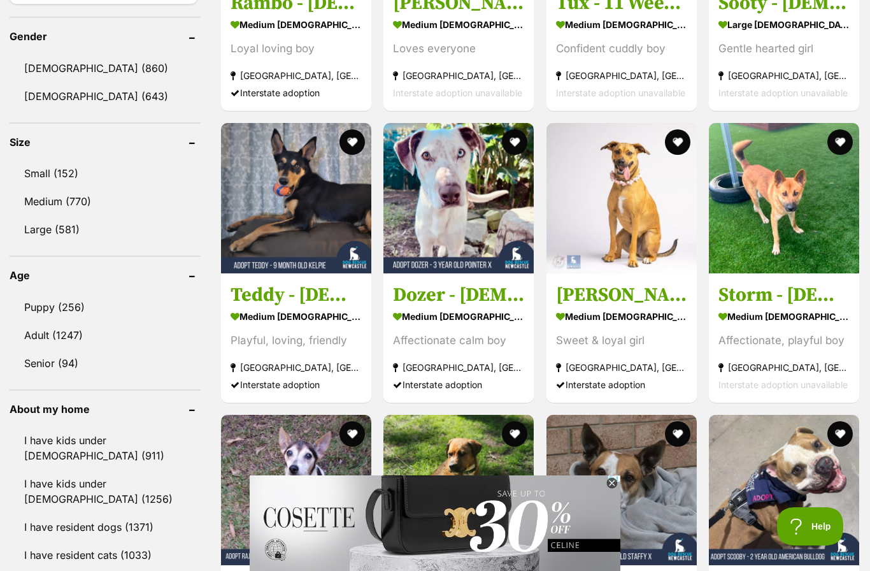
scroll to position [1110, 0]
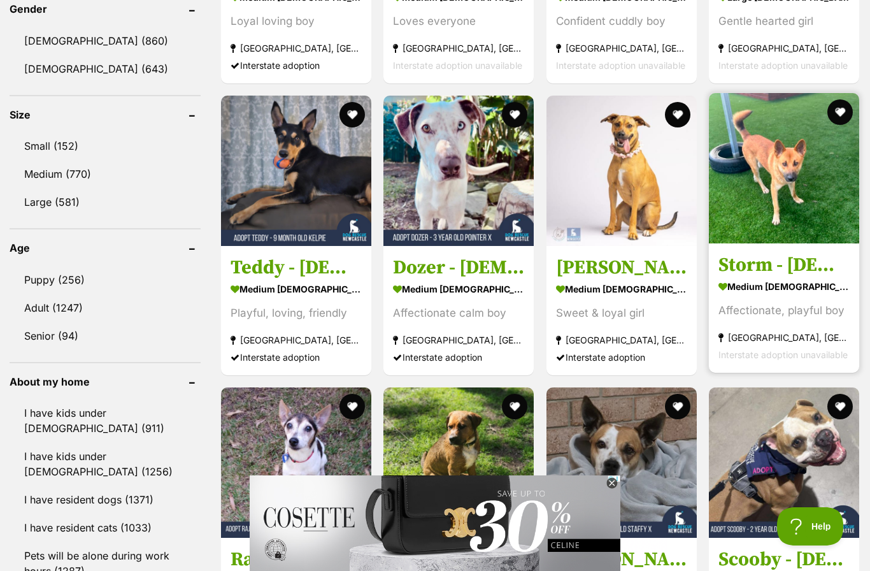
click at [781, 206] on img at bounding box center [784, 168] width 150 height 150
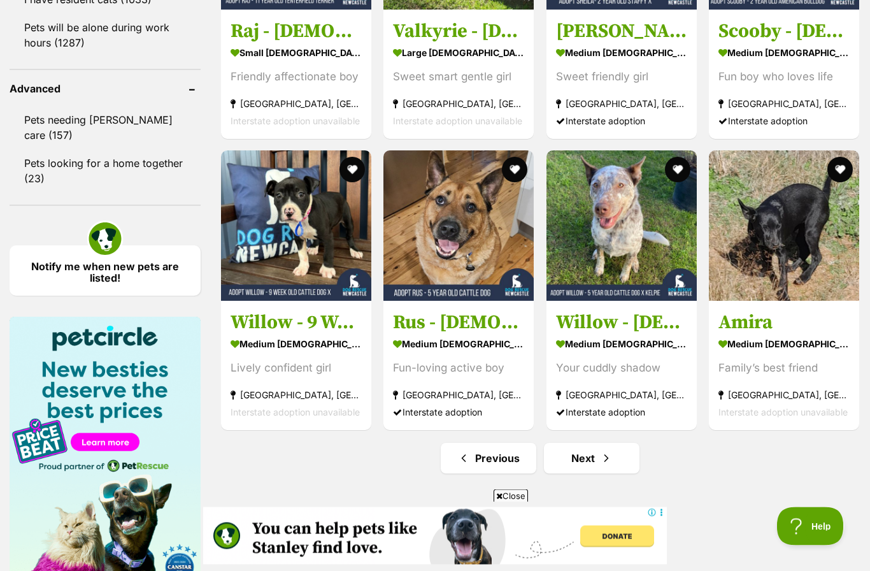
scroll to position [1638, 0]
click at [603, 464] on span "Next page" at bounding box center [606, 457] width 13 height 15
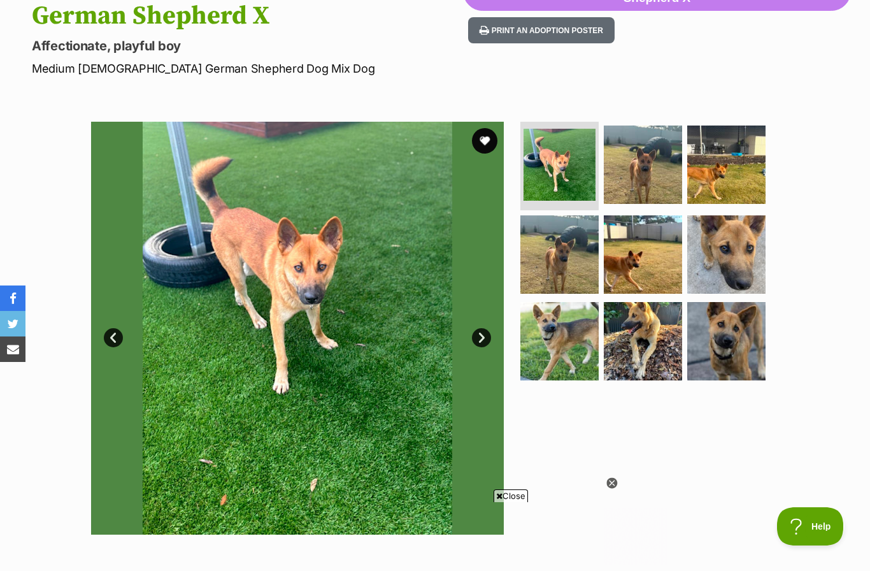
scroll to position [172, 0]
click at [491, 329] on link "Next" at bounding box center [481, 338] width 19 height 19
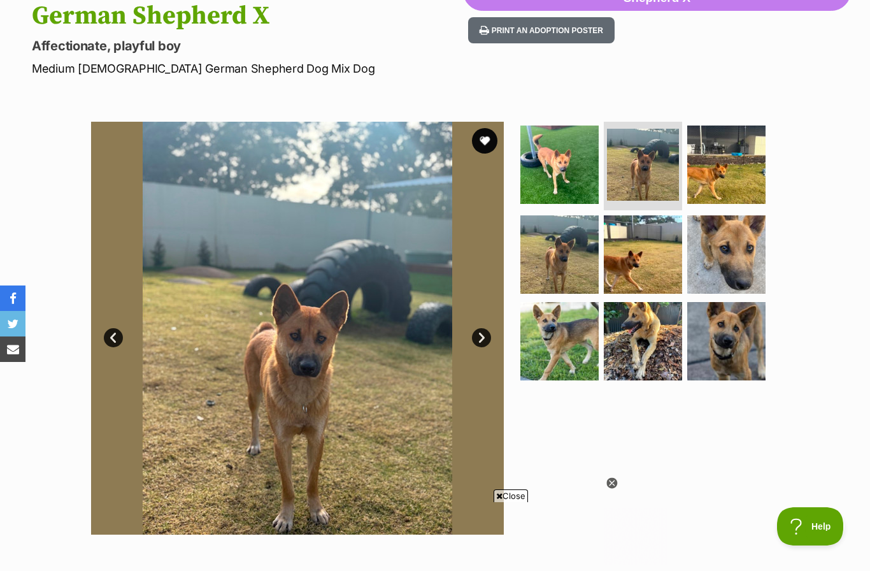
click at [488, 328] on link "Next" at bounding box center [481, 337] width 19 height 19
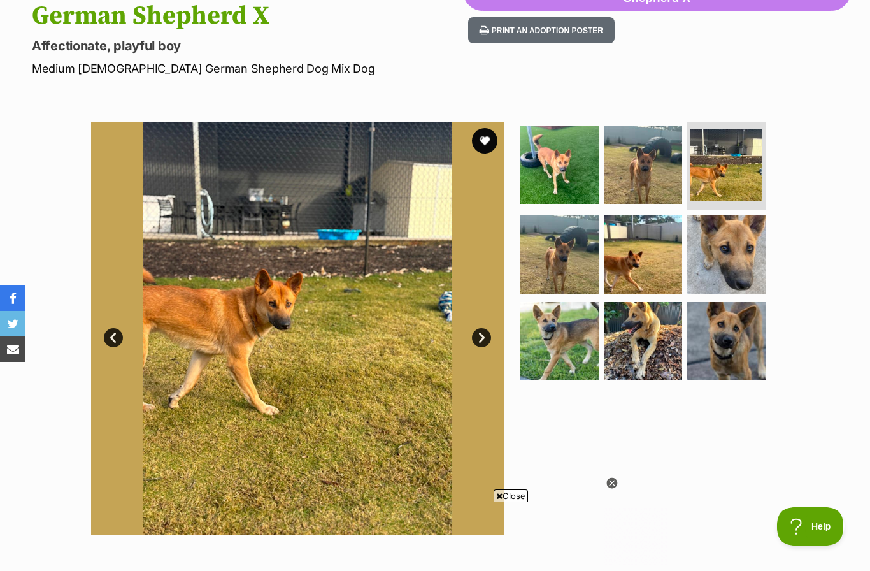
click at [489, 328] on link "Next" at bounding box center [481, 337] width 19 height 19
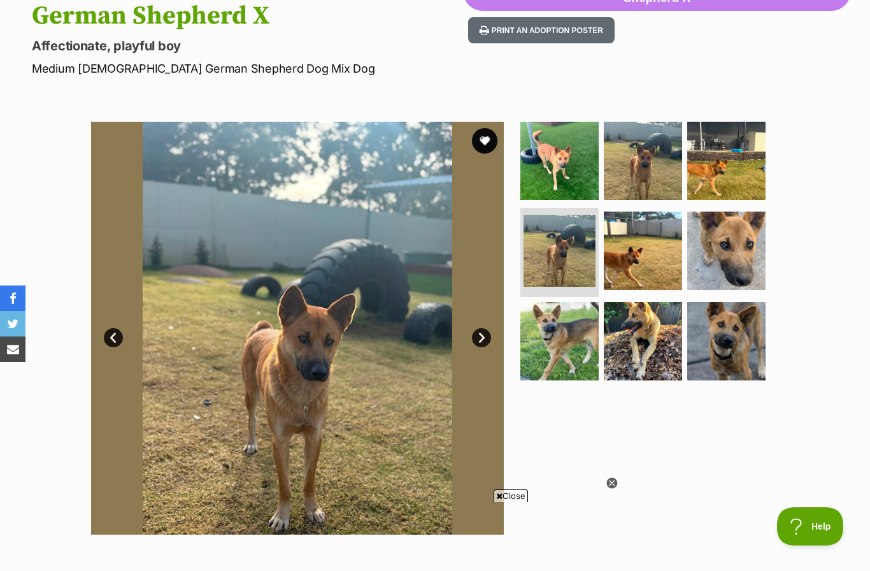
scroll to position [0, 0]
click at [487, 328] on link "Next" at bounding box center [481, 337] width 19 height 19
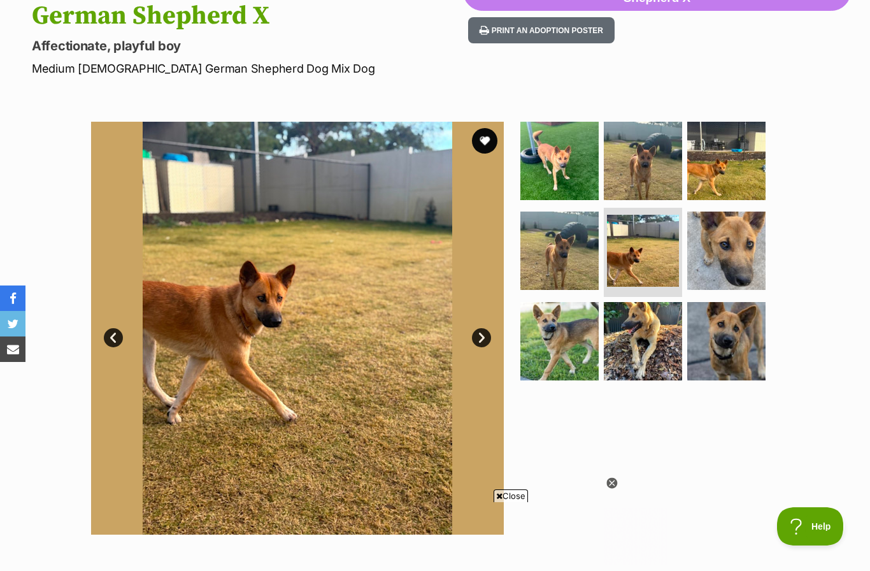
click at [484, 328] on link "Next" at bounding box center [481, 337] width 19 height 19
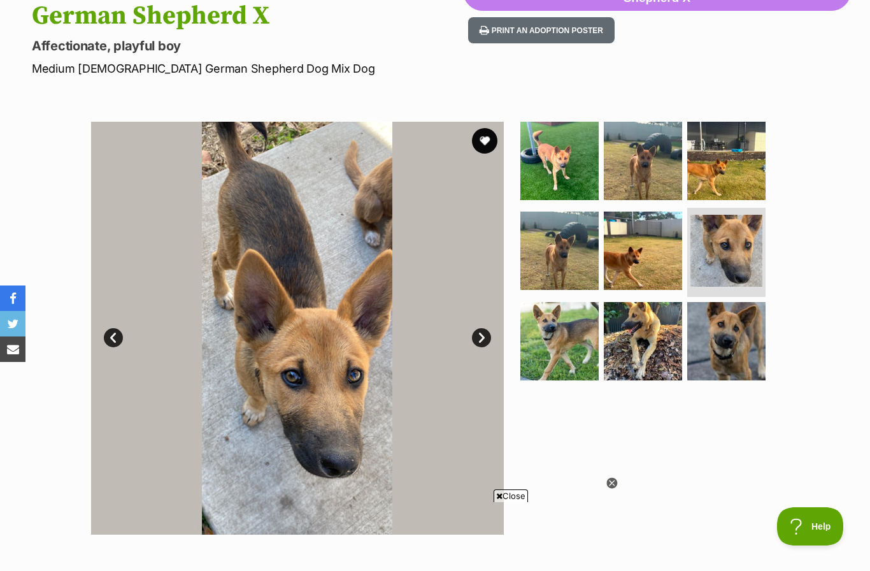
click at [484, 328] on link "Next" at bounding box center [481, 337] width 19 height 19
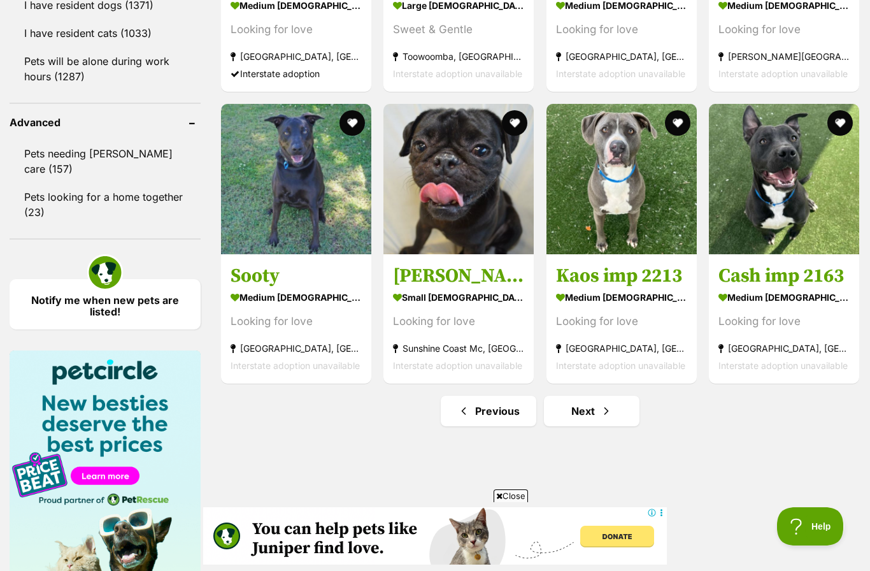
scroll to position [1613, 0]
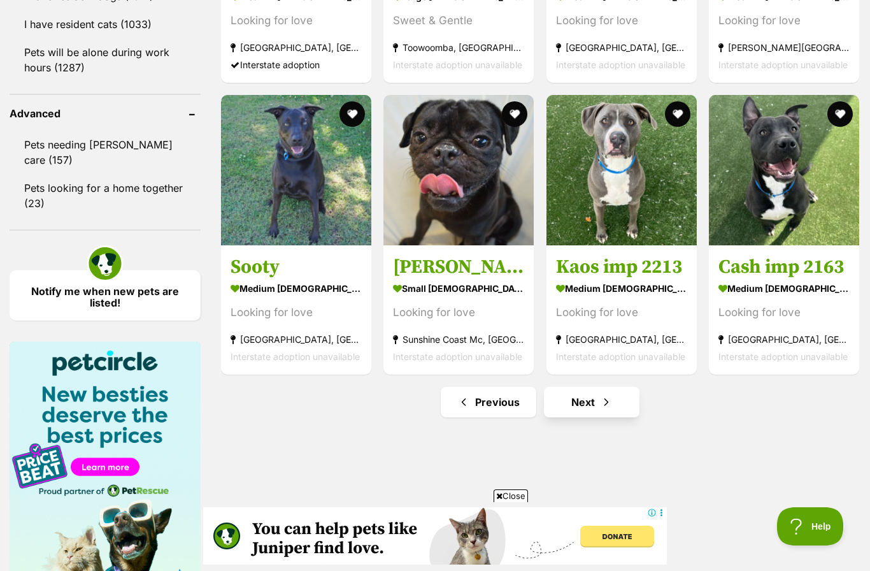
click at [593, 411] on link "Next" at bounding box center [592, 402] width 96 height 31
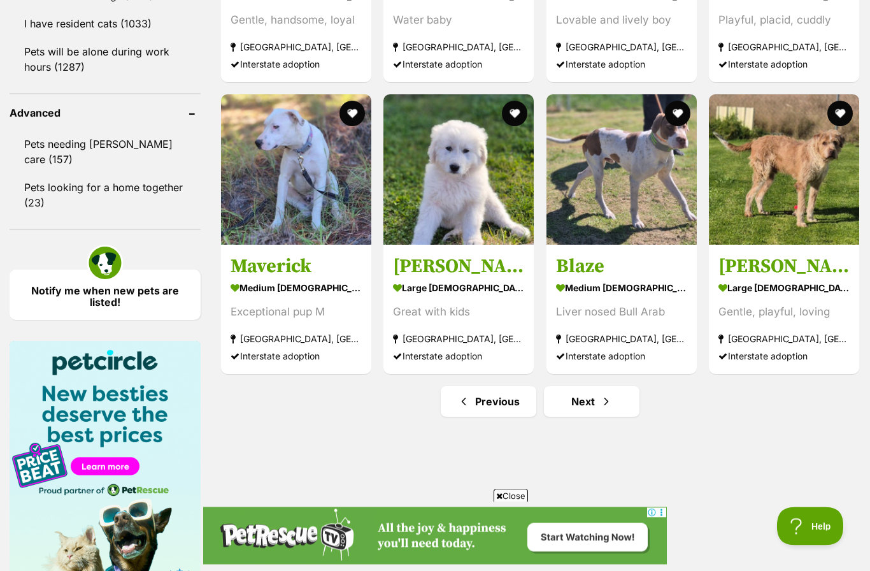
scroll to position [1614, 0]
click at [608, 402] on span "Next page" at bounding box center [606, 401] width 13 height 15
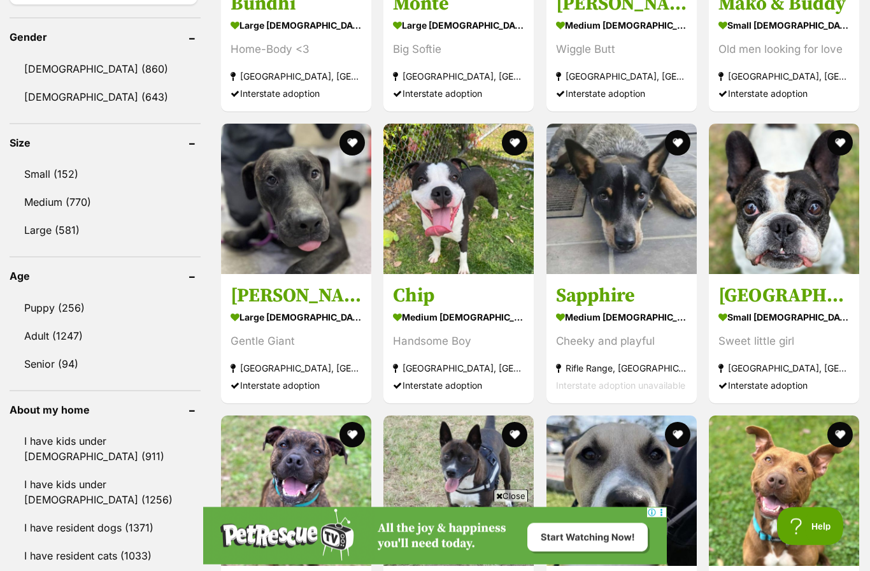
scroll to position [1104, 0]
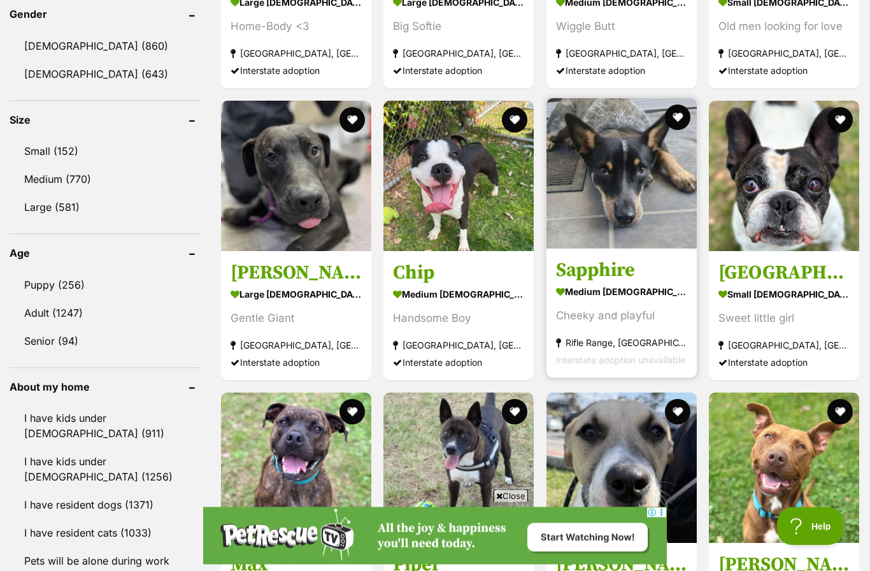
click at [641, 212] on img at bounding box center [622, 174] width 150 height 150
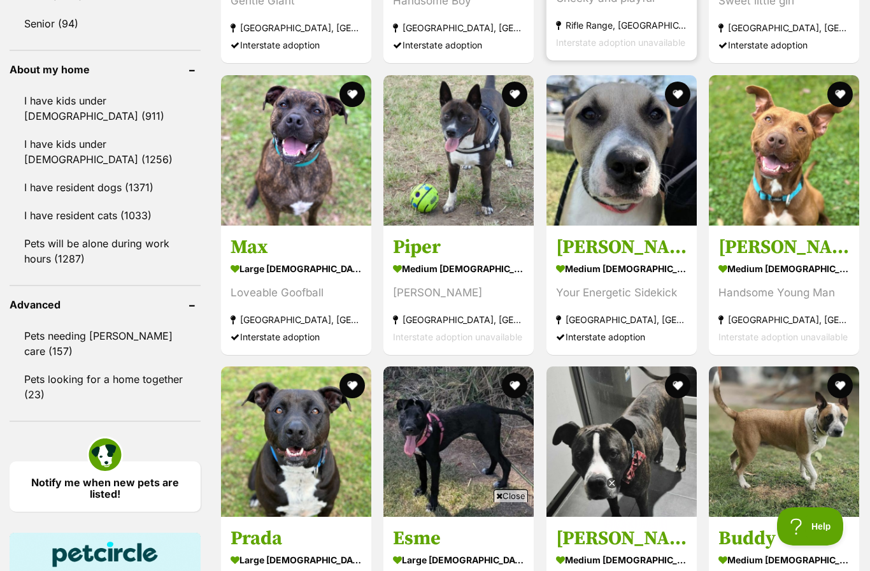
scroll to position [1439, 0]
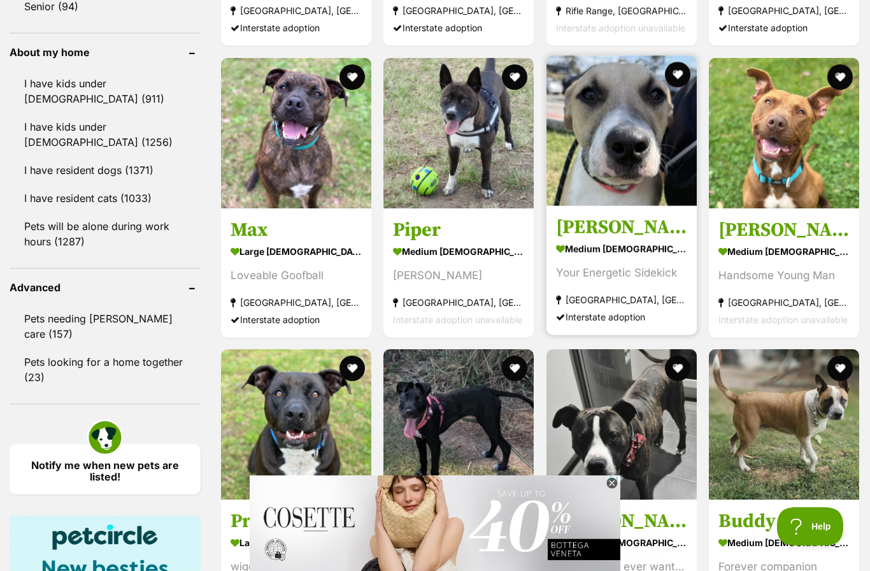
click at [617, 168] on img at bounding box center [622, 130] width 150 height 150
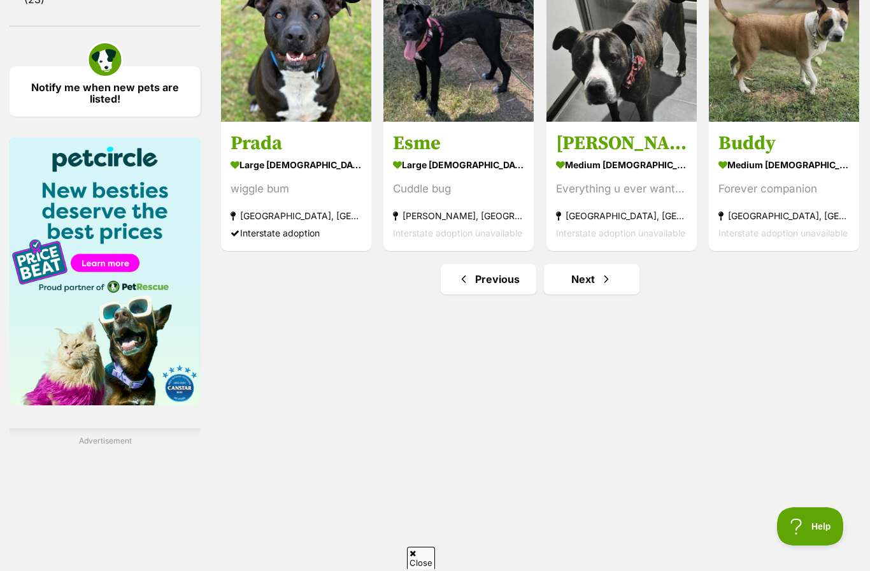
scroll to position [0, 0]
click at [602, 275] on span "Next page" at bounding box center [606, 278] width 13 height 15
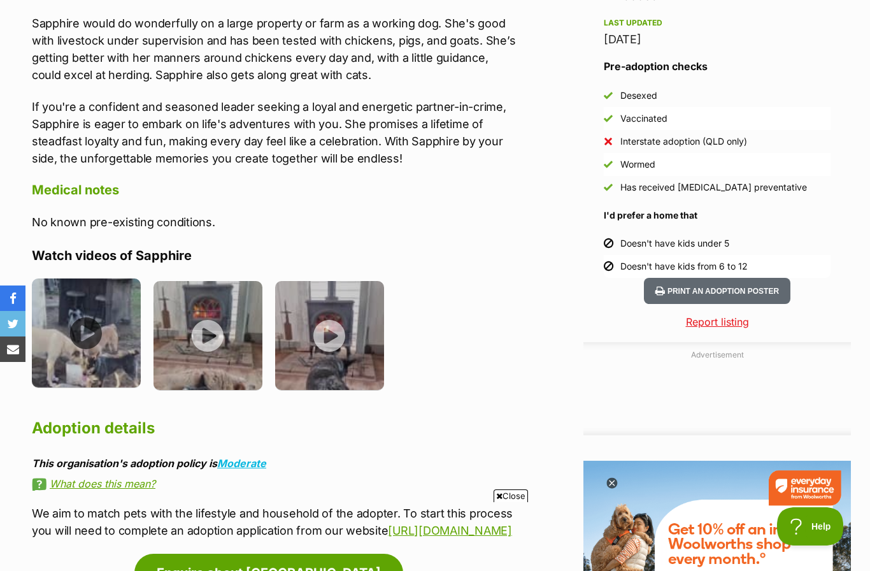
click at [96, 321] on img at bounding box center [86, 332] width 109 height 109
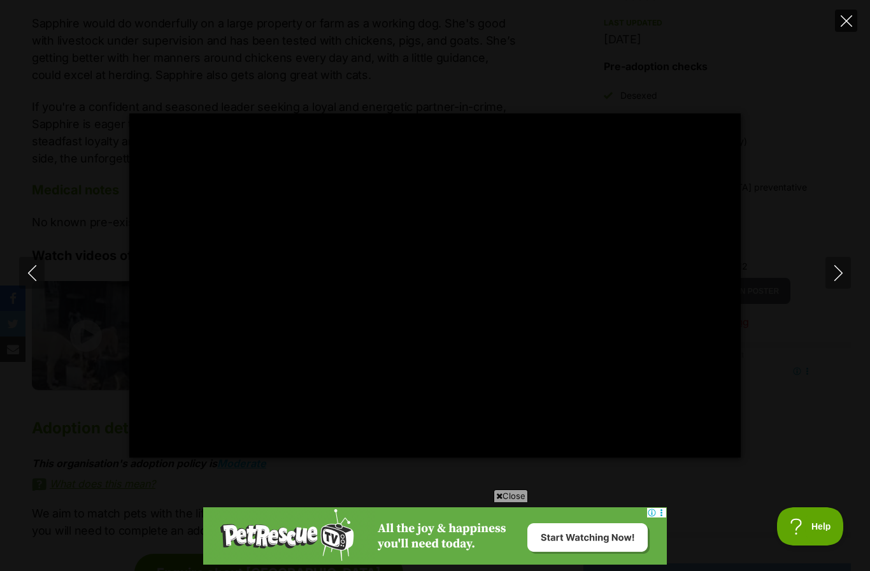
click at [852, 31] on button "Close" at bounding box center [846, 21] width 22 height 22
type input "67.19"
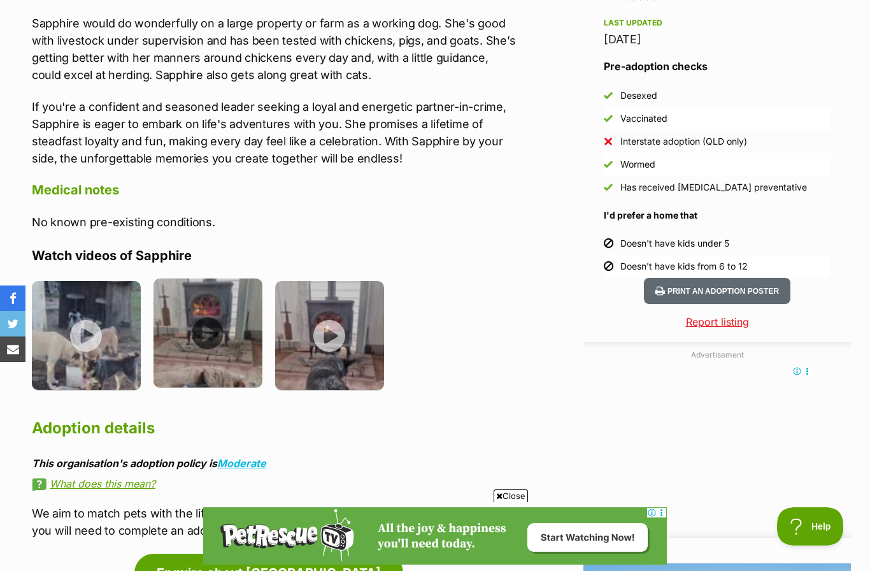
click at [218, 315] on img at bounding box center [208, 332] width 109 height 109
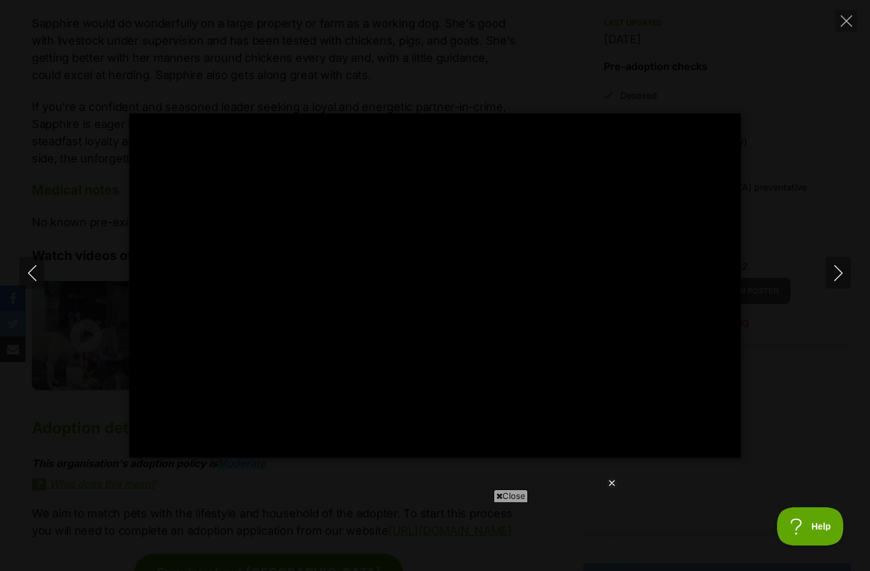
type input "100"
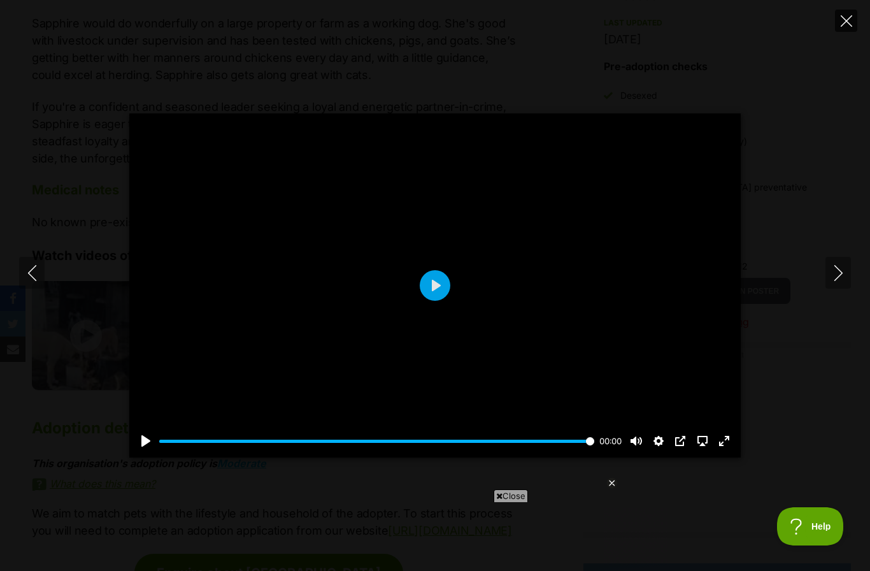
click at [854, 19] on button "Close" at bounding box center [846, 21] width 22 height 22
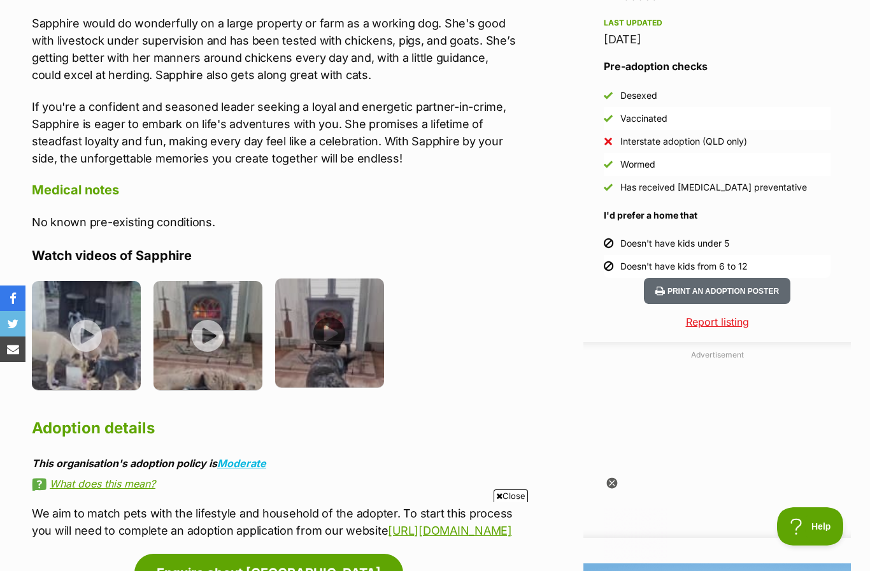
click at [333, 310] on img at bounding box center [329, 332] width 109 height 109
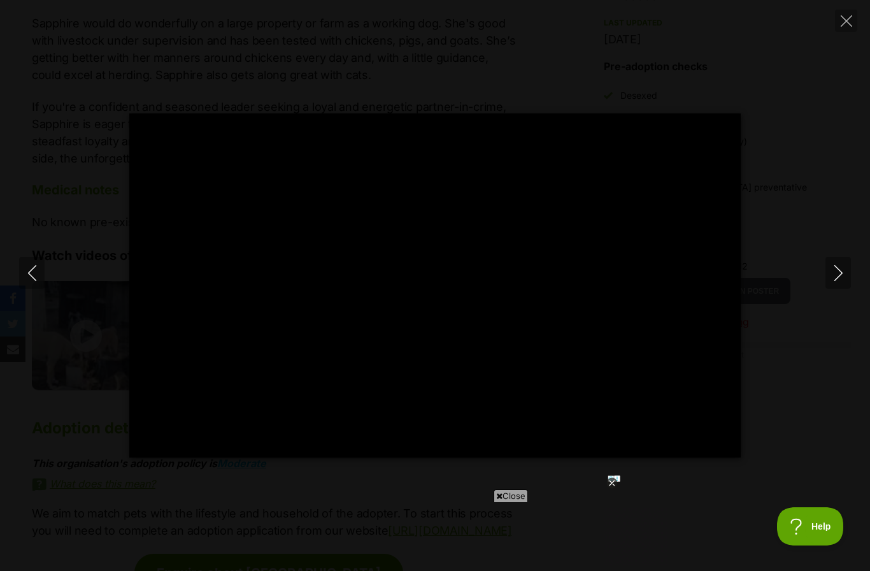
type input "100"
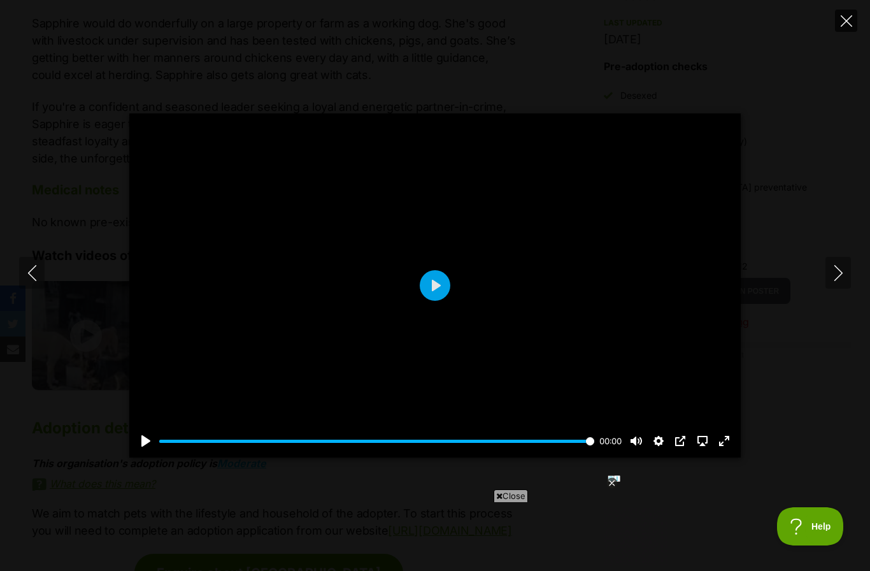
click at [853, 25] on button "Close" at bounding box center [846, 21] width 22 height 22
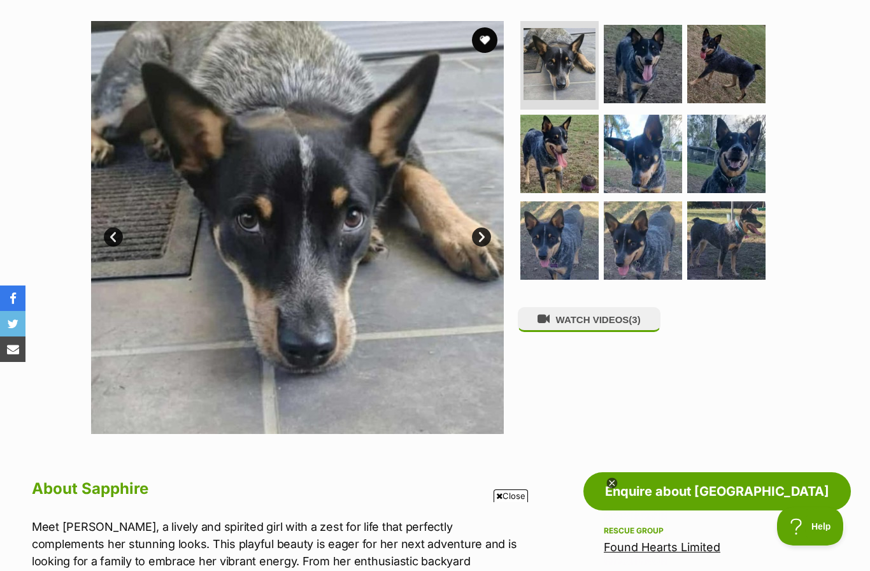
click at [488, 230] on link "Next" at bounding box center [481, 236] width 19 height 19
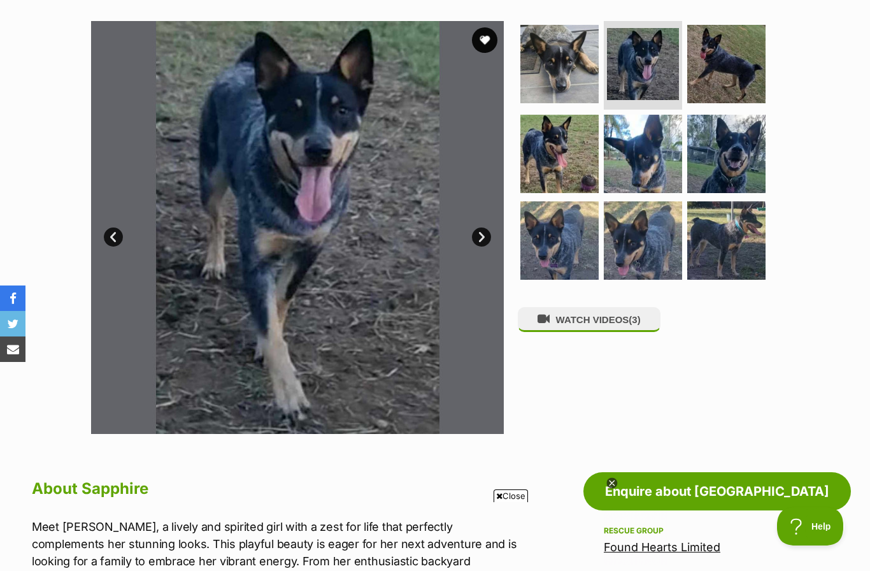
click at [484, 234] on link "Next" at bounding box center [481, 236] width 19 height 19
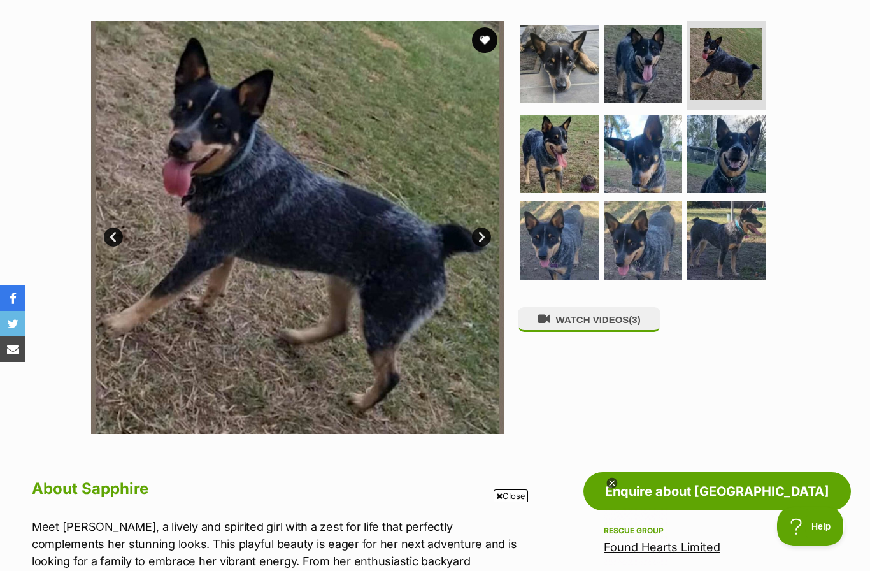
click at [489, 235] on link "Next" at bounding box center [481, 236] width 19 height 19
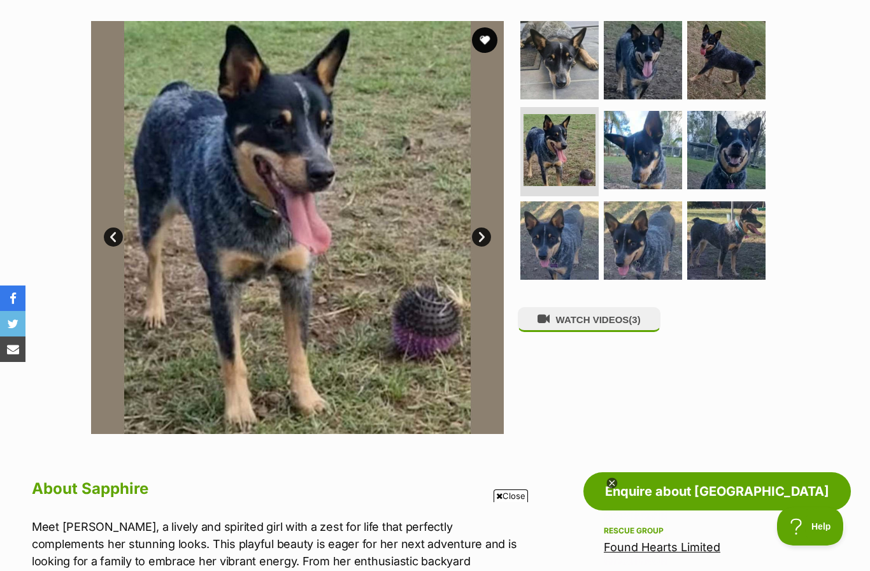
click at [485, 233] on link "Next" at bounding box center [481, 236] width 19 height 19
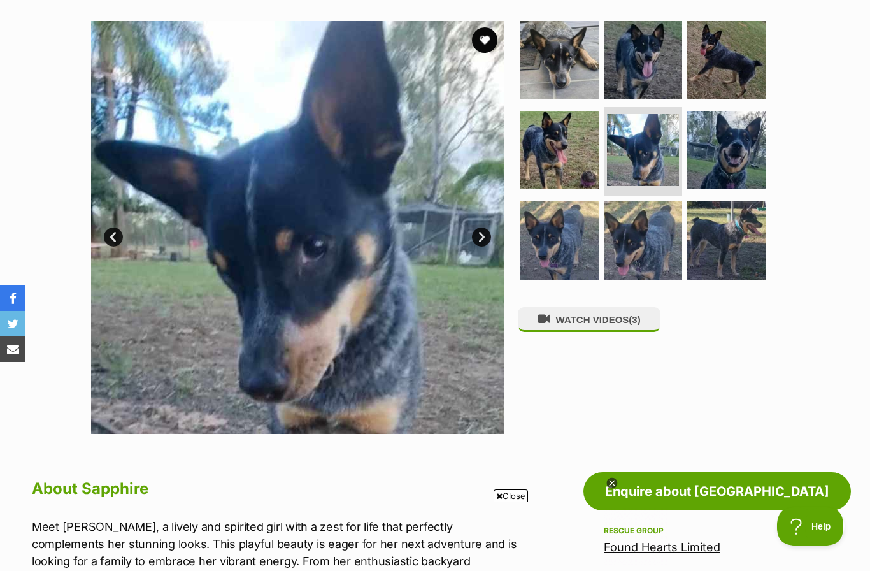
click at [478, 240] on link "Next" at bounding box center [481, 236] width 19 height 19
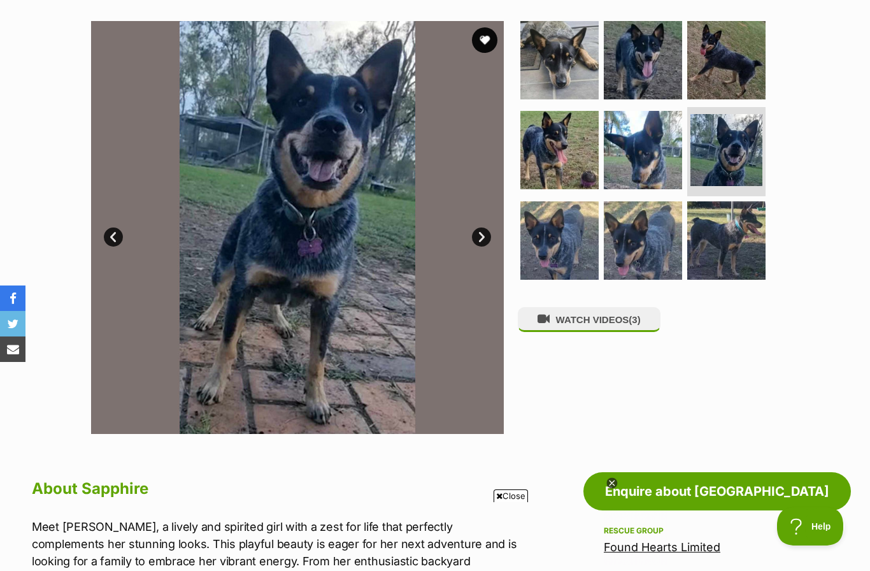
click at [482, 232] on link "Next" at bounding box center [481, 236] width 19 height 19
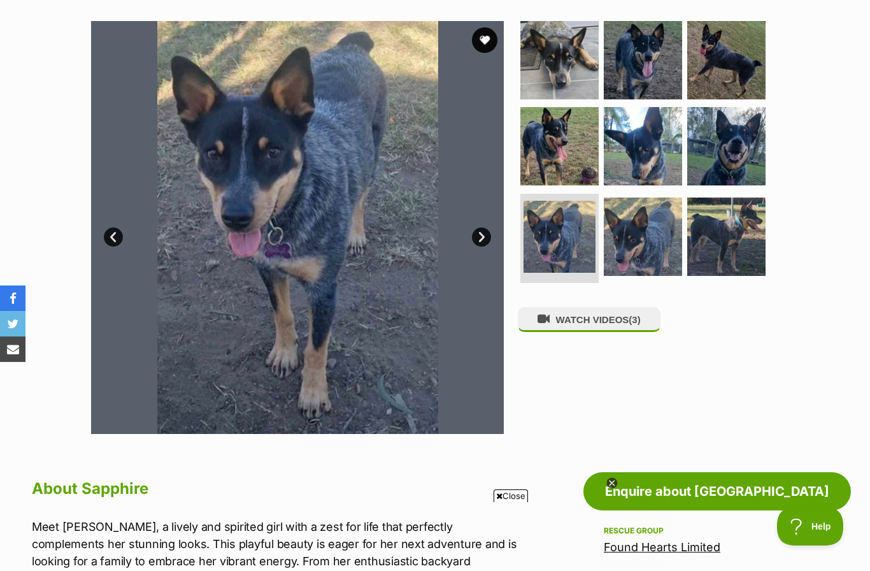
click at [484, 234] on link "Next" at bounding box center [481, 236] width 19 height 19
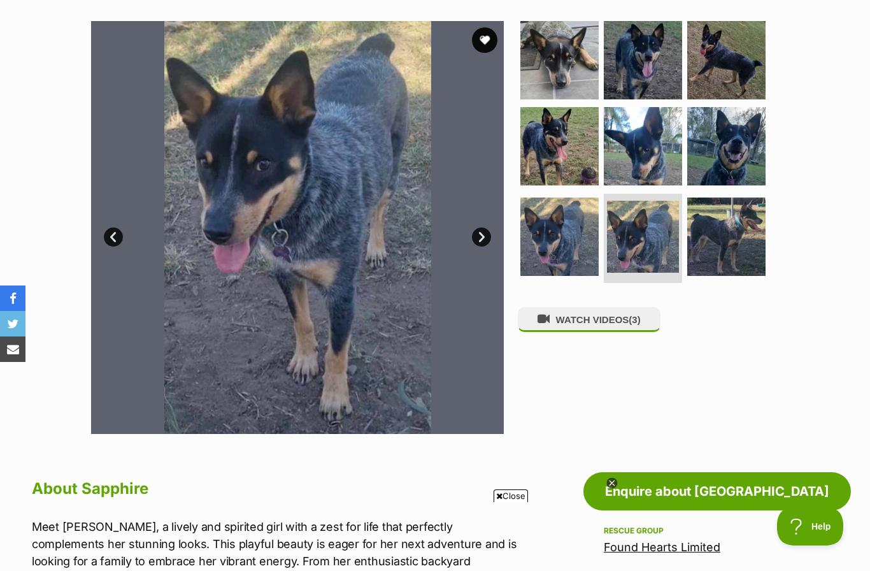
click at [482, 232] on link "Next" at bounding box center [481, 236] width 19 height 19
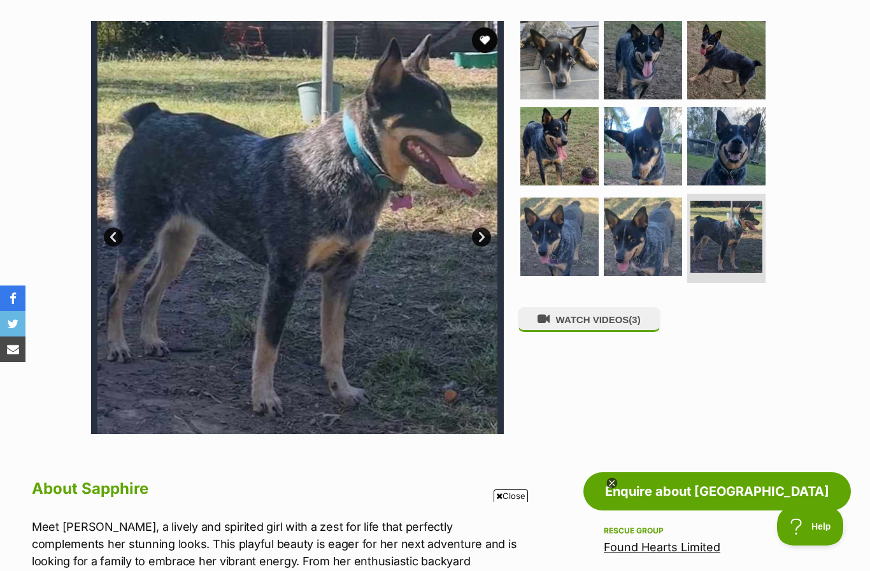
click at [487, 234] on link "Next" at bounding box center [481, 236] width 19 height 19
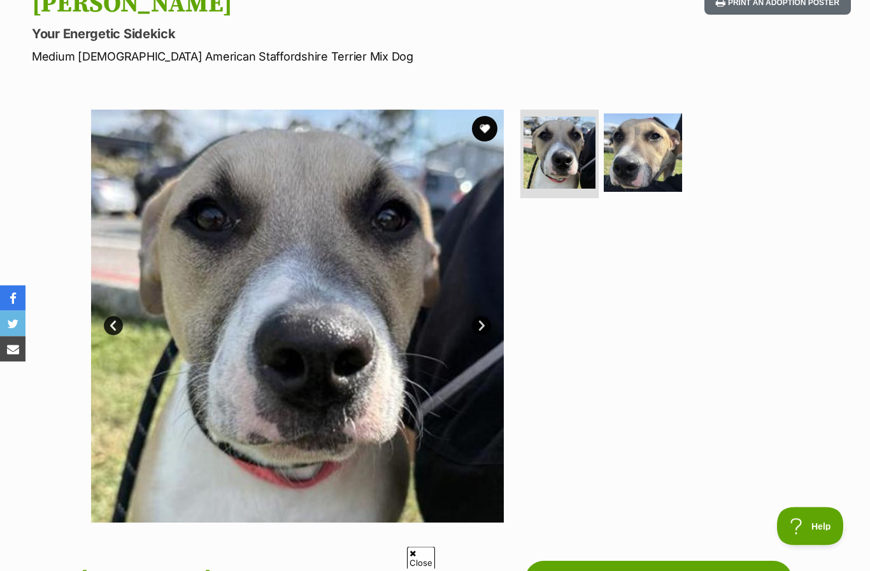
scroll to position [155, 0]
click at [487, 322] on link "Next" at bounding box center [481, 325] width 19 height 19
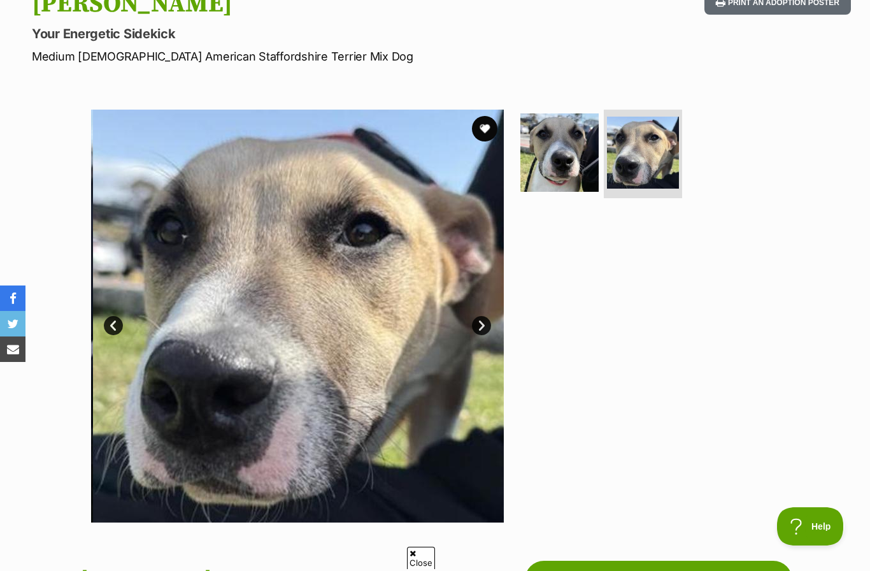
scroll to position [0, 0]
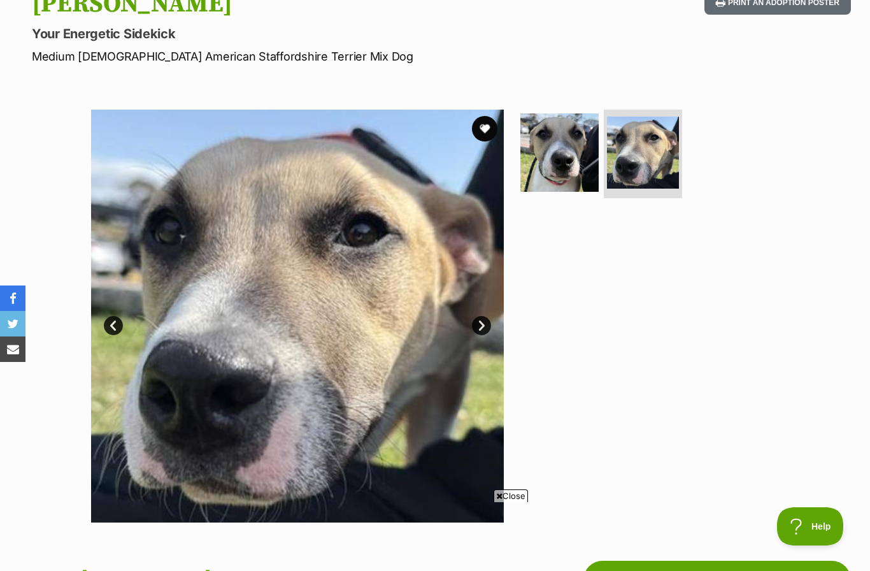
click at [486, 320] on link "Next" at bounding box center [481, 325] width 19 height 19
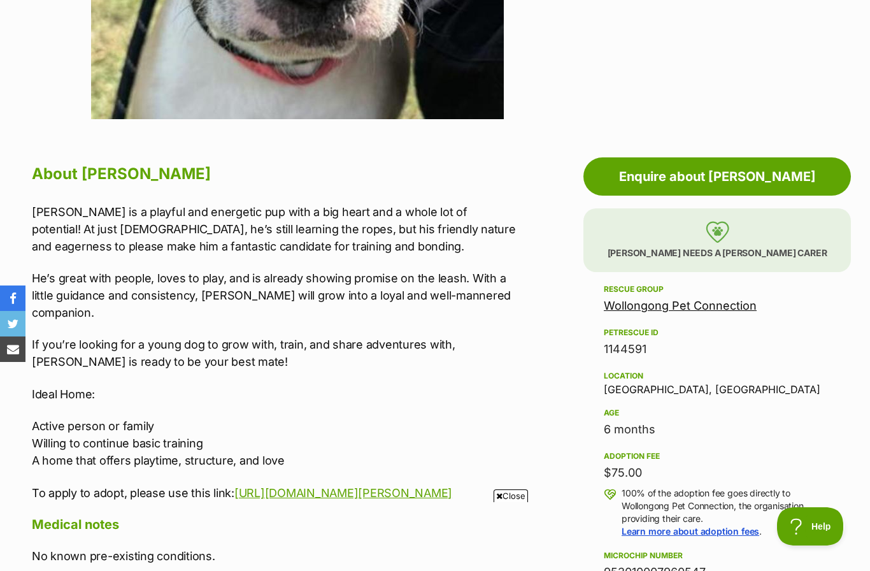
scroll to position [499, 0]
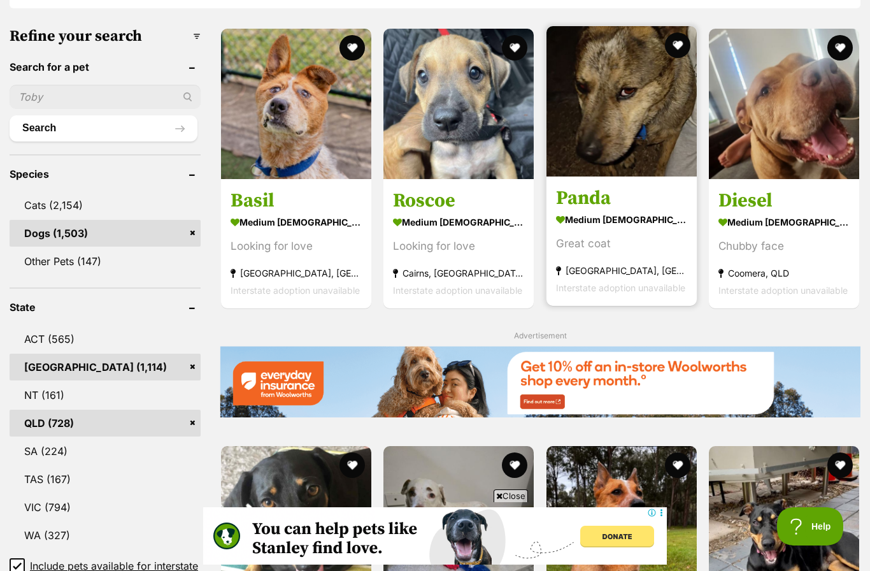
click at [626, 130] on img at bounding box center [622, 101] width 150 height 150
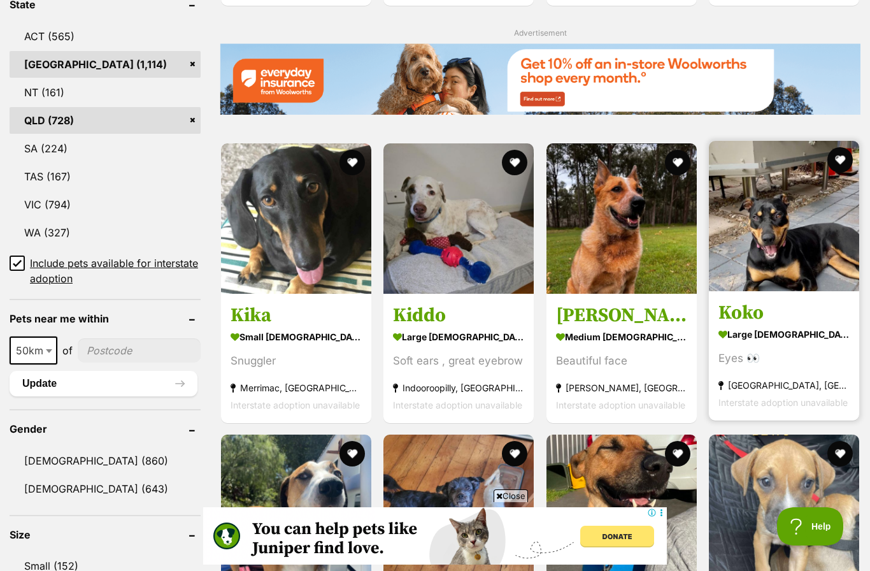
click at [773, 264] on img at bounding box center [784, 216] width 150 height 150
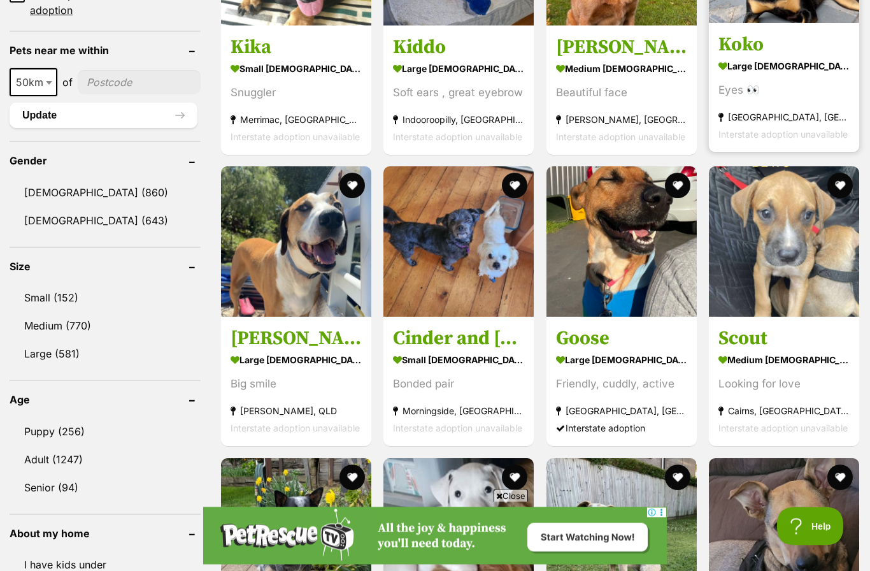
scroll to position [1005, 0]
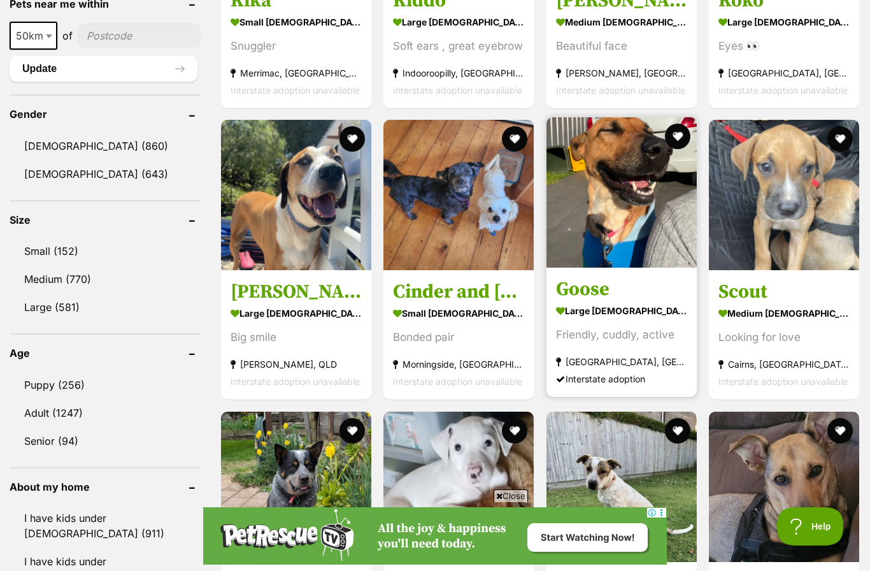
click at [634, 231] on img at bounding box center [622, 192] width 150 height 150
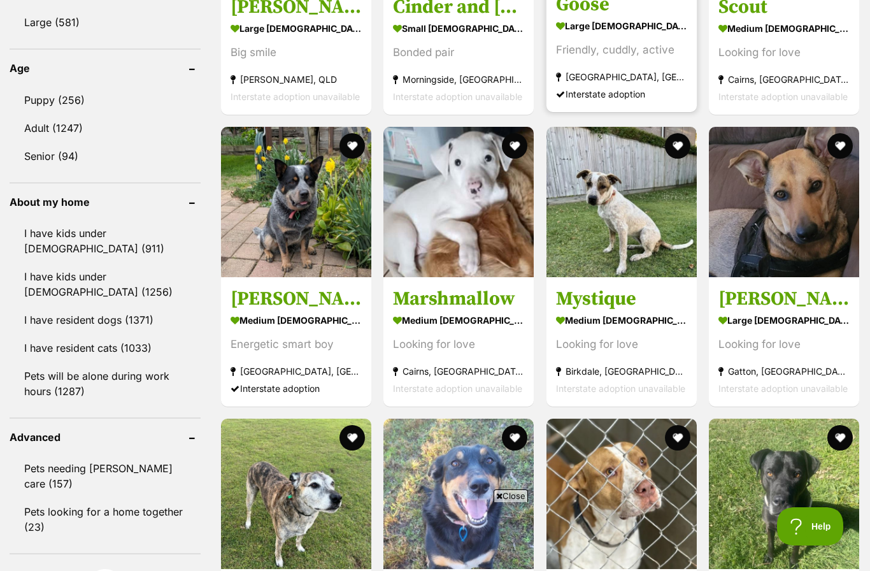
scroll to position [0, 0]
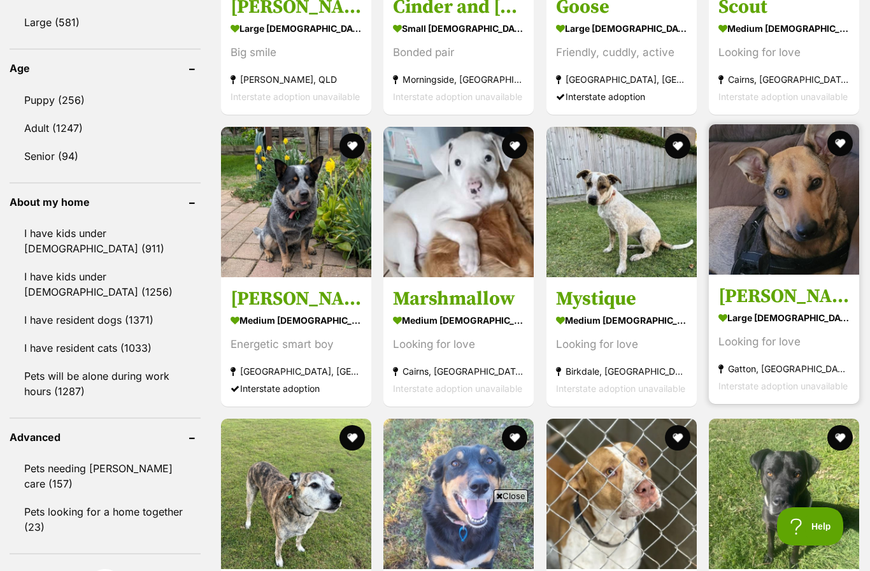
click at [784, 226] on img at bounding box center [784, 199] width 150 height 150
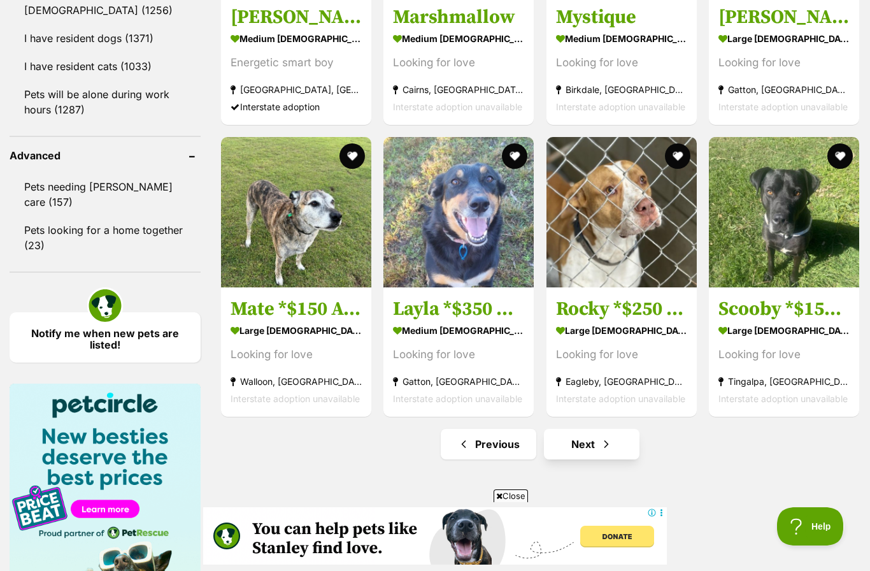
click at [606, 454] on link "Next" at bounding box center [592, 444] width 96 height 31
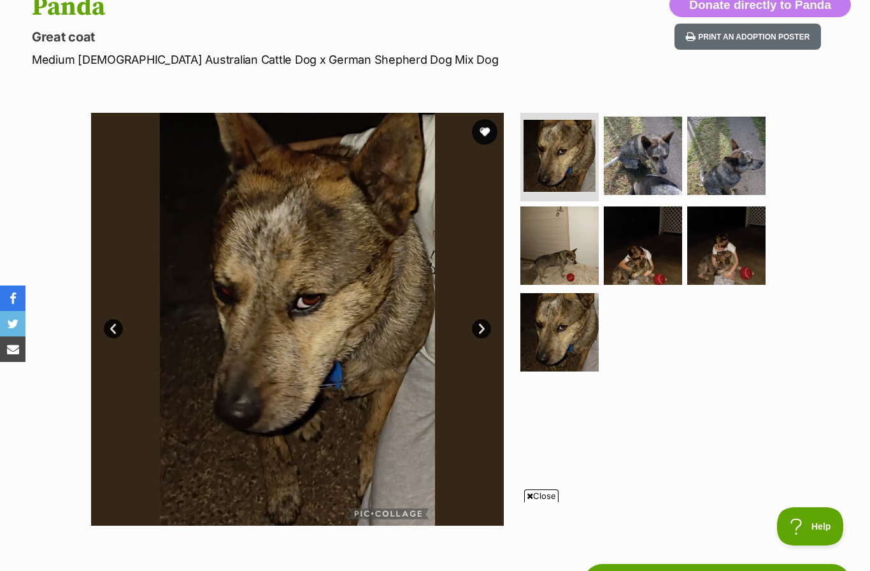
click at [489, 319] on img at bounding box center [297, 319] width 413 height 413
click at [492, 322] on img at bounding box center [297, 319] width 413 height 413
click at [491, 324] on link "Next" at bounding box center [481, 328] width 19 height 19
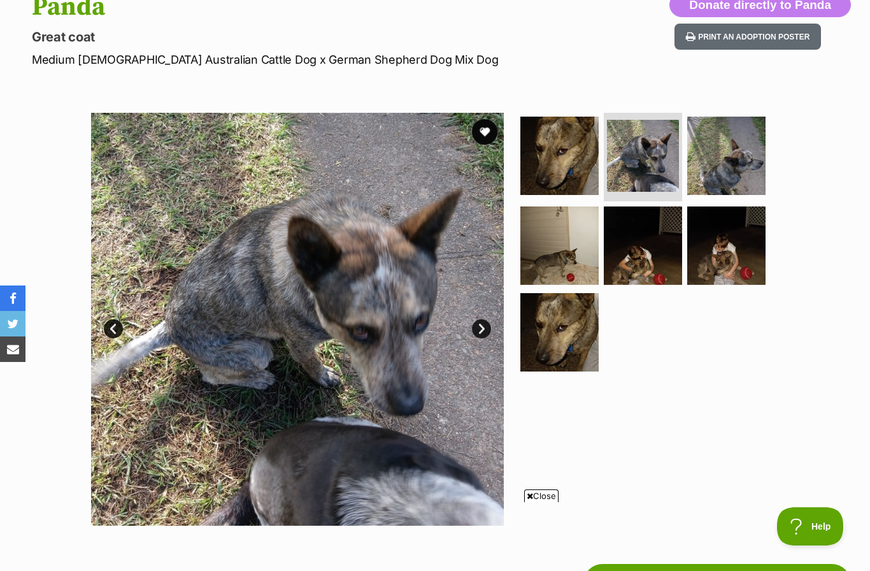
click at [484, 322] on link "Next" at bounding box center [481, 328] width 19 height 19
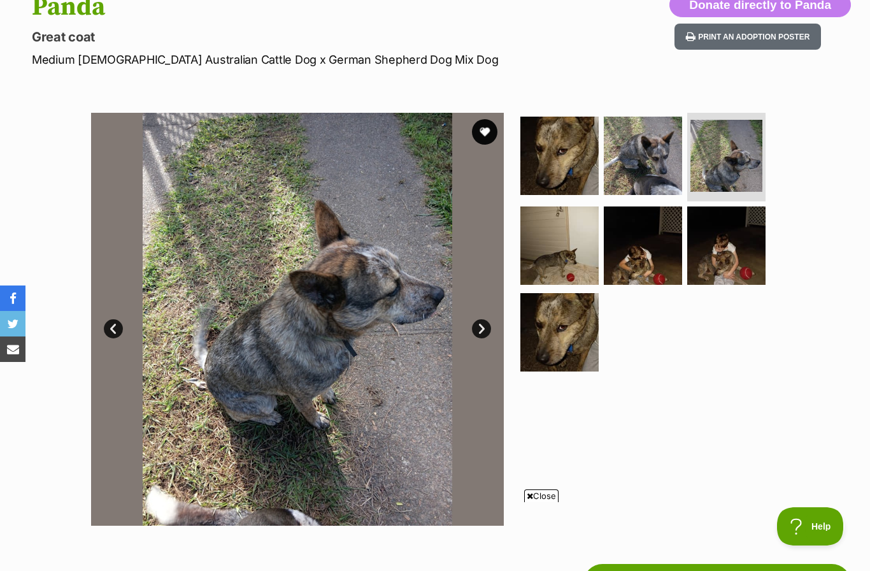
click at [485, 326] on link "Next" at bounding box center [481, 328] width 19 height 19
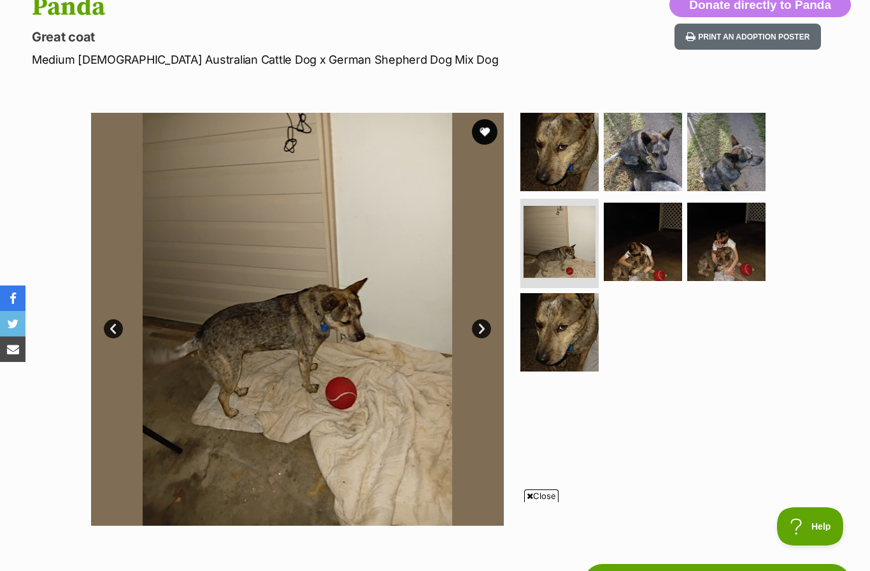
click at [482, 326] on link "Next" at bounding box center [481, 328] width 19 height 19
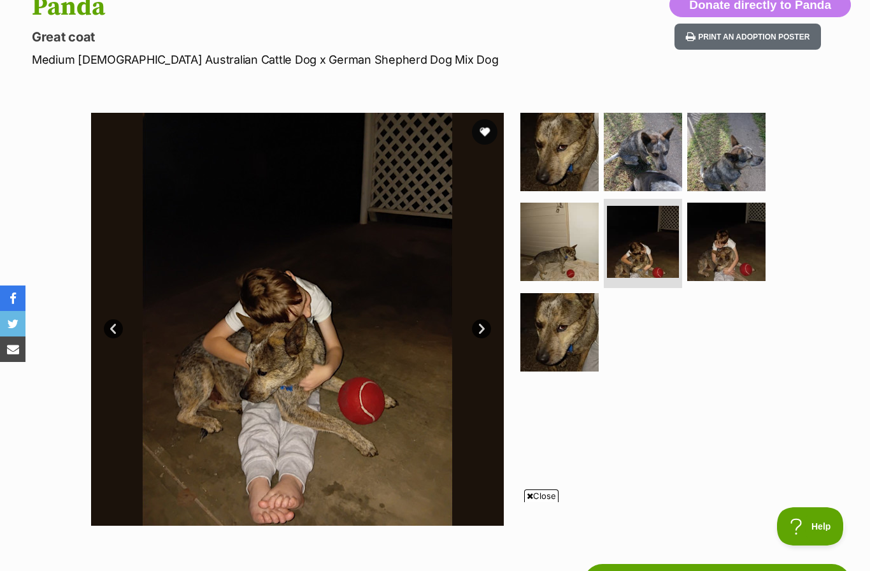
click at [487, 323] on link "Next" at bounding box center [481, 328] width 19 height 19
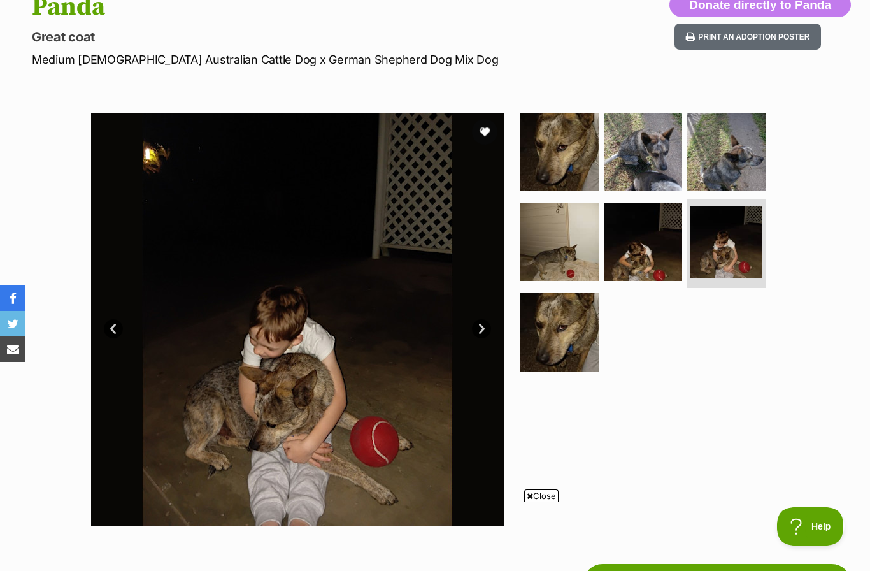
click at [483, 327] on link "Next" at bounding box center [481, 328] width 19 height 19
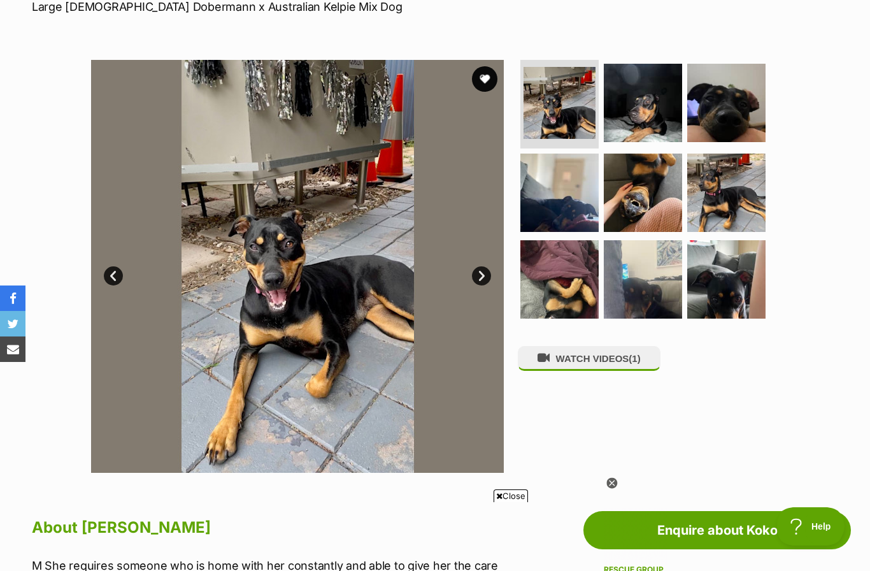
click at [488, 269] on link "Next" at bounding box center [481, 275] width 19 height 19
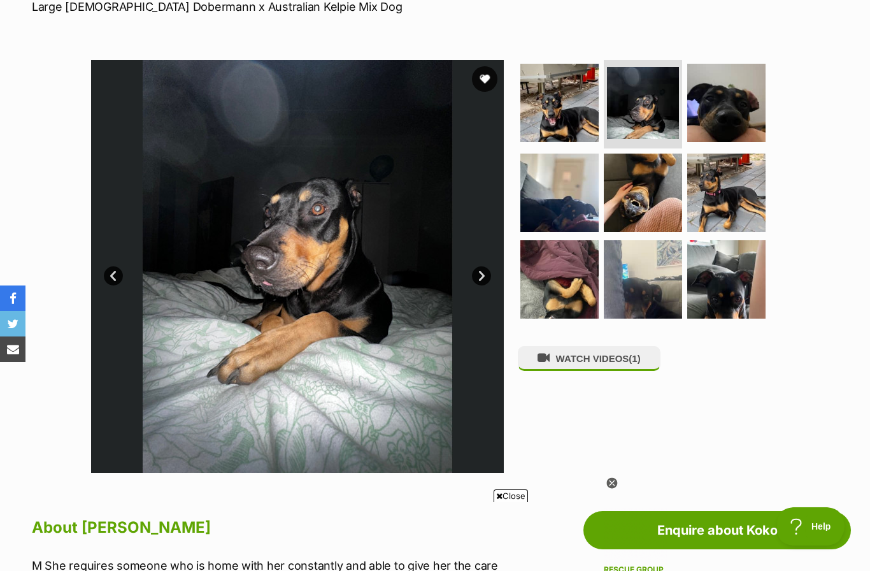
click at [486, 271] on link "Next" at bounding box center [481, 275] width 19 height 19
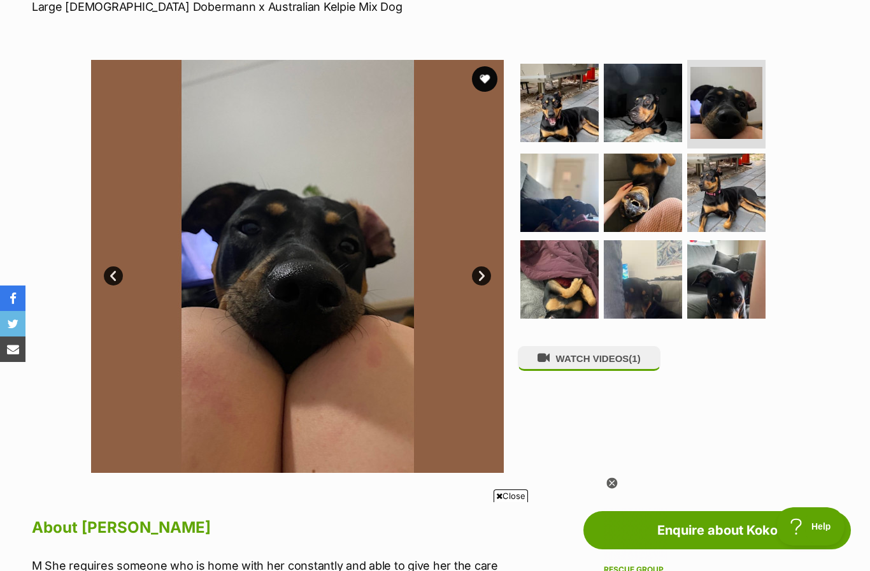
click at [482, 269] on link "Next" at bounding box center [481, 275] width 19 height 19
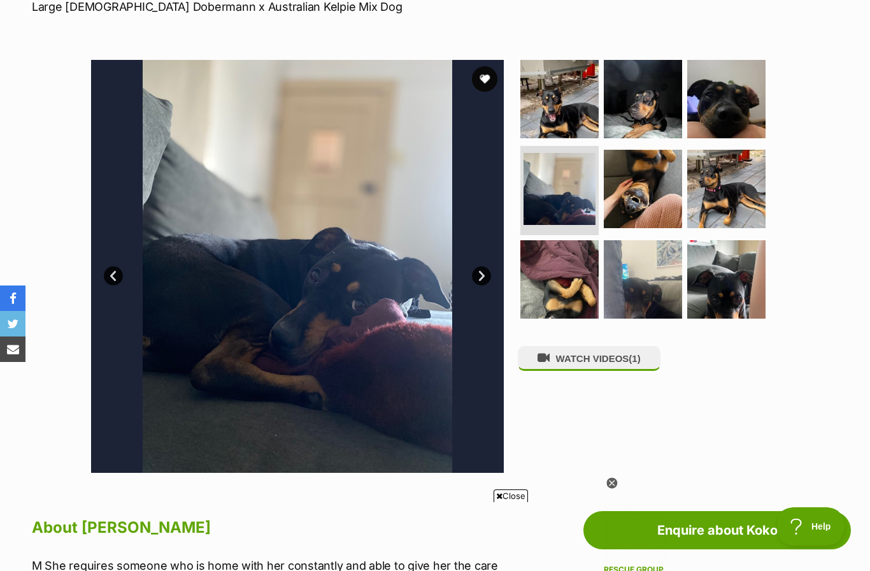
click at [477, 272] on link "Next" at bounding box center [481, 275] width 19 height 19
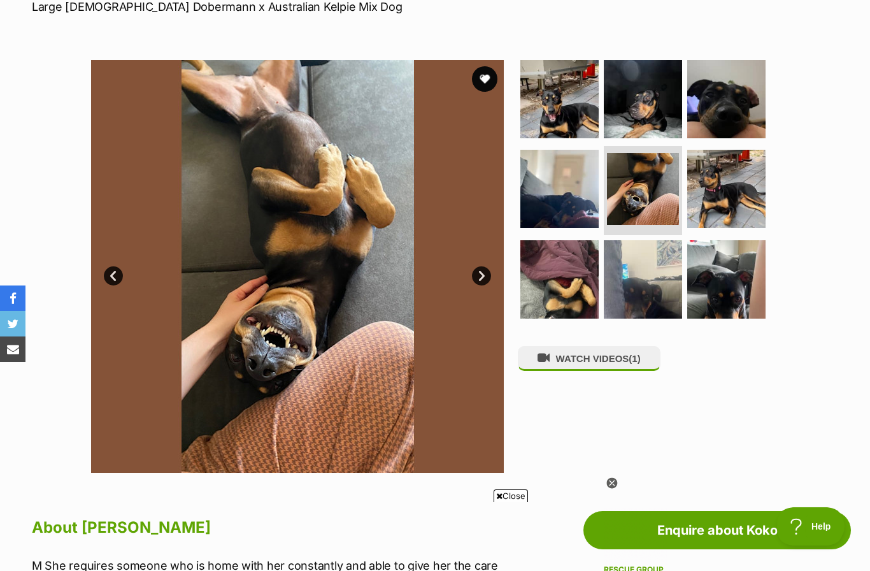
click at [483, 268] on link "Next" at bounding box center [481, 275] width 19 height 19
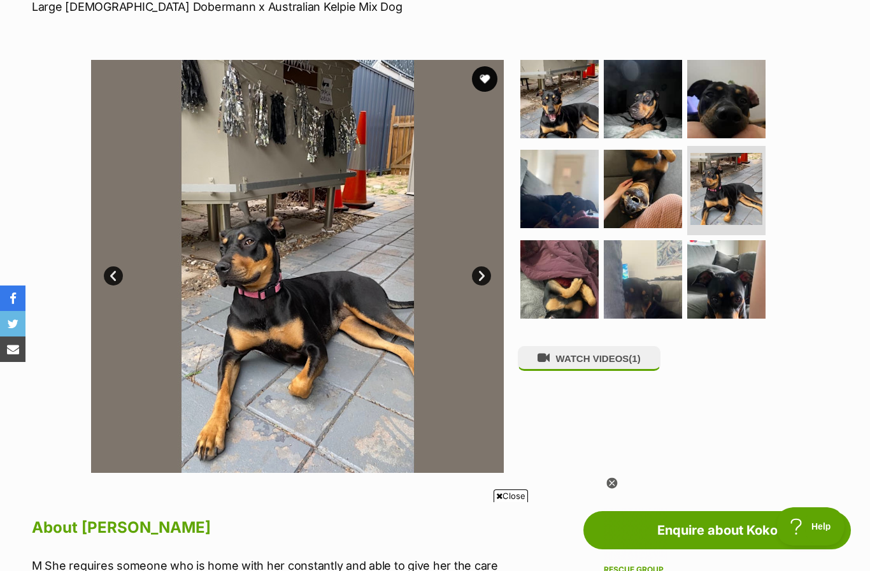
click at [486, 276] on link "Next" at bounding box center [481, 275] width 19 height 19
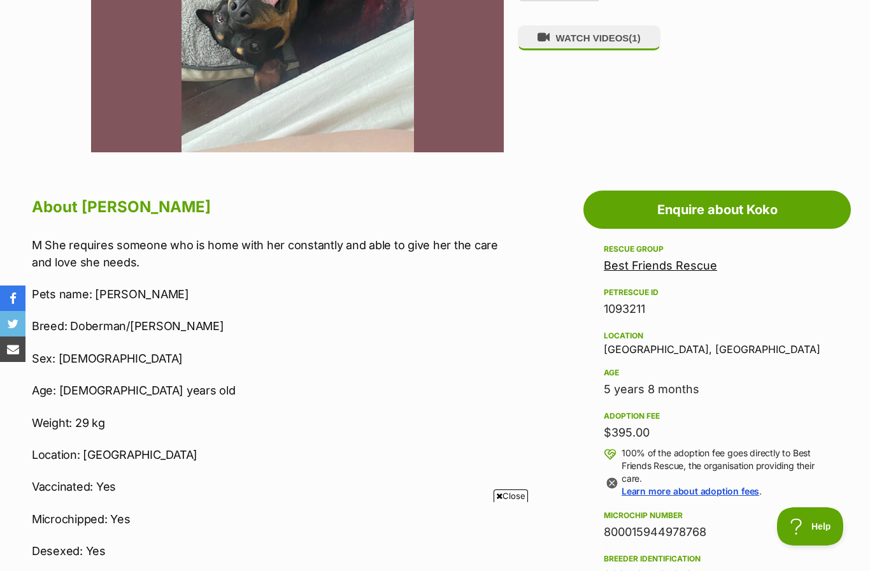
scroll to position [525, 0]
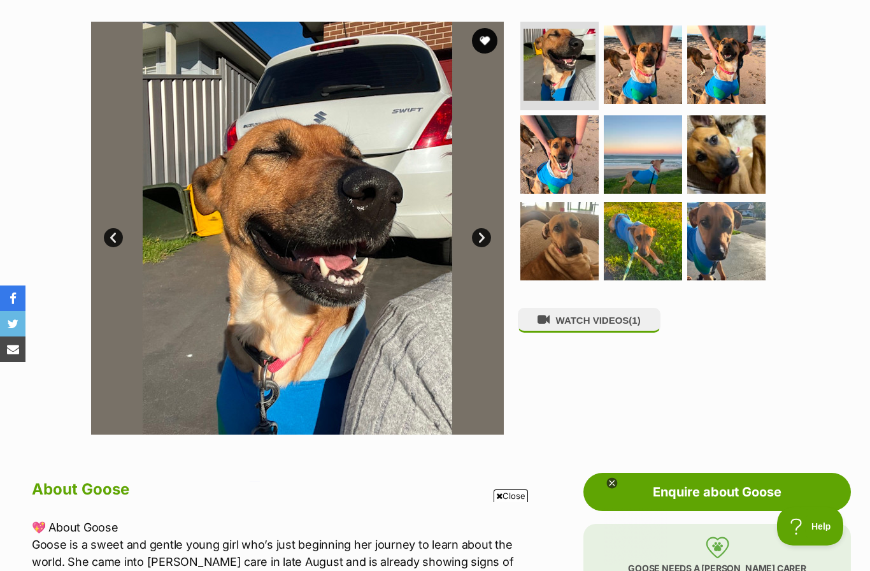
scroll to position [233, 0]
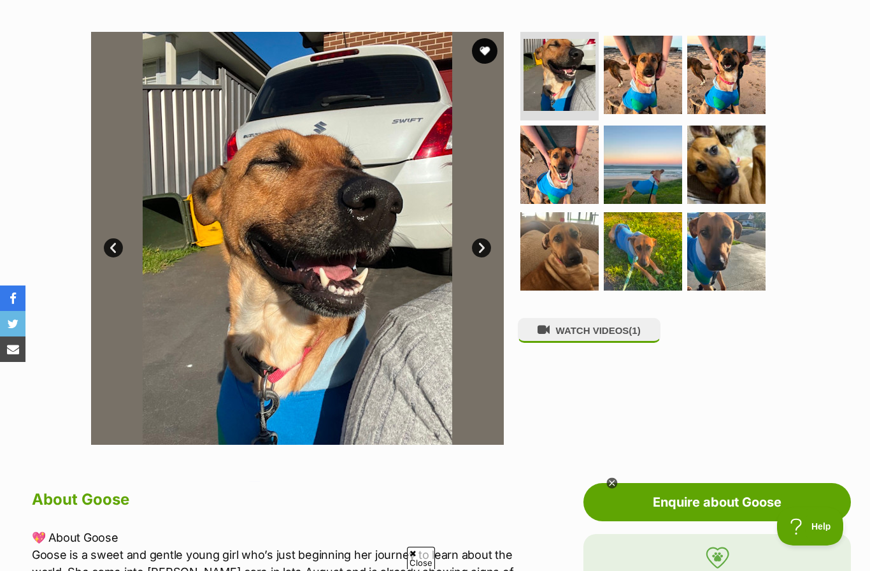
click at [485, 252] on link "Next" at bounding box center [481, 247] width 19 height 19
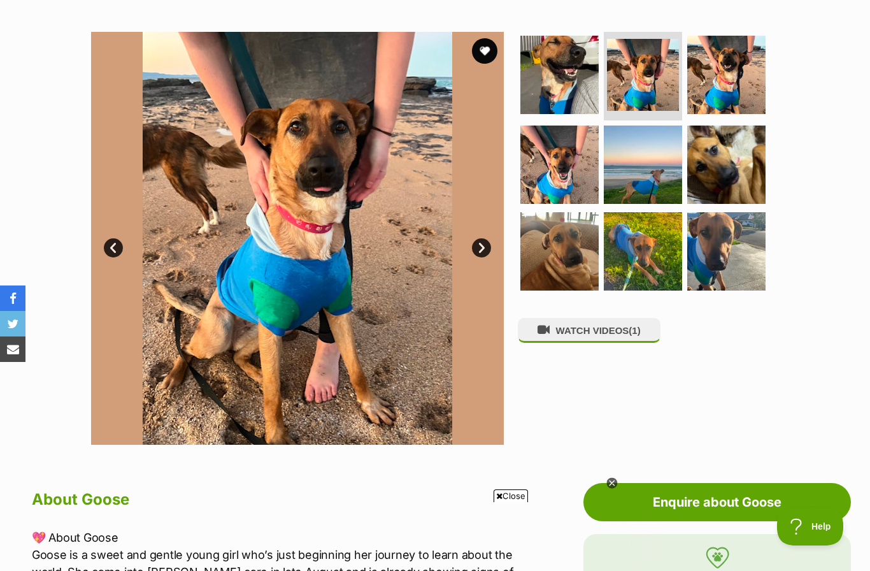
scroll to position [0, 0]
click at [484, 246] on link "Next" at bounding box center [481, 247] width 19 height 19
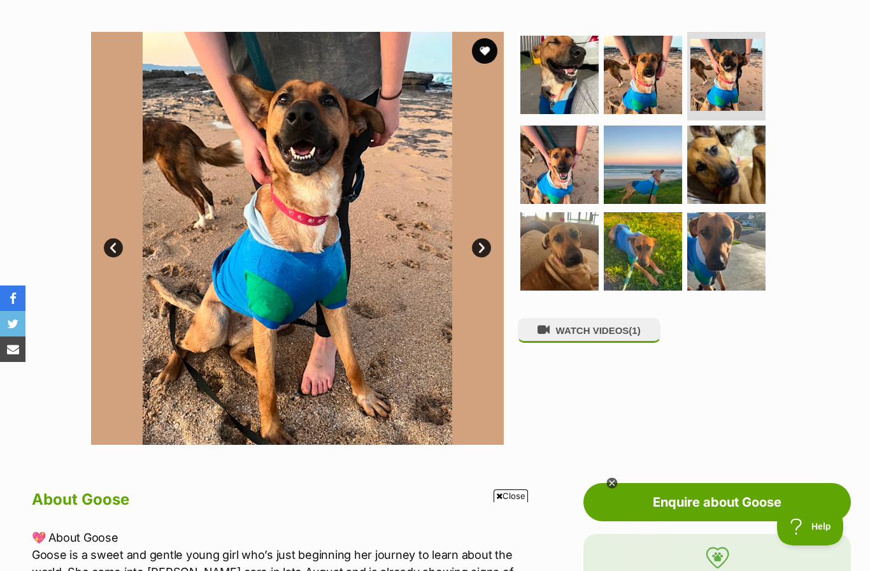
click at [482, 291] on img at bounding box center [297, 238] width 413 height 413
click at [485, 248] on link "Next" at bounding box center [481, 247] width 19 height 19
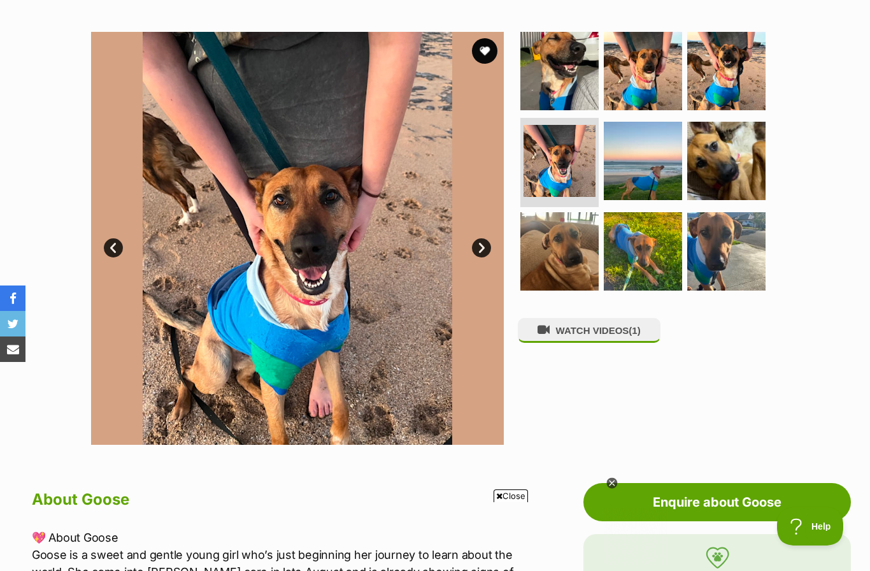
click at [484, 250] on link "Next" at bounding box center [481, 247] width 19 height 19
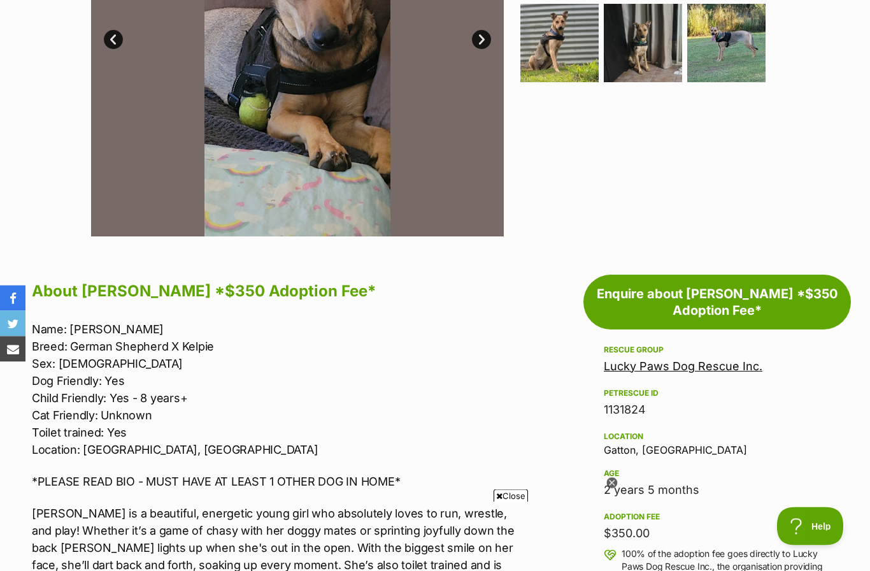
scroll to position [441, 0]
click at [614, 489] on icon at bounding box center [611, 483] width 11 height 11
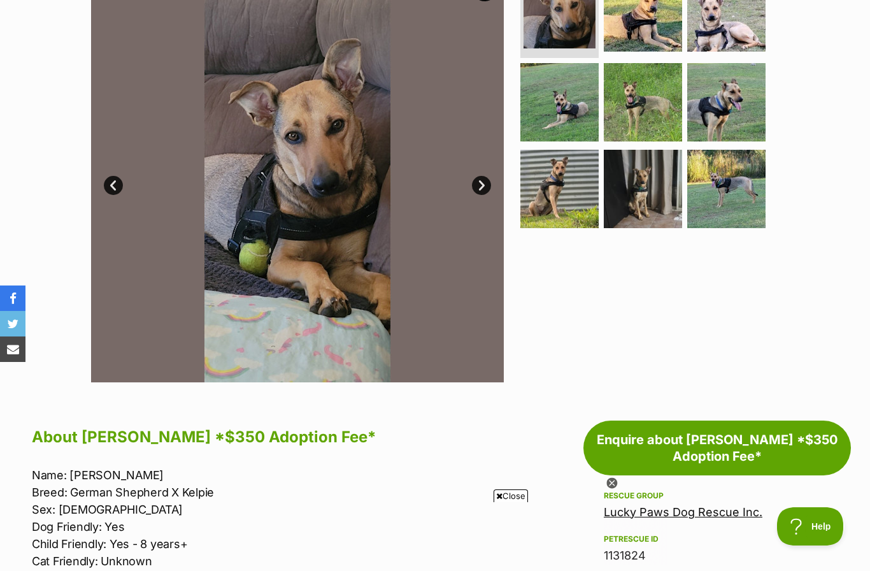
scroll to position [295, 0]
click at [491, 185] on link "Next" at bounding box center [481, 185] width 19 height 19
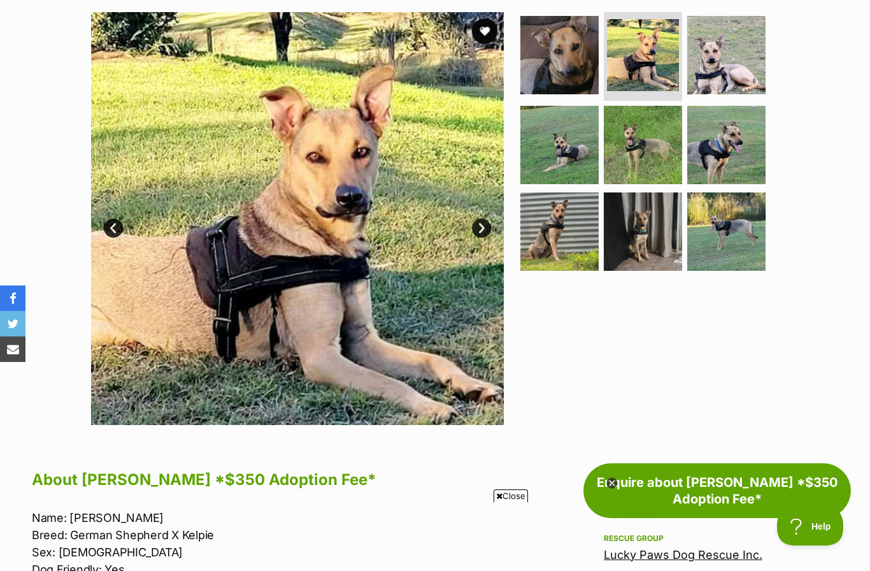
scroll to position [252, 0]
click at [484, 227] on link "Next" at bounding box center [481, 228] width 19 height 19
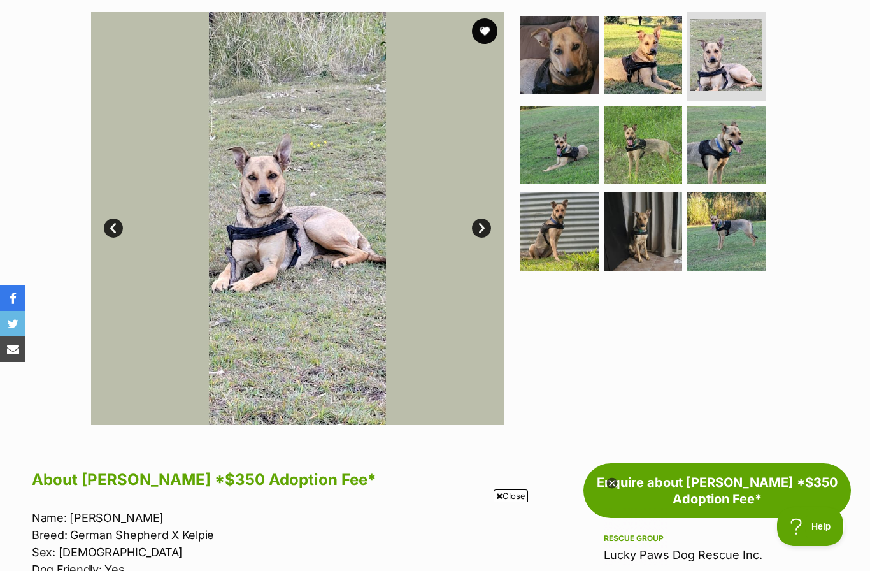
click at [485, 233] on link "Next" at bounding box center [481, 228] width 19 height 19
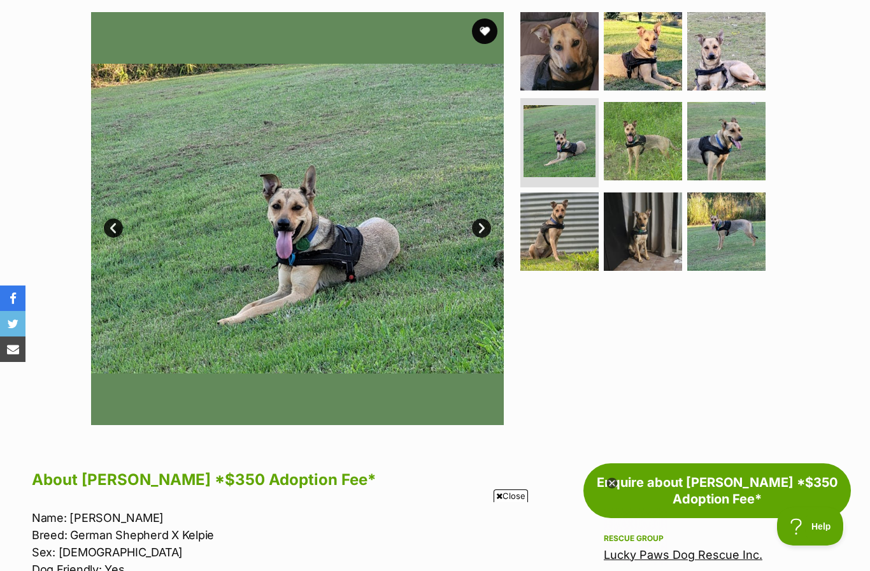
click at [484, 232] on link "Next" at bounding box center [481, 228] width 19 height 19
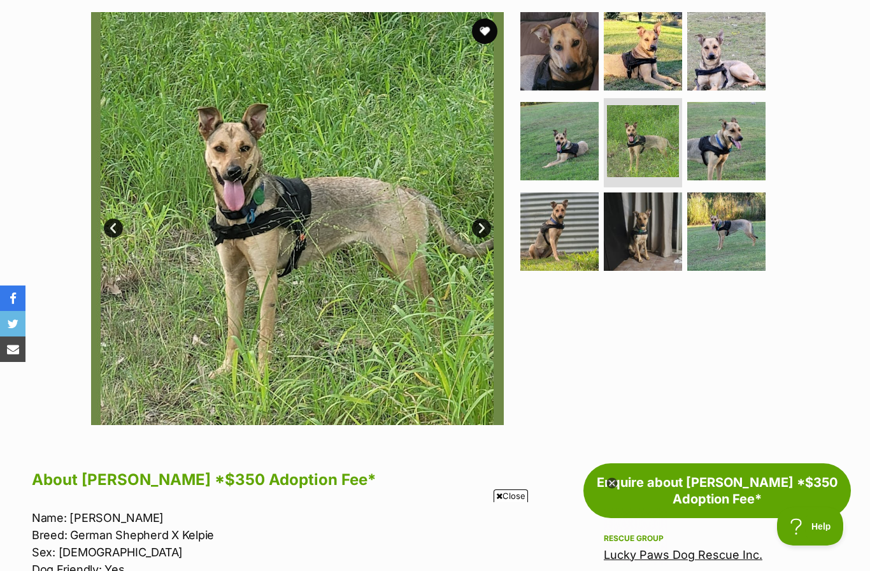
click at [481, 222] on link "Next" at bounding box center [481, 228] width 19 height 19
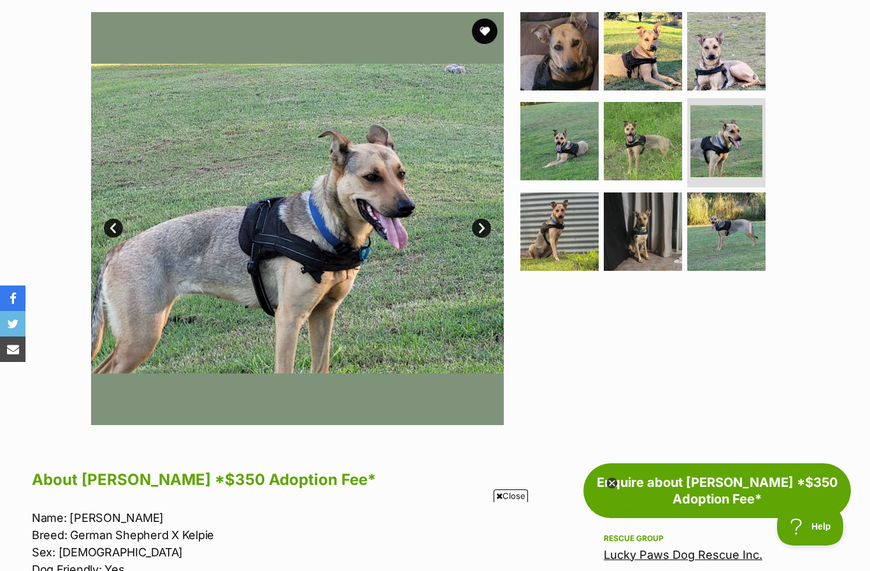
click at [482, 227] on link "Next" at bounding box center [481, 228] width 19 height 19
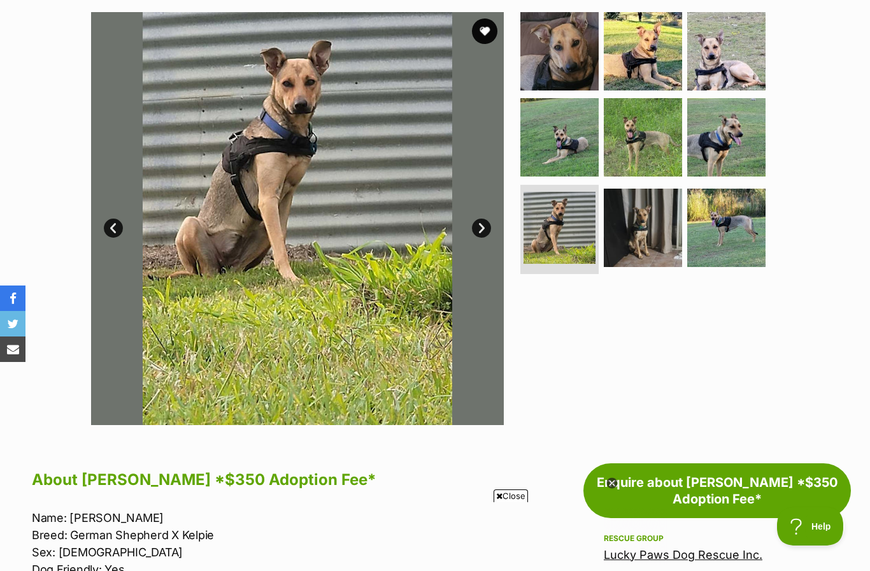
scroll to position [0, 0]
click at [484, 227] on link "Next" at bounding box center [481, 228] width 19 height 19
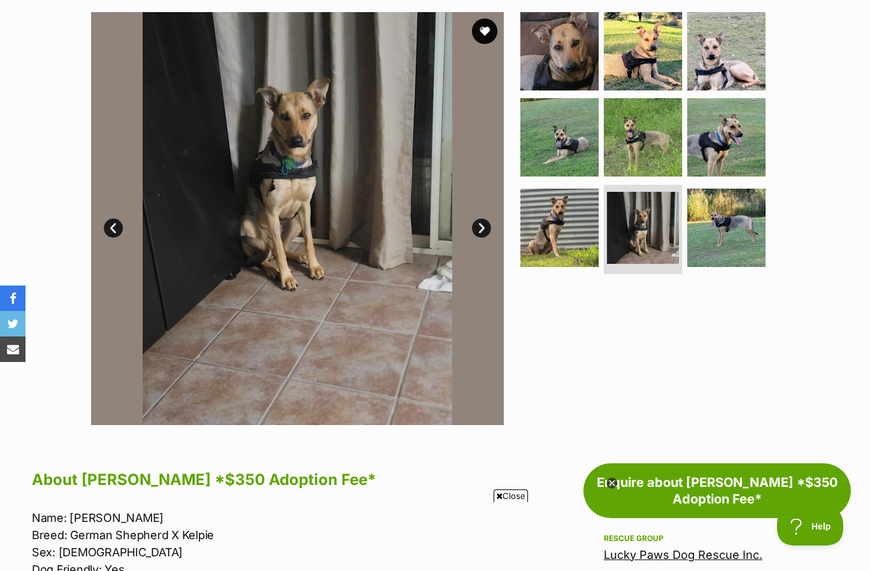
click at [482, 231] on link "Next" at bounding box center [481, 228] width 19 height 19
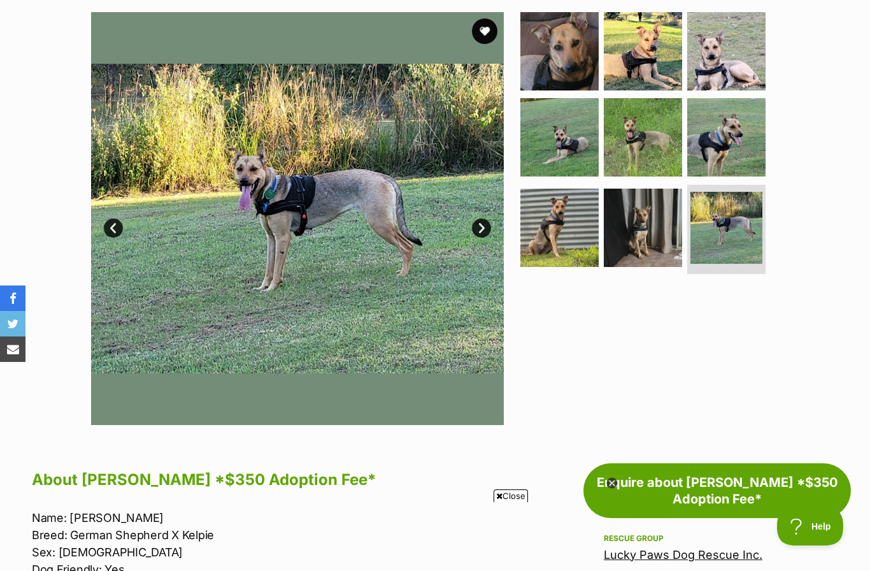
click at [483, 233] on link "Next" at bounding box center [481, 228] width 19 height 19
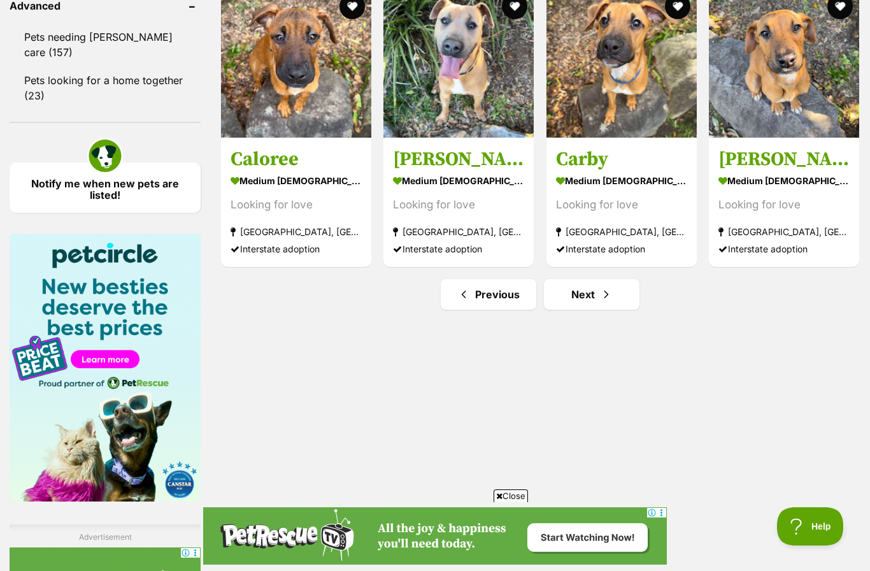
scroll to position [1734, 0]
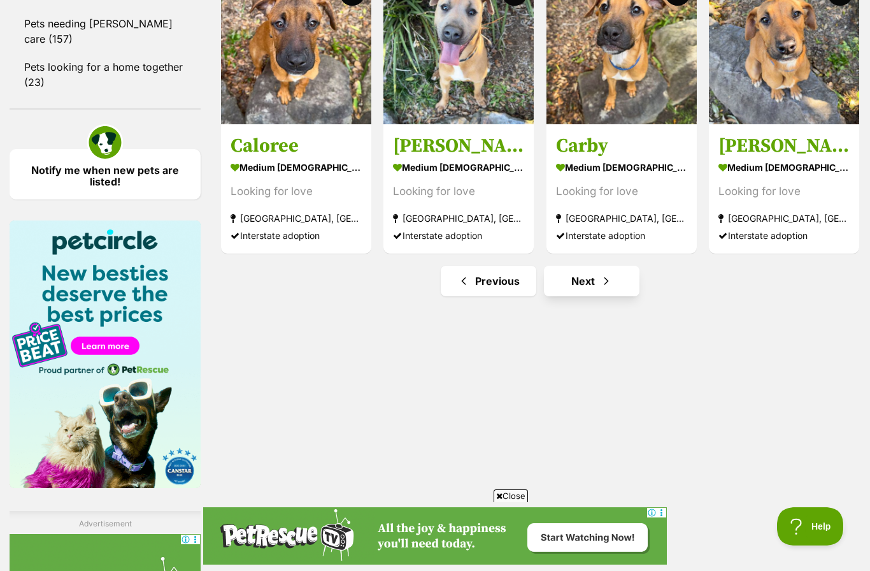
click at [597, 284] on link "Next" at bounding box center [592, 281] width 96 height 31
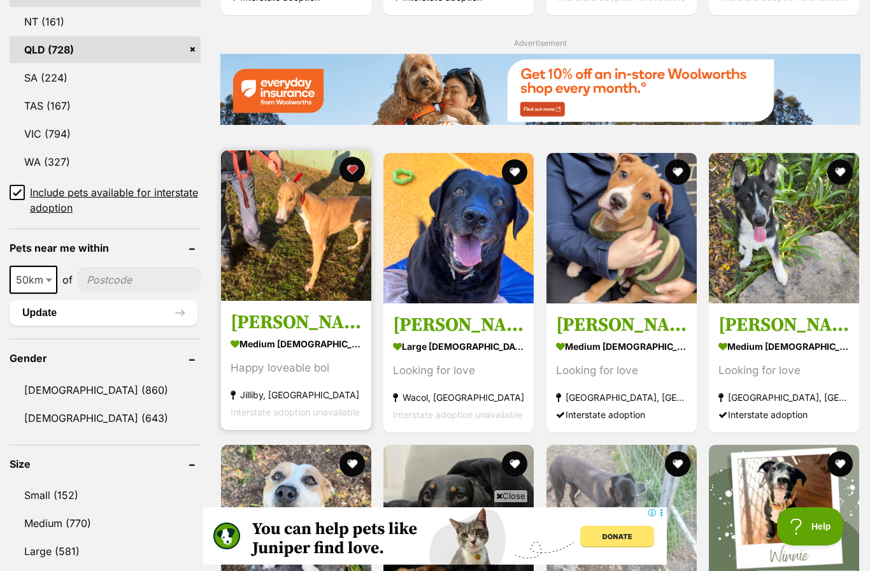
click at [320, 236] on img at bounding box center [296, 225] width 150 height 150
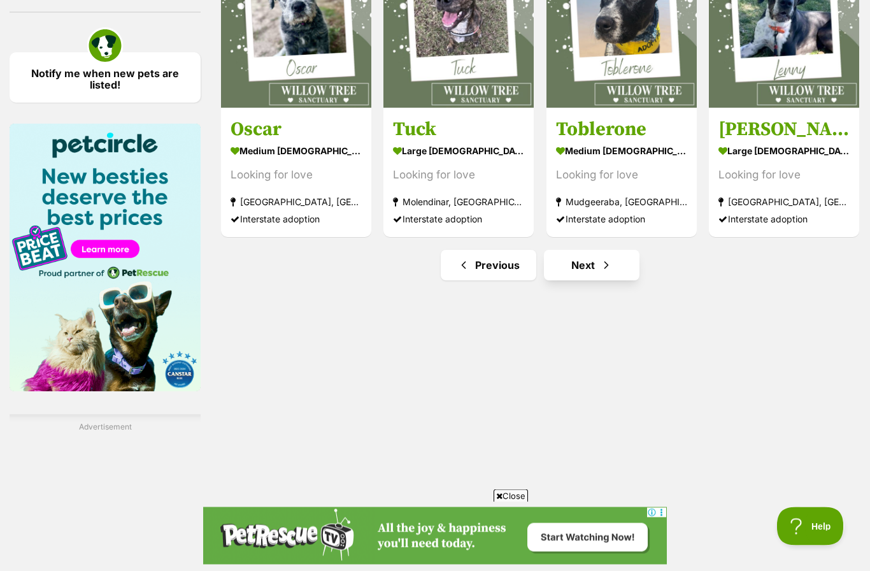
scroll to position [1831, 0]
click at [597, 268] on link "Next" at bounding box center [592, 265] width 96 height 31
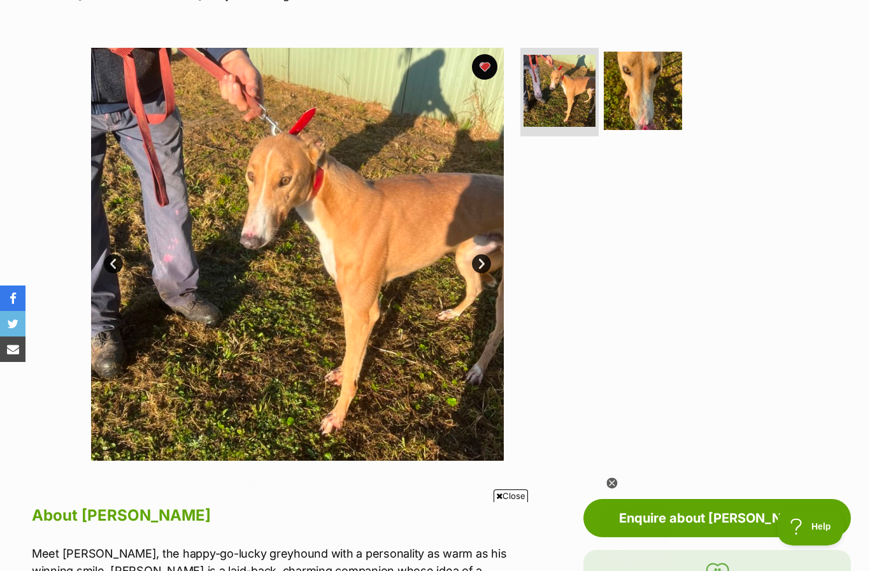
scroll to position [211, 0]
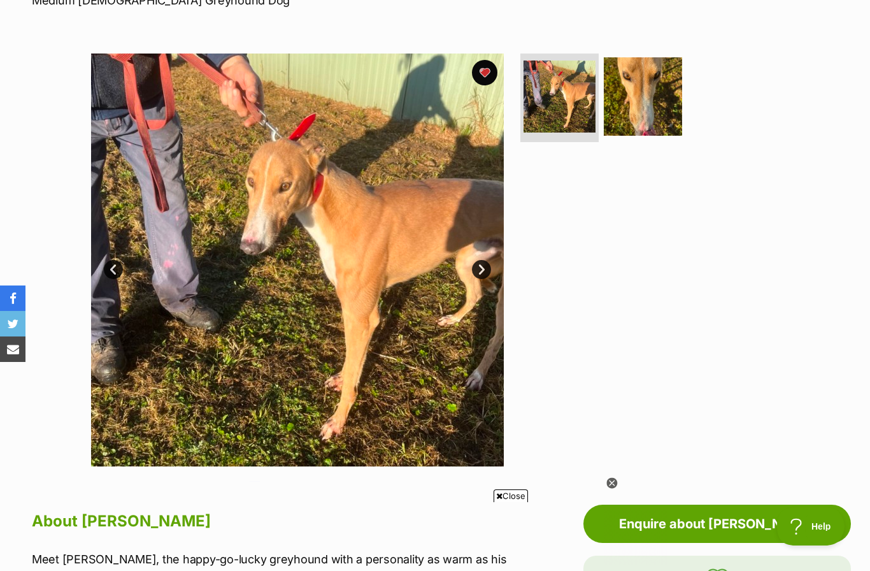
click at [495, 326] on img at bounding box center [297, 260] width 413 height 413
click at [486, 269] on link "Next" at bounding box center [481, 269] width 19 height 19
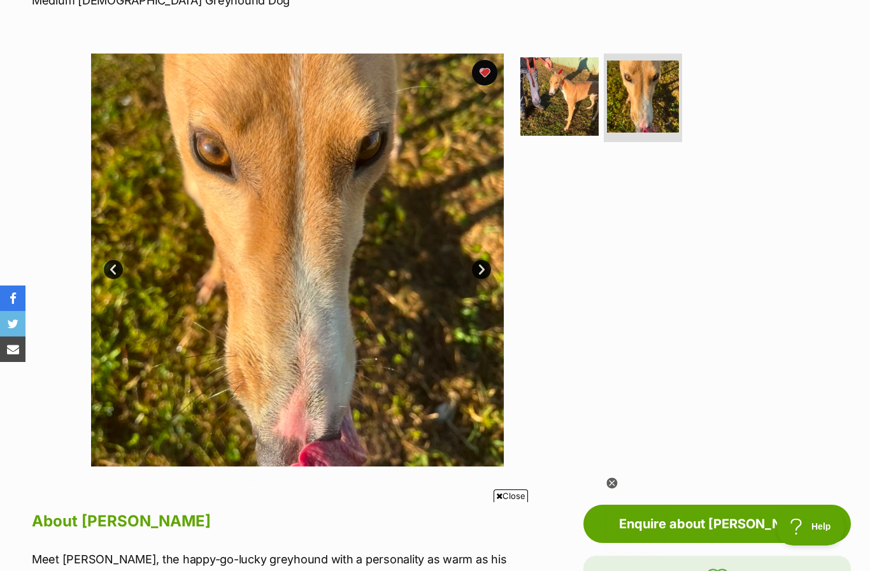
scroll to position [0, 0]
click at [490, 263] on link "Next" at bounding box center [481, 269] width 19 height 19
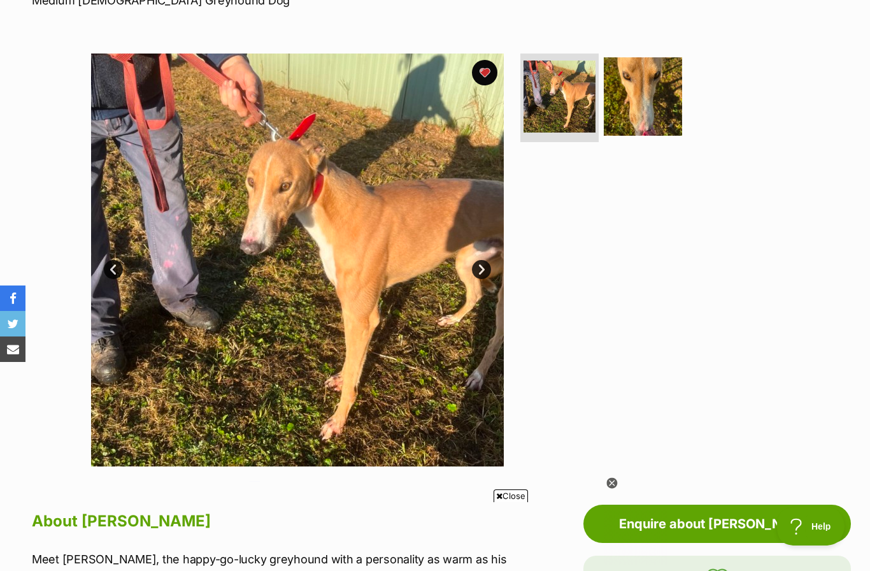
click at [491, 271] on link "Next" at bounding box center [481, 269] width 19 height 19
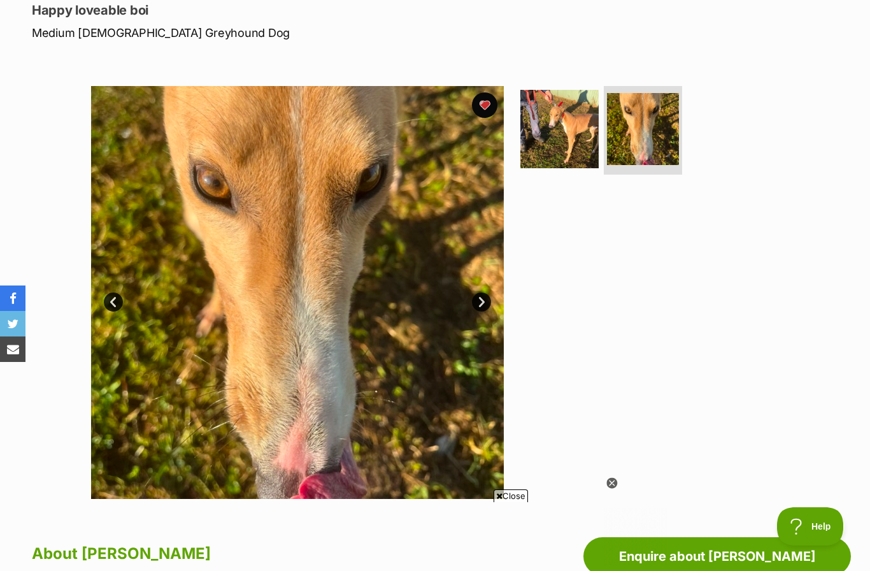
scroll to position [178, 0]
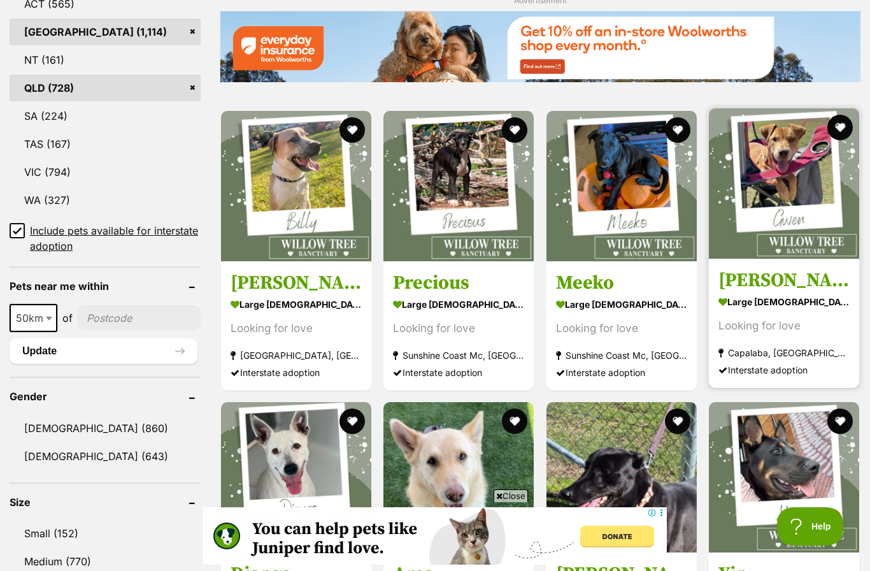
click at [771, 182] on img at bounding box center [784, 183] width 150 height 150
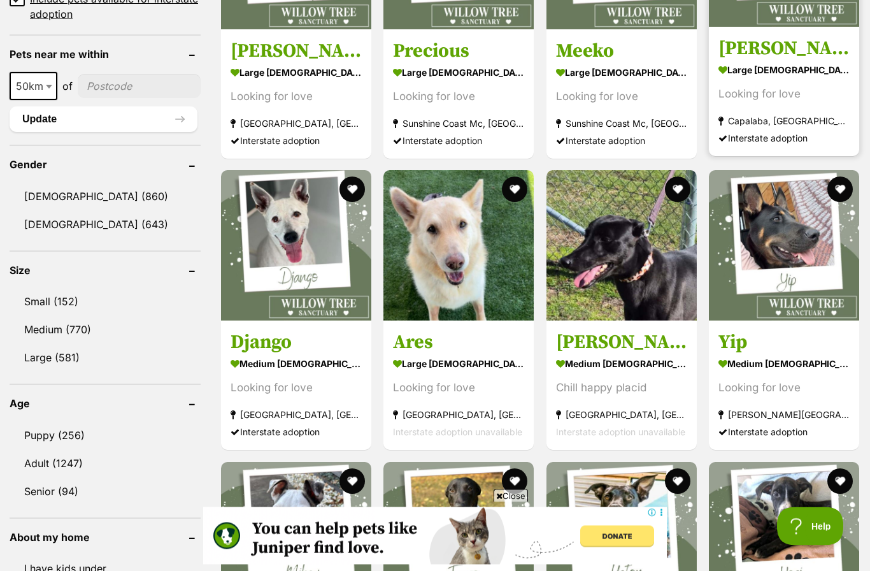
scroll to position [984, 0]
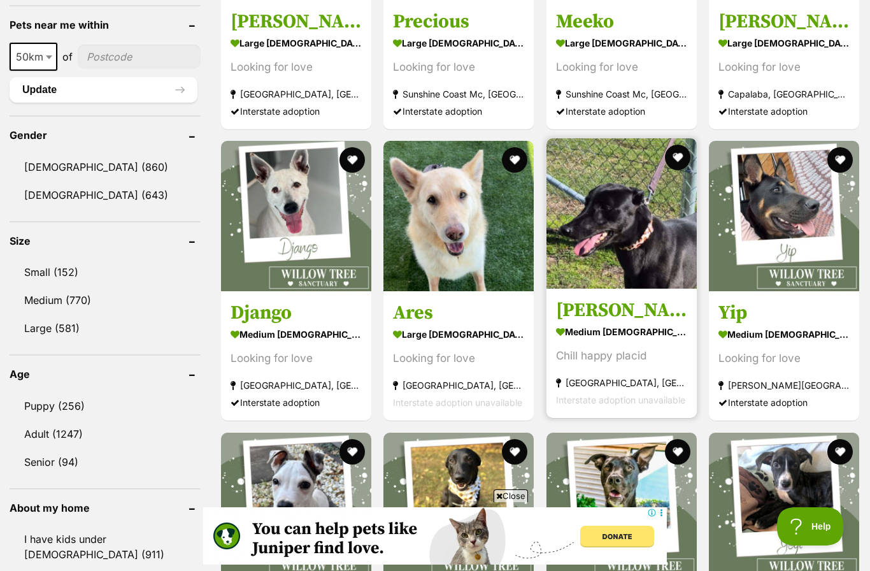
click at [618, 244] on img at bounding box center [622, 213] width 150 height 150
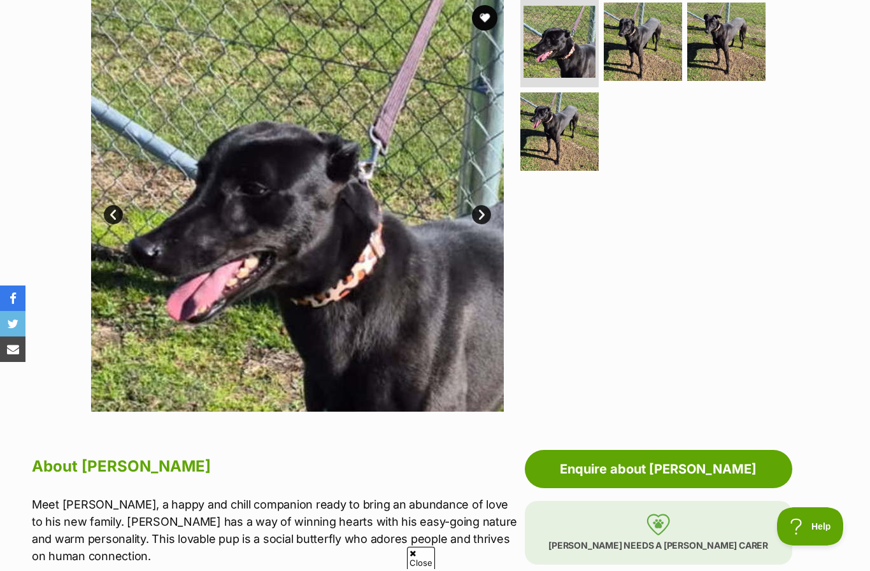
click at [489, 212] on link "Next" at bounding box center [481, 214] width 19 height 19
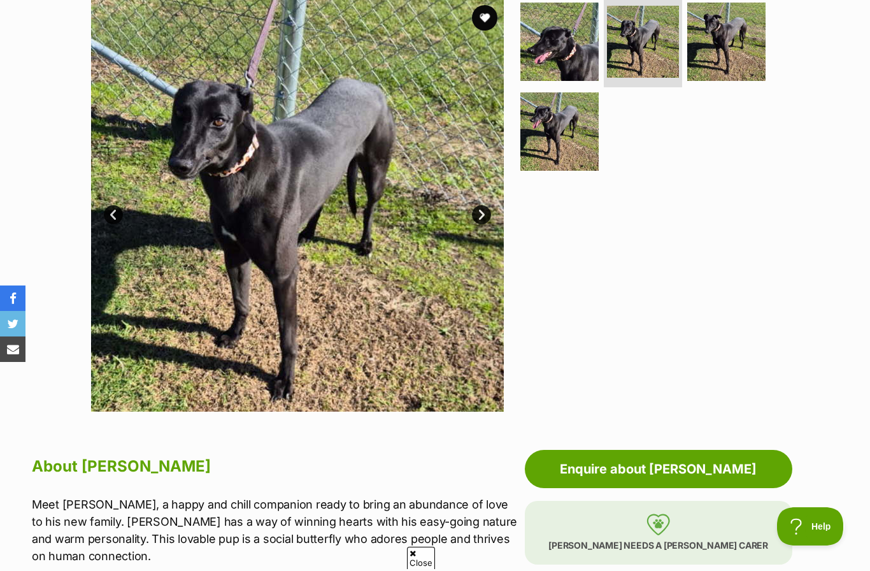
click at [487, 216] on link "Next" at bounding box center [481, 214] width 19 height 19
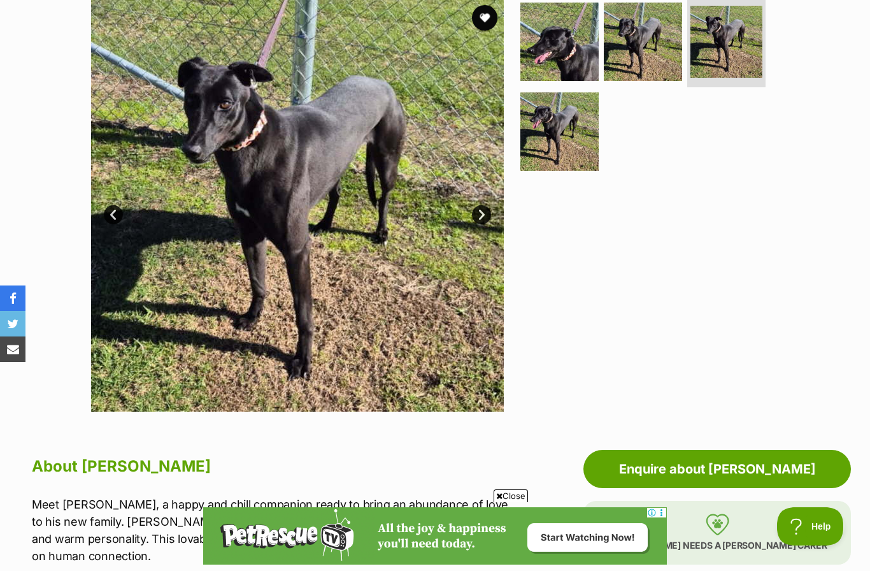
click at [486, 218] on link "Next" at bounding box center [481, 214] width 19 height 19
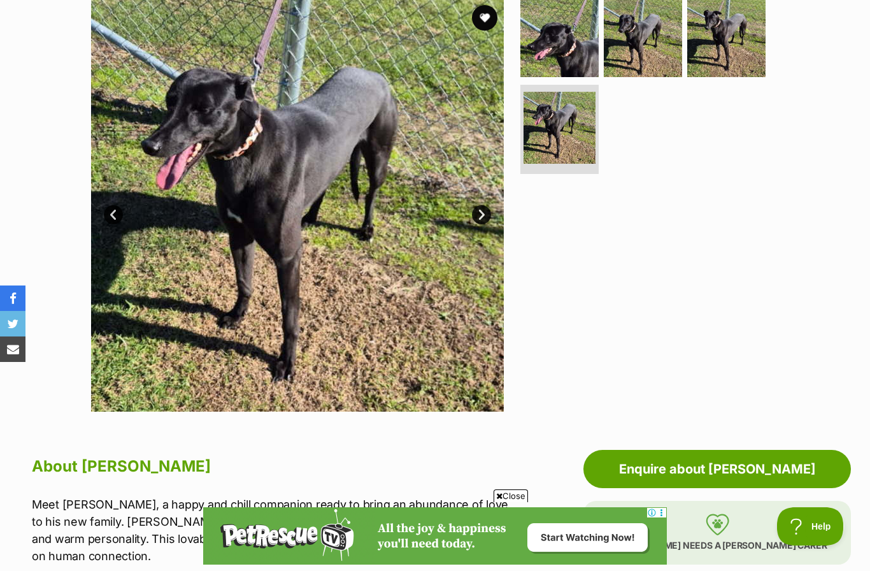
click at [484, 219] on link "Next" at bounding box center [481, 214] width 19 height 19
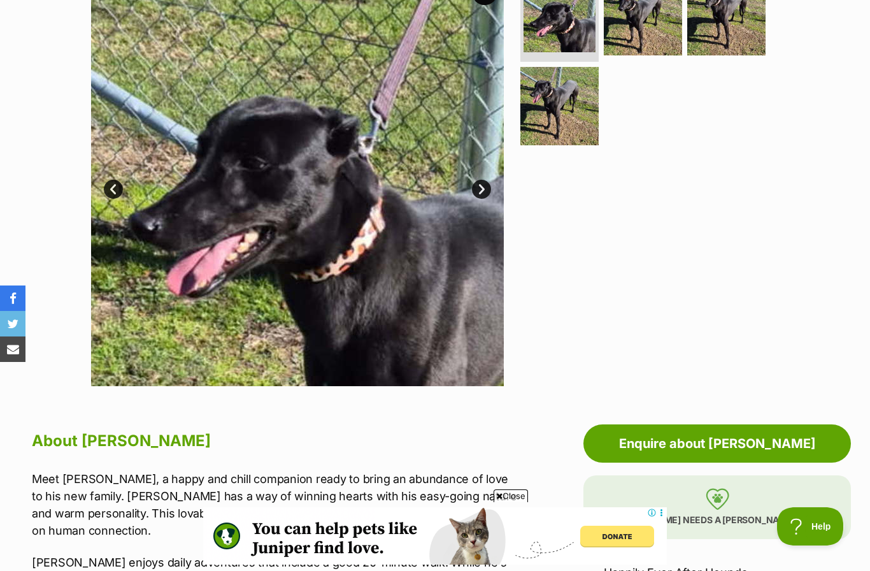
click at [475, 188] on link "Next" at bounding box center [481, 189] width 19 height 19
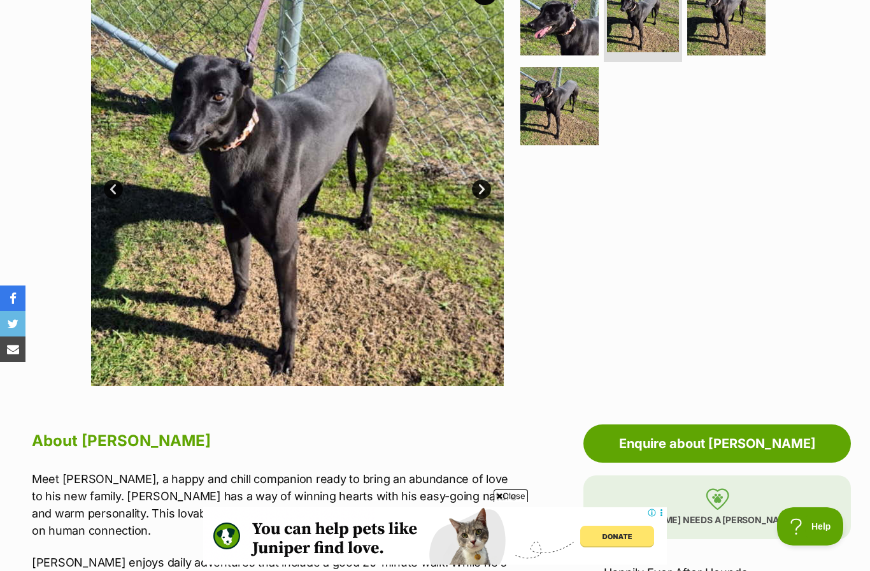
click at [485, 194] on link "Next" at bounding box center [481, 189] width 19 height 19
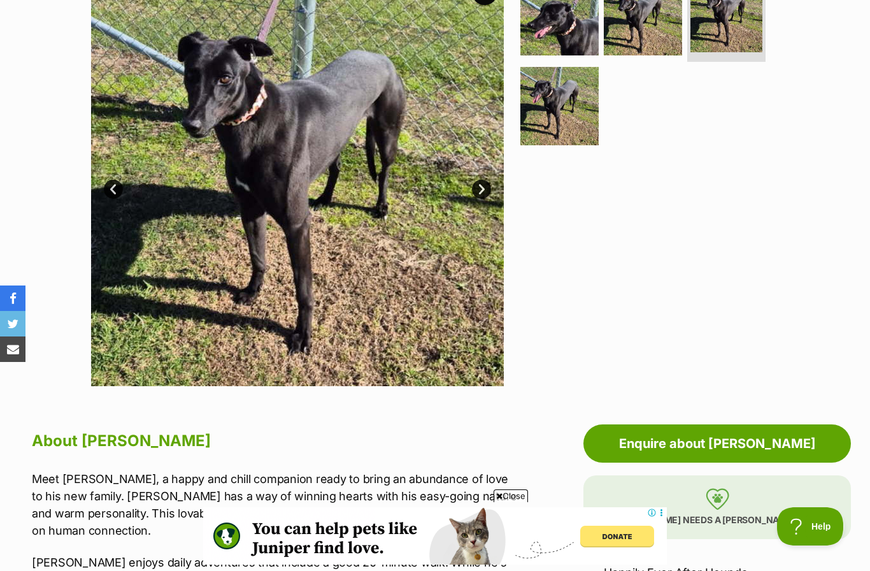
click at [478, 188] on link "Next" at bounding box center [481, 189] width 19 height 19
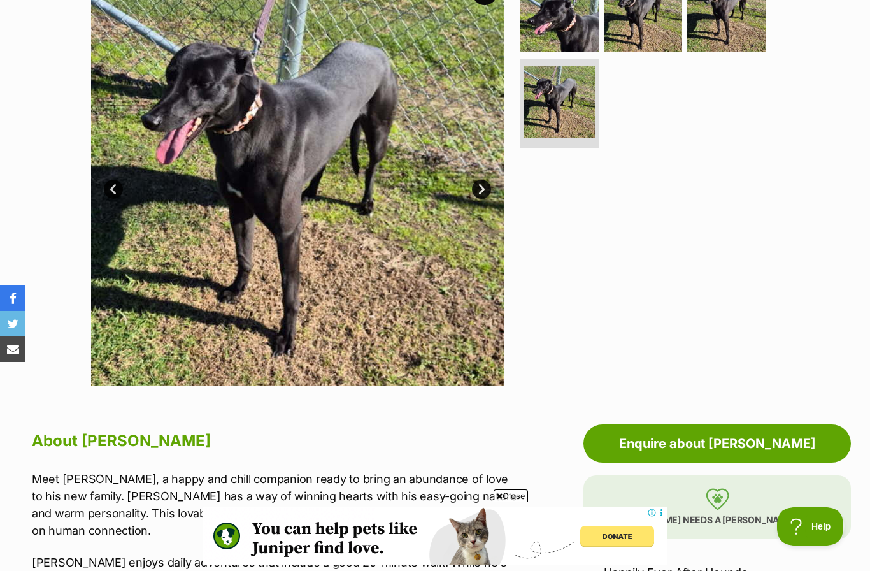
click at [478, 189] on link "Next" at bounding box center [481, 189] width 19 height 19
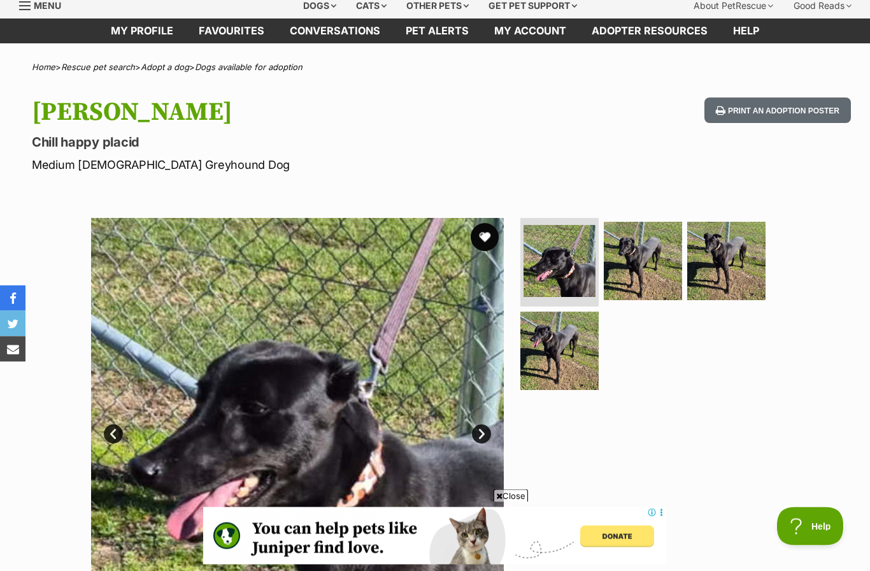
click at [480, 231] on button "favourite" at bounding box center [485, 238] width 28 height 28
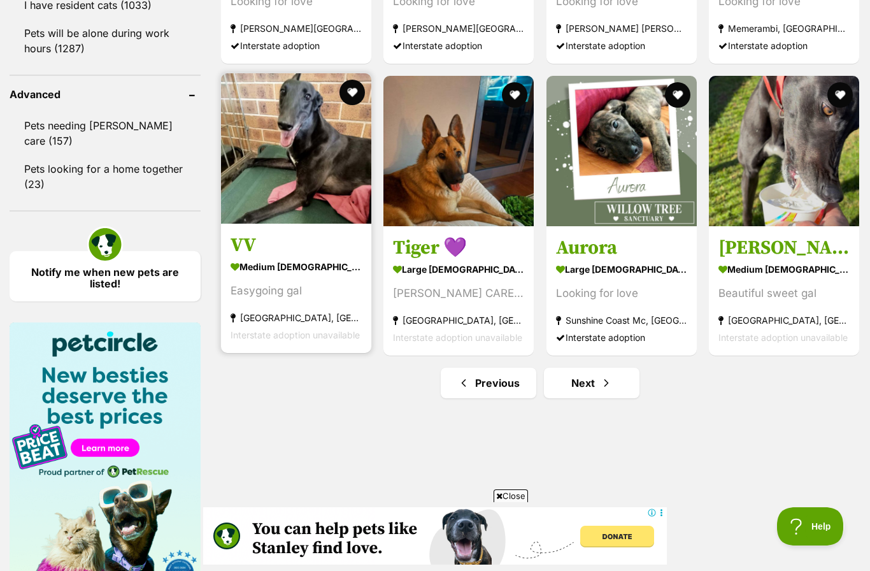
click at [303, 183] on img at bounding box center [296, 148] width 150 height 150
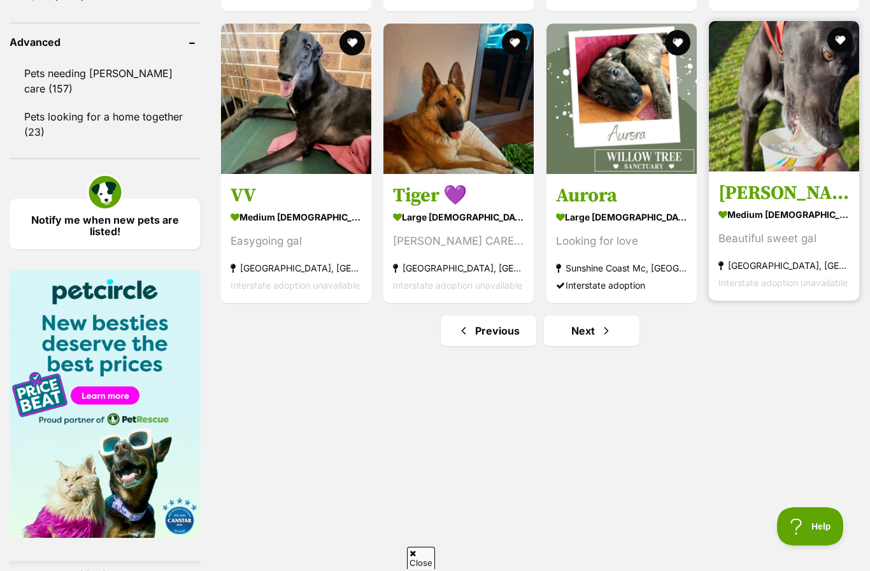
click at [775, 138] on img at bounding box center [784, 96] width 150 height 150
click at [836, 48] on button "favourite" at bounding box center [840, 40] width 28 height 28
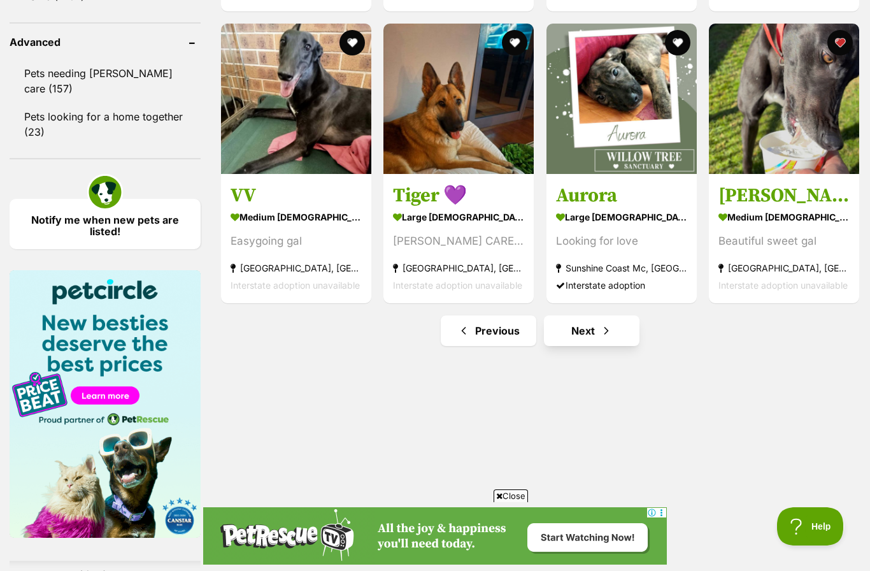
click at [596, 331] on link "Next" at bounding box center [592, 330] width 96 height 31
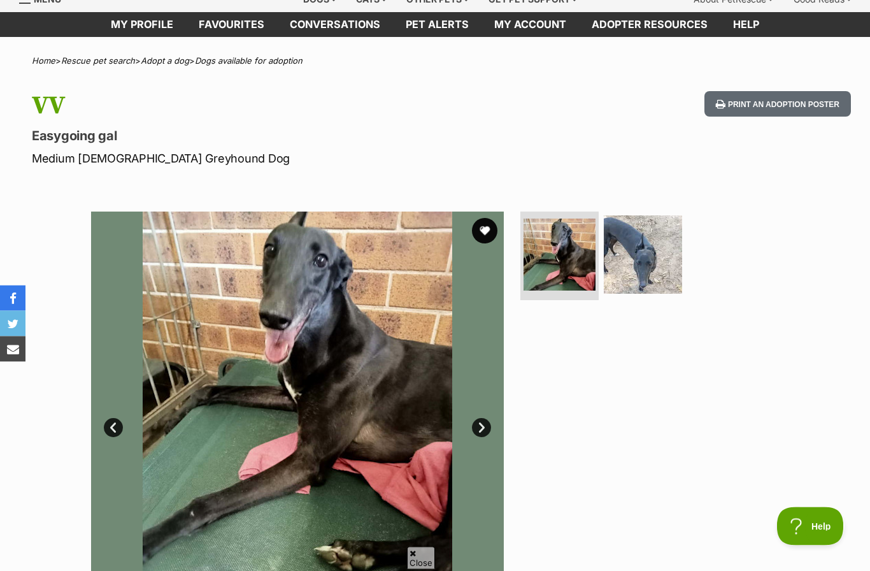
scroll to position [54, 0]
click at [485, 426] on link "Next" at bounding box center [481, 427] width 19 height 19
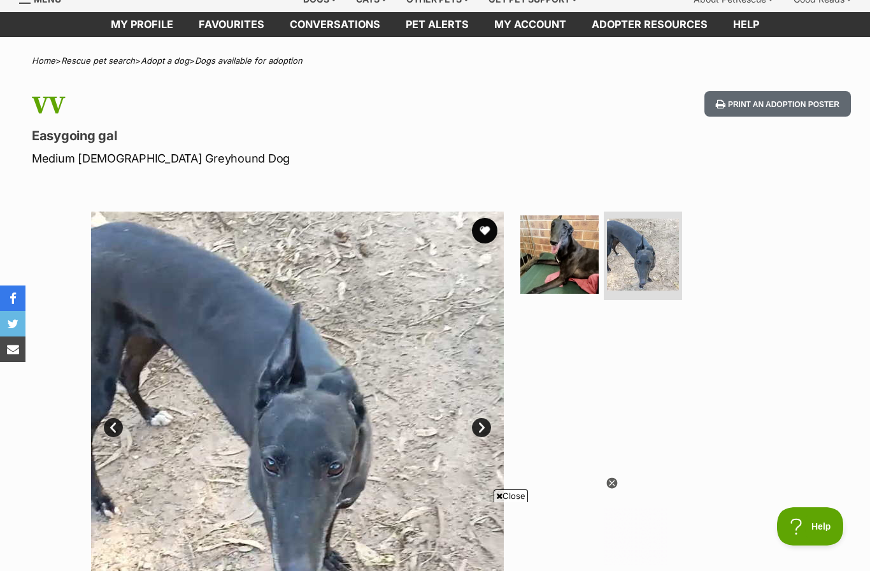
scroll to position [0, 0]
click at [485, 424] on link "Next" at bounding box center [481, 427] width 19 height 19
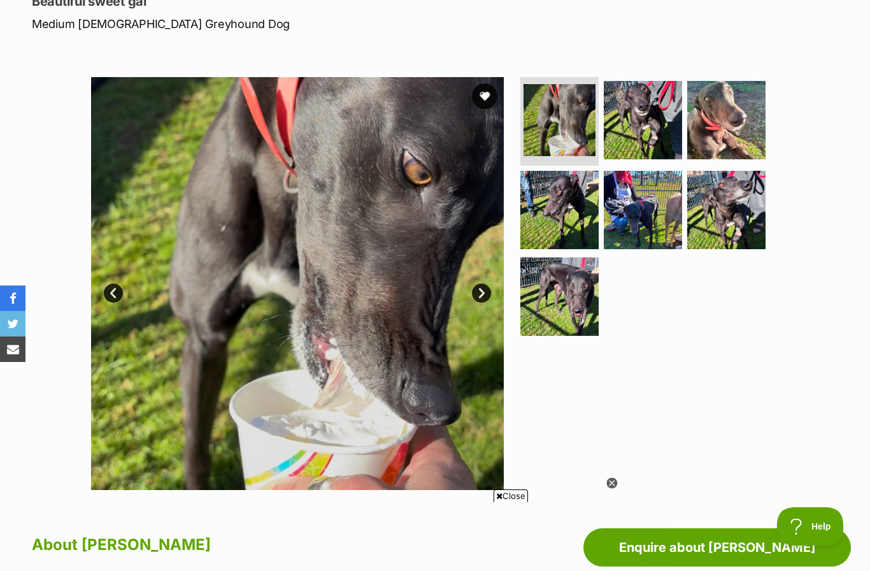
scroll to position [176, 0]
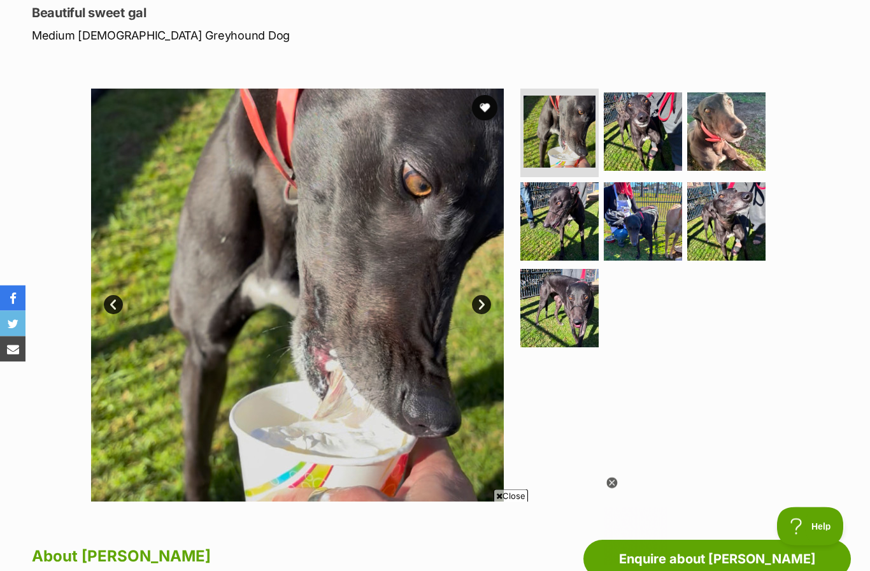
click at [486, 298] on link "Next" at bounding box center [481, 305] width 19 height 19
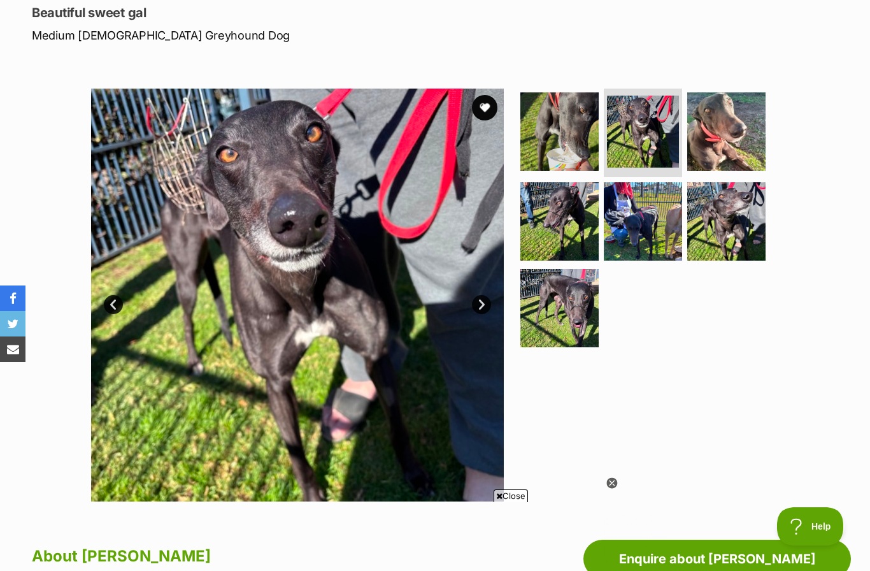
scroll to position [0, 0]
click at [486, 304] on link "Next" at bounding box center [481, 304] width 19 height 19
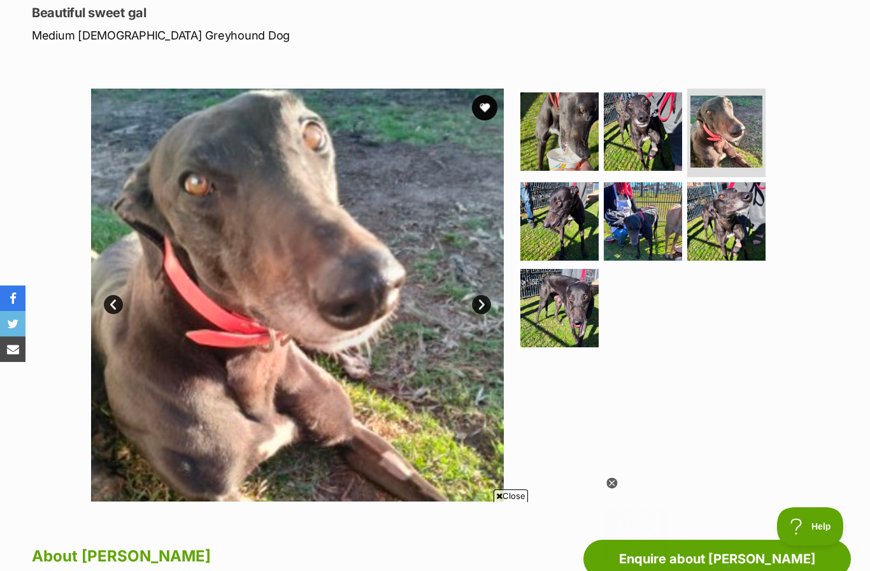
click at [486, 303] on link "Next" at bounding box center [481, 304] width 19 height 19
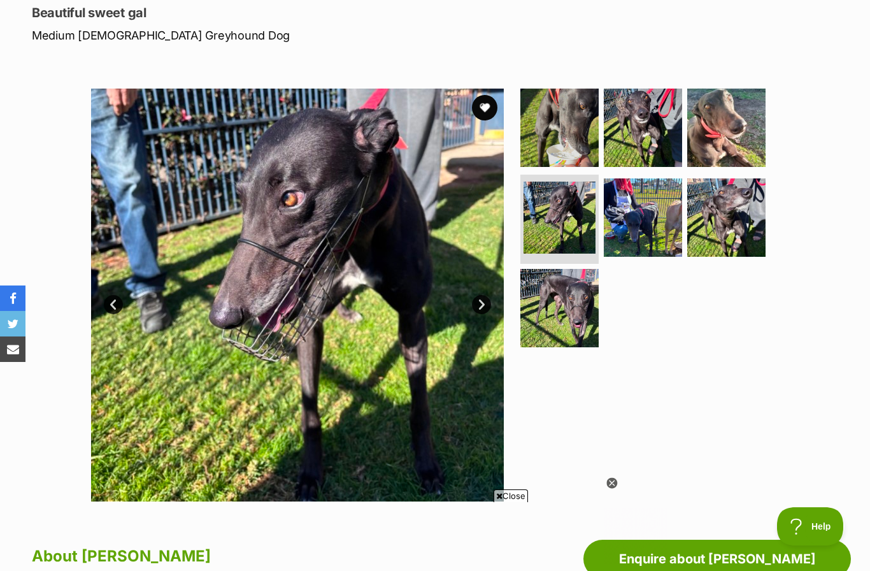
click at [484, 303] on link "Next" at bounding box center [481, 304] width 19 height 19
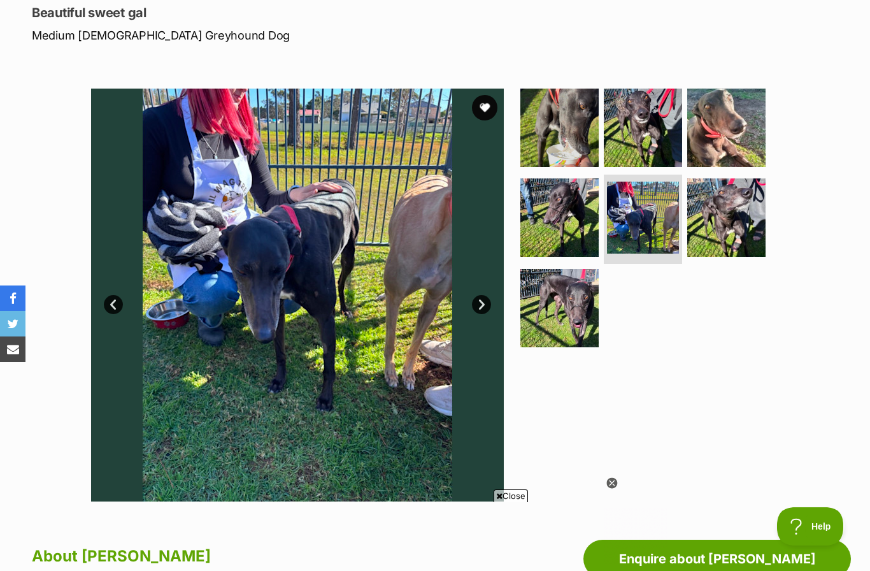
click at [482, 295] on link "Next" at bounding box center [481, 304] width 19 height 19
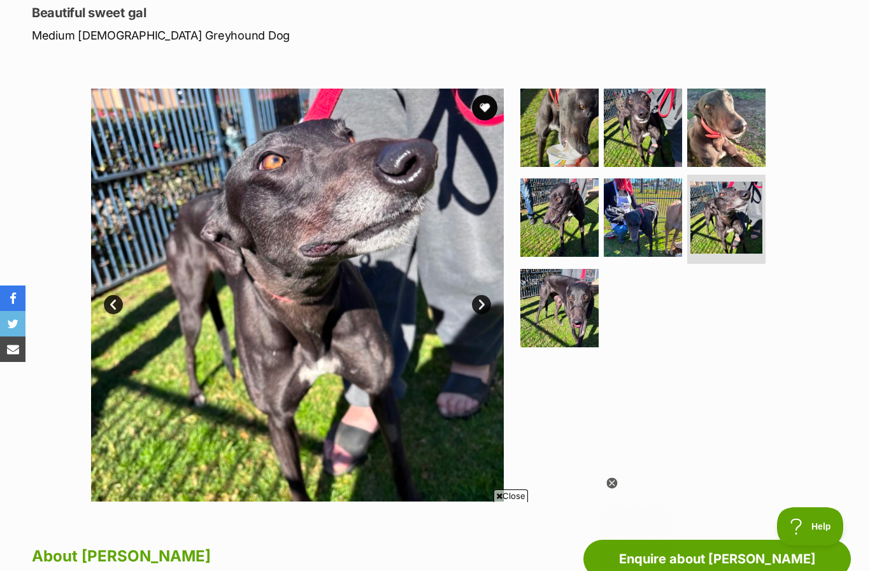
click at [486, 305] on link "Next" at bounding box center [481, 304] width 19 height 19
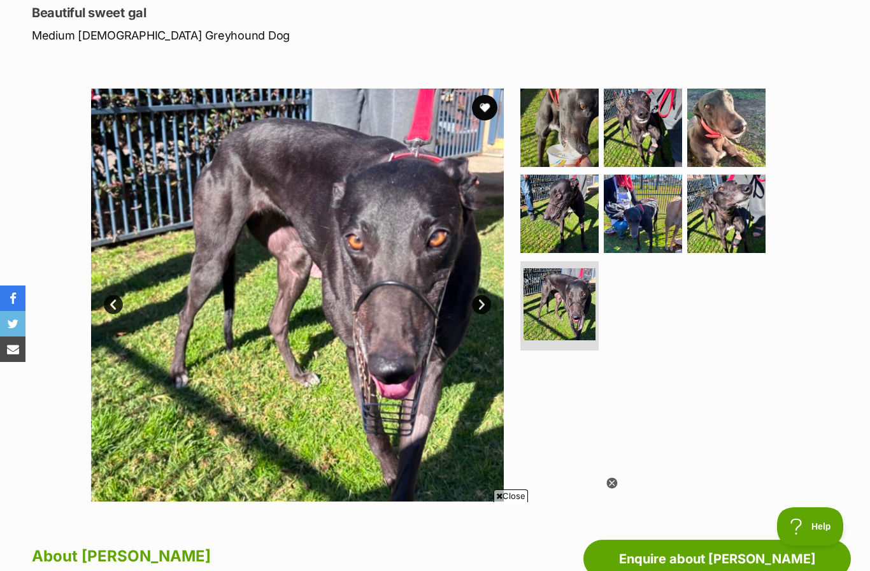
click at [484, 306] on link "Next" at bounding box center [481, 304] width 19 height 19
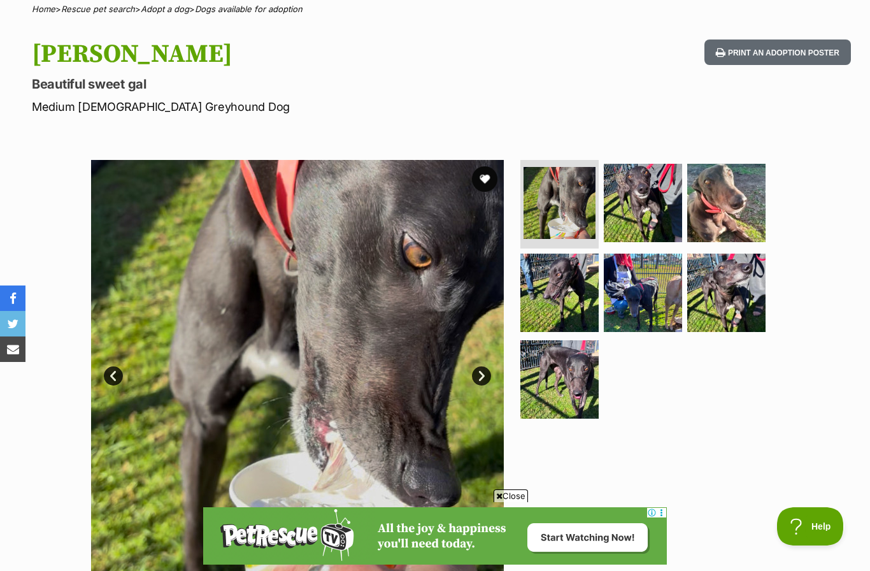
scroll to position [104, 0]
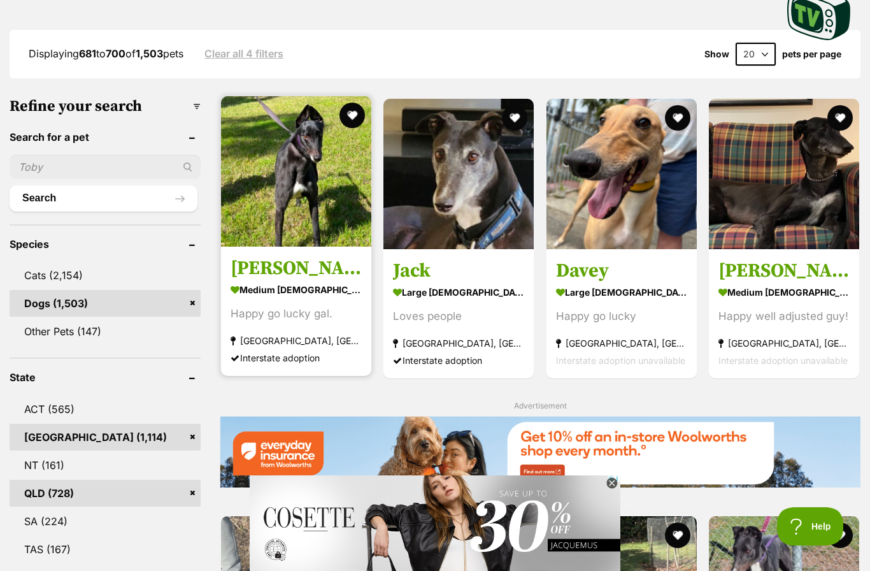
click at [301, 215] on img at bounding box center [296, 171] width 150 height 150
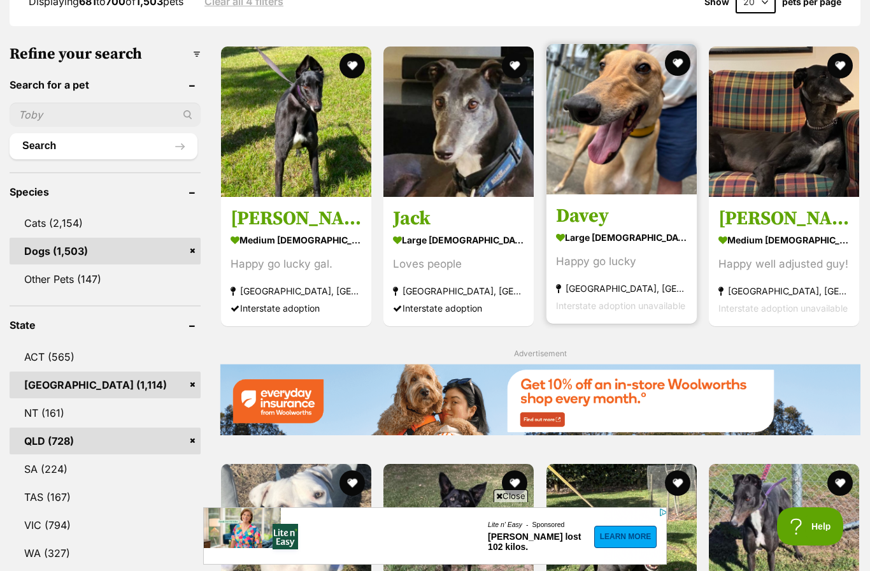
click at [629, 156] on img at bounding box center [622, 119] width 150 height 150
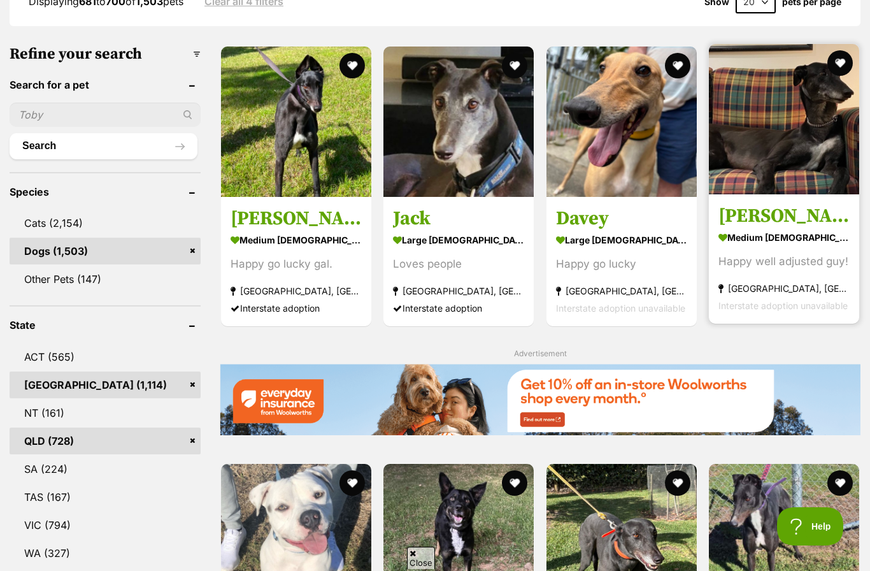
click at [760, 129] on img at bounding box center [784, 119] width 150 height 150
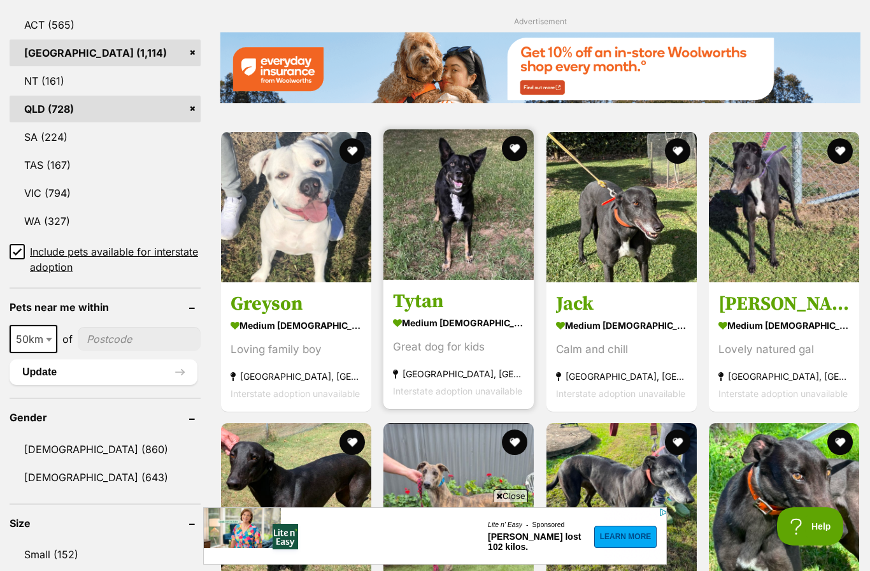
click at [436, 234] on img at bounding box center [458, 204] width 150 height 150
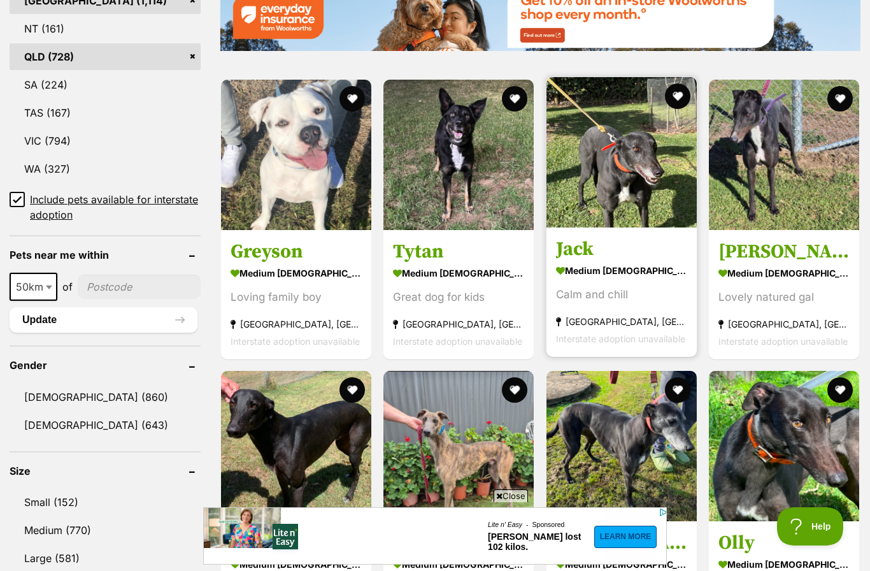
click at [622, 169] on img at bounding box center [622, 152] width 150 height 150
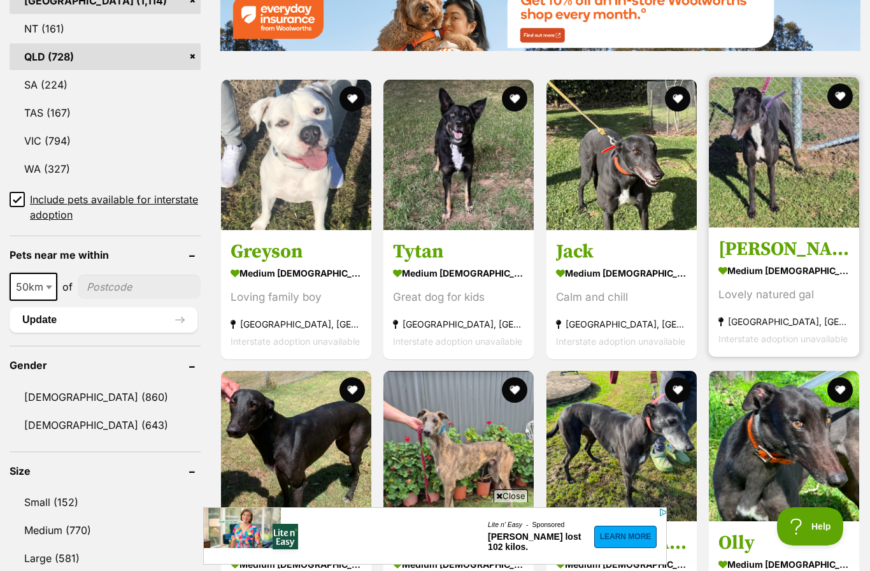
click at [759, 183] on img at bounding box center [784, 152] width 150 height 150
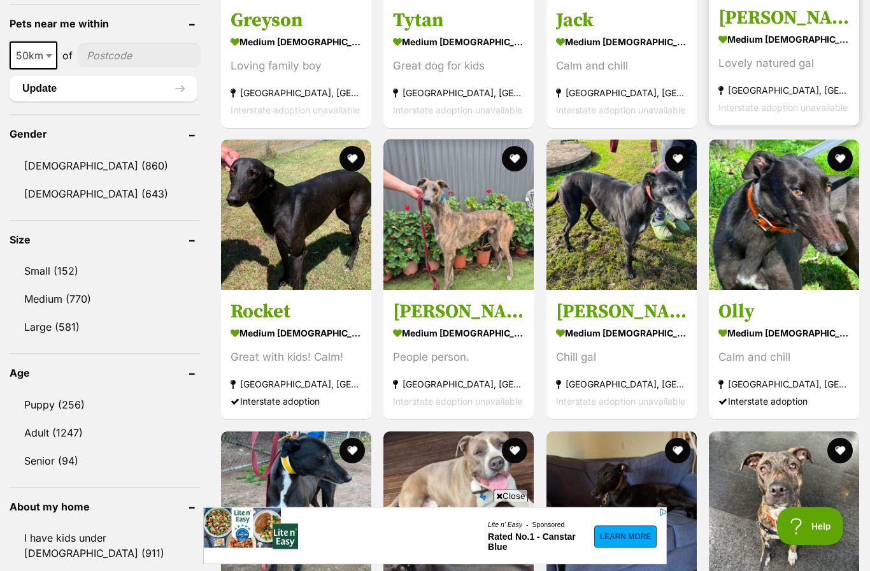
scroll to position [985, 0]
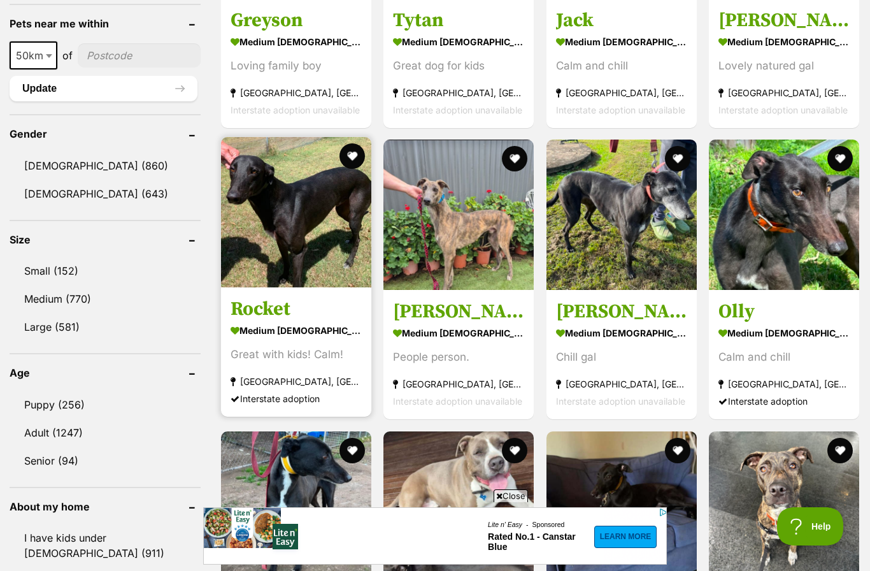
click at [310, 227] on img at bounding box center [296, 212] width 150 height 150
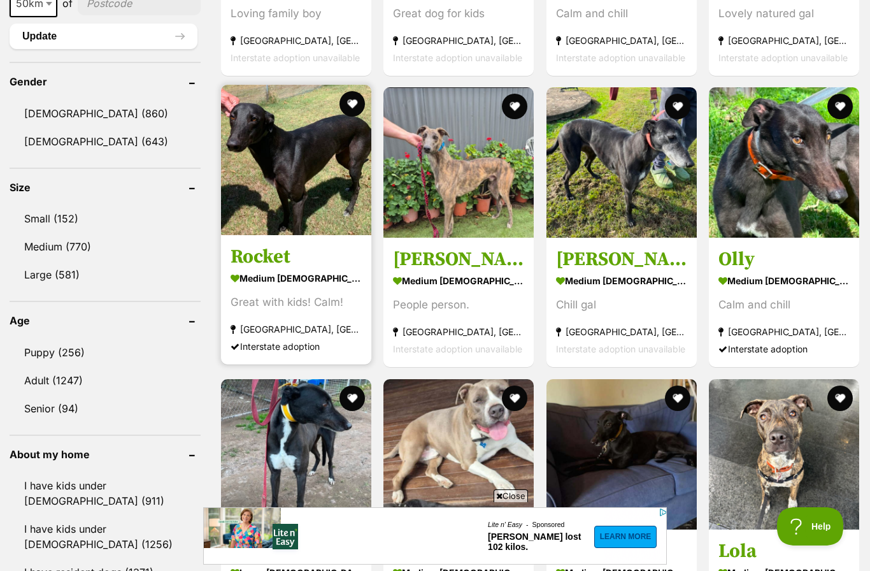
scroll to position [0, 0]
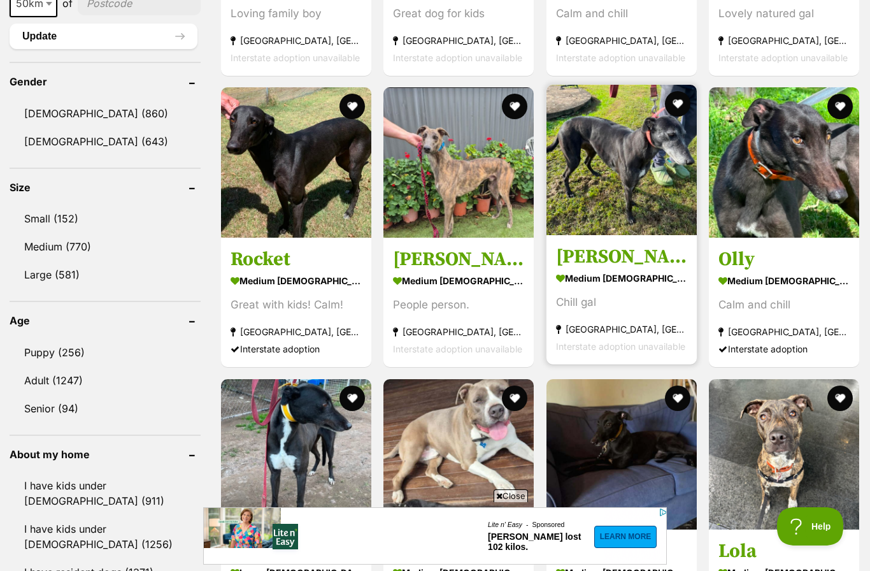
click at [617, 169] on img at bounding box center [622, 160] width 150 height 150
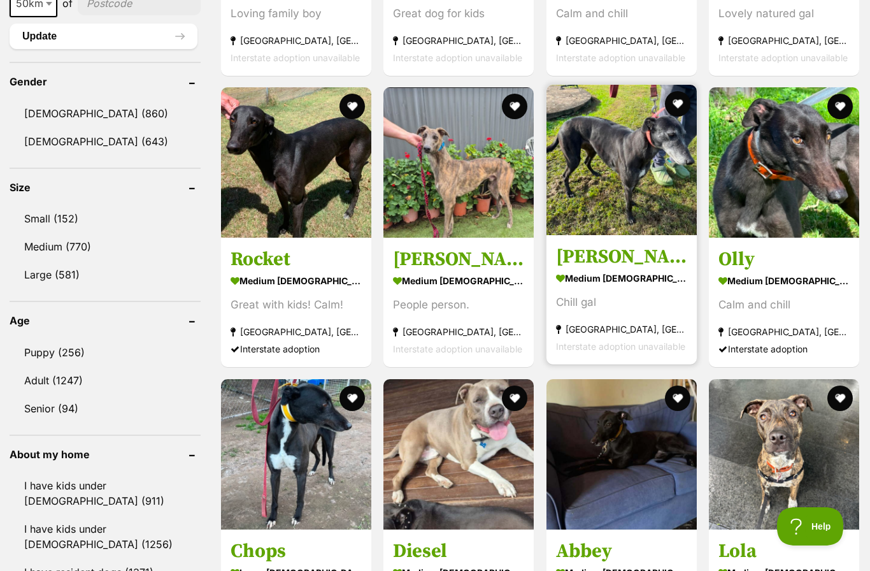
scroll to position [1037, 0]
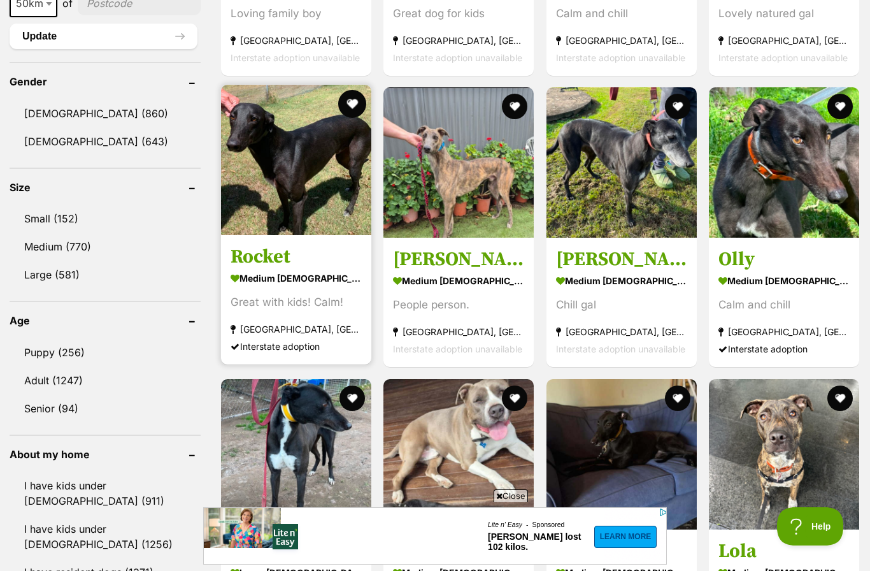
click at [351, 99] on button "favourite" at bounding box center [352, 104] width 28 height 28
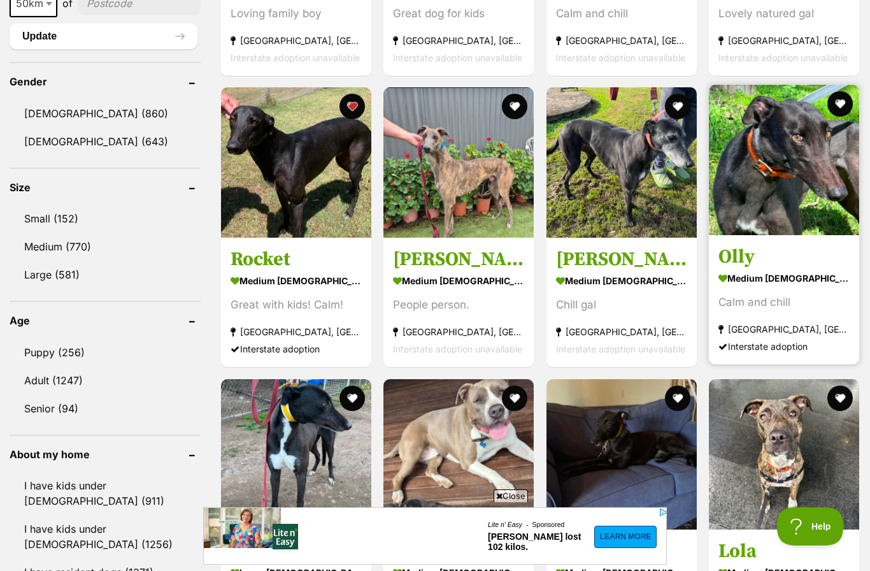
click at [761, 185] on img at bounding box center [784, 160] width 150 height 150
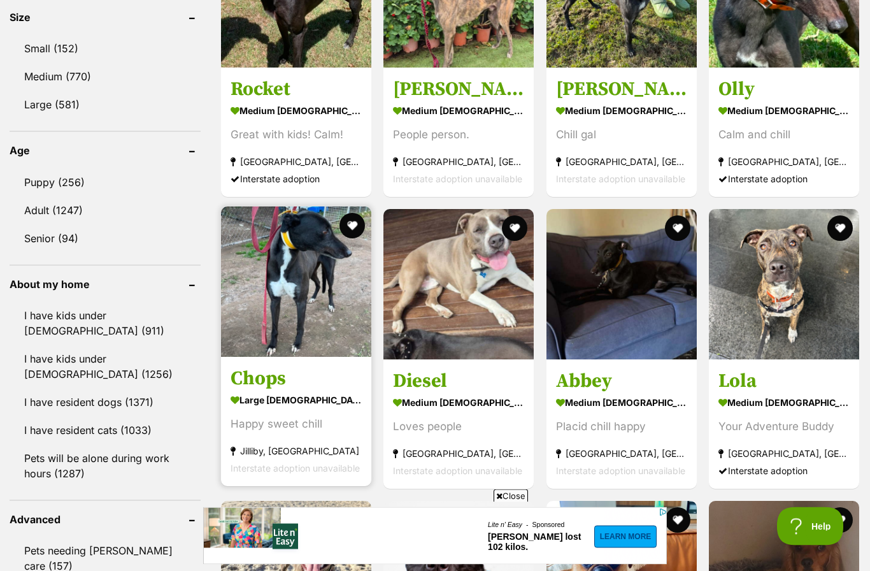
scroll to position [1207, 0]
click at [333, 317] on img at bounding box center [296, 281] width 150 height 150
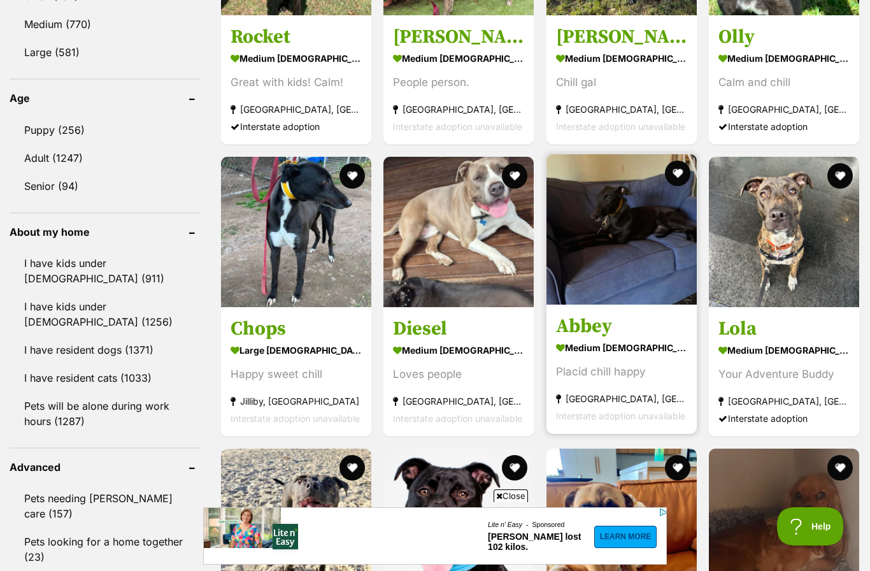
click at [628, 256] on img at bounding box center [622, 229] width 150 height 150
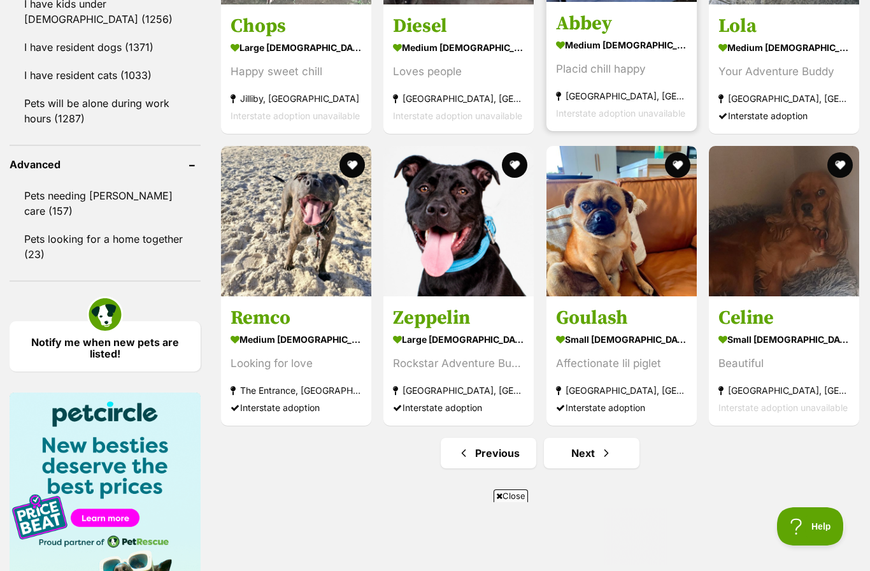
scroll to position [0, 0]
click at [599, 453] on link "Next" at bounding box center [592, 453] width 96 height 31
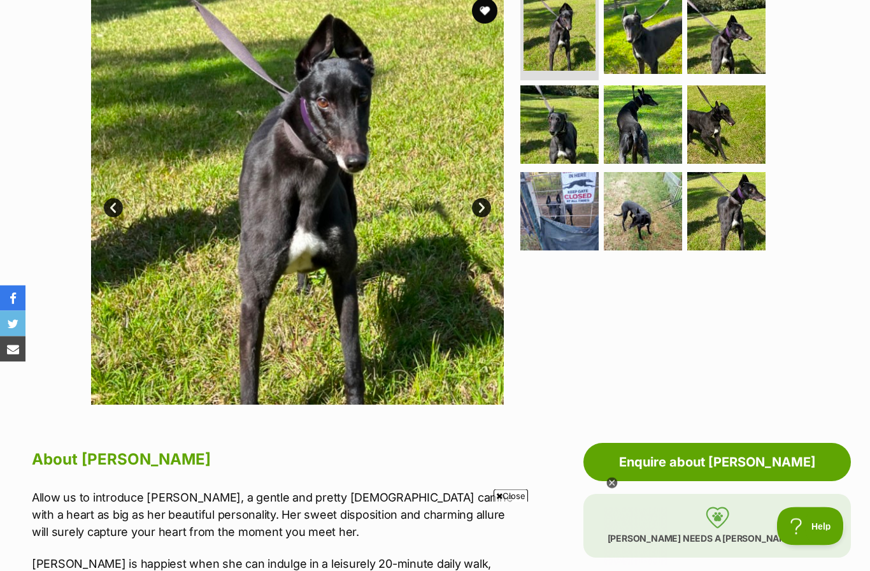
scroll to position [236, 0]
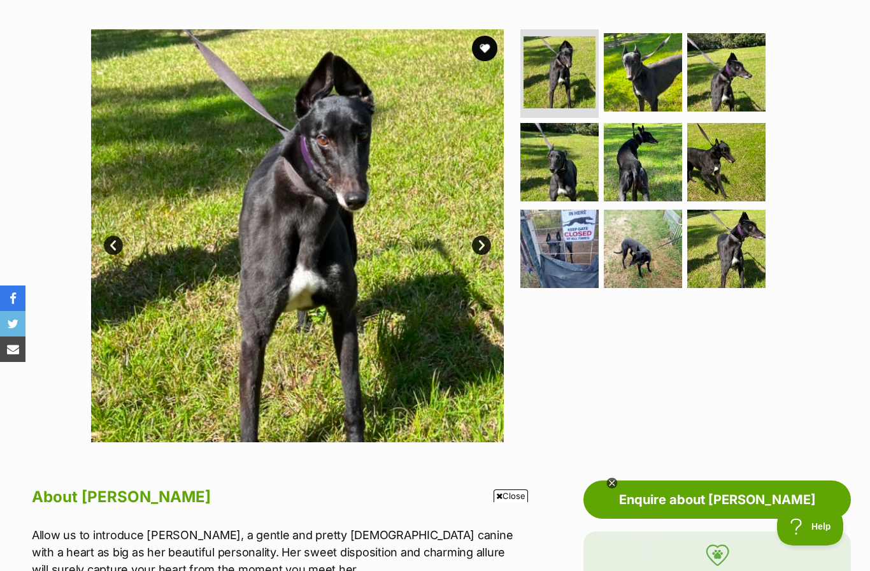
click at [481, 247] on link "Next" at bounding box center [481, 245] width 19 height 19
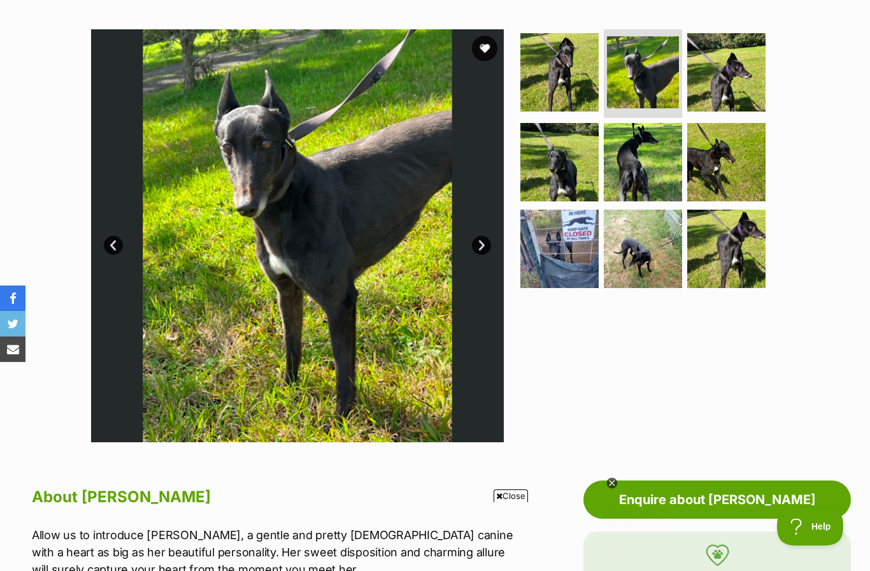
click at [484, 247] on link "Next" at bounding box center [481, 245] width 19 height 19
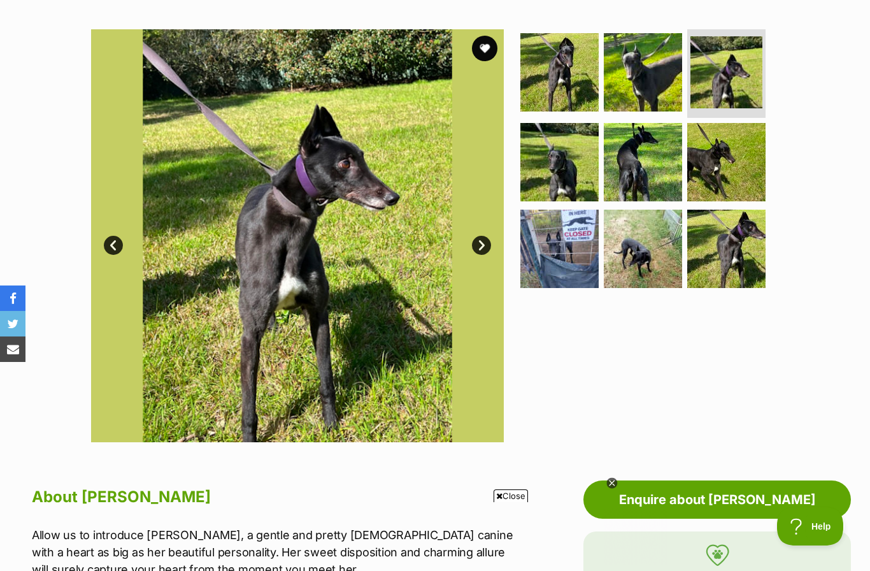
click at [480, 245] on link "Next" at bounding box center [481, 245] width 19 height 19
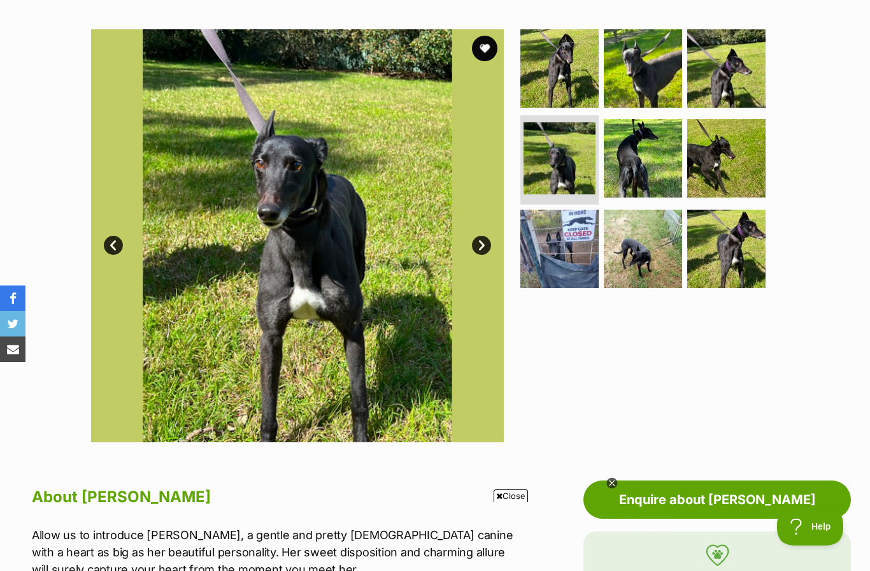
click at [486, 243] on link "Next" at bounding box center [481, 245] width 19 height 19
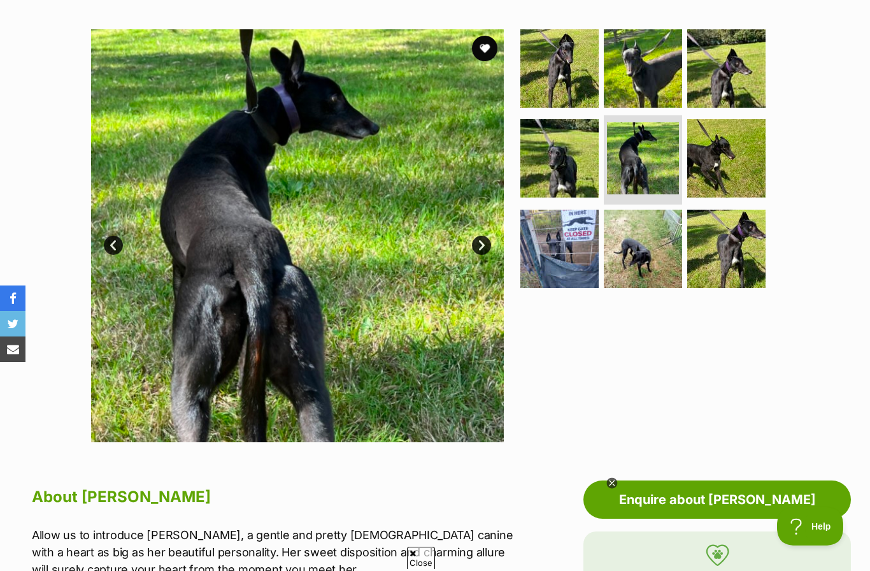
click at [485, 246] on link "Next" at bounding box center [481, 245] width 19 height 19
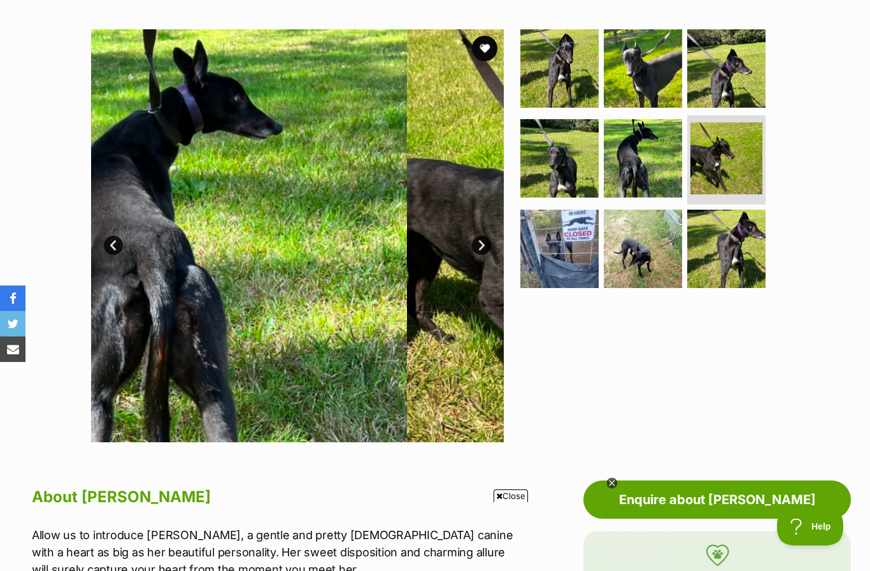
scroll to position [0, 0]
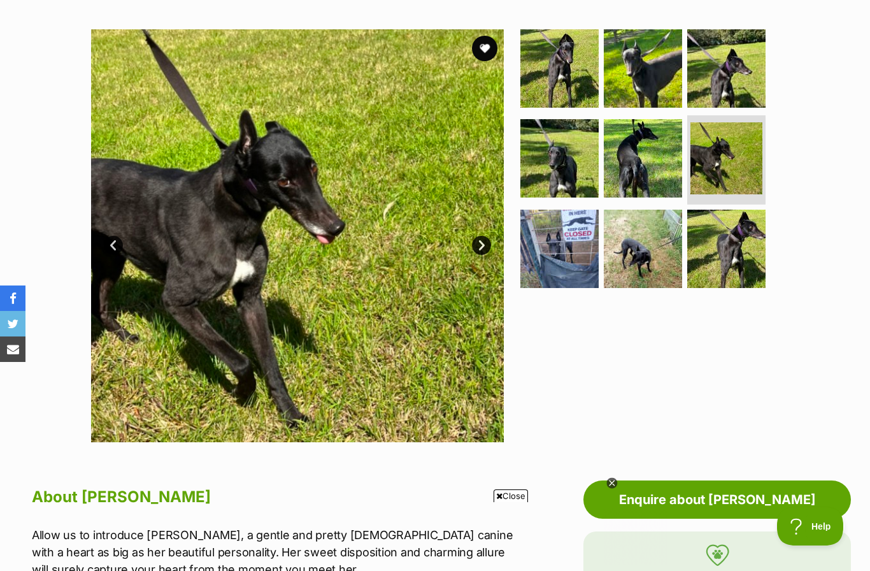
click at [487, 243] on link "Next" at bounding box center [481, 245] width 19 height 19
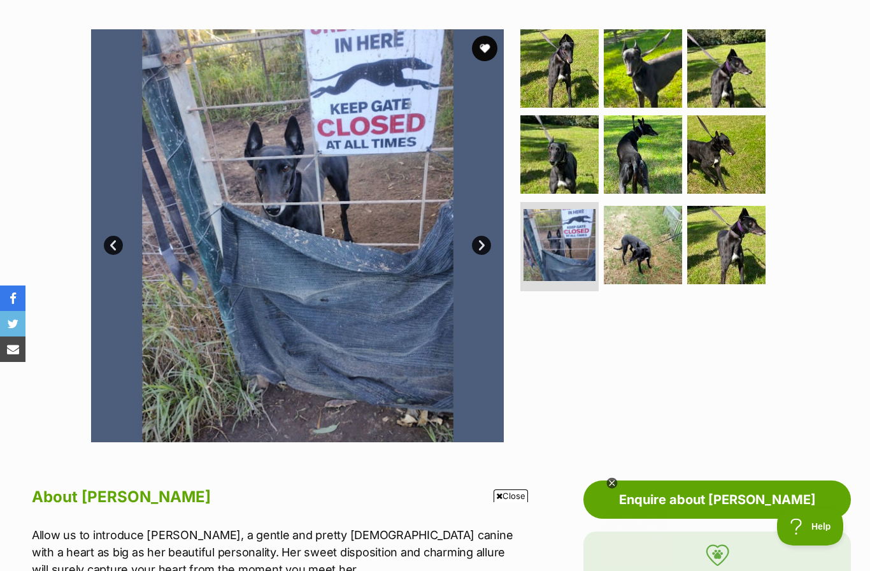
click at [483, 246] on link "Next" at bounding box center [481, 245] width 19 height 19
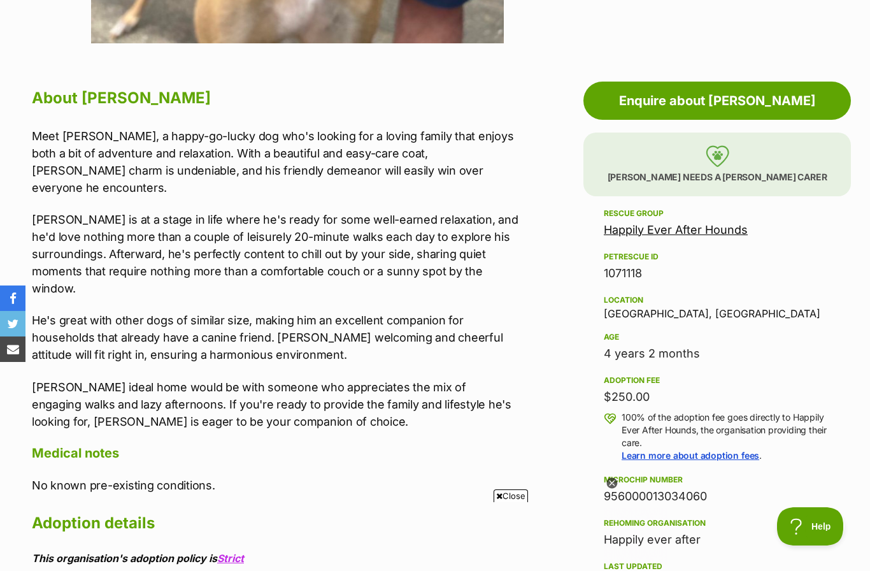
scroll to position [687, 0]
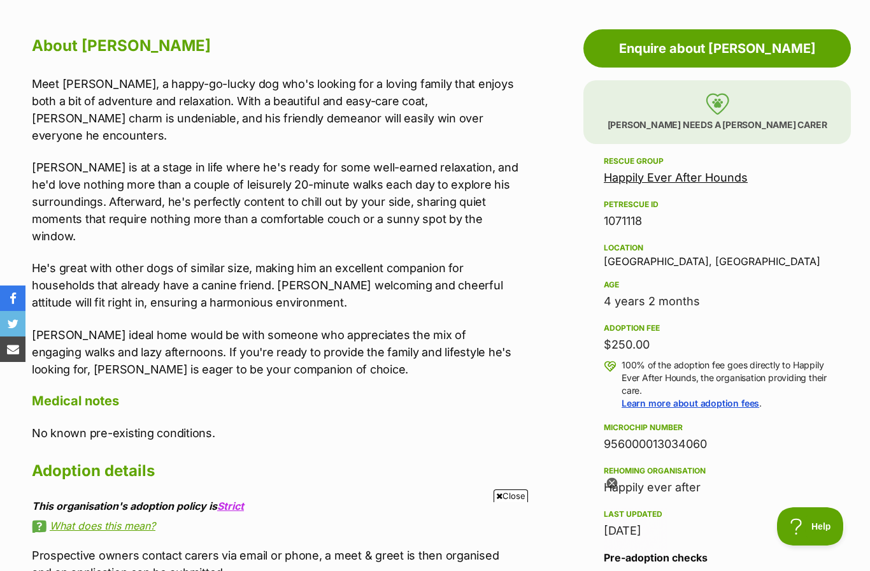
click at [613, 478] on icon at bounding box center [611, 483] width 11 height 11
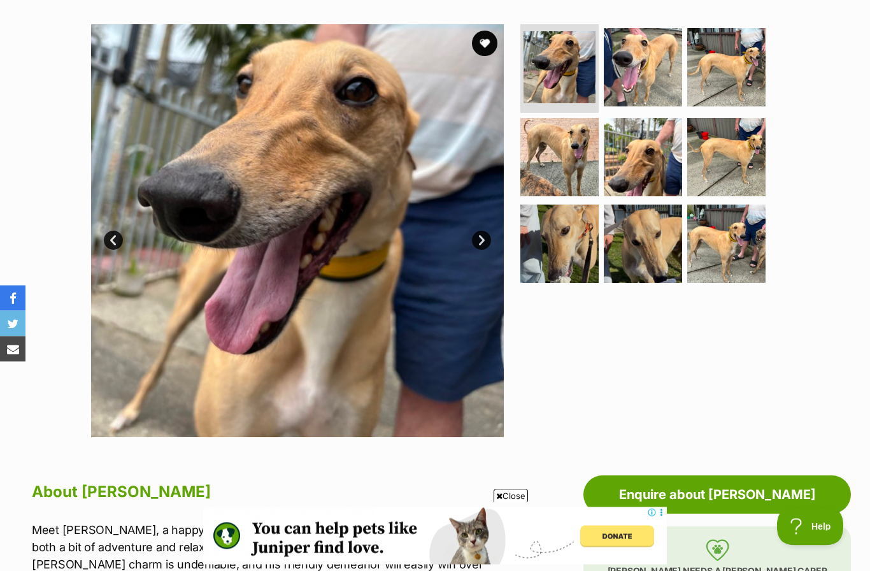
scroll to position [228, 0]
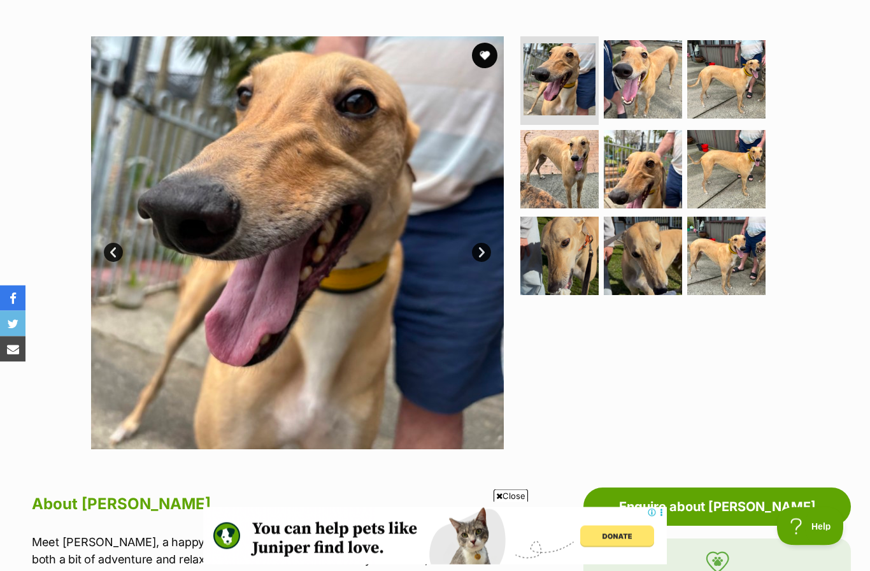
click at [490, 251] on link "Next" at bounding box center [481, 252] width 19 height 19
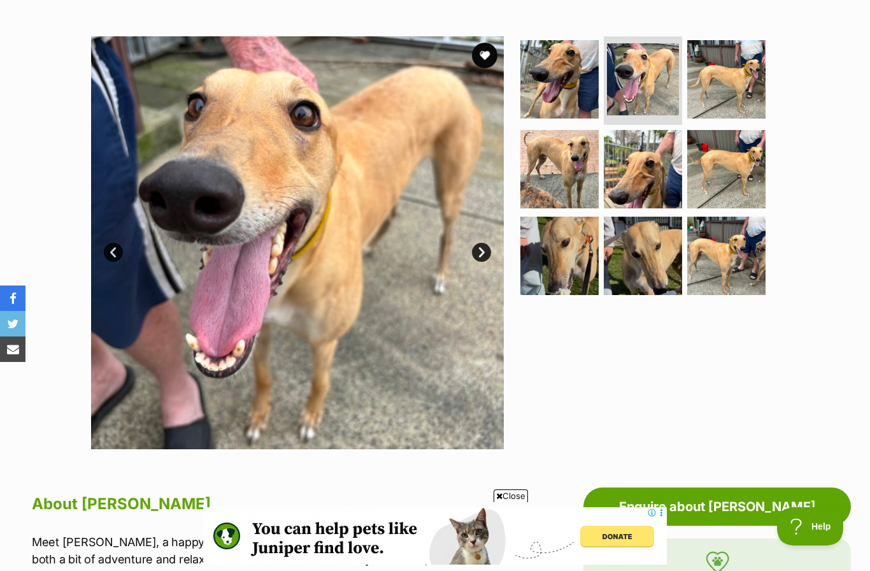
click at [487, 250] on link "Next" at bounding box center [481, 252] width 19 height 19
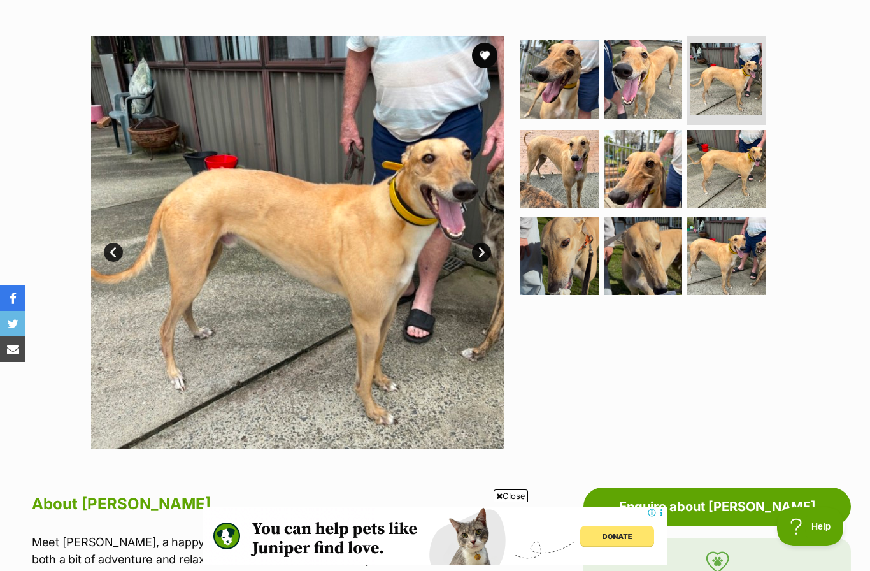
click at [484, 245] on link "Next" at bounding box center [481, 252] width 19 height 19
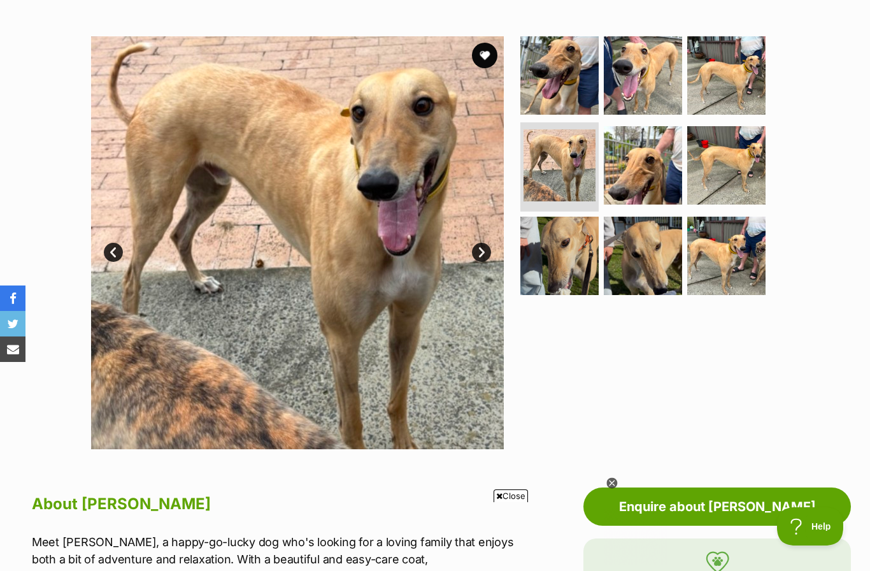
scroll to position [0, 0]
click at [489, 252] on link "Next" at bounding box center [481, 252] width 19 height 19
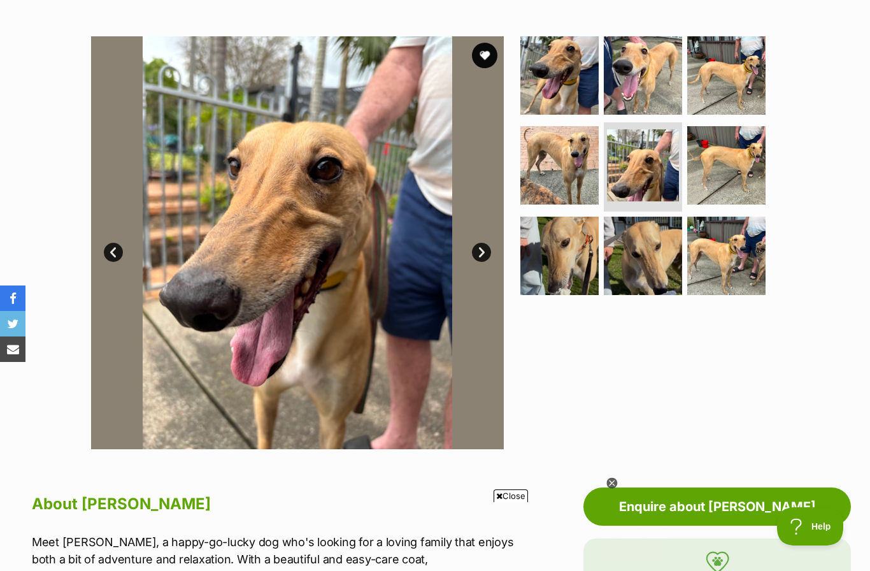
click at [484, 250] on link "Next" at bounding box center [481, 252] width 19 height 19
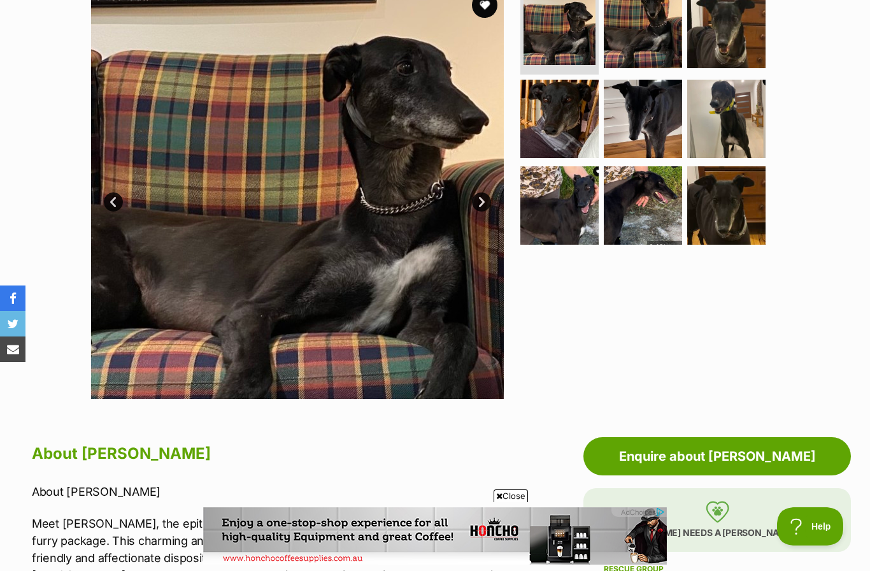
click at [488, 204] on link "Next" at bounding box center [481, 201] width 19 height 19
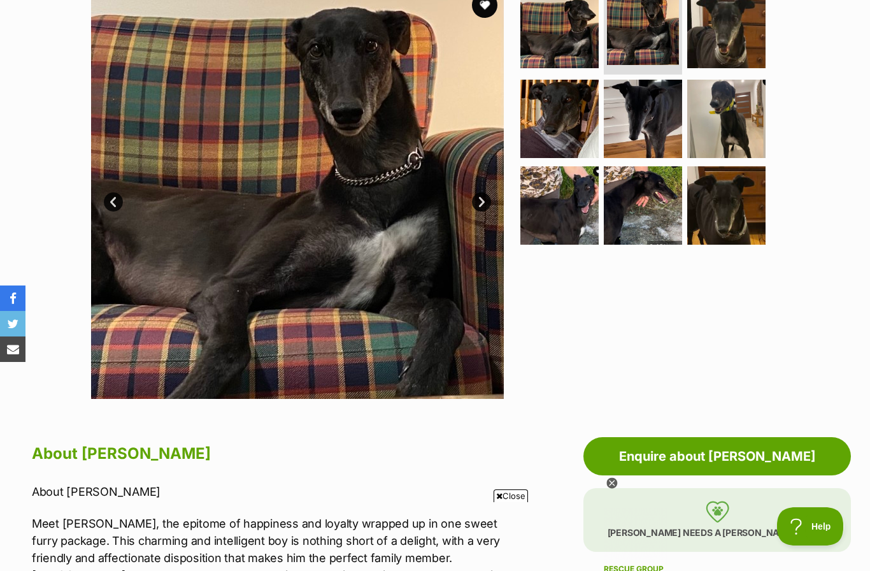
click at [478, 209] on link "Next" at bounding box center [481, 201] width 19 height 19
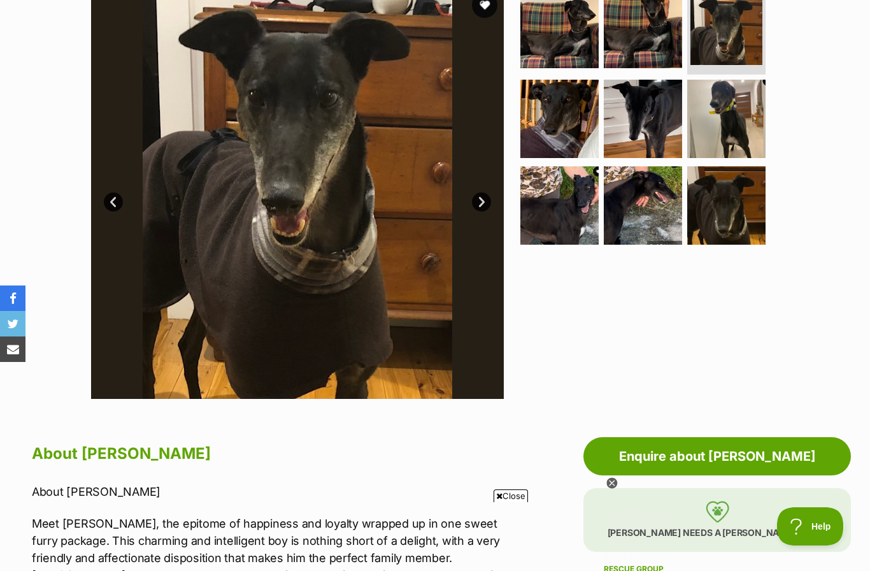
click at [485, 206] on link "Next" at bounding box center [481, 201] width 19 height 19
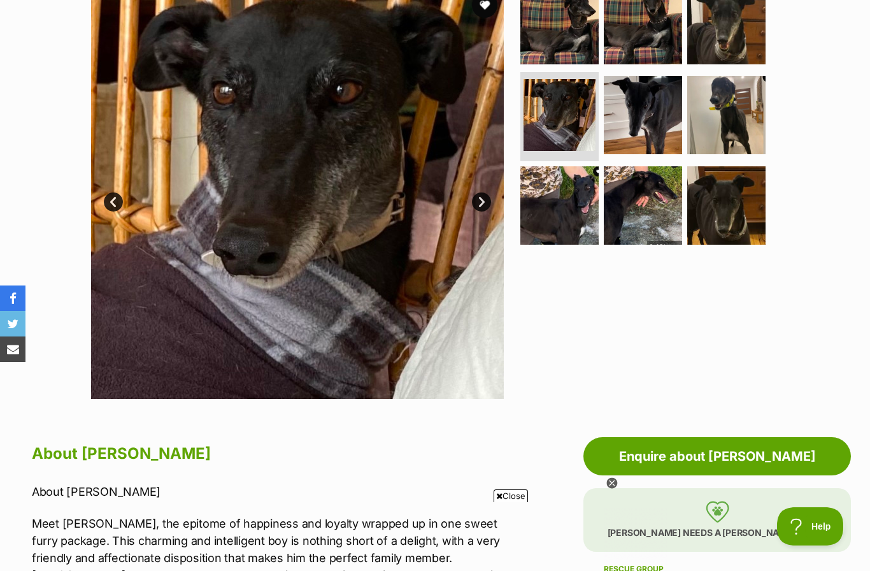
click at [484, 199] on link "Next" at bounding box center [481, 201] width 19 height 19
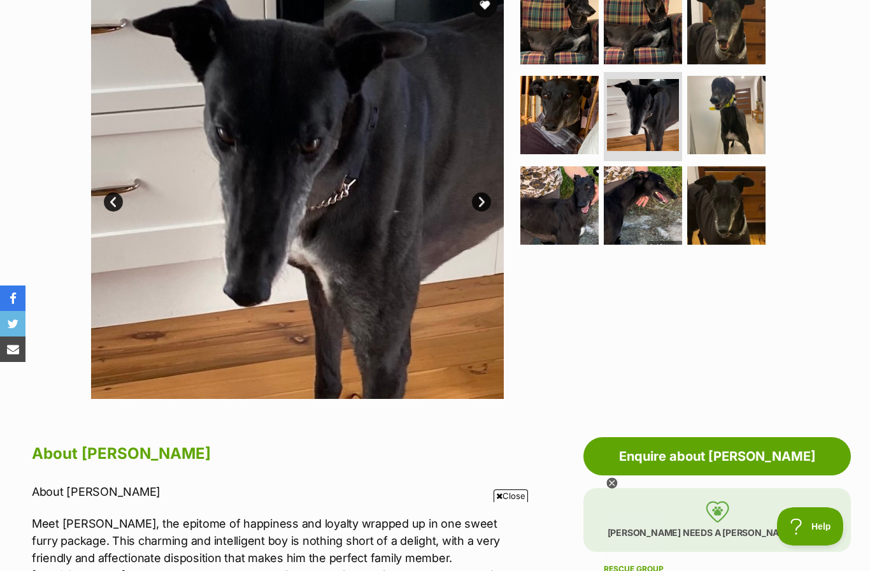
click at [484, 194] on link "Next" at bounding box center [481, 201] width 19 height 19
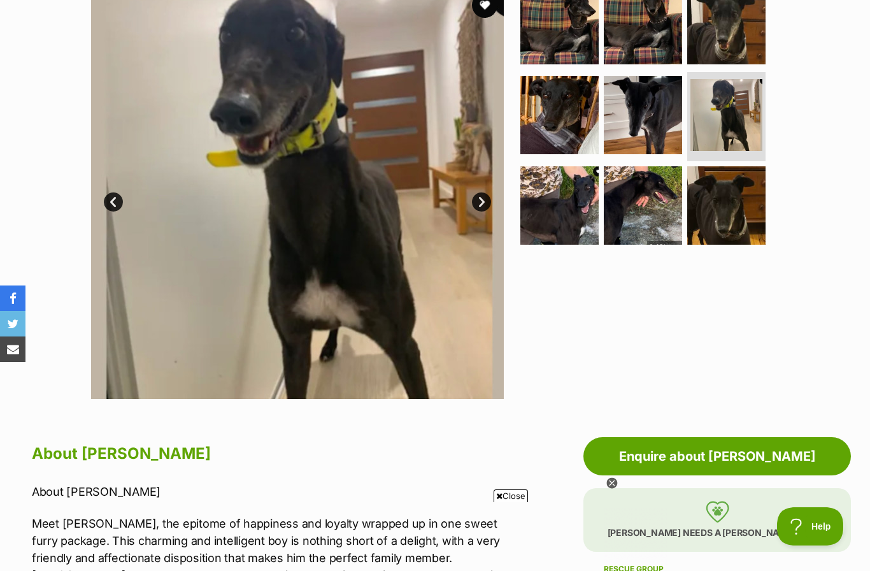
click at [478, 194] on link "Next" at bounding box center [481, 201] width 19 height 19
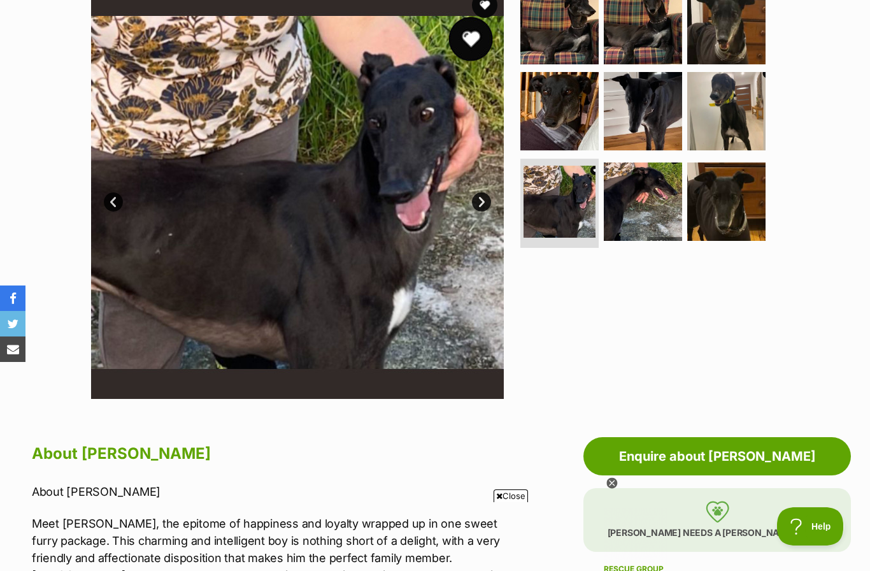
click at [487, 207] on link "Next" at bounding box center [481, 201] width 19 height 19
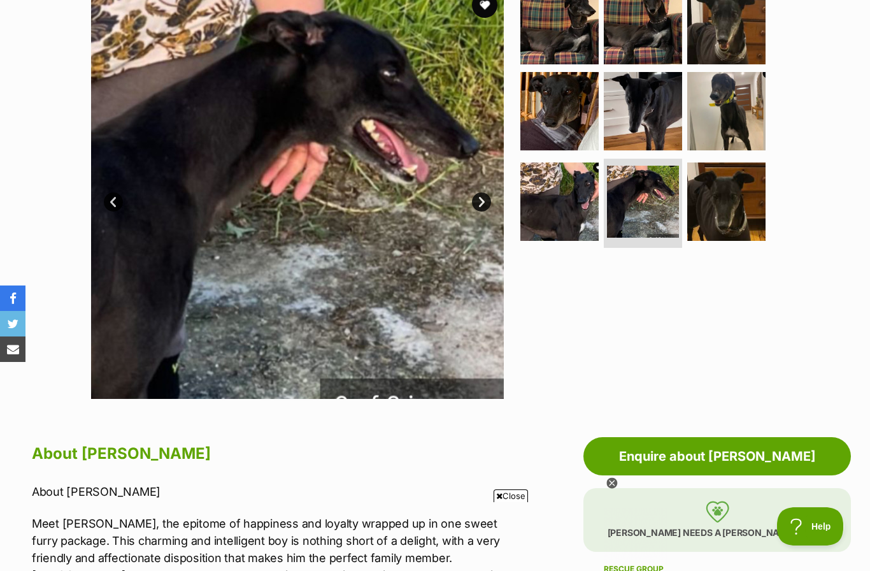
click at [487, 198] on link "Next" at bounding box center [481, 201] width 19 height 19
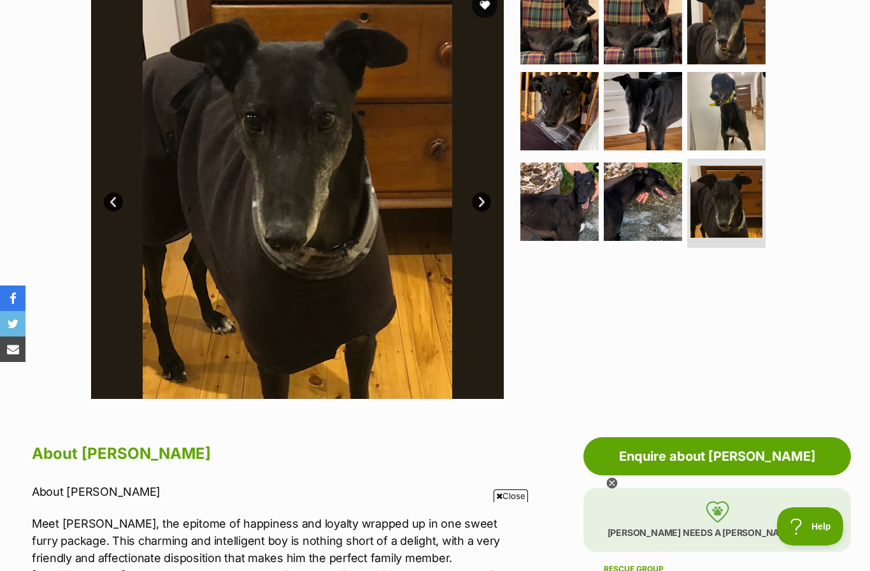
click at [485, 203] on link "Next" at bounding box center [481, 201] width 19 height 19
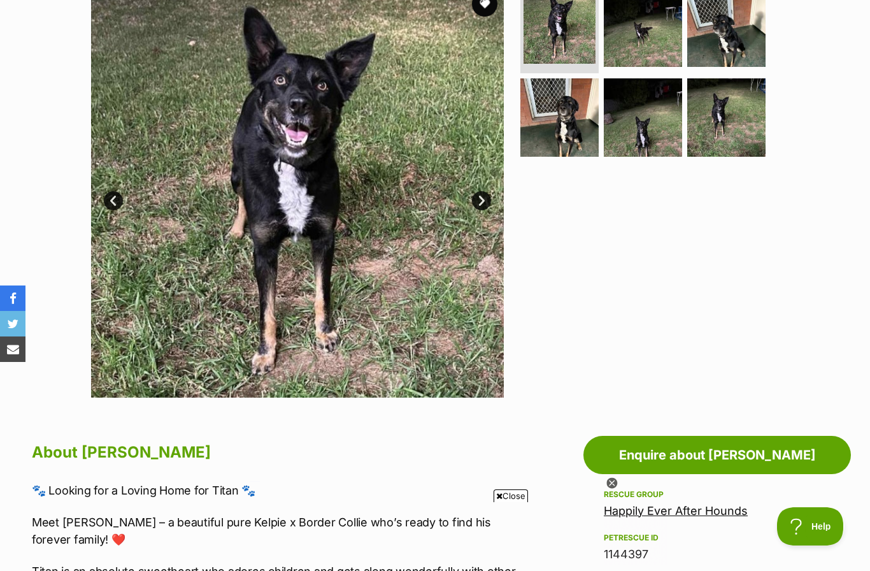
scroll to position [255, 0]
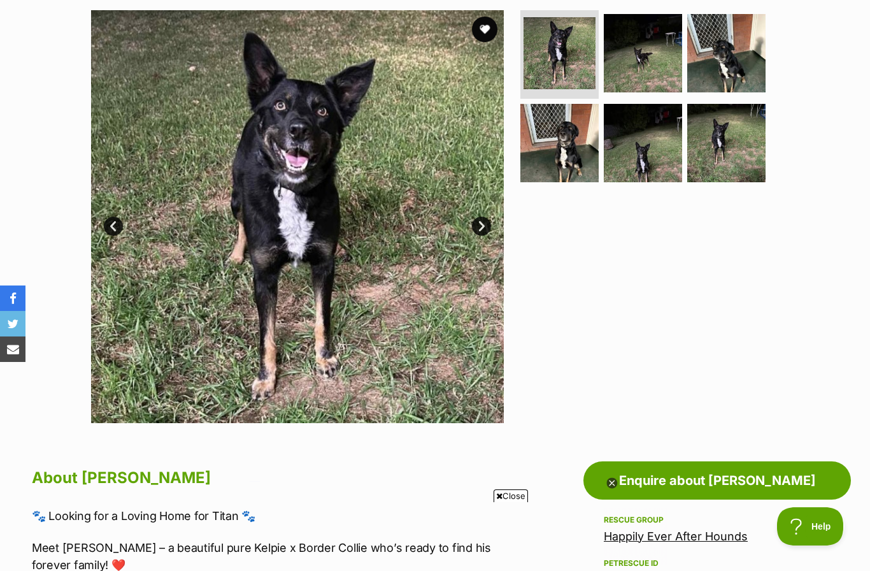
click at [483, 229] on link "Next" at bounding box center [481, 226] width 19 height 19
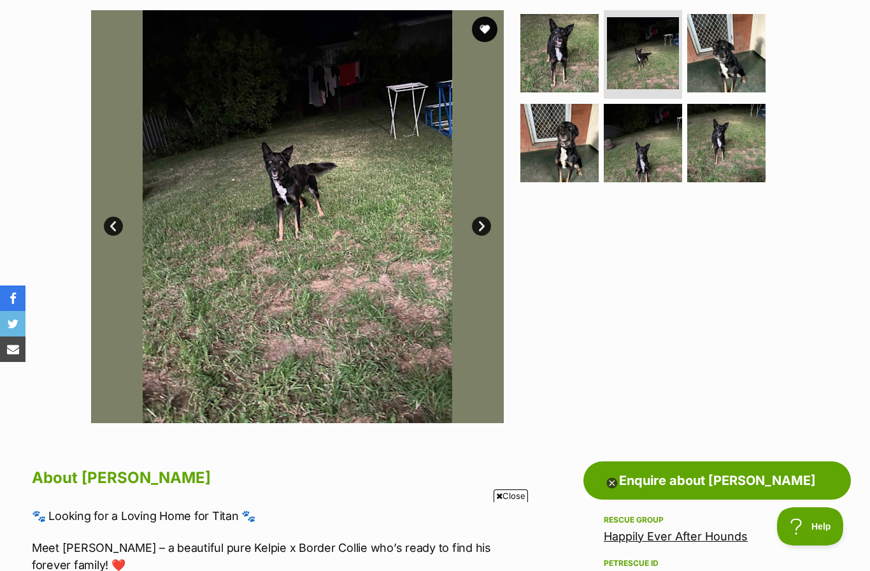
click at [489, 227] on link "Next" at bounding box center [481, 226] width 19 height 19
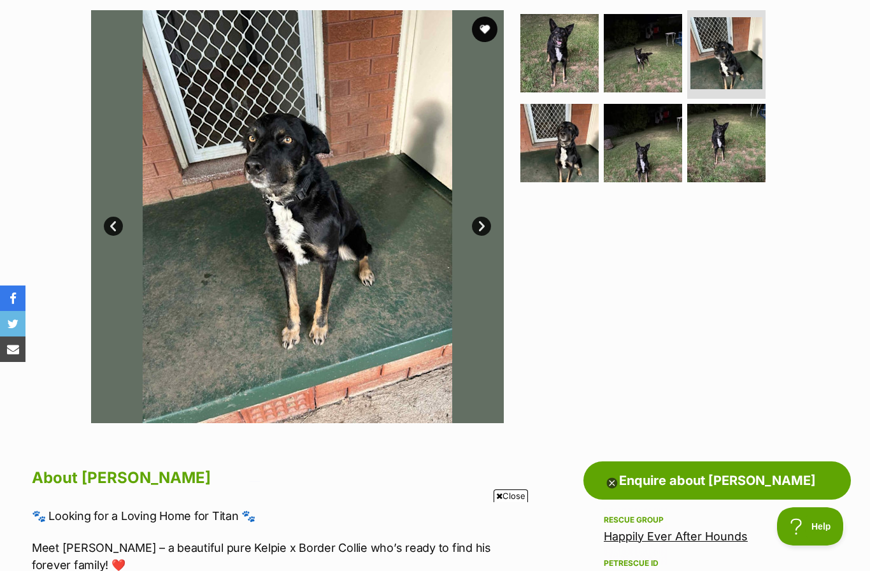
click at [484, 221] on link "Next" at bounding box center [481, 226] width 19 height 19
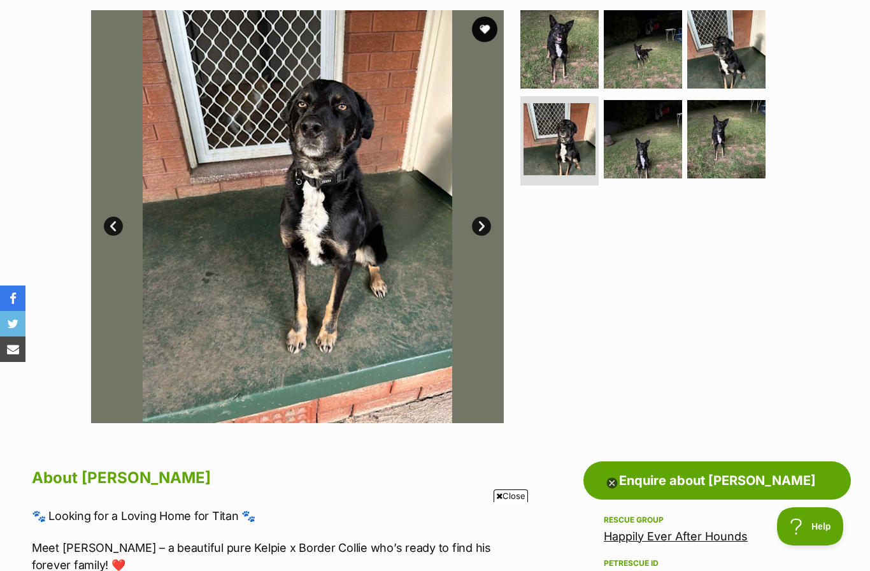
scroll to position [0, 0]
click at [486, 225] on link "Next" at bounding box center [481, 226] width 19 height 19
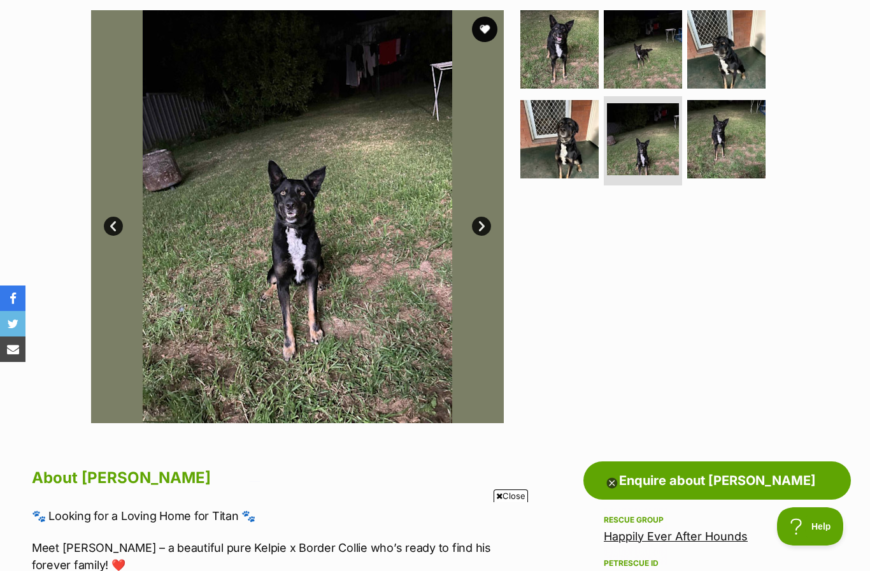
click at [484, 224] on link "Next" at bounding box center [481, 226] width 19 height 19
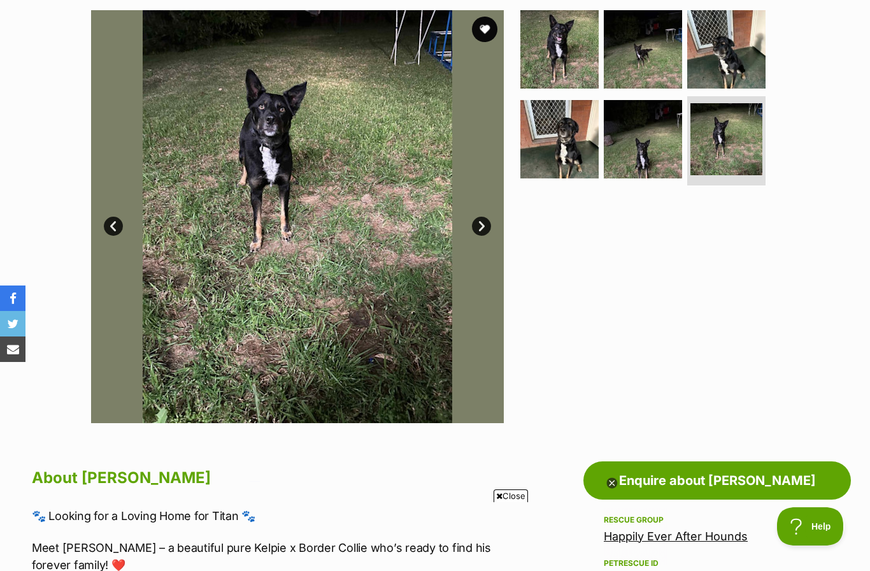
click at [483, 222] on link "Next" at bounding box center [481, 226] width 19 height 19
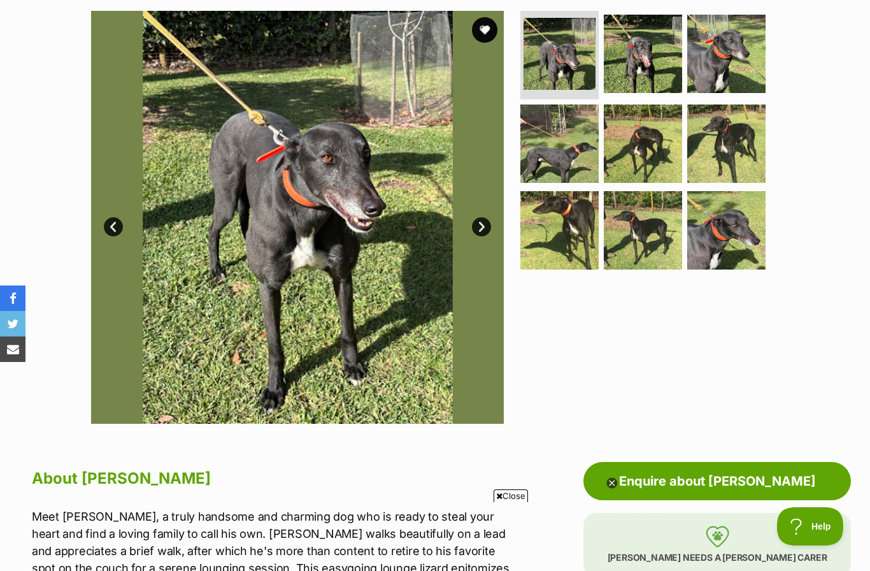
scroll to position [190, 0]
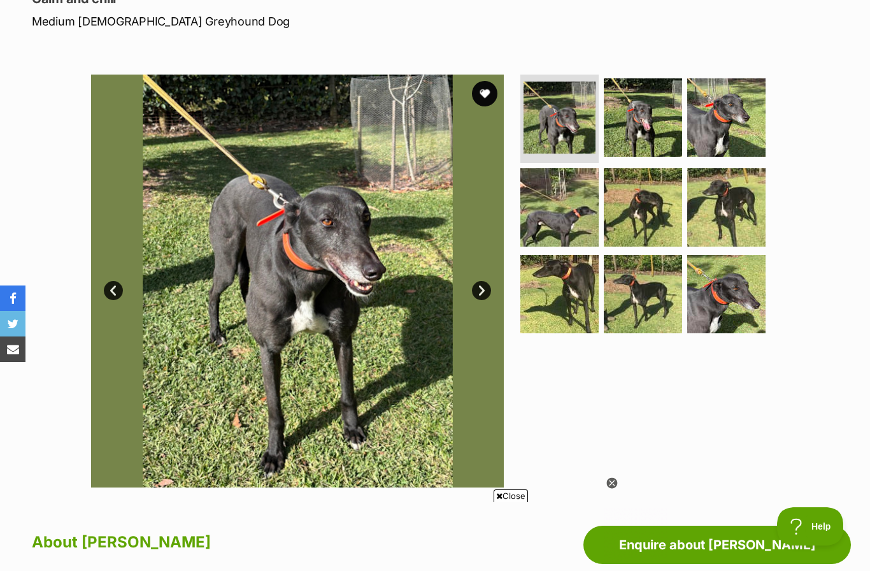
click at [488, 292] on link "Next" at bounding box center [481, 290] width 19 height 19
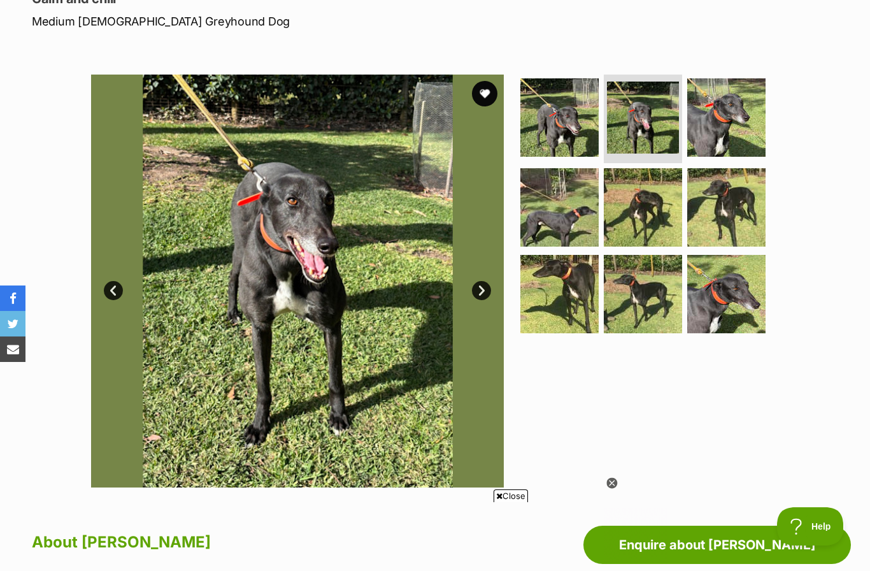
click at [480, 301] on img at bounding box center [297, 281] width 413 height 413
click at [484, 291] on link "Next" at bounding box center [481, 290] width 19 height 19
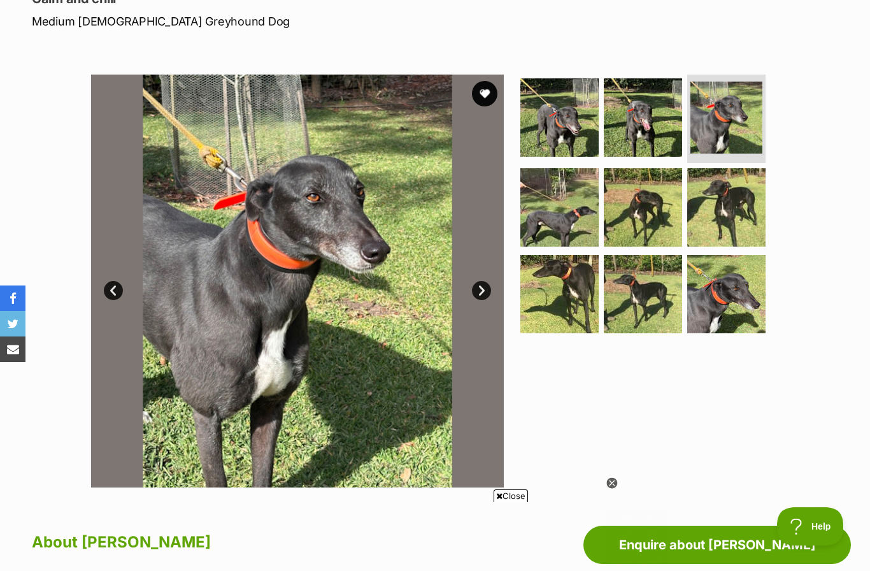
scroll to position [0, 0]
click at [483, 291] on link "Next" at bounding box center [481, 290] width 19 height 19
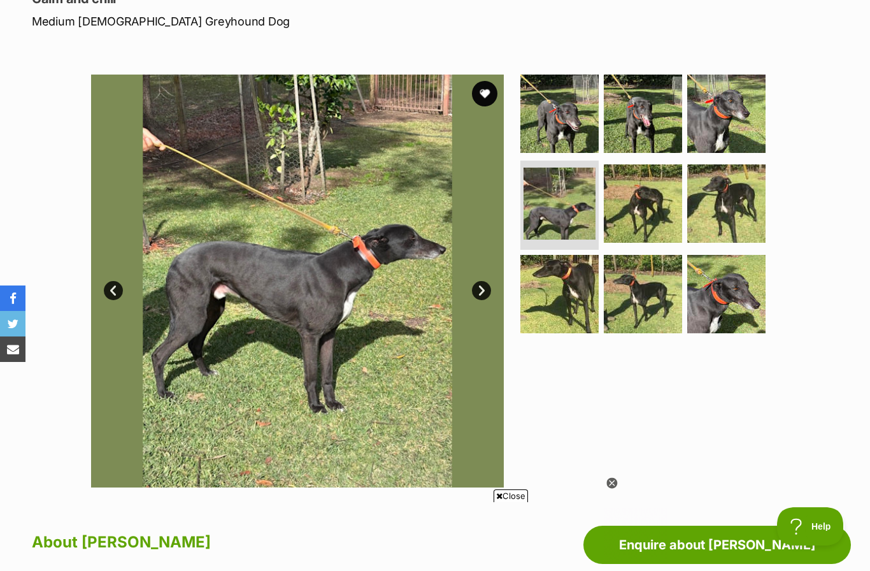
click at [480, 291] on link "Next" at bounding box center [481, 290] width 19 height 19
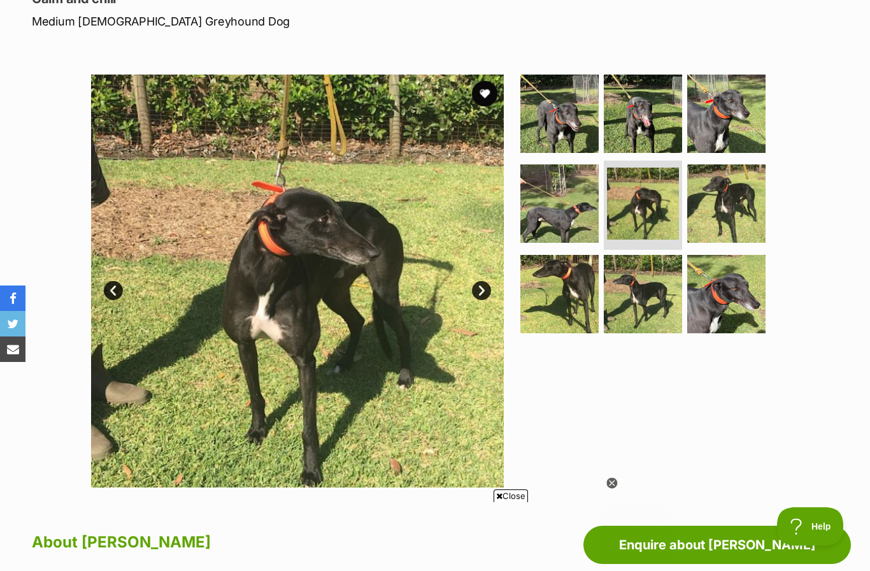
click at [478, 294] on link "Next" at bounding box center [481, 290] width 19 height 19
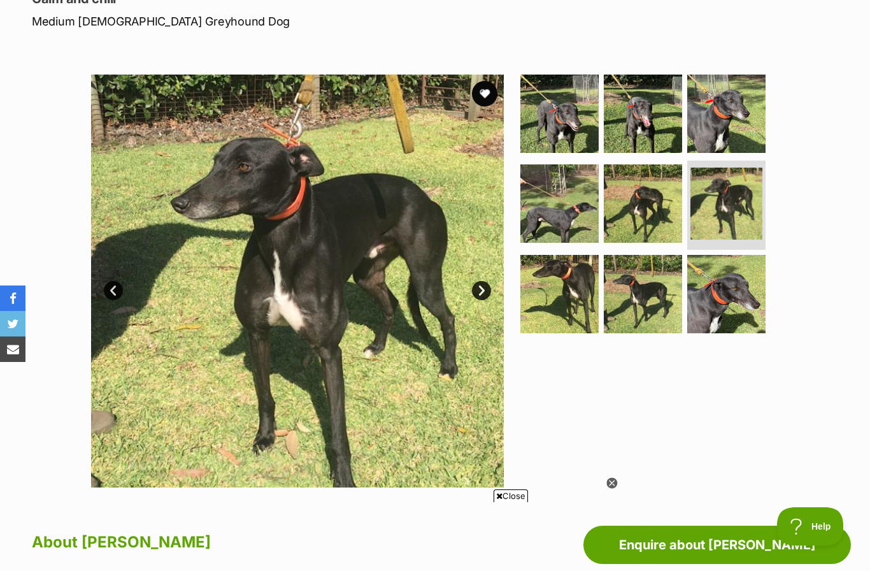
click at [477, 293] on link "Next" at bounding box center [481, 290] width 19 height 19
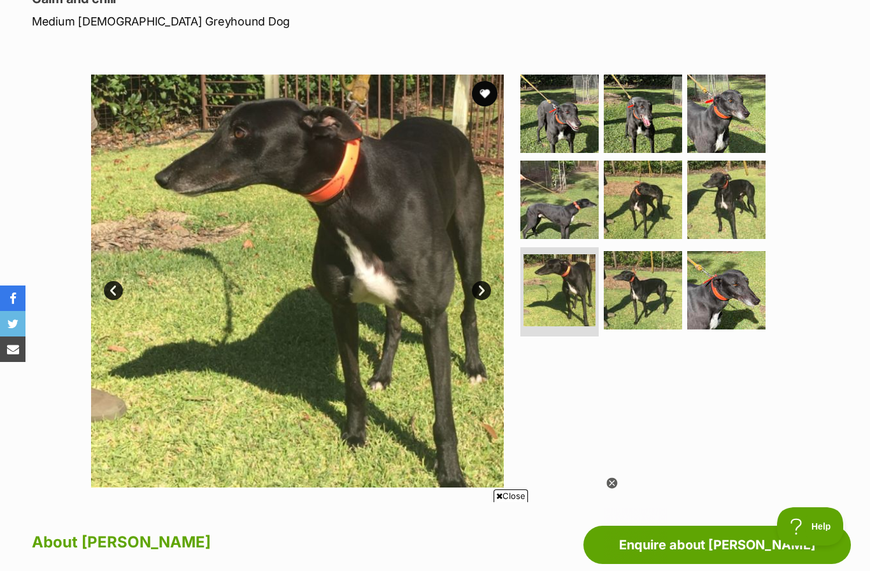
click at [482, 294] on link "Next" at bounding box center [481, 290] width 19 height 19
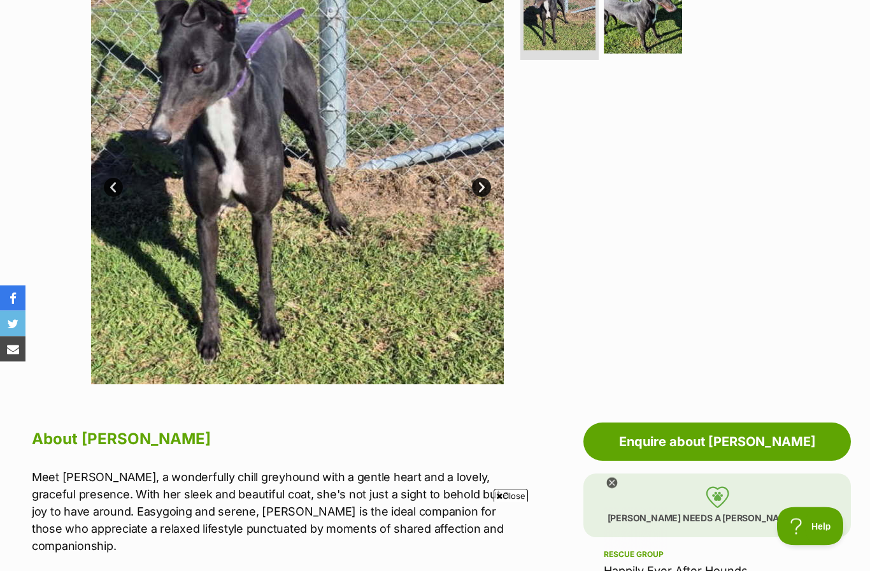
scroll to position [213, 0]
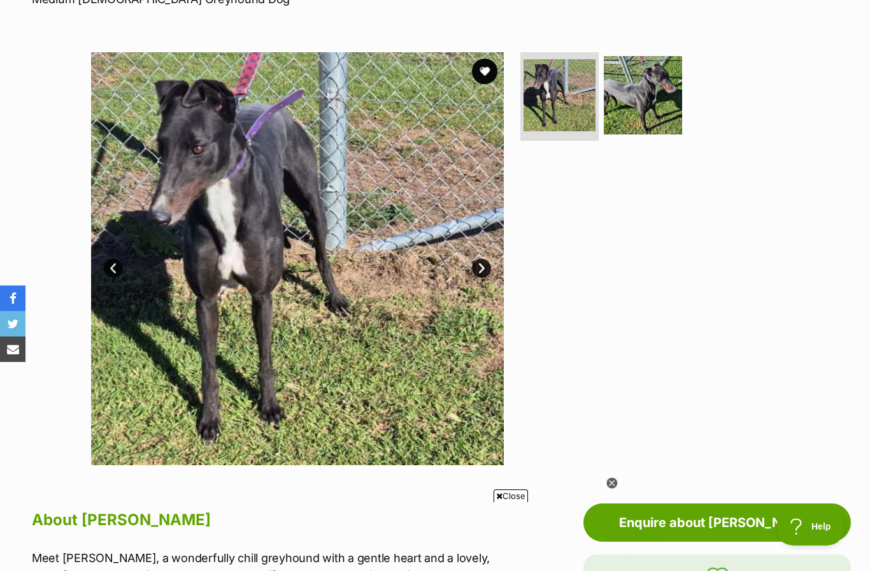
click at [489, 270] on link "Next" at bounding box center [481, 268] width 19 height 19
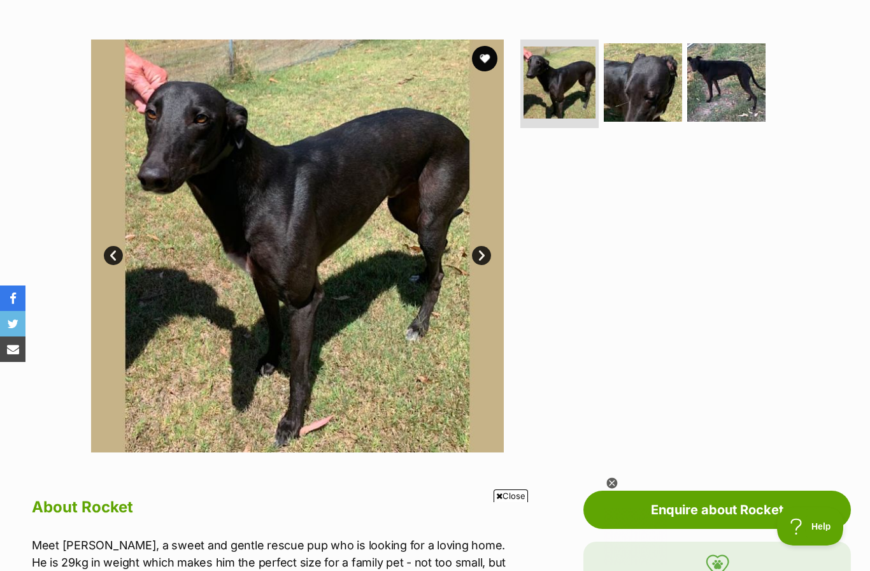
click at [486, 252] on link "Next" at bounding box center [481, 255] width 19 height 19
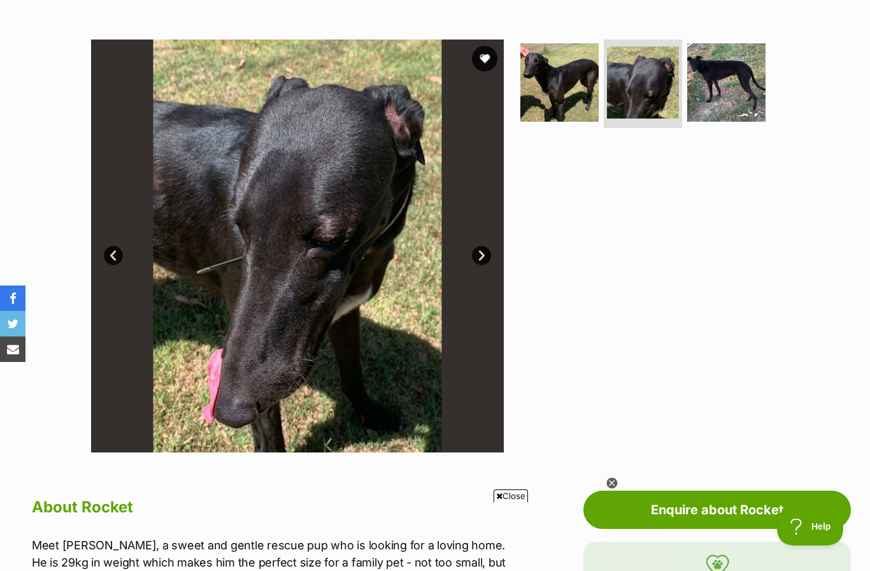
click at [480, 252] on link "Next" at bounding box center [481, 255] width 19 height 19
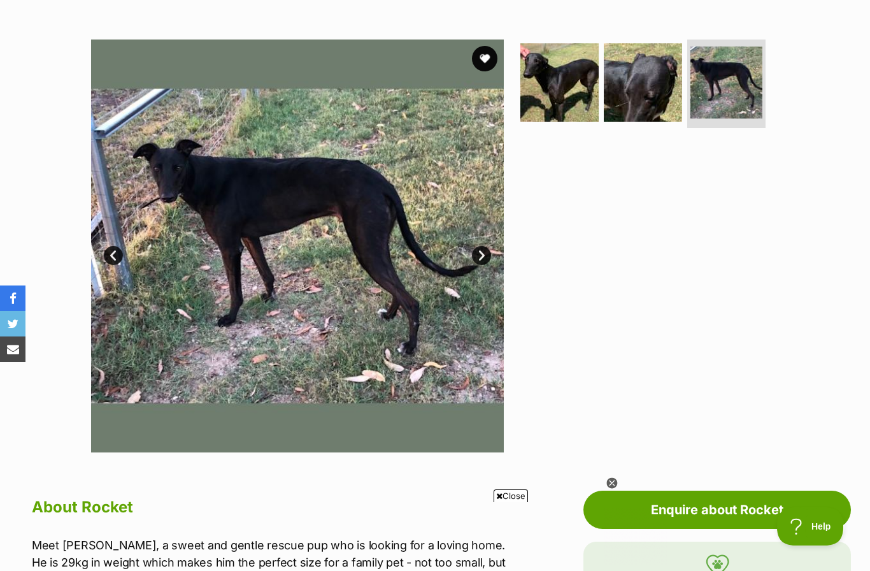
click at [487, 255] on link "Next" at bounding box center [481, 255] width 19 height 19
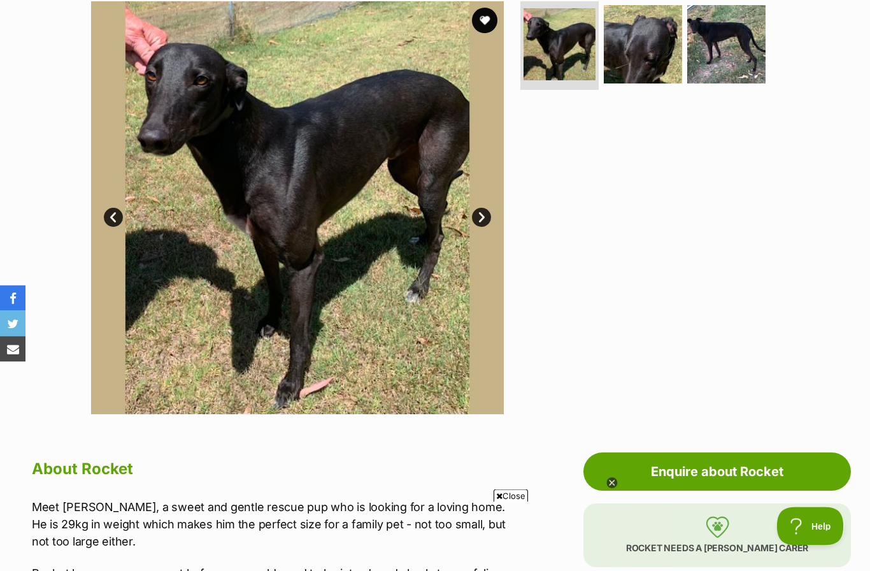
scroll to position [259, 0]
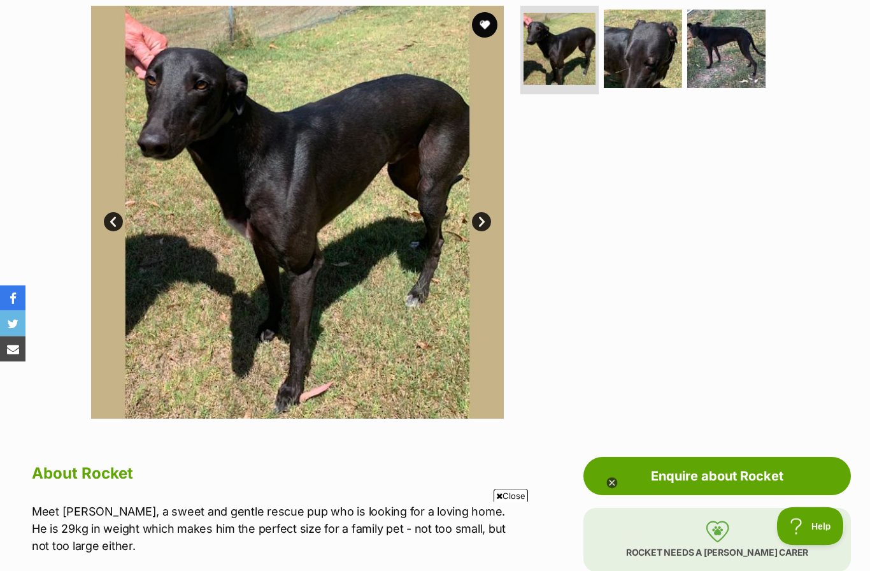
click at [487, 220] on link "Next" at bounding box center [481, 222] width 19 height 19
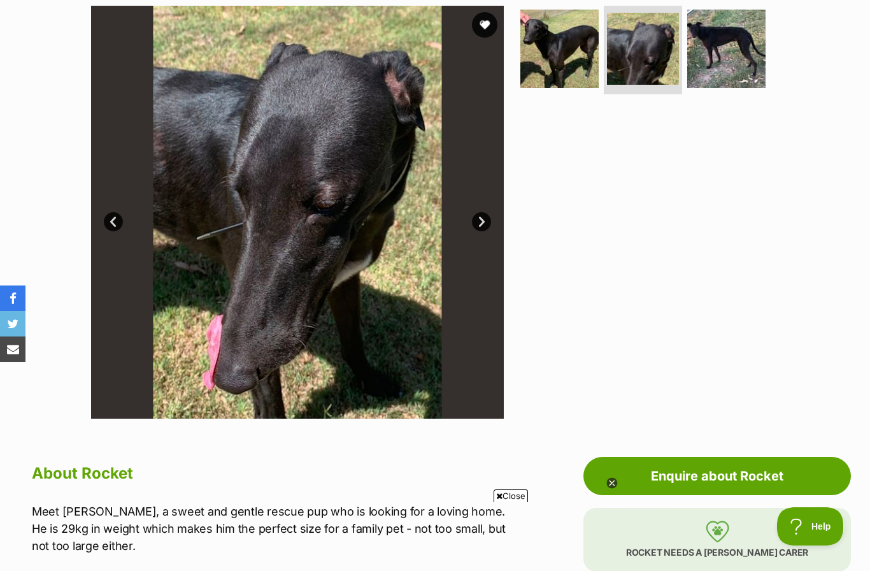
click at [489, 217] on link "Next" at bounding box center [481, 221] width 19 height 19
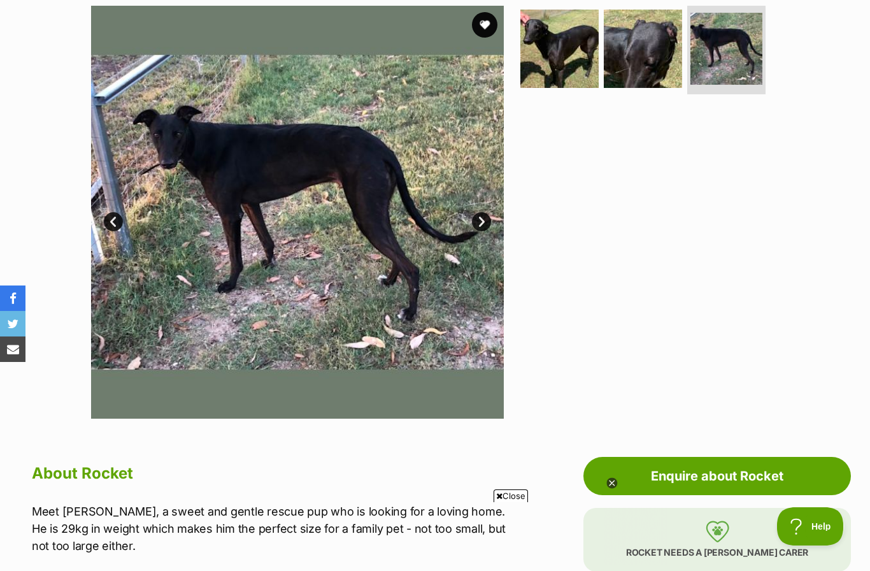
click at [485, 216] on link "Next" at bounding box center [481, 221] width 19 height 19
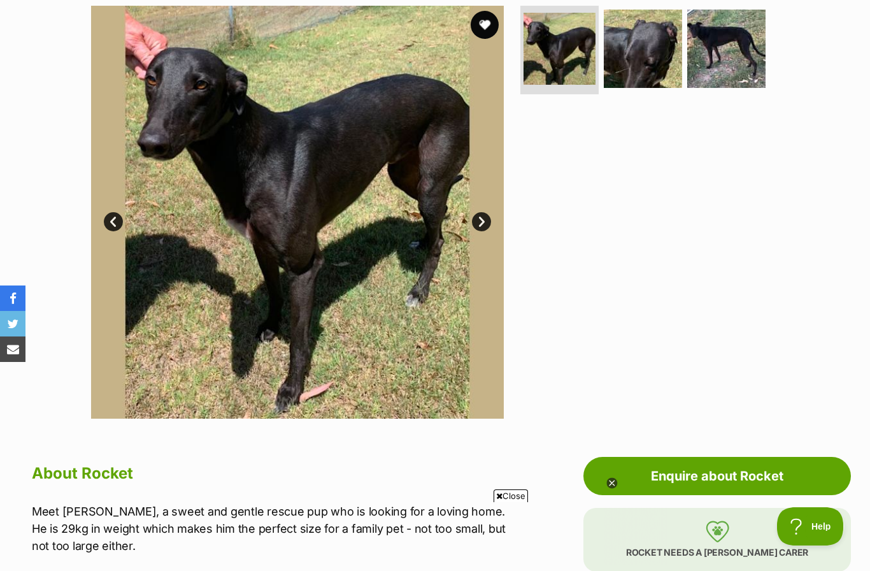
click at [487, 27] on button "favourite" at bounding box center [485, 25] width 28 height 28
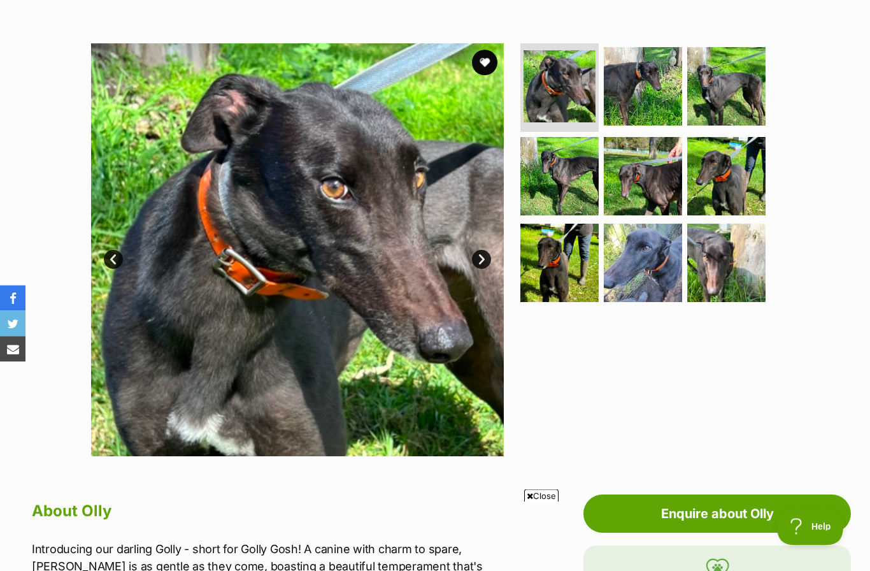
scroll to position [219, 0]
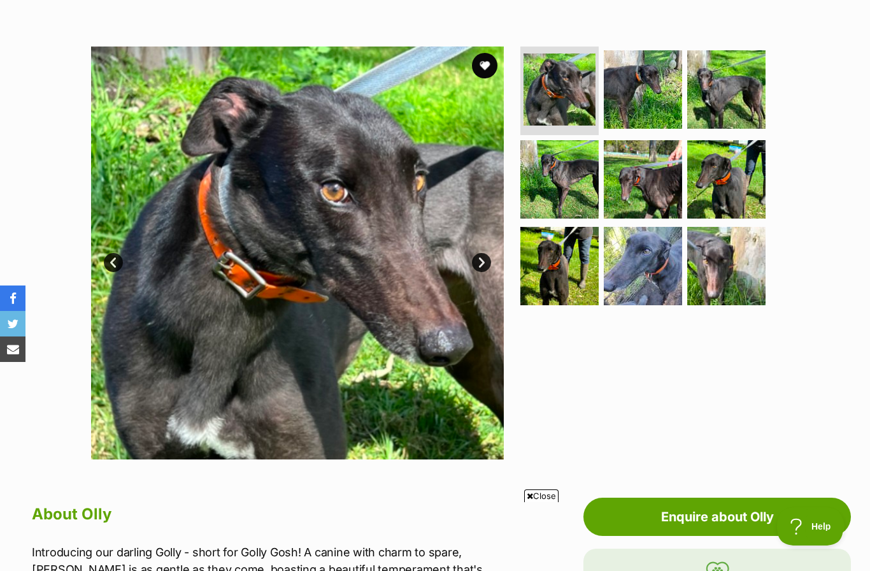
click at [484, 264] on link "Next" at bounding box center [481, 262] width 19 height 19
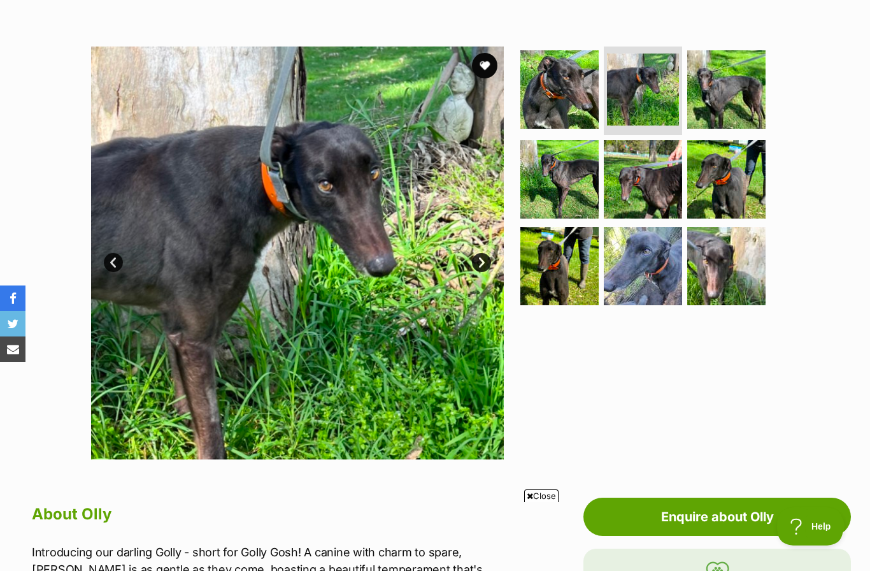
click at [484, 262] on link "Next" at bounding box center [481, 262] width 19 height 19
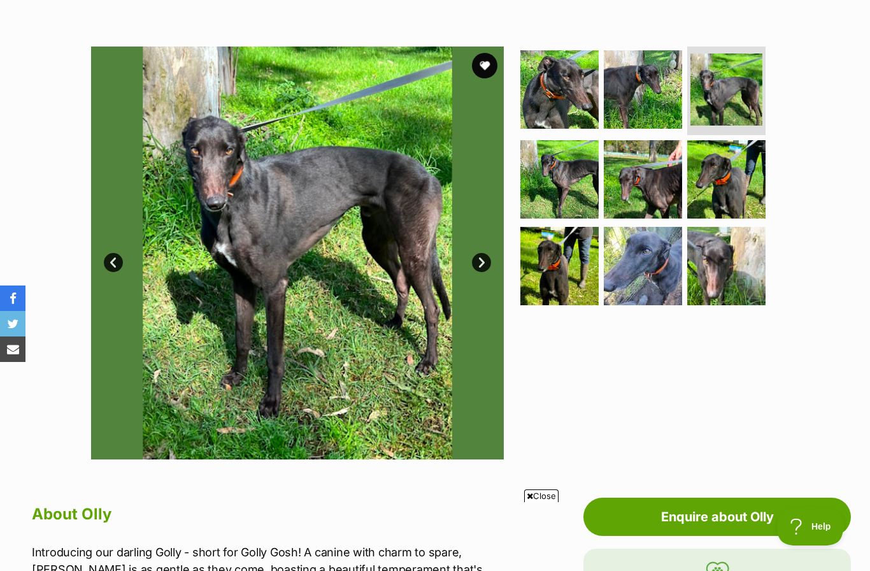
click at [480, 260] on link "Next" at bounding box center [481, 262] width 19 height 19
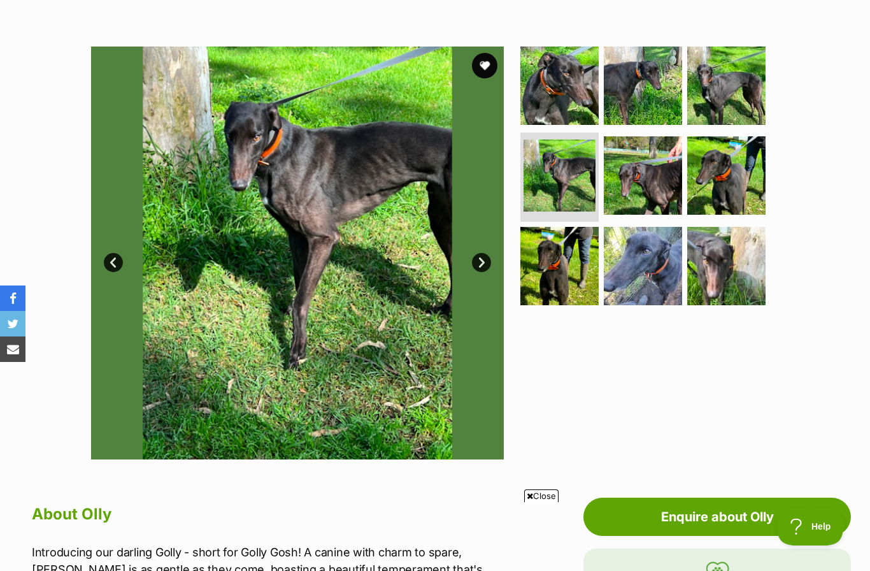
click at [480, 264] on link "Next" at bounding box center [481, 262] width 19 height 19
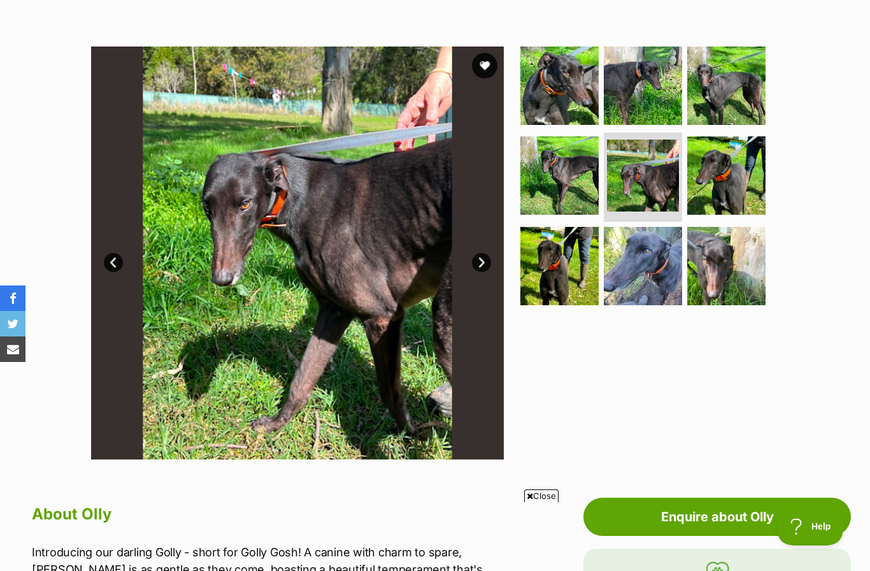
click at [478, 262] on link "Next" at bounding box center [481, 262] width 19 height 19
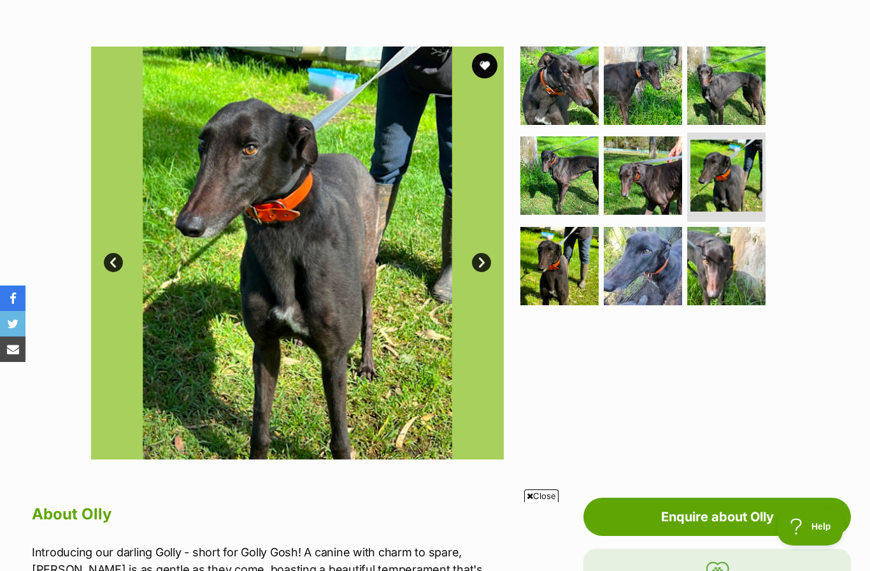
click at [482, 263] on link "Next" at bounding box center [481, 262] width 19 height 19
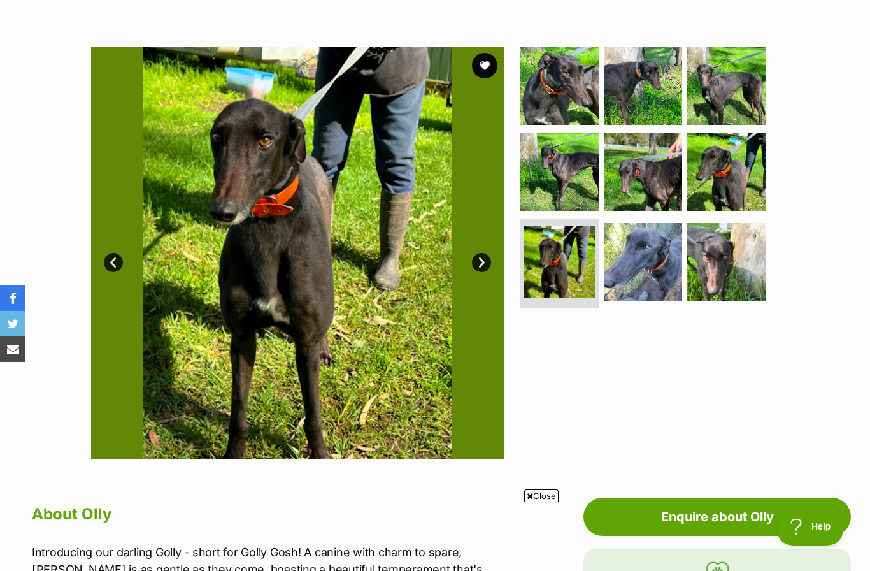
click at [483, 260] on link "Next" at bounding box center [481, 262] width 19 height 19
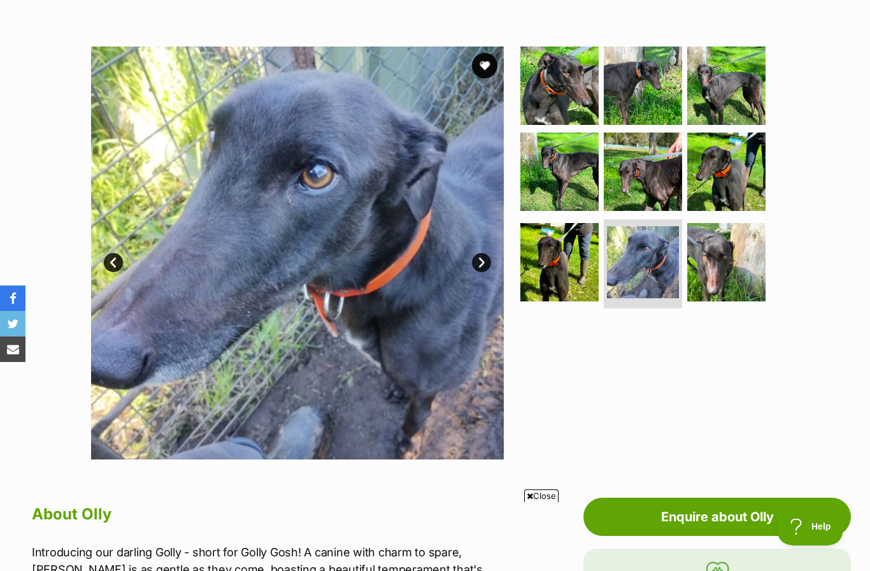
click at [481, 260] on link "Next" at bounding box center [481, 262] width 19 height 19
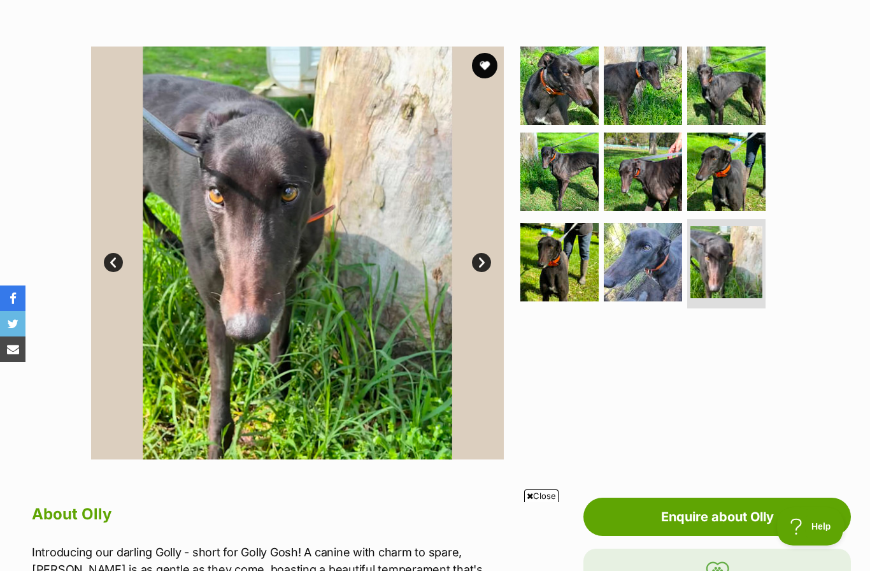
click at [484, 262] on link "Next" at bounding box center [481, 262] width 19 height 19
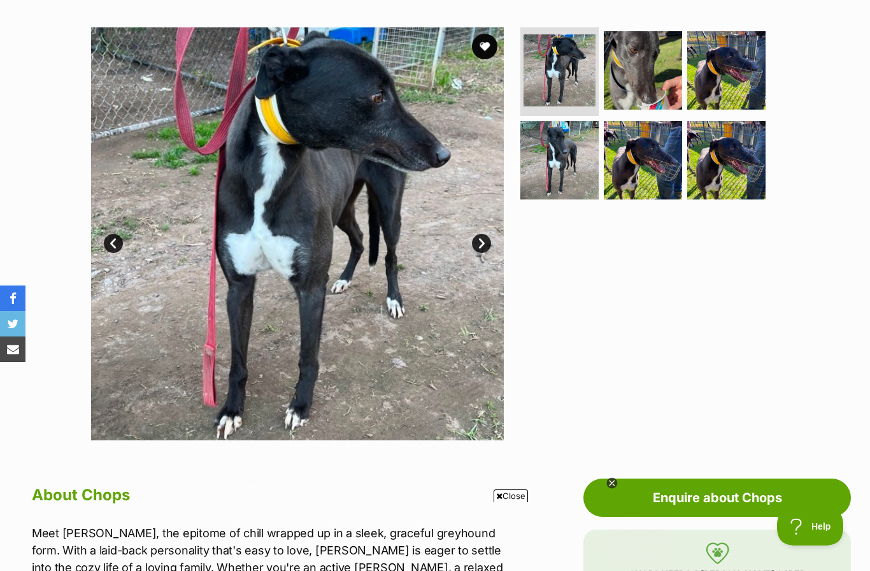
scroll to position [224, 0]
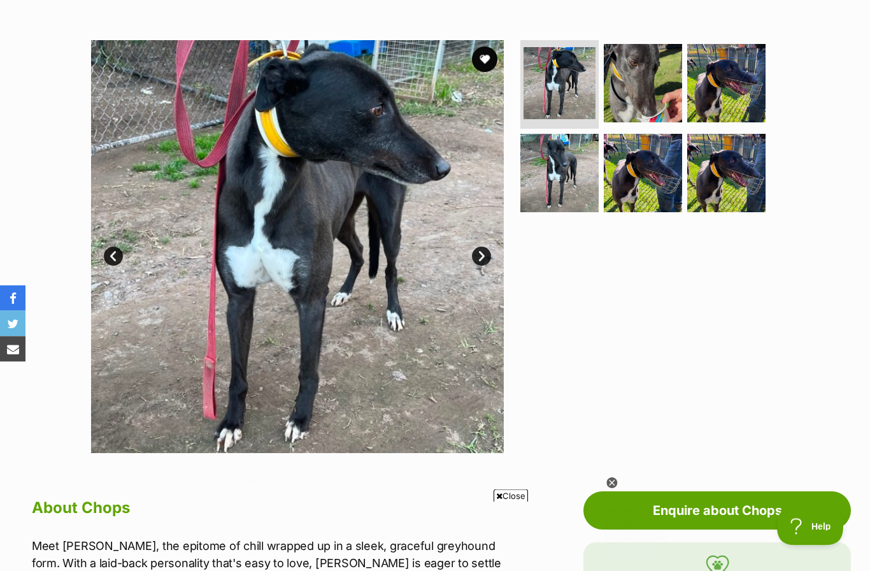
click at [486, 249] on link "Next" at bounding box center [481, 256] width 19 height 19
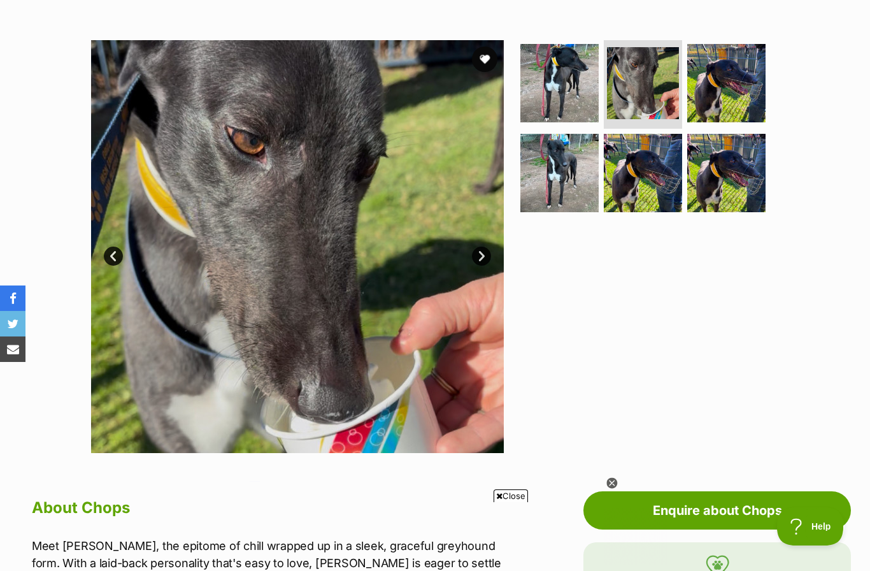
click at [486, 254] on link "Next" at bounding box center [481, 256] width 19 height 19
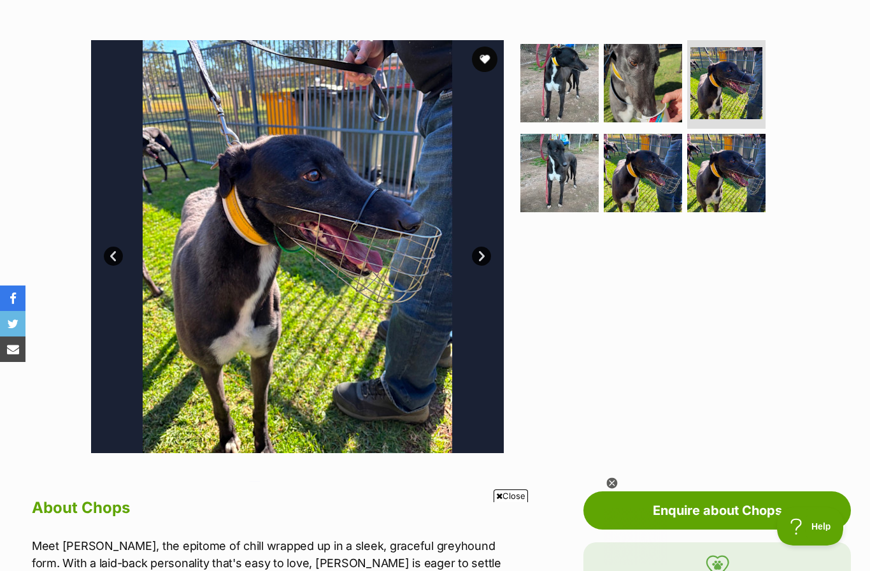
click at [484, 255] on link "Next" at bounding box center [481, 256] width 19 height 19
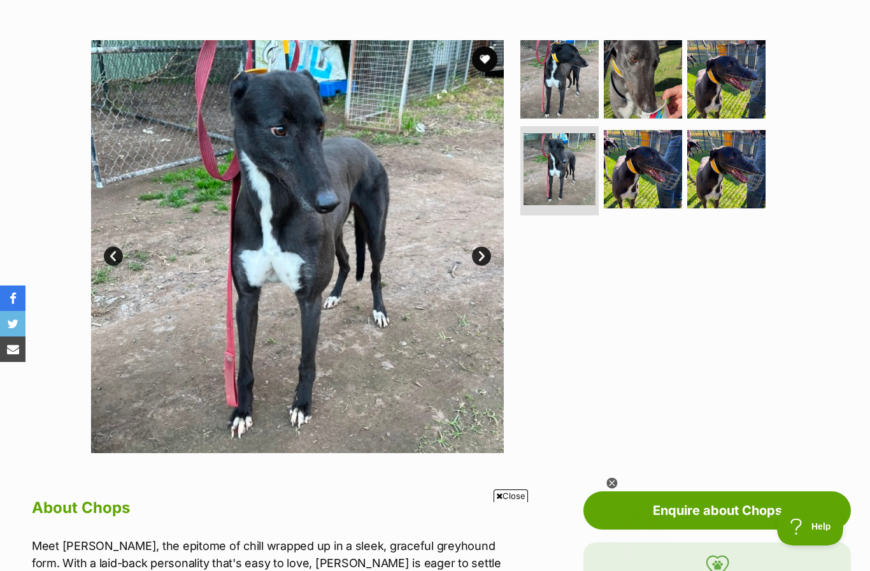
scroll to position [0, 0]
click at [484, 253] on link "Next" at bounding box center [481, 256] width 19 height 19
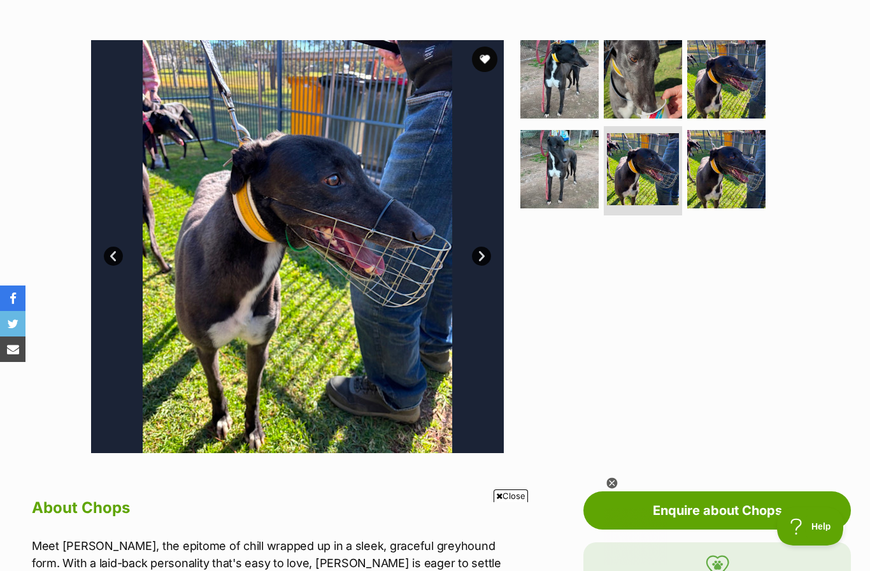
click at [482, 254] on link "Next" at bounding box center [481, 256] width 19 height 19
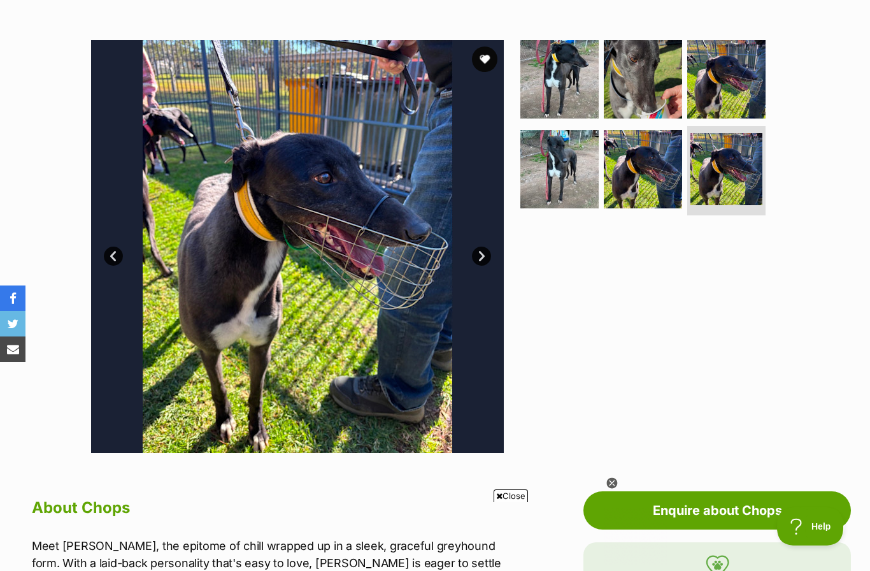
click at [476, 258] on link "Next" at bounding box center [481, 256] width 19 height 19
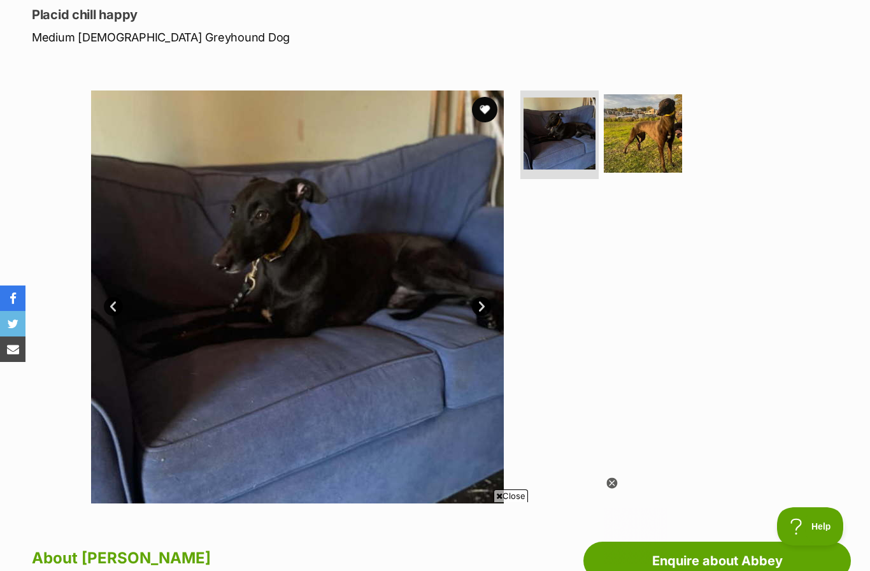
click at [490, 303] on link "Next" at bounding box center [481, 306] width 19 height 19
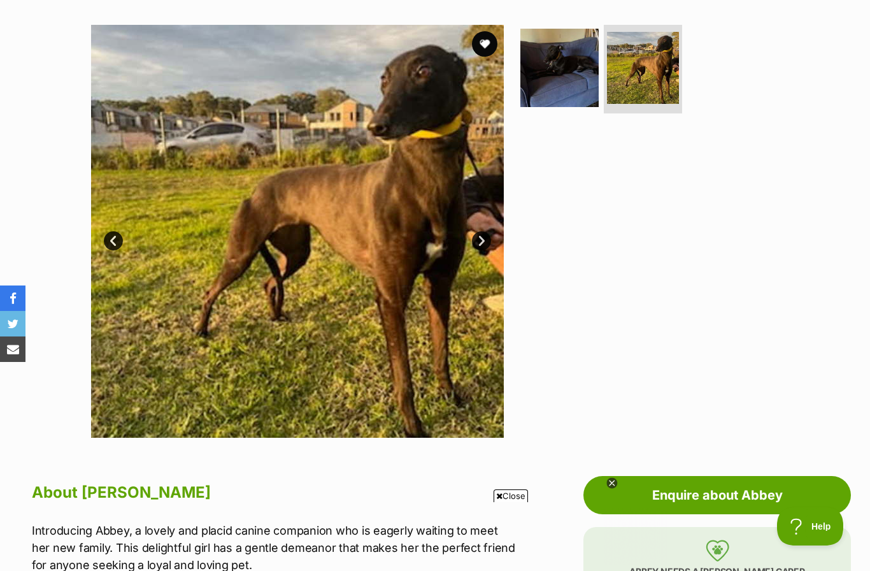
scroll to position [240, 0]
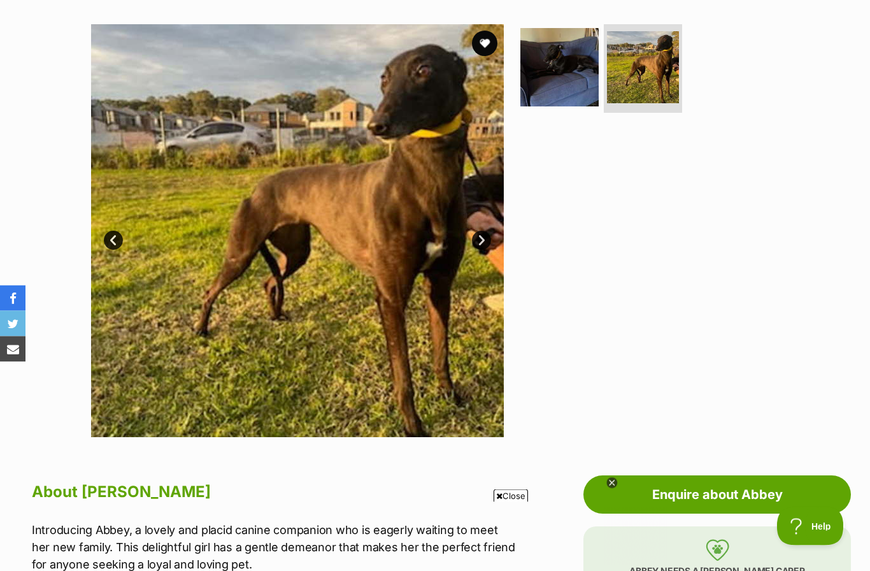
click at [486, 243] on link "Next" at bounding box center [481, 240] width 19 height 19
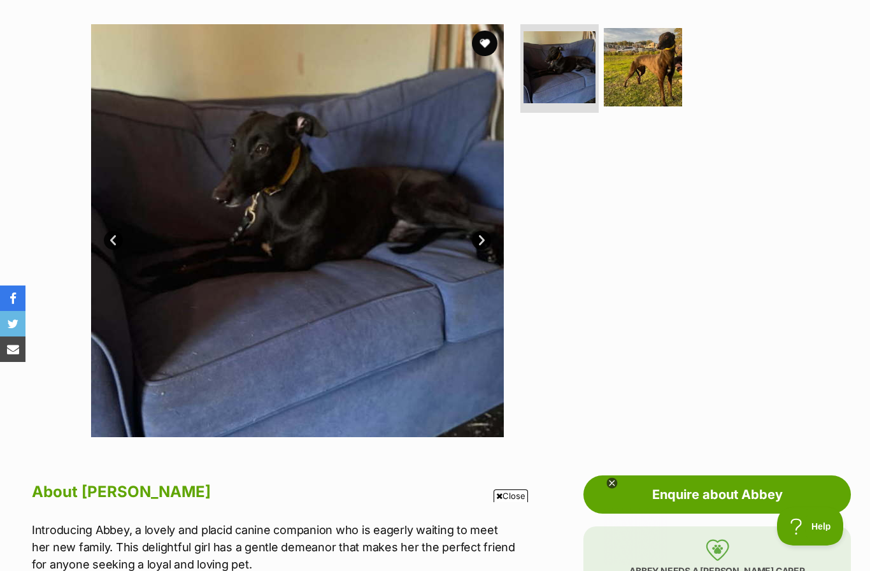
scroll to position [0, 0]
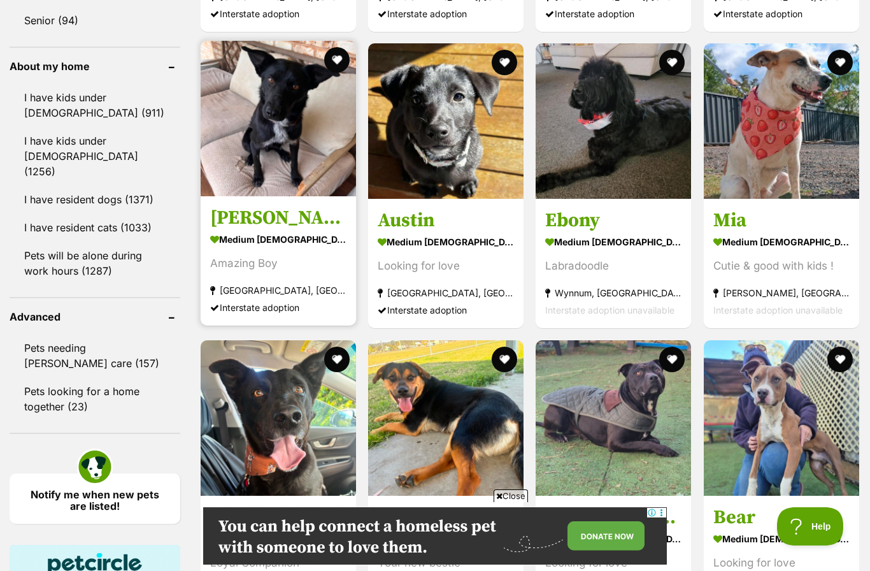
click at [273, 189] on img at bounding box center [278, 118] width 155 height 155
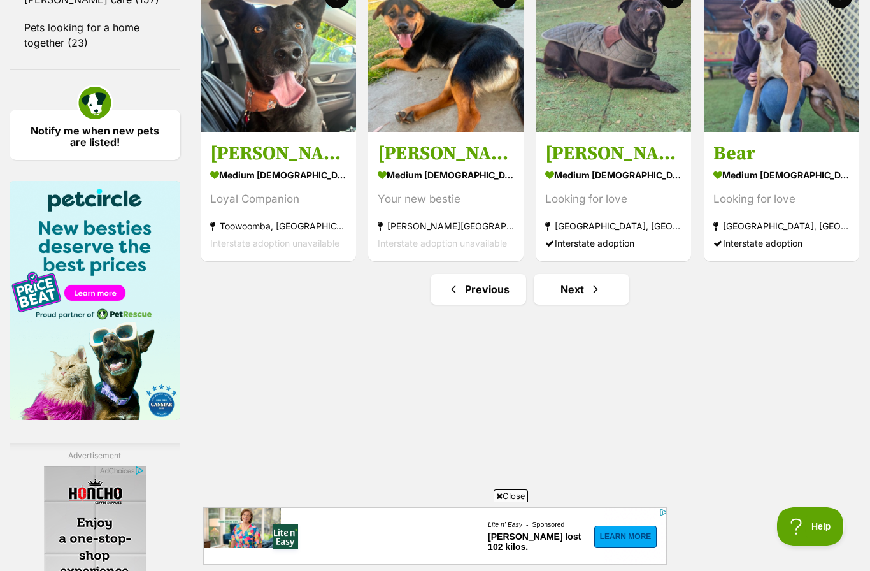
scroll to position [1834, 0]
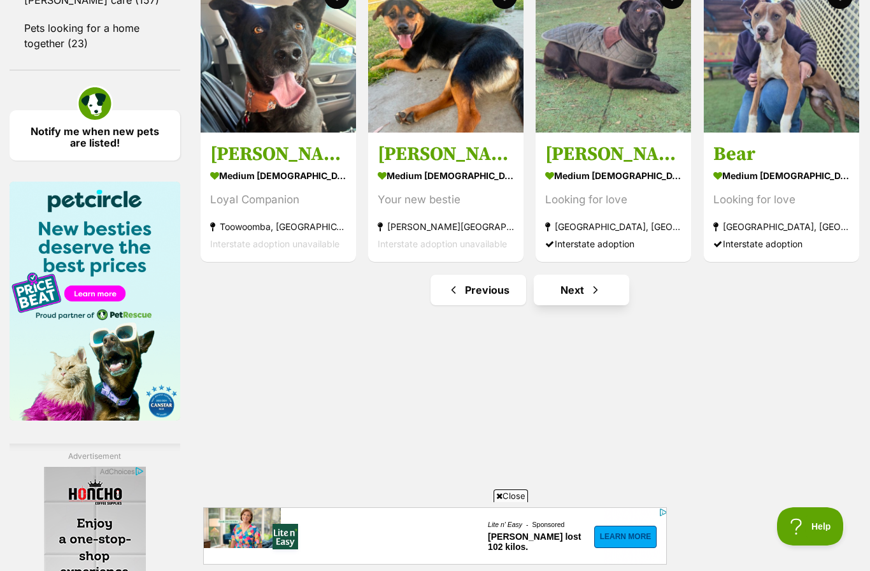
click at [589, 297] on span "Next page" at bounding box center [595, 289] width 13 height 15
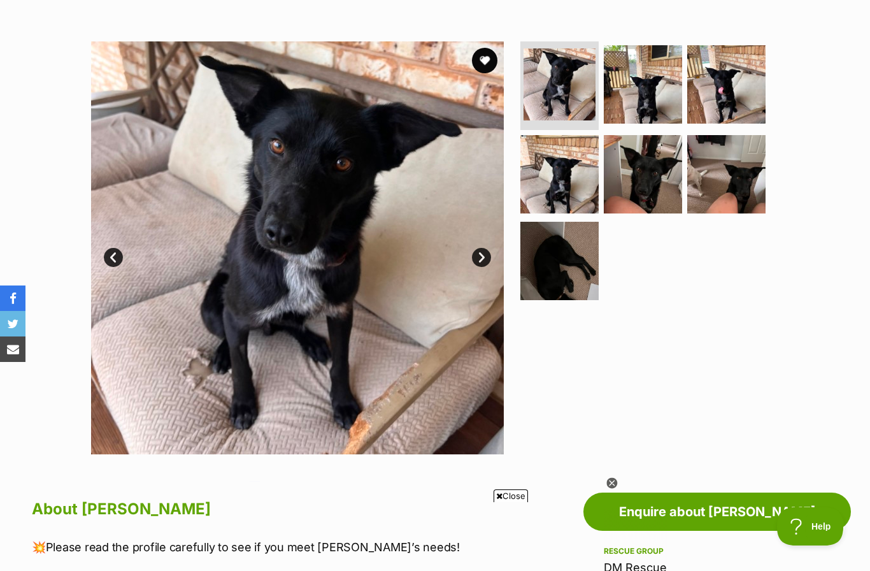
click at [487, 256] on link "Next" at bounding box center [481, 257] width 19 height 19
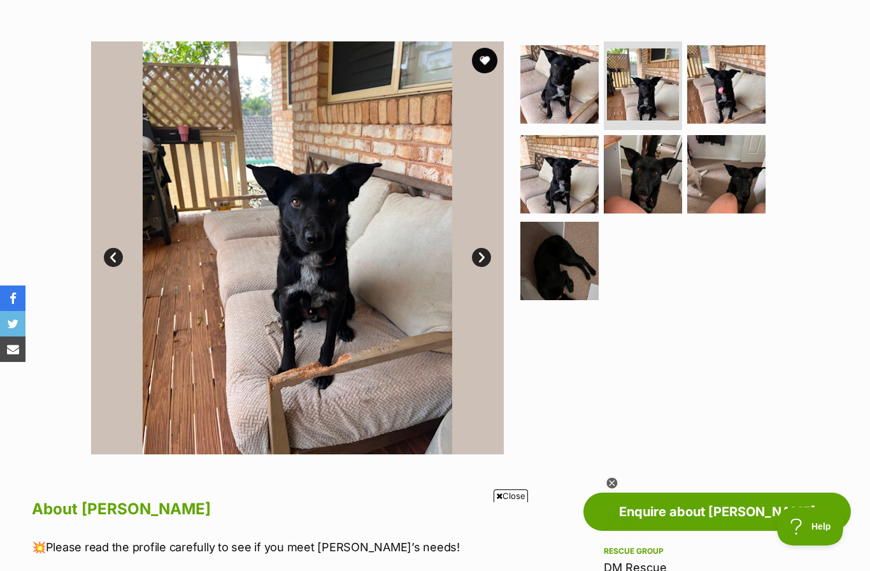
click at [482, 261] on link "Next" at bounding box center [481, 257] width 19 height 19
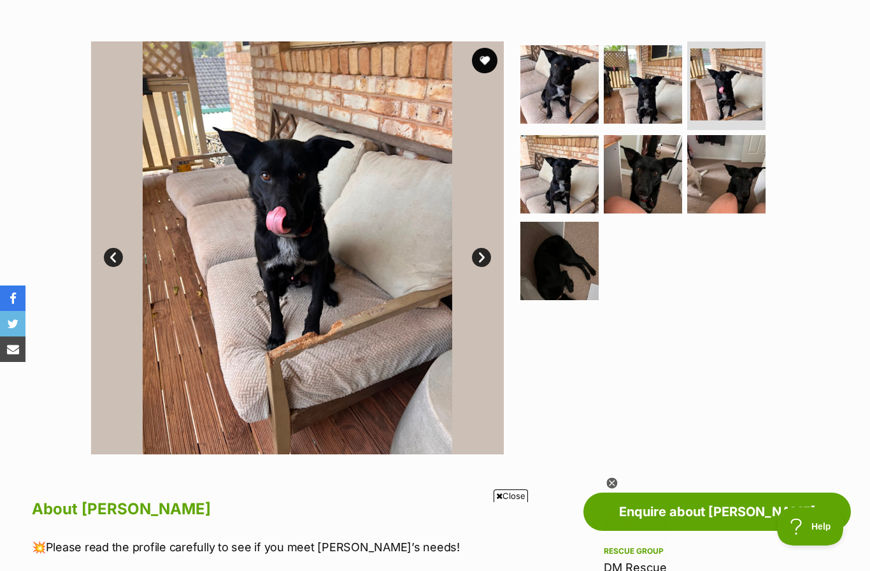
click at [482, 254] on link "Next" at bounding box center [481, 257] width 19 height 19
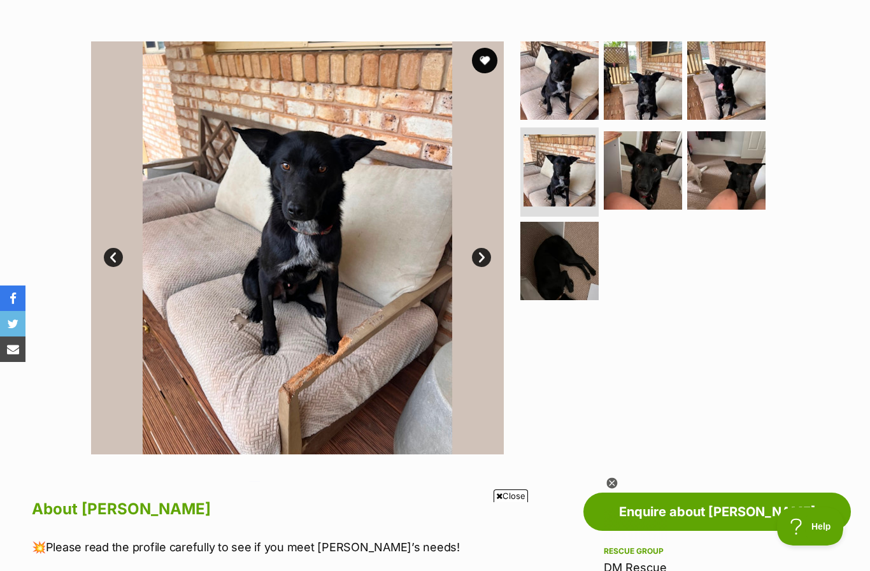
click at [484, 258] on link "Next" at bounding box center [481, 257] width 19 height 19
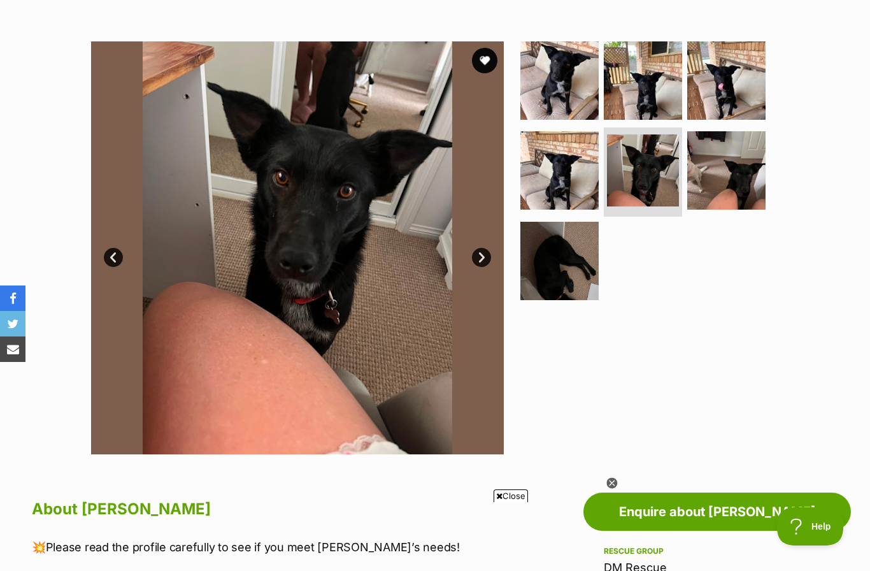
click at [478, 255] on link "Next" at bounding box center [481, 257] width 19 height 19
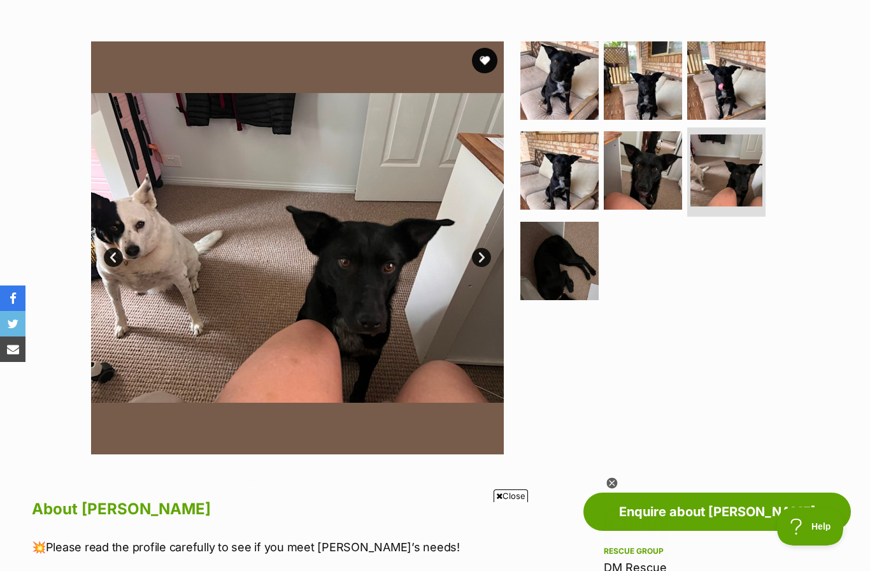
click at [481, 259] on link "Next" at bounding box center [481, 257] width 19 height 19
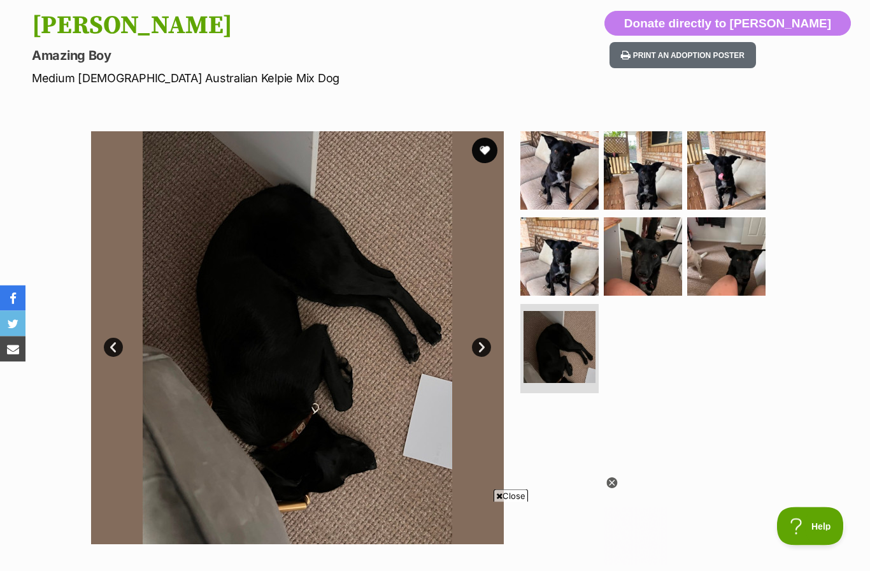
scroll to position [134, 0]
click at [488, 344] on link "Next" at bounding box center [481, 347] width 19 height 19
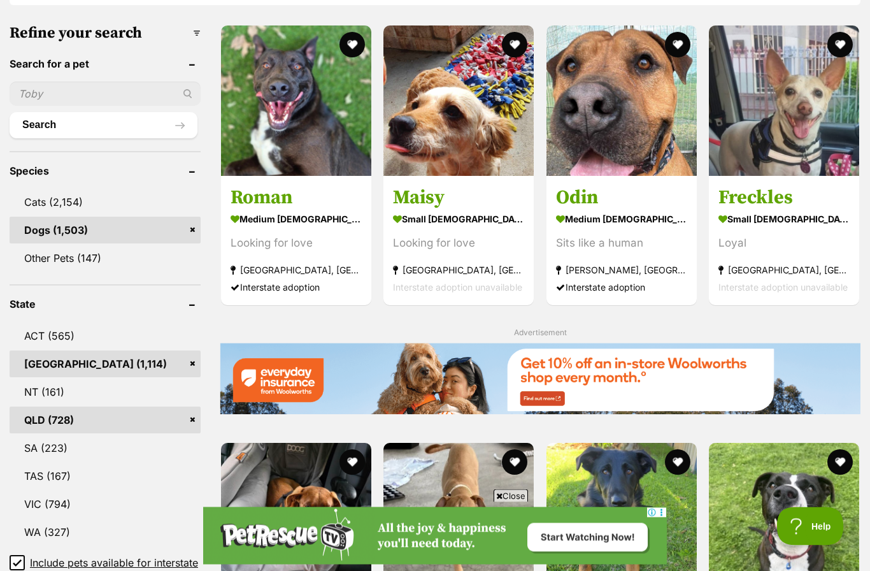
scroll to position [391, 0]
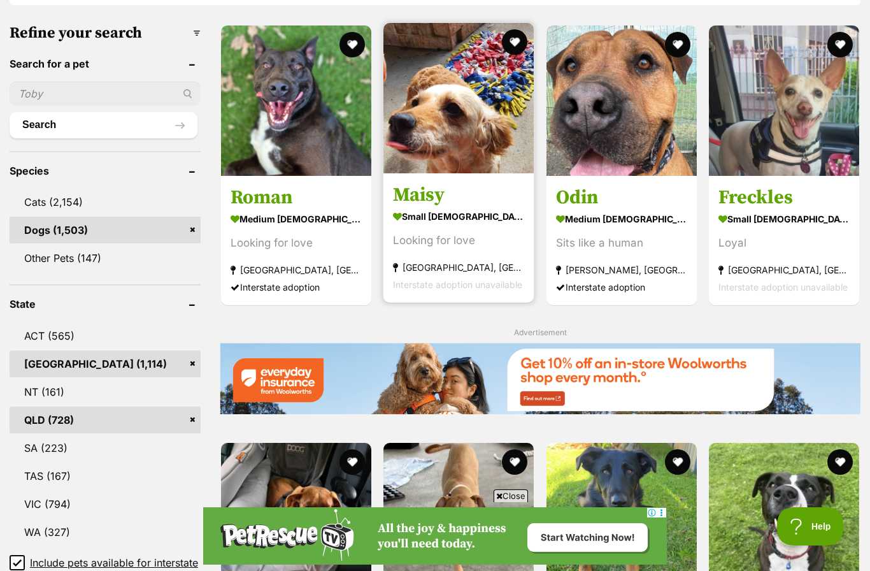
click at [478, 118] on img at bounding box center [458, 98] width 150 height 150
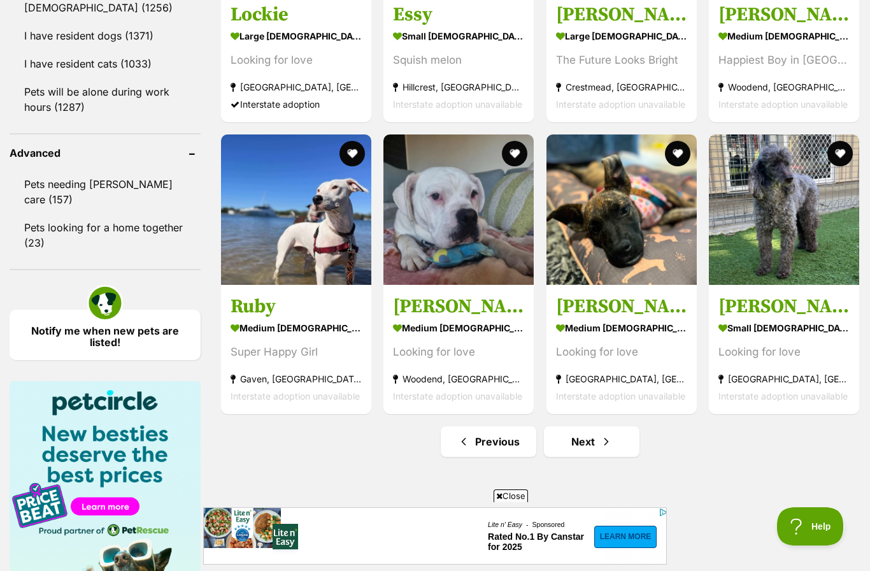
scroll to position [0, 0]
click at [594, 443] on link "Next" at bounding box center [592, 441] width 96 height 31
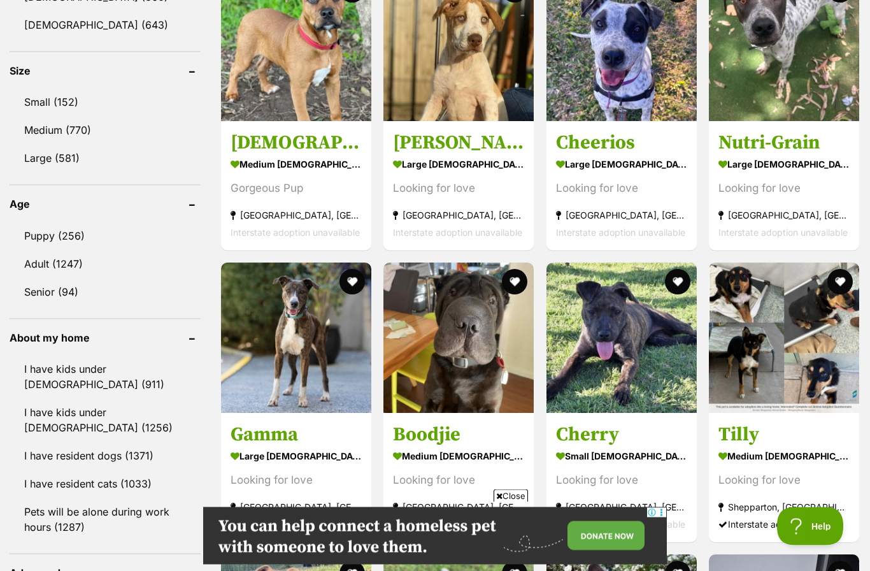
scroll to position [1154, 0]
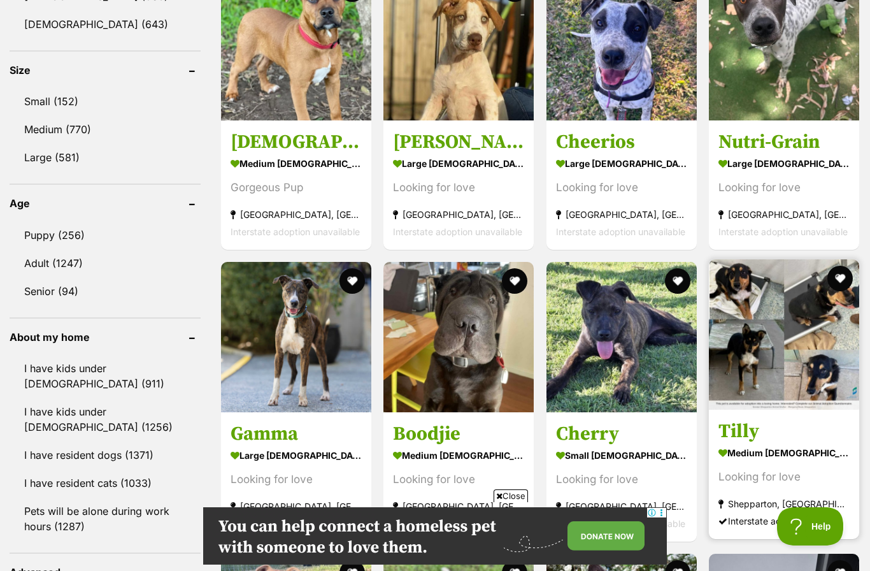
click at [775, 347] on img at bounding box center [784, 334] width 150 height 150
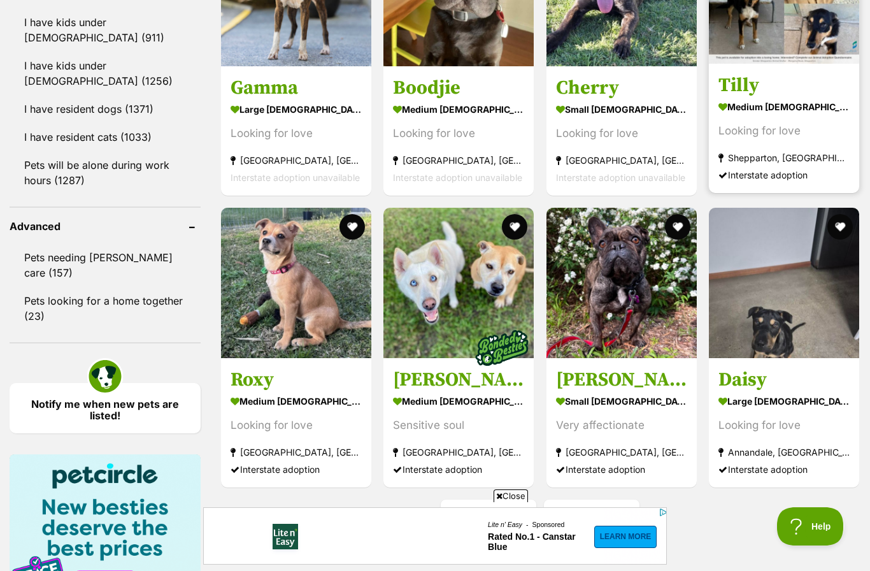
scroll to position [0, 0]
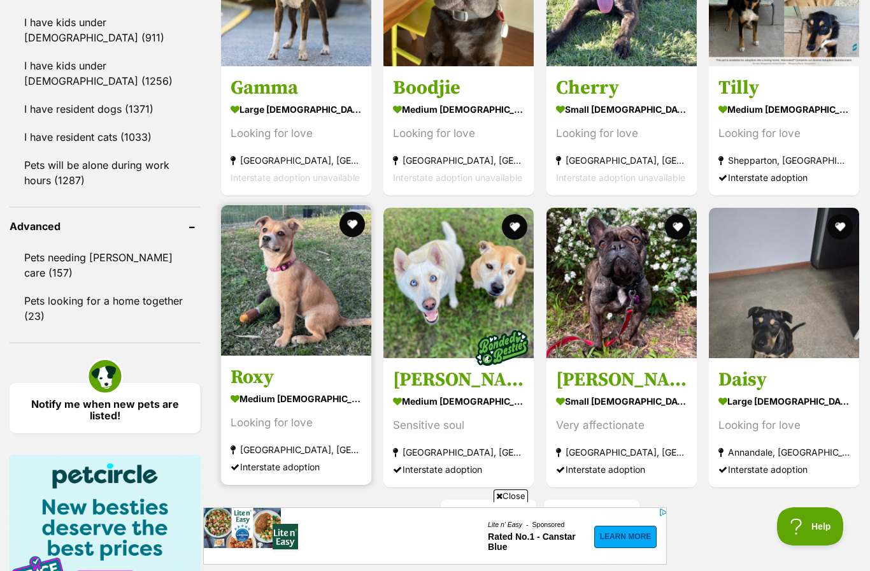
click at [283, 313] on img at bounding box center [296, 280] width 150 height 150
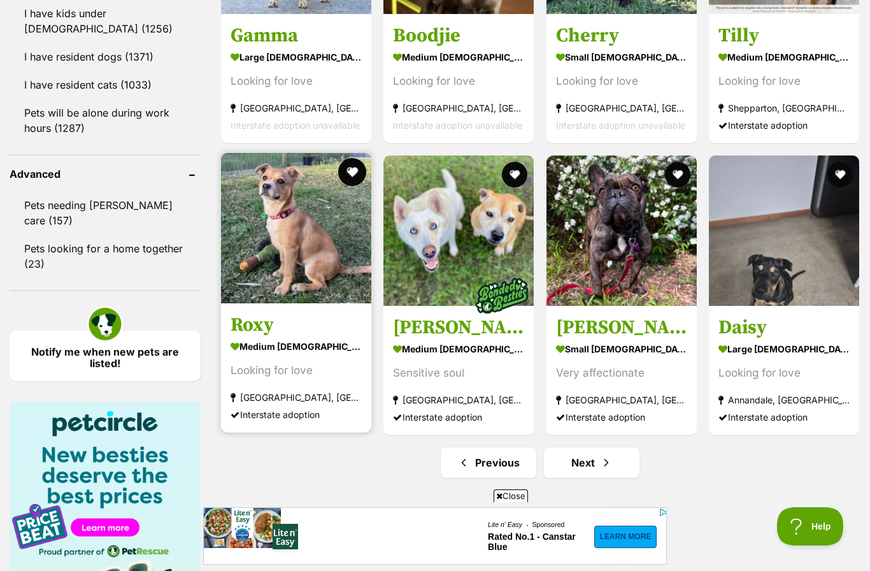
click at [354, 179] on button "favourite" at bounding box center [352, 172] width 28 height 28
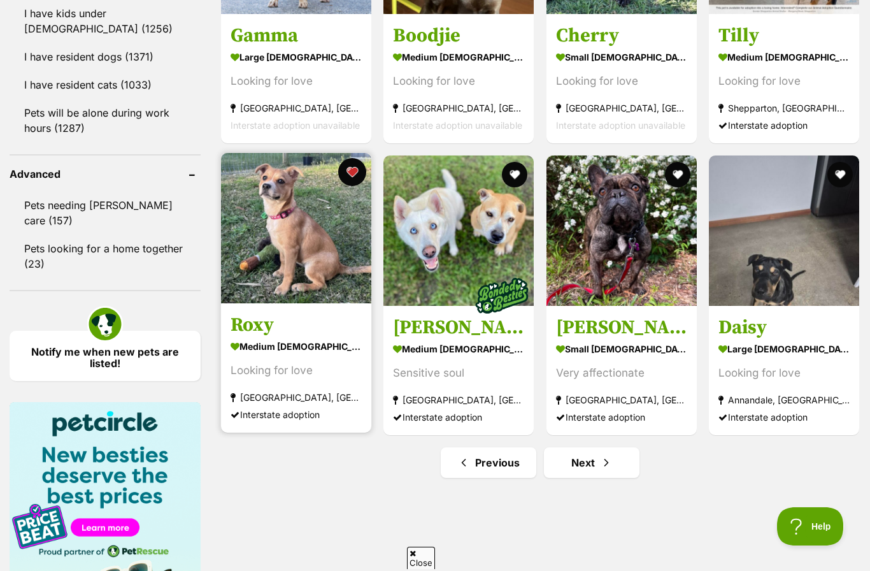
scroll to position [0, 0]
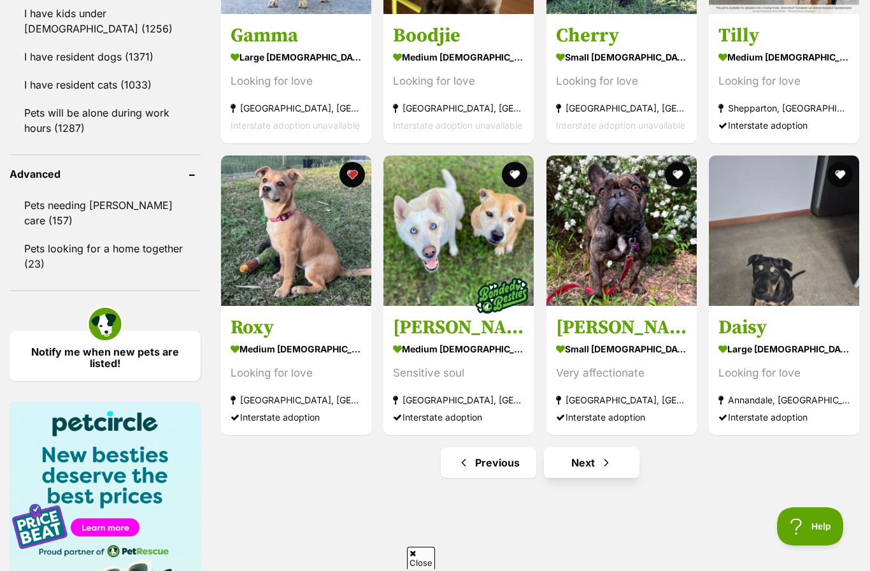
click at [599, 462] on link "Next" at bounding box center [592, 462] width 96 height 31
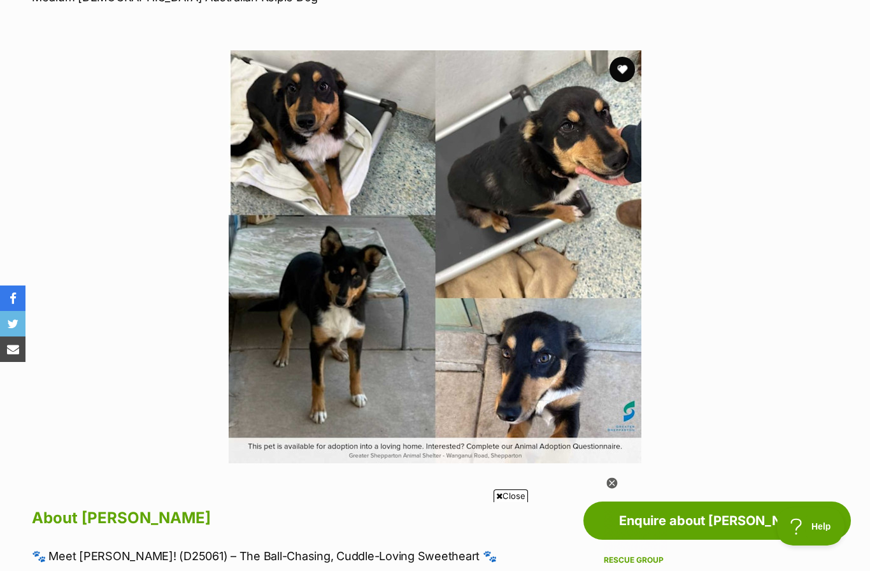
click at [327, 161] on img at bounding box center [435, 256] width 413 height 413
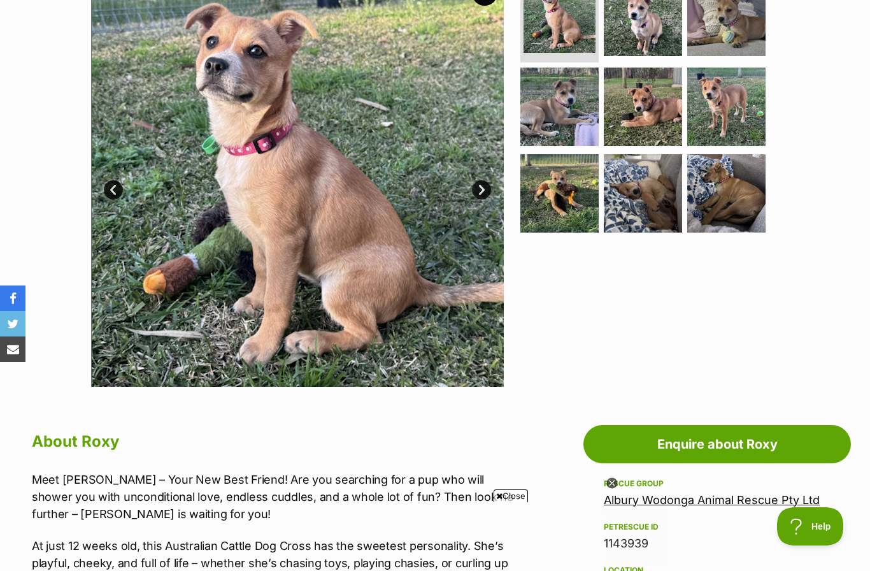
scroll to position [226, 0]
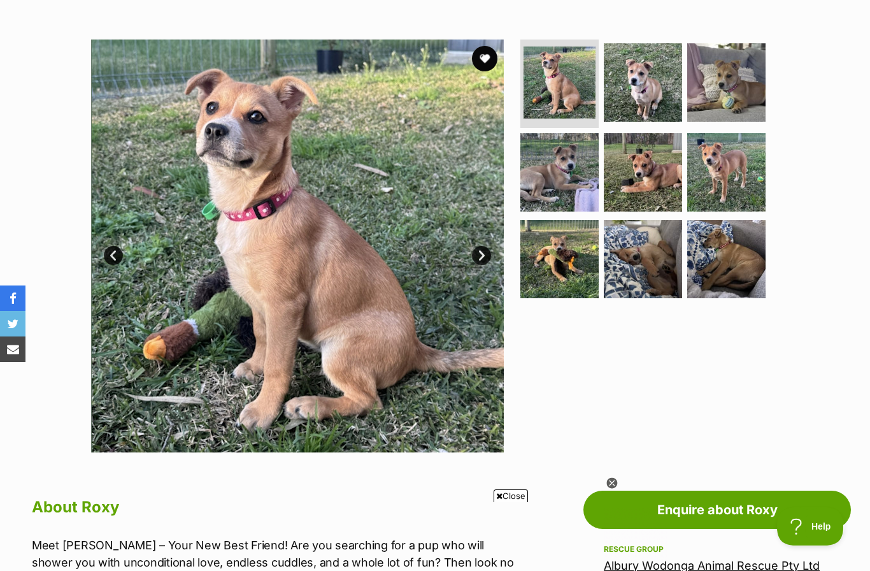
click at [485, 258] on link "Next" at bounding box center [481, 255] width 19 height 19
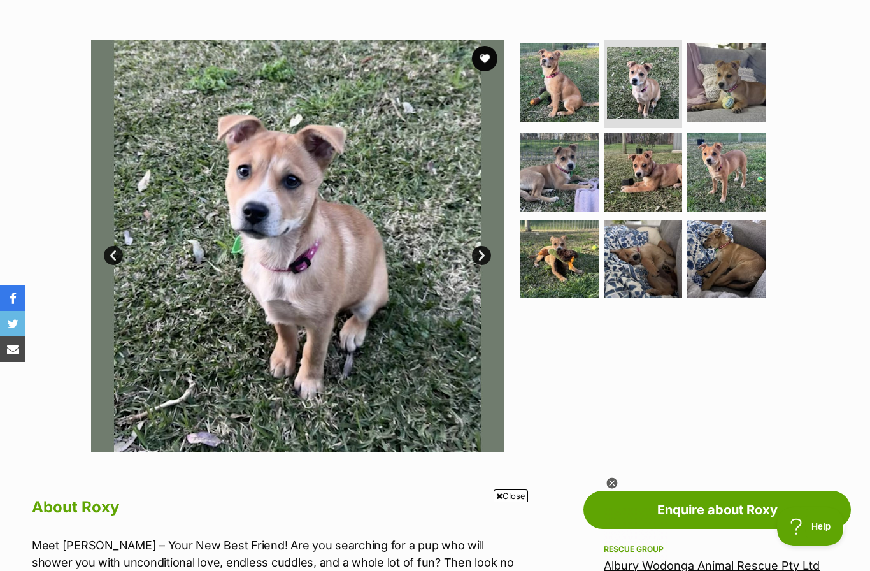
click at [487, 260] on link "Next" at bounding box center [481, 255] width 19 height 19
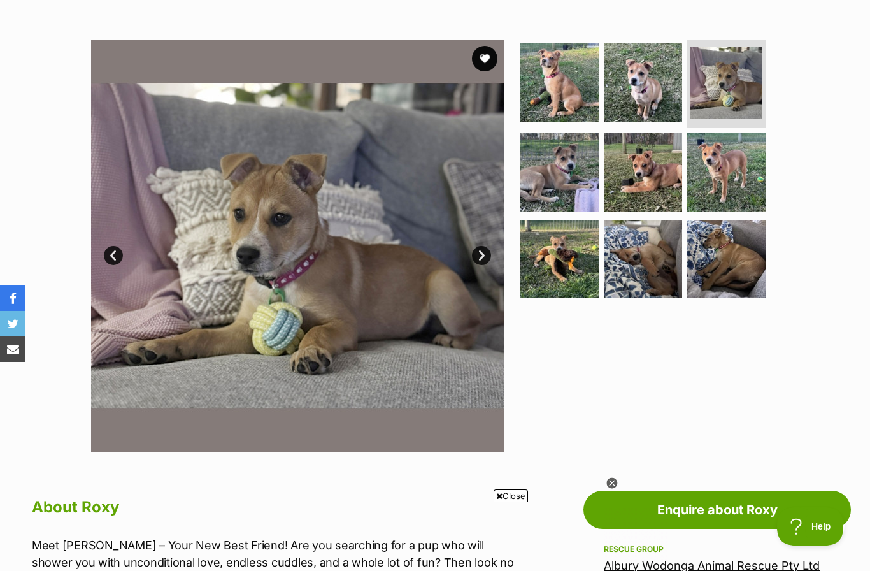
click at [484, 250] on link "Next" at bounding box center [481, 255] width 19 height 19
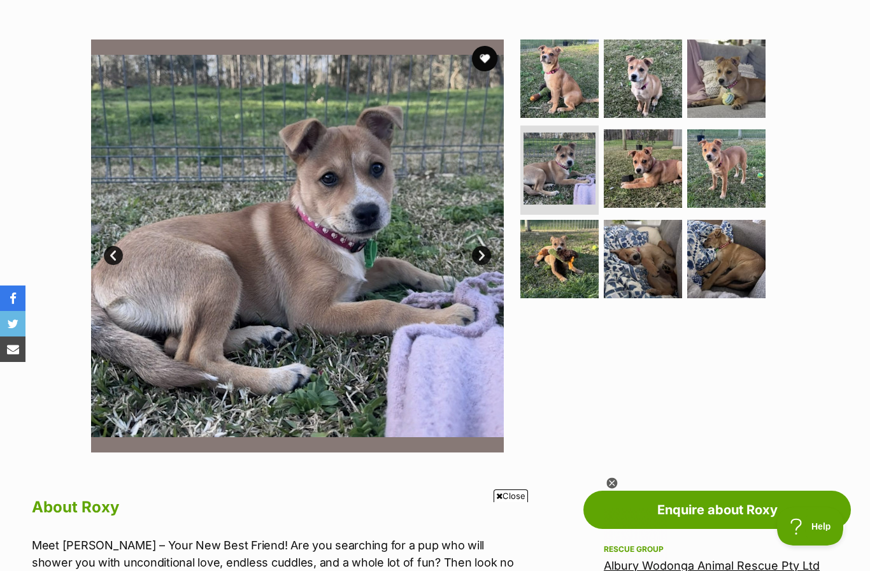
click at [486, 254] on link "Next" at bounding box center [481, 255] width 19 height 19
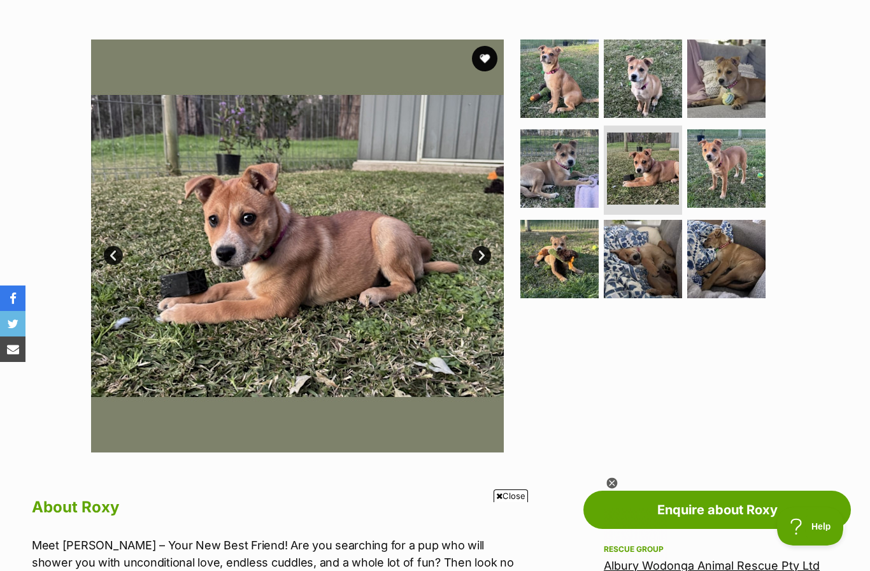
click at [486, 254] on link "Next" at bounding box center [481, 255] width 19 height 19
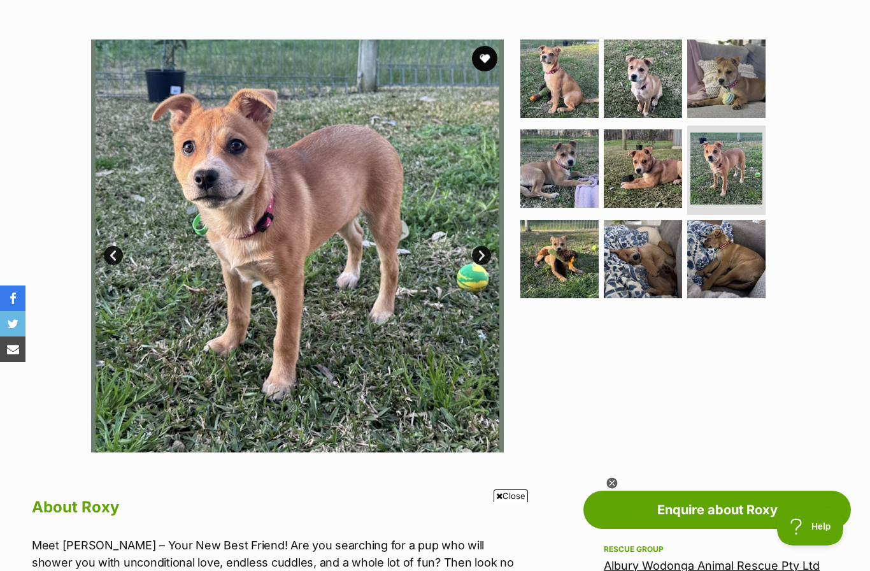
click at [486, 255] on link "Next" at bounding box center [481, 255] width 19 height 19
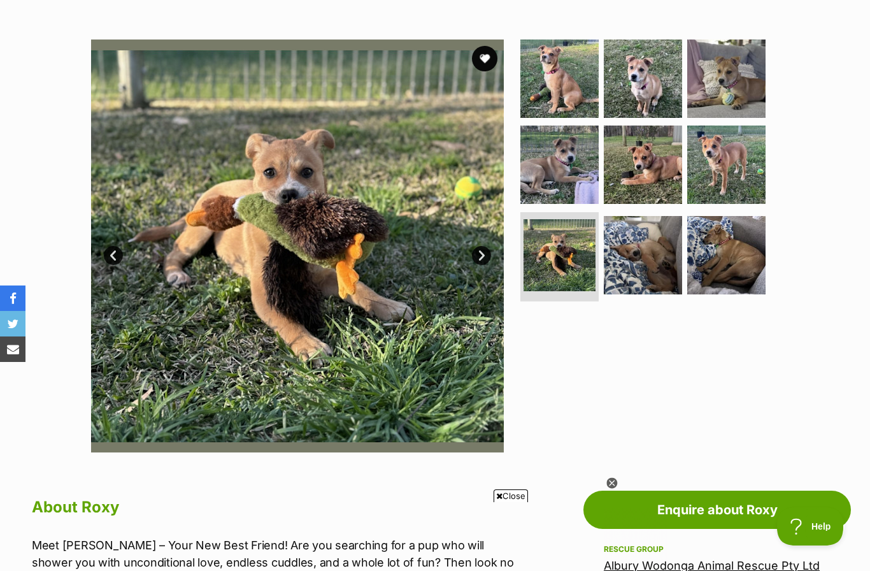
scroll to position [0, 0]
click at [485, 251] on link "Next" at bounding box center [481, 255] width 19 height 19
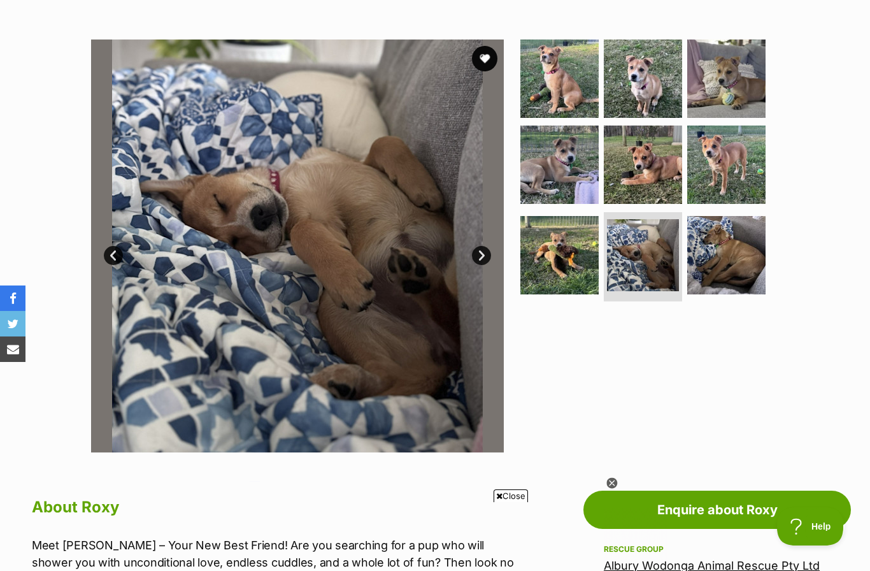
click at [483, 253] on link "Next" at bounding box center [481, 255] width 19 height 19
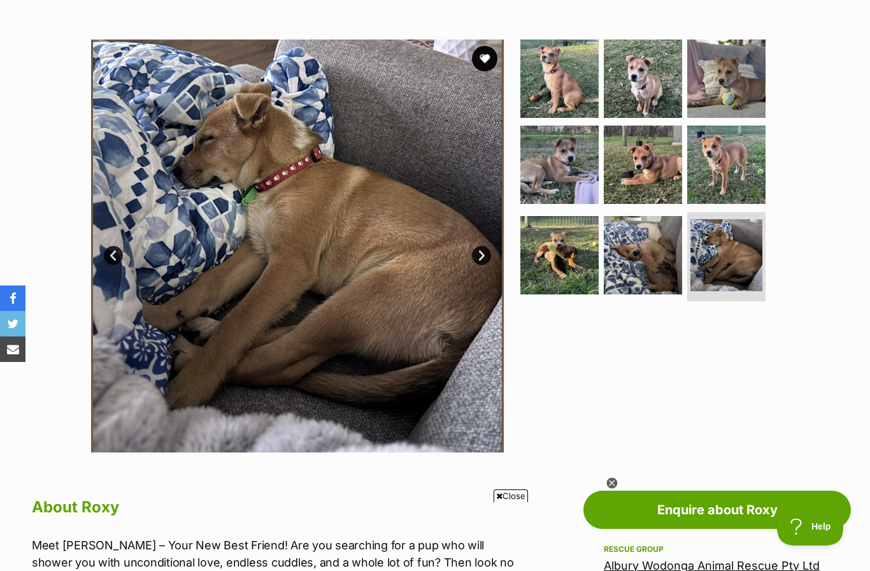
click at [486, 252] on link "Next" at bounding box center [481, 255] width 19 height 19
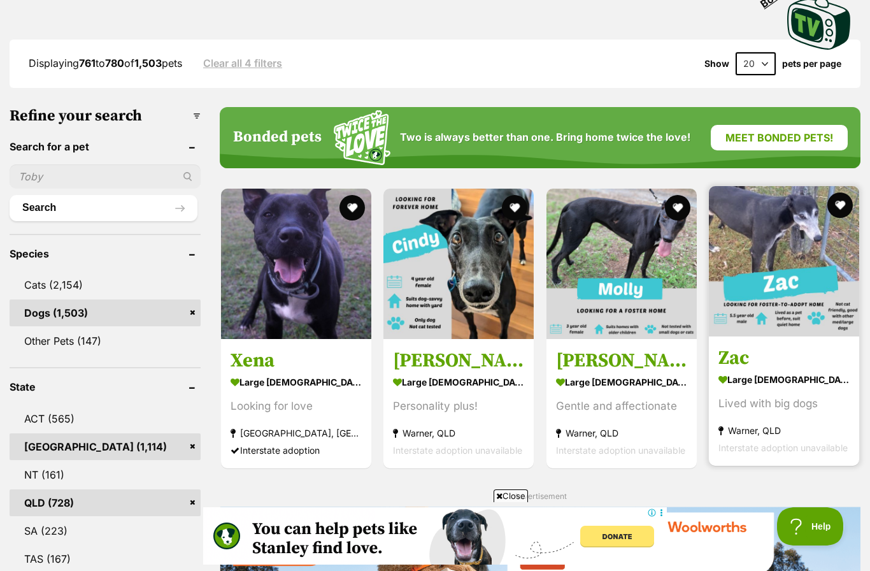
click at [775, 243] on img at bounding box center [784, 261] width 150 height 150
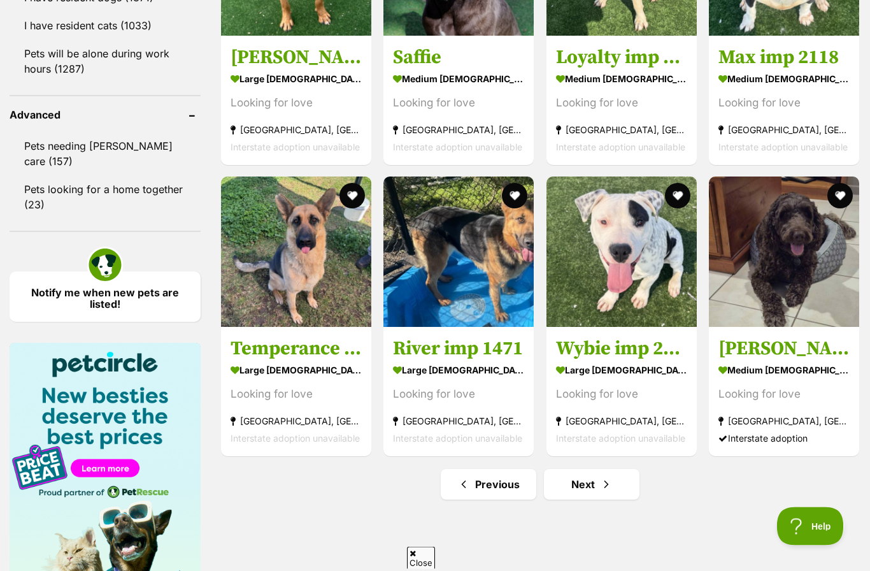
scroll to position [1640, 0]
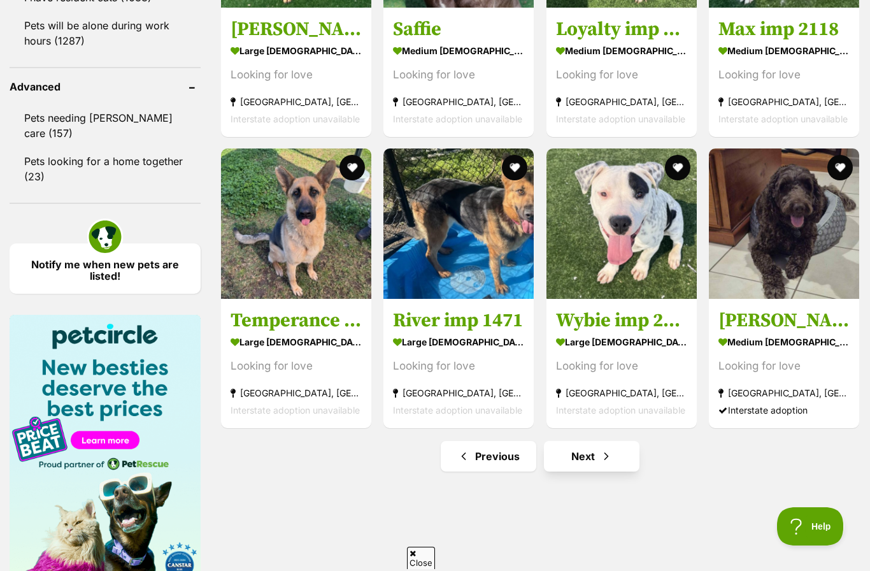
click at [594, 441] on link "Next" at bounding box center [592, 456] width 96 height 31
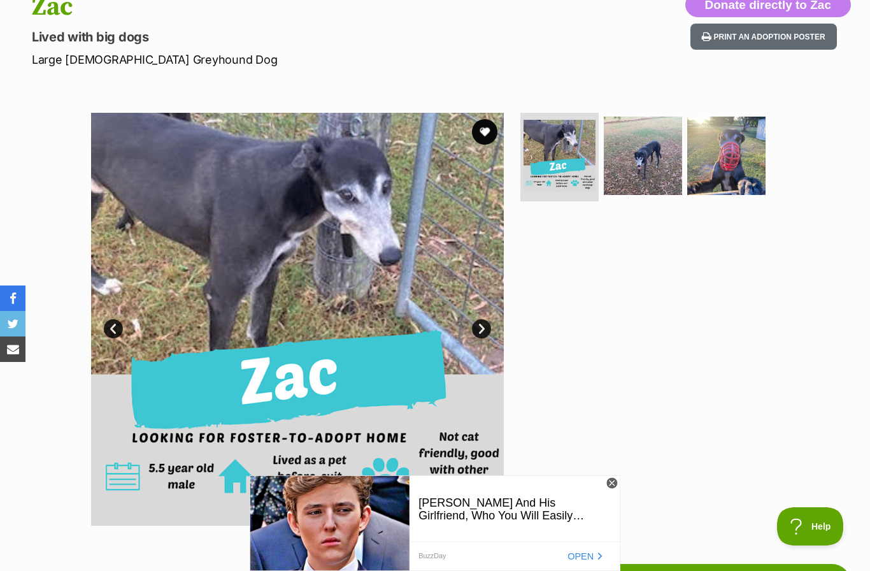
click at [487, 328] on link "Next" at bounding box center [481, 328] width 19 height 19
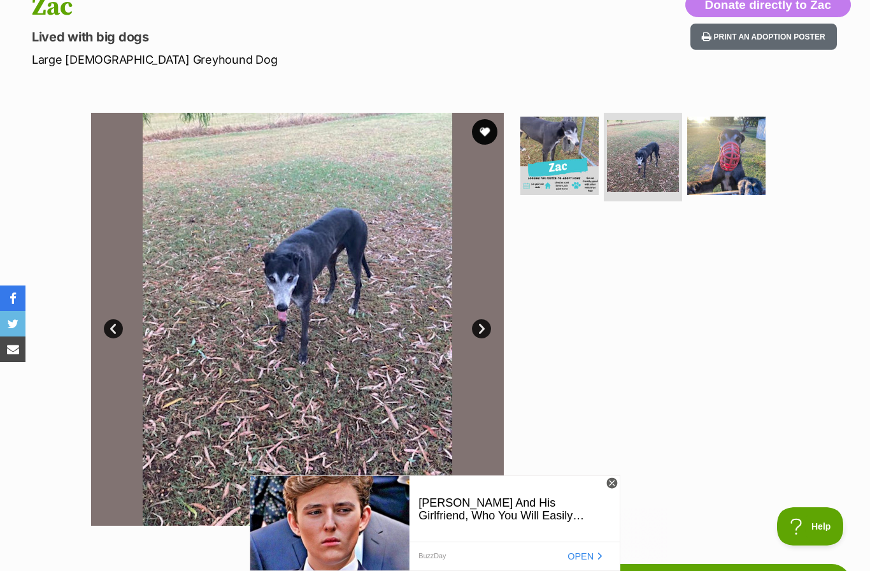
click at [480, 332] on link "Next" at bounding box center [481, 328] width 19 height 19
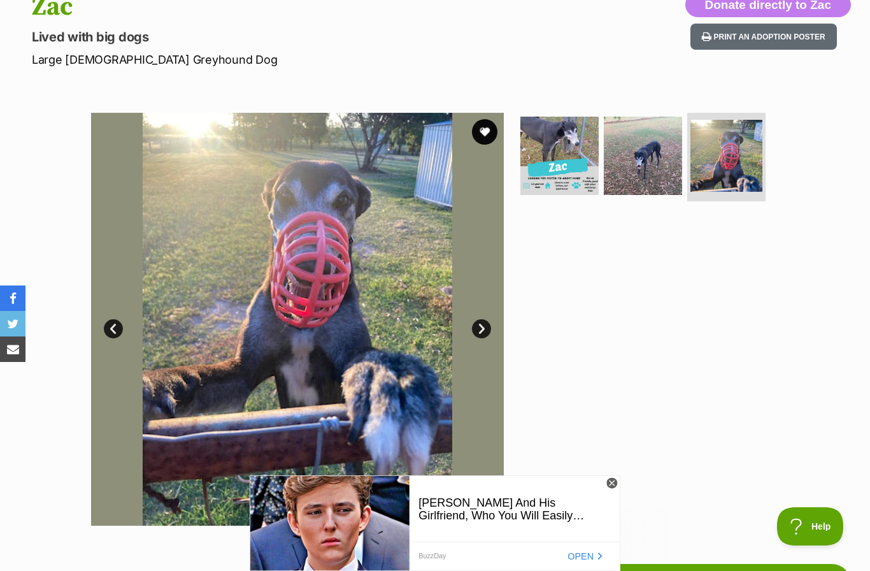
click at [485, 328] on link "Next" at bounding box center [481, 328] width 19 height 19
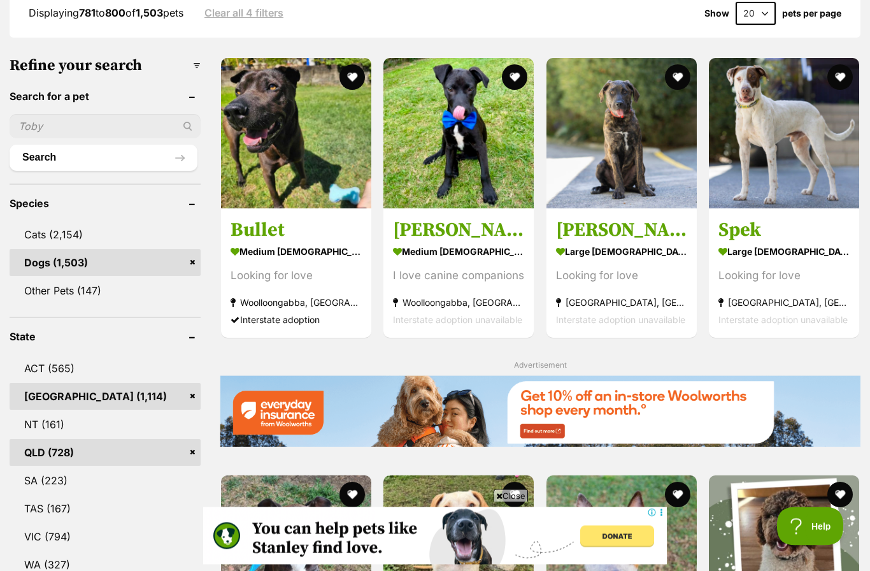
scroll to position [357, 0]
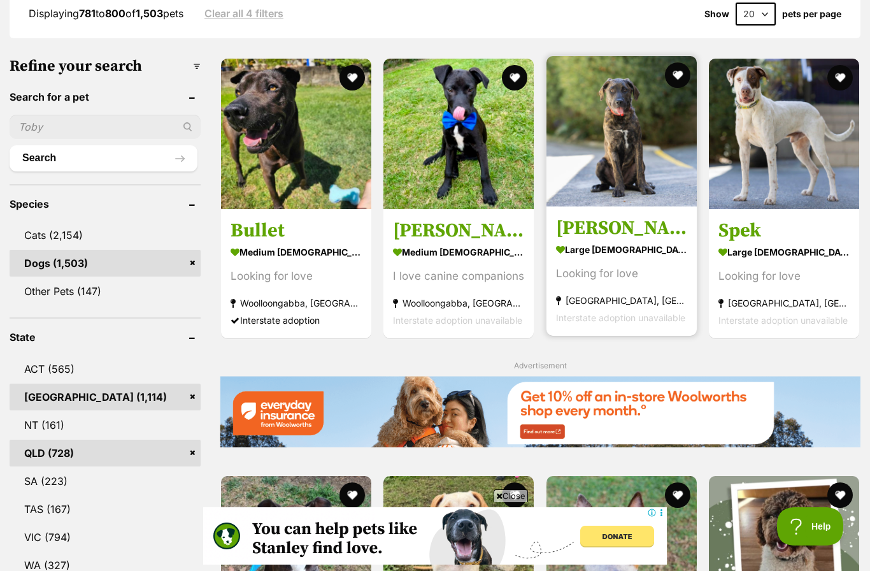
click at [621, 169] on img at bounding box center [622, 131] width 150 height 150
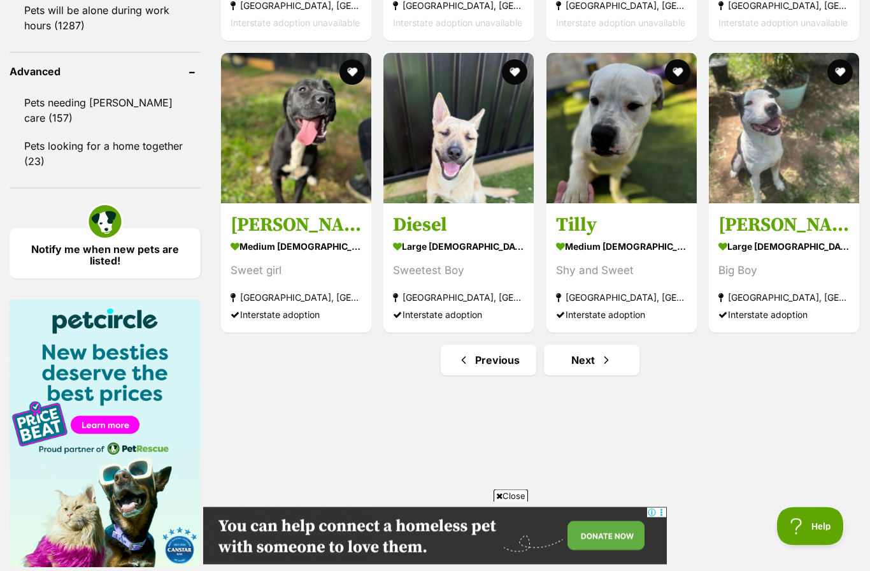
scroll to position [1655, 0]
click at [604, 362] on span "Next page" at bounding box center [606, 359] width 13 height 15
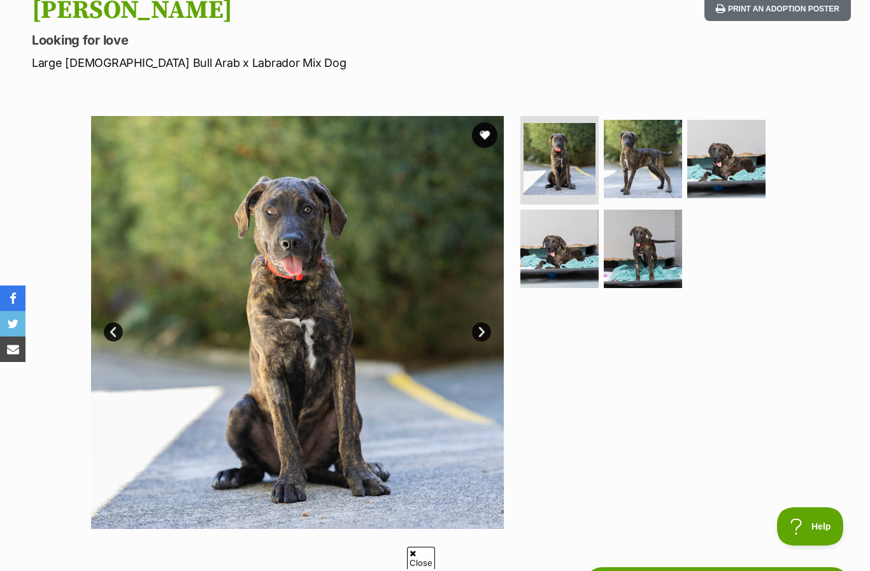
click at [486, 324] on link "Next" at bounding box center [481, 331] width 19 height 19
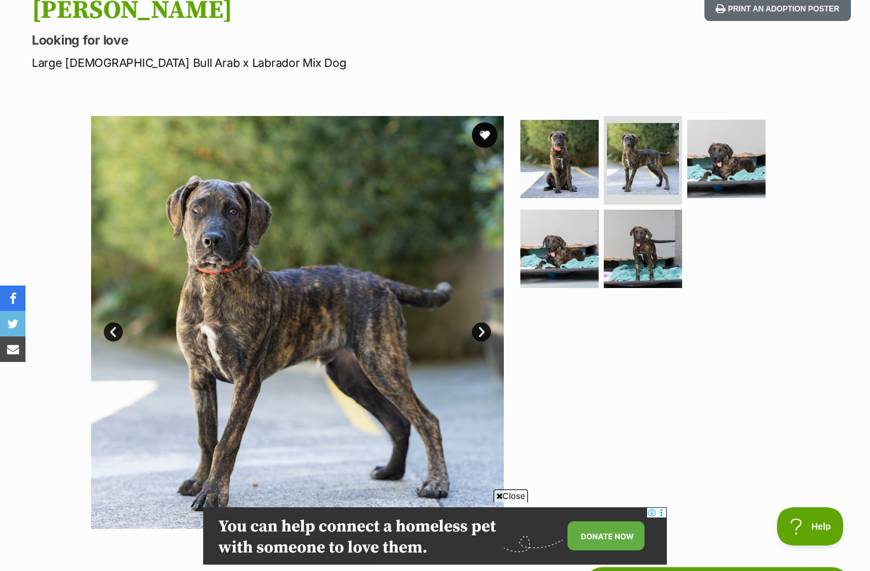
click at [487, 329] on link "Next" at bounding box center [481, 331] width 19 height 19
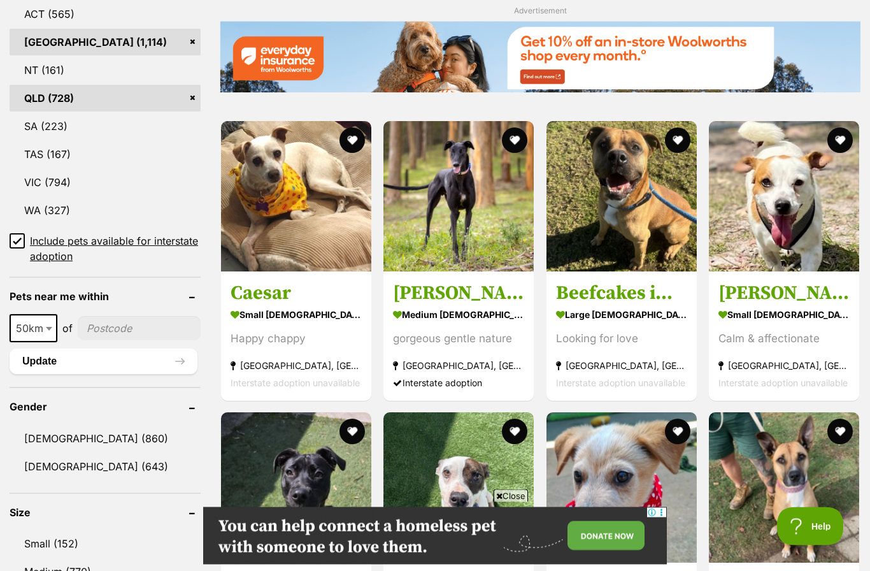
scroll to position [712, 0]
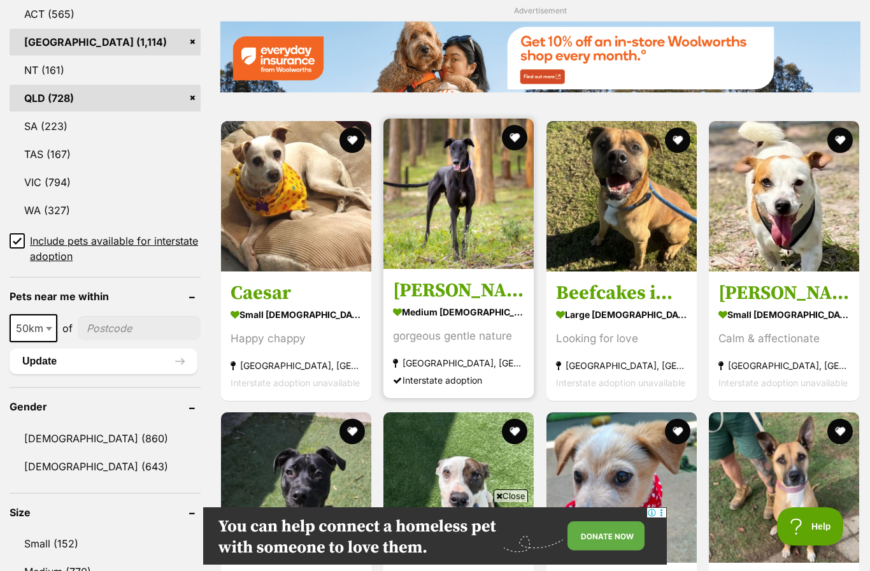
click at [493, 223] on img at bounding box center [458, 193] width 150 height 150
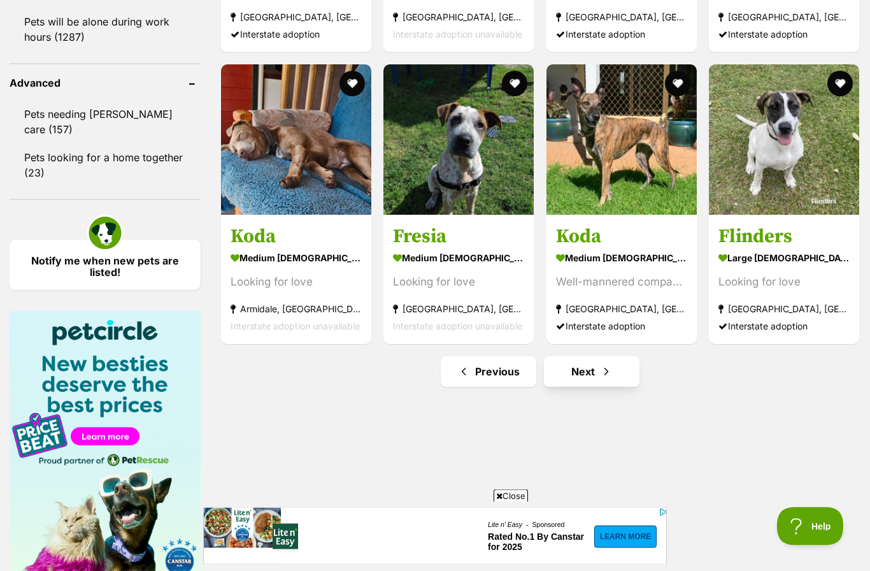
scroll to position [1644, 0]
click at [587, 366] on link "Next" at bounding box center [592, 371] width 96 height 31
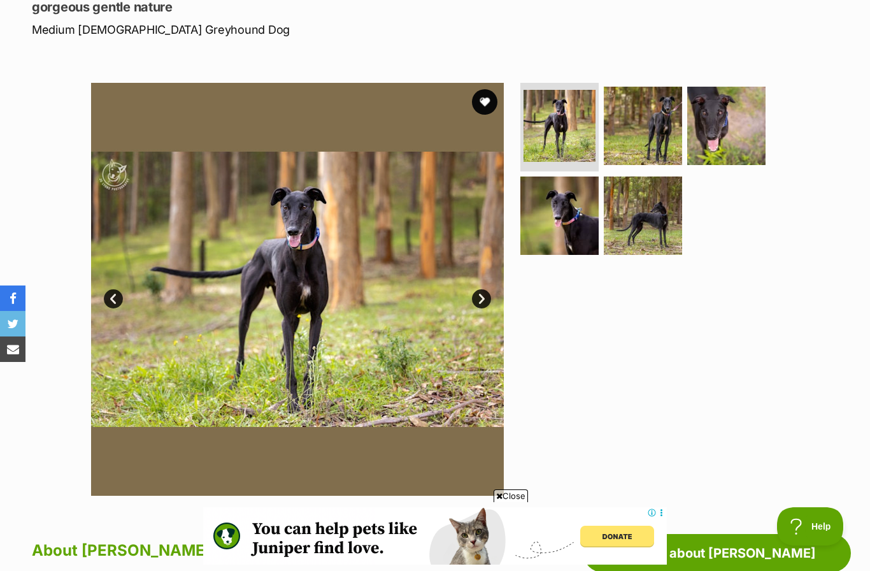
click at [489, 297] on link "Next" at bounding box center [481, 298] width 19 height 19
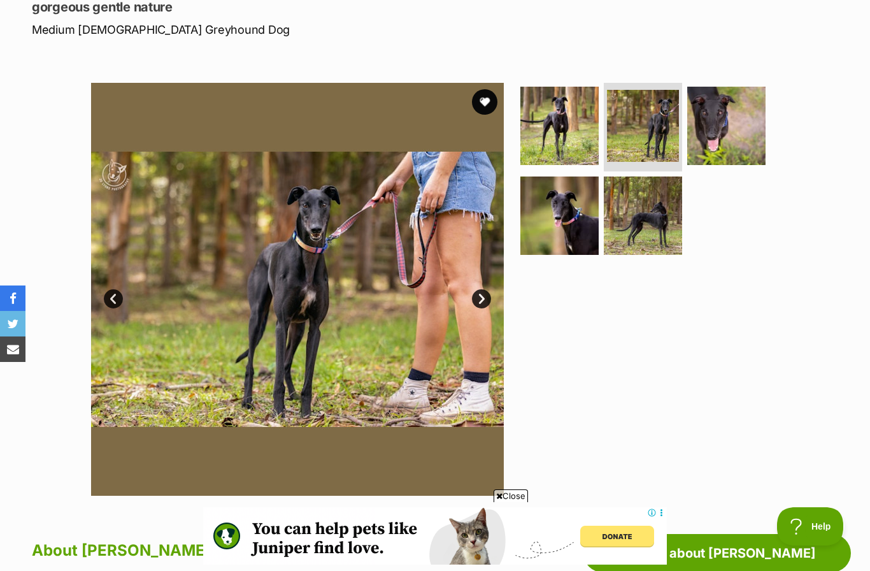
click at [487, 298] on link "Next" at bounding box center [481, 298] width 19 height 19
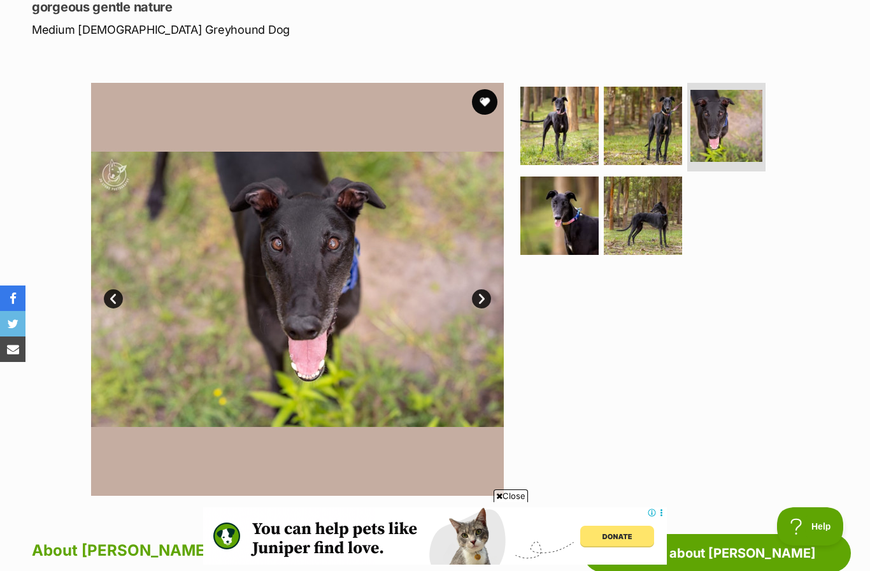
click at [483, 299] on link "Next" at bounding box center [481, 298] width 19 height 19
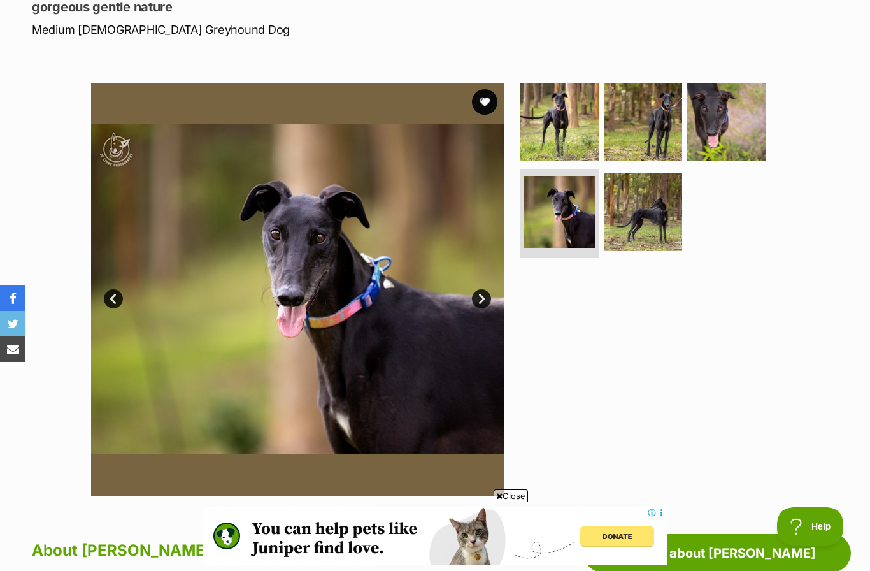
click at [486, 299] on link "Next" at bounding box center [481, 298] width 19 height 19
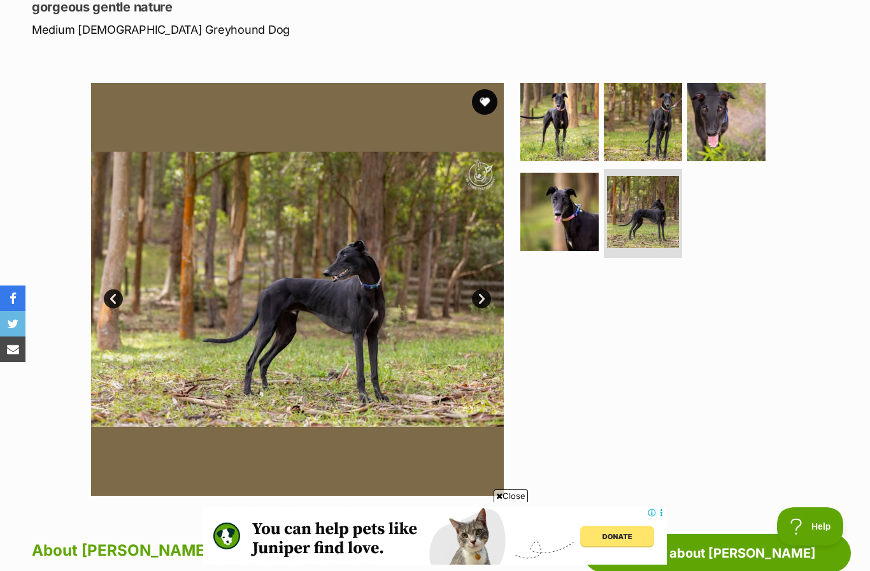
click at [484, 299] on link "Next" at bounding box center [481, 298] width 19 height 19
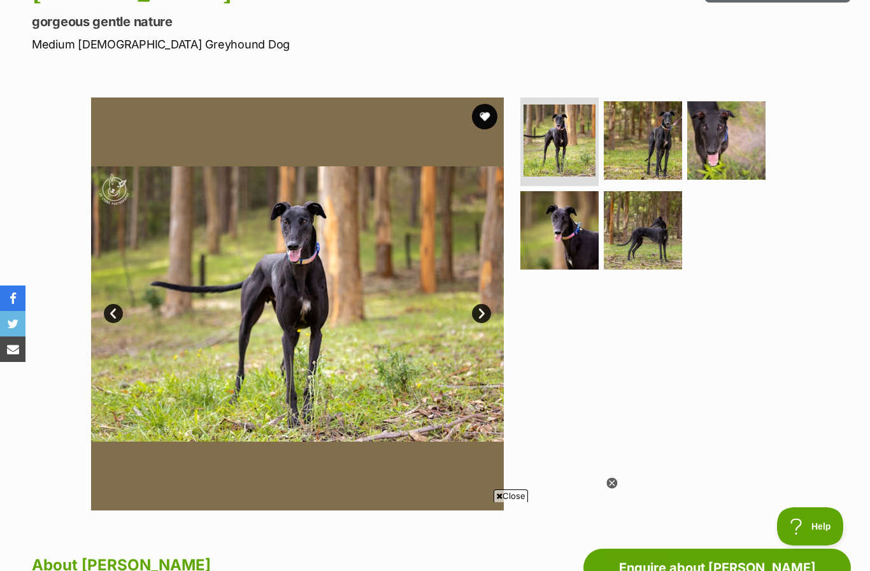
scroll to position [162, 0]
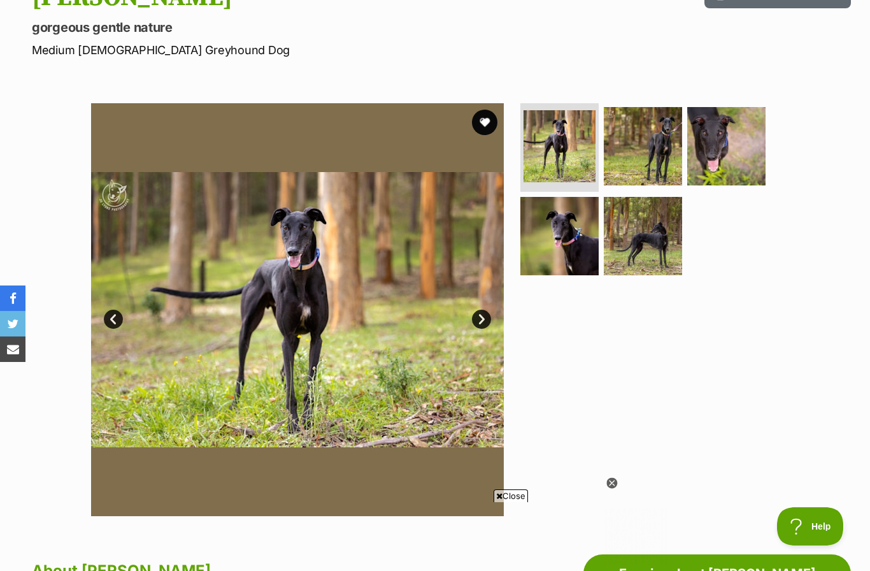
click at [489, 317] on link "Next" at bounding box center [481, 319] width 19 height 19
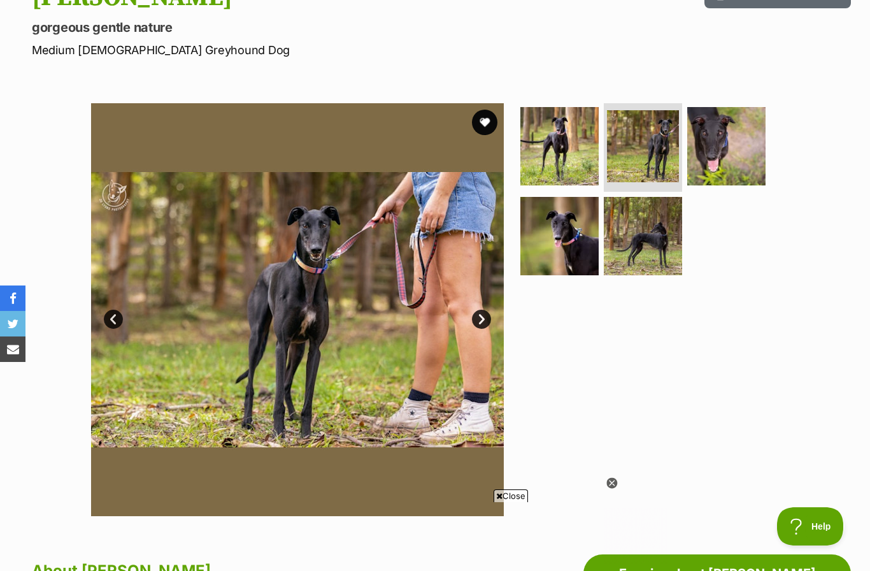
click at [487, 317] on link "Next" at bounding box center [481, 319] width 19 height 19
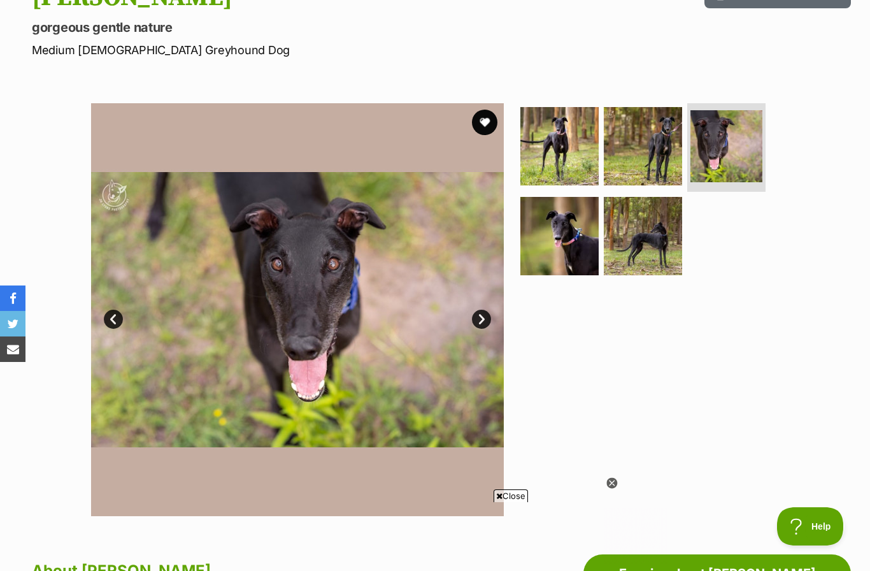
click at [483, 319] on link "Next" at bounding box center [481, 319] width 19 height 19
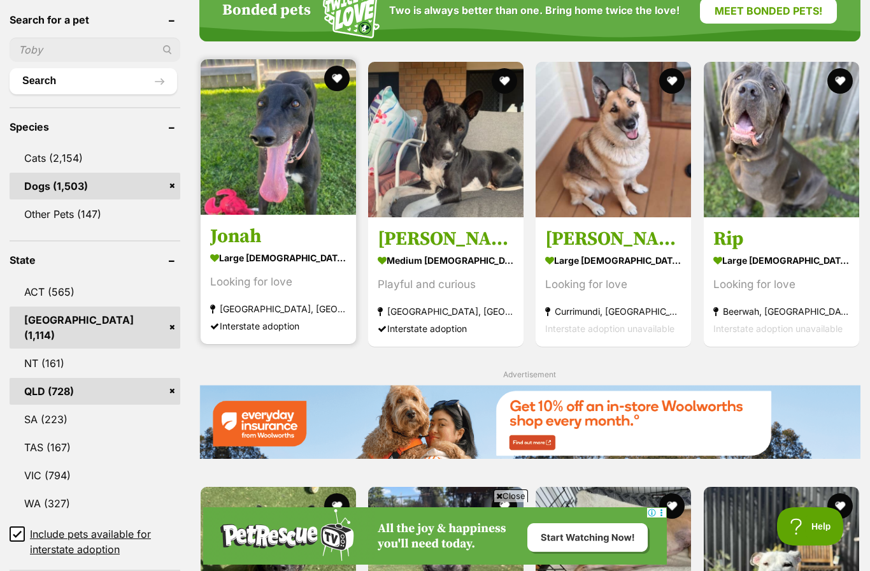
click at [271, 174] on img at bounding box center [278, 136] width 155 height 155
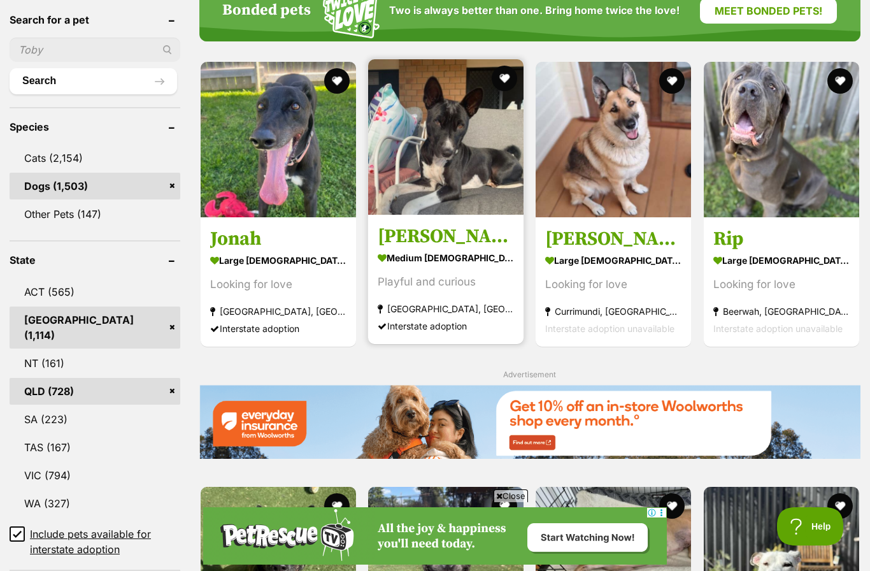
click at [450, 208] on img at bounding box center [445, 136] width 155 height 155
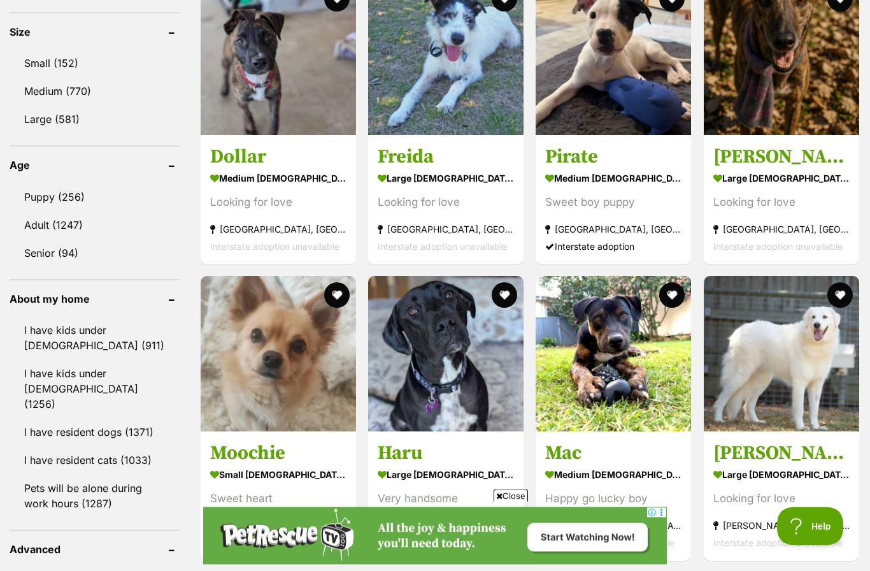
scroll to position [1238, 0]
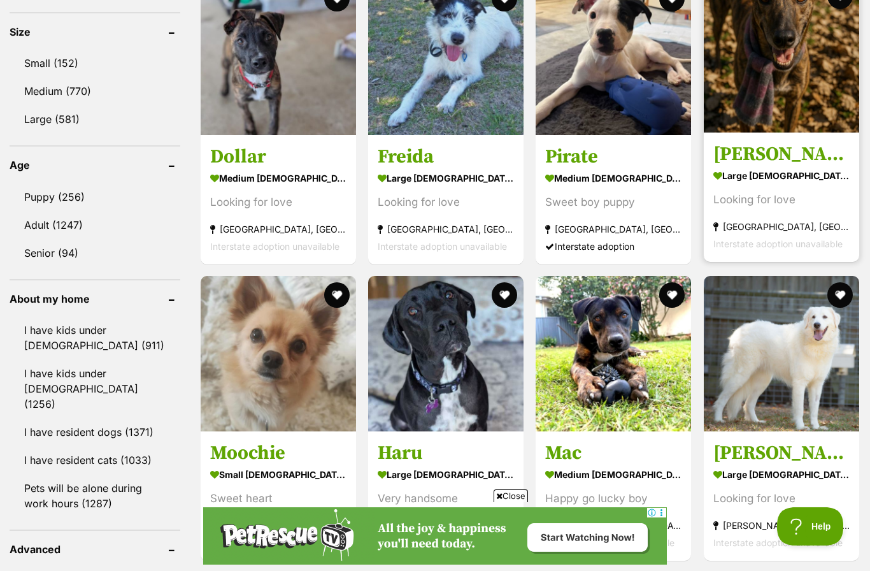
click at [767, 129] on img at bounding box center [781, 54] width 155 height 155
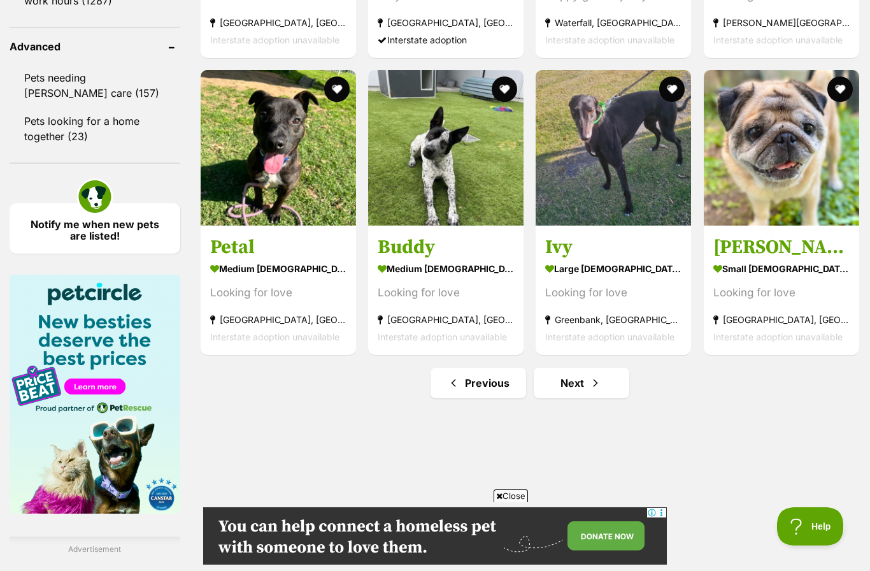
scroll to position [0, 0]
click at [589, 391] on span "Next page" at bounding box center [595, 382] width 13 height 15
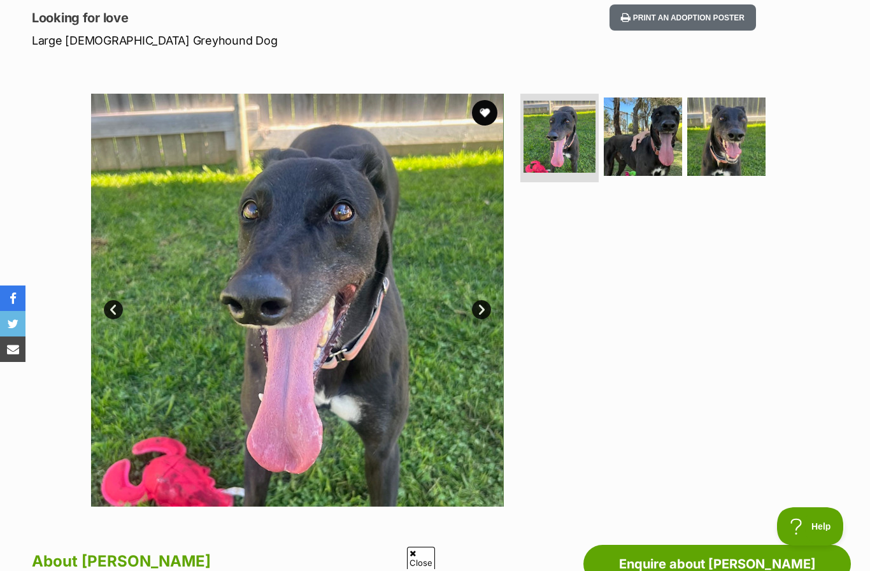
click at [488, 309] on link "Next" at bounding box center [481, 309] width 19 height 19
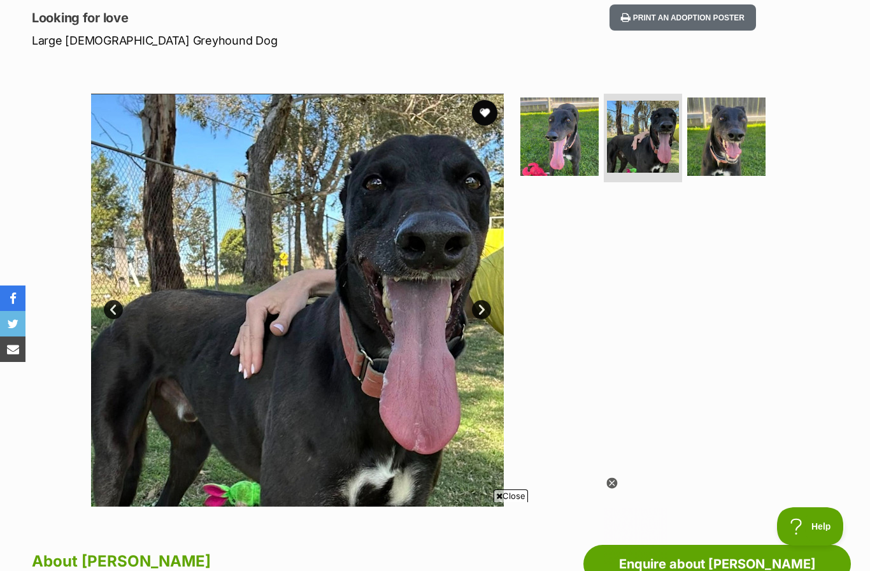
click at [490, 308] on link "Next" at bounding box center [481, 309] width 19 height 19
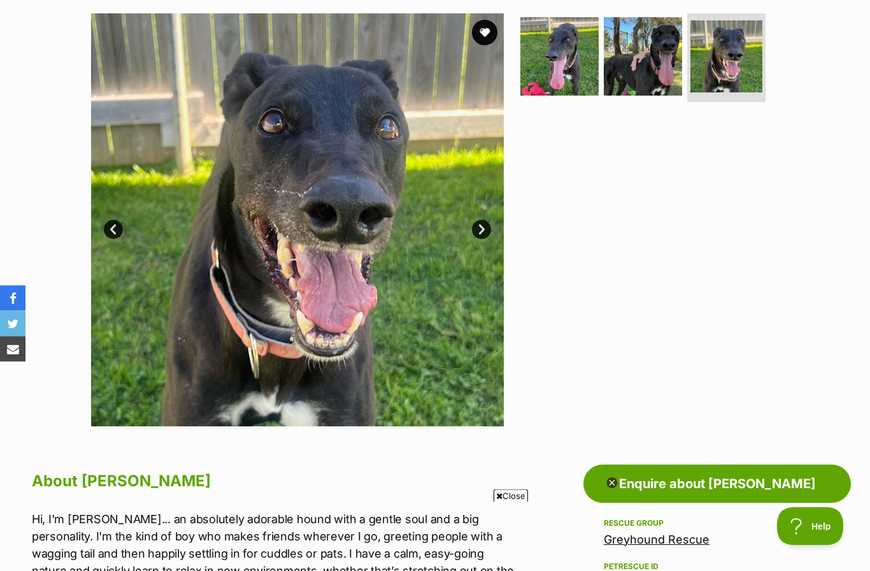
scroll to position [250, 0]
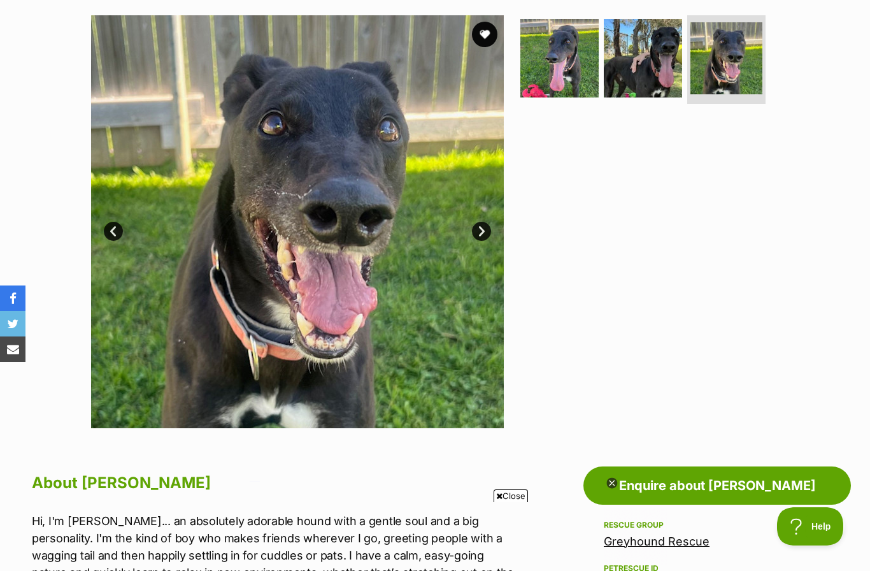
click at [487, 235] on link "Next" at bounding box center [481, 231] width 19 height 19
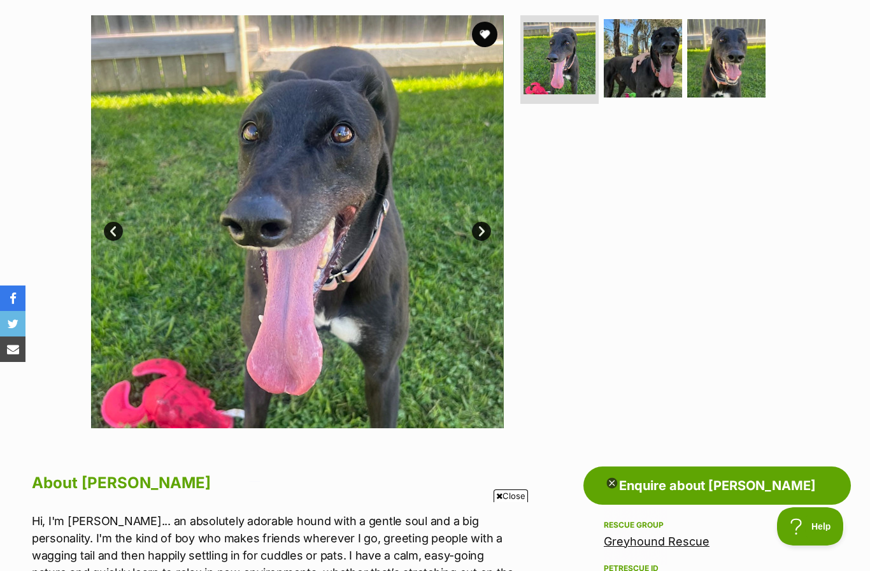
click at [488, 230] on link "Next" at bounding box center [481, 231] width 19 height 19
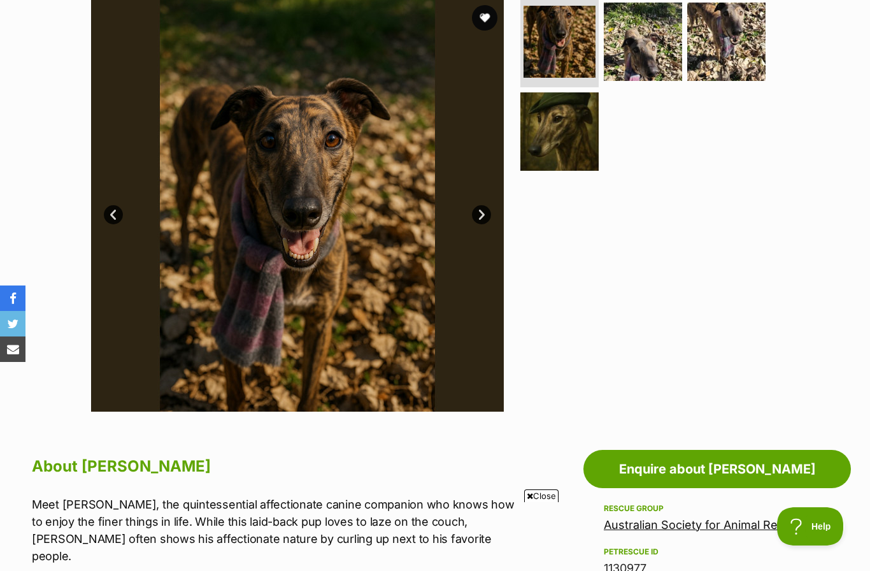
scroll to position [266, 0]
click at [489, 215] on link "Next" at bounding box center [481, 215] width 19 height 19
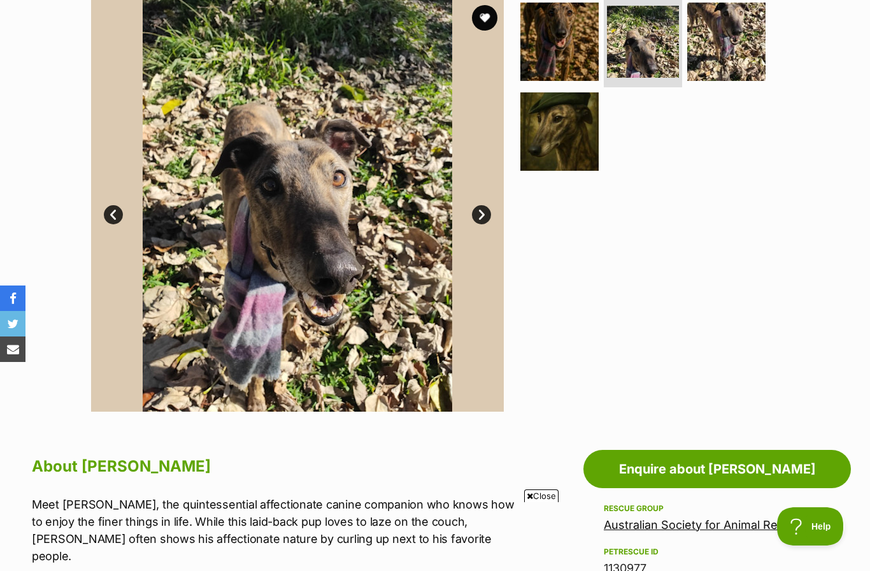
click at [484, 212] on link "Next" at bounding box center [481, 214] width 19 height 19
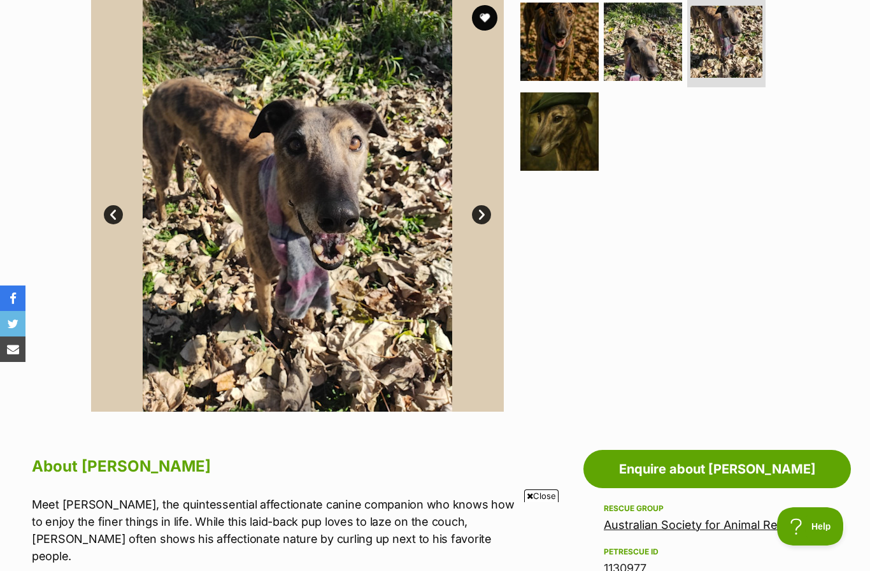
click at [482, 215] on link "Next" at bounding box center [481, 214] width 19 height 19
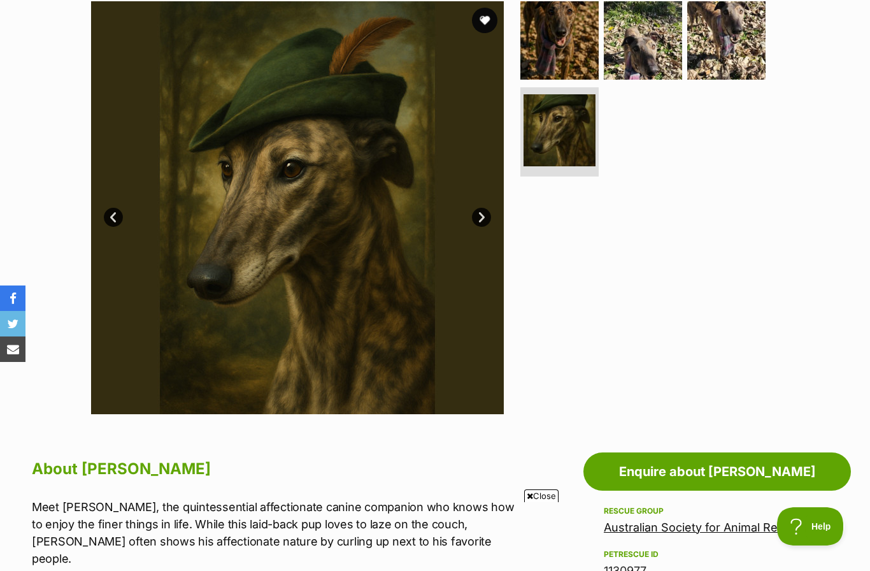
scroll to position [207, 0]
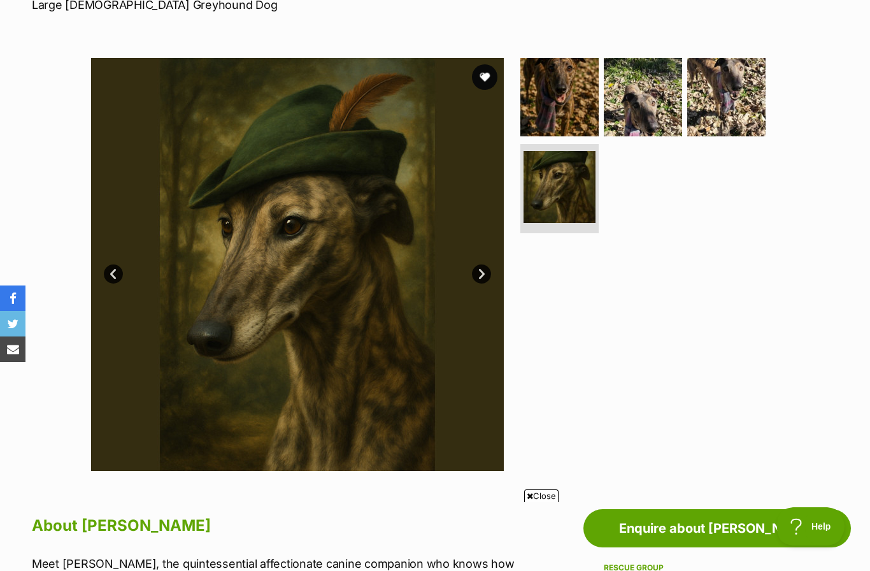
click at [485, 271] on link "Next" at bounding box center [481, 273] width 19 height 19
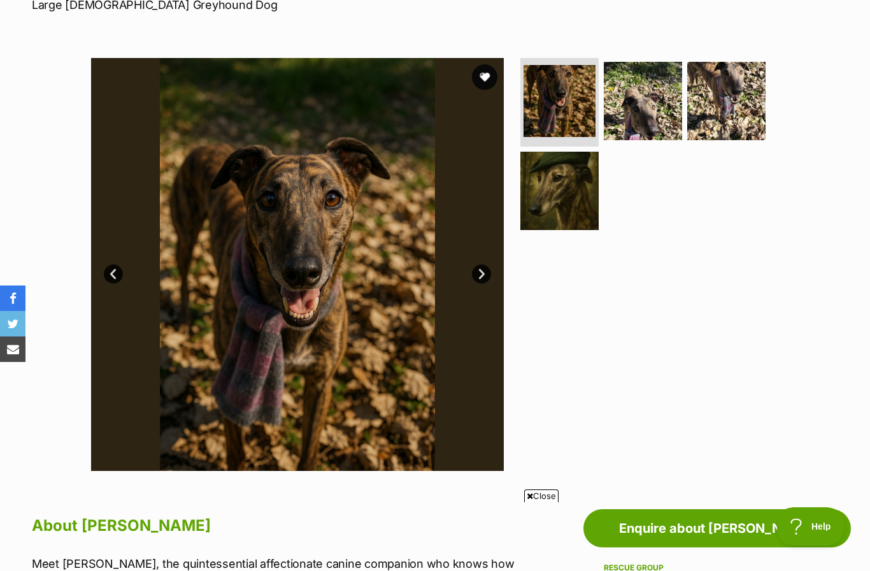
click at [484, 266] on link "Next" at bounding box center [481, 273] width 19 height 19
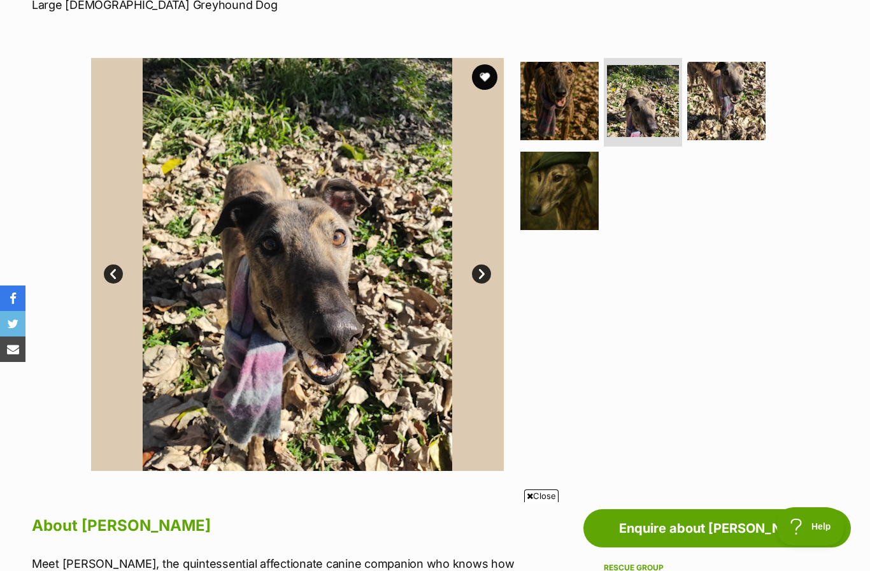
click at [486, 273] on link "Next" at bounding box center [481, 273] width 19 height 19
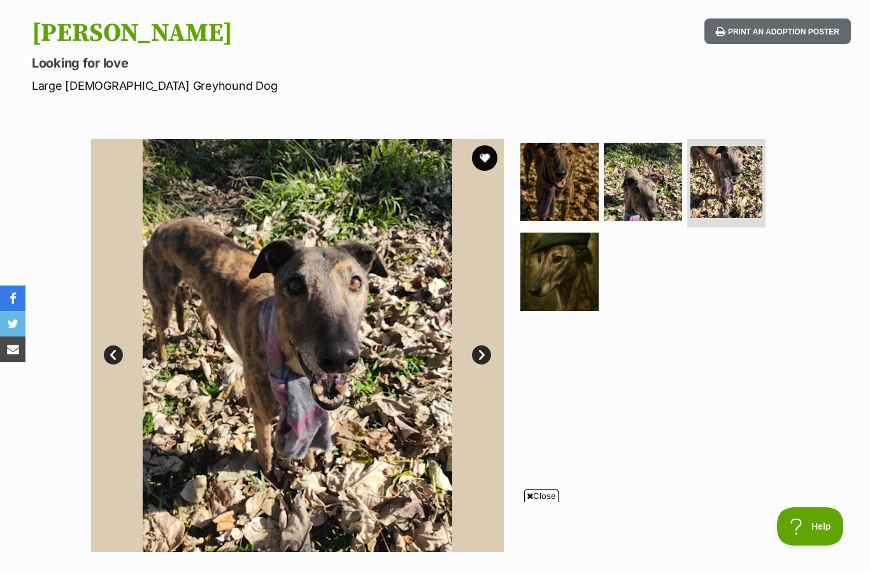
scroll to position [125, 0]
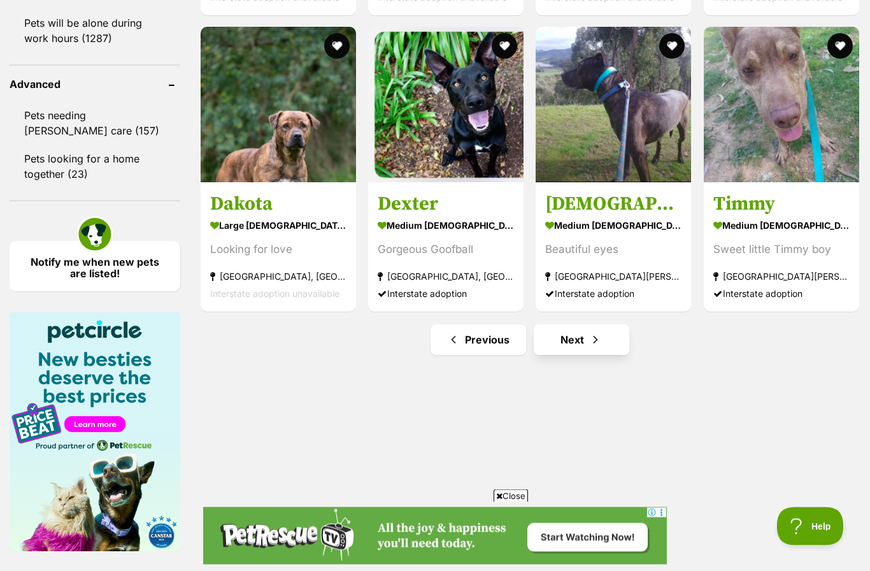
scroll to position [1703, 0]
click at [589, 347] on span "Next page" at bounding box center [595, 339] width 13 height 15
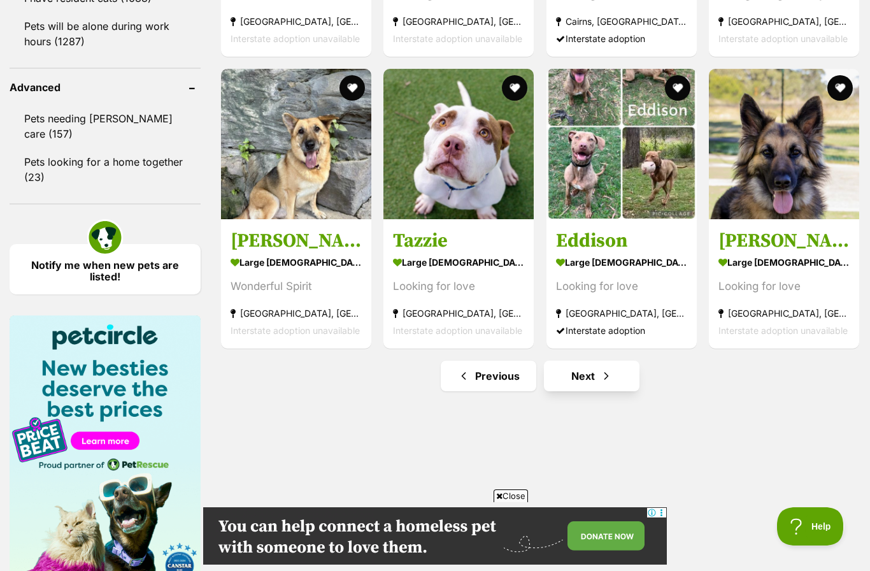
click at [591, 375] on link "Next" at bounding box center [592, 376] width 96 height 31
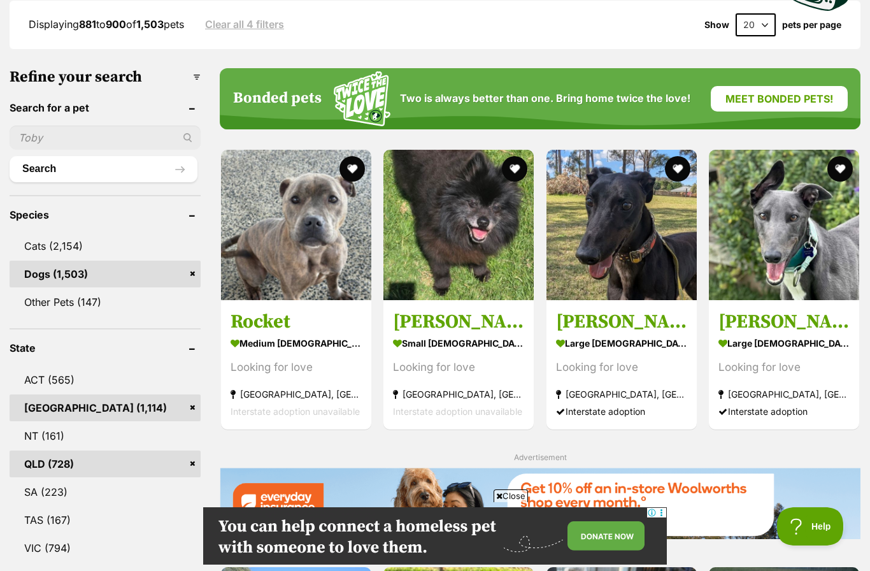
scroll to position [399, 0]
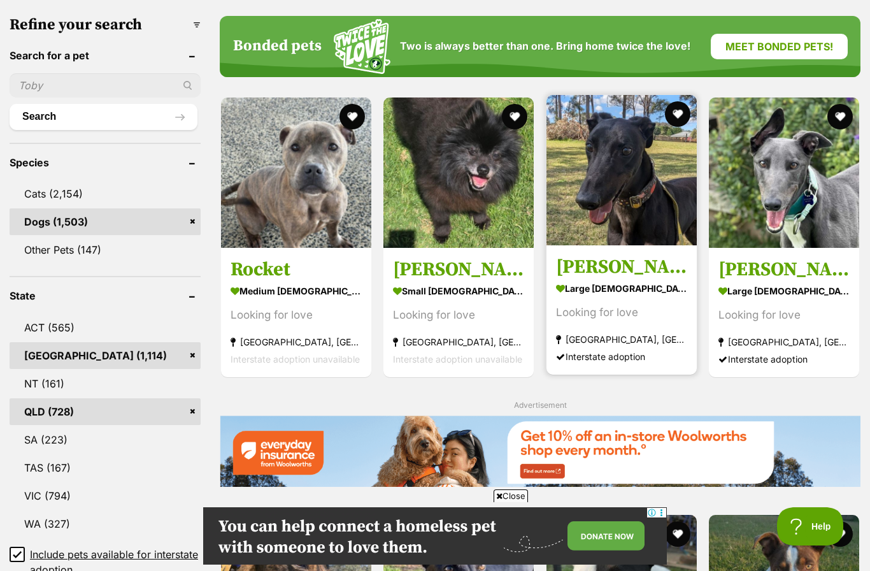
click at [602, 208] on img at bounding box center [622, 170] width 150 height 150
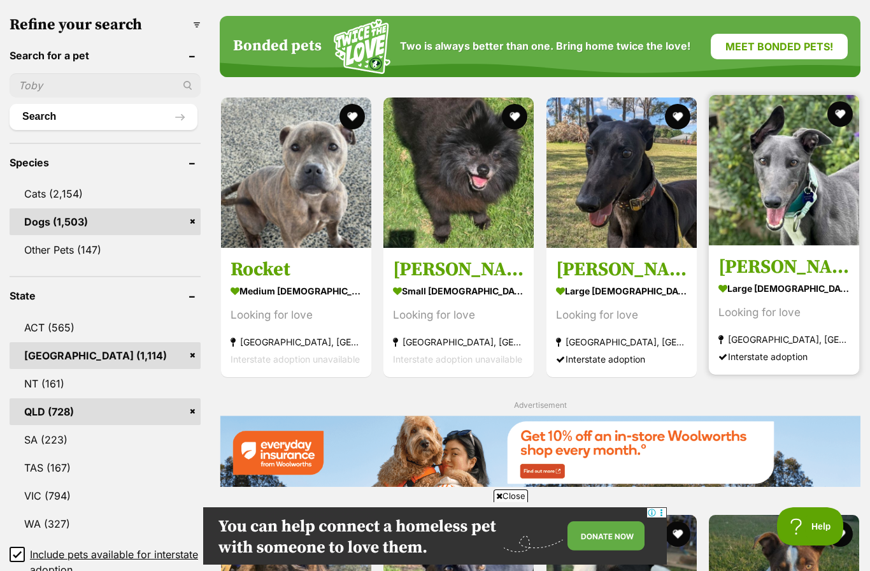
click at [778, 192] on img at bounding box center [784, 170] width 150 height 150
click at [839, 116] on button "favourite" at bounding box center [840, 114] width 28 height 28
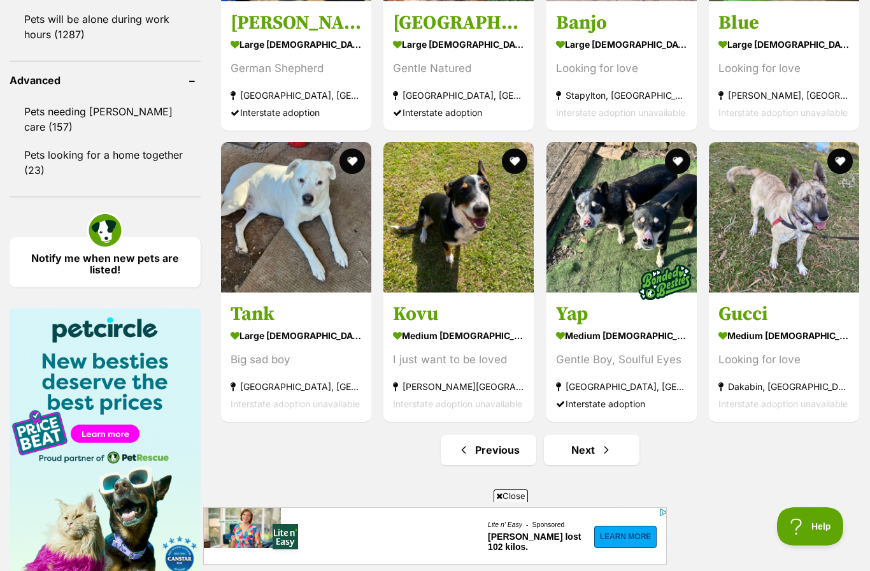
scroll to position [1652, 0]
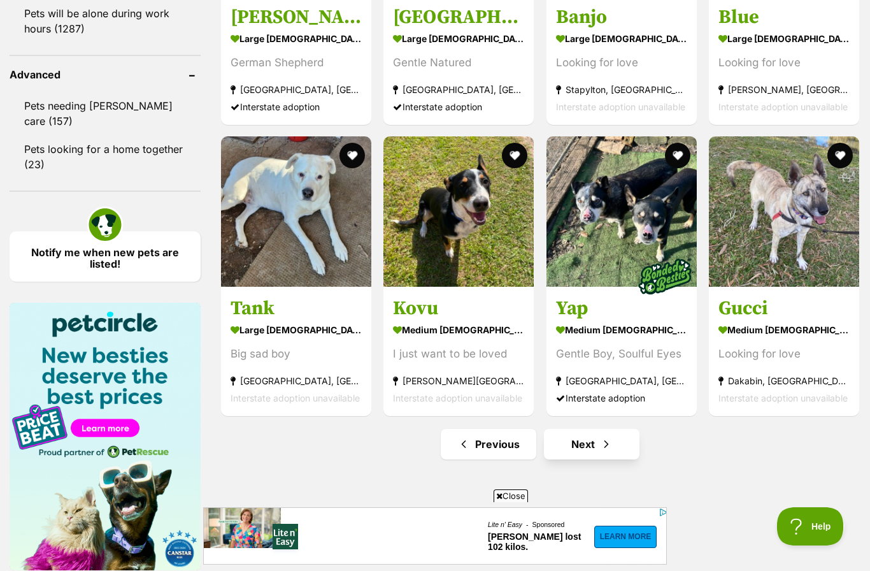
click at [596, 442] on link "Next" at bounding box center [592, 444] width 96 height 31
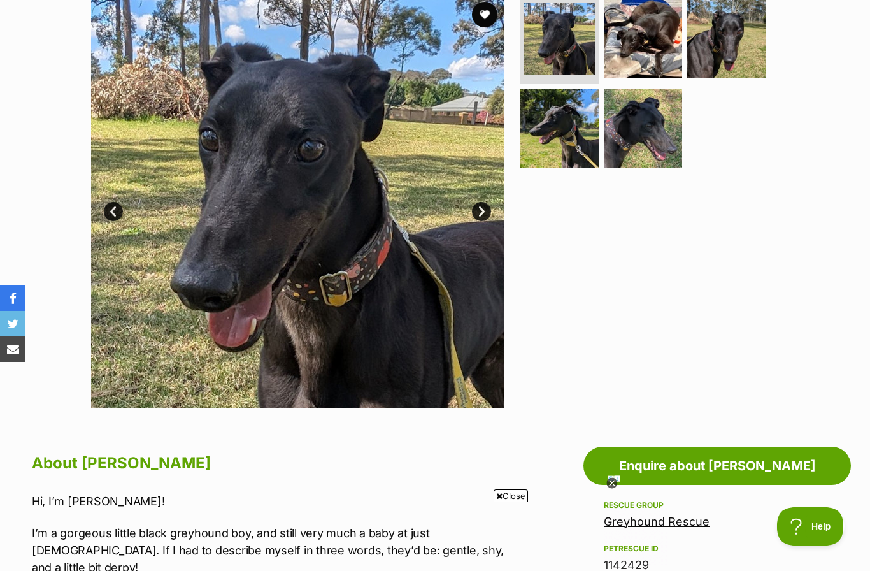
scroll to position [246, 0]
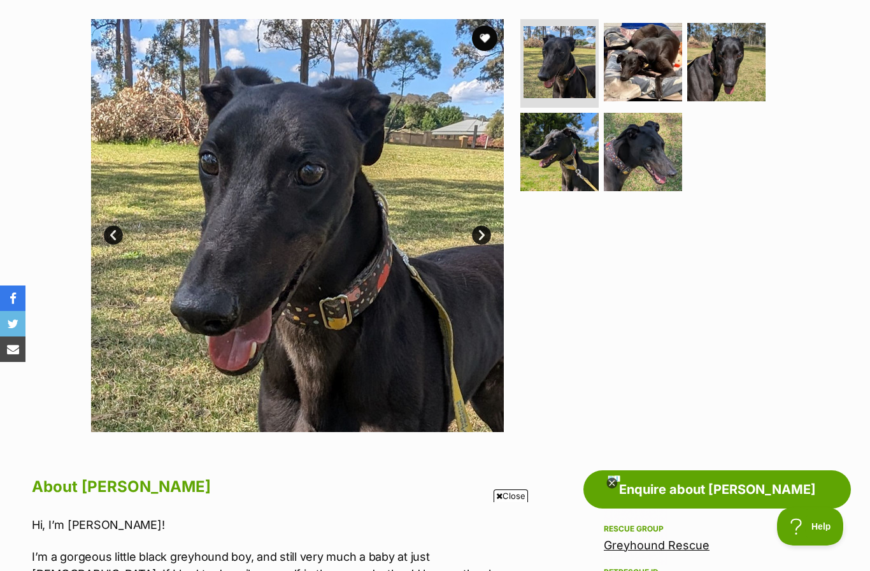
click at [481, 229] on link "Next" at bounding box center [481, 235] width 19 height 19
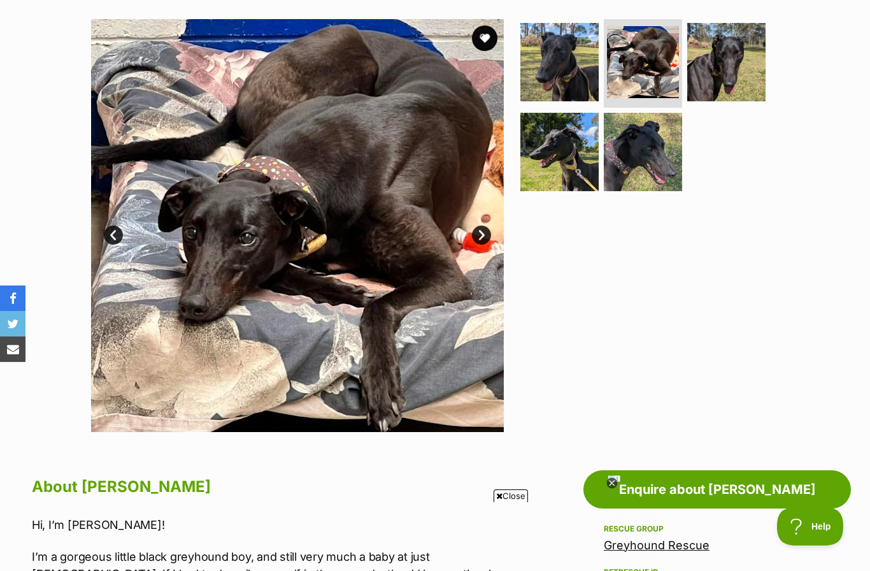
click at [482, 233] on link "Next" at bounding box center [481, 235] width 19 height 19
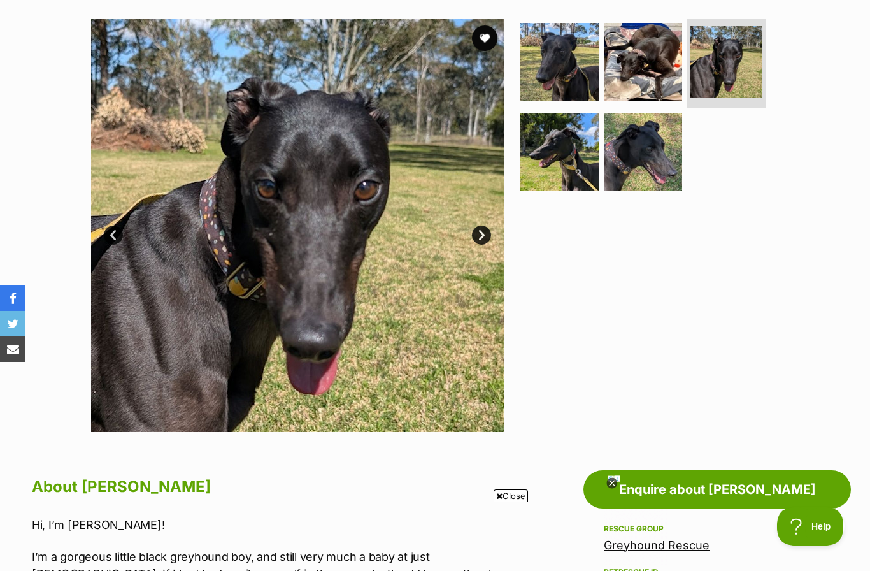
click at [480, 231] on link "Next" at bounding box center [481, 235] width 19 height 19
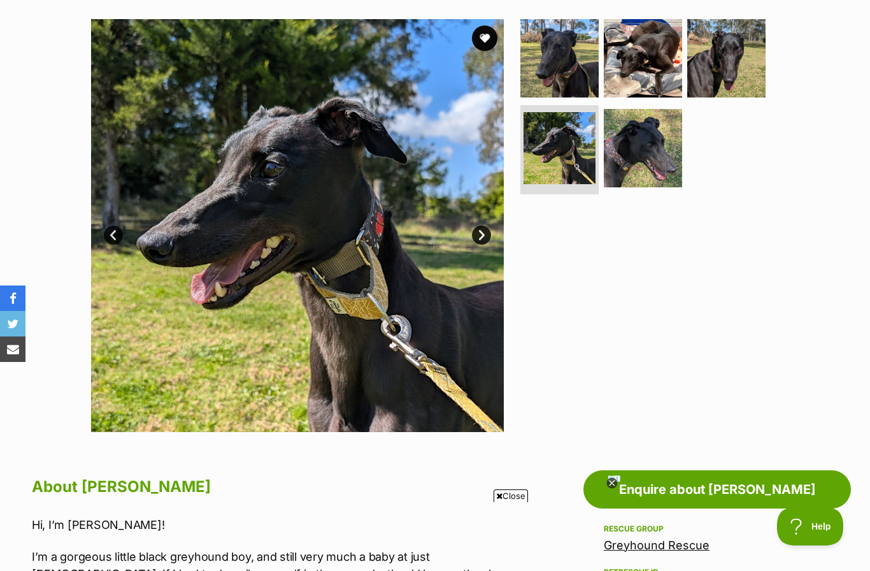
click at [484, 231] on link "Next" at bounding box center [481, 235] width 19 height 19
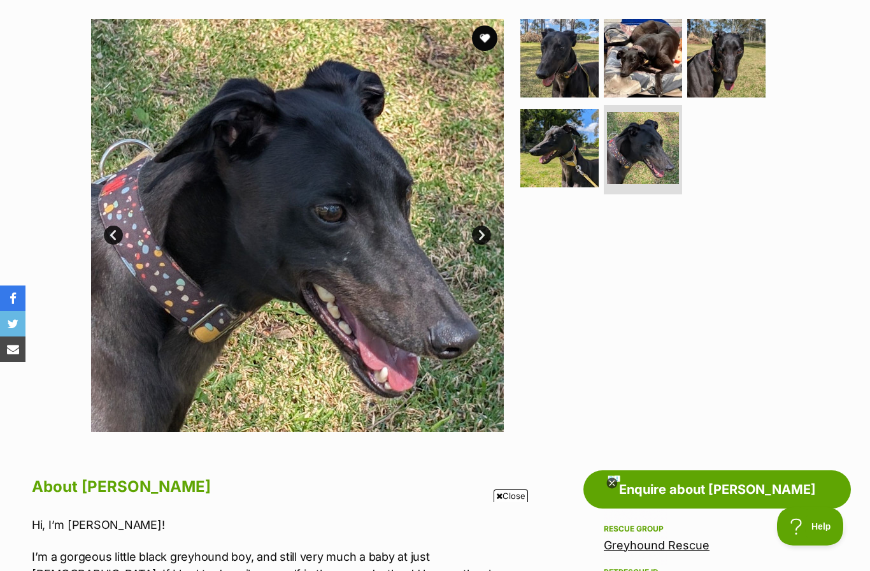
click at [481, 235] on link "Next" at bounding box center [481, 235] width 19 height 19
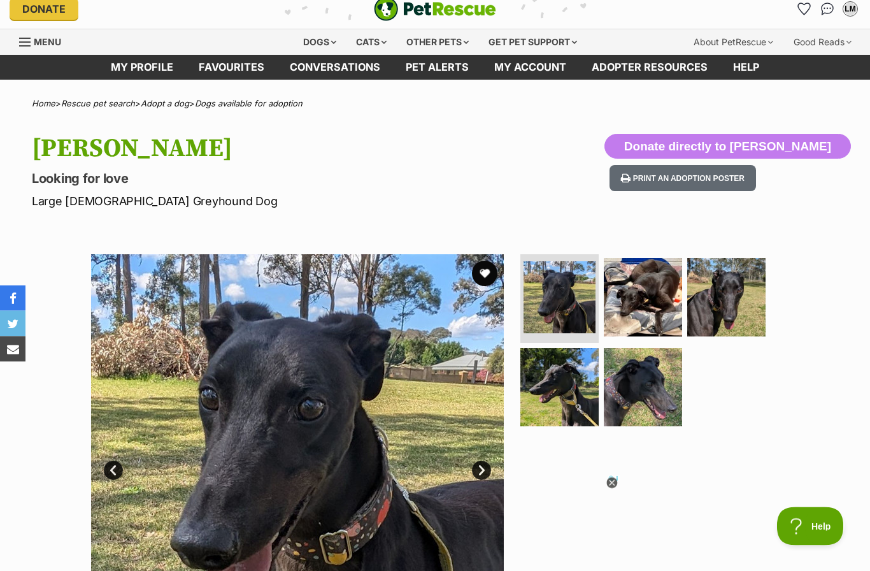
scroll to position [5, 0]
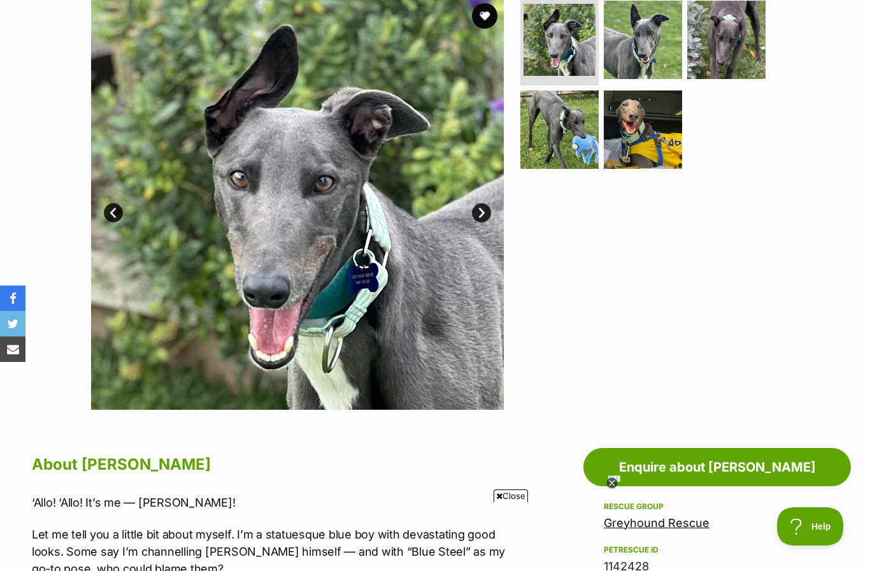
scroll to position [270, 0]
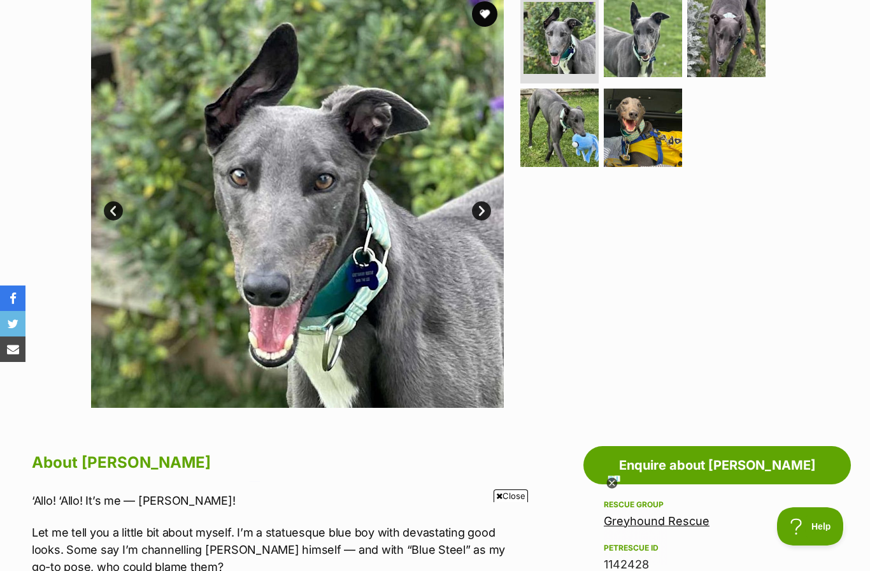
click at [497, 223] on img at bounding box center [297, 201] width 413 height 413
click at [482, 208] on link "Next" at bounding box center [481, 210] width 19 height 19
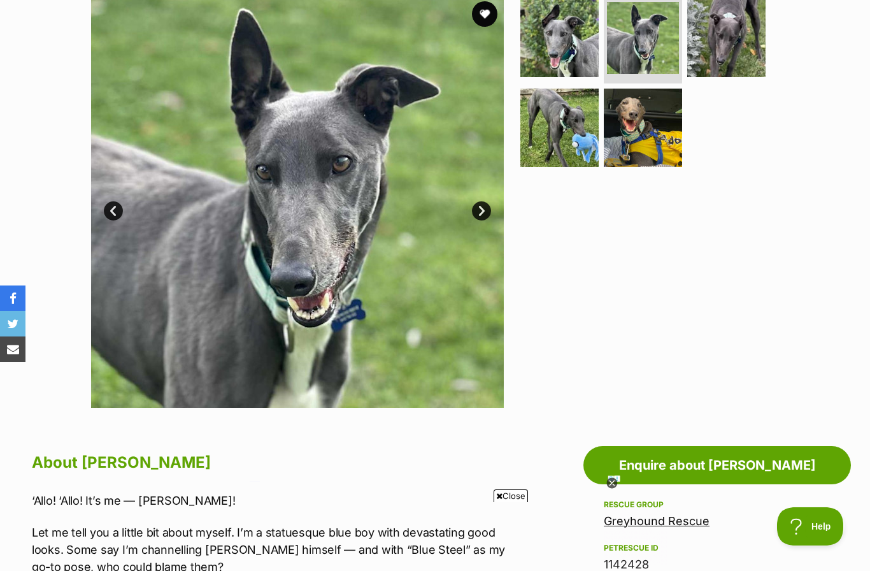
click at [487, 210] on link "Next" at bounding box center [481, 210] width 19 height 19
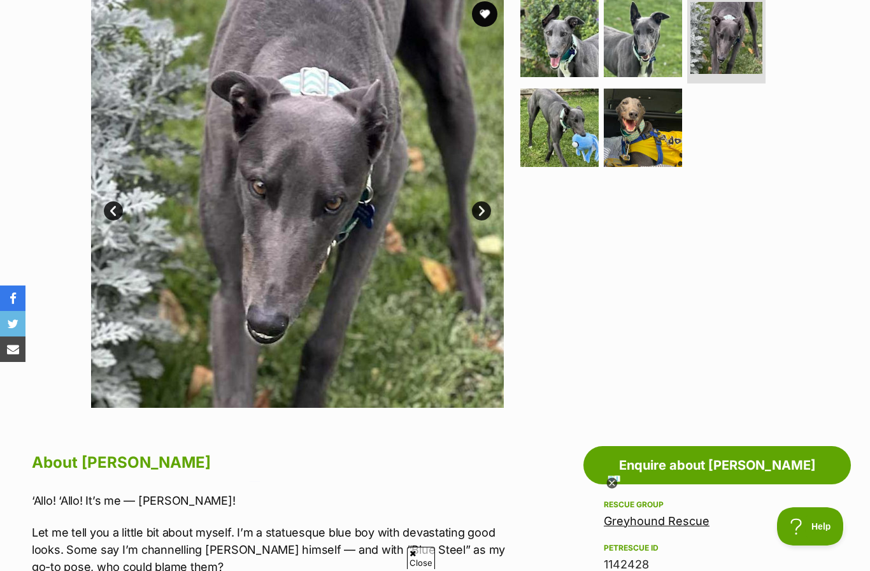
click at [481, 211] on link "Next" at bounding box center [481, 210] width 19 height 19
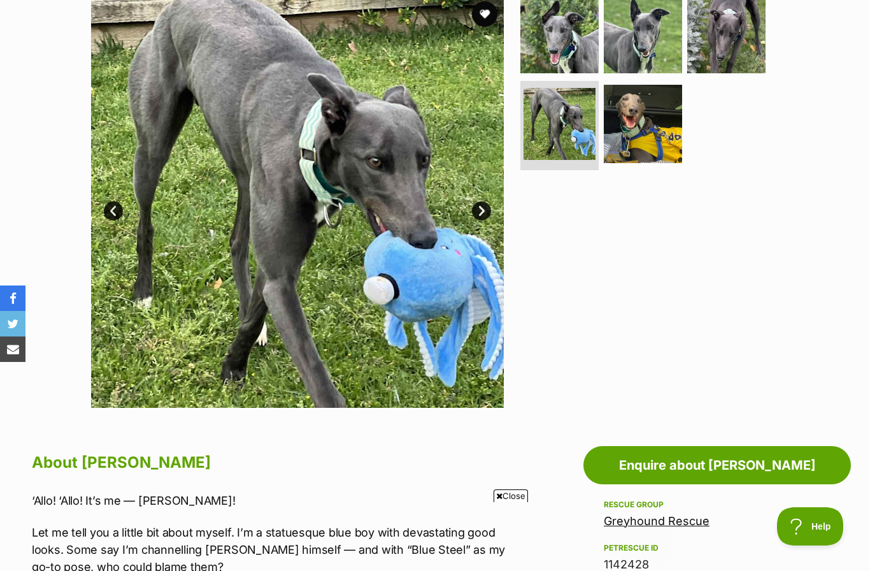
scroll to position [0, 0]
click at [477, 210] on link "Next" at bounding box center [481, 210] width 19 height 19
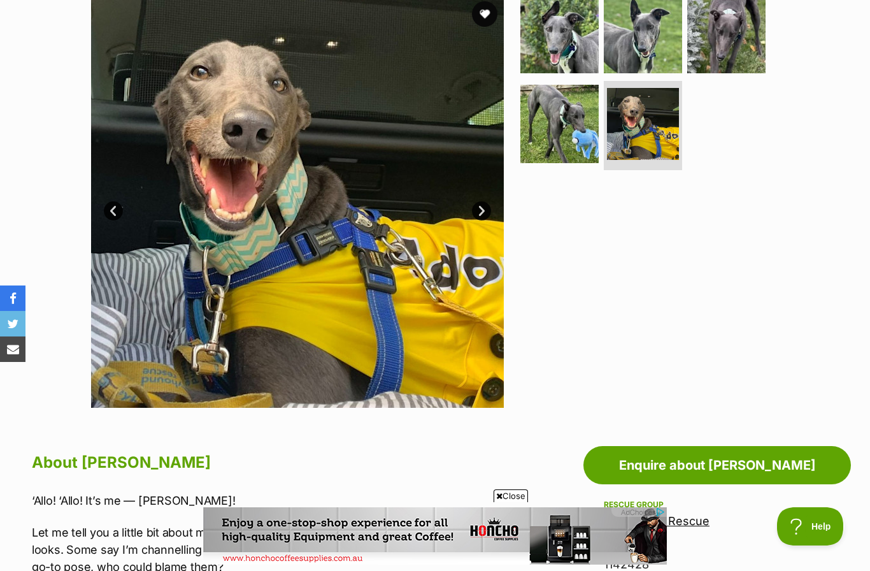
click at [478, 210] on link "Next" at bounding box center [481, 210] width 19 height 19
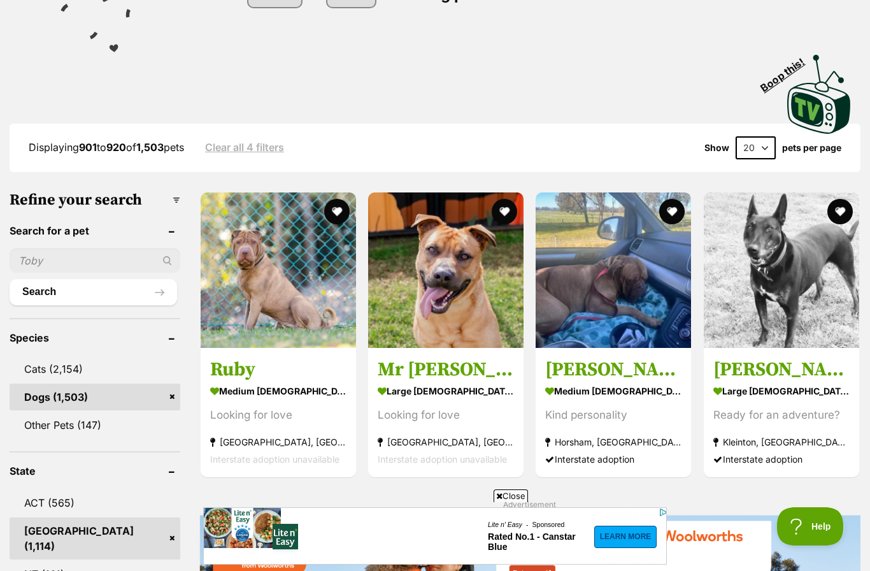
scroll to position [246, 0]
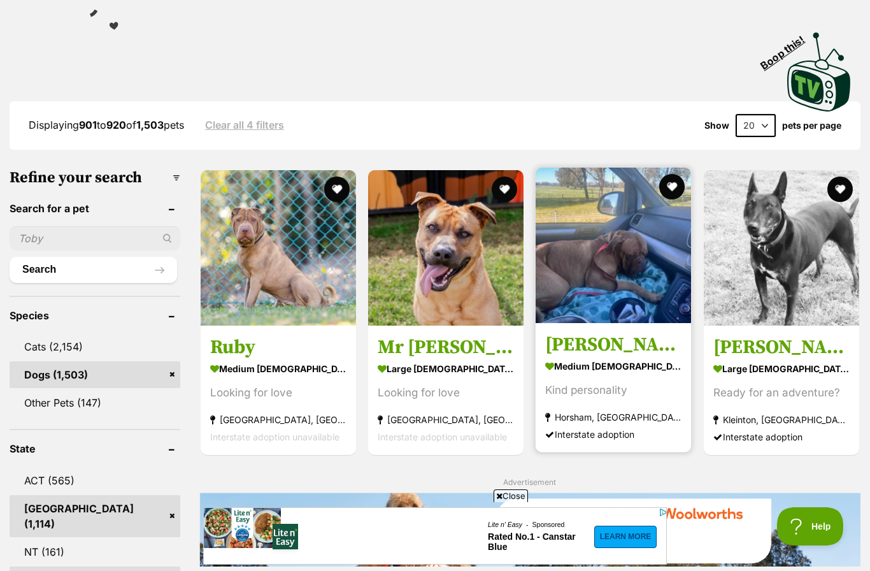
click at [582, 276] on img at bounding box center [613, 245] width 155 height 155
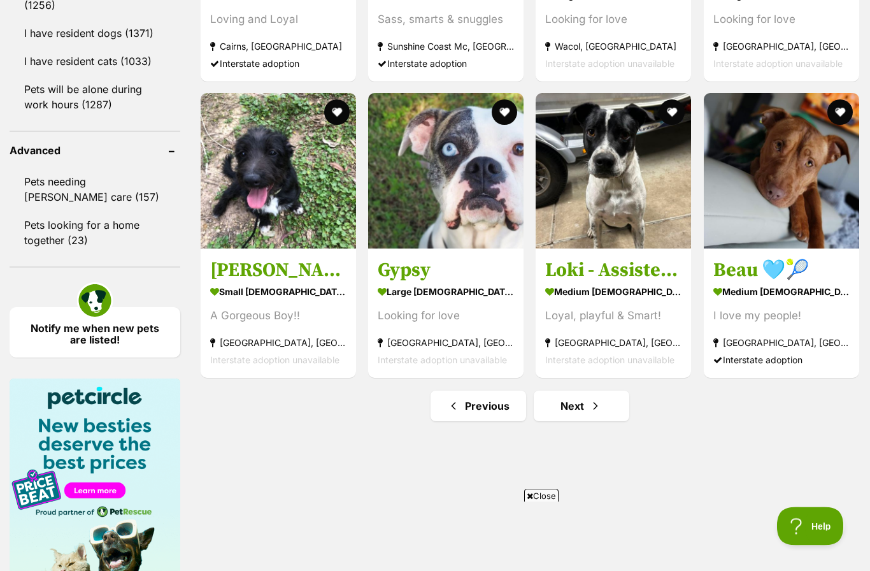
scroll to position [1637, 0]
click at [574, 421] on link "Next" at bounding box center [582, 406] width 96 height 31
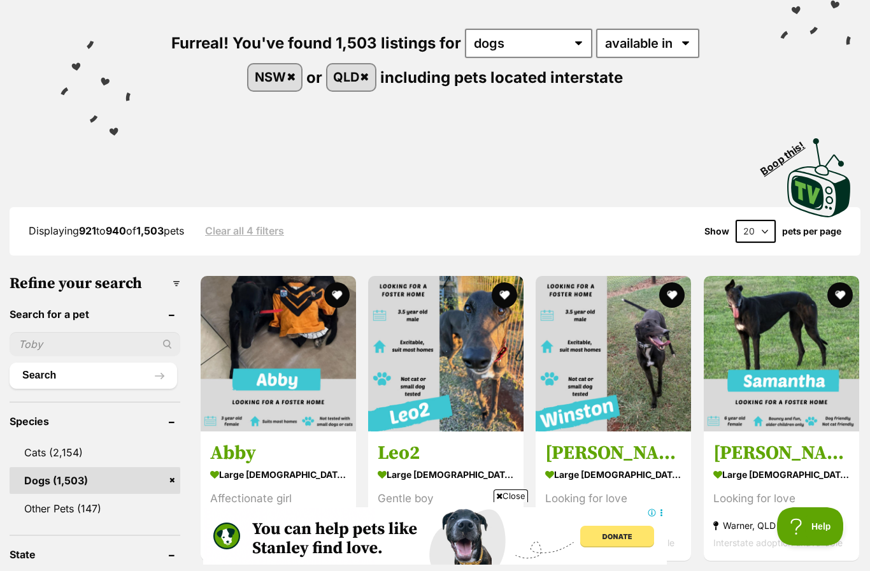
click at [515, 502] on span "Close" at bounding box center [511, 495] width 34 height 13
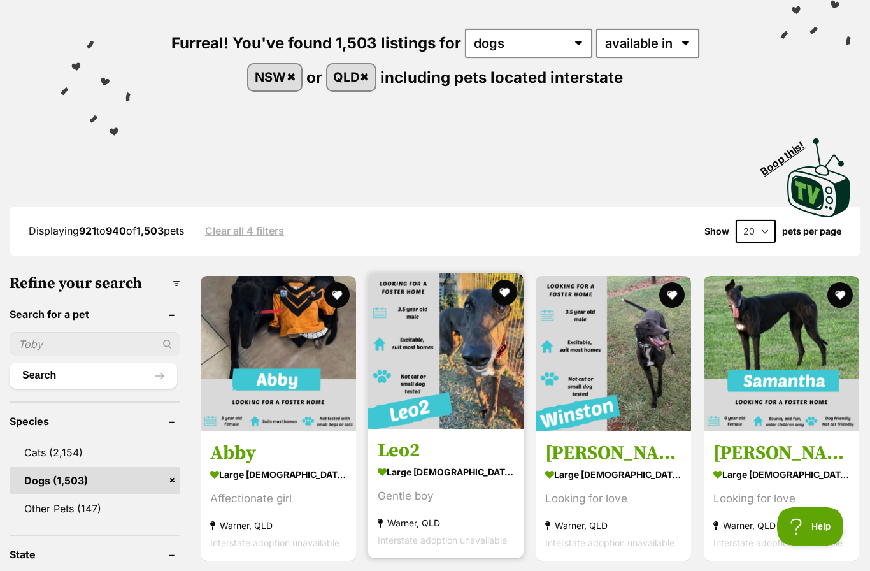
click at [417, 357] on img at bounding box center [445, 350] width 155 height 155
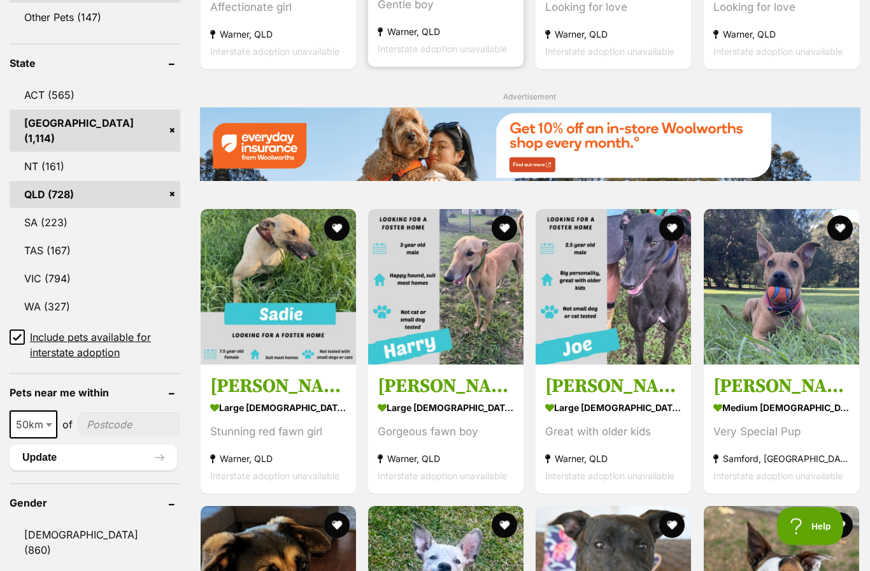
scroll to position [631, 0]
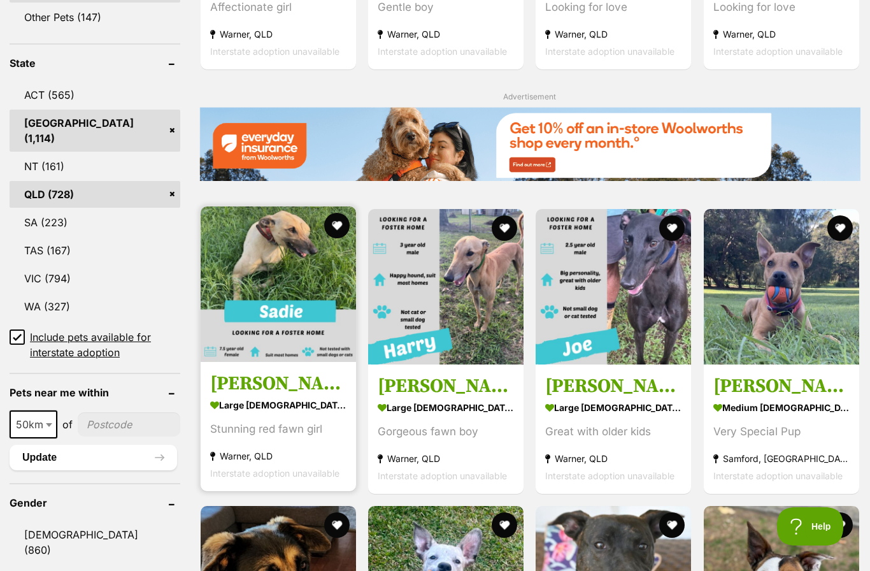
click at [238, 276] on img at bounding box center [278, 283] width 155 height 155
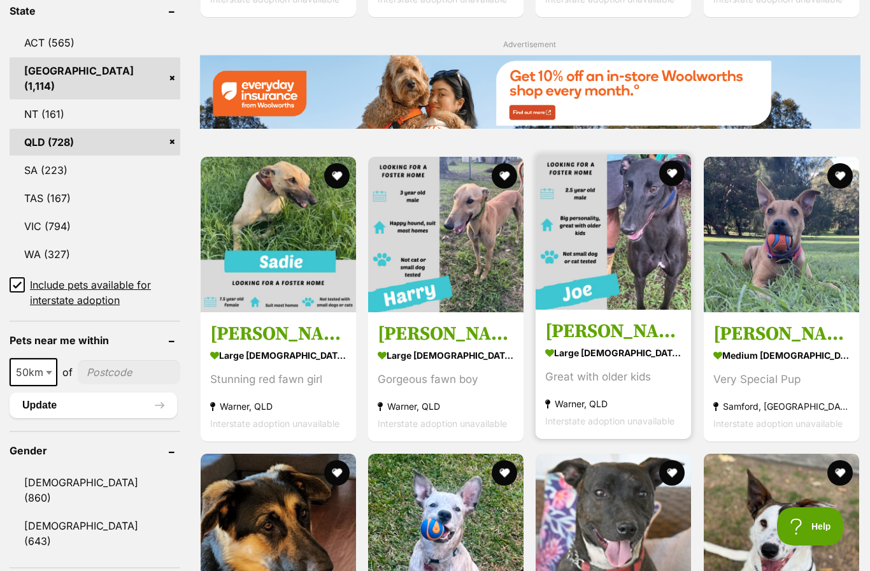
click at [587, 271] on img at bounding box center [613, 231] width 155 height 155
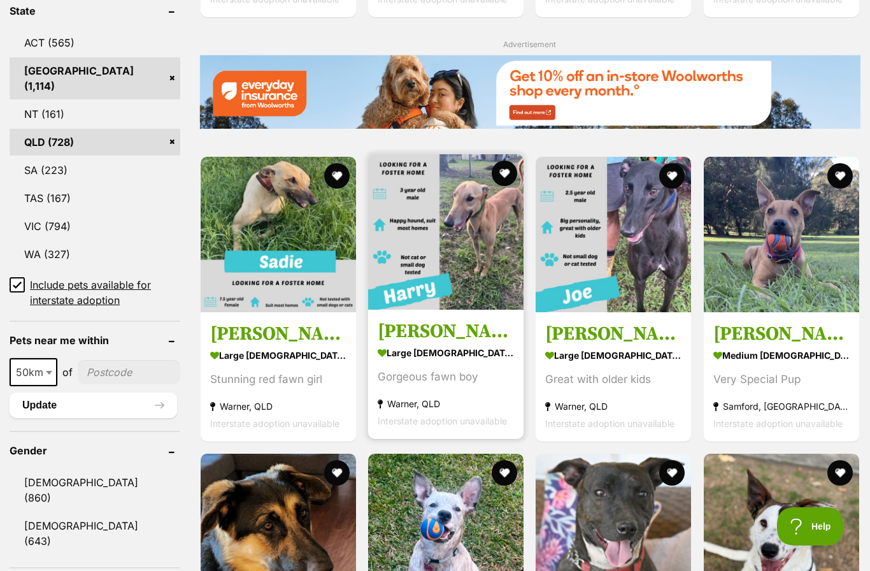
click at [445, 261] on img at bounding box center [445, 231] width 155 height 155
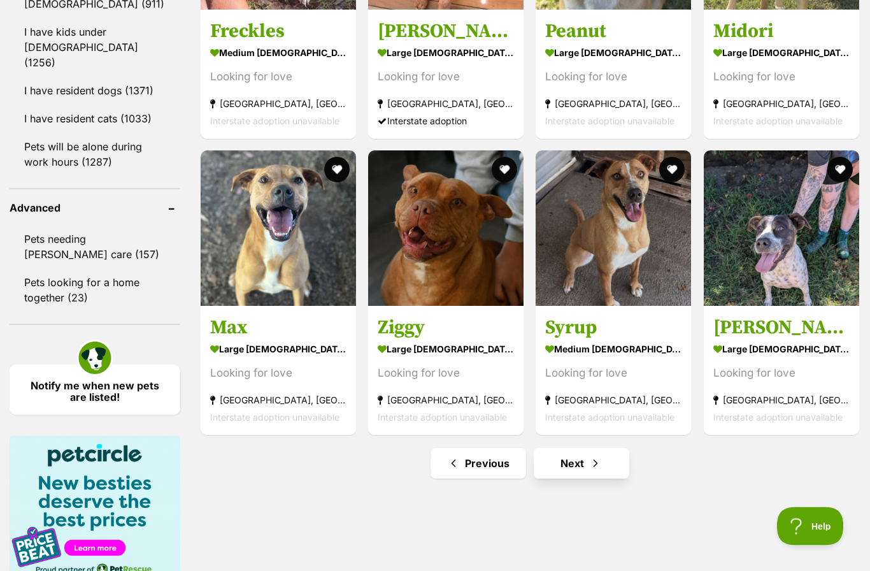
scroll to position [1580, 0]
click at [560, 478] on link "Next" at bounding box center [582, 463] width 96 height 31
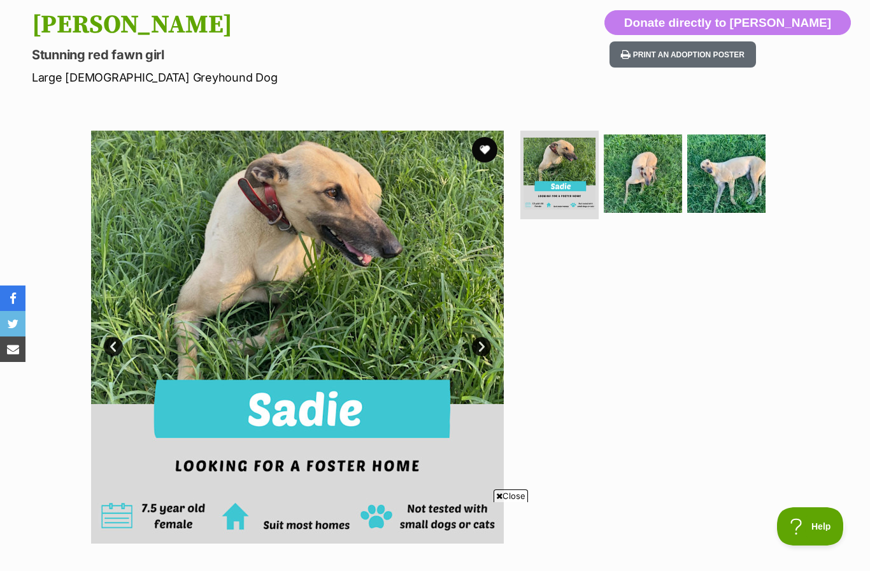
scroll to position [129, 0]
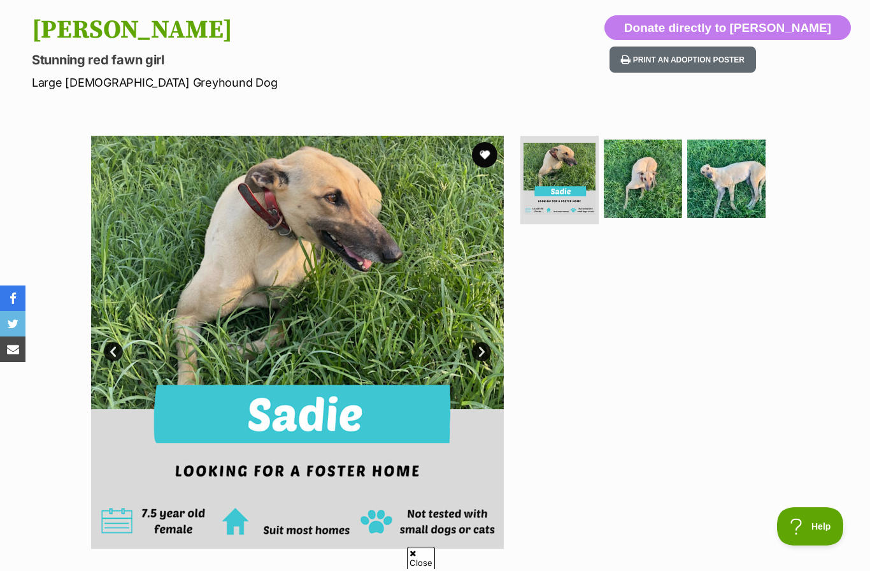
click at [478, 348] on link "Next" at bounding box center [481, 351] width 19 height 19
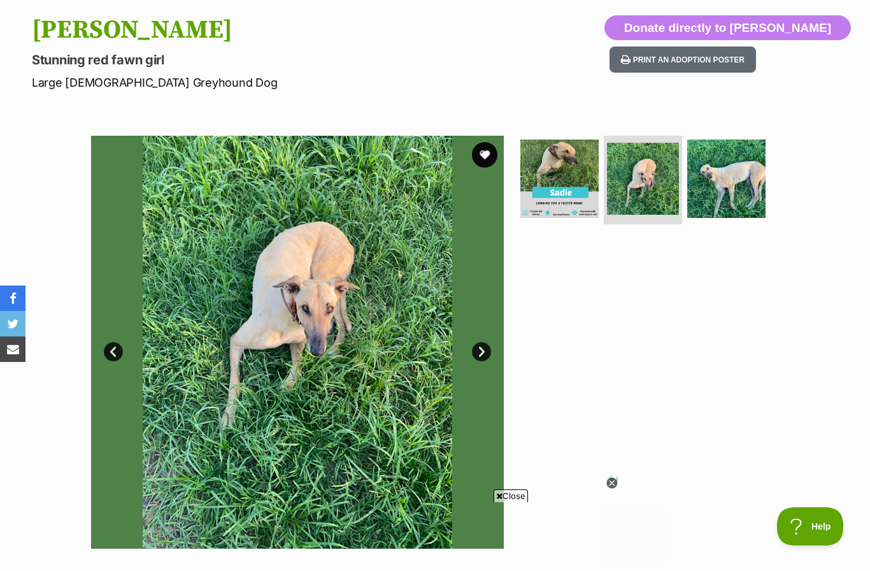
scroll to position [0, 0]
click at [480, 352] on link "Next" at bounding box center [481, 351] width 19 height 19
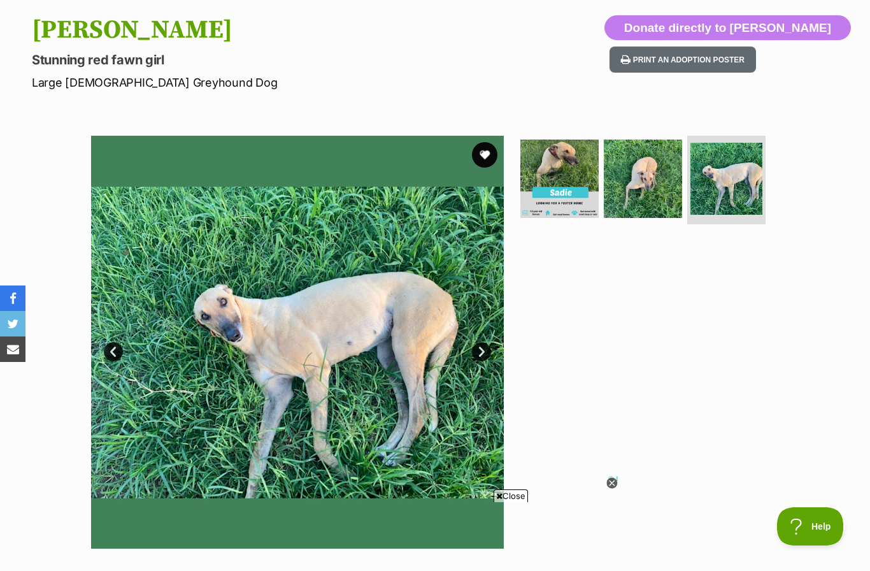
click at [483, 348] on link "Next" at bounding box center [481, 351] width 19 height 19
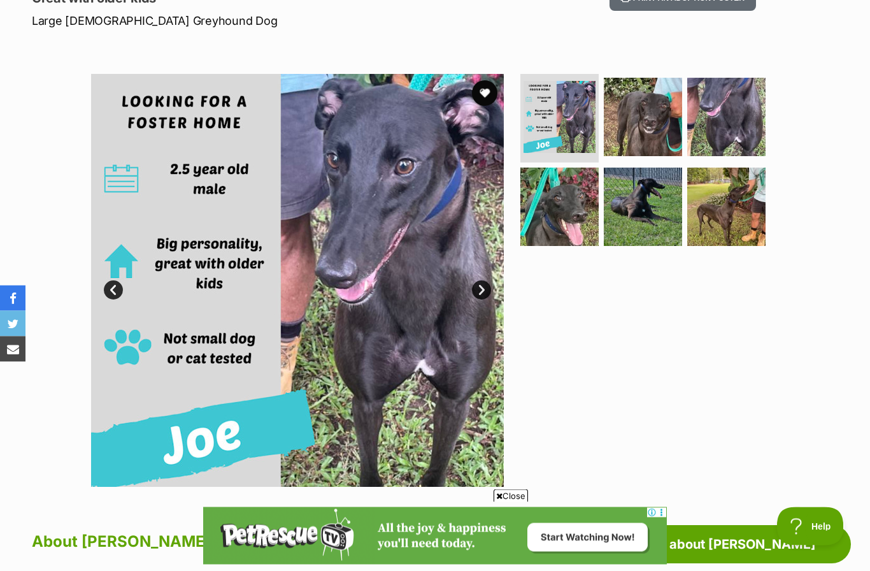
scroll to position [188, 0]
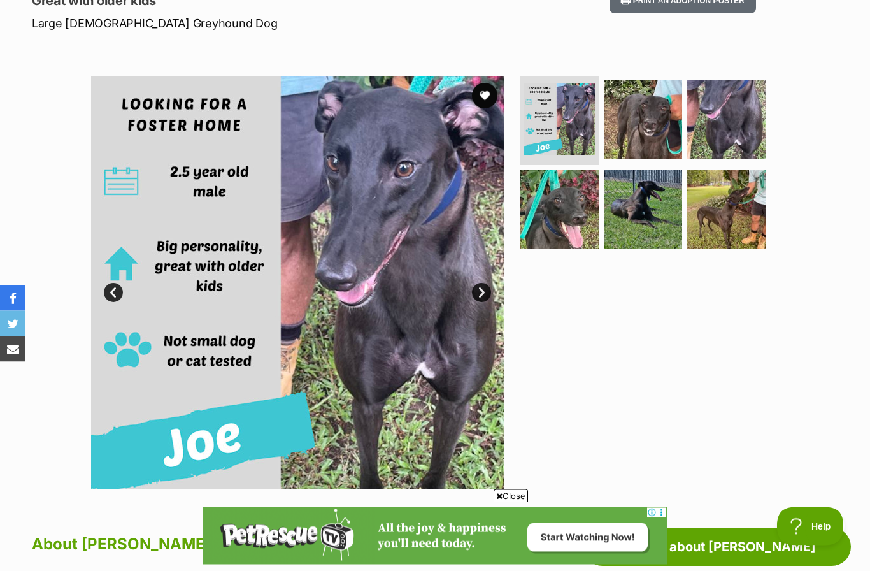
click at [487, 291] on link "Next" at bounding box center [481, 292] width 19 height 19
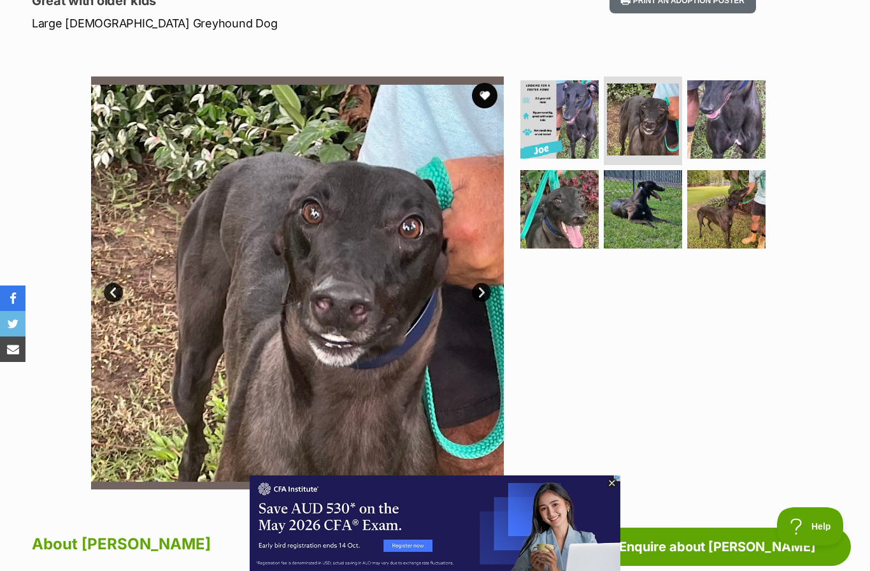
scroll to position [0, 0]
click at [482, 294] on link "Next" at bounding box center [481, 292] width 19 height 19
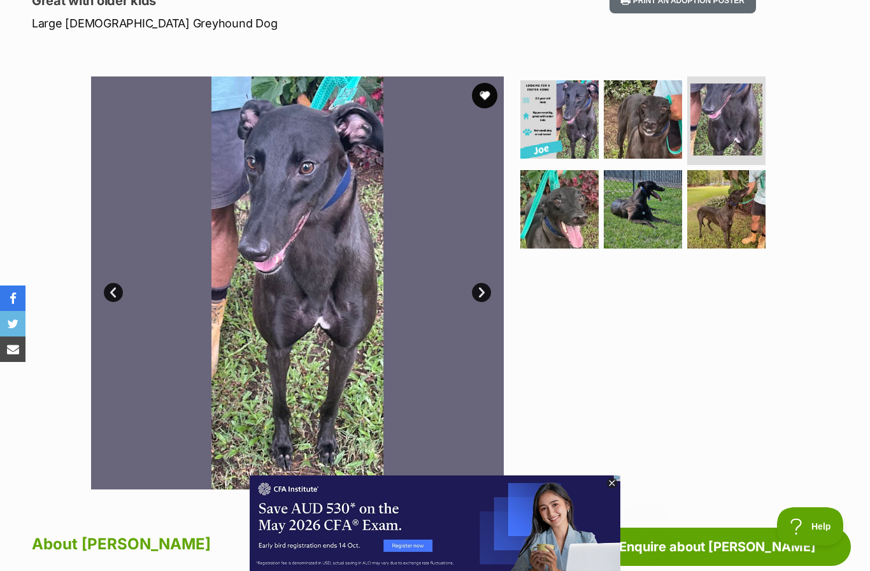
click at [482, 296] on link "Next" at bounding box center [481, 292] width 19 height 19
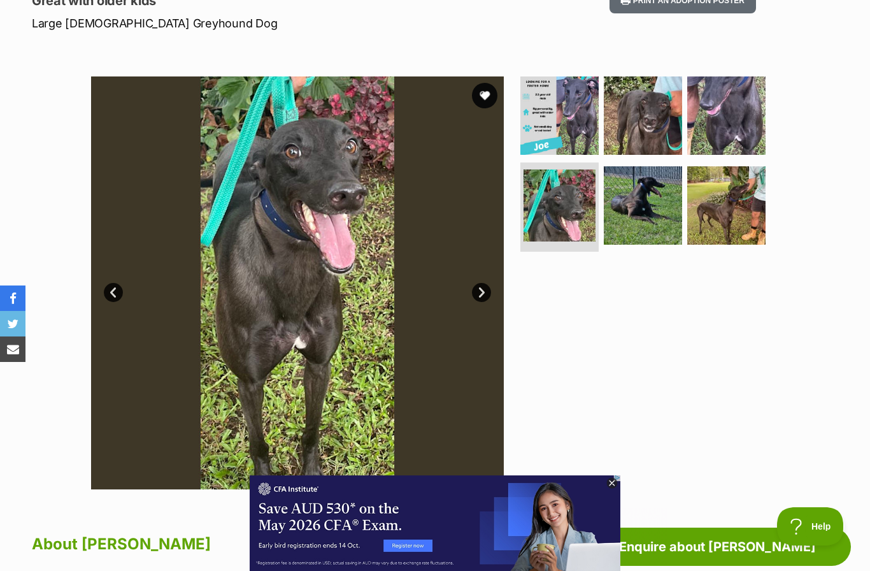
click at [485, 296] on link "Next" at bounding box center [481, 292] width 19 height 19
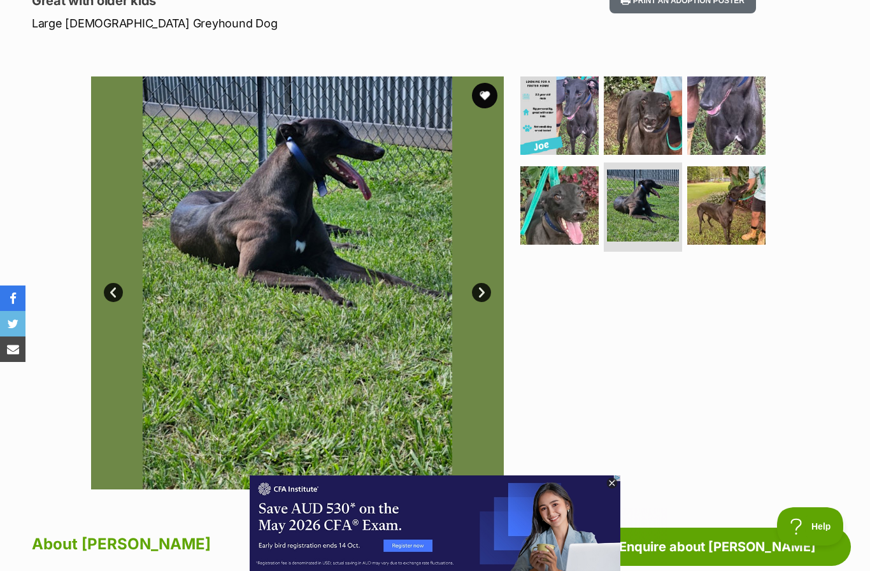
click at [484, 290] on link "Next" at bounding box center [481, 292] width 19 height 19
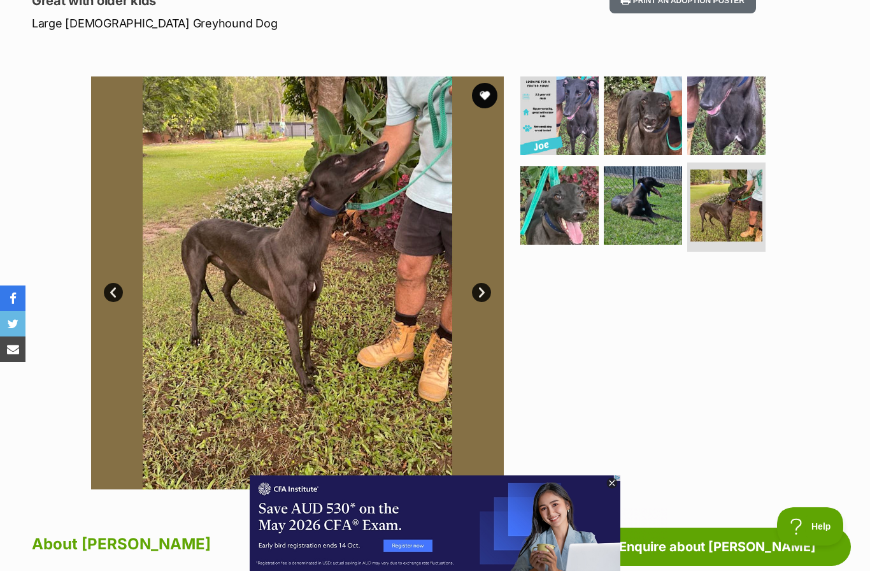
click at [483, 291] on link "Next" at bounding box center [481, 292] width 19 height 19
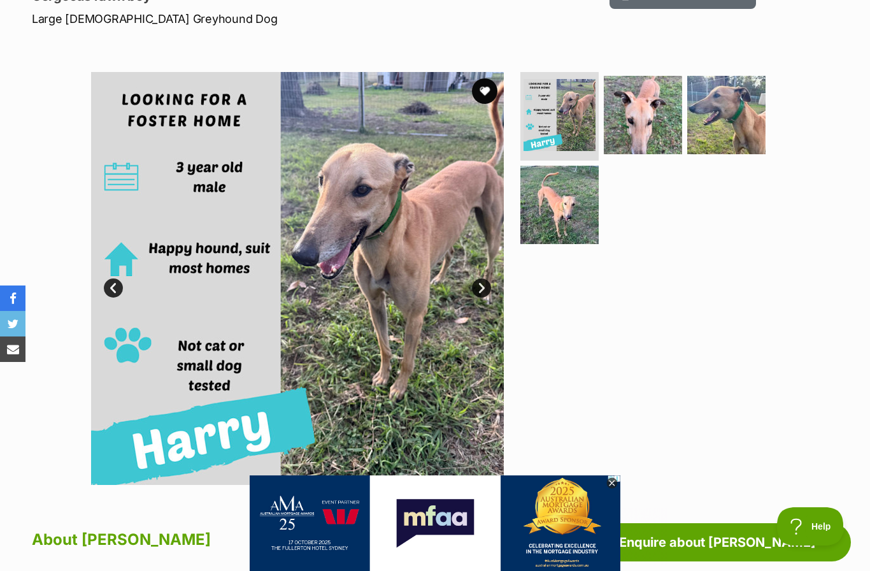
scroll to position [192, 0]
click at [487, 288] on link "Next" at bounding box center [481, 288] width 19 height 19
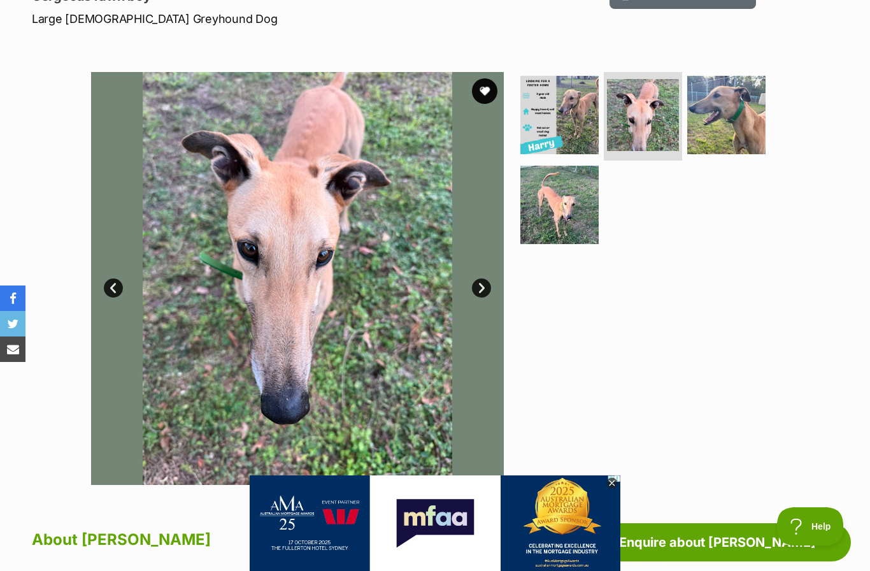
click at [483, 289] on link "Next" at bounding box center [481, 287] width 19 height 19
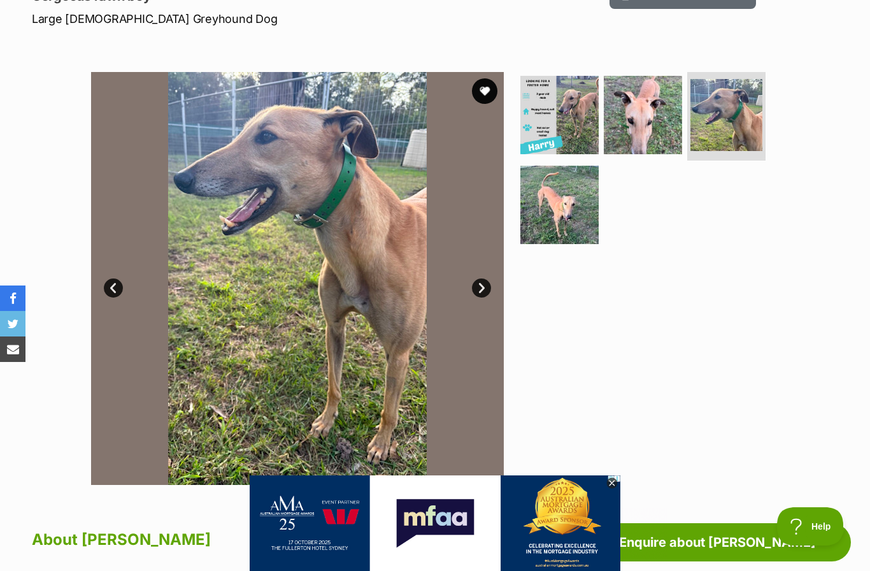
click at [484, 287] on link "Next" at bounding box center [481, 287] width 19 height 19
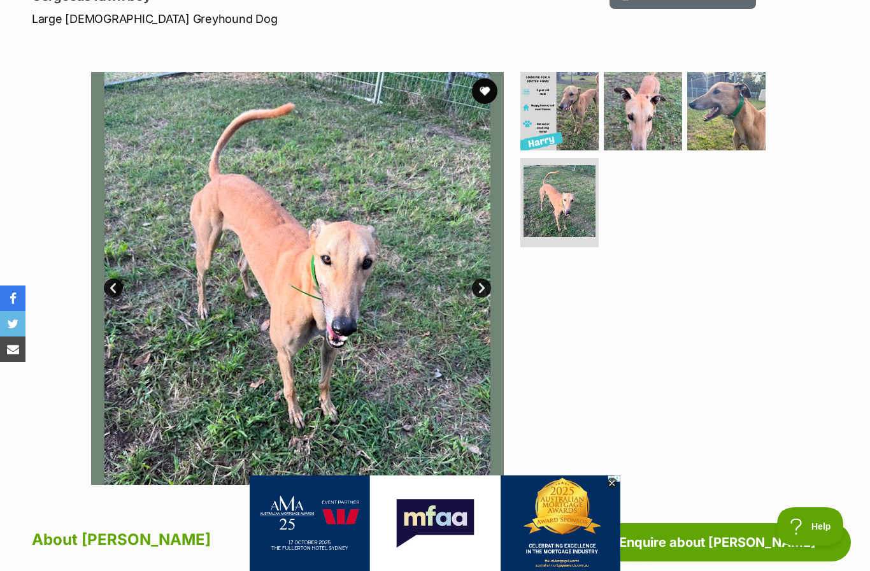
scroll to position [0, 0]
click at [484, 285] on link "Next" at bounding box center [481, 287] width 19 height 19
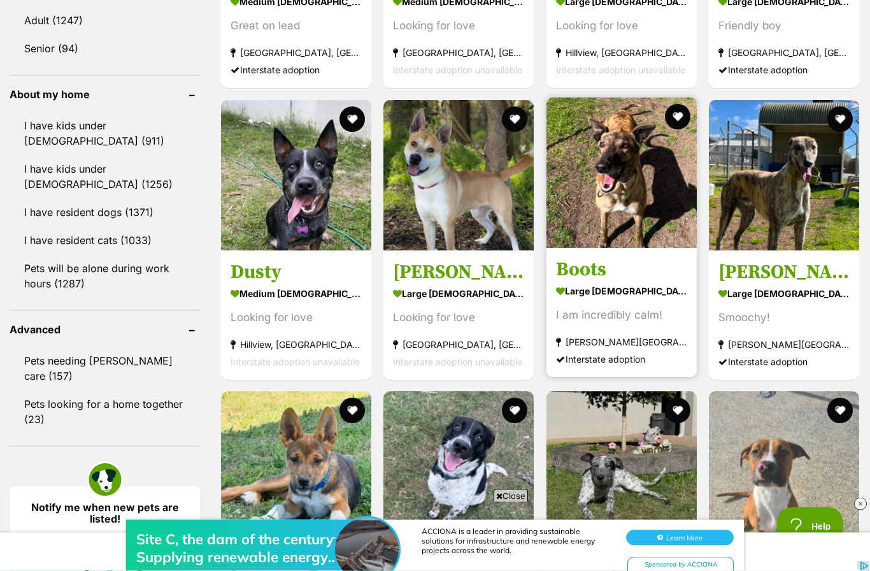
scroll to position [1397, 0]
click at [614, 197] on img at bounding box center [622, 172] width 150 height 150
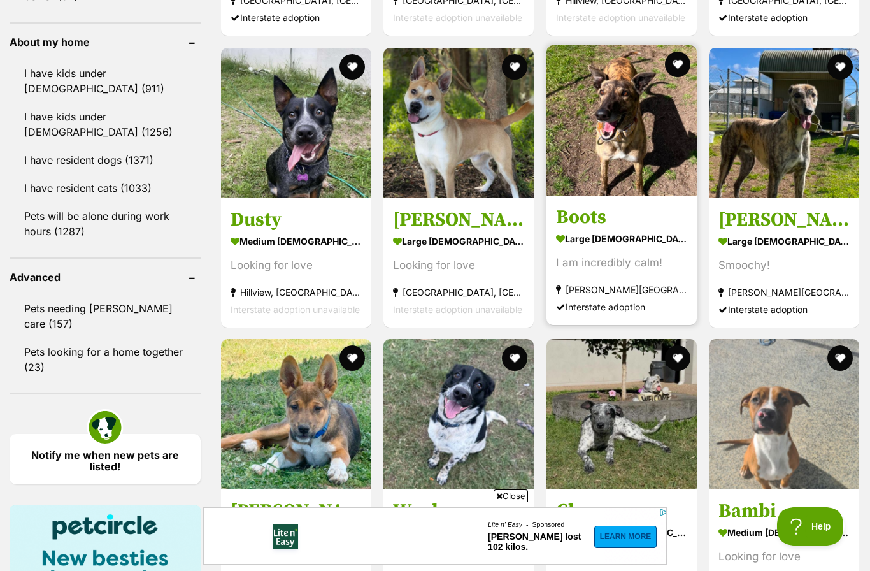
scroll to position [0, 0]
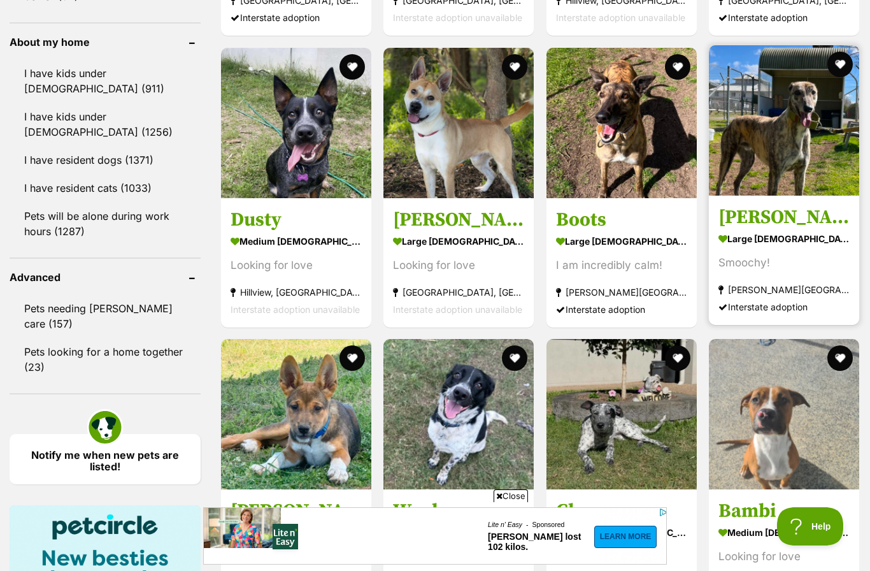
click at [764, 148] on img at bounding box center [784, 120] width 150 height 150
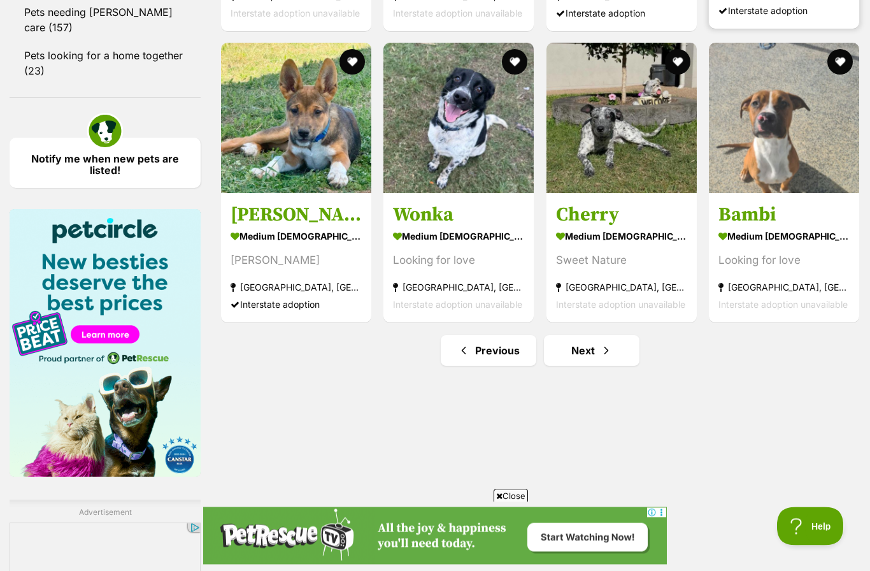
scroll to position [1745, 0]
click at [604, 351] on span "Next page" at bounding box center [606, 350] width 13 height 15
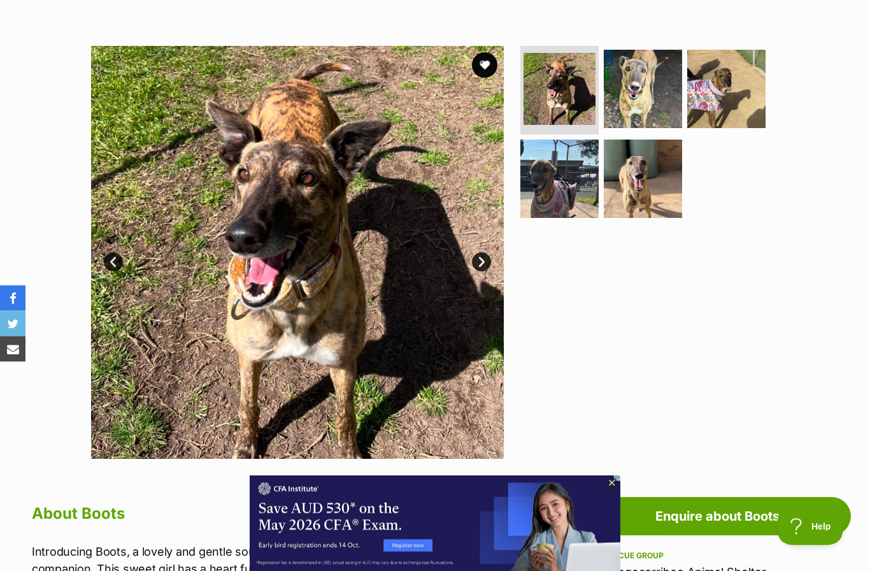
scroll to position [211, 0]
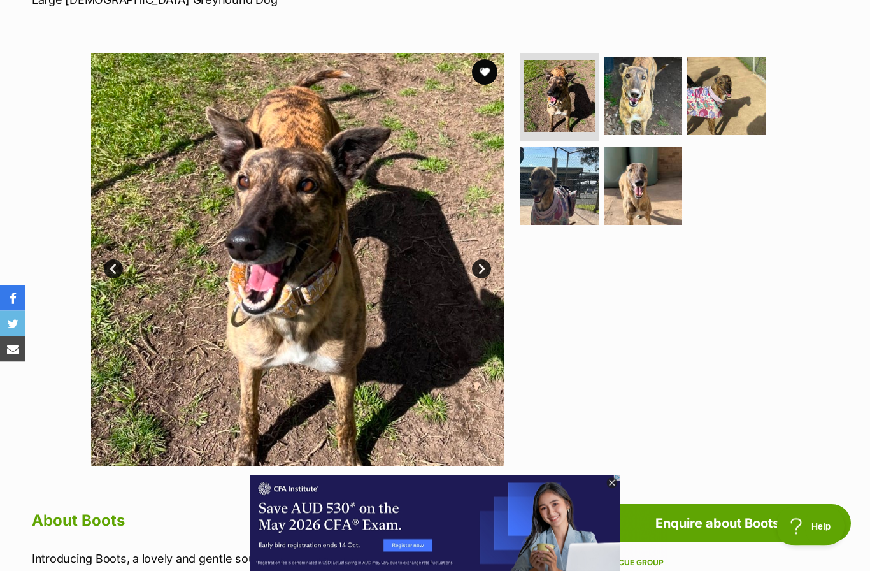
click at [488, 271] on link "Next" at bounding box center [481, 269] width 19 height 19
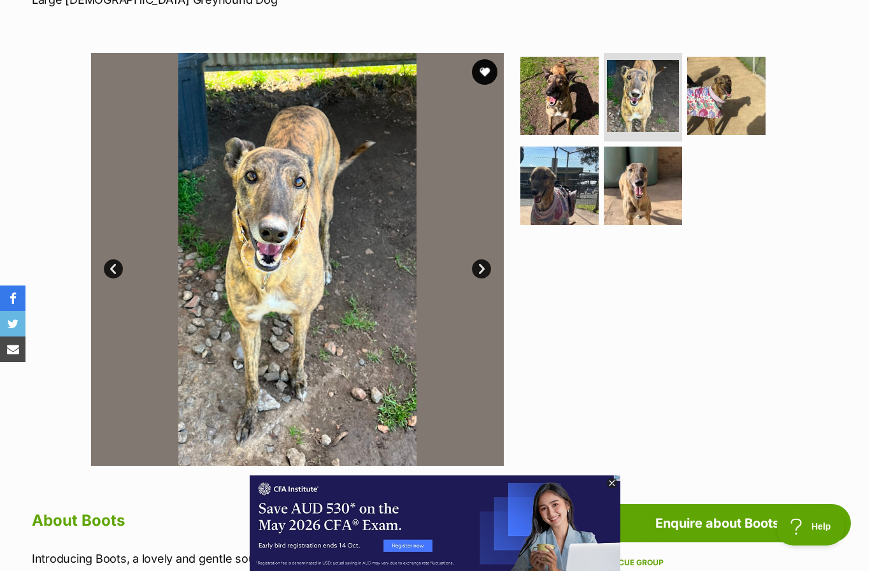
click at [483, 276] on link "Next" at bounding box center [481, 268] width 19 height 19
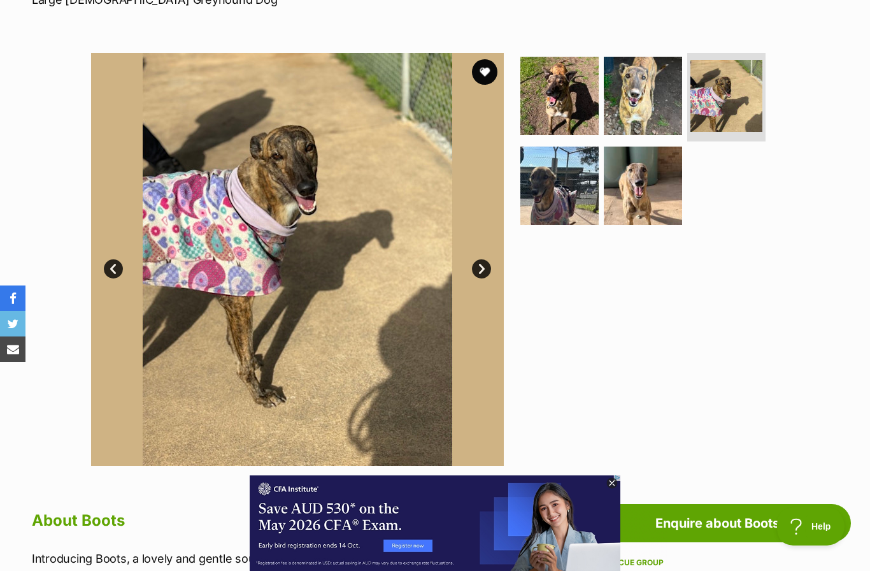
click at [478, 270] on link "Next" at bounding box center [481, 268] width 19 height 19
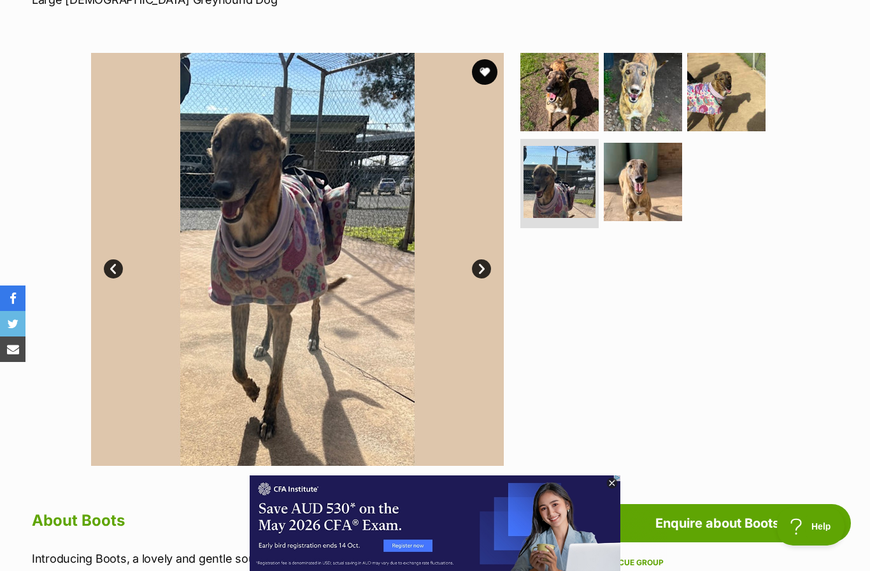
click at [485, 272] on link "Next" at bounding box center [481, 268] width 19 height 19
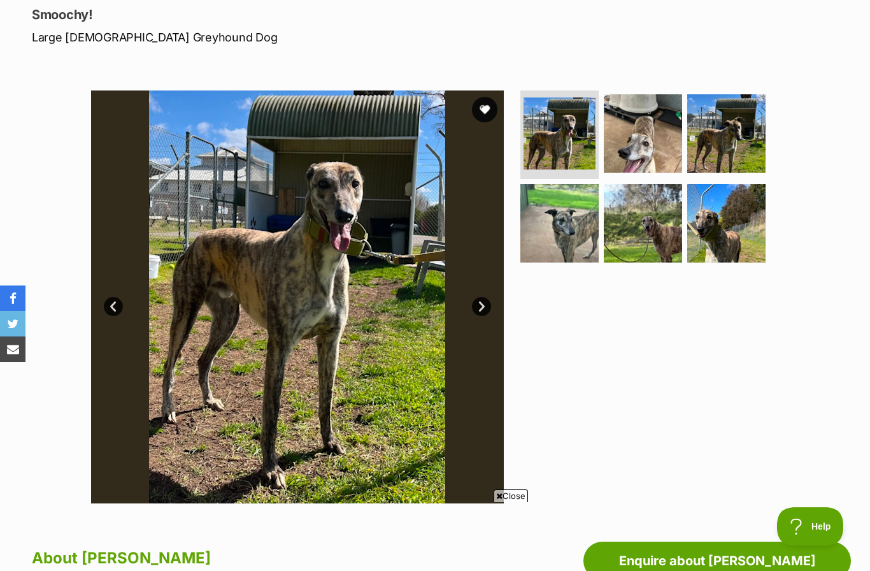
scroll to position [170, 0]
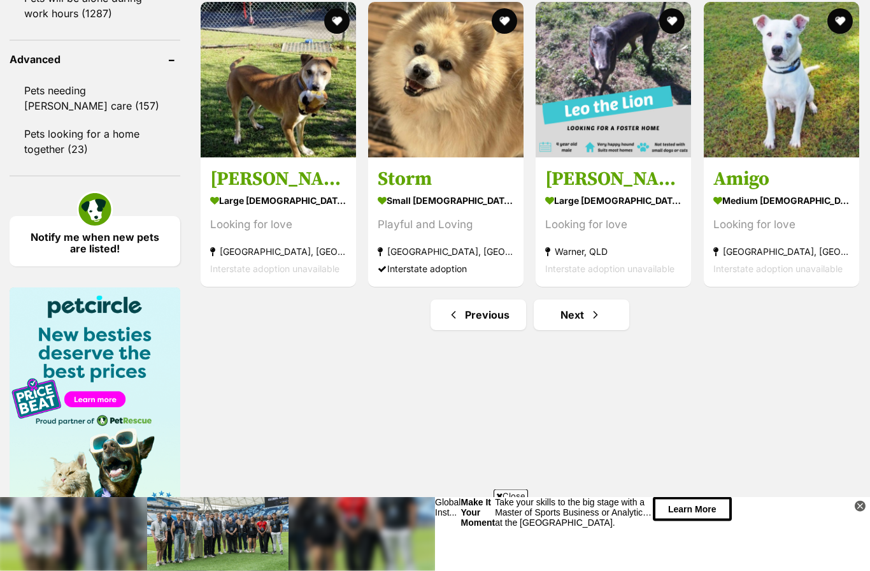
scroll to position [1728, 0]
click at [851, 517] on div "Learn More" at bounding box center [762, 534] width 218 height 74
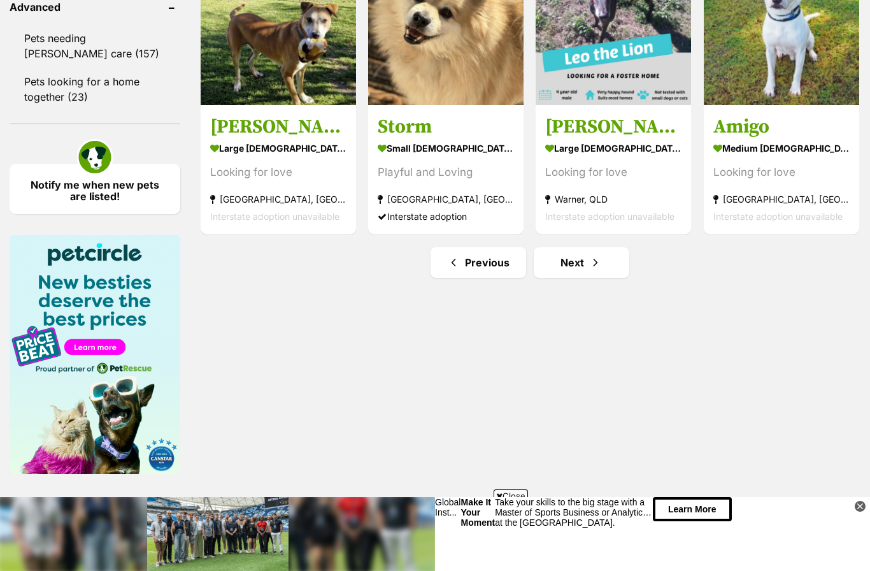
click at [864, 508] on icon at bounding box center [860, 506] width 11 height 11
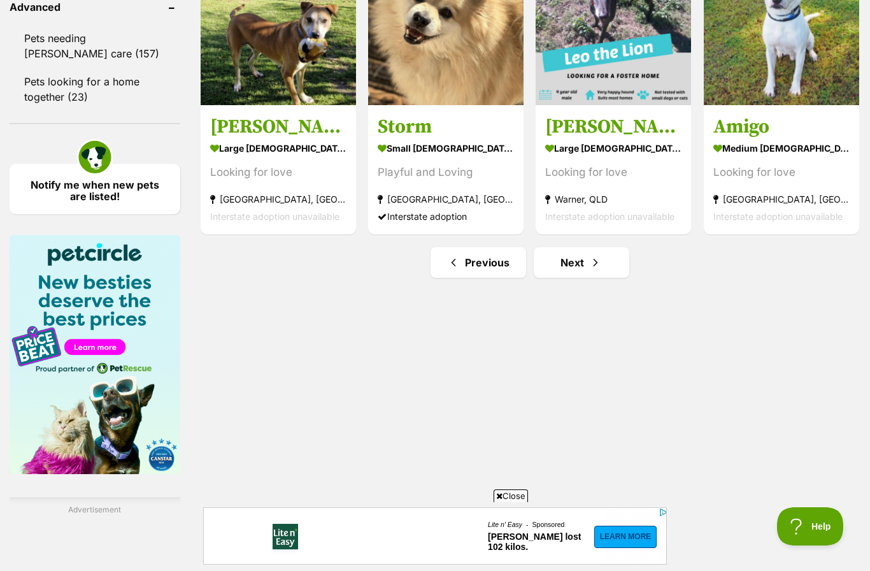
scroll to position [0, 0]
click at [515, 492] on span "Close" at bounding box center [511, 495] width 34 height 13
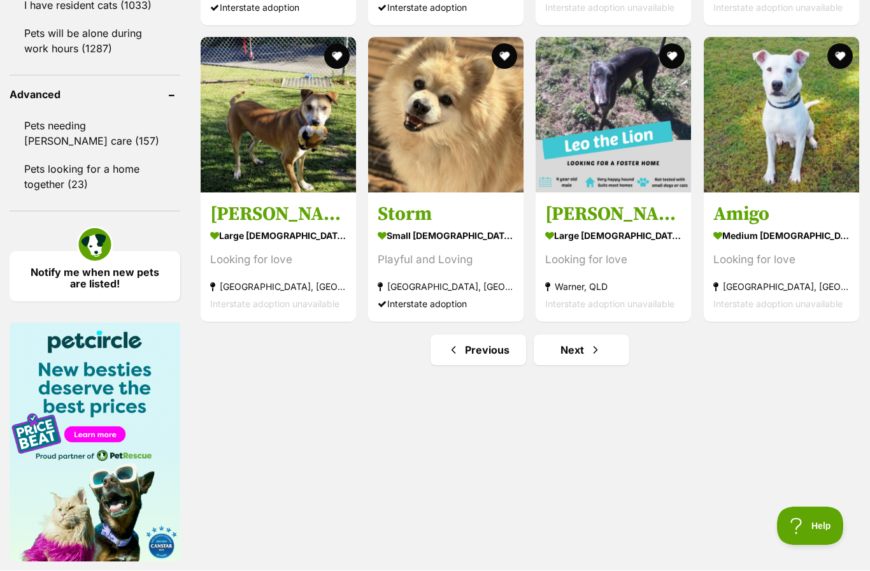
scroll to position [1693, 0]
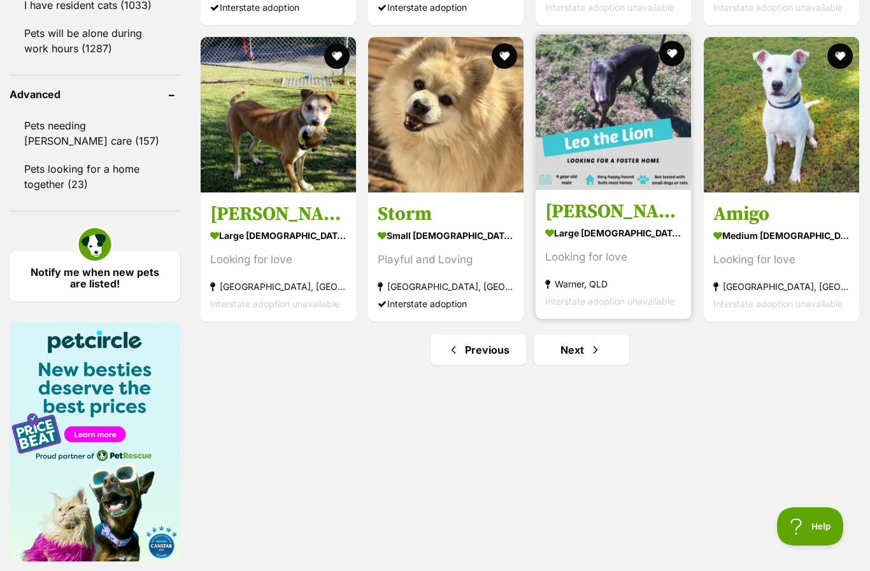
click at [622, 190] on img at bounding box center [613, 111] width 155 height 155
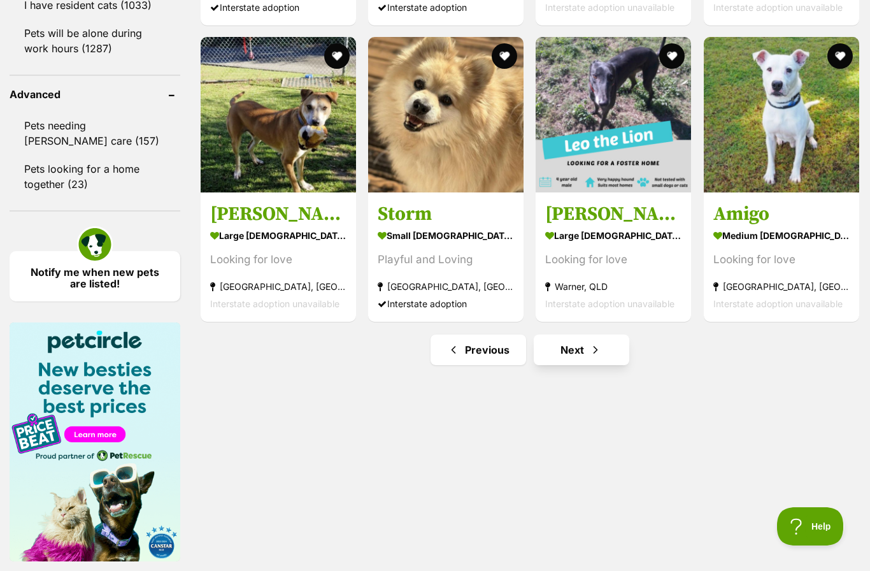
click at [560, 365] on link "Next" at bounding box center [582, 349] width 96 height 31
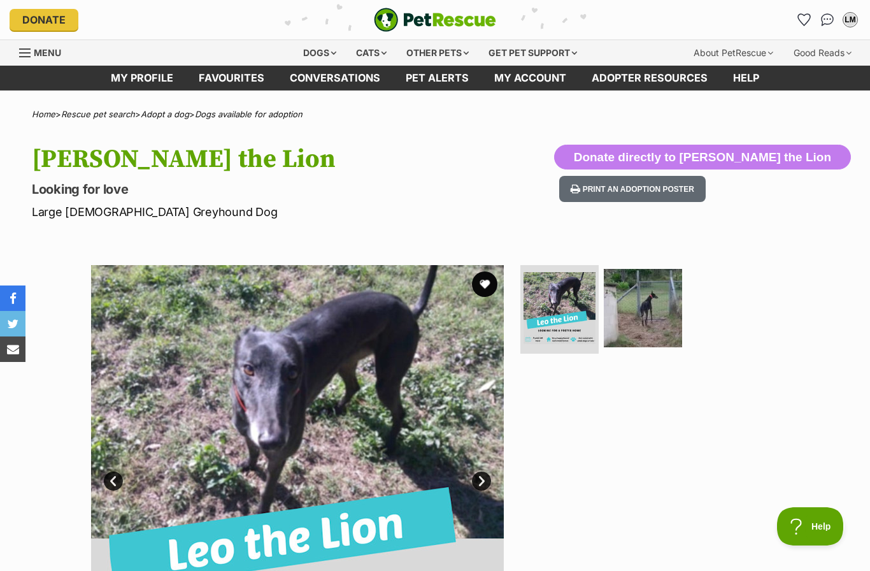
click at [482, 483] on link "Next" at bounding box center [481, 480] width 19 height 19
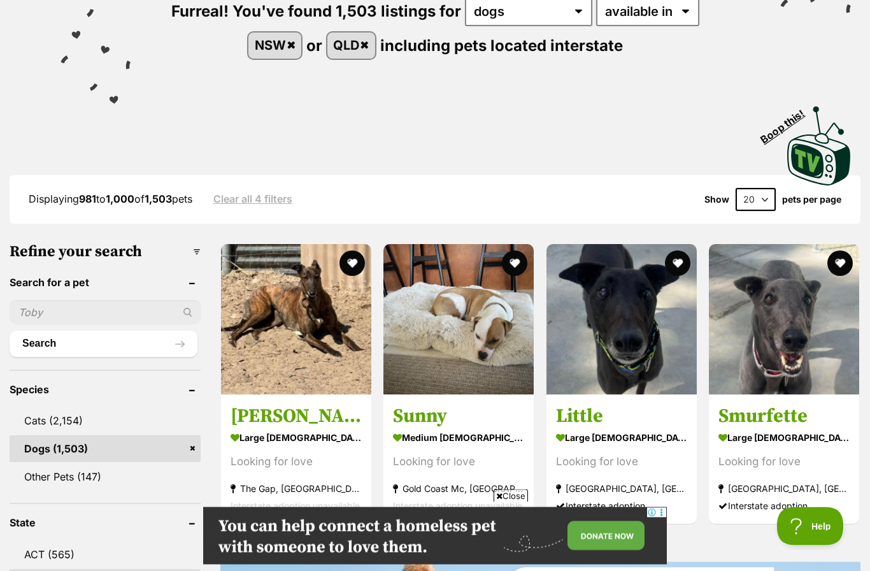
scroll to position [253, 0]
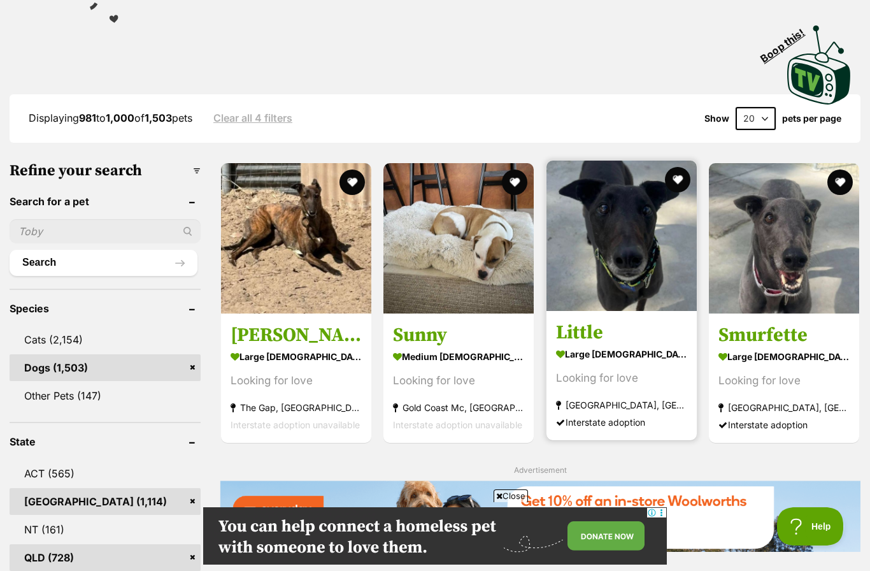
click at [623, 252] on img at bounding box center [622, 236] width 150 height 150
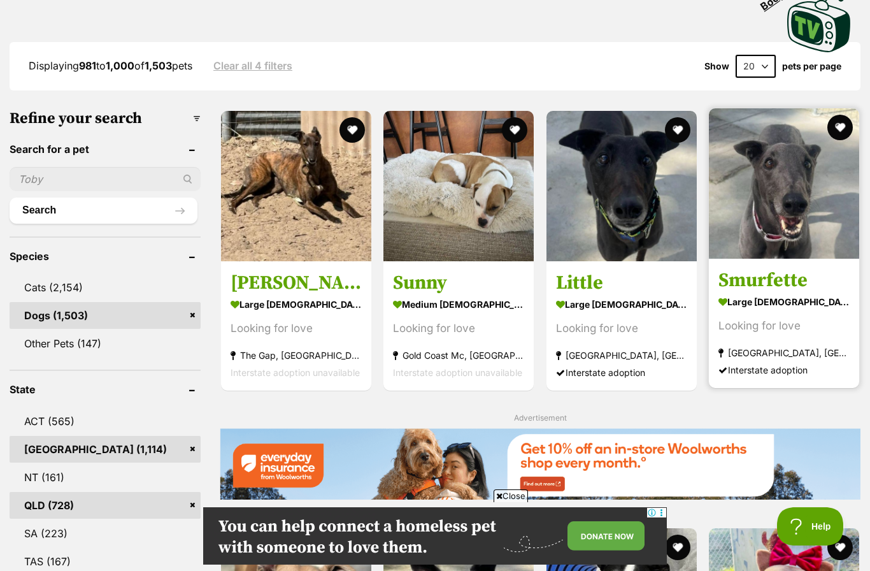
click at [784, 208] on img at bounding box center [784, 183] width 150 height 150
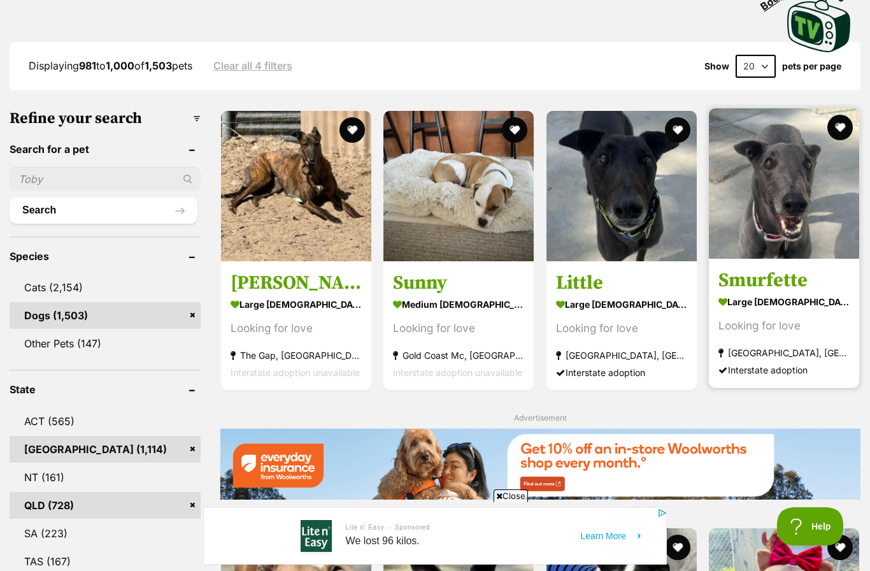
scroll to position [0, 0]
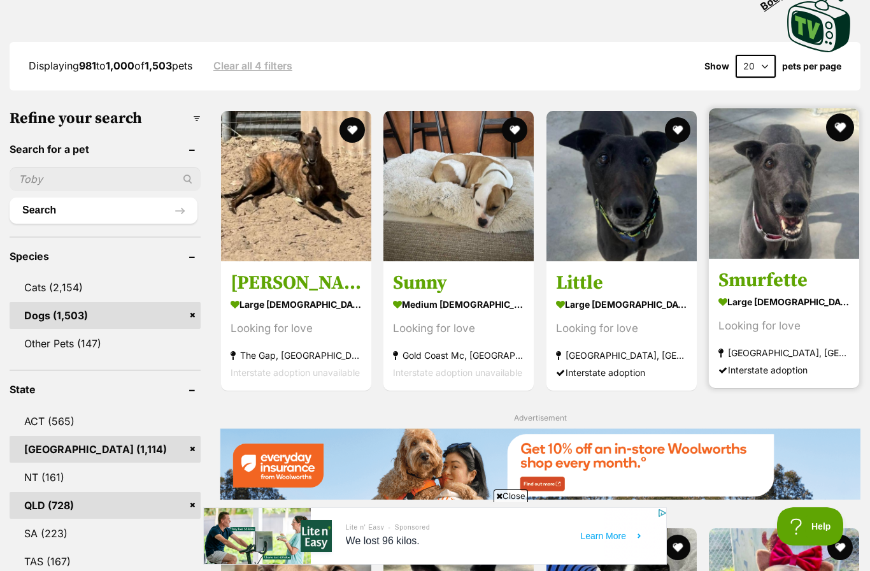
click at [835, 121] on button "favourite" at bounding box center [840, 127] width 28 height 28
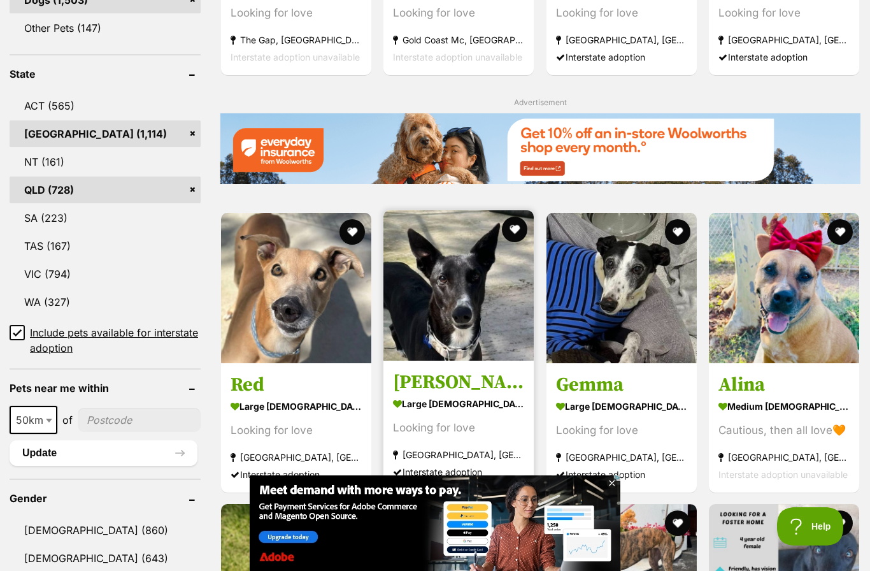
click at [449, 299] on img at bounding box center [458, 285] width 150 height 150
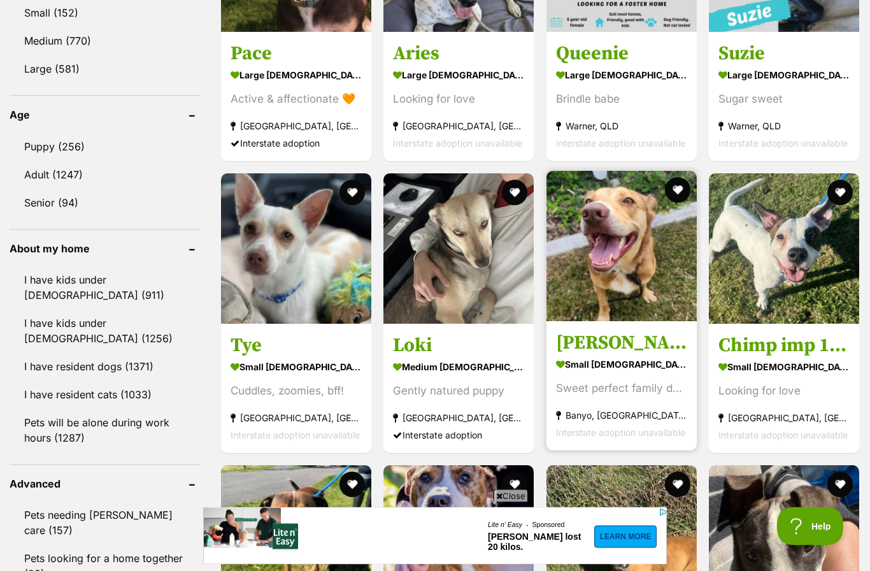
scroll to position [1243, 0]
click at [610, 282] on img at bounding box center [622, 246] width 150 height 150
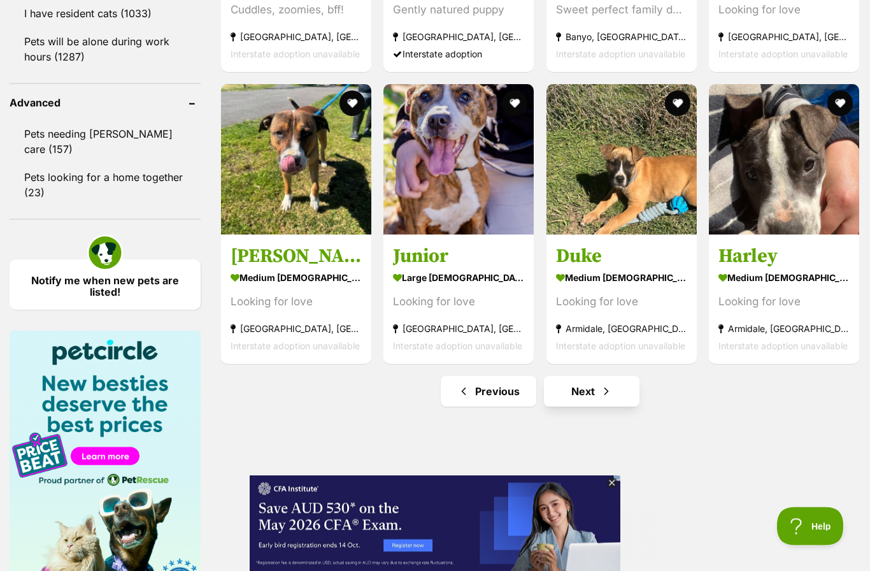
scroll to position [1624, 0]
click at [598, 389] on link "Next" at bounding box center [592, 391] width 96 height 31
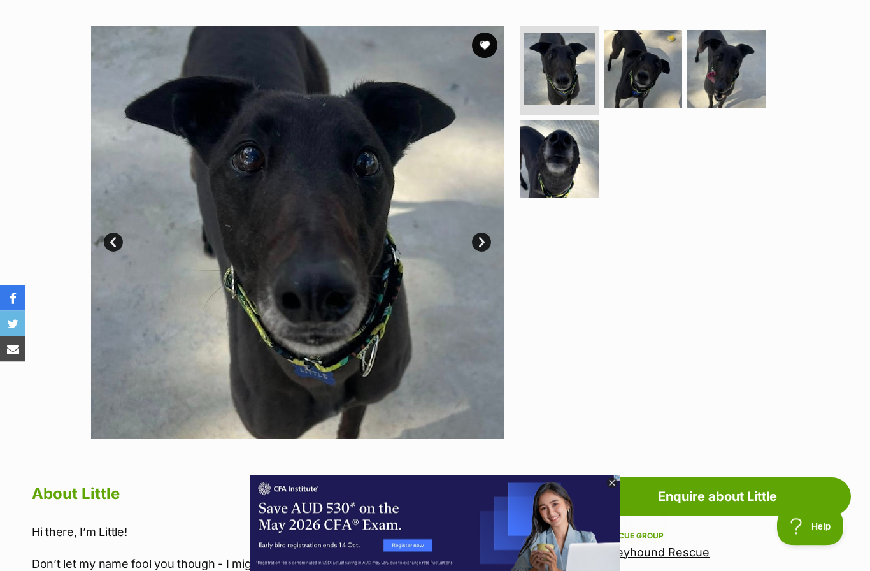
scroll to position [190, 0]
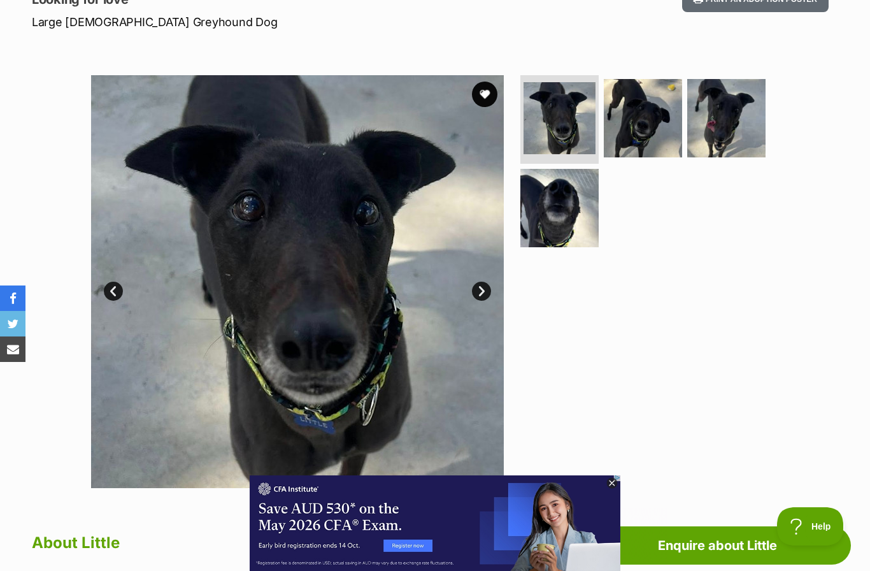
click at [611, 482] on icon at bounding box center [612, 482] width 4 height 4
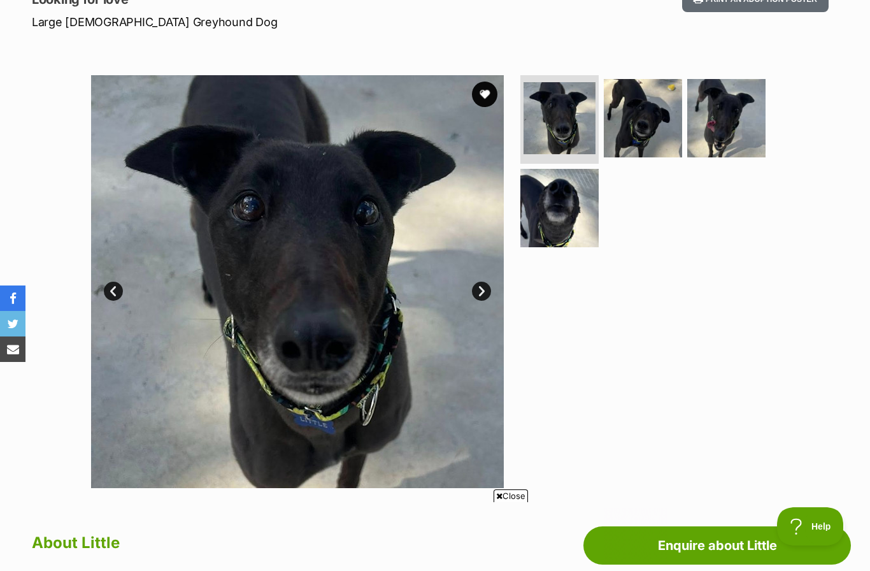
click at [481, 291] on link "Next" at bounding box center [481, 291] width 19 height 19
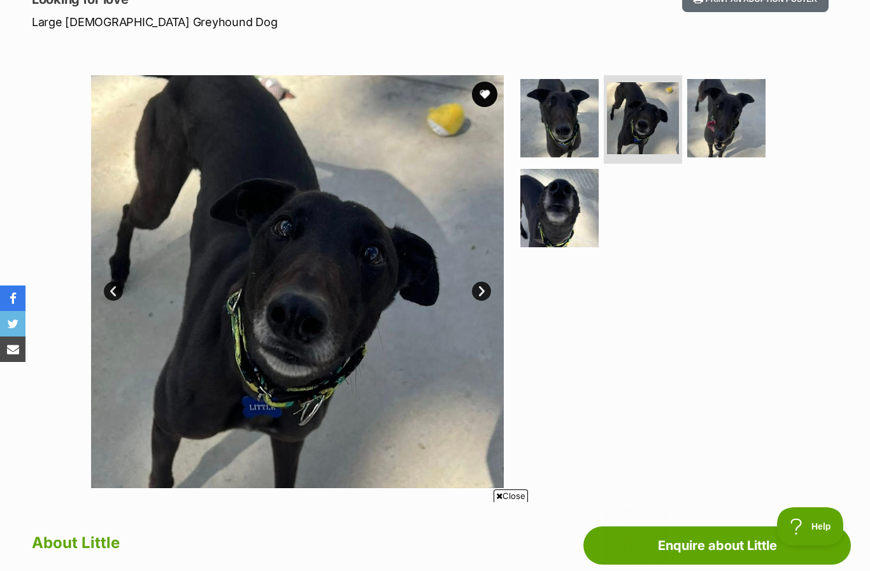
click at [482, 287] on link "Next" at bounding box center [481, 291] width 19 height 19
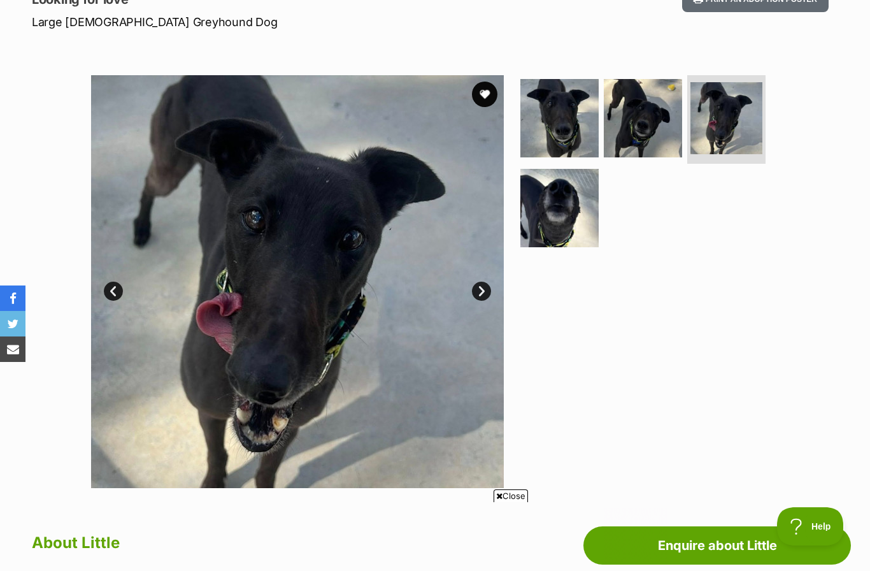
click at [481, 290] on link "Next" at bounding box center [481, 291] width 19 height 19
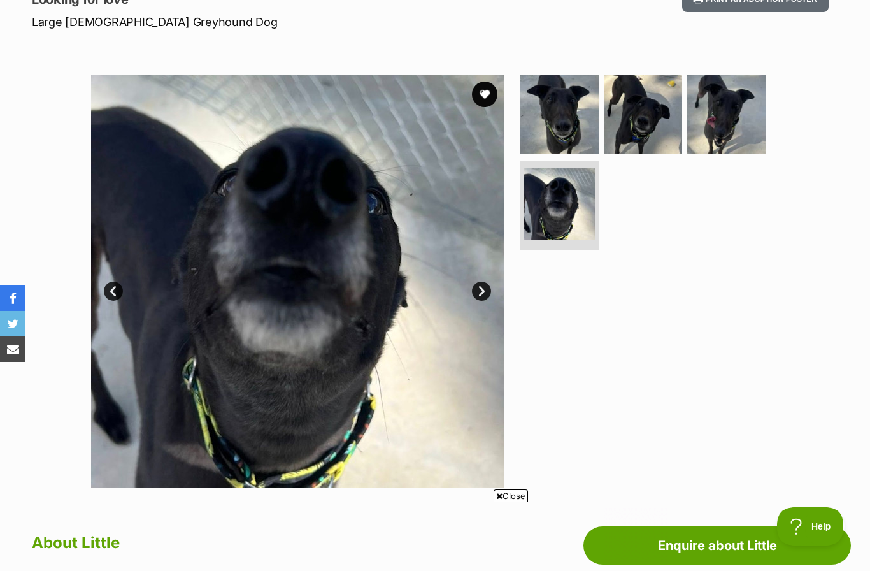
click at [485, 289] on link "Next" at bounding box center [481, 291] width 19 height 19
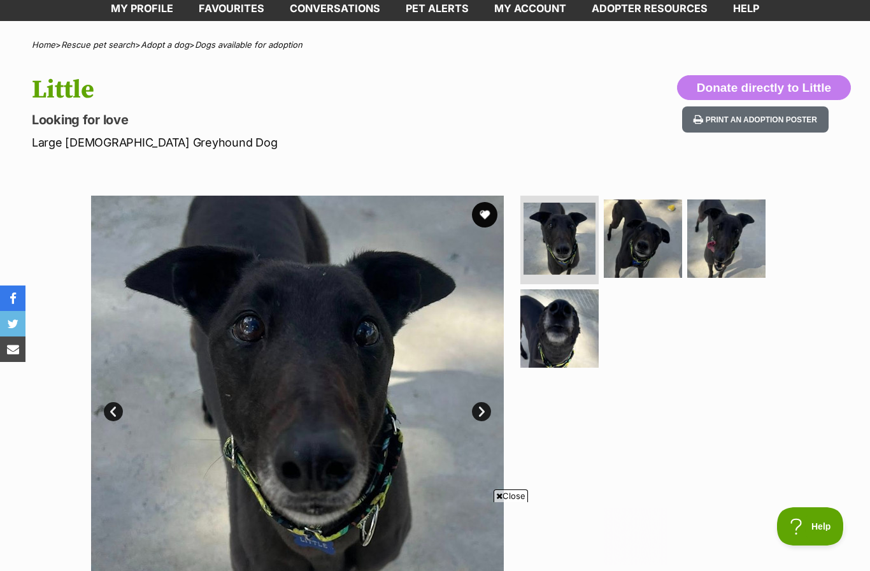
scroll to position [69, 0]
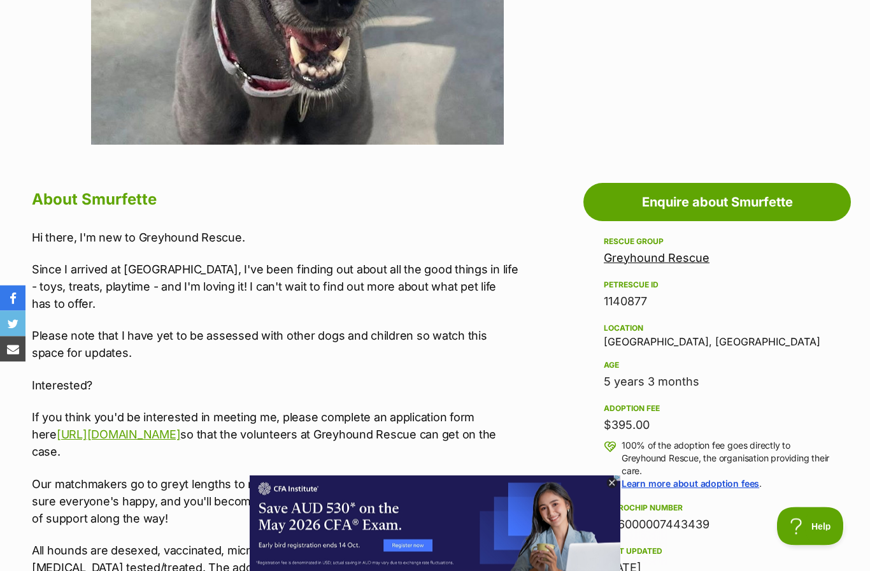
scroll to position [550, 0]
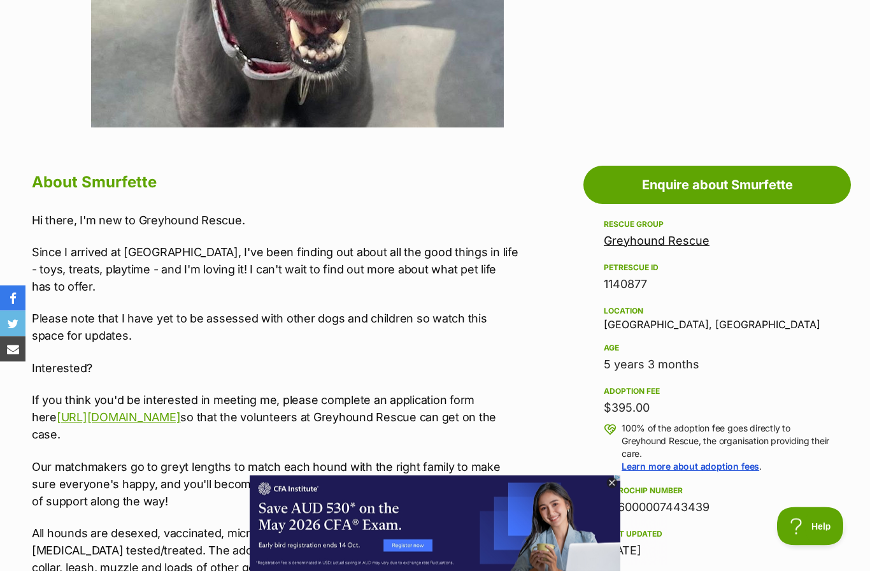
click at [612, 489] on icon at bounding box center [611, 483] width 11 height 11
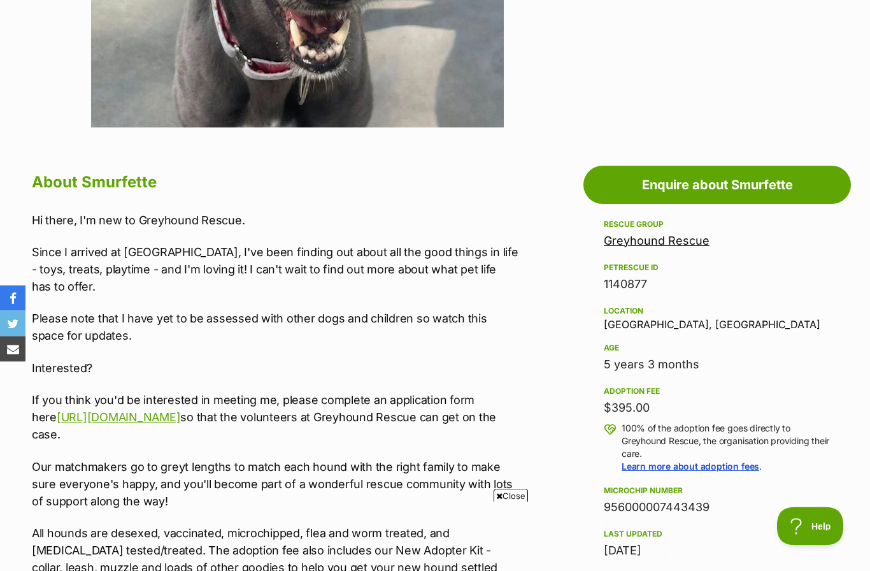
scroll to position [550, 0]
click at [510, 502] on span "Close" at bounding box center [511, 495] width 34 height 13
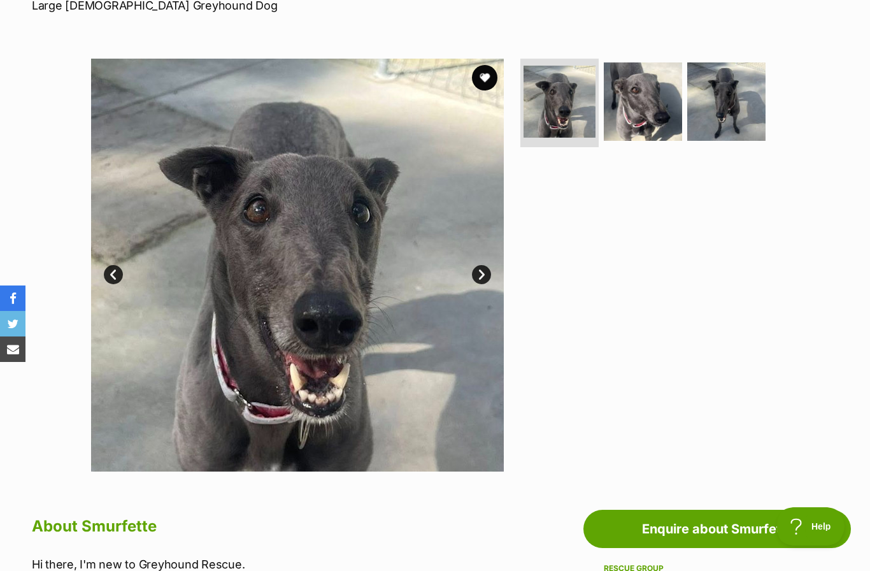
scroll to position [175, 0]
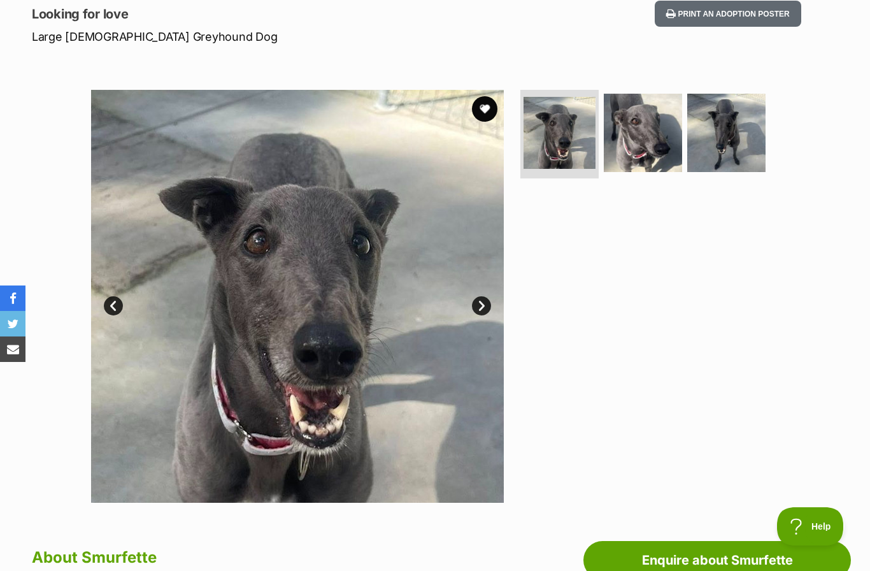
click at [485, 313] on link "Next" at bounding box center [481, 305] width 19 height 19
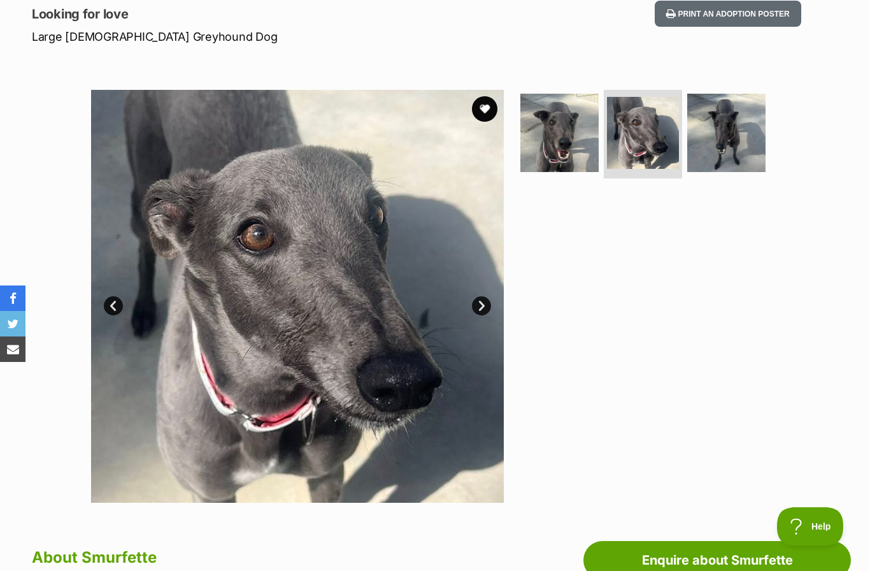
click at [490, 306] on link "Next" at bounding box center [481, 305] width 19 height 19
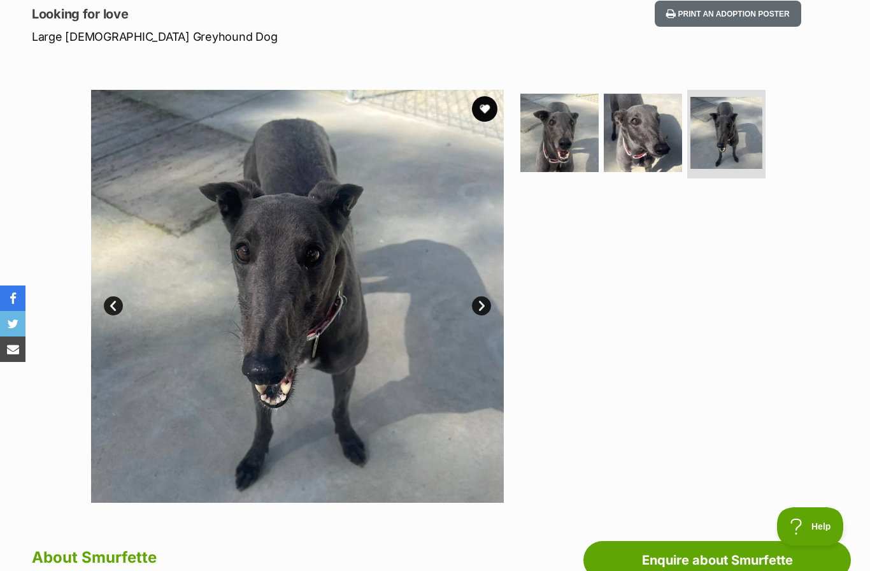
click at [485, 306] on link "Next" at bounding box center [481, 305] width 19 height 19
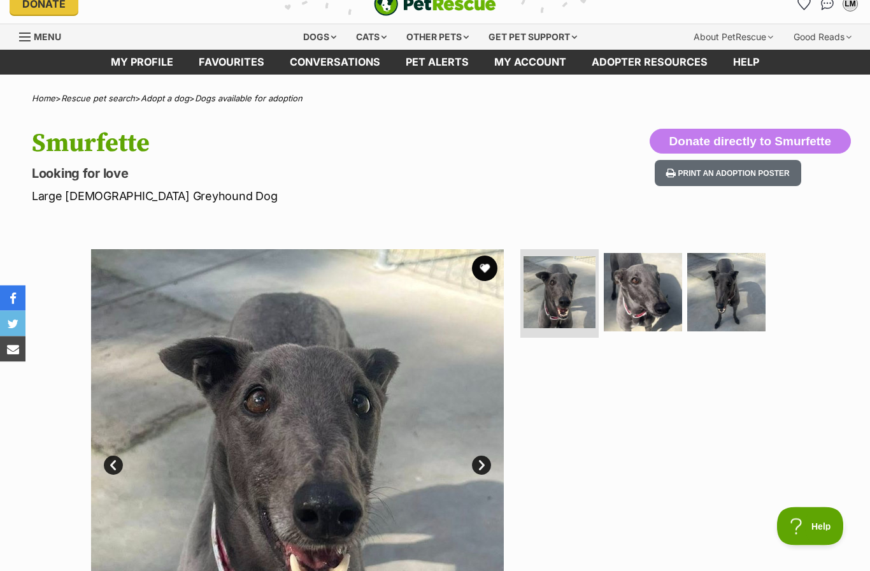
scroll to position [0, 0]
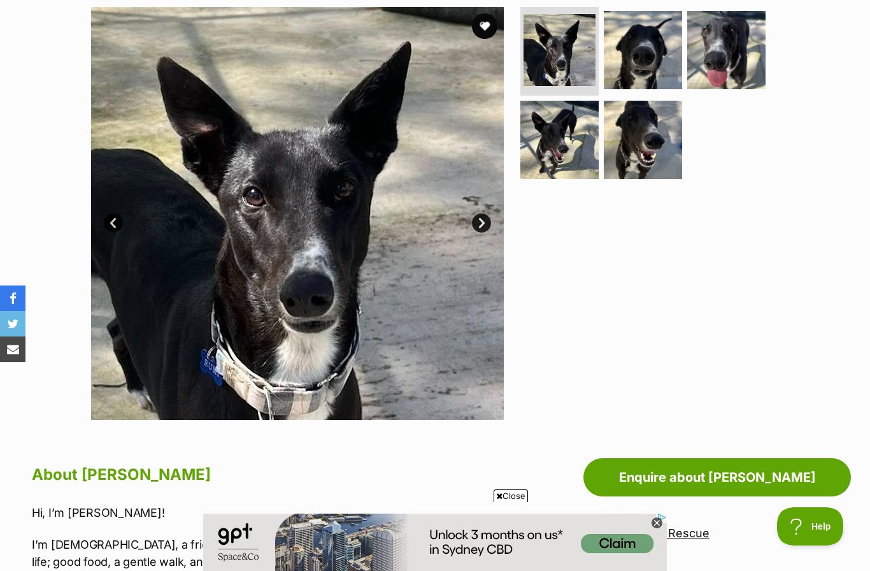
scroll to position [257, 0]
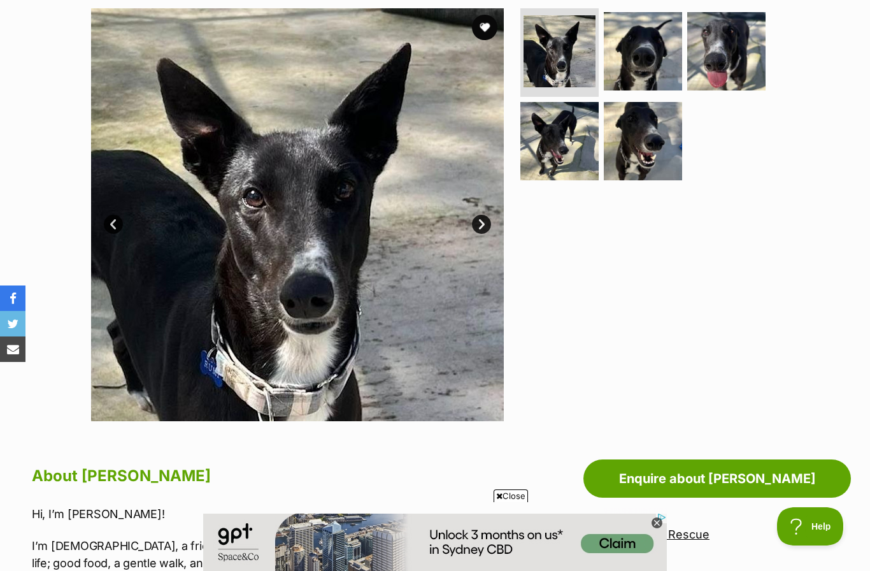
click at [490, 221] on link "Next" at bounding box center [481, 224] width 19 height 19
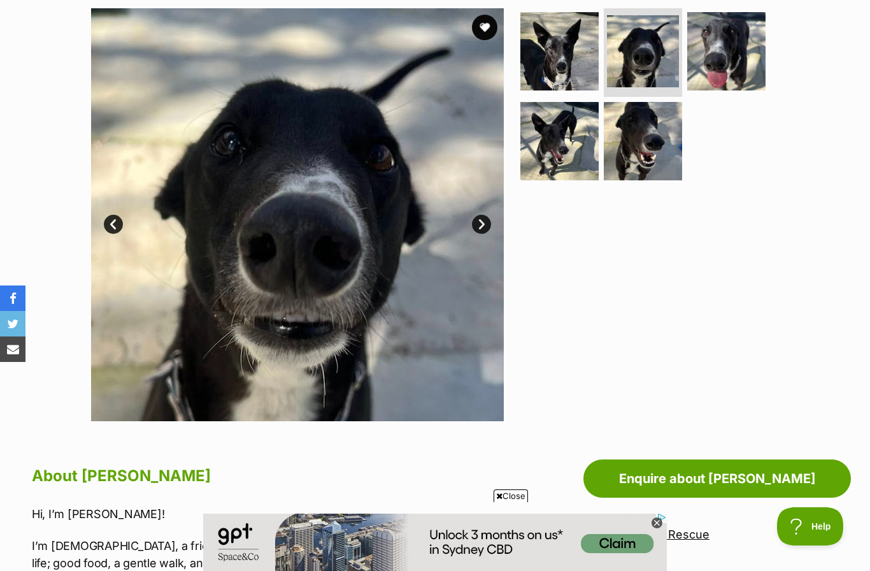
click at [486, 226] on link "Next" at bounding box center [481, 224] width 19 height 19
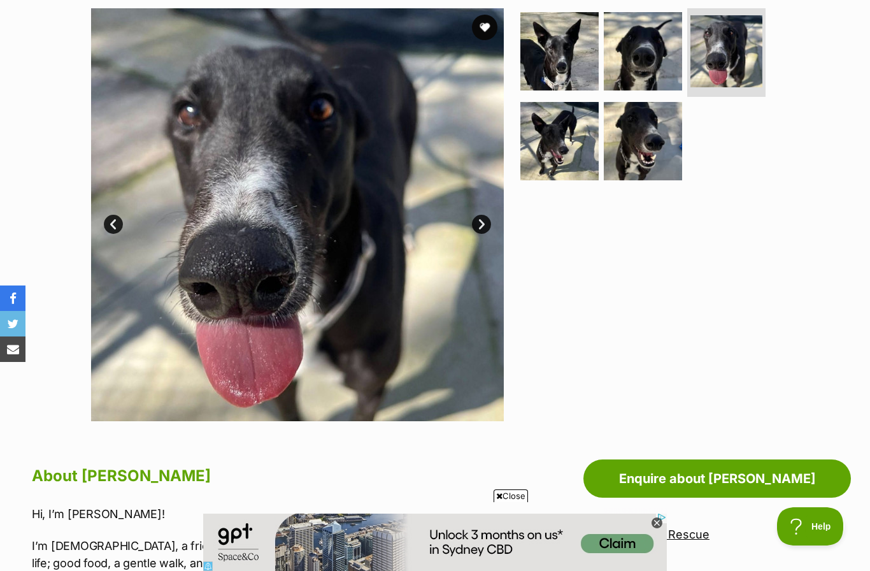
scroll to position [0, 0]
click at [486, 224] on link "Next" at bounding box center [481, 224] width 19 height 19
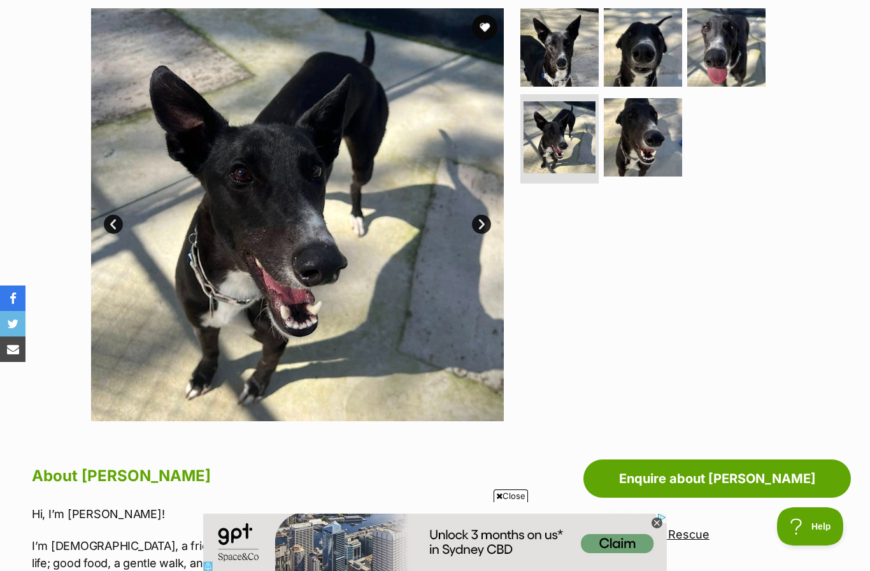
click at [484, 222] on link "Next" at bounding box center [481, 224] width 19 height 19
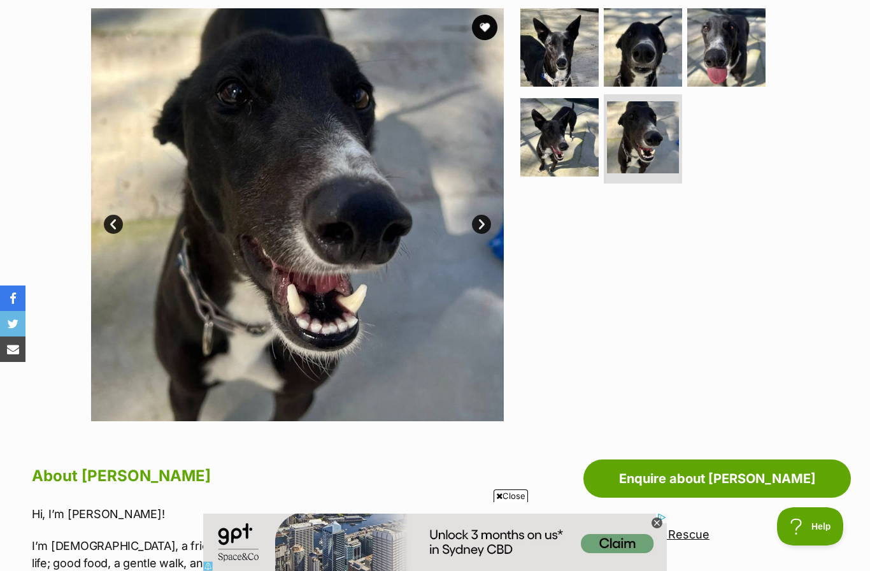
click at [485, 221] on link "Next" at bounding box center [481, 224] width 19 height 19
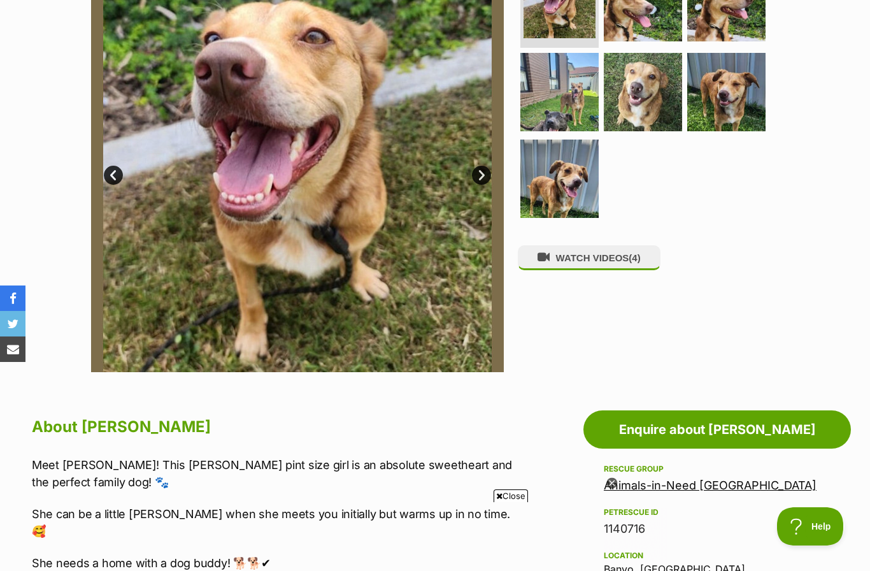
click at [612, 485] on icon at bounding box center [612, 482] width 4 height 4
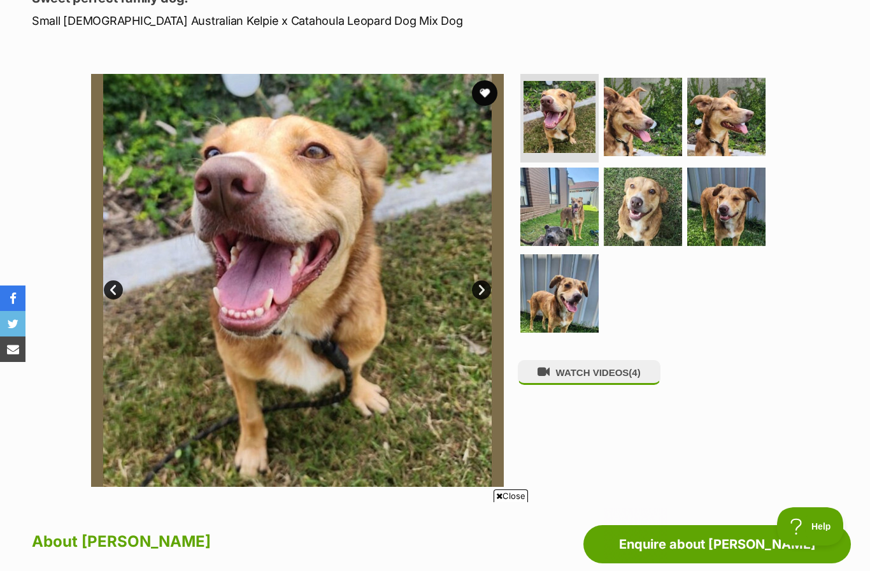
scroll to position [134, 0]
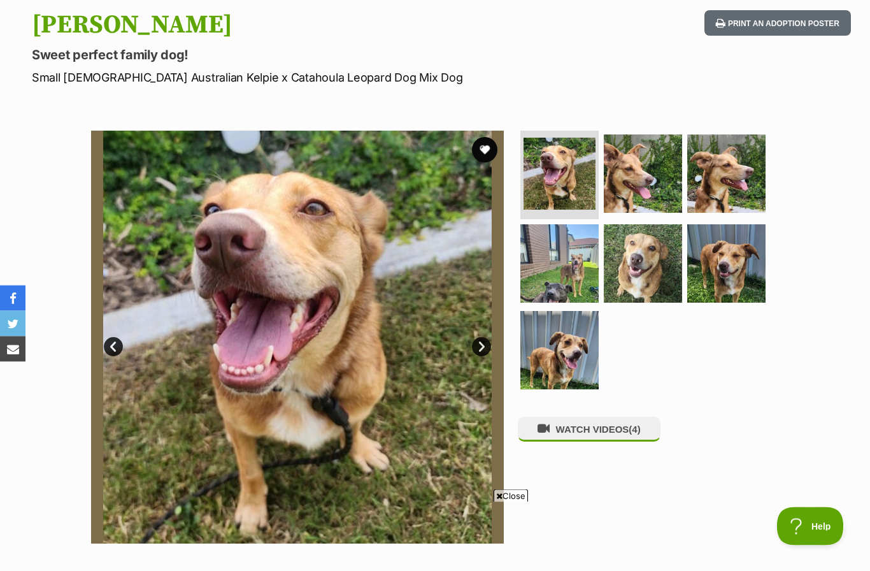
click at [487, 348] on link "Next" at bounding box center [481, 347] width 19 height 19
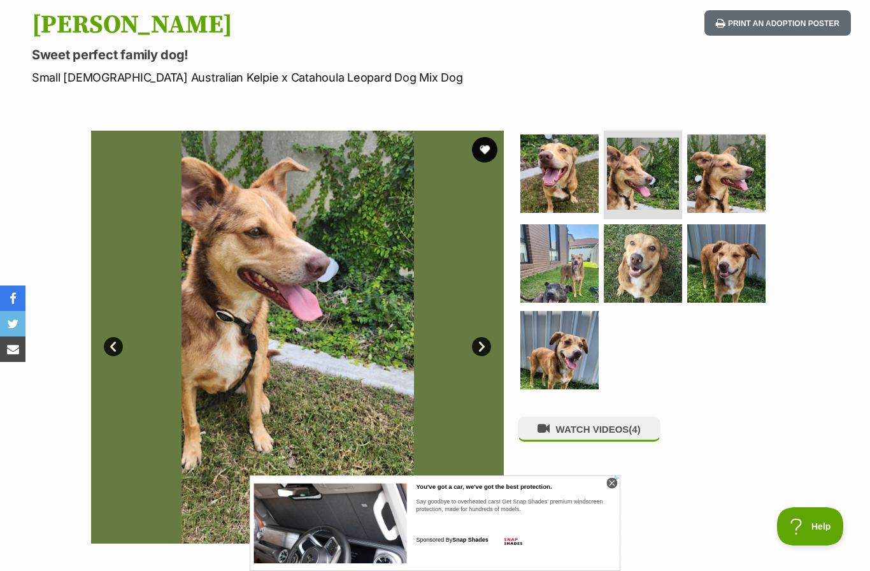
scroll to position [0, 0]
click at [485, 343] on link "Next" at bounding box center [481, 346] width 19 height 19
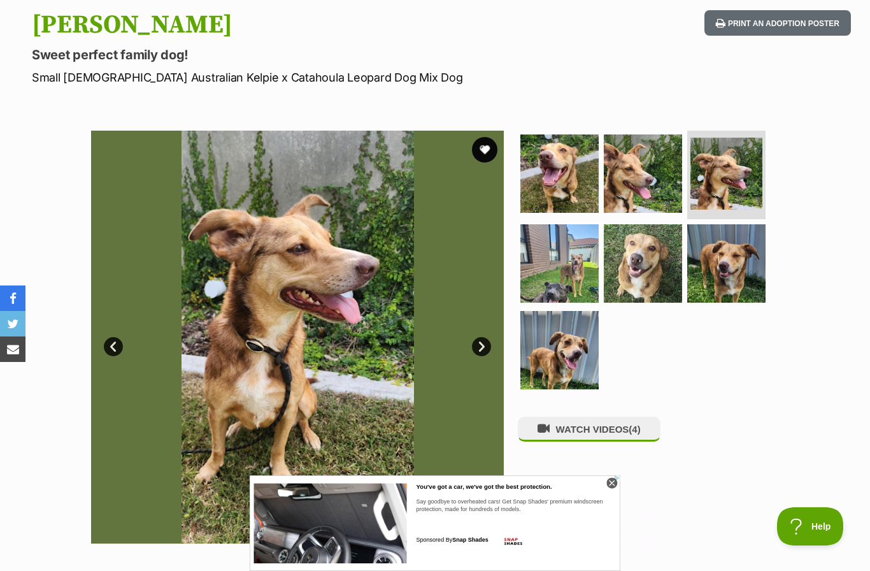
click at [486, 340] on link "Next" at bounding box center [481, 346] width 19 height 19
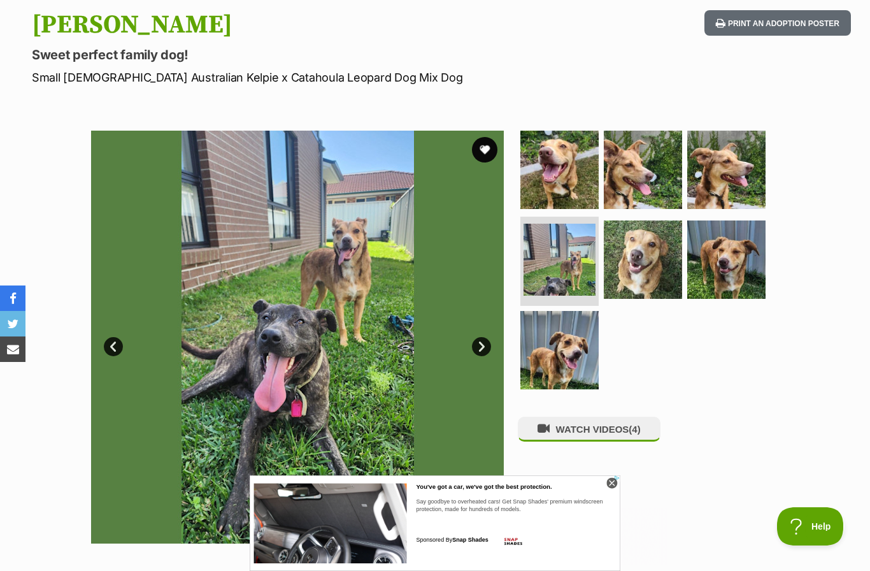
click at [481, 338] on link "Next" at bounding box center [481, 346] width 19 height 19
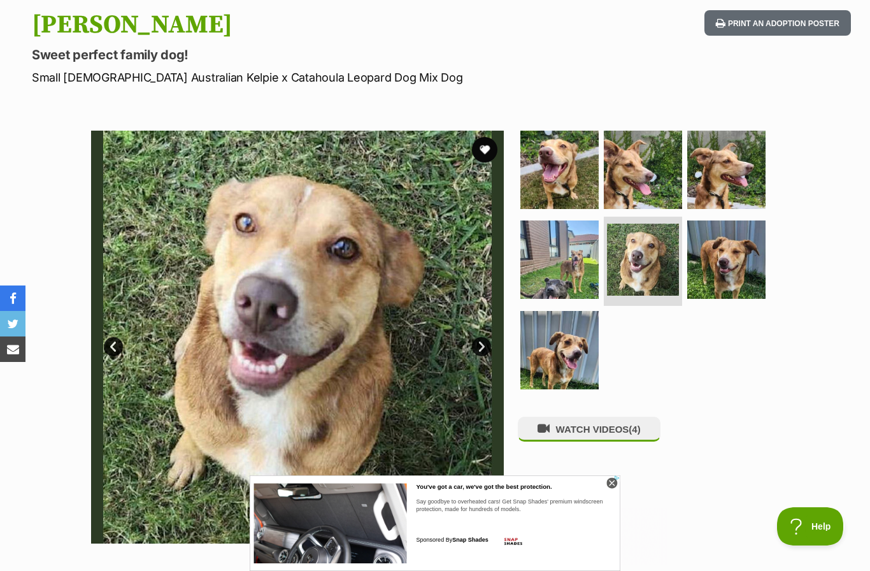
click at [483, 345] on link "Next" at bounding box center [481, 346] width 19 height 19
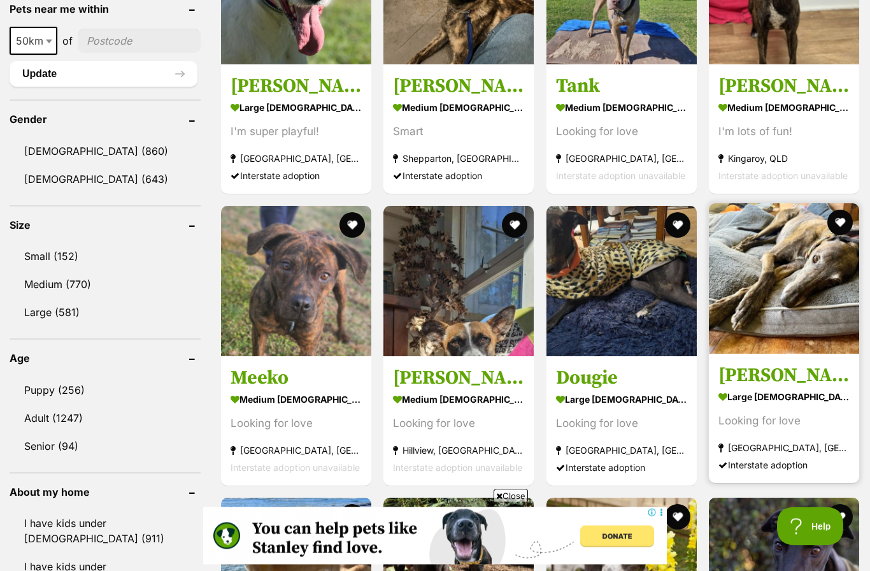
scroll to position [1000, 0]
click at [764, 292] on img at bounding box center [784, 278] width 150 height 150
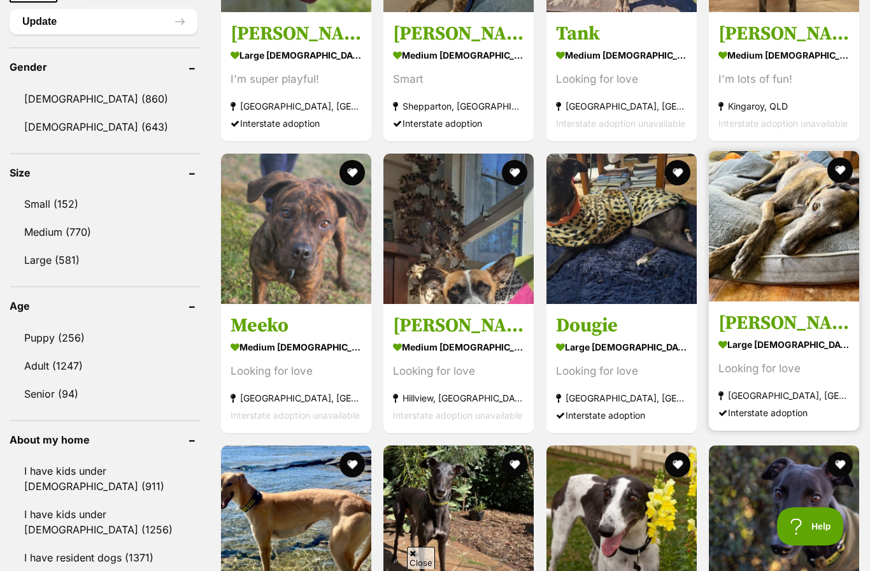
scroll to position [0, 0]
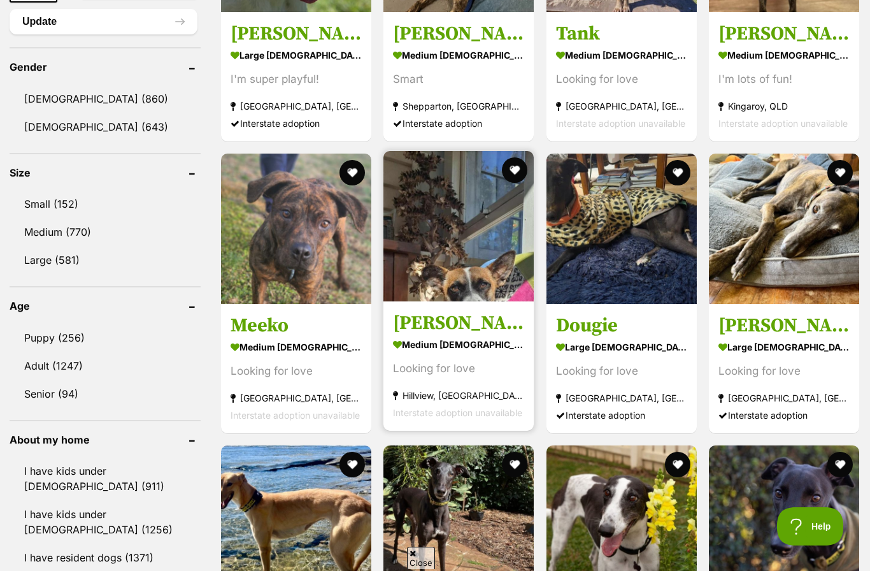
click at [437, 268] on img at bounding box center [458, 226] width 150 height 150
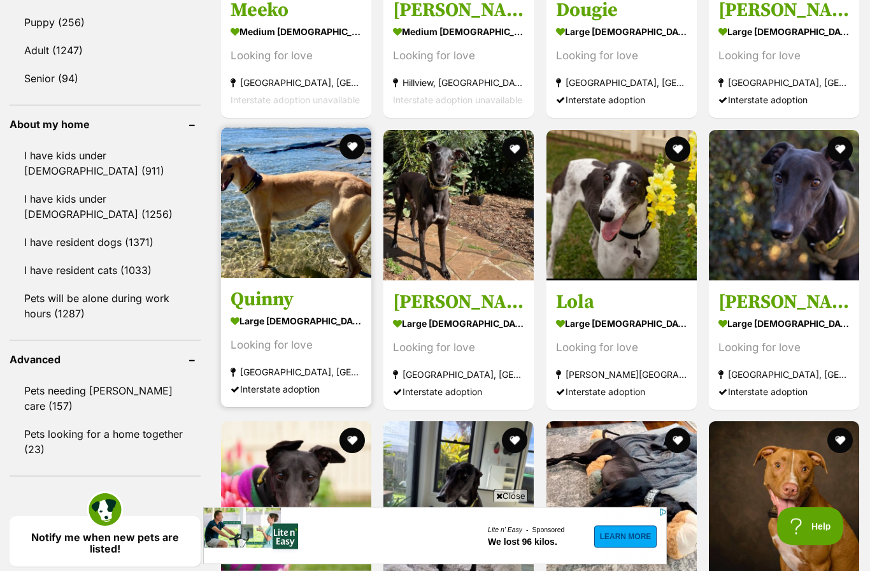
scroll to position [1367, 0]
click at [293, 224] on img at bounding box center [296, 202] width 150 height 150
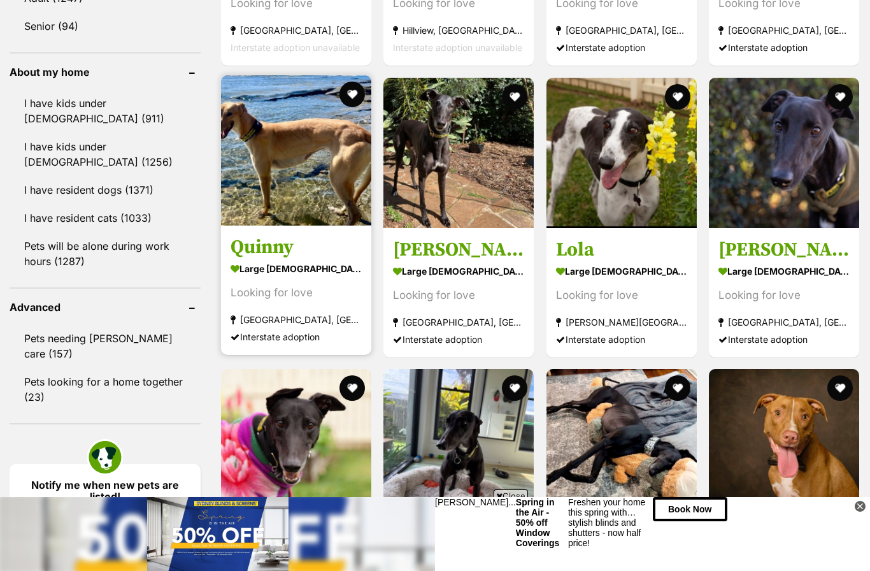
scroll to position [0, 0]
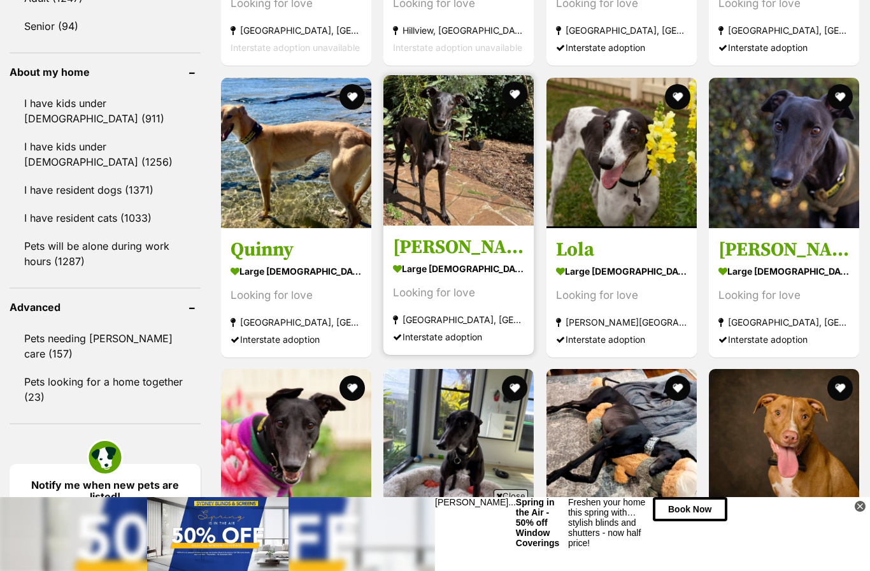
click at [451, 179] on img at bounding box center [458, 150] width 150 height 150
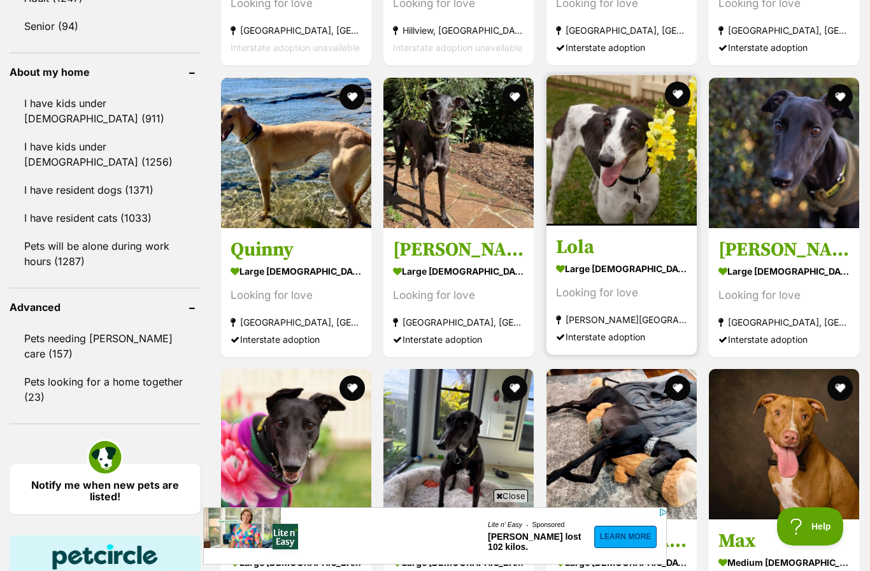
click at [613, 189] on img at bounding box center [622, 150] width 150 height 150
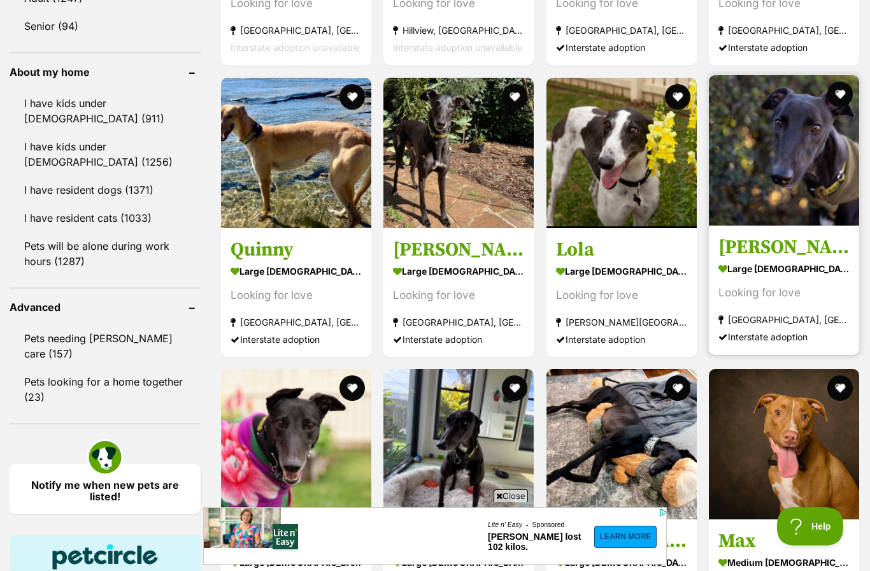
click at [802, 158] on img at bounding box center [784, 150] width 150 height 150
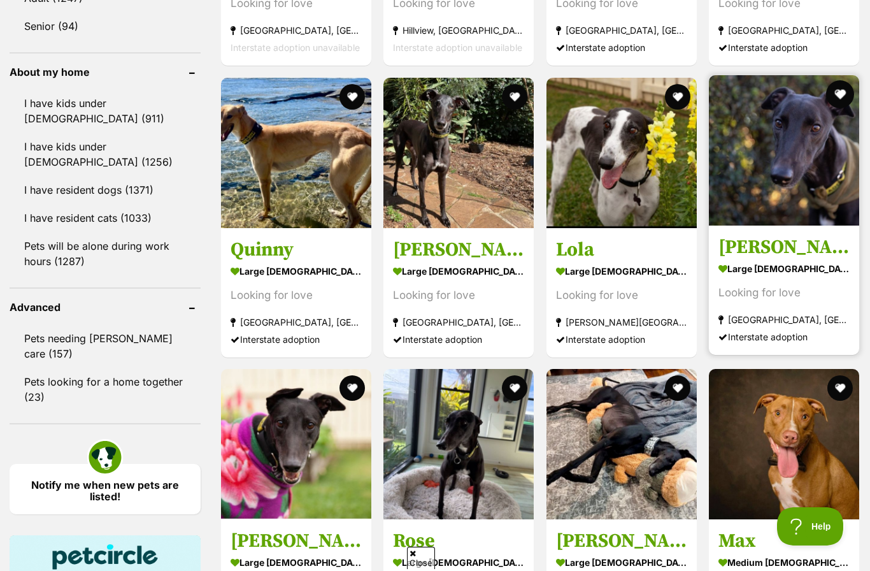
click at [835, 92] on button "favourite" at bounding box center [840, 94] width 28 height 28
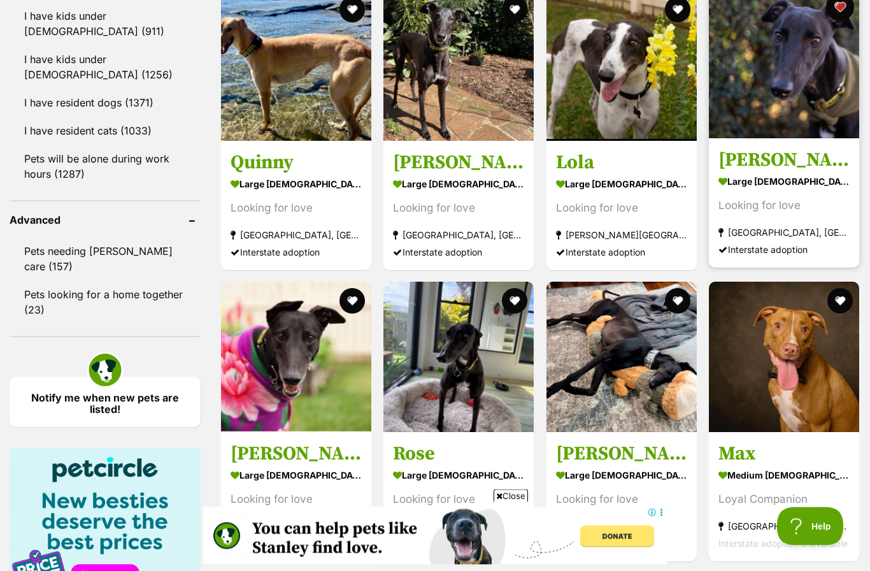
scroll to position [1507, 0]
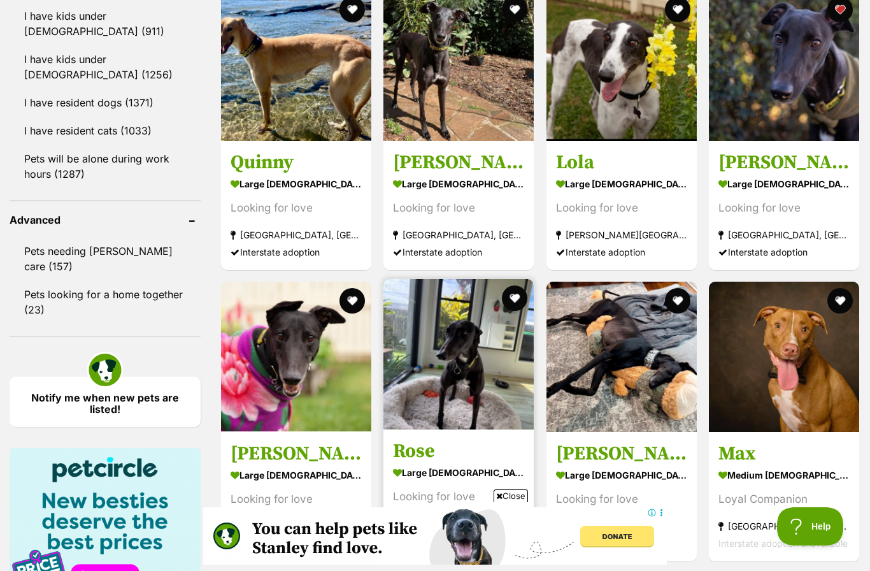
click at [459, 383] on img at bounding box center [458, 354] width 150 height 150
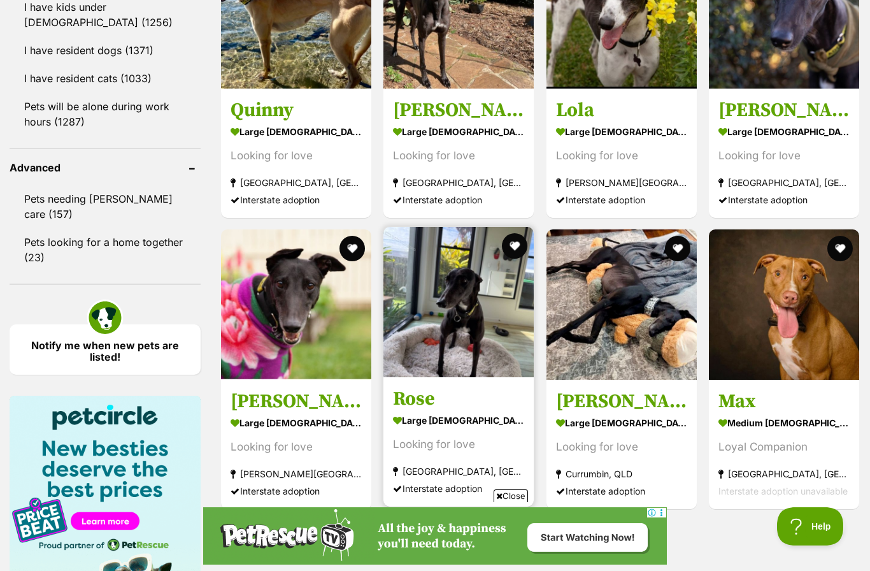
scroll to position [0, 0]
click at [515, 249] on button "favourite" at bounding box center [515, 246] width 28 height 28
click at [513, 247] on button "favourite" at bounding box center [515, 246] width 28 height 28
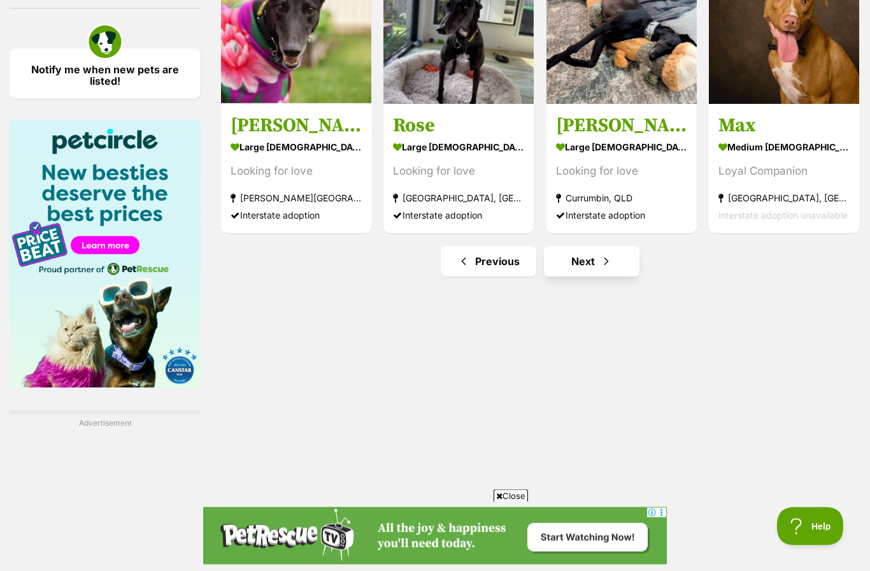
scroll to position [1835, 0]
click at [598, 267] on link "Next" at bounding box center [592, 261] width 96 height 31
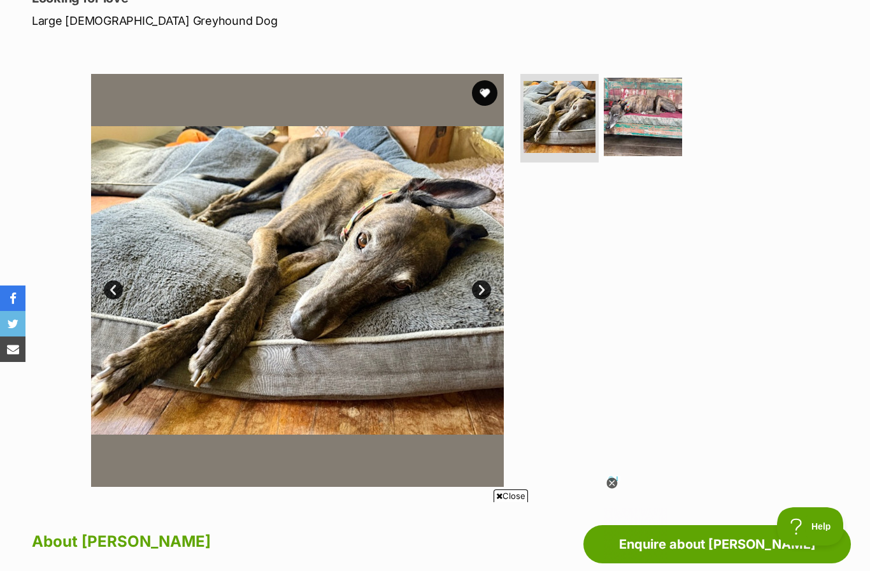
scroll to position [190, 0]
click at [482, 283] on link "Next" at bounding box center [481, 290] width 19 height 19
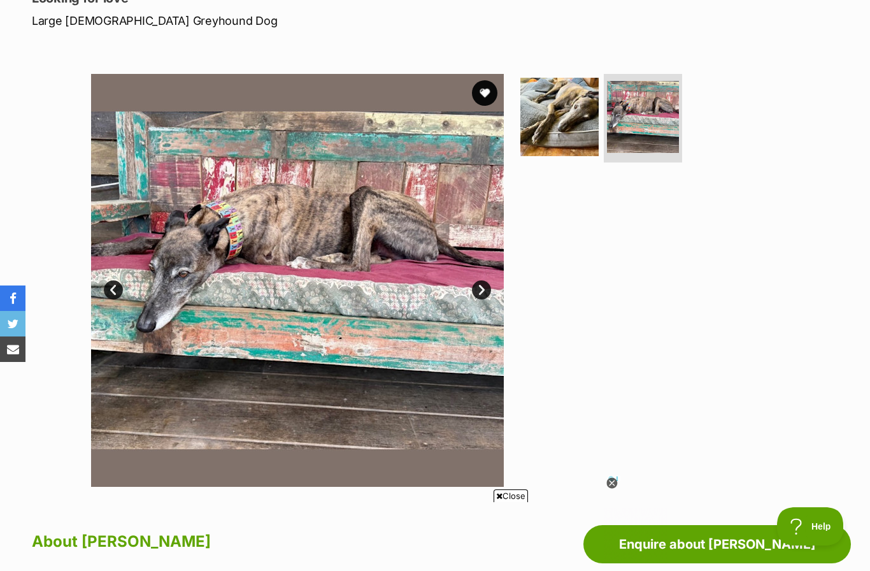
scroll to position [0, 0]
click at [480, 287] on link "Next" at bounding box center [481, 289] width 19 height 19
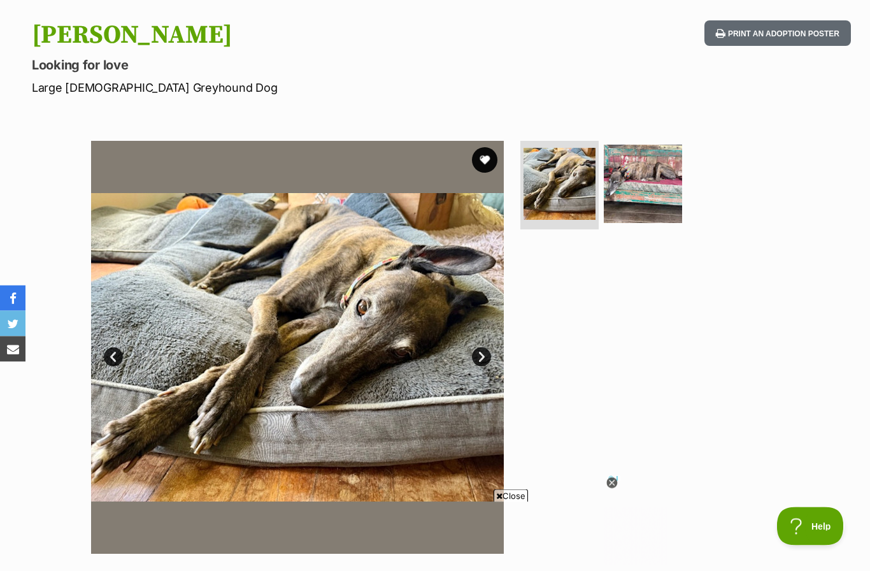
scroll to position [111, 0]
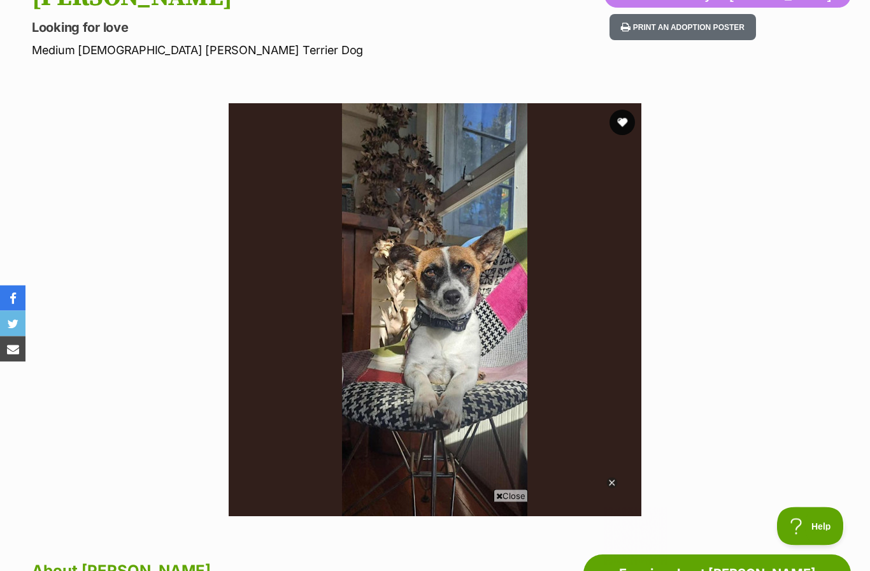
scroll to position [166, 0]
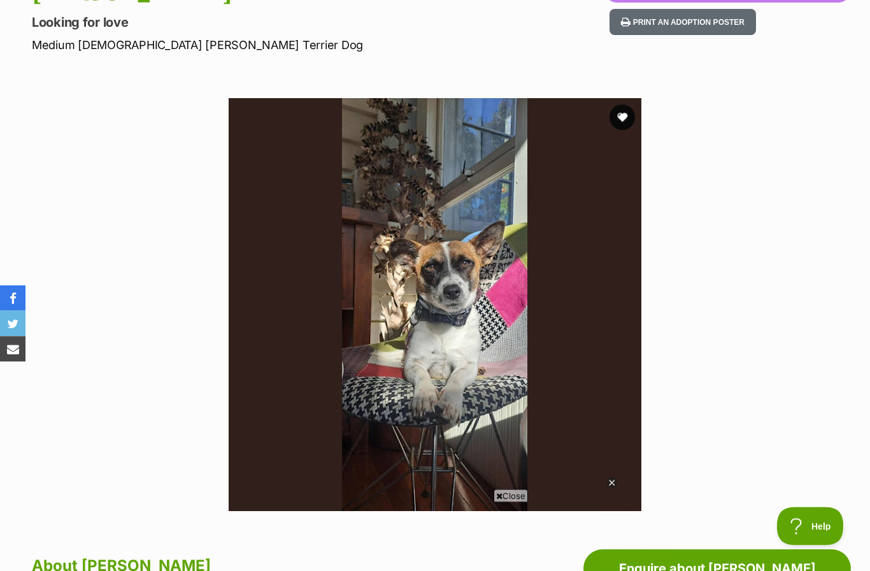
click at [433, 331] on img at bounding box center [435, 305] width 413 height 413
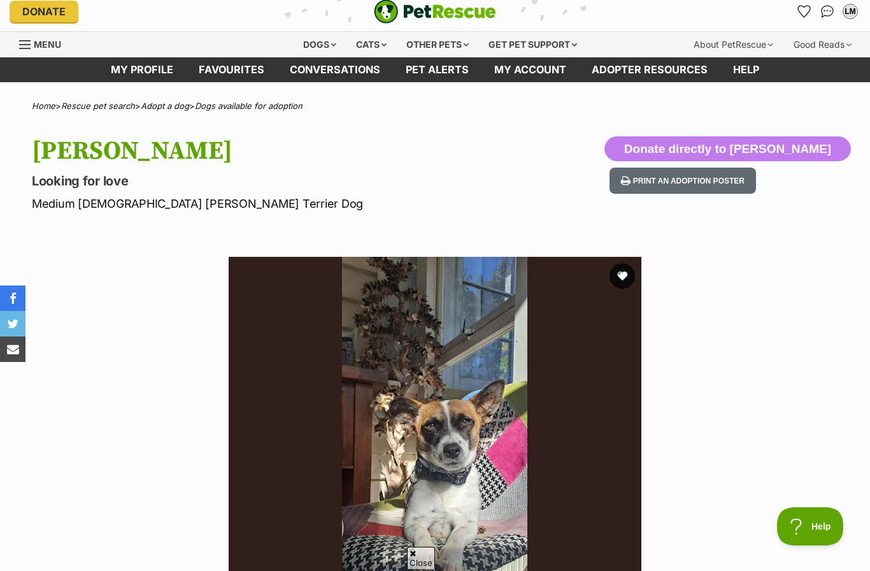
scroll to position [0, 0]
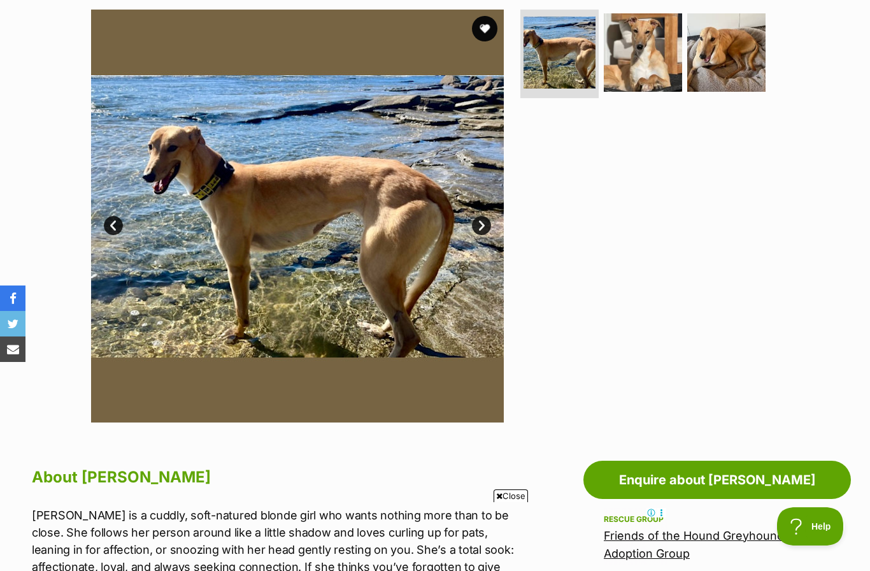
click at [485, 221] on link "Next" at bounding box center [481, 225] width 19 height 19
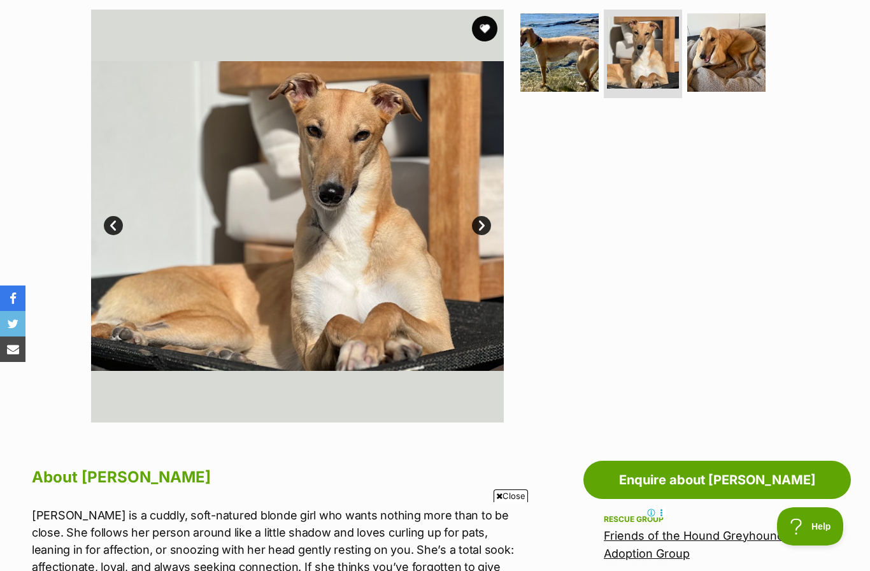
click at [486, 223] on link "Next" at bounding box center [481, 225] width 19 height 19
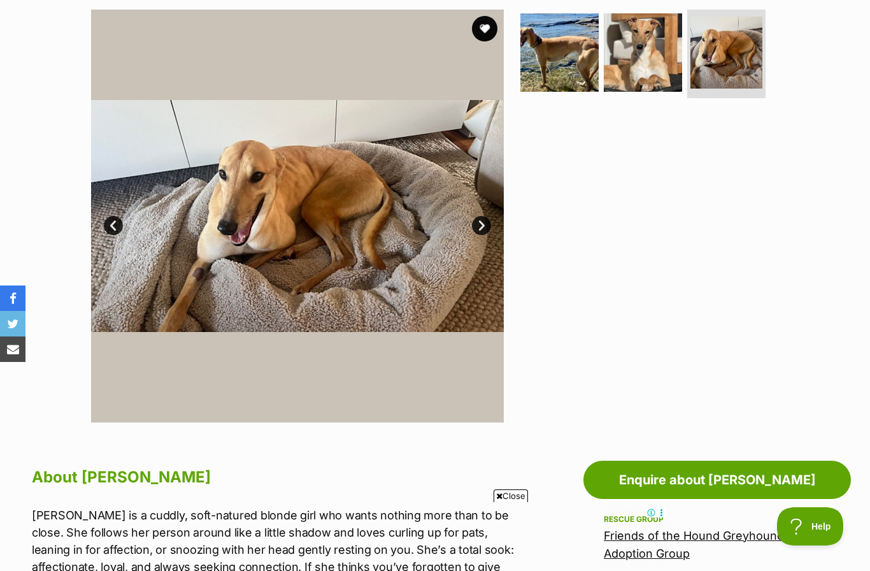
click at [484, 223] on link "Next" at bounding box center [481, 225] width 19 height 19
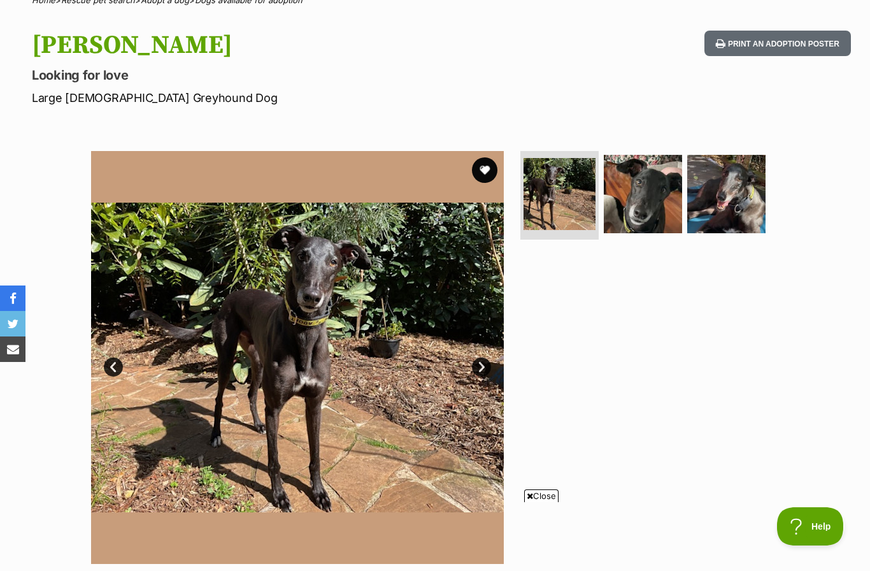
click at [481, 365] on link "Next" at bounding box center [481, 366] width 19 height 19
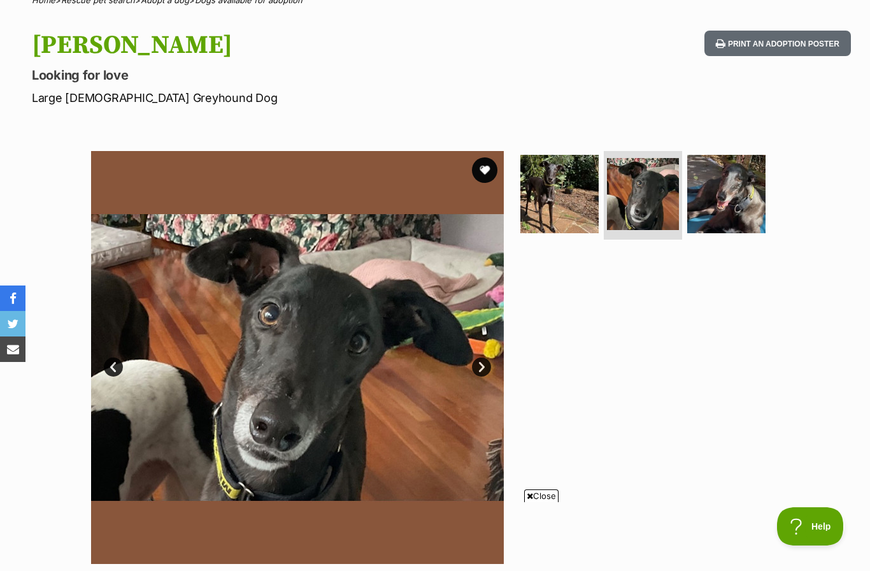
click at [485, 368] on link "Next" at bounding box center [481, 366] width 19 height 19
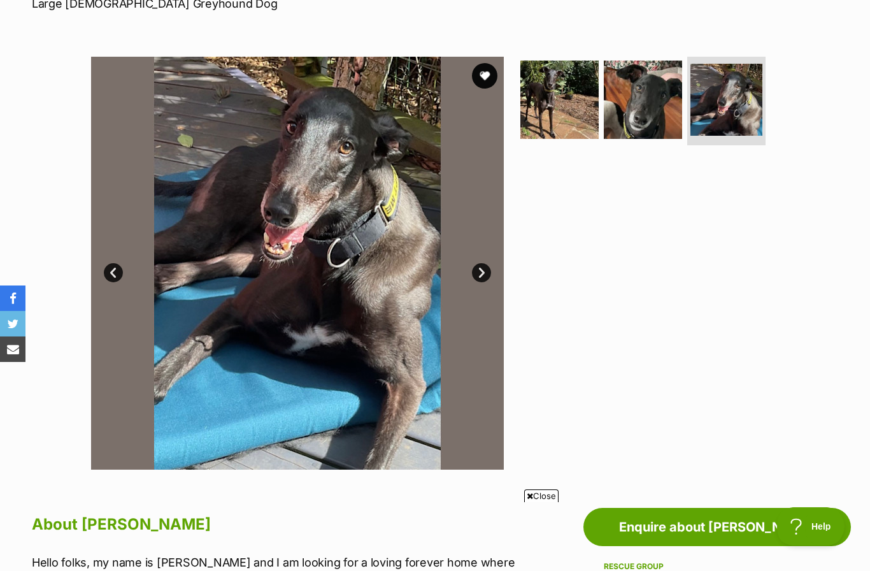
scroll to position [192, 0]
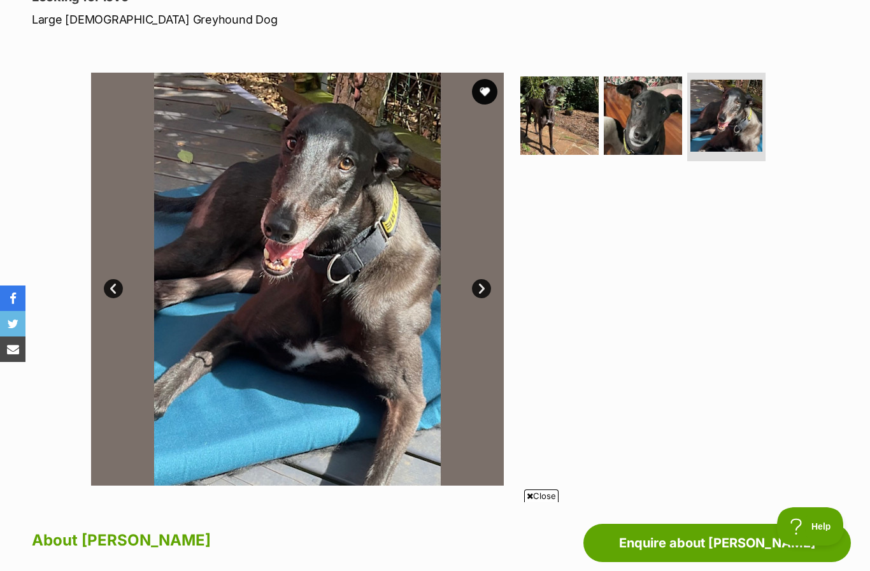
click at [476, 282] on link "Next" at bounding box center [481, 288] width 19 height 19
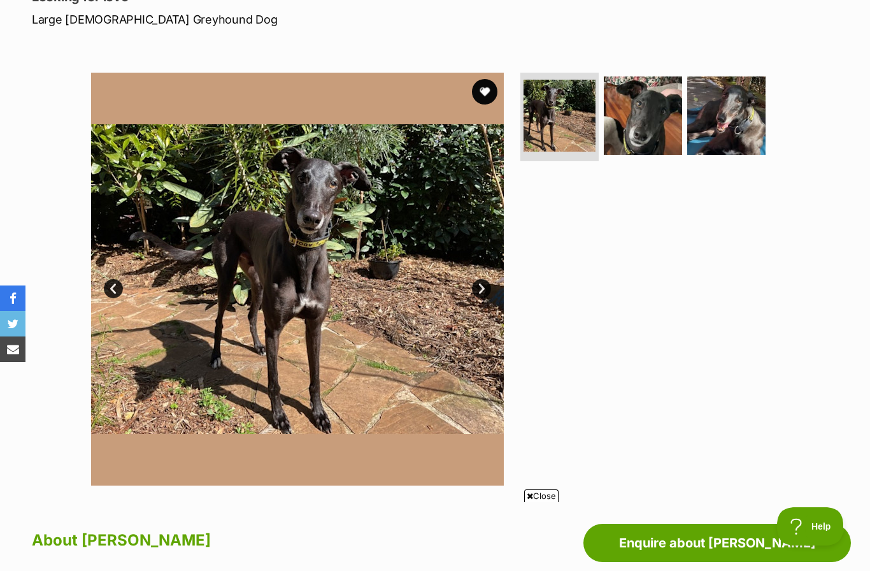
click at [483, 296] on link "Next" at bounding box center [481, 288] width 19 height 19
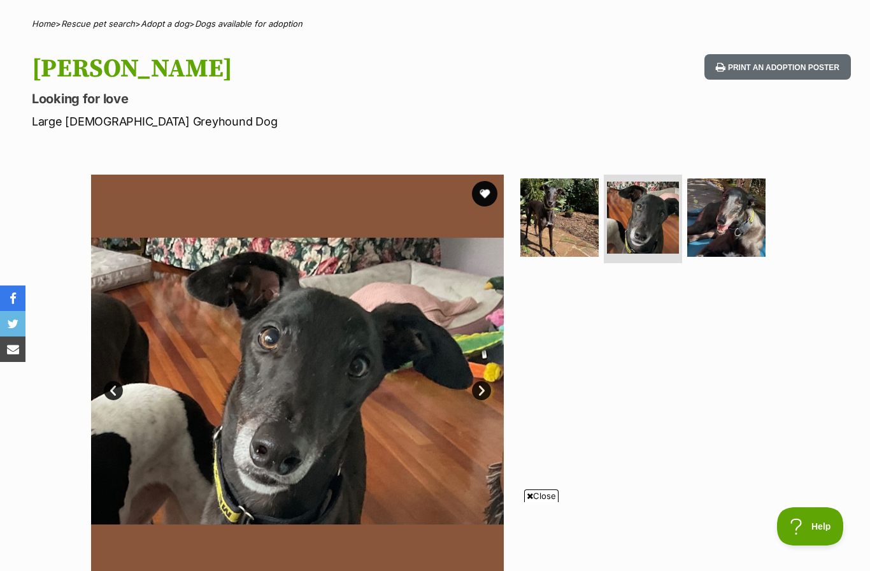
scroll to position [91, 0]
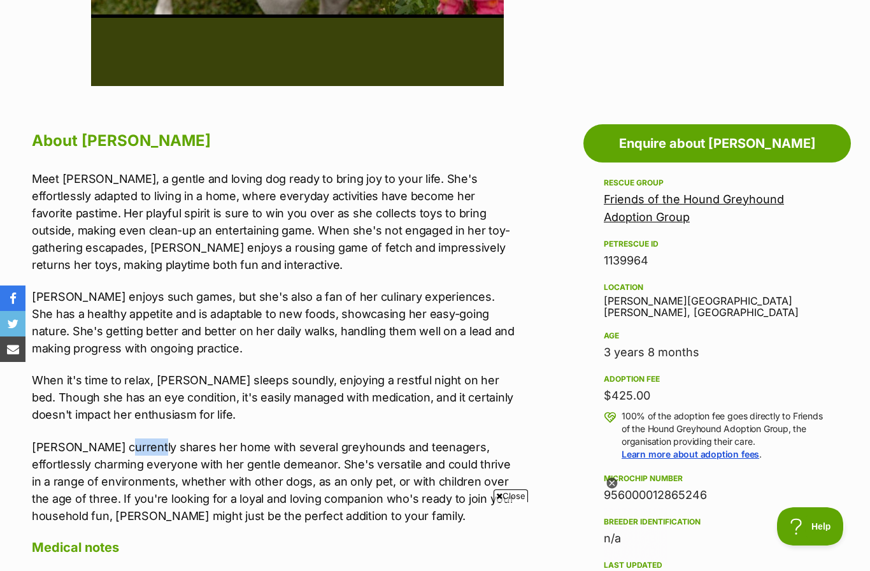
click at [103, 394] on p "When it's time to relax, Lola sleeps soundly, enjoying a restful night on her b…" at bounding box center [275, 397] width 487 height 52
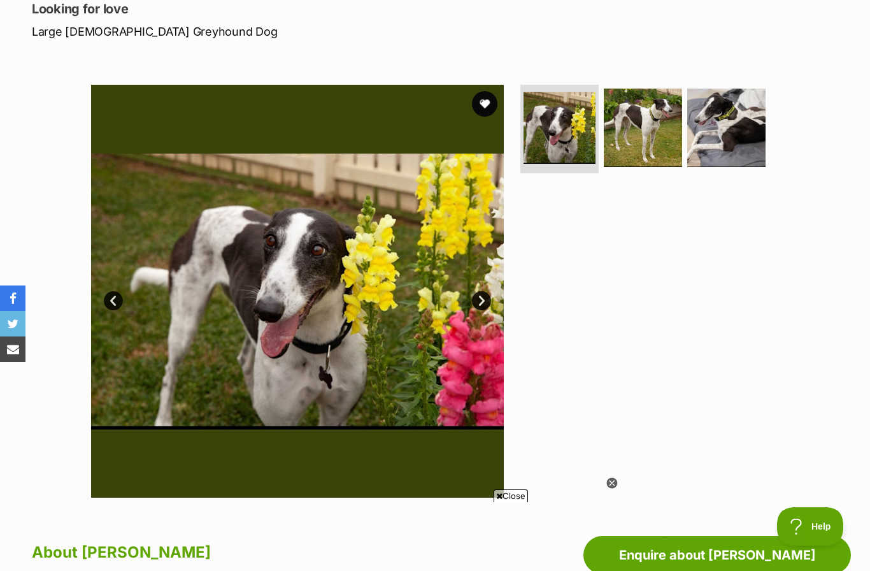
scroll to position [180, 0]
click at [481, 301] on link "Next" at bounding box center [481, 301] width 19 height 19
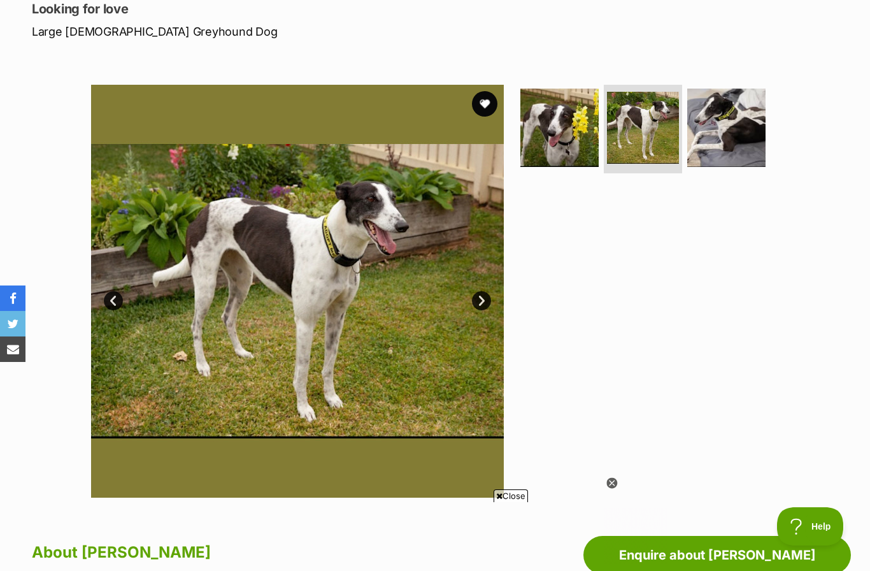
click at [478, 307] on link "Next" at bounding box center [481, 300] width 19 height 19
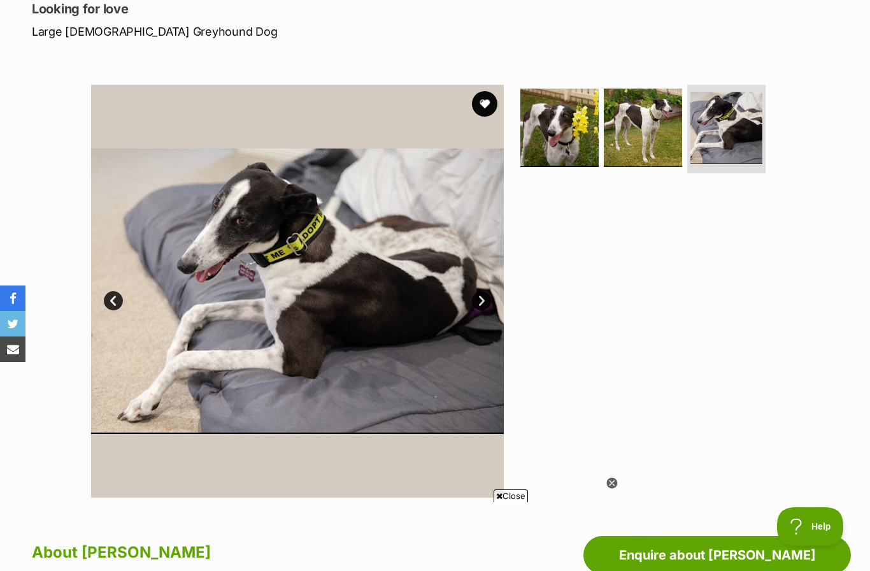
click at [112, 308] on link "Prev" at bounding box center [113, 300] width 19 height 19
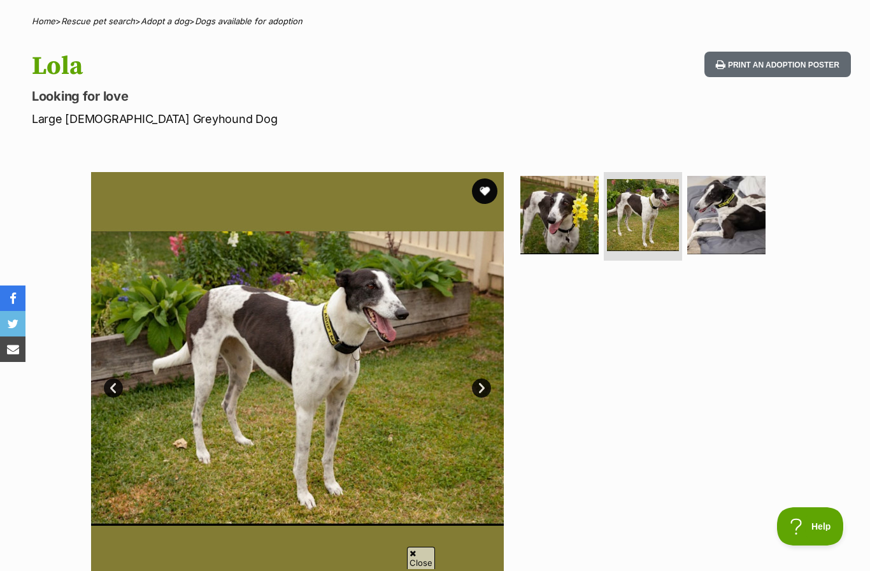
scroll to position [0, 0]
click at [474, 382] on link "Next" at bounding box center [481, 387] width 19 height 19
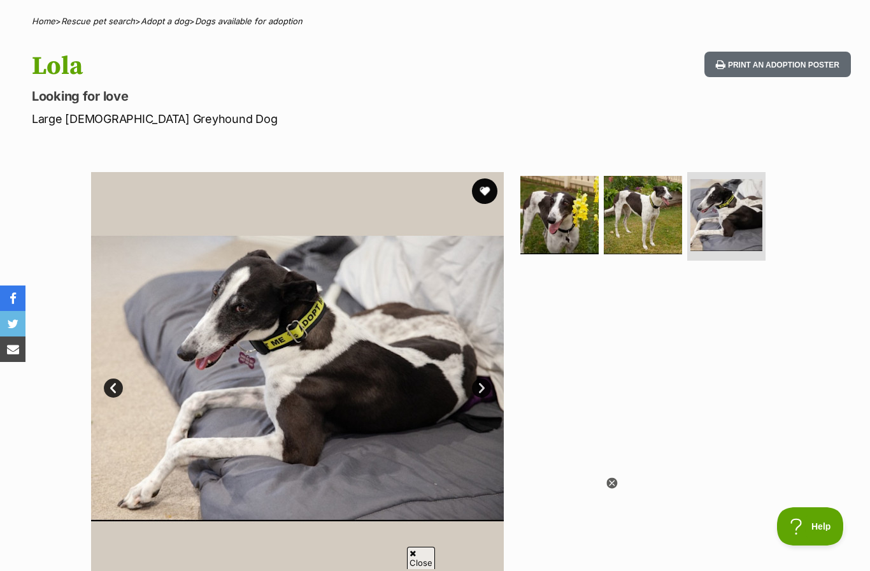
click at [475, 382] on link "Next" at bounding box center [481, 387] width 19 height 19
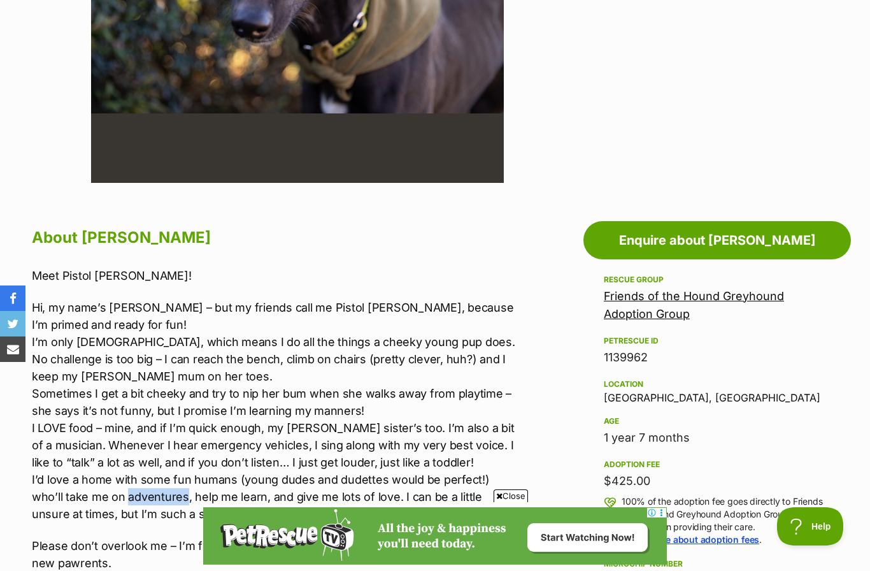
click at [82, 407] on p "Hi, my name’s [PERSON_NAME] – but my friends call me Pistol [PERSON_NAME], beca…" at bounding box center [275, 411] width 487 height 224
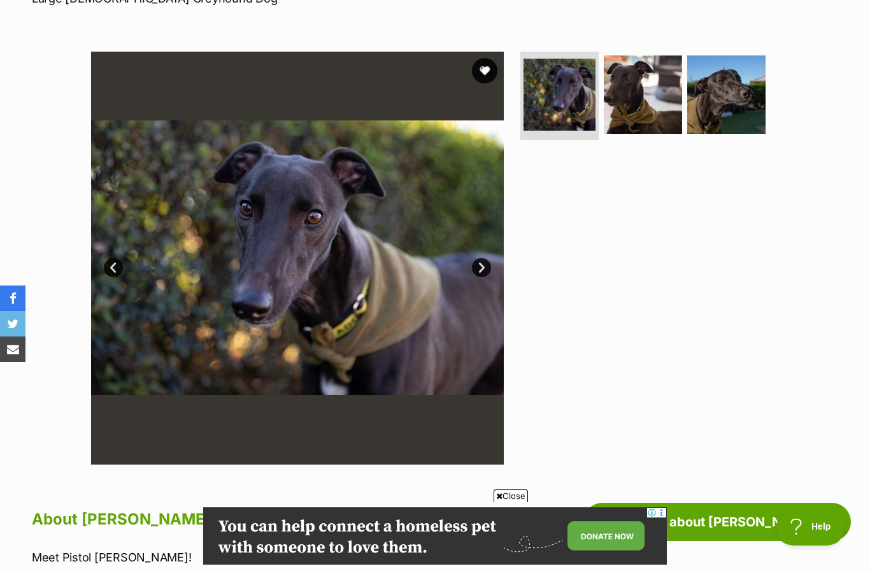
scroll to position [185, 0]
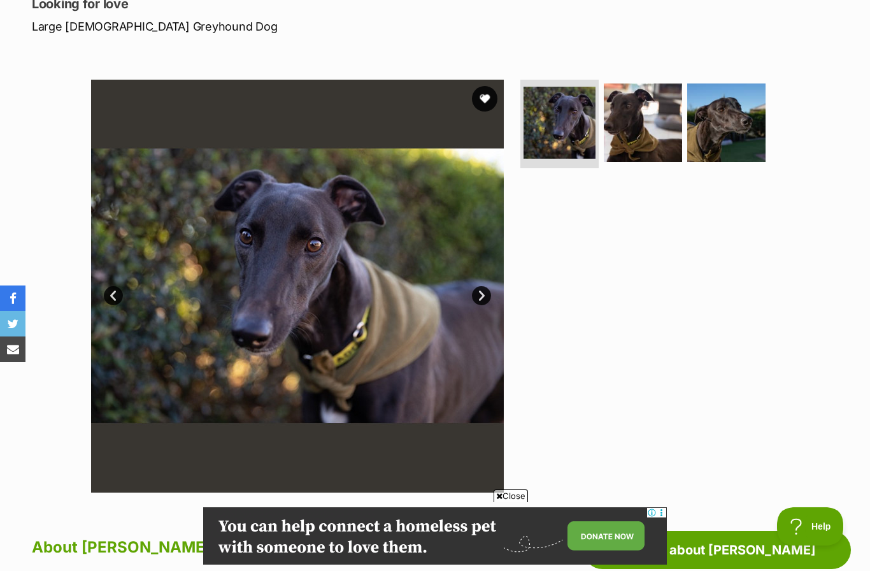
click at [477, 295] on link "Next" at bounding box center [481, 295] width 19 height 19
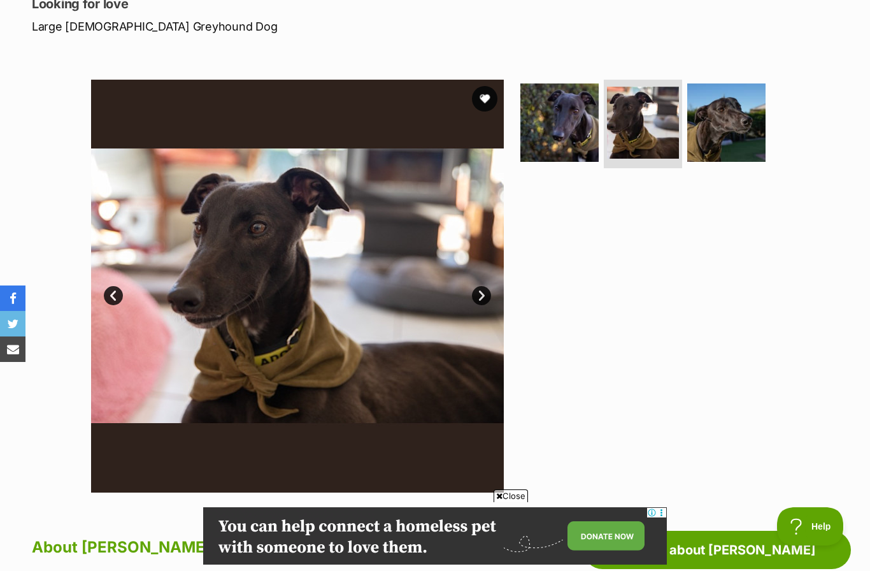
click at [484, 295] on link "Next" at bounding box center [481, 295] width 19 height 19
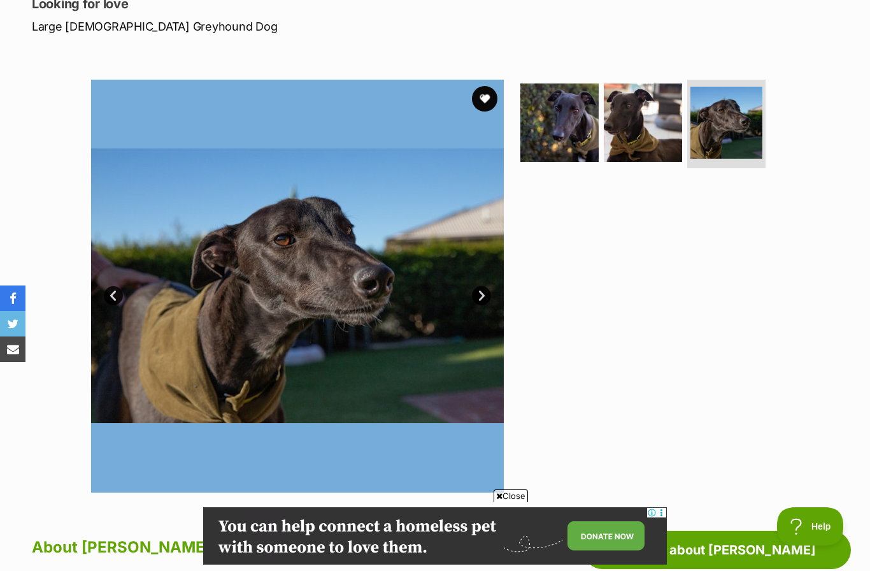
click at [478, 298] on link "Next" at bounding box center [481, 295] width 19 height 19
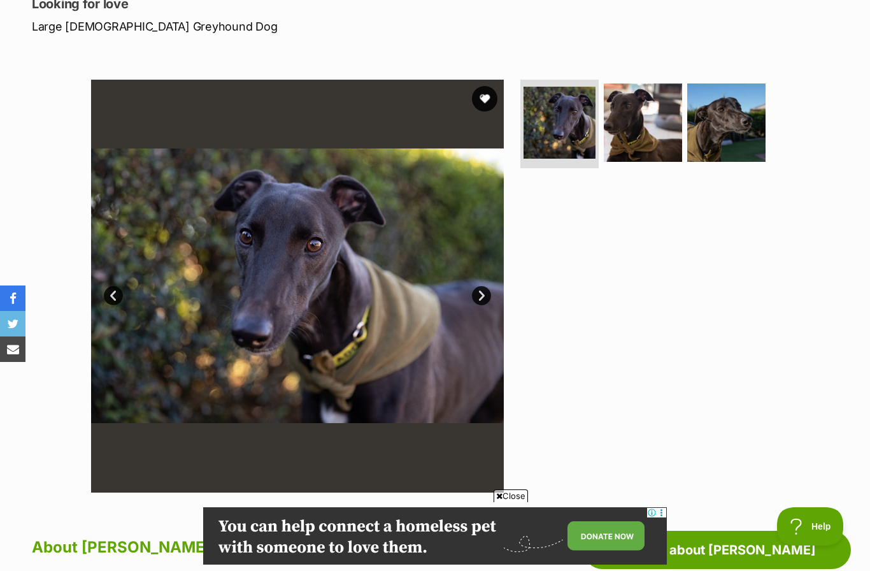
click at [481, 301] on link "Next" at bounding box center [481, 295] width 19 height 19
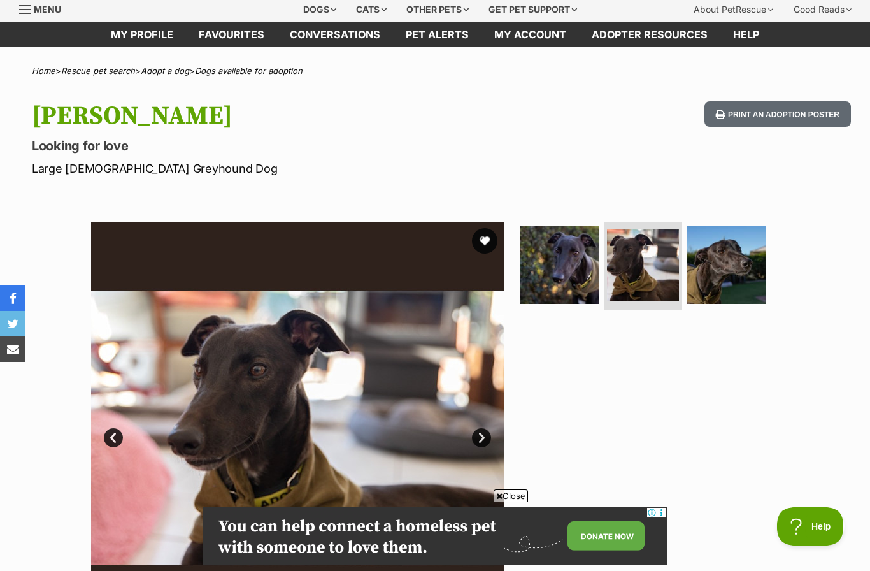
scroll to position [0, 0]
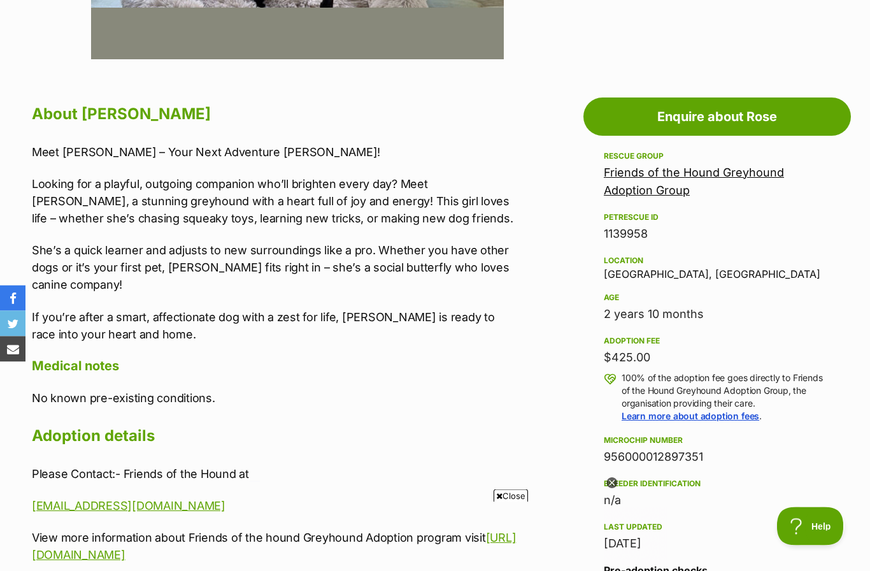
scroll to position [587, 0]
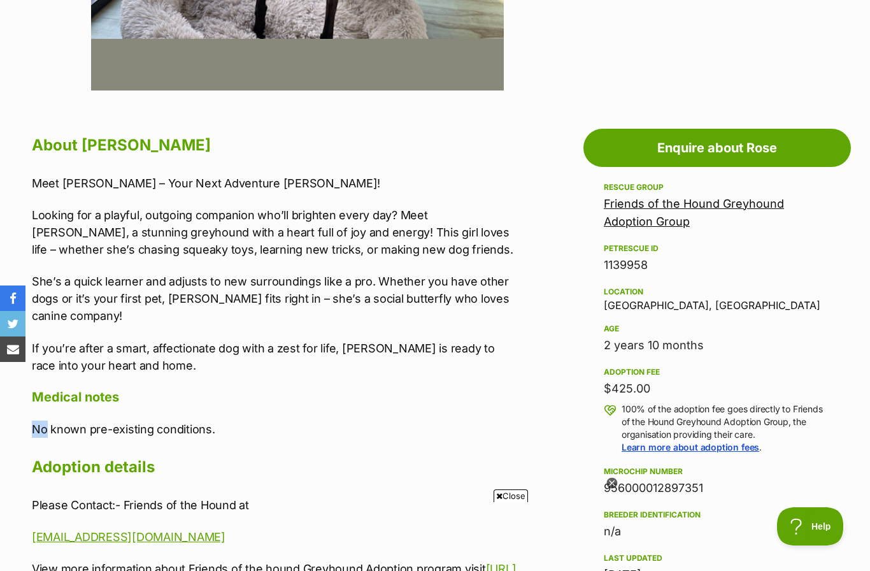
click at [152, 322] on p "She’s a quick learner and adjusts to new surroundings like a pro. Whether you h…" at bounding box center [275, 299] width 487 height 52
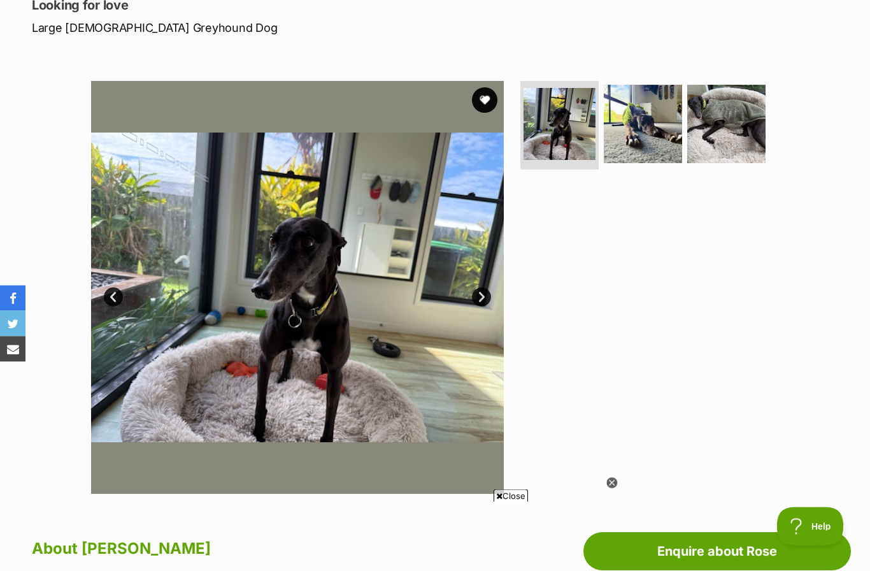
scroll to position [203, 0]
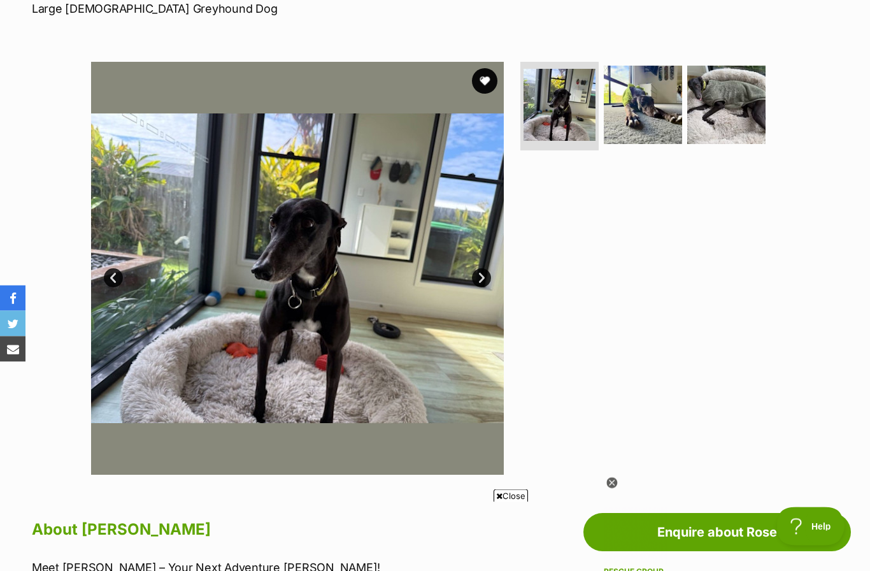
click at [484, 273] on link "Next" at bounding box center [481, 278] width 19 height 19
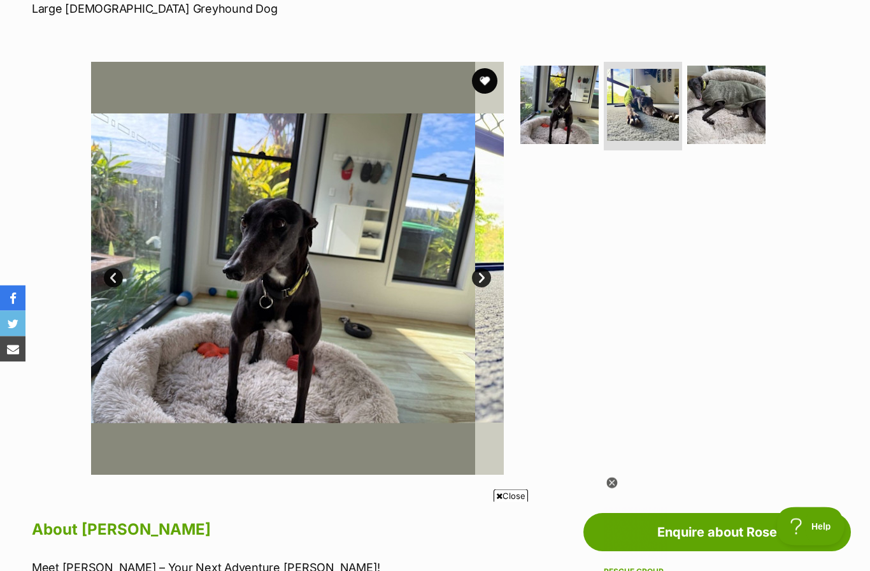
scroll to position [203, 0]
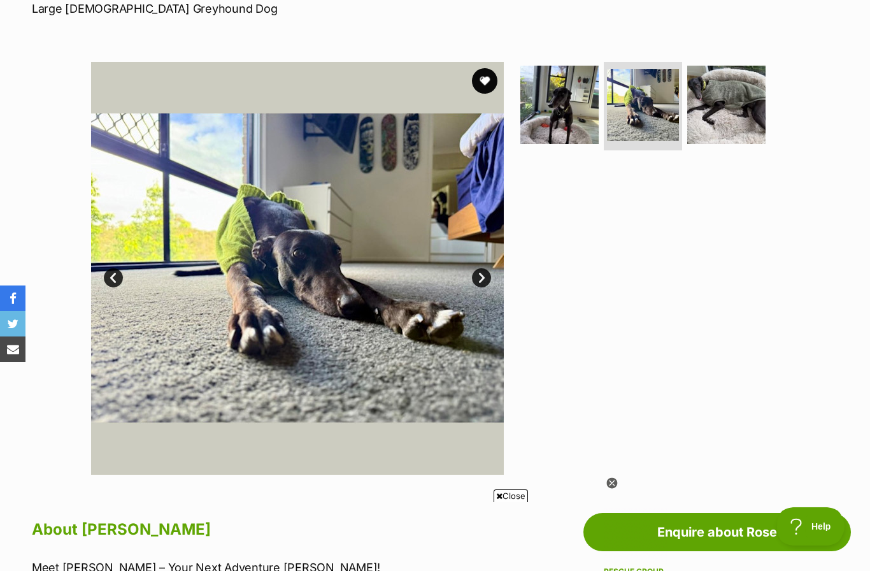
click at [485, 283] on link "Next" at bounding box center [481, 277] width 19 height 19
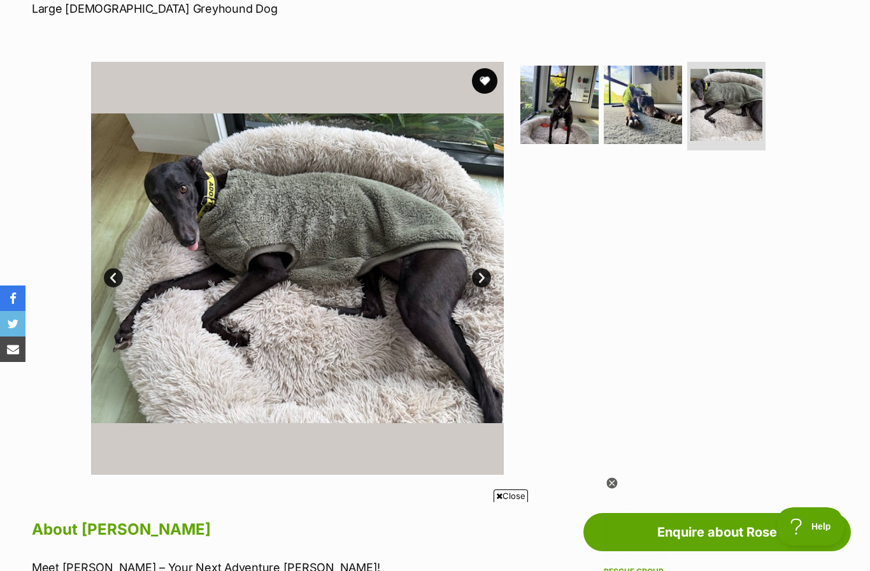
click at [482, 284] on link "Next" at bounding box center [481, 277] width 19 height 19
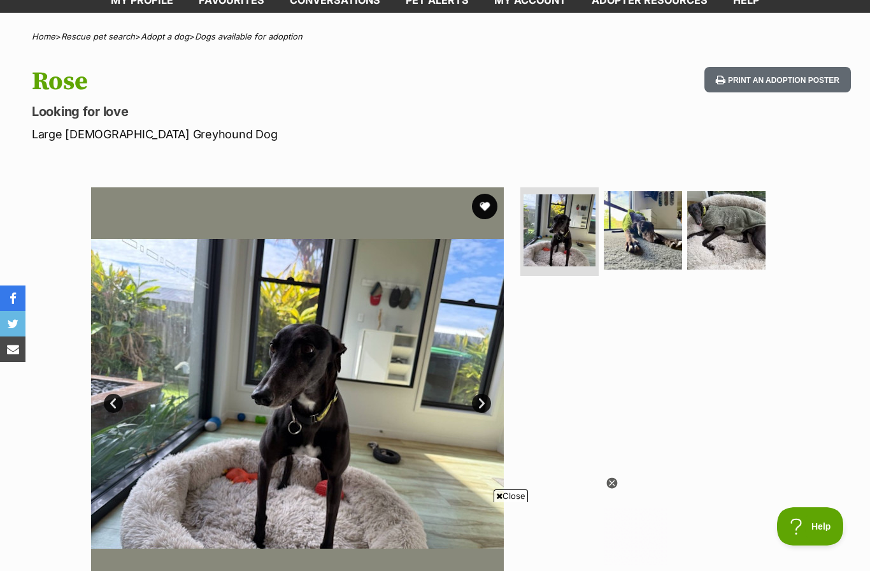
scroll to position [61, 0]
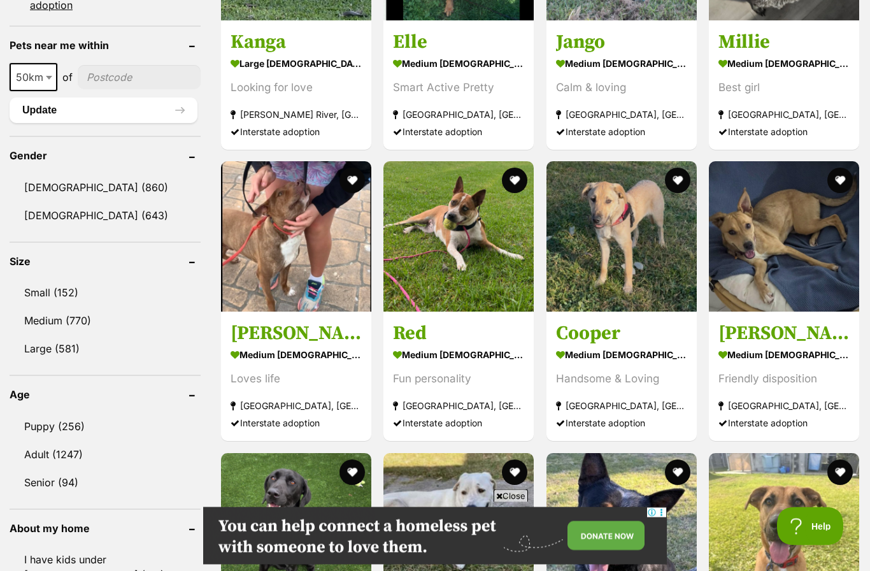
scroll to position [973, 0]
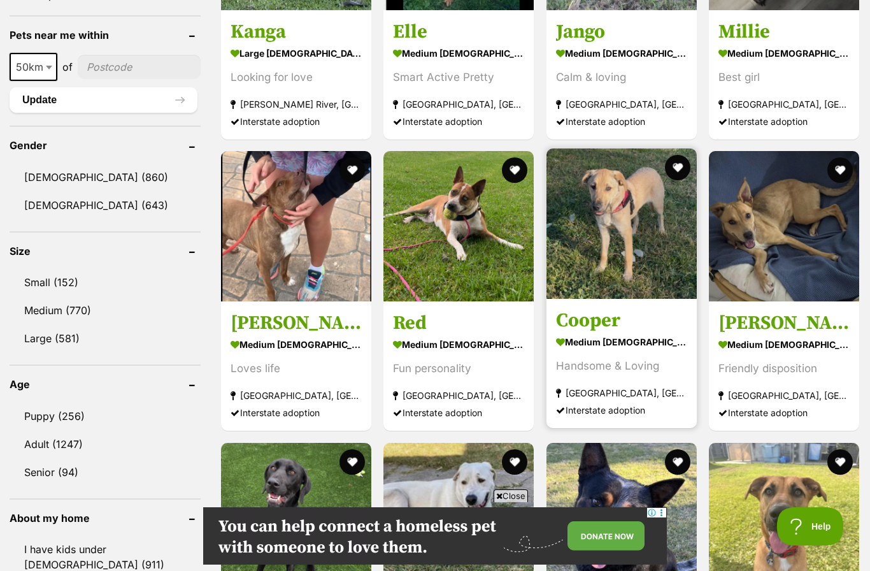
click at [610, 242] on img at bounding box center [622, 223] width 150 height 150
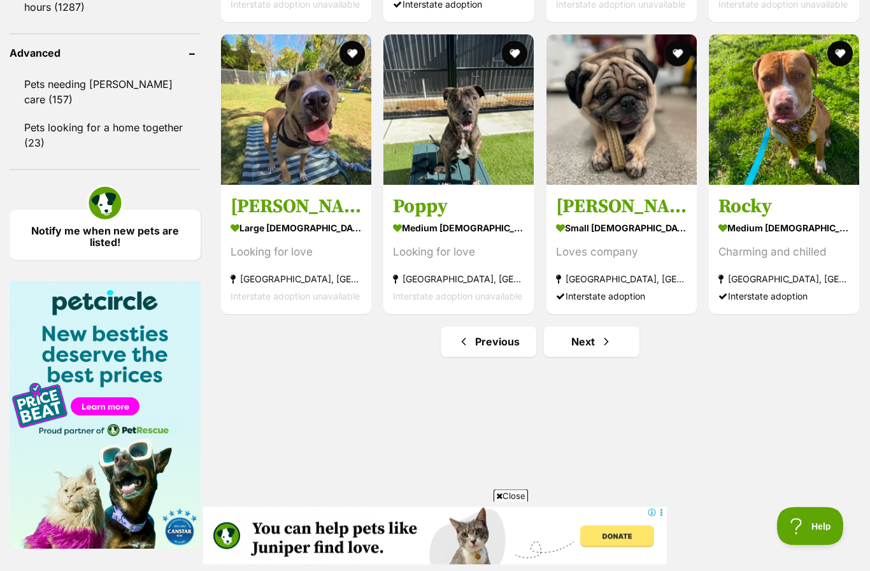
scroll to position [1673, 0]
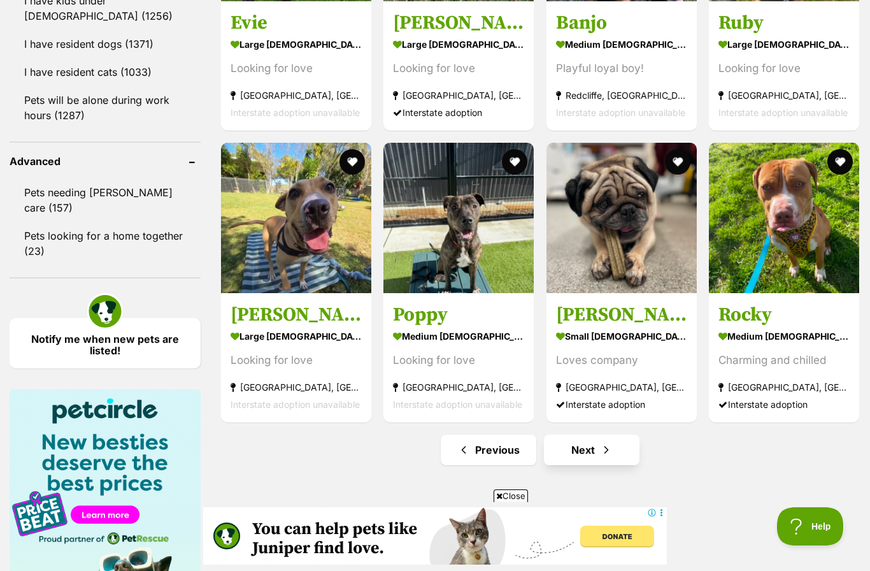
click at [588, 448] on link "Next" at bounding box center [592, 449] width 96 height 31
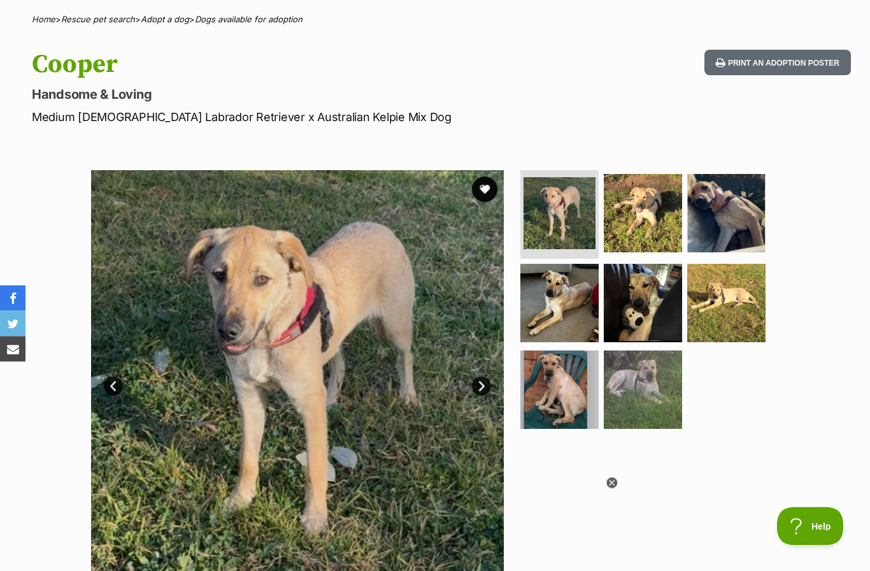
scroll to position [141, 0]
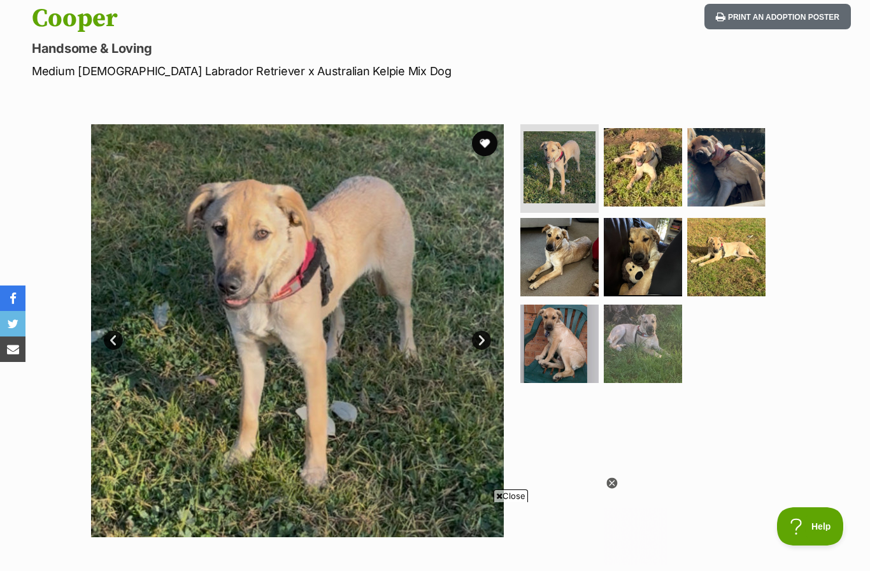
click at [489, 334] on link "Next" at bounding box center [481, 340] width 19 height 19
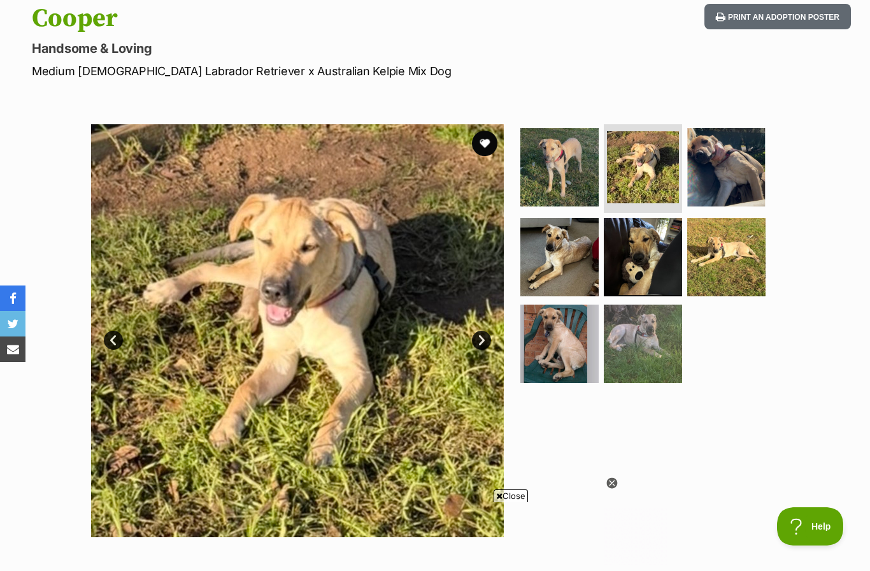
click at [481, 337] on link "Next" at bounding box center [481, 340] width 19 height 19
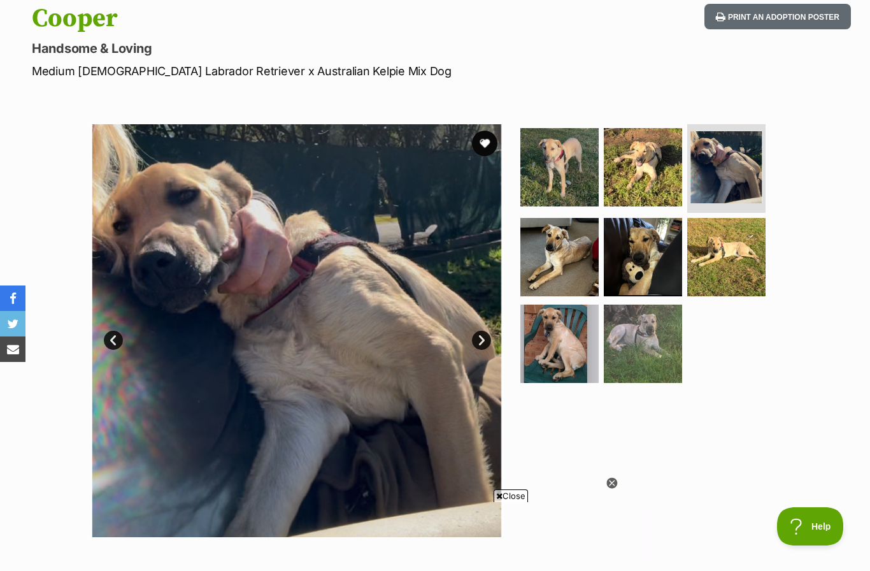
click at [483, 337] on link "Next" at bounding box center [481, 340] width 19 height 19
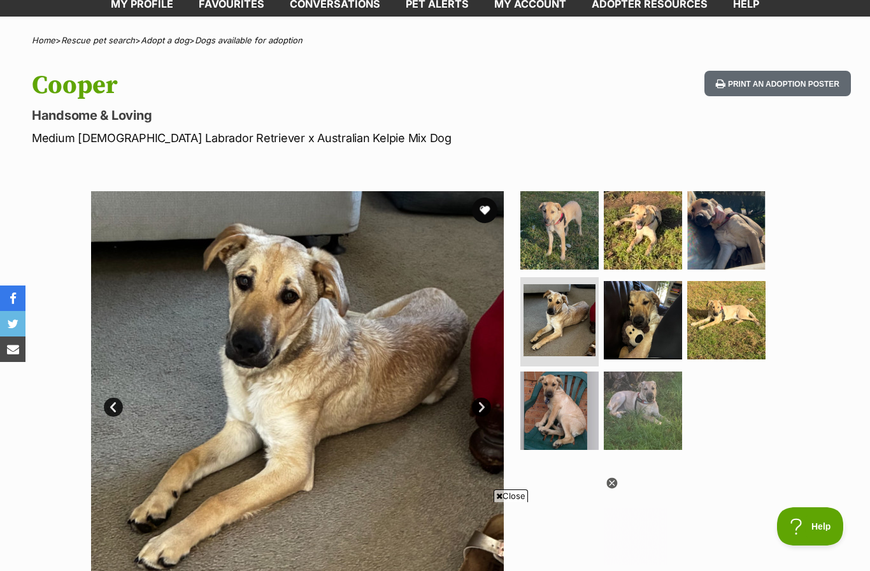
scroll to position [0, 0]
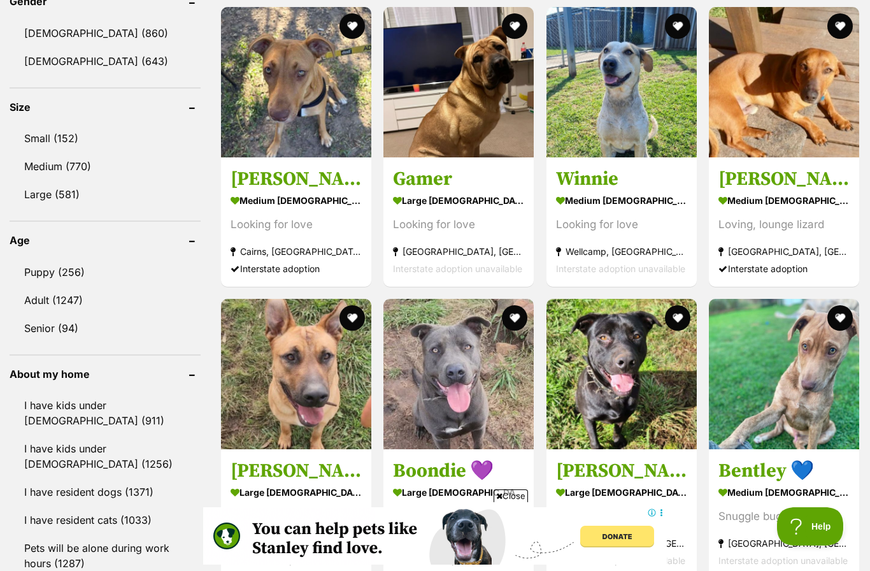
scroll to position [1121, 0]
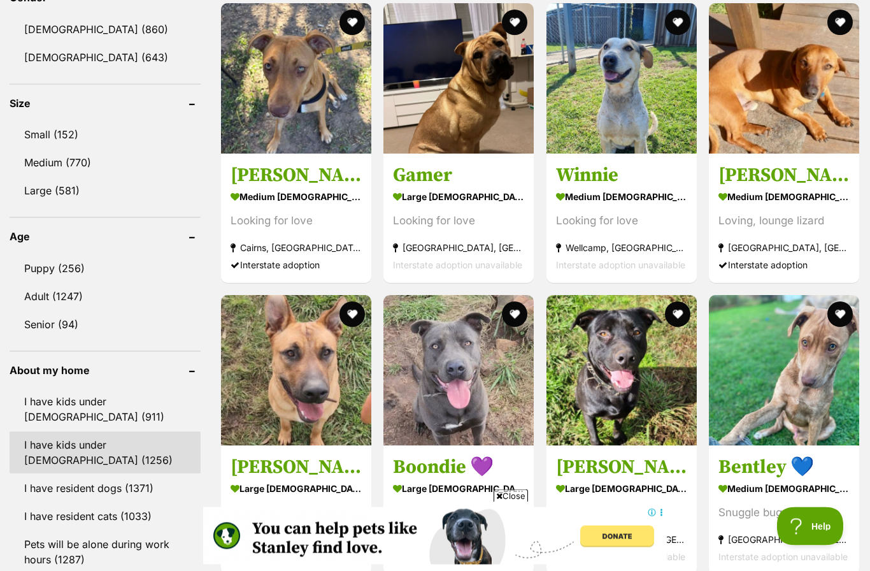
click at [185, 447] on link "I have kids under [DEMOGRAPHIC_DATA] (1256)" at bounding box center [105, 453] width 191 height 42
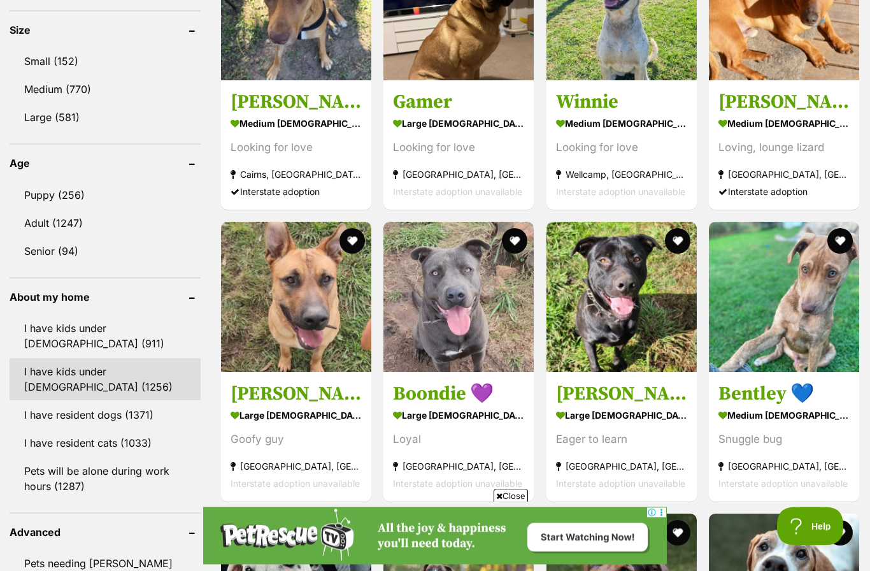
scroll to position [1194, 0]
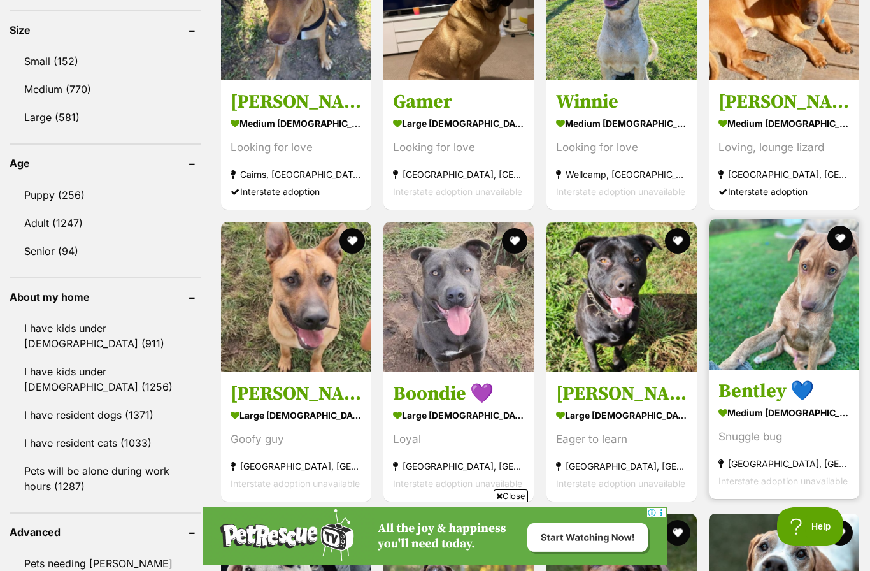
click at [789, 312] on img at bounding box center [784, 294] width 150 height 150
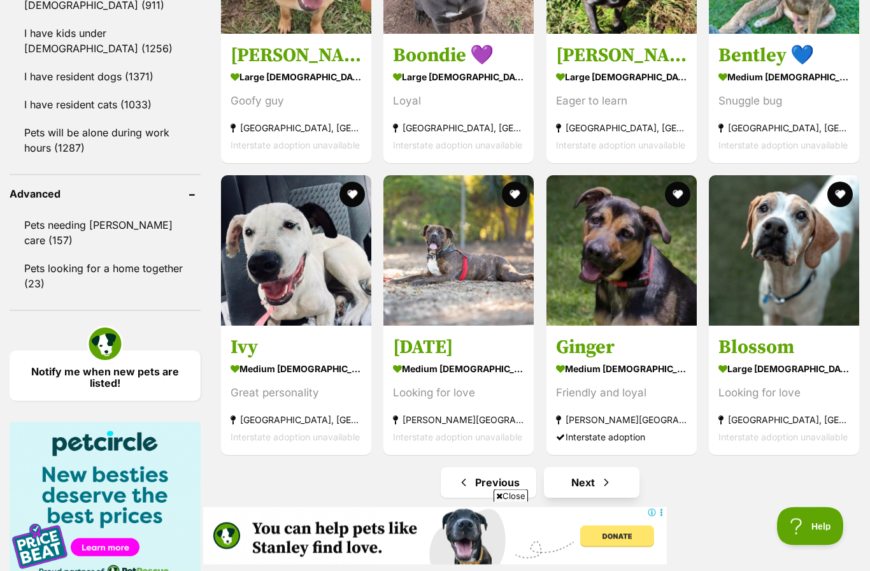
scroll to position [1533, 0]
click at [598, 492] on link "Next" at bounding box center [592, 482] width 96 height 31
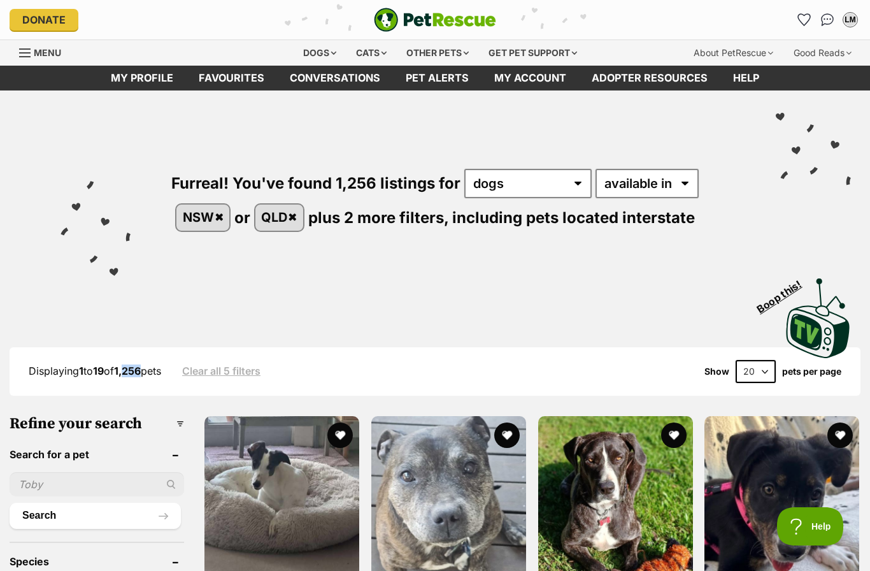
click at [58, 292] on div "Visit PetRescue TV (external site) Boop this!" at bounding box center [435, 313] width 832 height 93
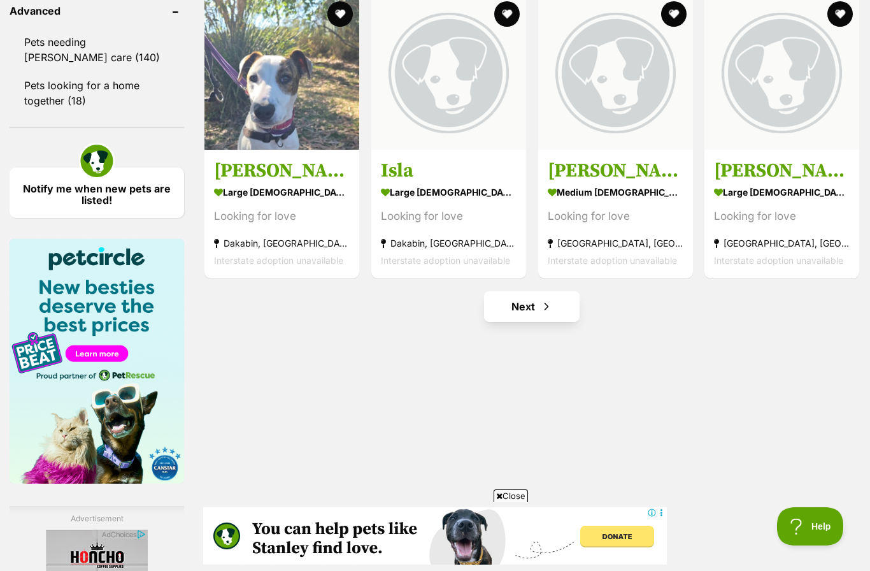
click at [504, 322] on link "Next" at bounding box center [532, 306] width 96 height 31
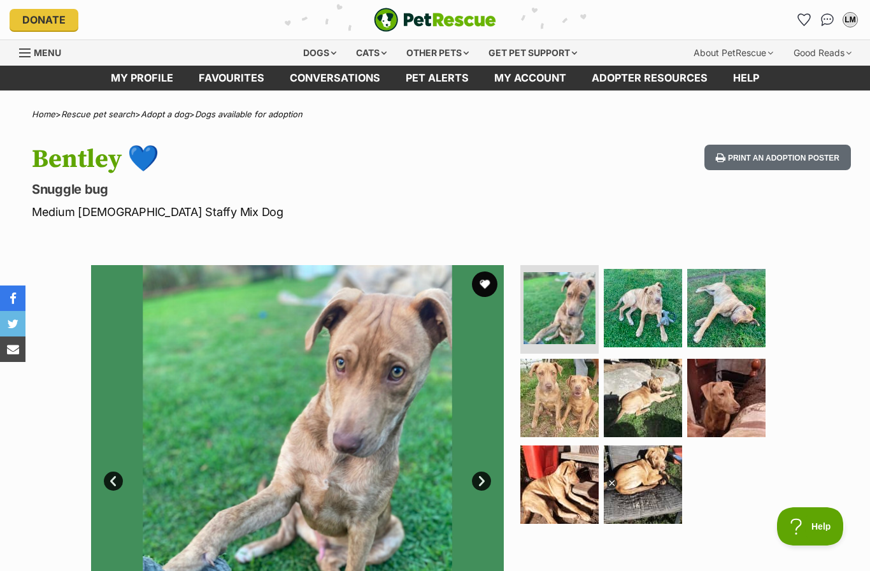
click at [611, 486] on icon at bounding box center [611, 483] width 11 height 11
click at [486, 474] on link "Next" at bounding box center [481, 480] width 19 height 19
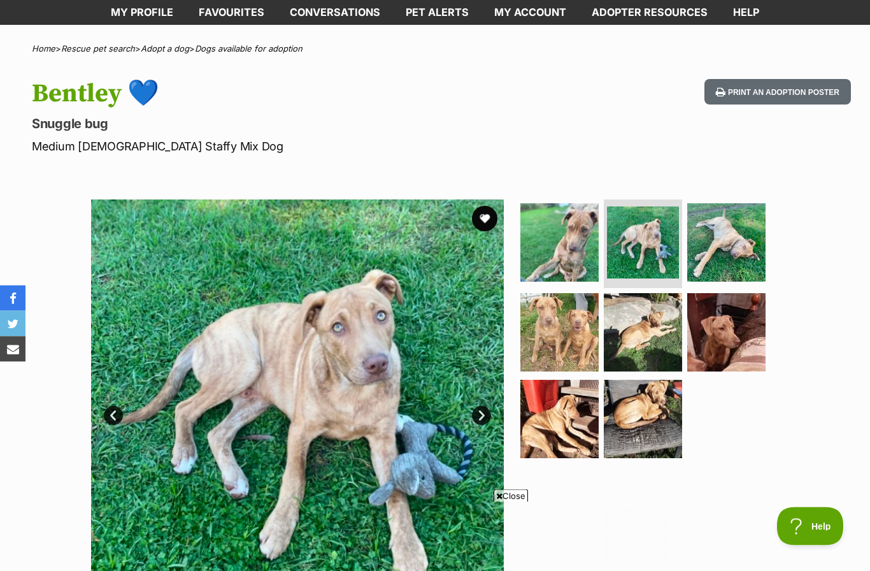
scroll to position [66, 0]
click at [482, 409] on link "Next" at bounding box center [481, 415] width 19 height 19
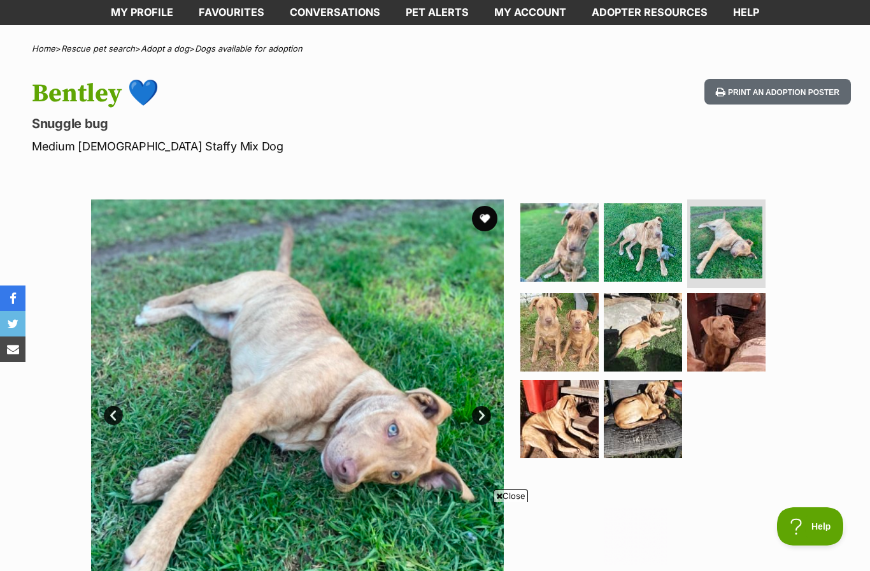
click at [482, 415] on link "Next" at bounding box center [481, 415] width 19 height 19
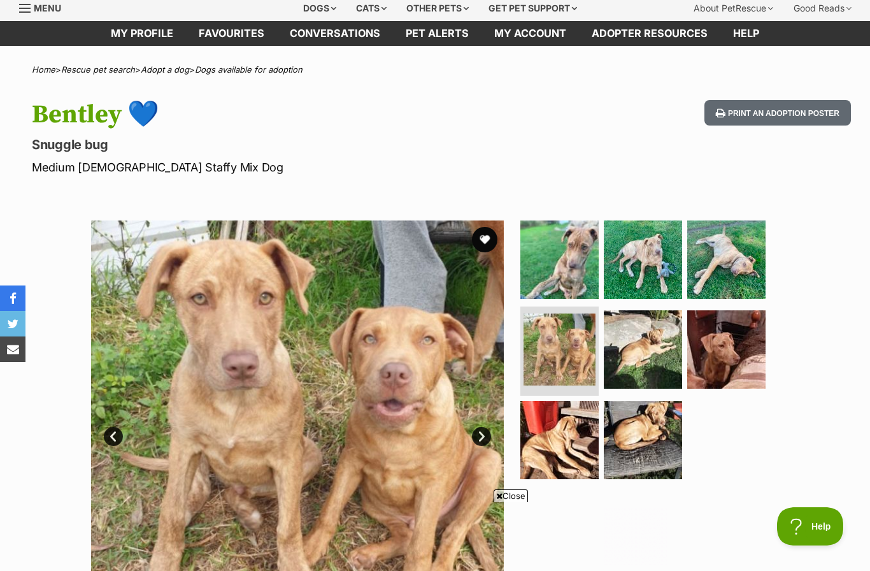
scroll to position [45, 0]
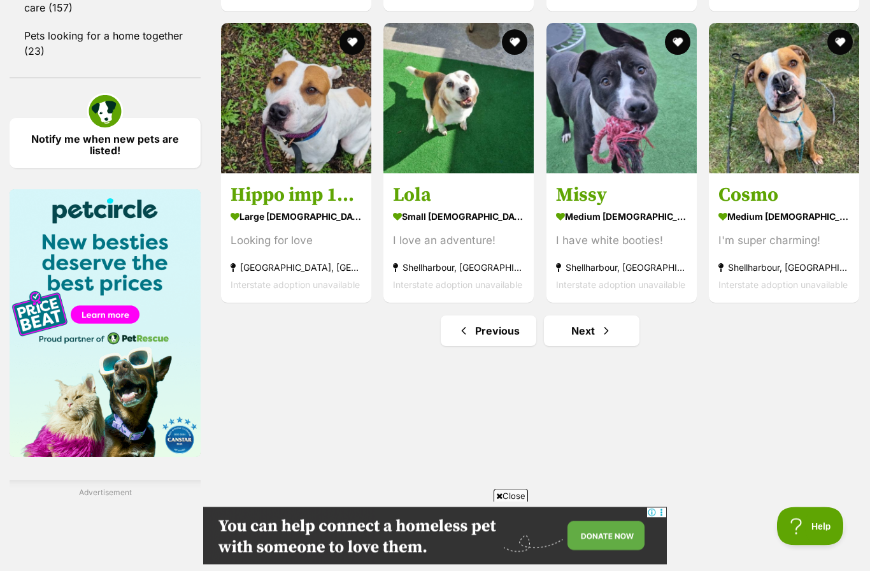
scroll to position [1765, 0]
click at [593, 335] on link "Next" at bounding box center [592, 330] width 96 height 31
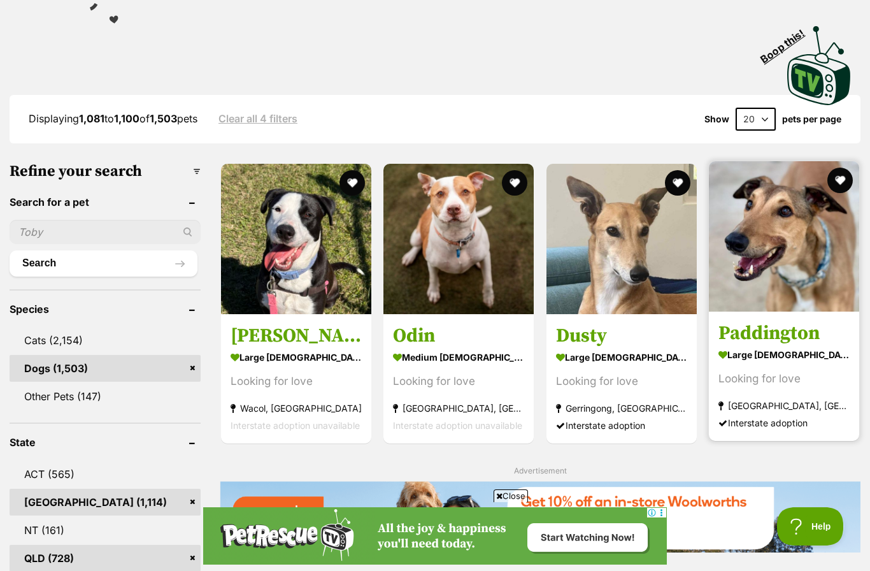
click at [771, 260] on img at bounding box center [784, 236] width 150 height 150
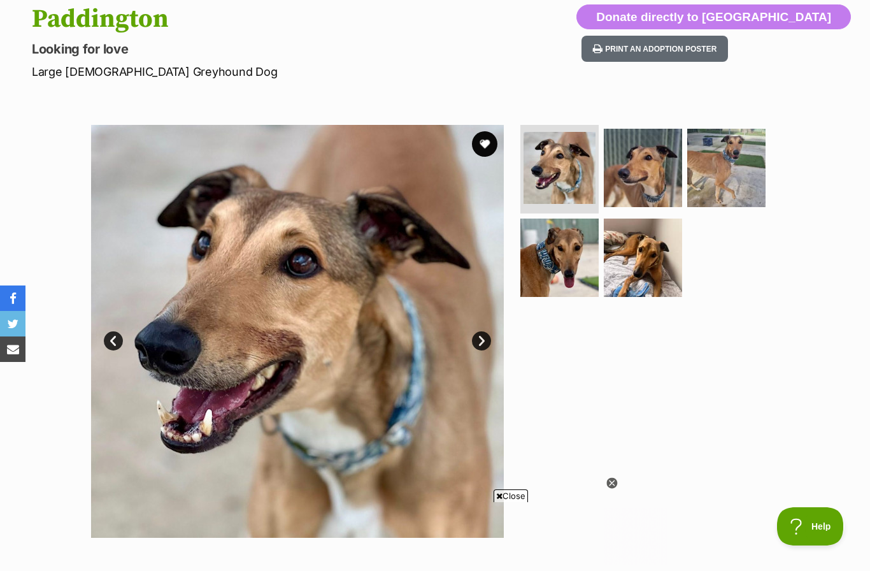
scroll to position [262, 0]
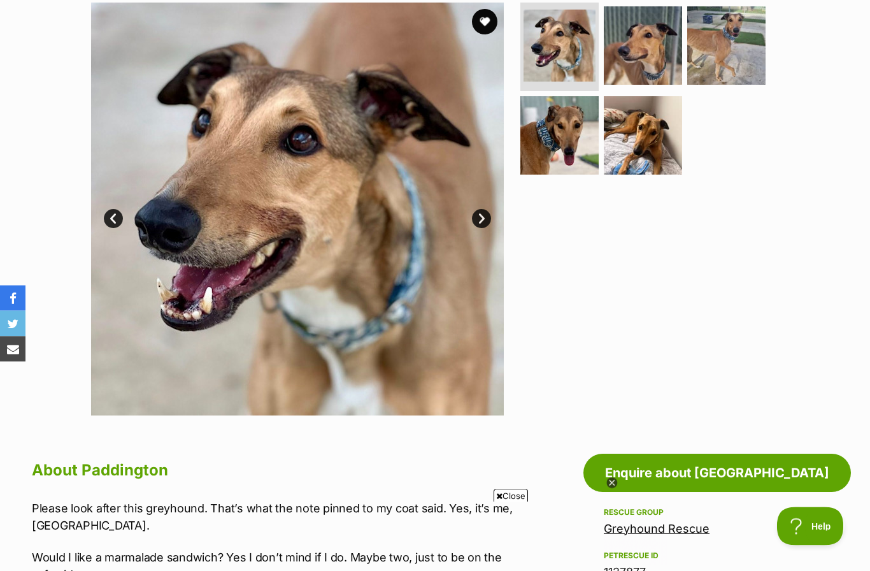
click at [611, 527] on link "Greyhound Rescue" at bounding box center [657, 528] width 106 height 13
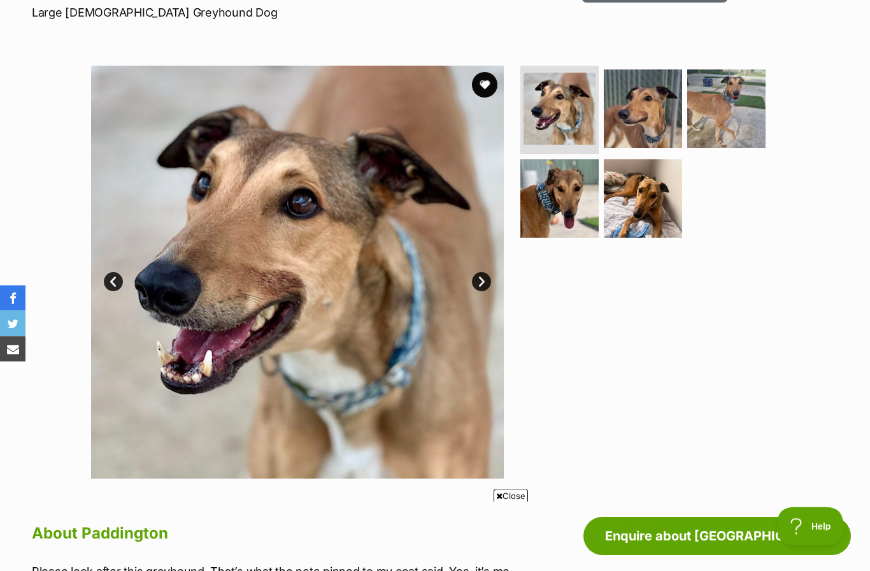
scroll to position [152, 0]
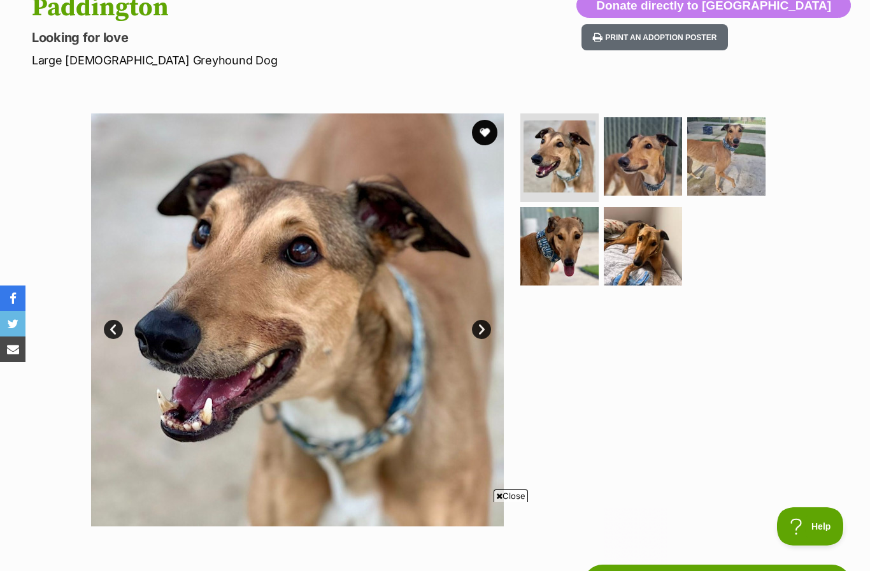
click at [485, 326] on link "Next" at bounding box center [481, 329] width 19 height 19
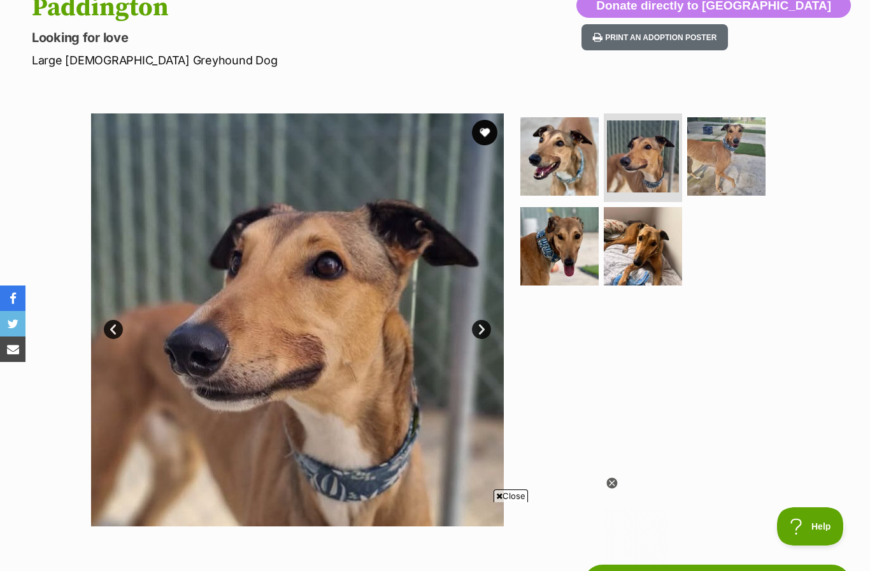
scroll to position [0, 0]
click at [487, 333] on link "Next" at bounding box center [481, 329] width 19 height 19
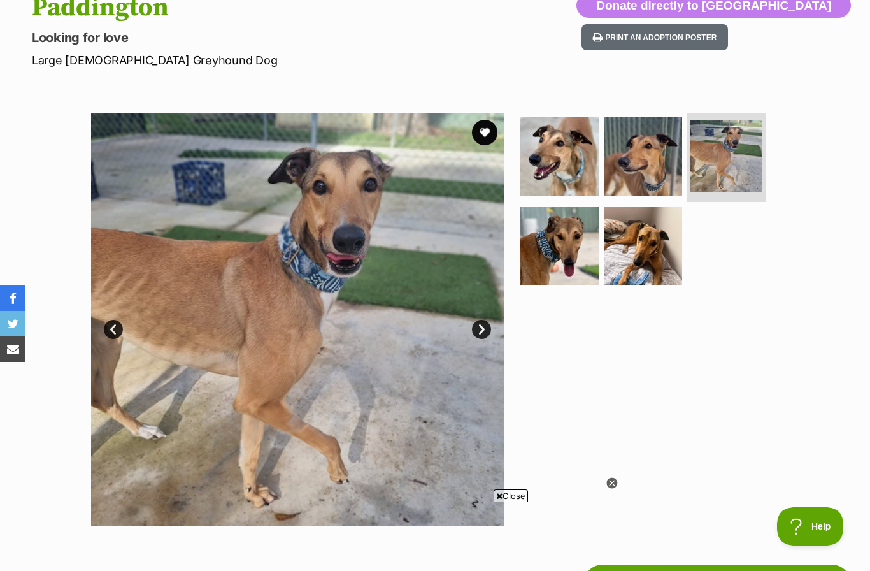
click at [612, 478] on icon at bounding box center [611, 483] width 11 height 11
click at [483, 331] on link "Next" at bounding box center [481, 329] width 19 height 19
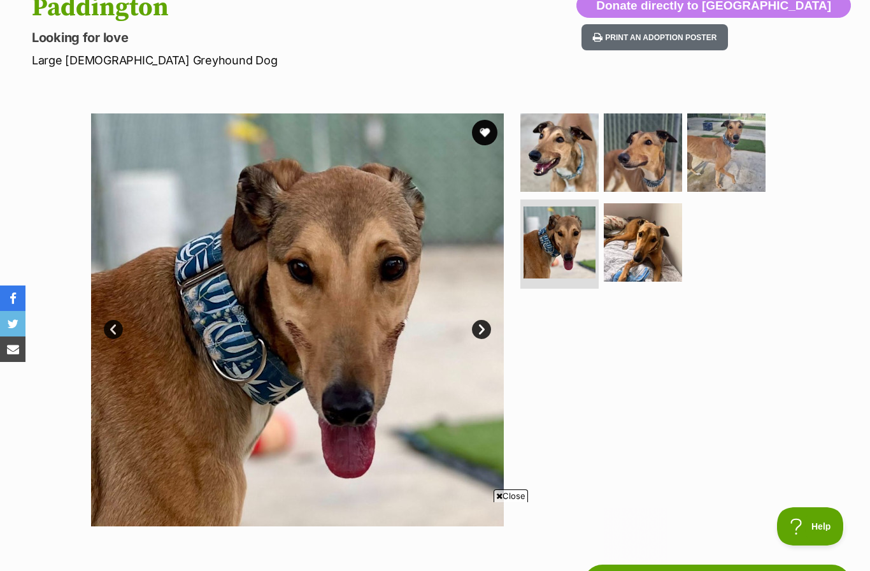
click at [484, 327] on link "Next" at bounding box center [481, 329] width 19 height 19
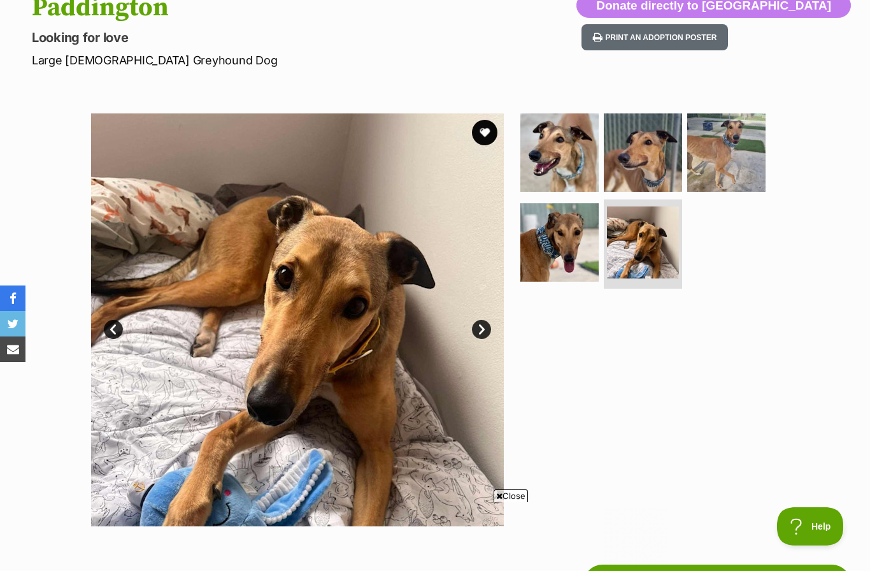
click at [487, 329] on link "Next" at bounding box center [481, 329] width 19 height 19
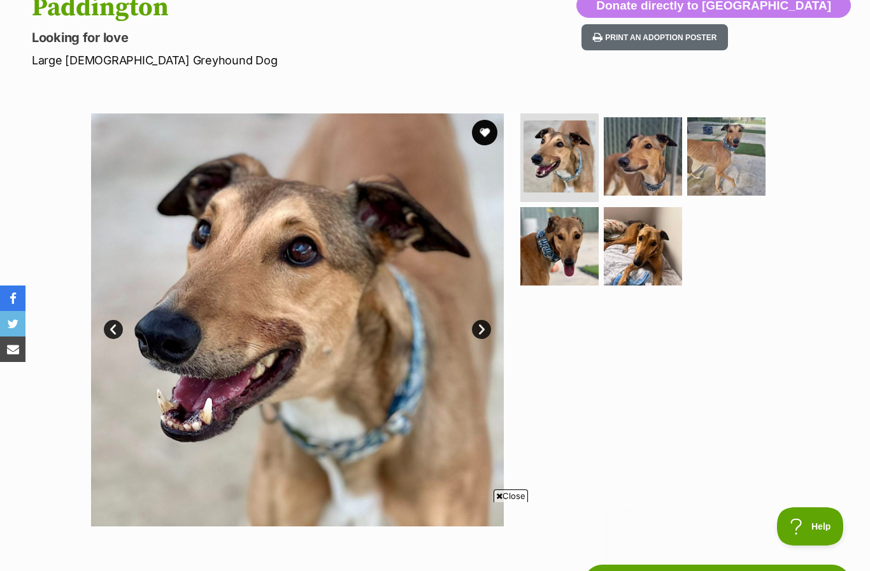
scroll to position [115, 0]
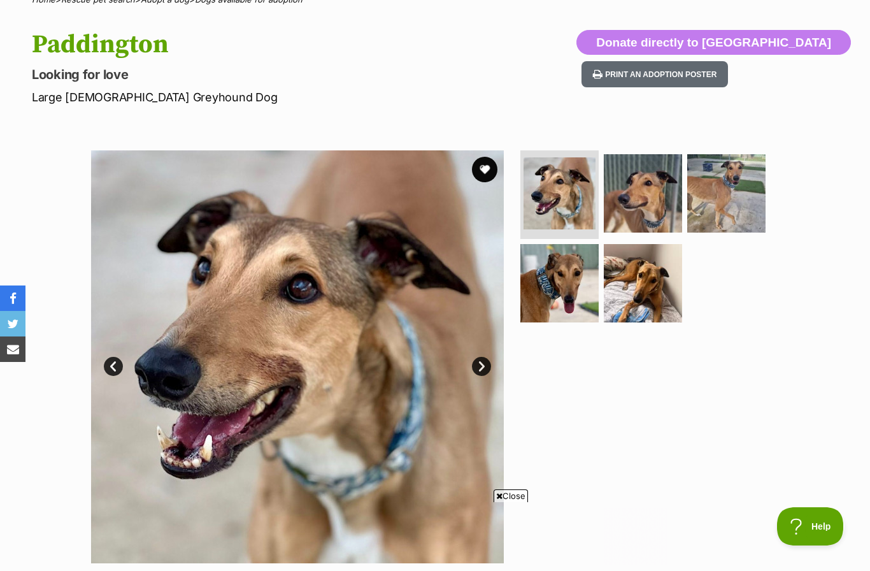
click at [562, 400] on div at bounding box center [648, 356] width 261 height 413
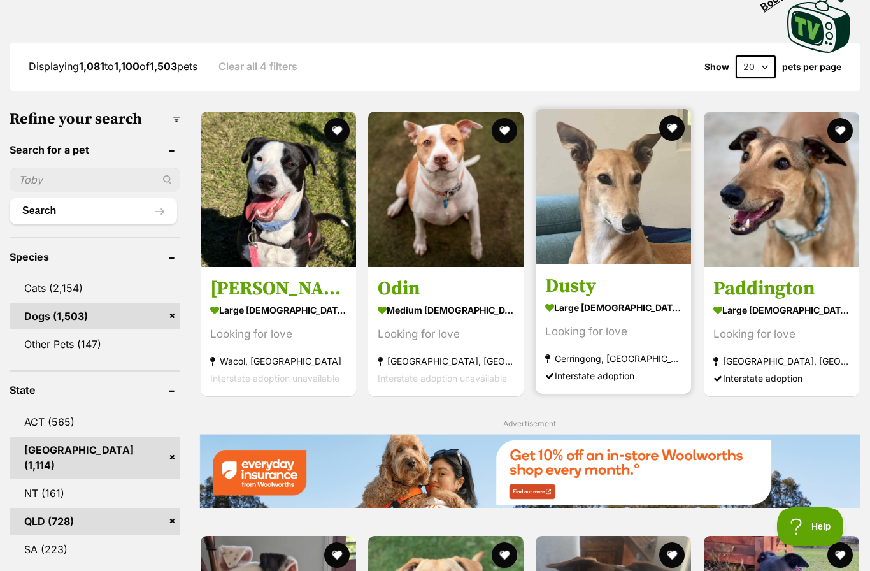
click at [578, 228] on img at bounding box center [613, 186] width 155 height 155
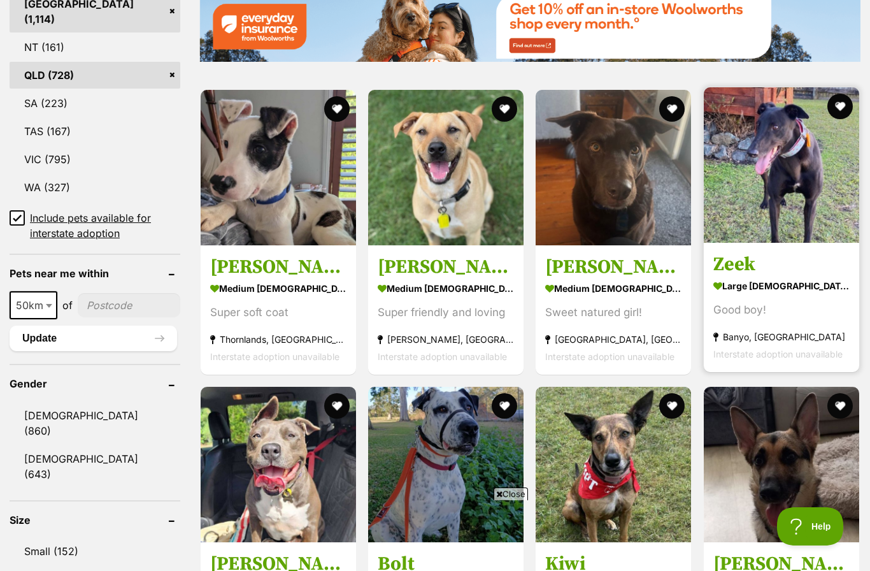
click at [768, 196] on img at bounding box center [781, 164] width 155 height 155
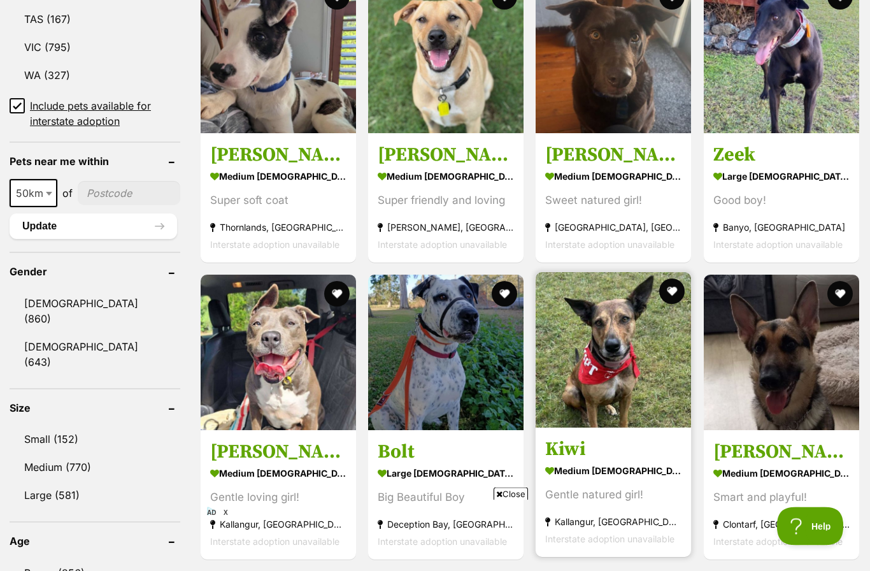
scroll to position [863, 0]
click at [601, 375] on img at bounding box center [613, 349] width 155 height 155
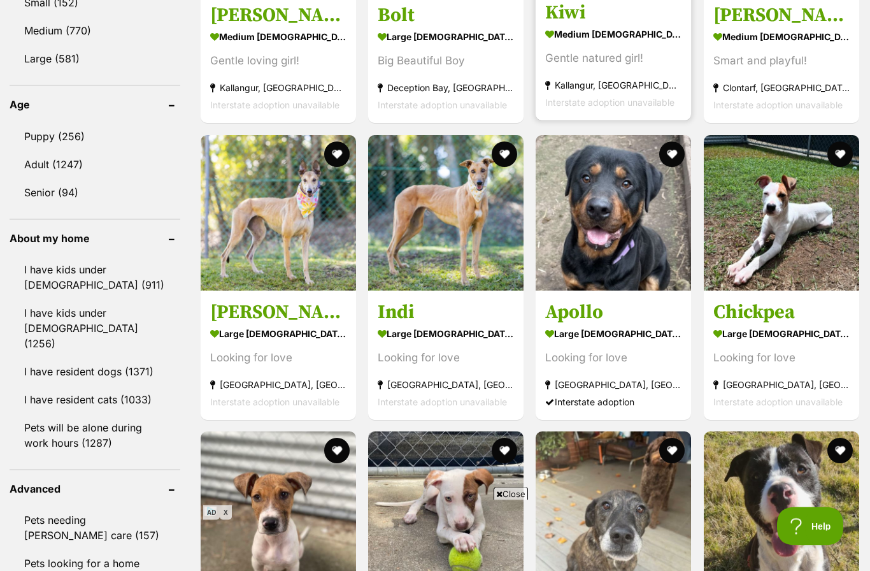
scroll to position [1365, 0]
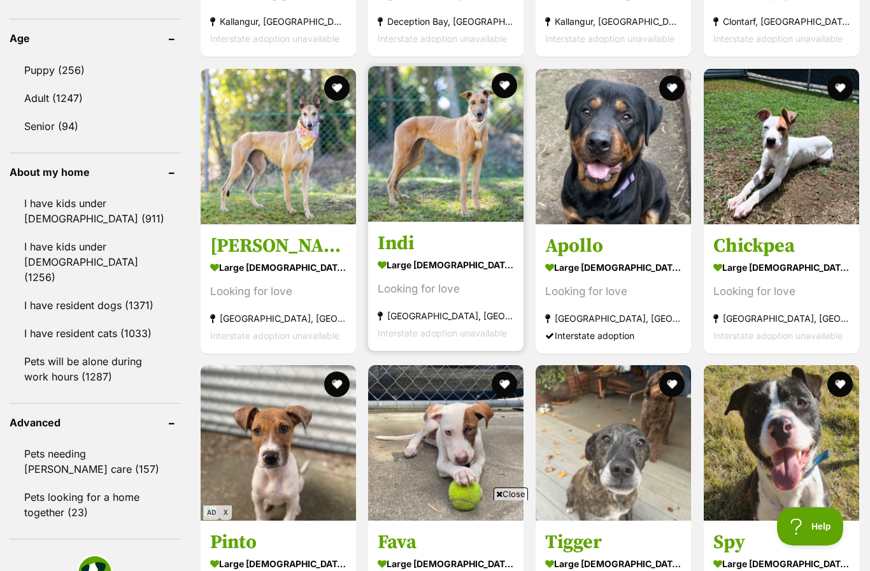
click at [372, 220] on img at bounding box center [445, 143] width 155 height 155
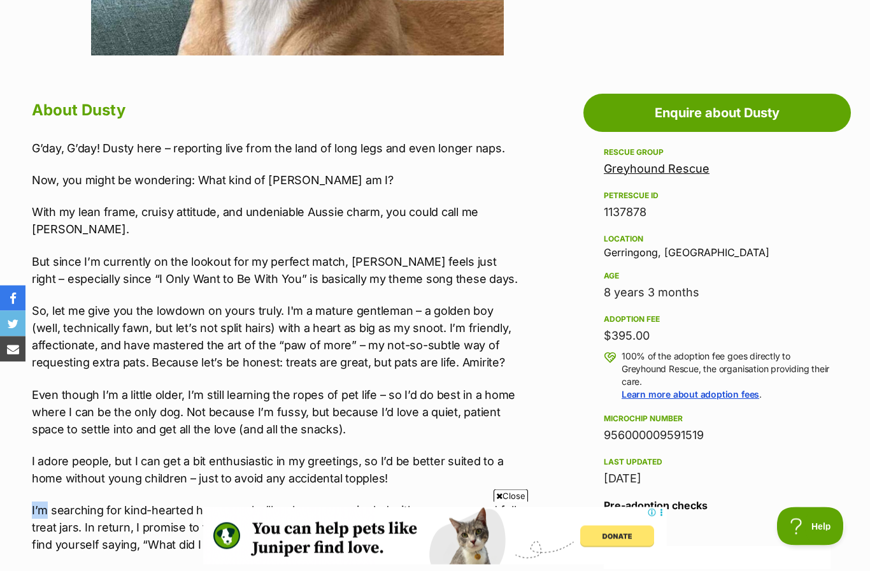
click at [75, 424] on p "Even though I’m a little older, I’m still learning the ropes of pet life – so I…" at bounding box center [275, 413] width 487 height 52
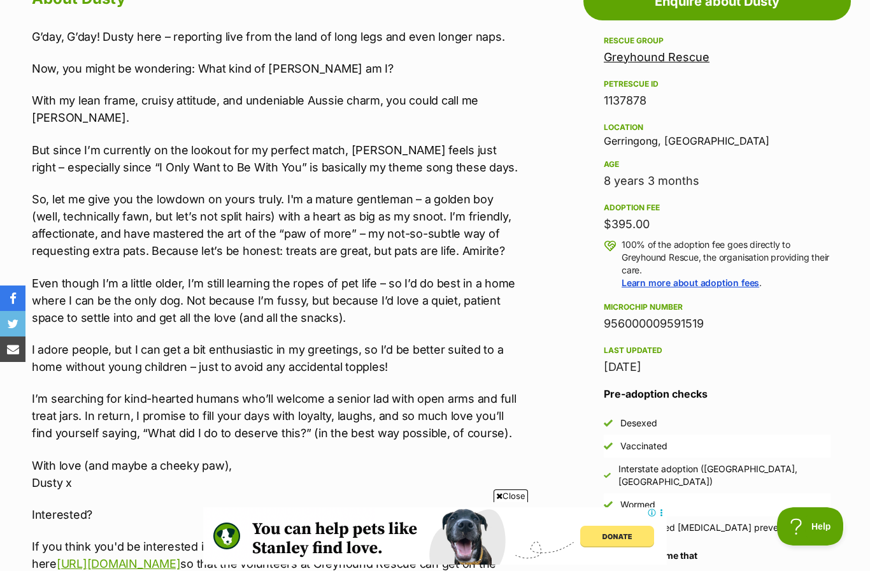
scroll to position [738, 0]
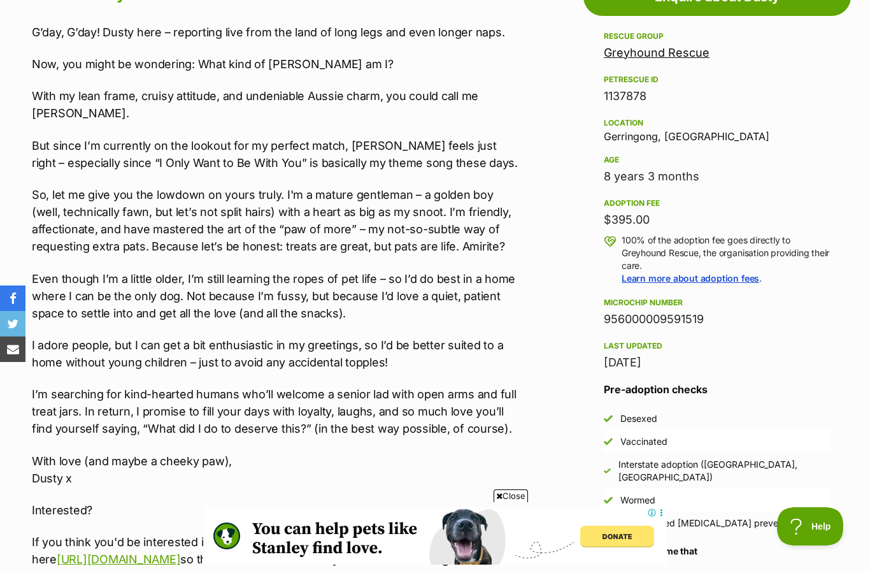
click at [117, 475] on p "With love (and maybe a cheeky paw), Dusty x" at bounding box center [275, 469] width 487 height 34
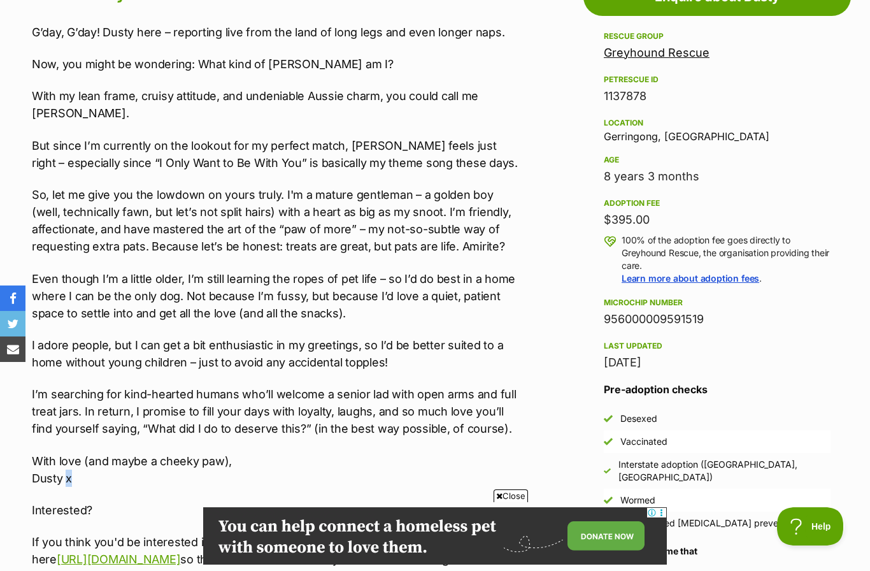
scroll to position [0, 0]
click at [148, 499] on div "G’day, G’day! Dusty here – reporting live from the land of long legs and even l…" at bounding box center [275, 380] width 487 height 712
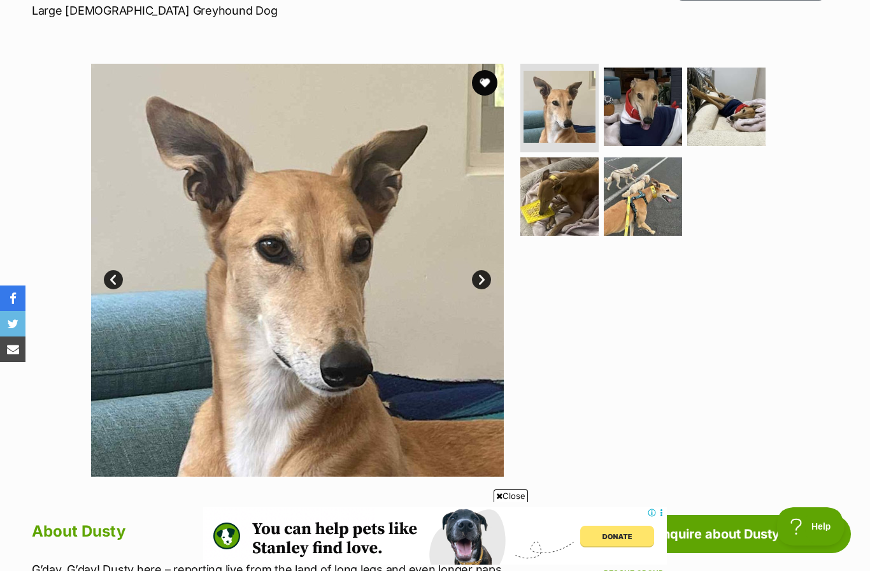
click at [487, 280] on link "Next" at bounding box center [481, 279] width 19 height 19
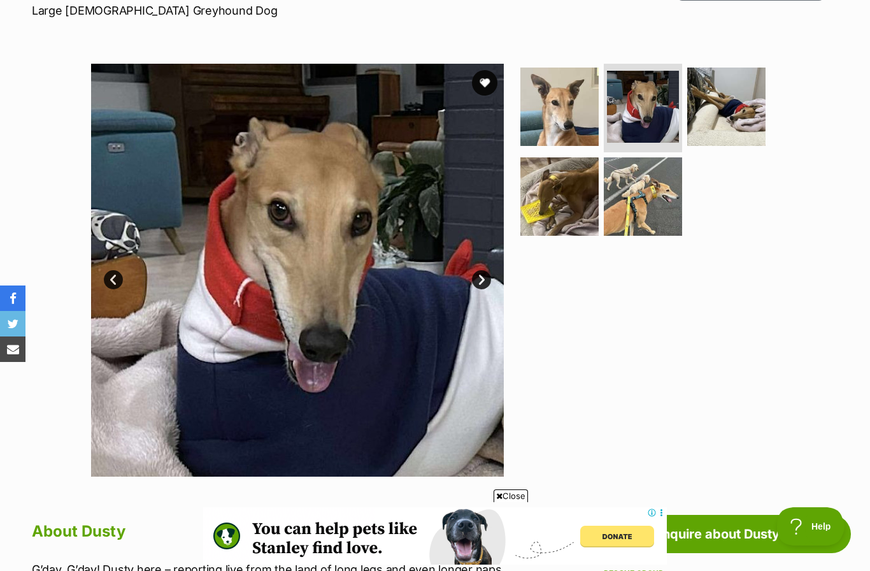
click at [482, 287] on link "Next" at bounding box center [481, 279] width 19 height 19
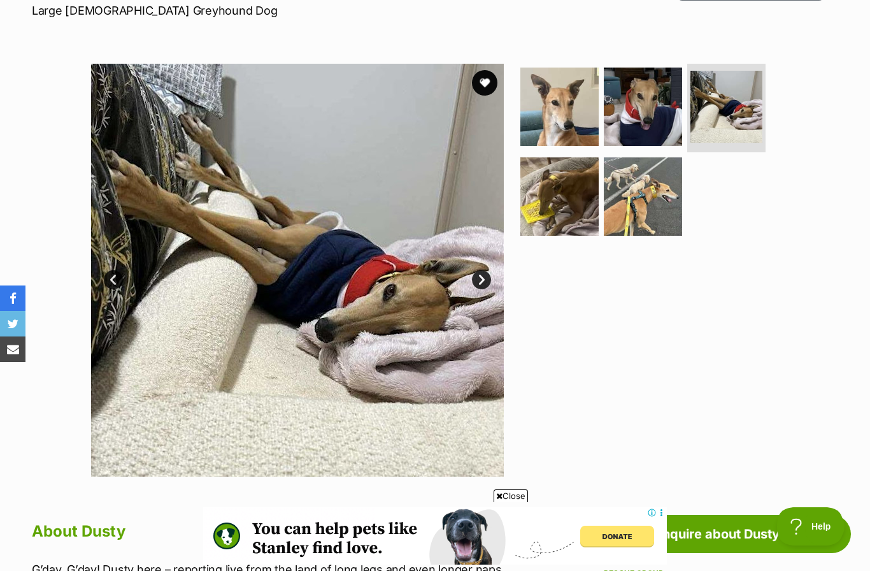
click at [486, 283] on link "Next" at bounding box center [481, 279] width 19 height 19
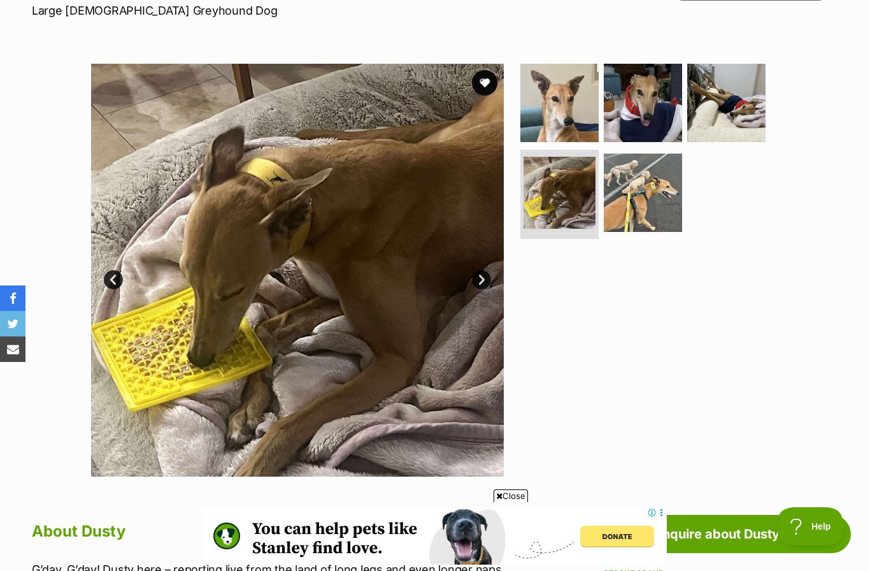
click at [480, 280] on link "Next" at bounding box center [481, 279] width 19 height 19
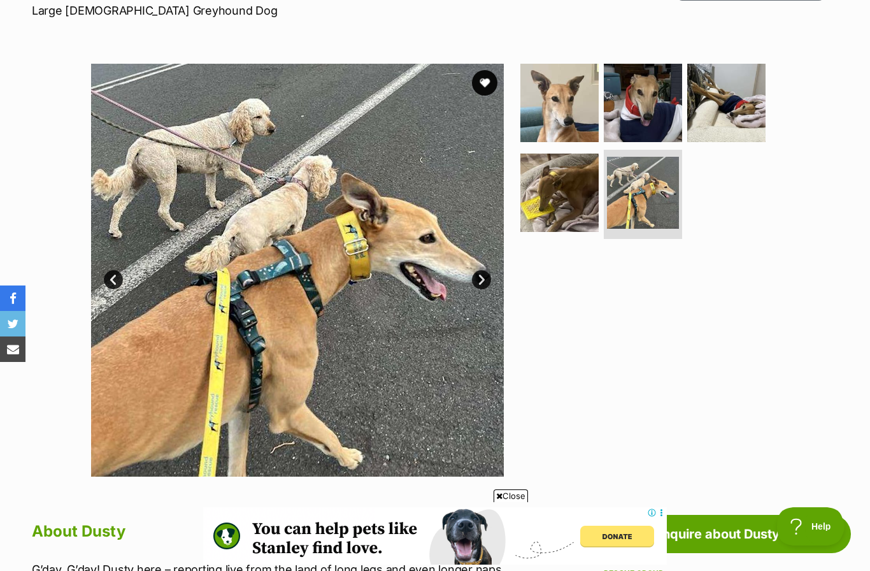
click at [483, 283] on link "Next" at bounding box center [481, 279] width 19 height 19
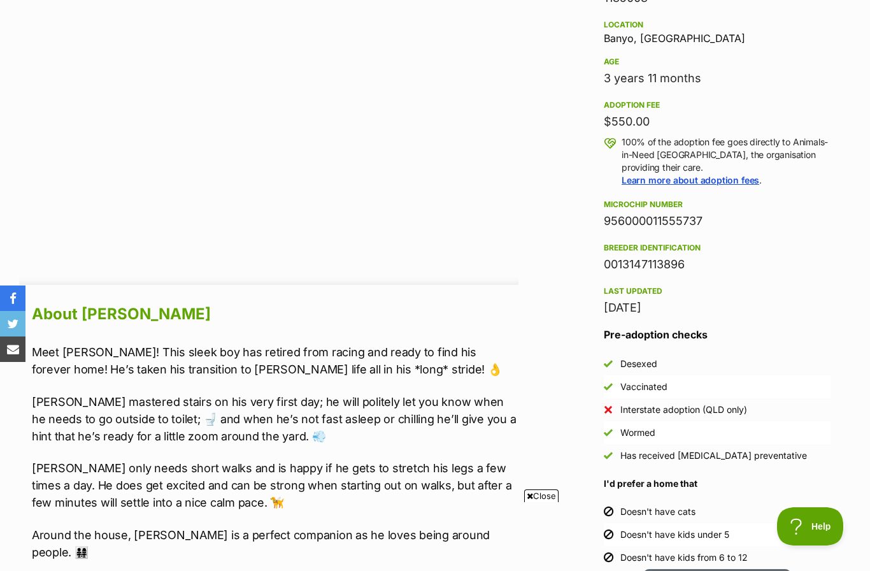
scroll to position [901, 0]
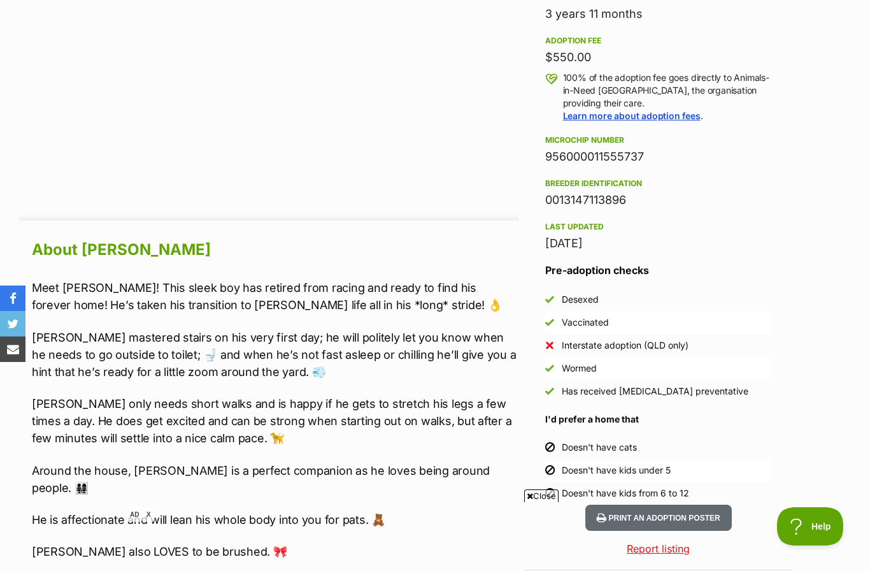
click at [71, 402] on p "Zeek only needs short walks and is happy if he gets to stretch his legs a few t…" at bounding box center [275, 421] width 487 height 52
click at [67, 397] on p "Zeek only needs short walks and is happy if he gets to stretch his legs a few t…" at bounding box center [275, 421] width 487 height 52
click at [125, 450] on div "Meet Zeek! This sleek boy has retired from racing and ready to find his forever…" at bounding box center [275, 542] width 487 height 527
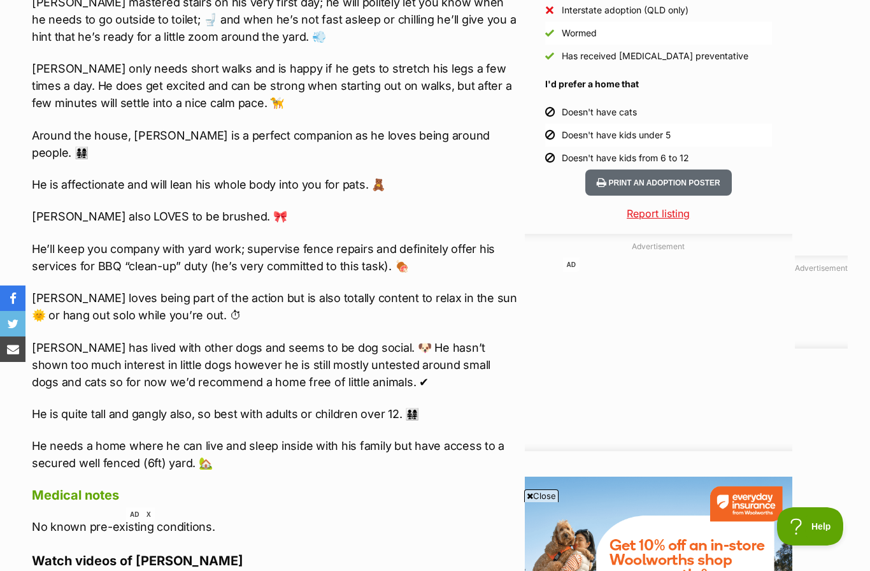
scroll to position [1238, 0]
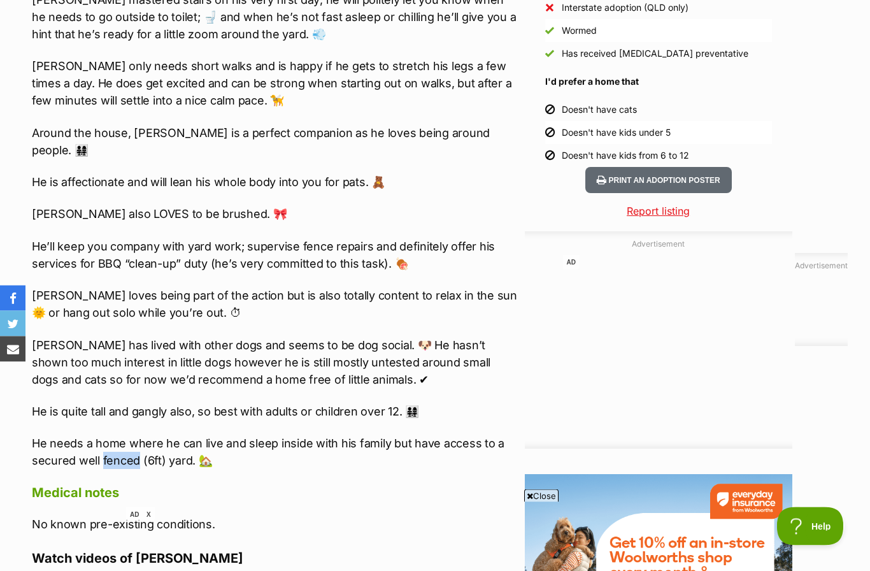
click at [159, 485] on h4 "Medical notes" at bounding box center [275, 493] width 487 height 17
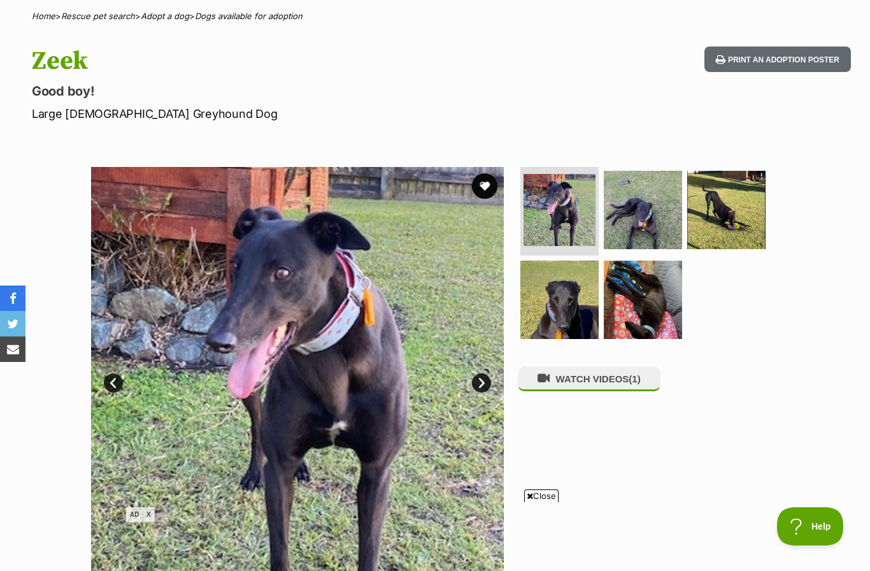
scroll to position [0, 0]
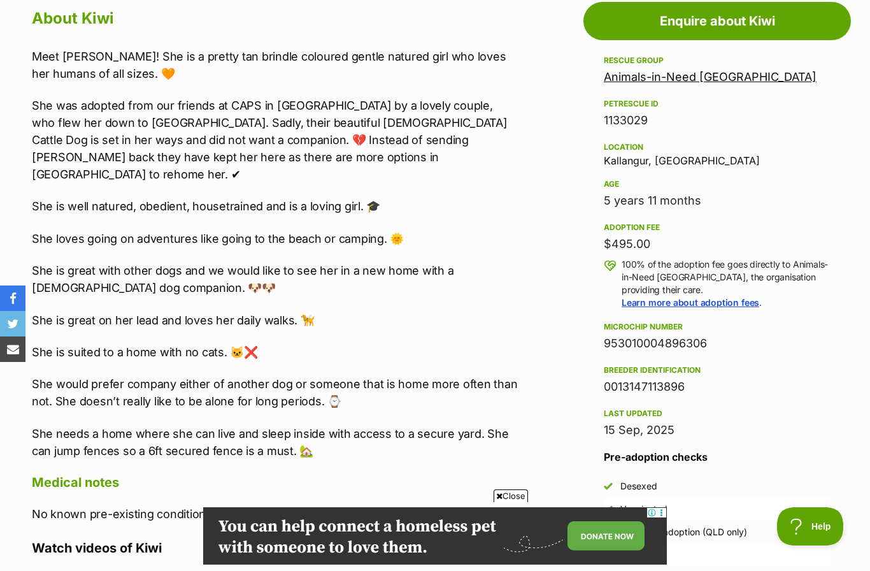
scroll to position [725, 0]
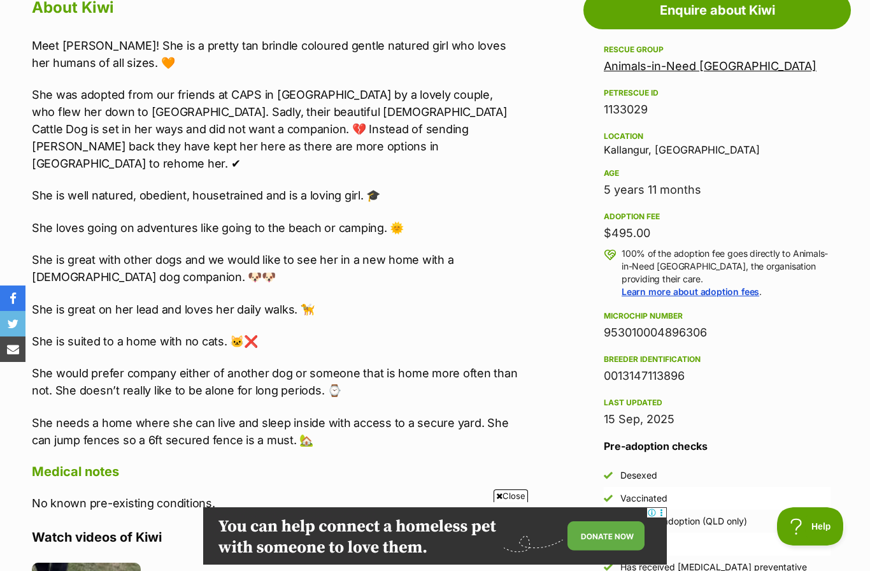
click at [105, 475] on div "About Kiwi Meet Kiwi! She is a pretty tan brindle coloured gentle natured girl …" at bounding box center [275, 475] width 487 height 963
click at [73, 393] on div "Meet Kiwi! She is a pretty tan brindle coloured gentle natured girl who loves h…" at bounding box center [275, 243] width 487 height 412
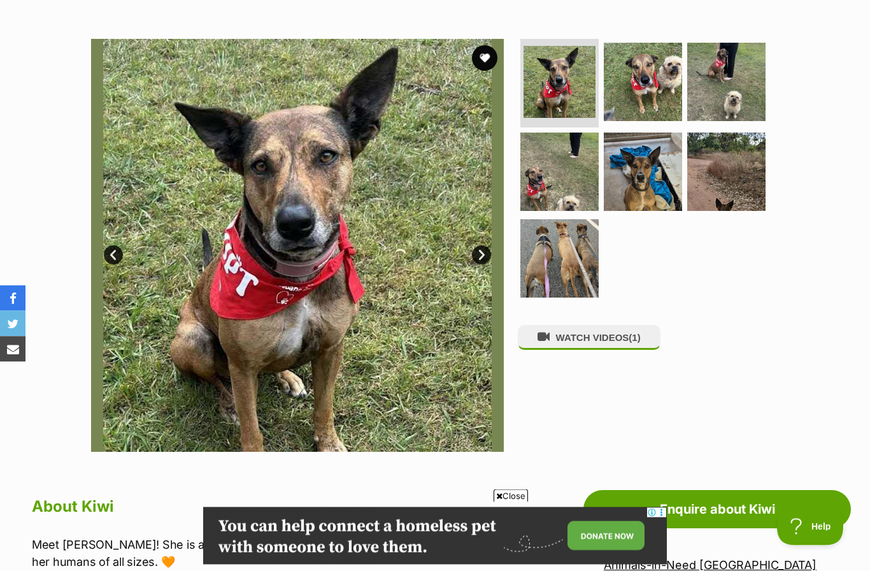
scroll to position [192, 0]
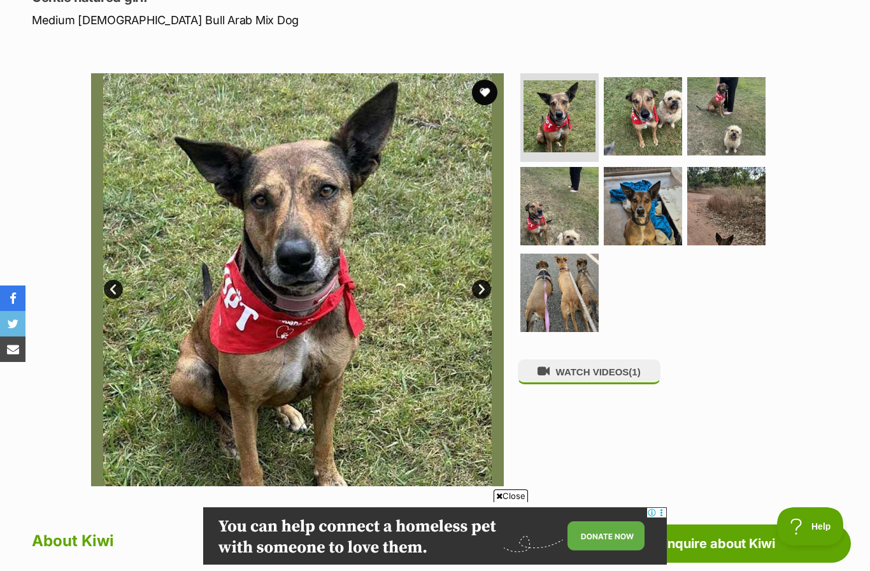
click at [482, 285] on link "Next" at bounding box center [481, 289] width 19 height 19
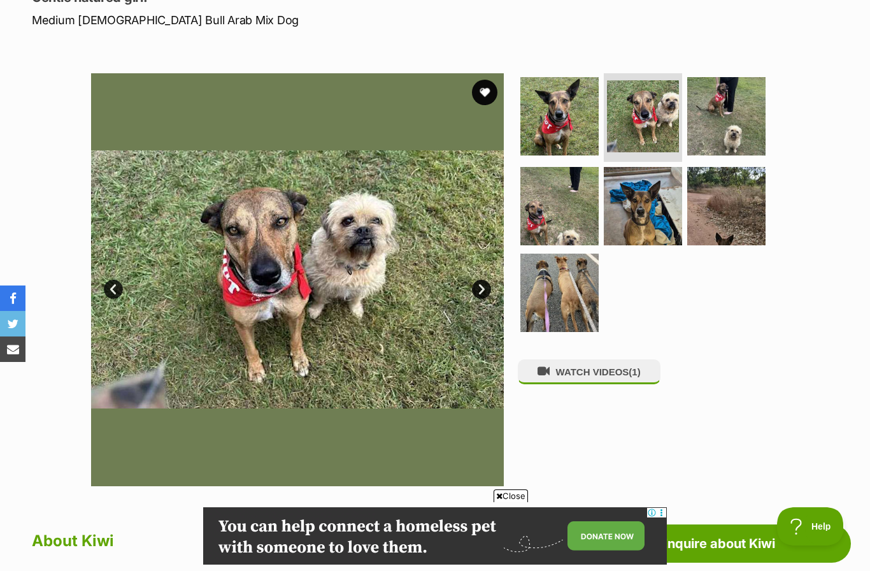
click at [478, 280] on link "Next" at bounding box center [481, 289] width 19 height 19
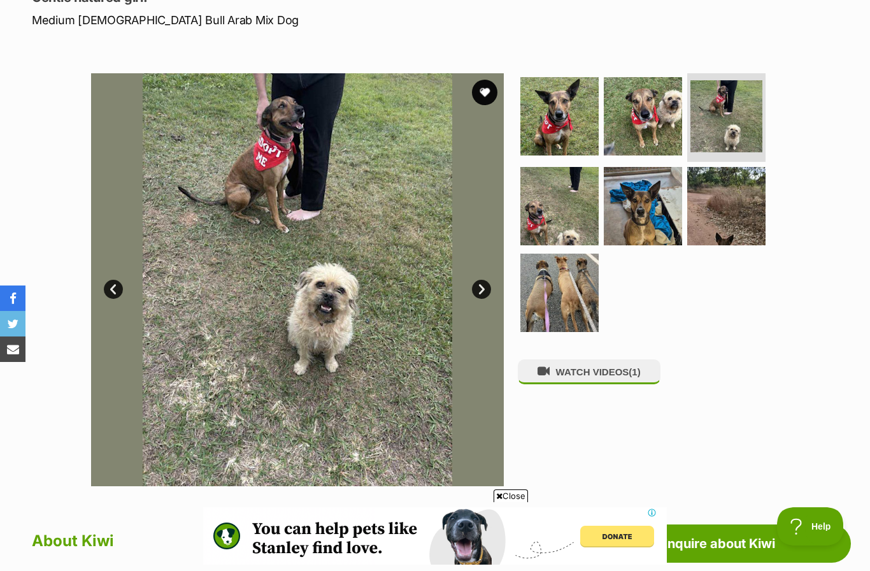
scroll to position [0, 0]
click at [483, 292] on link "Next" at bounding box center [481, 289] width 19 height 19
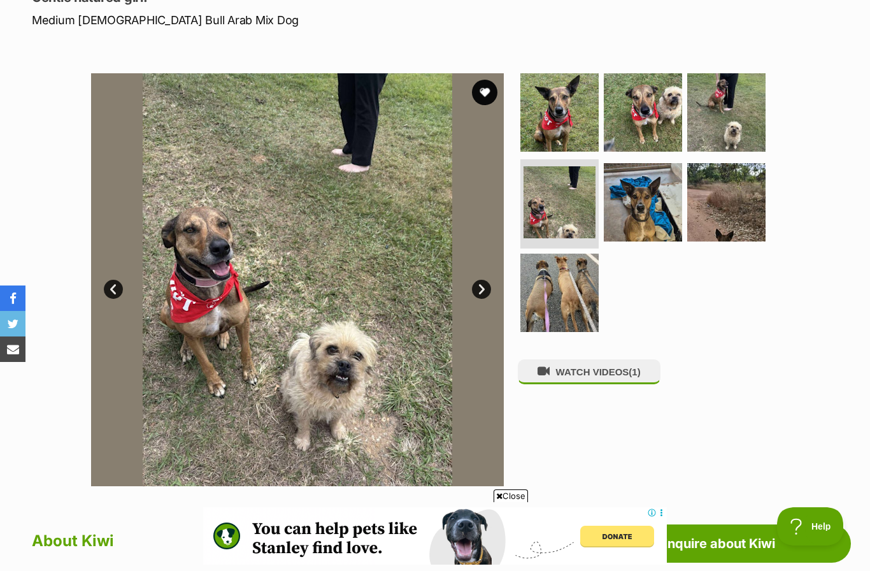
click at [478, 285] on link "Next" at bounding box center [481, 289] width 19 height 19
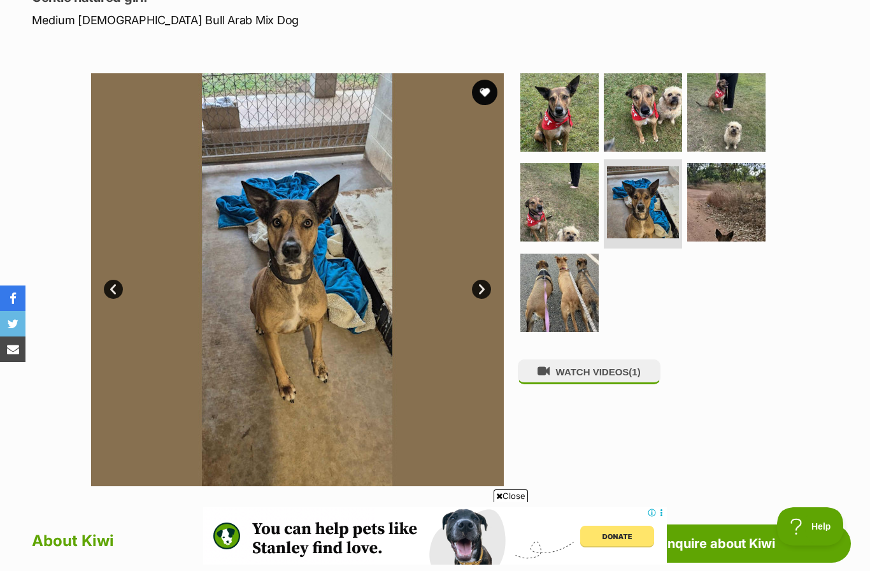
click at [483, 292] on link "Next" at bounding box center [481, 289] width 19 height 19
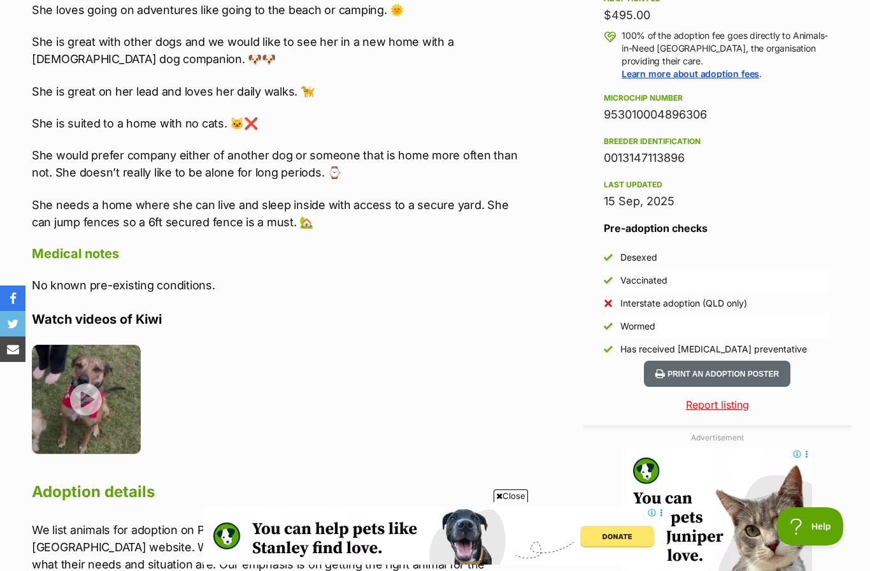
scroll to position [2196, 0]
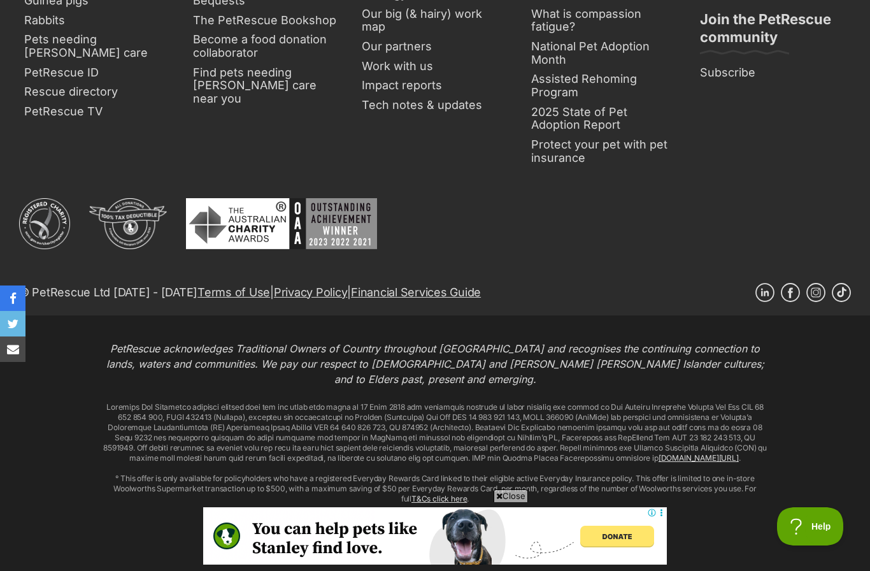
click at [501, 493] on span "Close" at bounding box center [511, 495] width 34 height 13
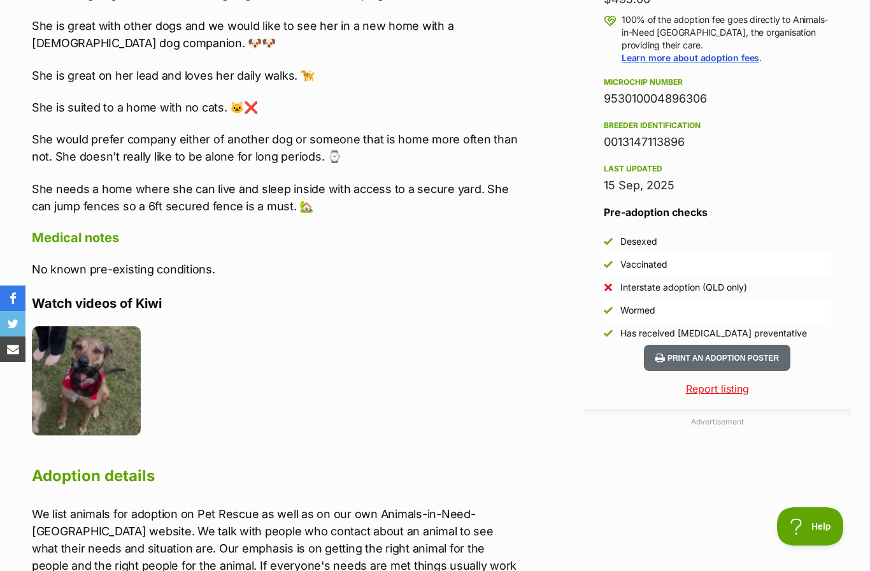
scroll to position [0, 0]
click at [89, 373] on img at bounding box center [86, 380] width 109 height 109
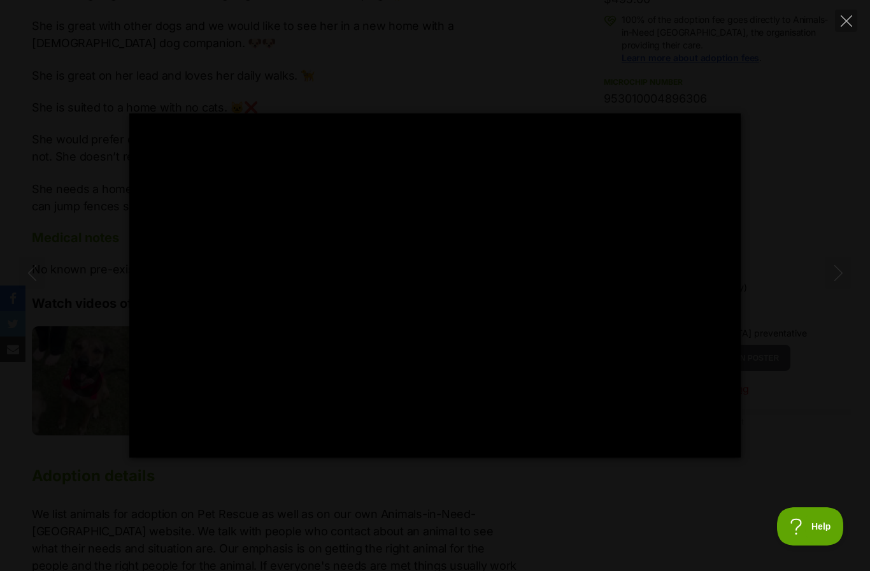
type input "100"
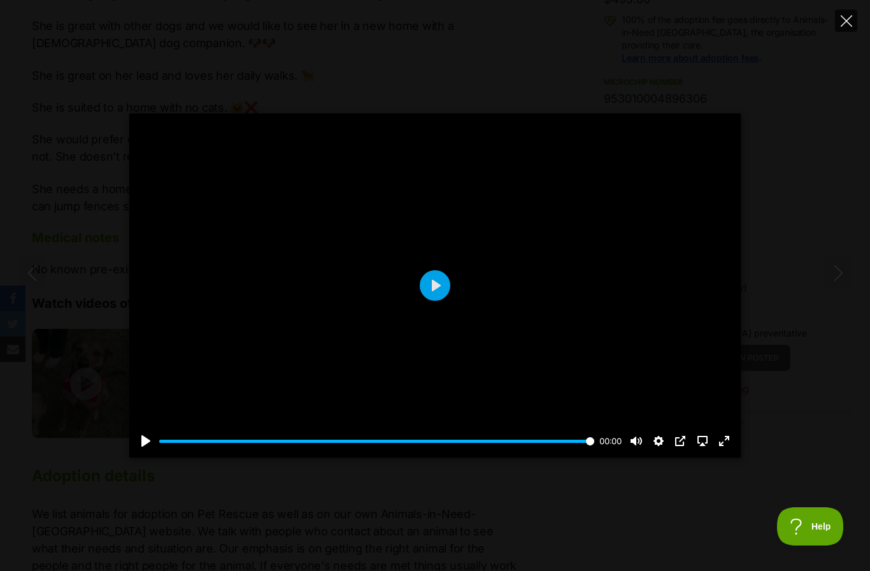
click at [842, 29] on button "Close" at bounding box center [846, 21] width 22 height 22
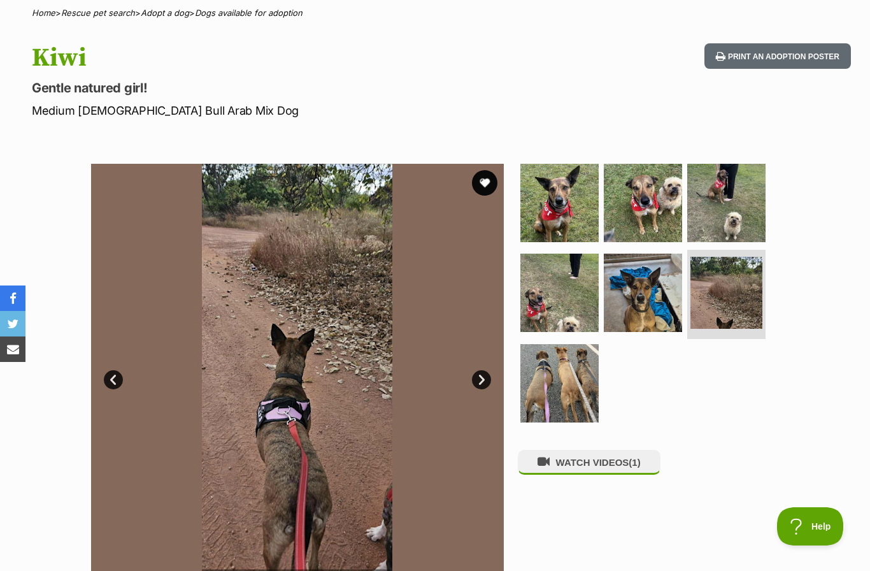
scroll to position [103, 0]
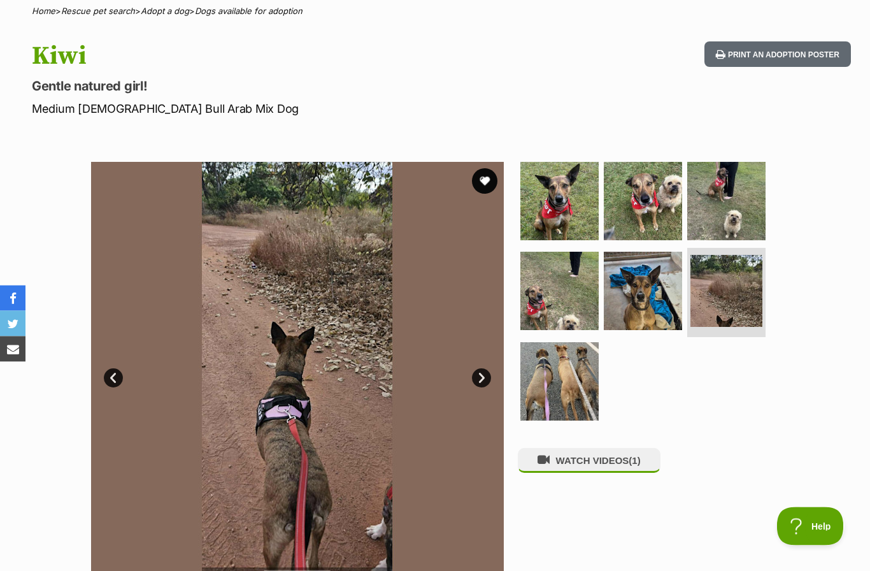
click at [477, 373] on link "Next" at bounding box center [481, 378] width 19 height 19
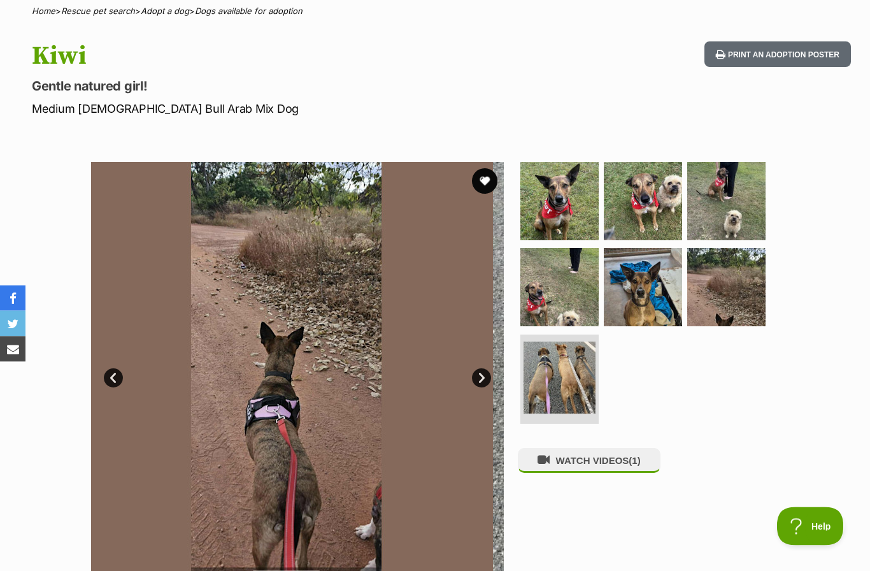
scroll to position [103, 0]
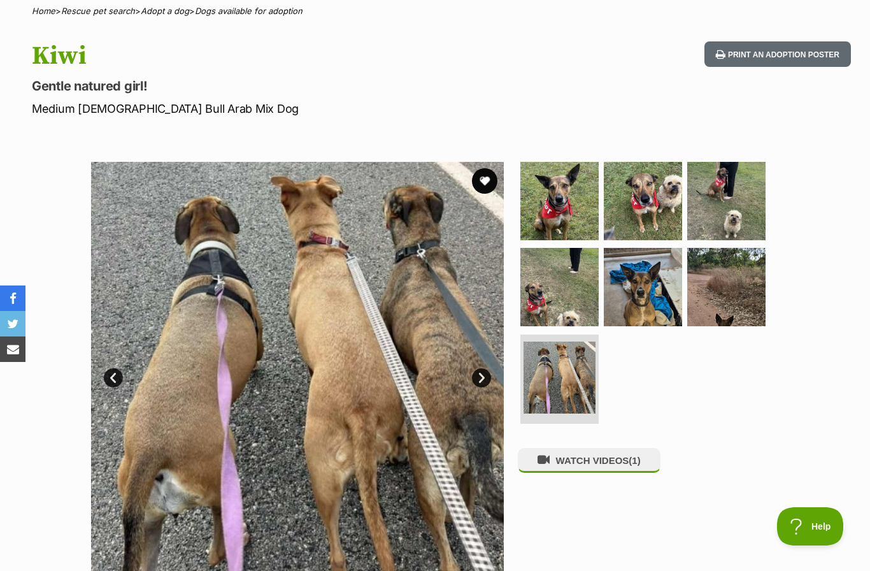
click at [485, 382] on link "Next" at bounding box center [481, 377] width 19 height 19
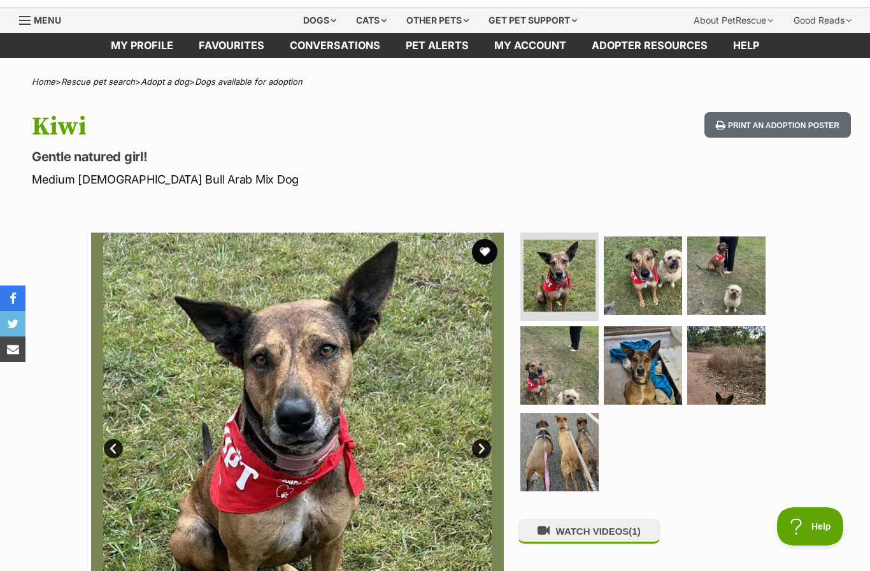
scroll to position [0, 0]
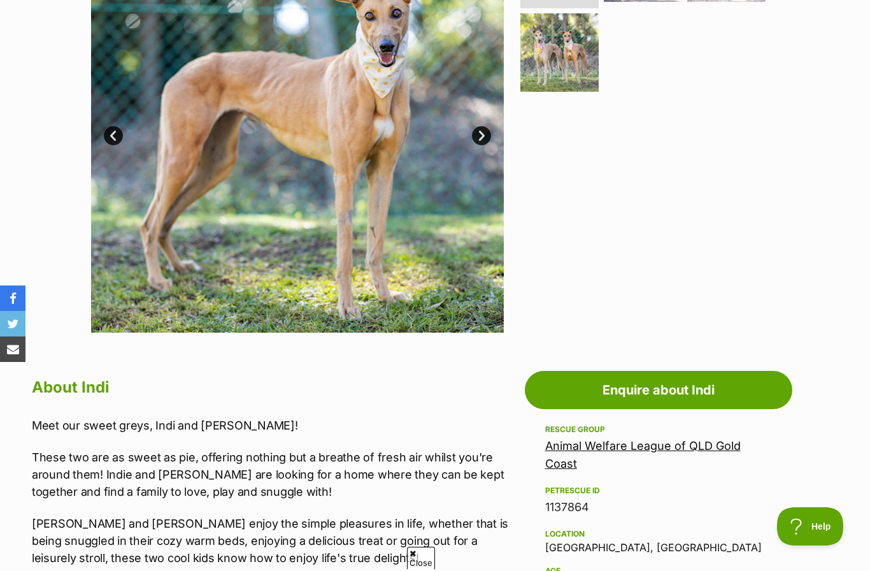
scroll to position [413, 0]
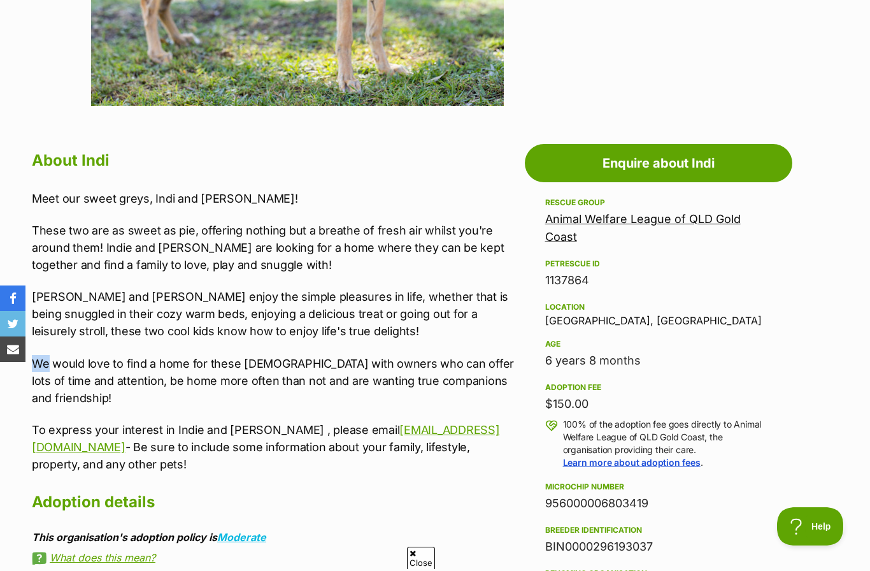
click at [171, 387] on p "We would love to find a home for these [DEMOGRAPHIC_DATA] with owners who can o…" at bounding box center [275, 381] width 487 height 52
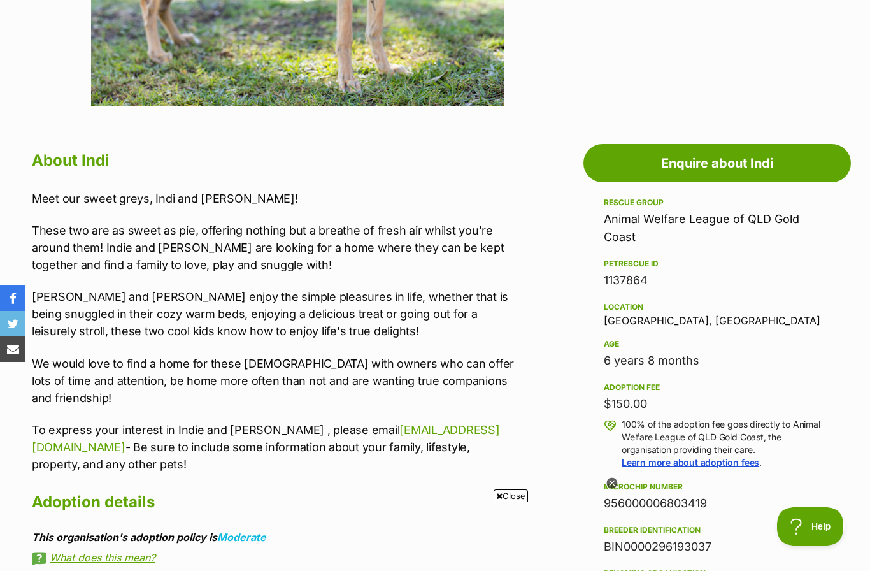
click at [131, 351] on div "Meet our sweet greys, Indi and Julie! These two are as sweet as pie, offering n…" at bounding box center [275, 331] width 487 height 283
click at [183, 379] on p "We would love to find a home for these [DEMOGRAPHIC_DATA] with owners who can o…" at bounding box center [275, 381] width 487 height 52
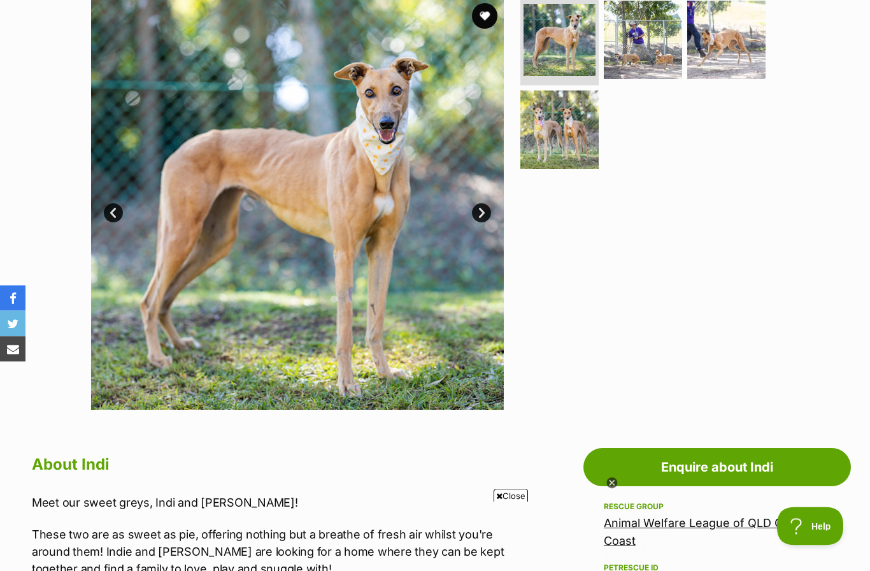
scroll to position [261, 0]
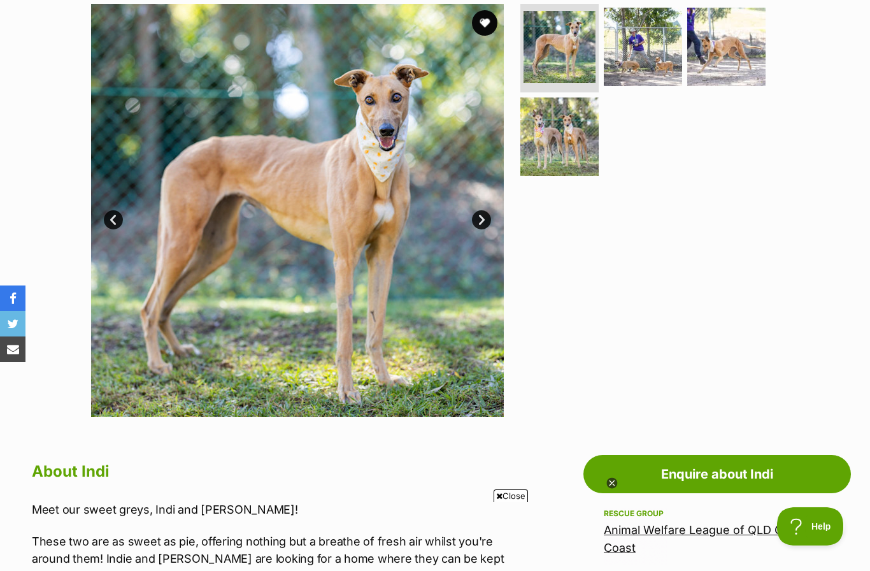
click at [482, 216] on link "Next" at bounding box center [481, 219] width 19 height 19
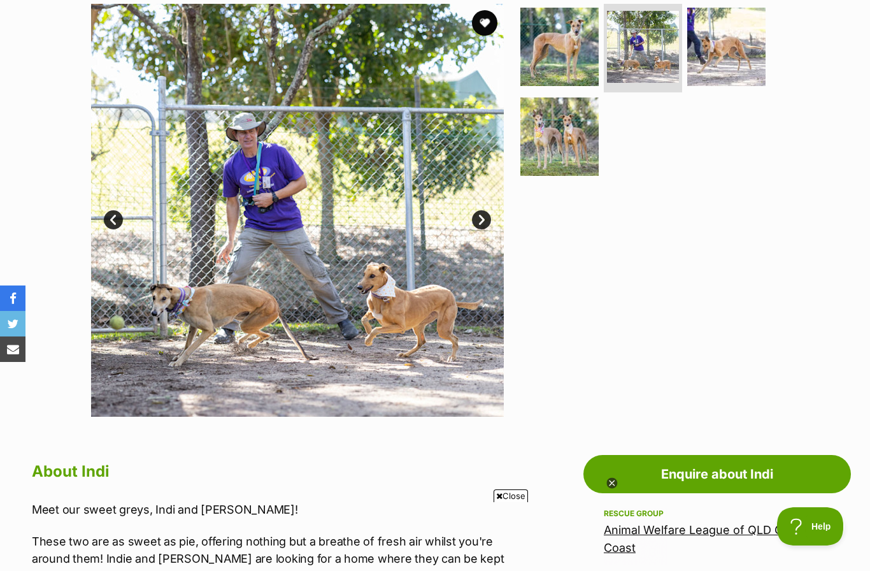
scroll to position [0, 0]
click at [478, 226] on link "Next" at bounding box center [481, 219] width 19 height 19
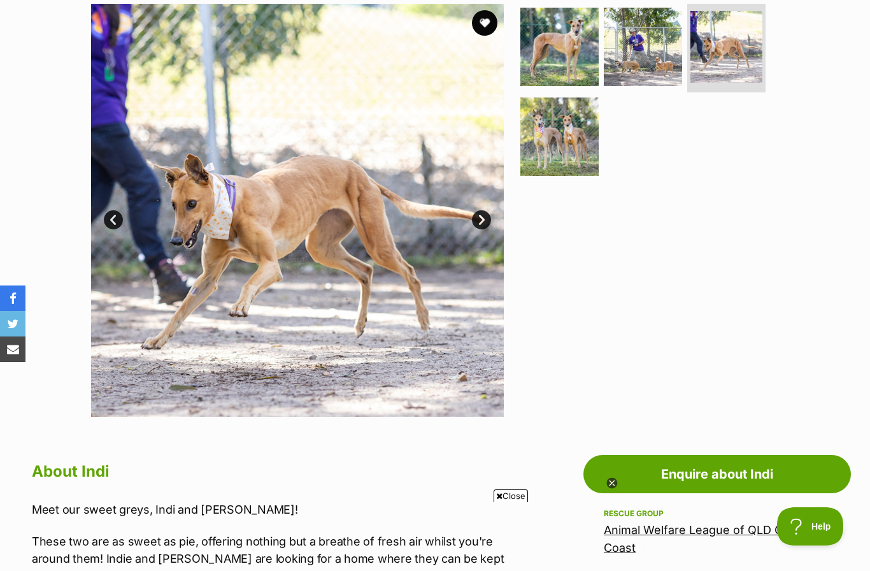
click at [482, 220] on link "Next" at bounding box center [481, 219] width 19 height 19
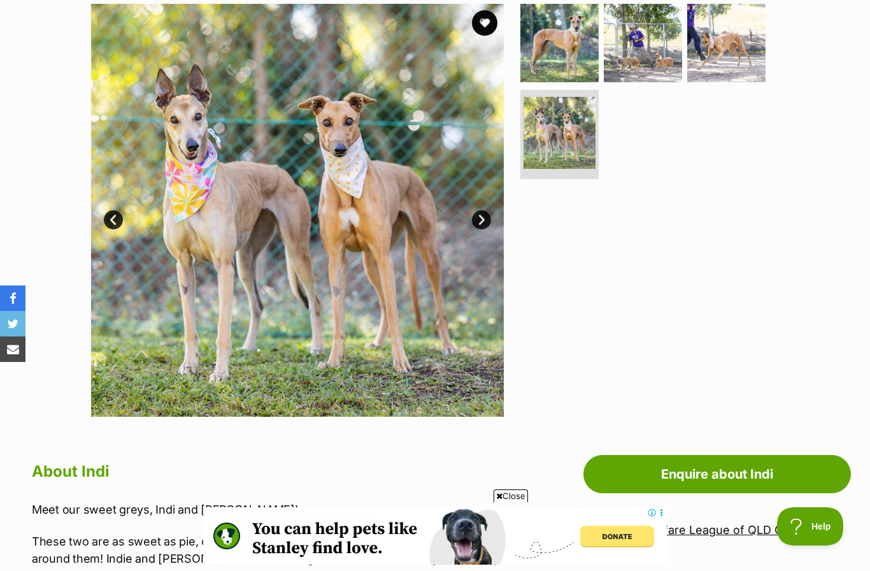
click at [484, 227] on link "Next" at bounding box center [481, 219] width 19 height 19
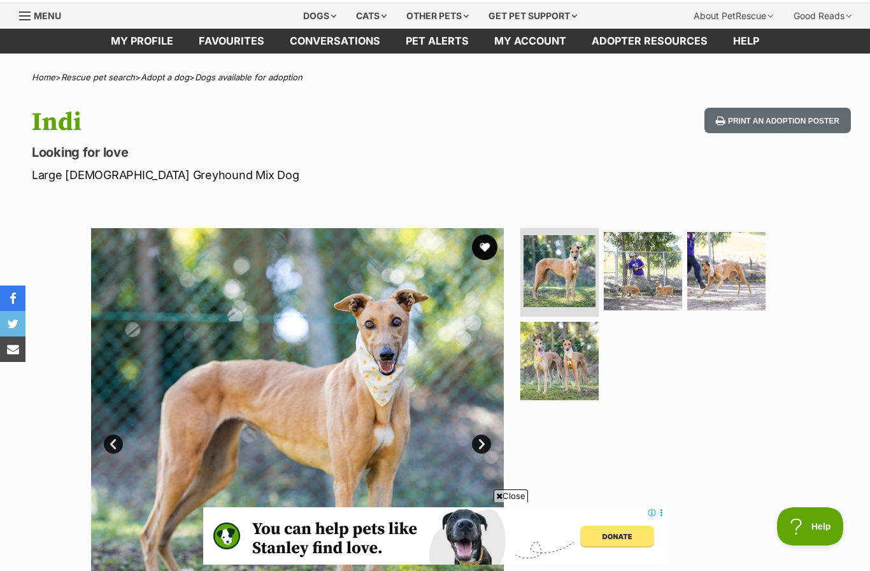
scroll to position [32, 0]
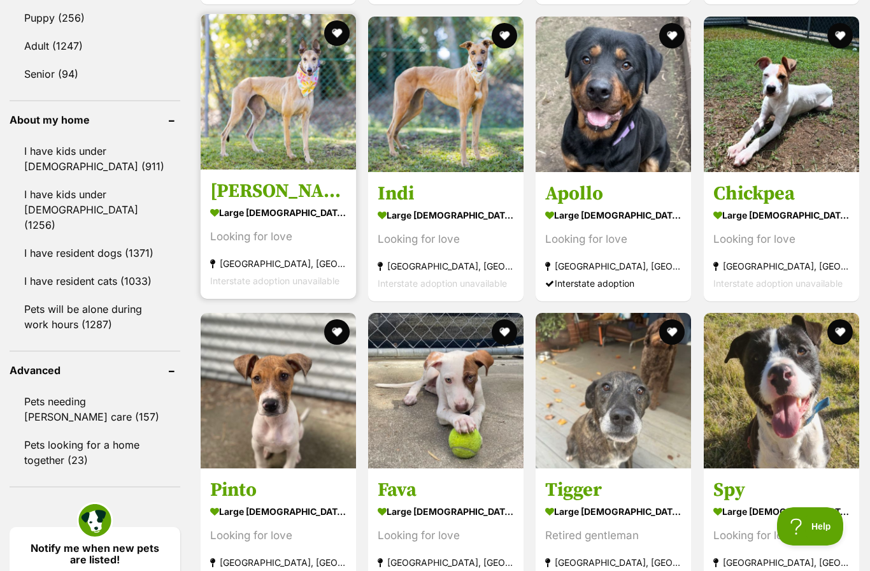
click at [226, 154] on img at bounding box center [278, 91] width 155 height 155
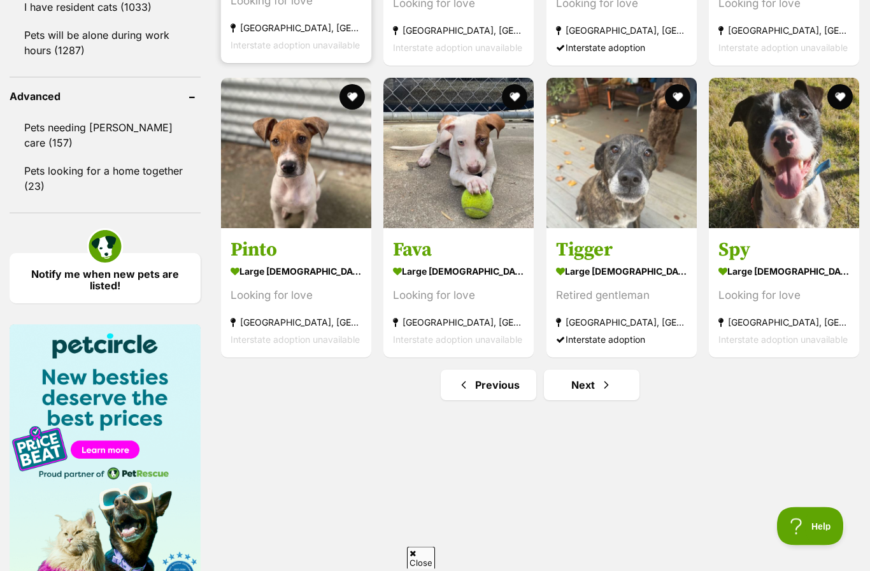
scroll to position [1630, 0]
click at [585, 391] on link "Next" at bounding box center [592, 384] width 96 height 31
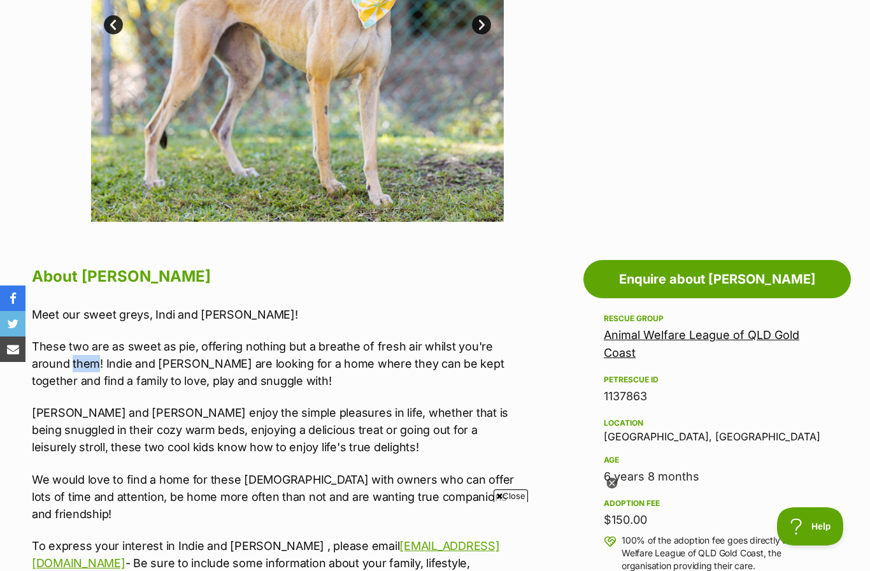
click at [163, 406] on p "Julie and Indi enjoy the simple pleasures in life, whether that is being snuggl…" at bounding box center [275, 430] width 487 height 52
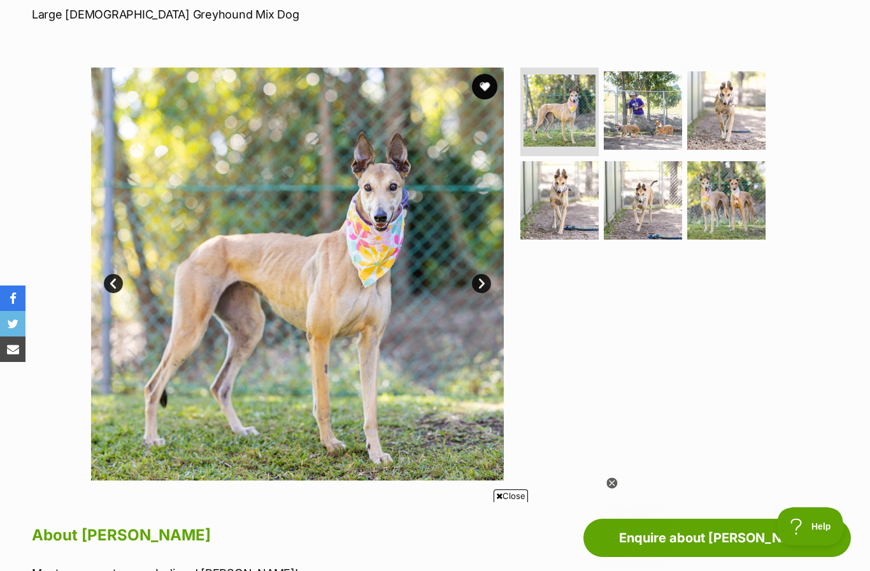
scroll to position [215, 0]
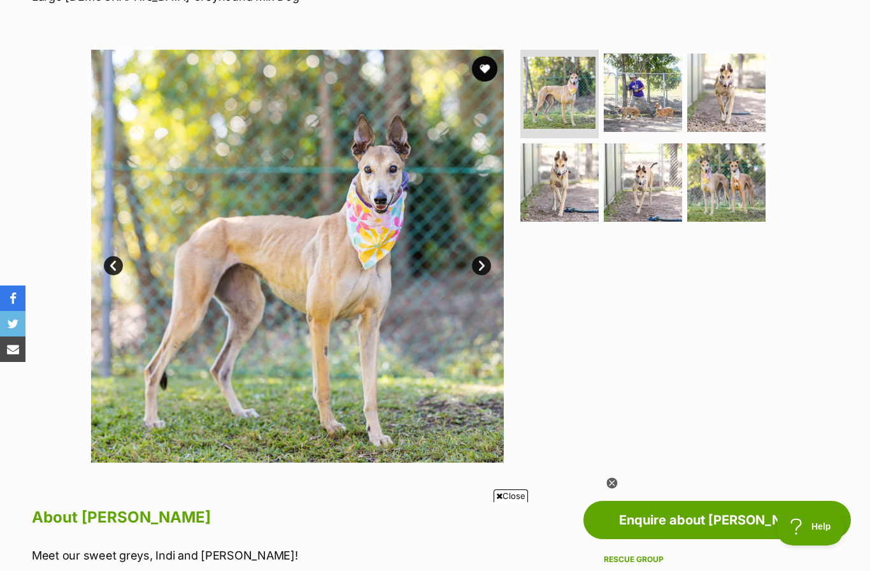
click at [479, 272] on link "Next" at bounding box center [481, 265] width 19 height 19
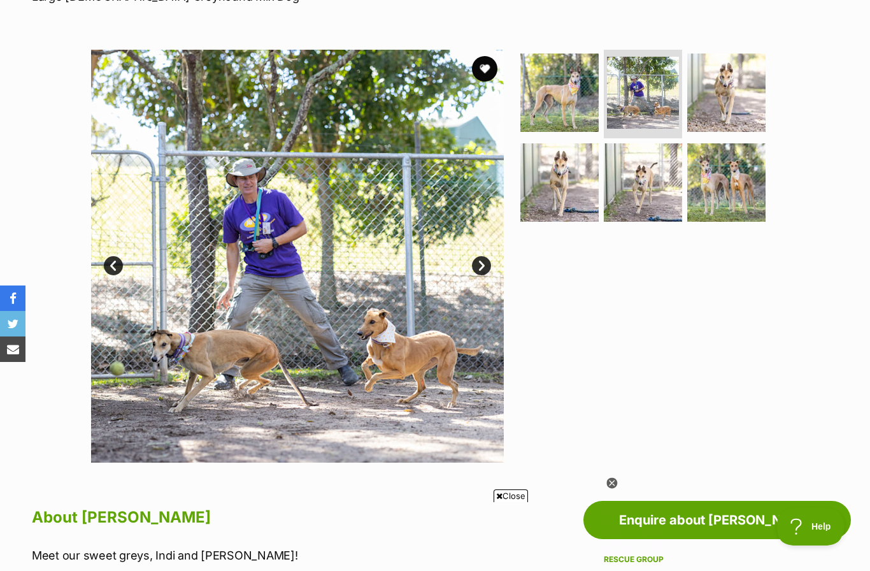
click at [485, 268] on link "Next" at bounding box center [481, 265] width 19 height 19
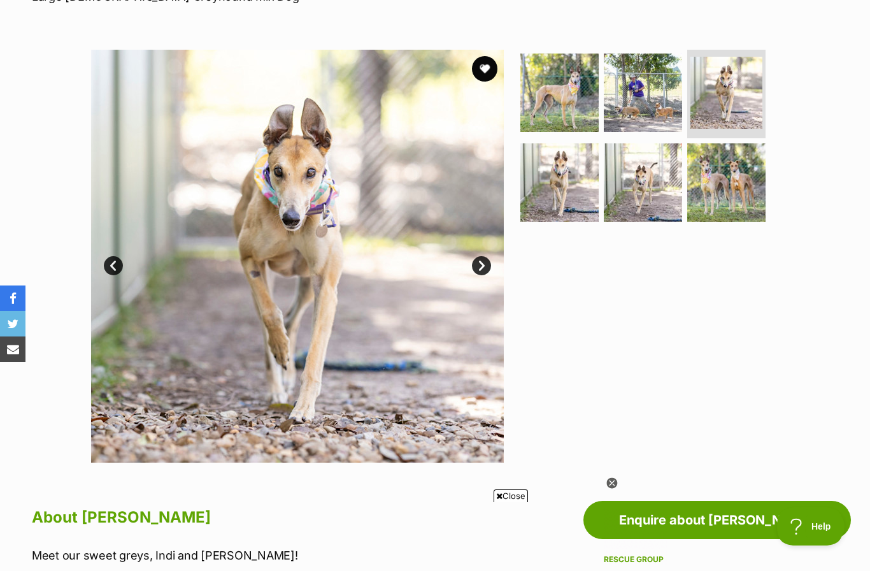
click at [487, 266] on link "Next" at bounding box center [481, 265] width 19 height 19
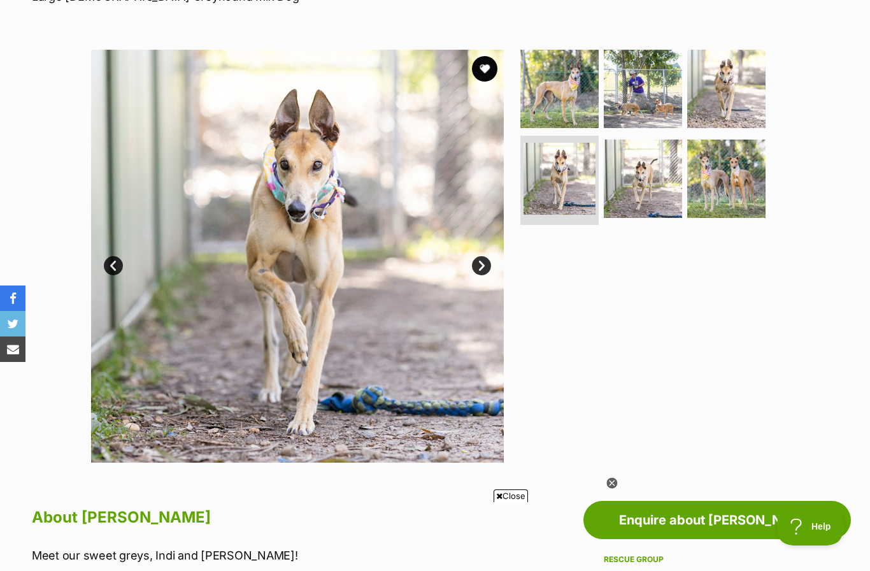
click at [489, 270] on link "Next" at bounding box center [481, 265] width 19 height 19
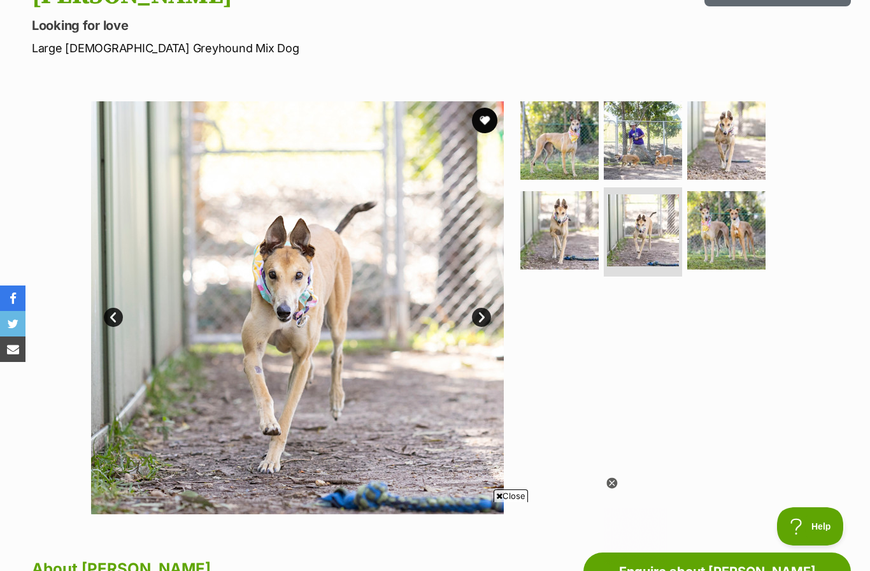
scroll to position [166, 0]
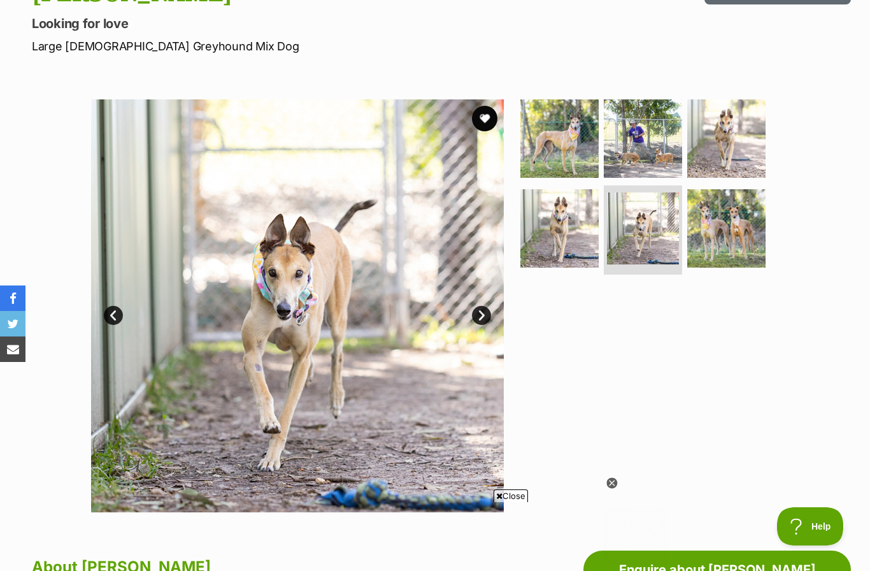
click at [483, 308] on link "Next" at bounding box center [481, 315] width 19 height 19
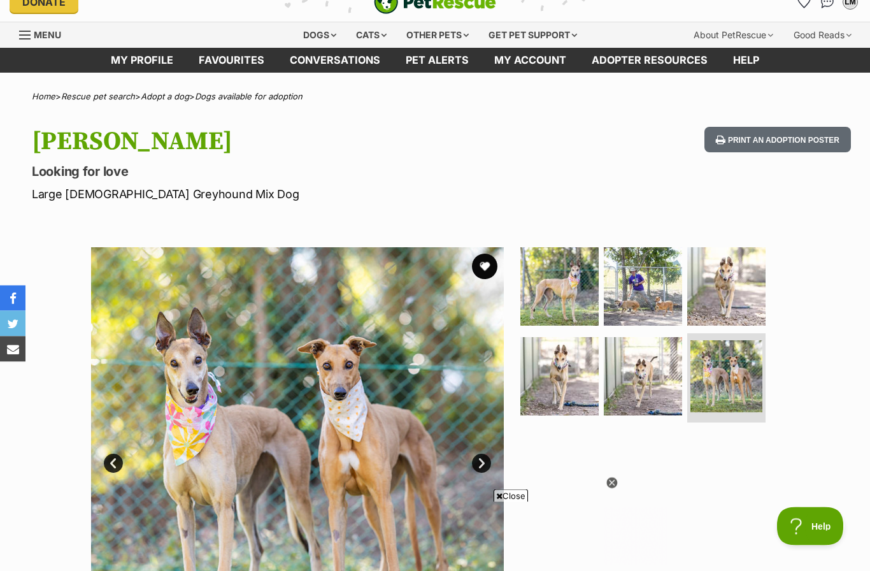
scroll to position [0, 0]
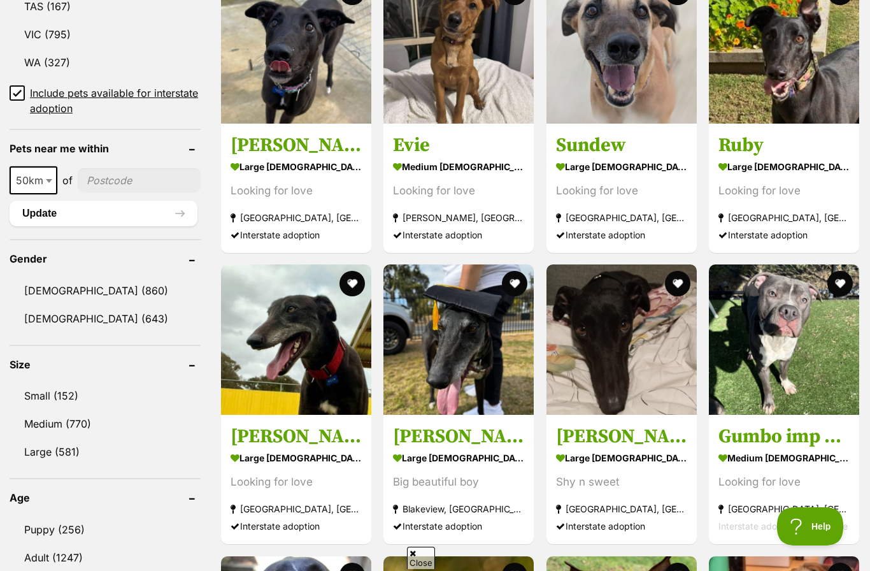
scroll to position [859, 0]
click at [164, 434] on link "Medium (770)" at bounding box center [105, 424] width 191 height 27
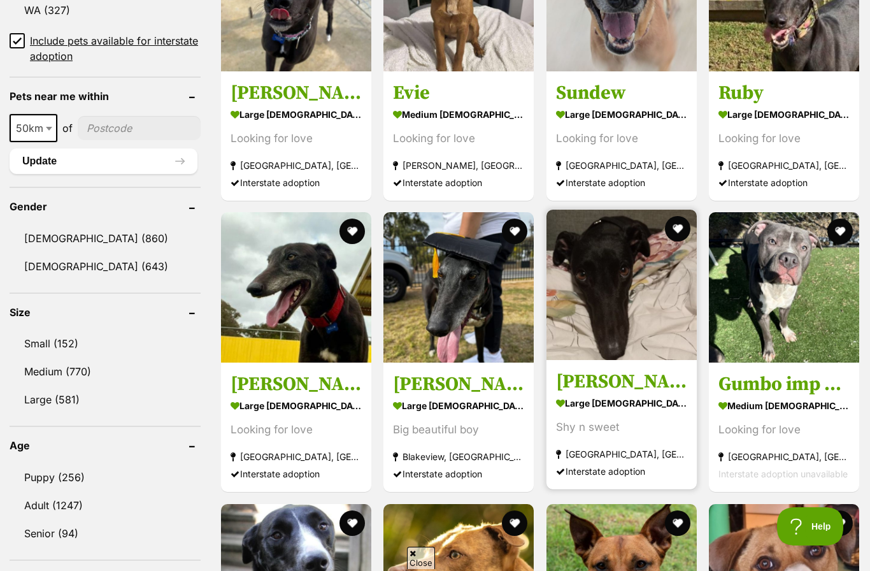
click at [608, 322] on img at bounding box center [622, 285] width 150 height 150
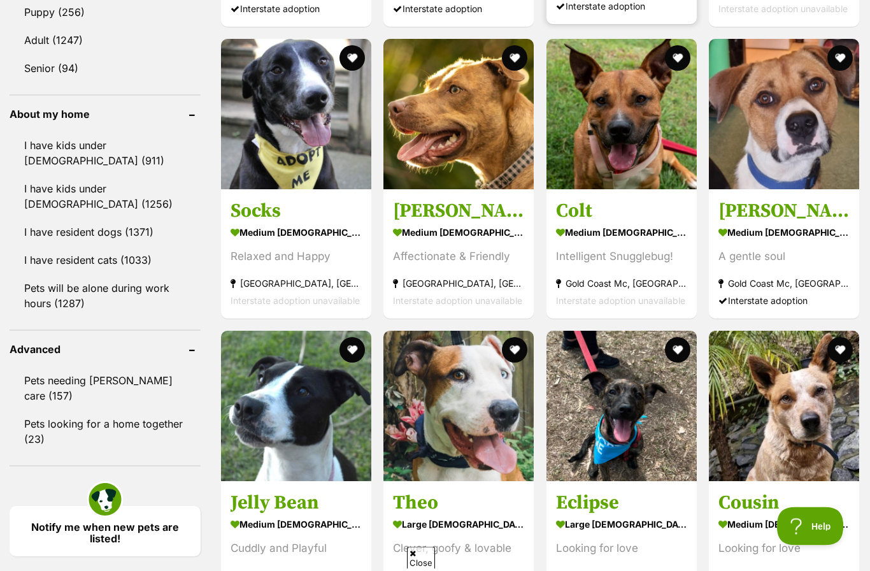
scroll to position [1377, 0]
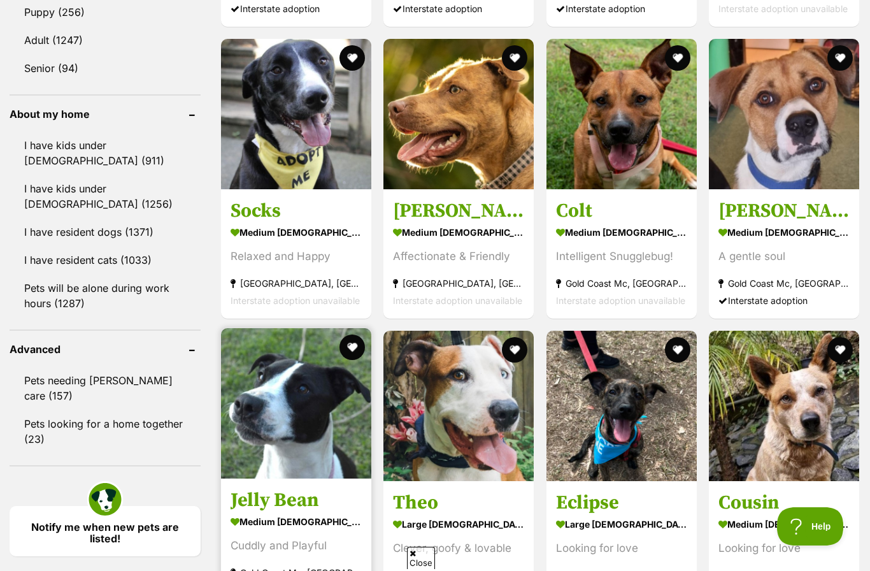
click at [287, 378] on img at bounding box center [296, 403] width 150 height 150
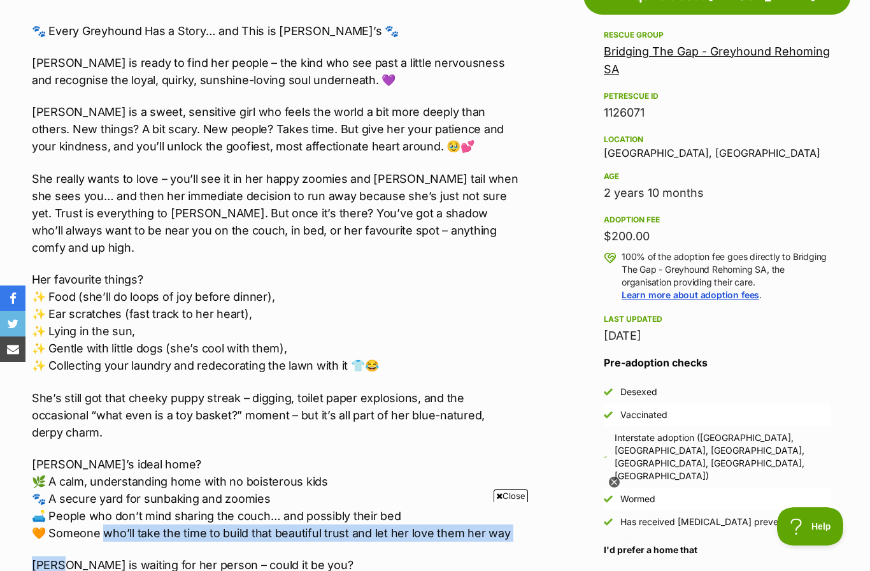
click at [50, 319] on p "Her favourite things? ✨ Food (she’ll do loops of joy before dinner), ✨ Ear scra…" at bounding box center [275, 322] width 487 height 103
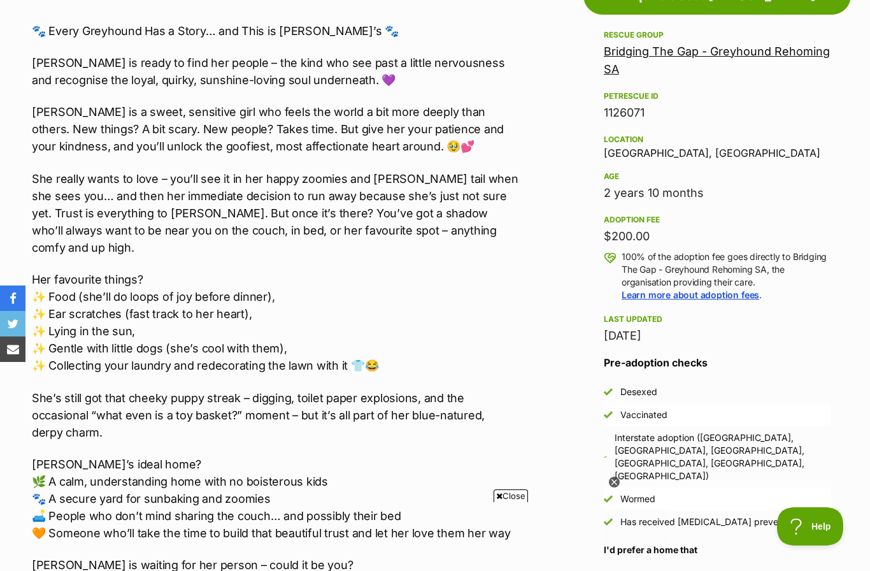
click at [59, 321] on p "Her favourite things? ✨ Food (she’ll do loops of joy before dinner), ✨ Ear scra…" at bounding box center [275, 322] width 487 height 103
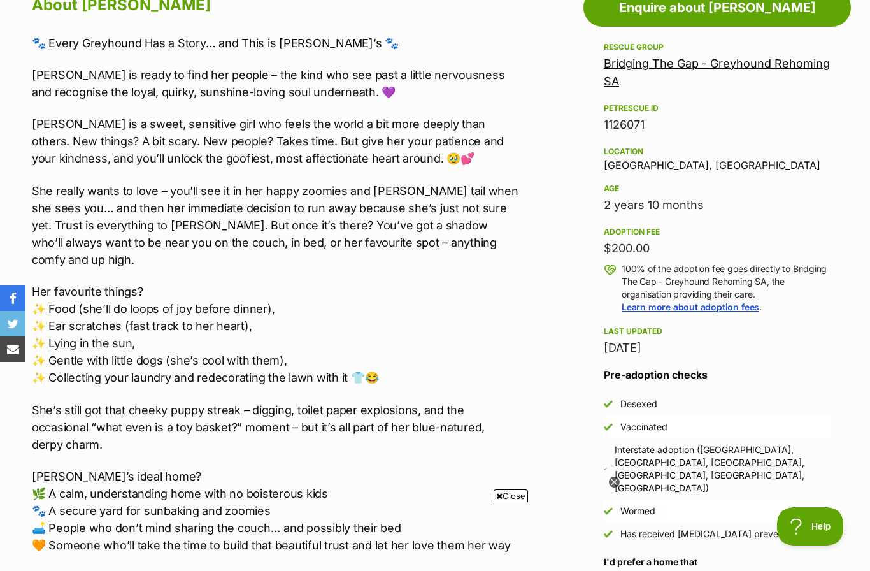
scroll to position [727, 0]
click at [102, 336] on p "Her favourite things? ✨ Food (she’ll do loops of joy before dinner), ✨ Ear scra…" at bounding box center [275, 334] width 487 height 103
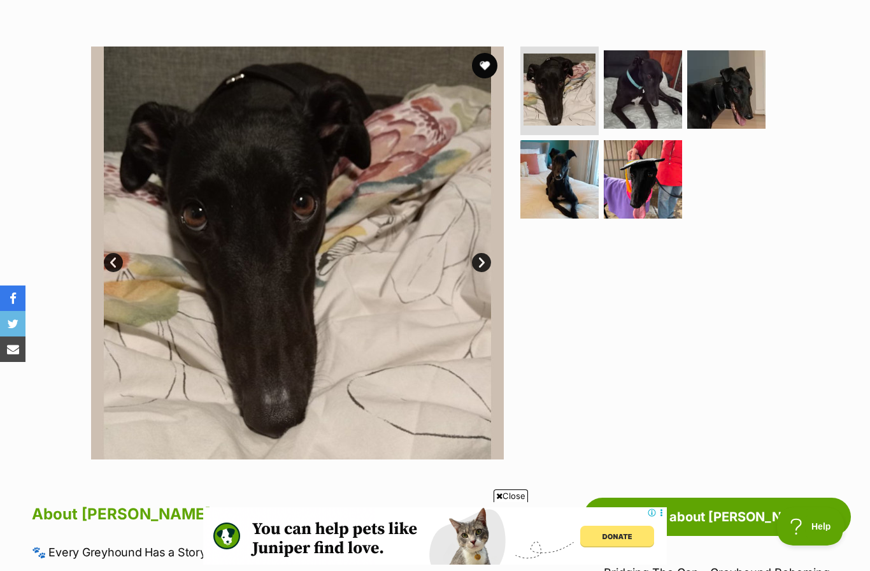
scroll to position [218, 0]
click at [482, 257] on link "Next" at bounding box center [481, 263] width 19 height 19
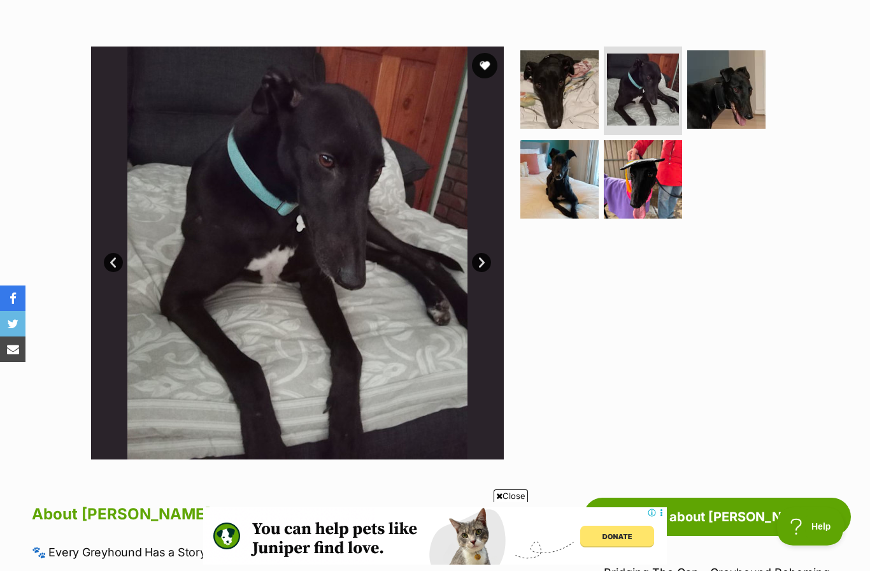
click at [483, 266] on link "Next" at bounding box center [481, 262] width 19 height 19
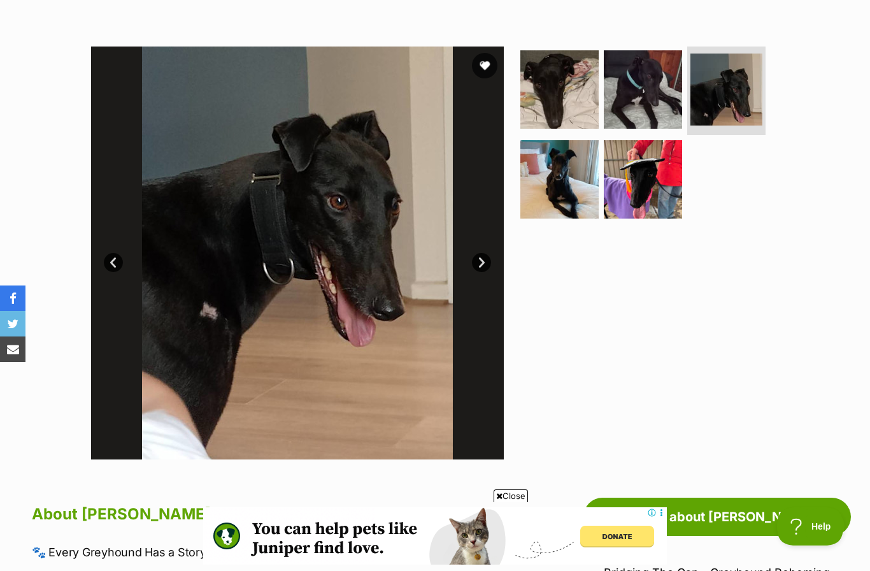
click at [485, 268] on link "Next" at bounding box center [481, 262] width 19 height 19
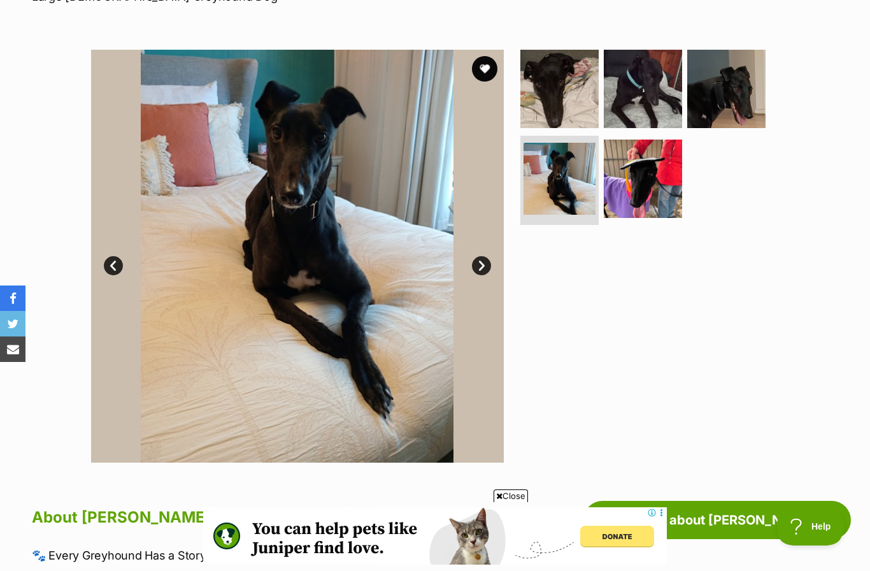
scroll to position [211, 0]
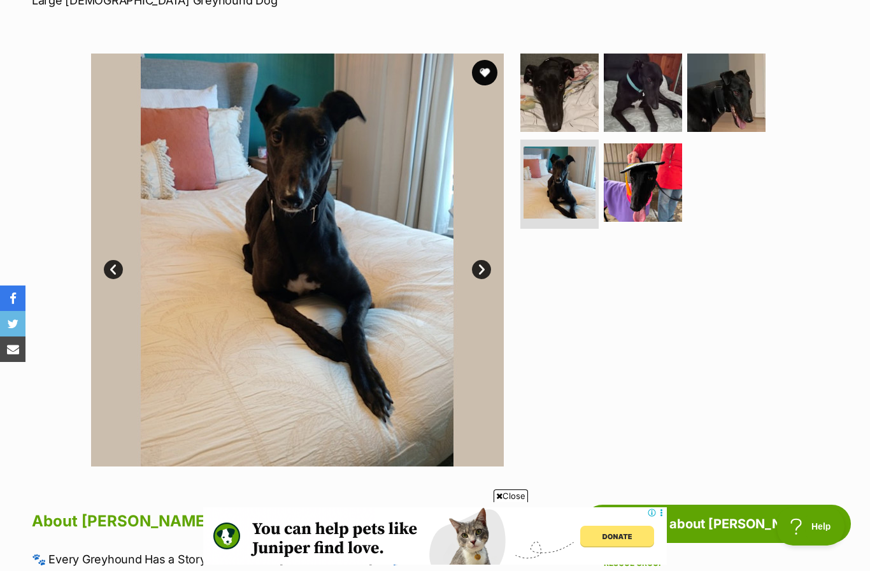
click at [482, 273] on link "Next" at bounding box center [481, 269] width 19 height 19
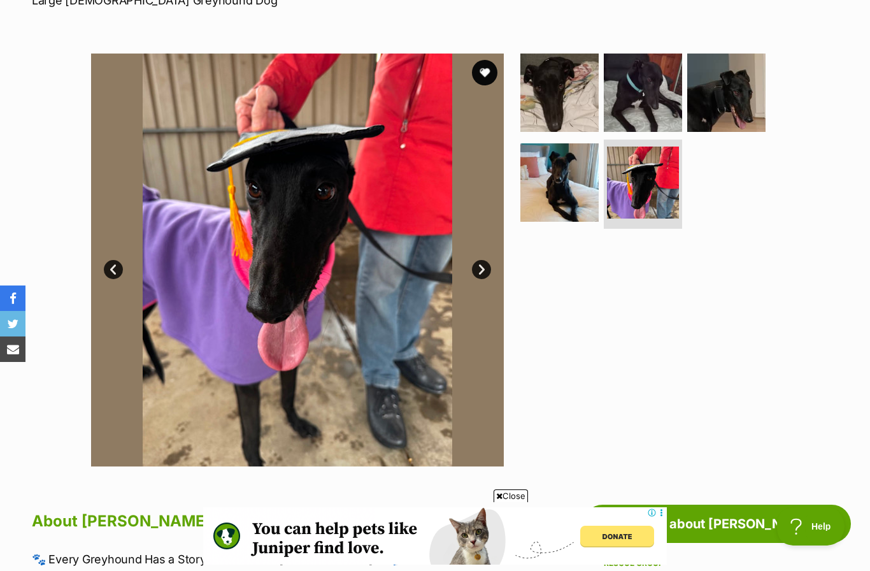
click at [485, 269] on link "Next" at bounding box center [481, 269] width 19 height 19
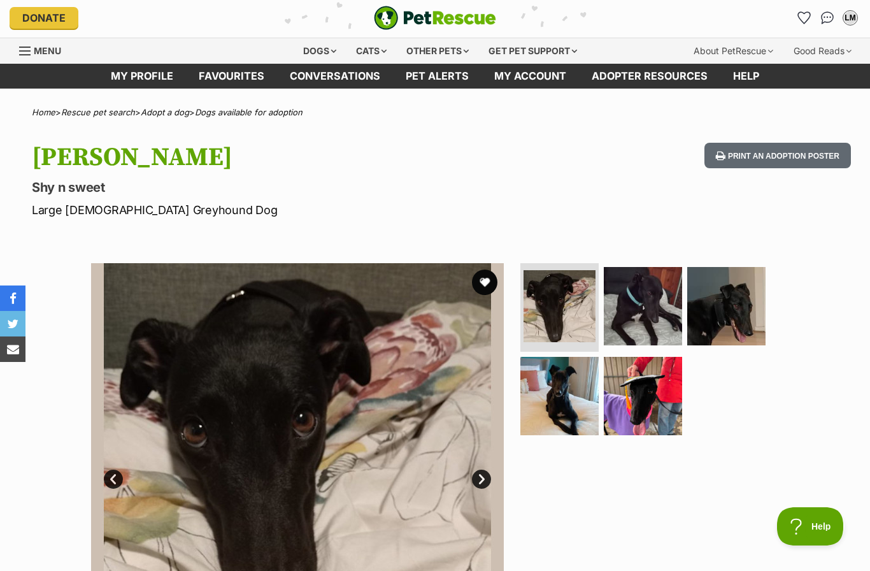
scroll to position [0, 0]
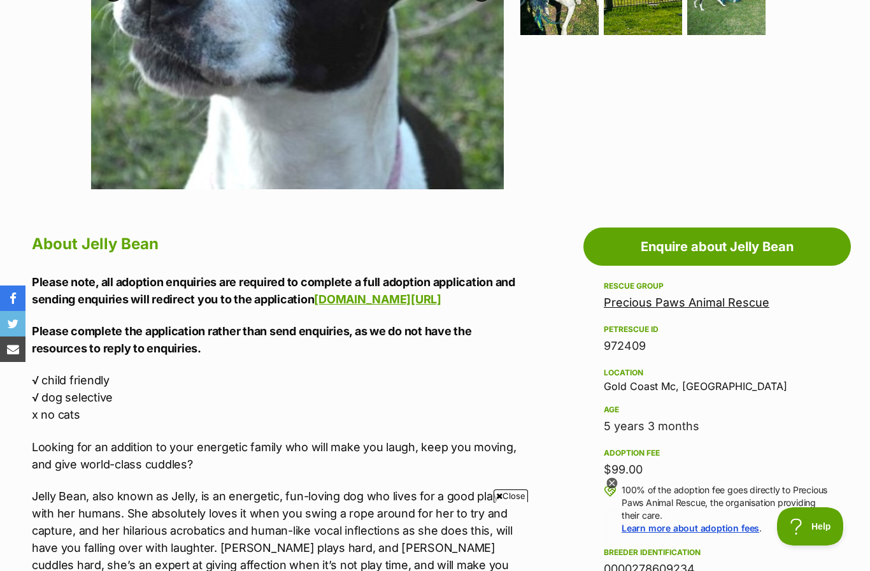
scroll to position [488, 0]
